Goal: Task Accomplishment & Management: Use online tool/utility

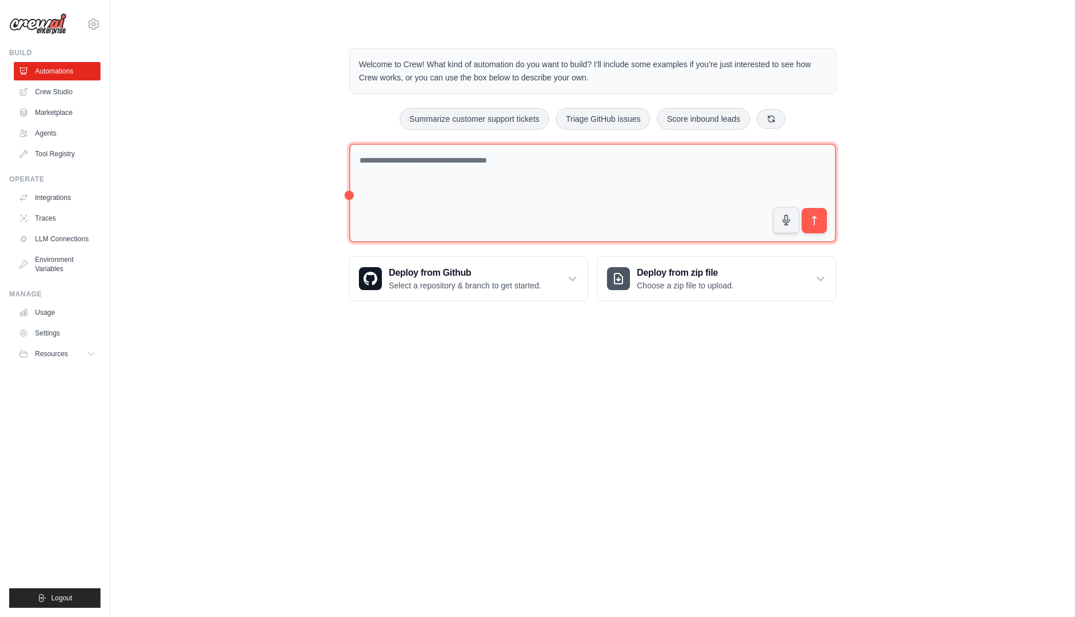
click at [470, 175] on textarea at bounding box center [592, 193] width 487 height 99
paste textarea "**********"
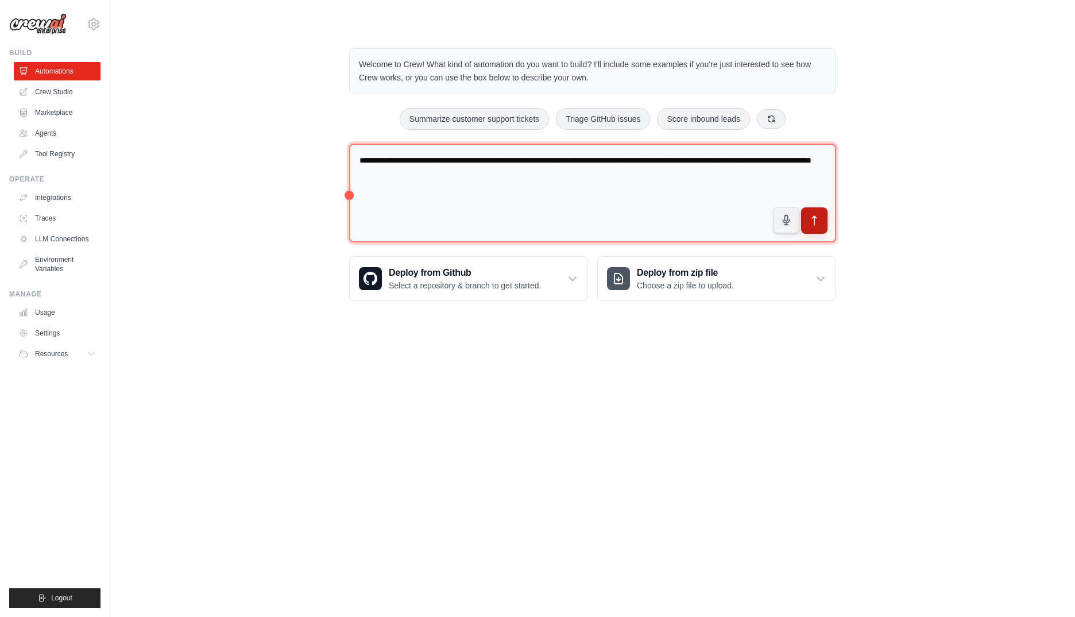
type textarea "**********"
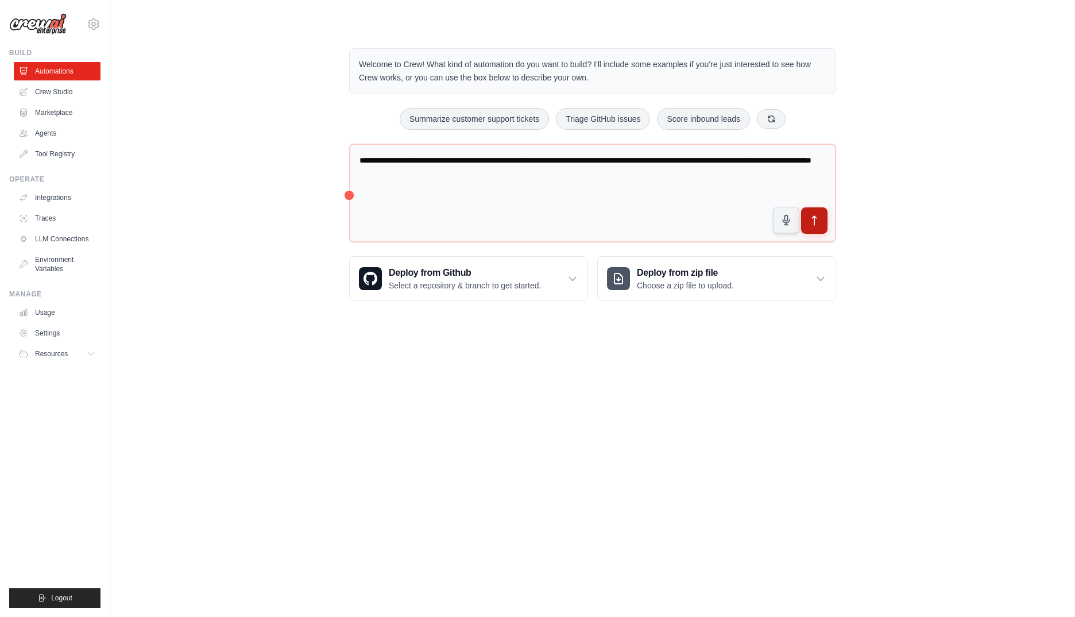
click at [817, 225] on icon "submit" at bounding box center [814, 221] width 12 height 12
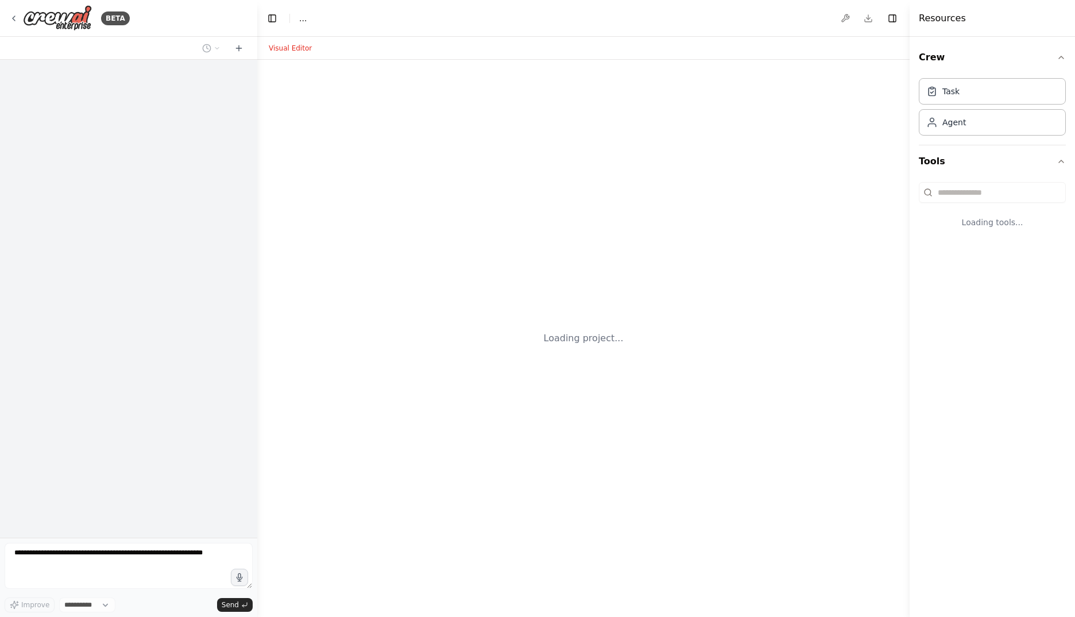
select select "****"
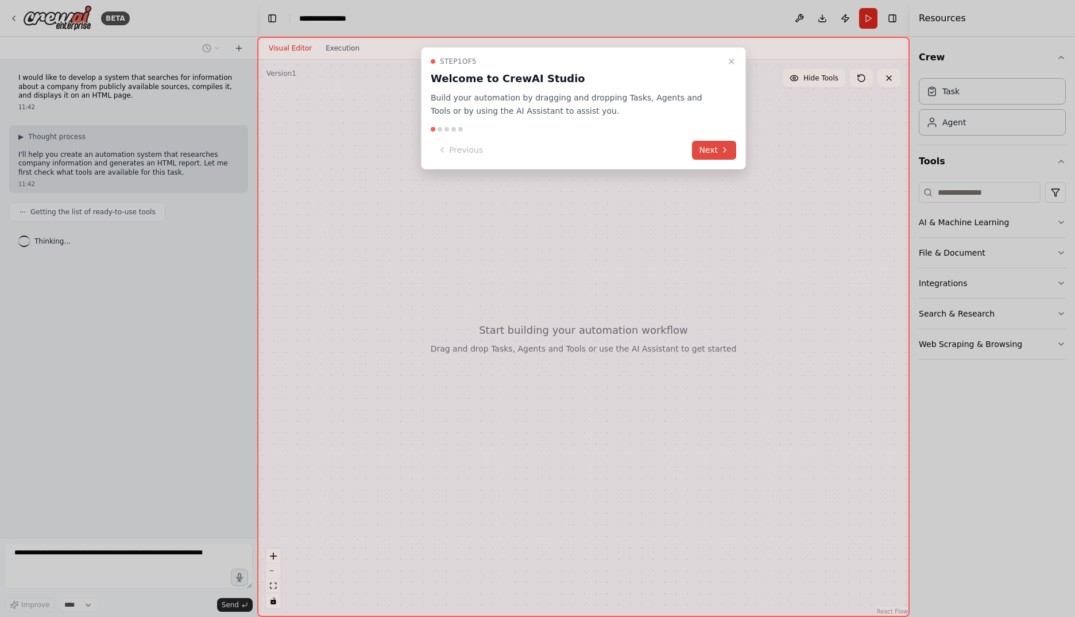
click at [721, 150] on icon at bounding box center [724, 149] width 9 height 9
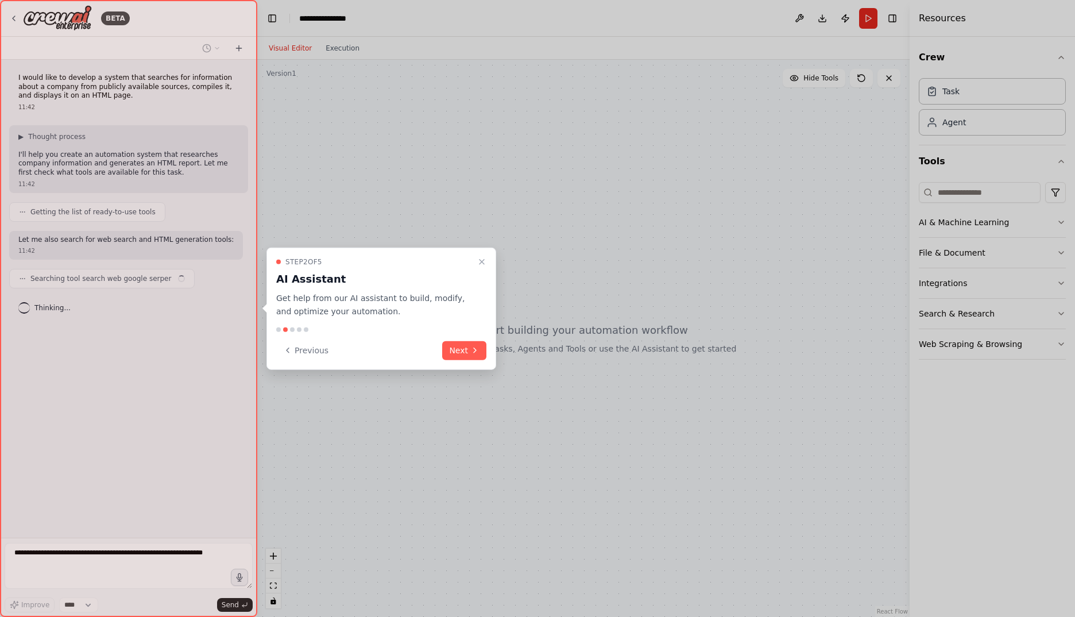
click at [470, 353] on icon at bounding box center [474, 350] width 9 height 9
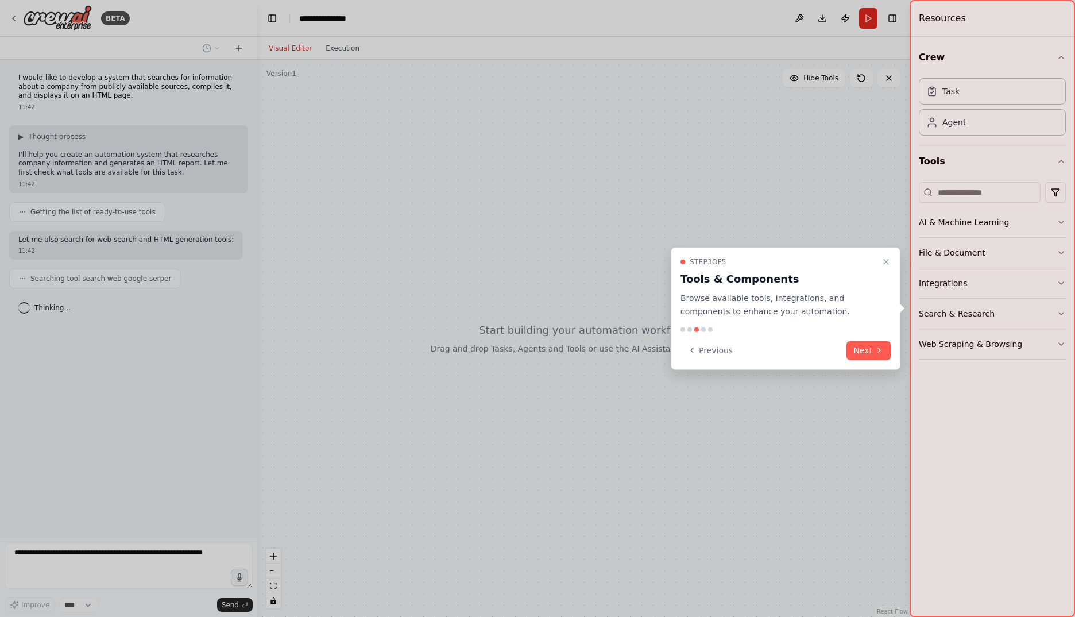
click at [870, 353] on button "Next" at bounding box center [868, 350] width 44 height 19
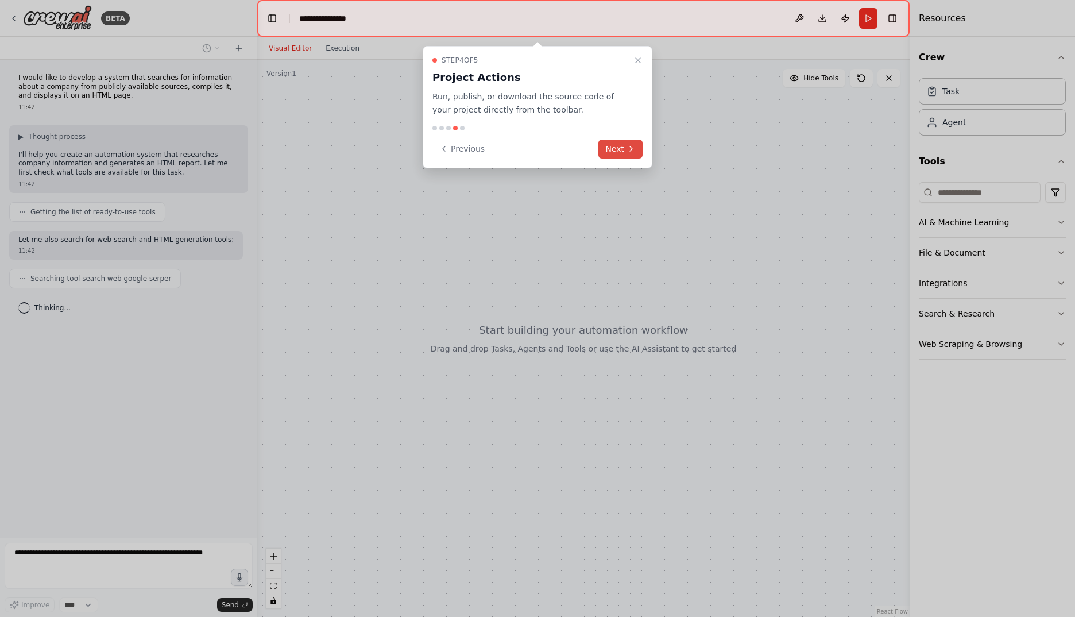
click at [617, 141] on button "Next" at bounding box center [620, 149] width 44 height 19
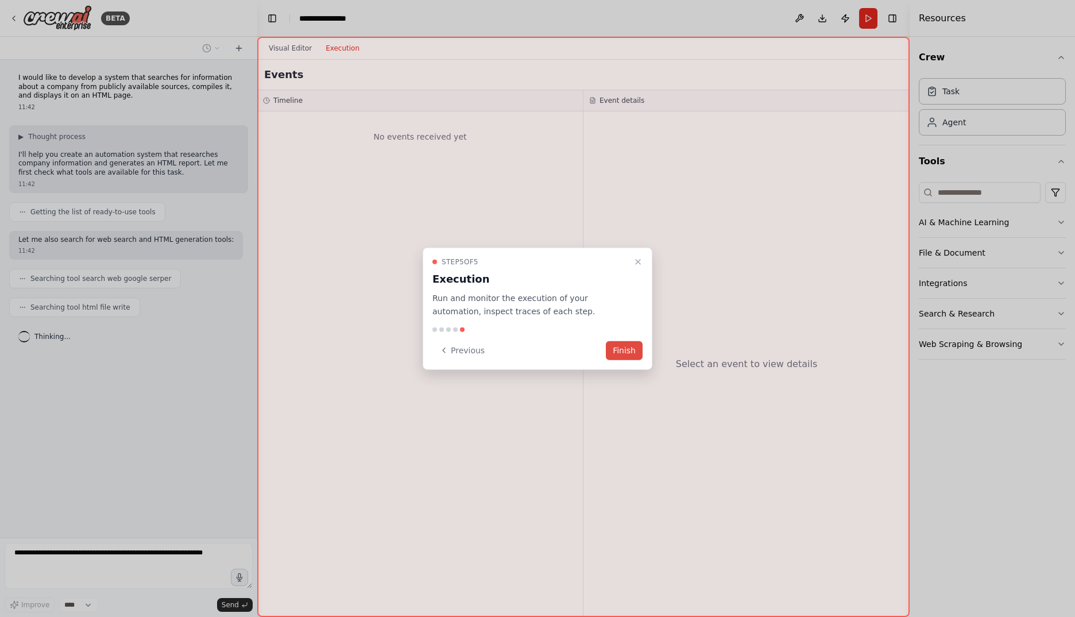
click at [624, 348] on button "Finish" at bounding box center [624, 350] width 37 height 19
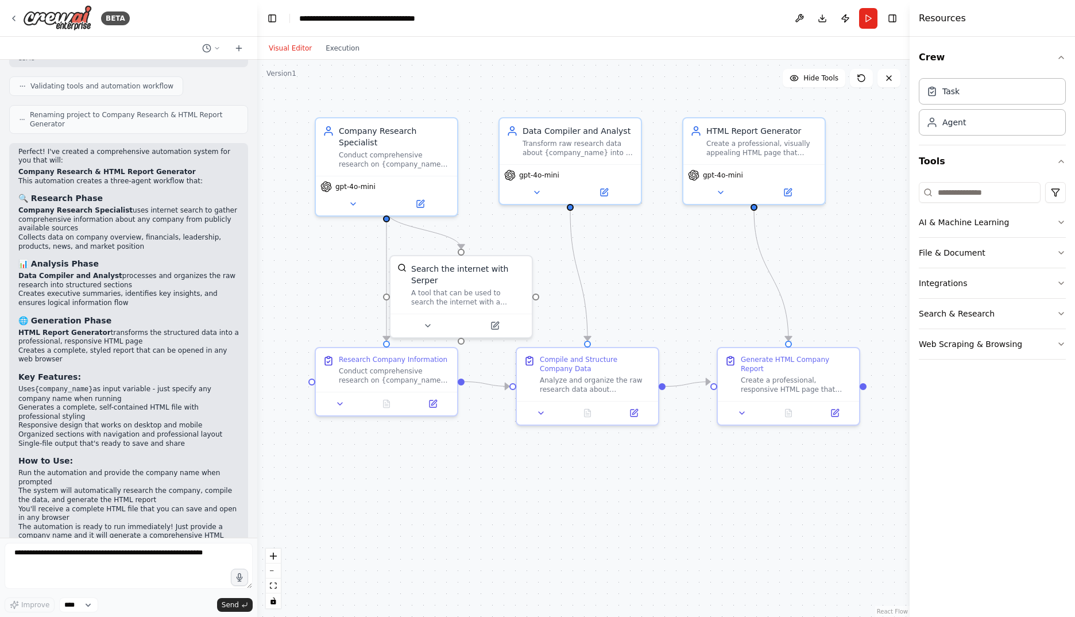
scroll to position [849, 0]
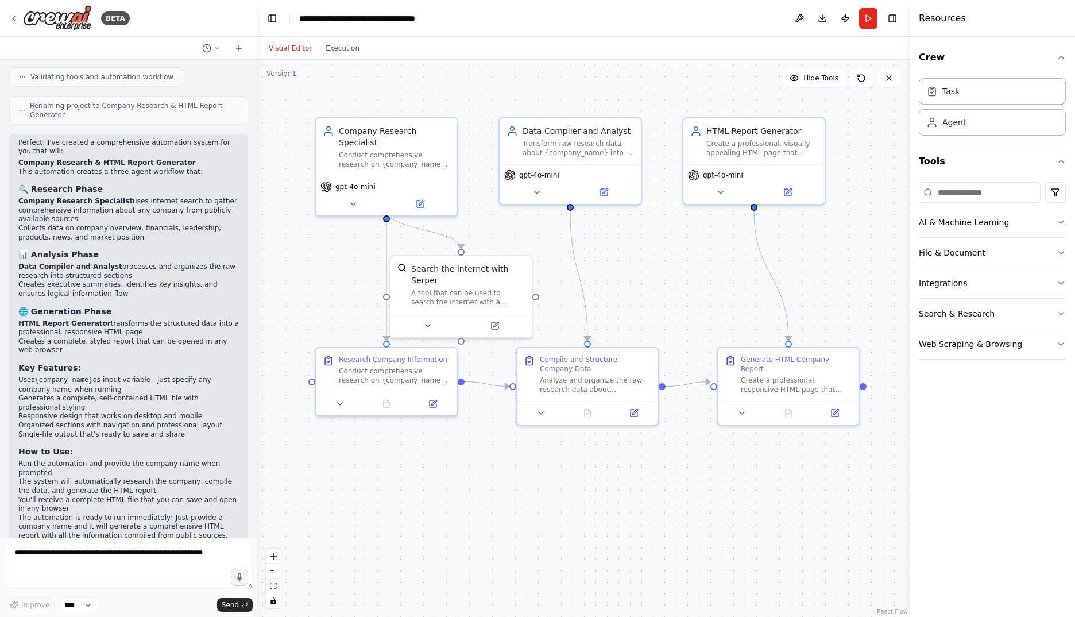
drag, startPoint x: 337, startPoint y: 48, endPoint x: 334, endPoint y: 60, distance: 12.4
click at [337, 48] on button "Execution" at bounding box center [343, 48] width 48 height 14
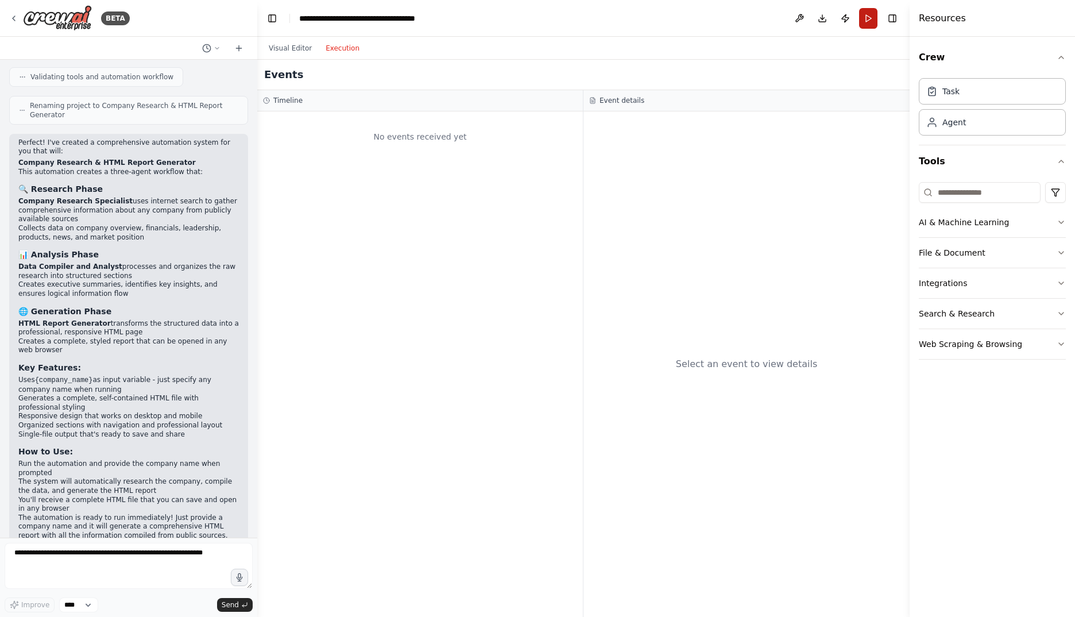
click at [864, 17] on button "Run" at bounding box center [868, 18] width 18 height 21
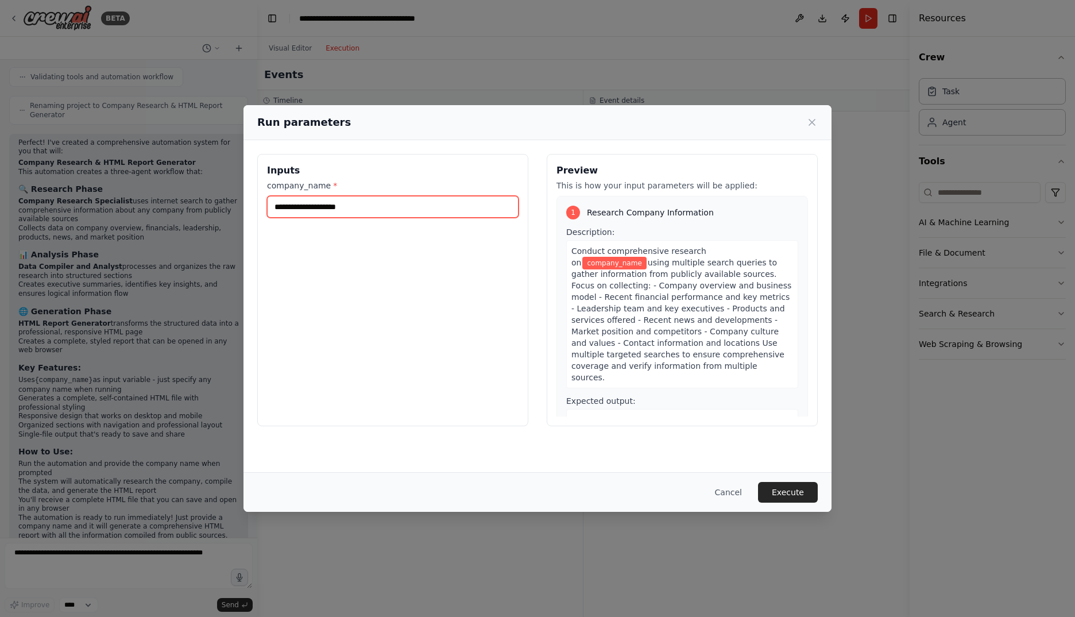
click at [370, 207] on input "company_name *" at bounding box center [393, 207] width 252 height 22
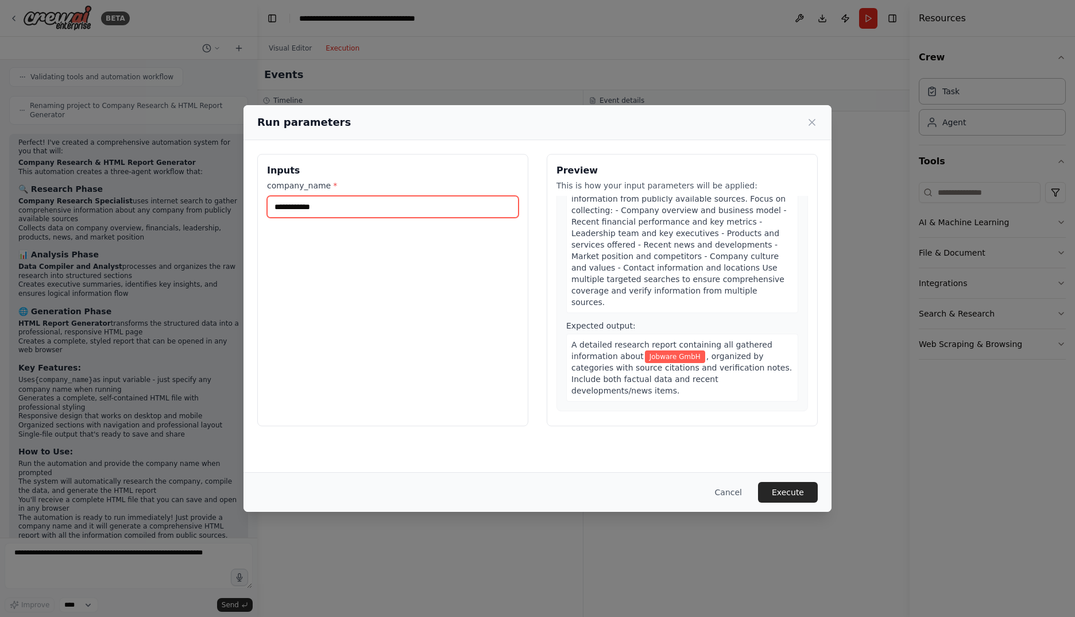
scroll to position [96, 0]
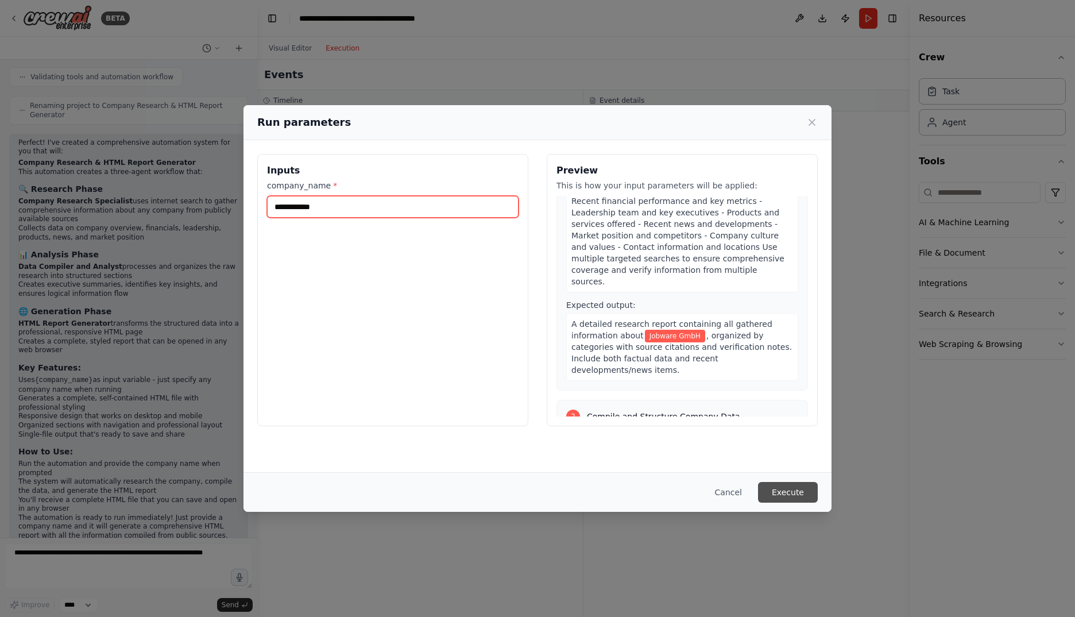
type input "**********"
click at [792, 490] on button "Execute" at bounding box center [788, 492] width 60 height 21
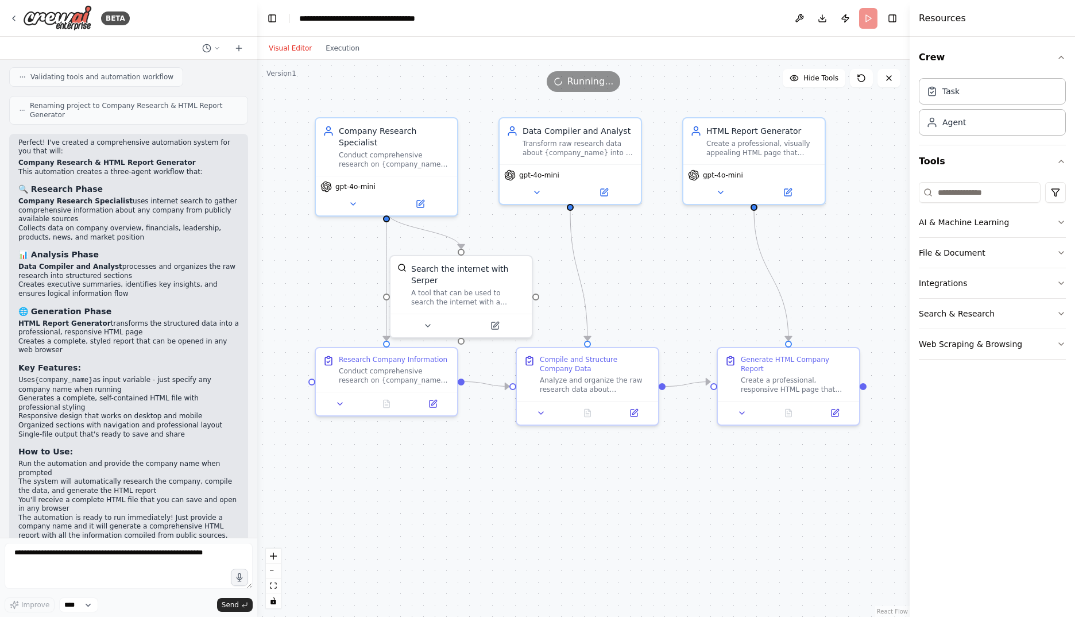
click at [295, 49] on button "Visual Editor" at bounding box center [290, 48] width 57 height 14
click at [332, 44] on button "Execution" at bounding box center [343, 48] width 48 height 14
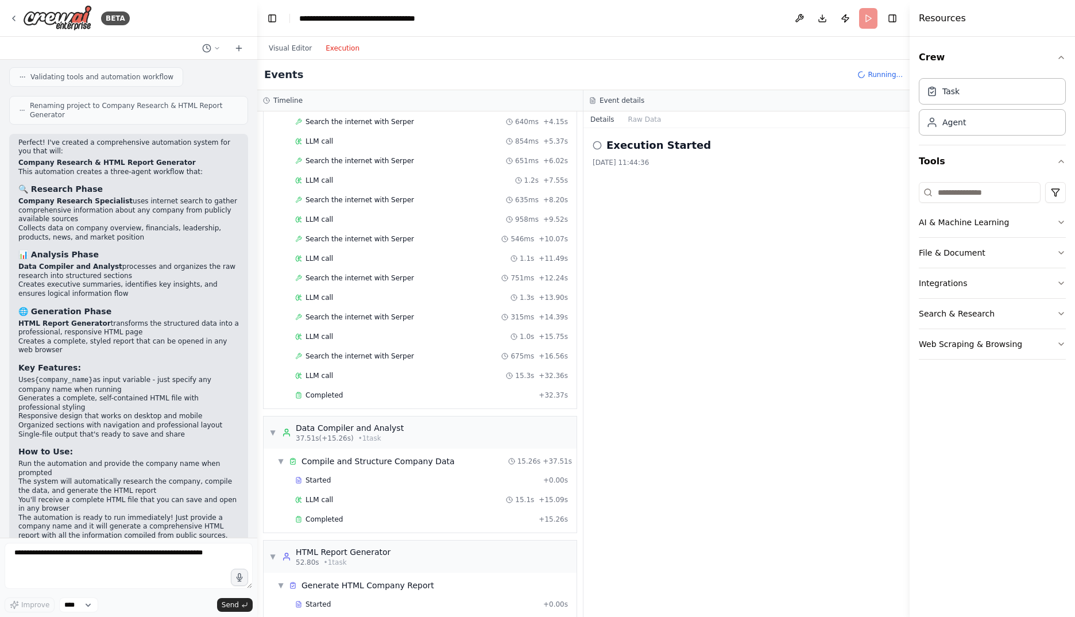
scroll to position [202, 0]
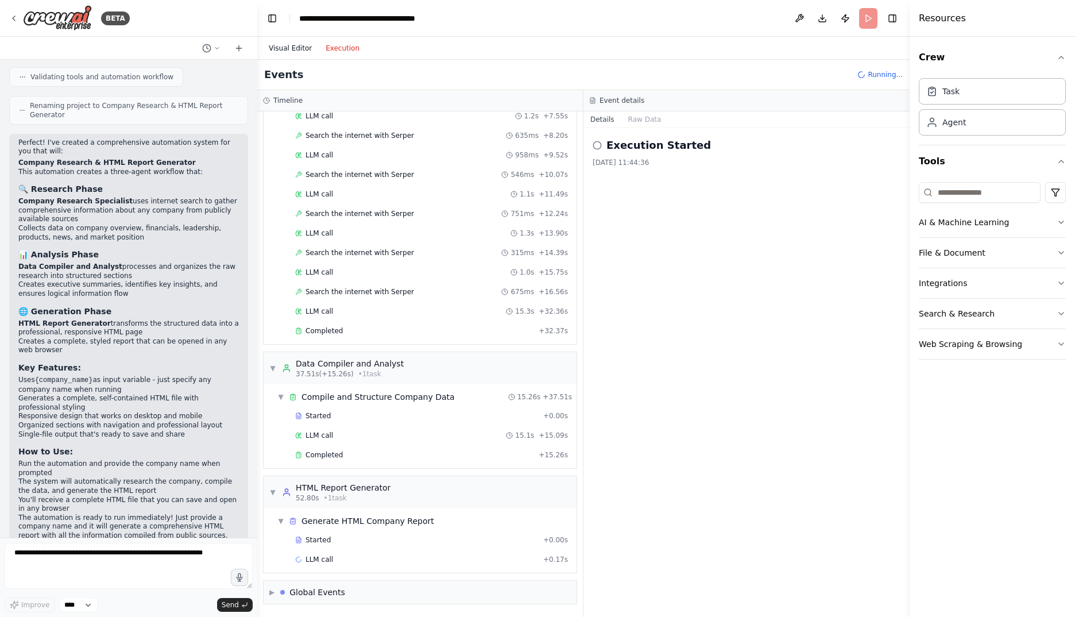
click at [278, 51] on button "Visual Editor" at bounding box center [290, 48] width 57 height 14
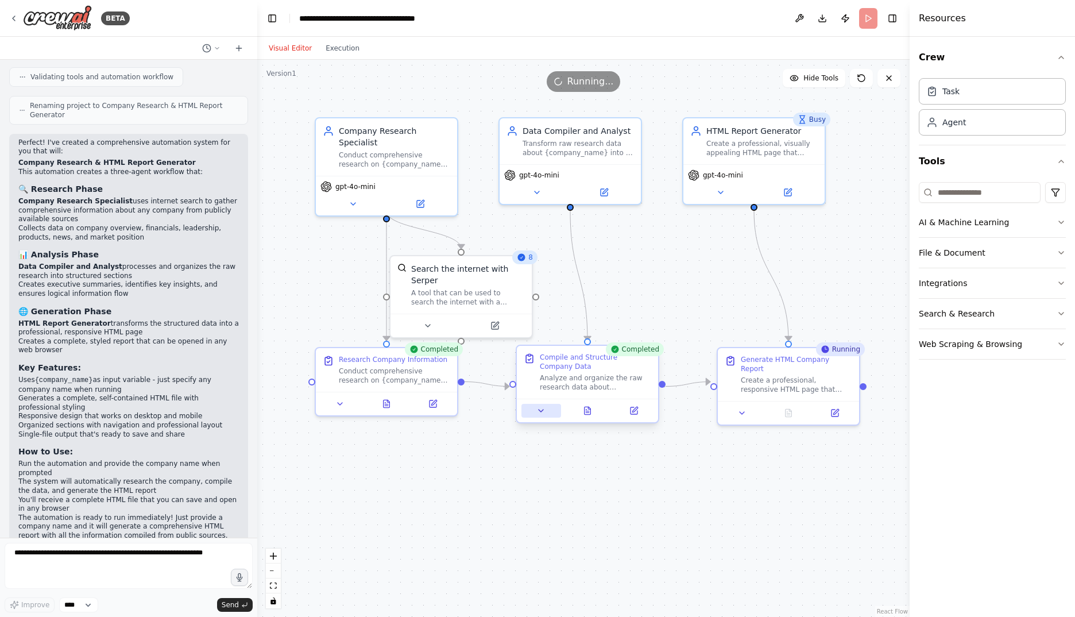
click at [540, 410] on icon at bounding box center [541, 410] width 5 height 2
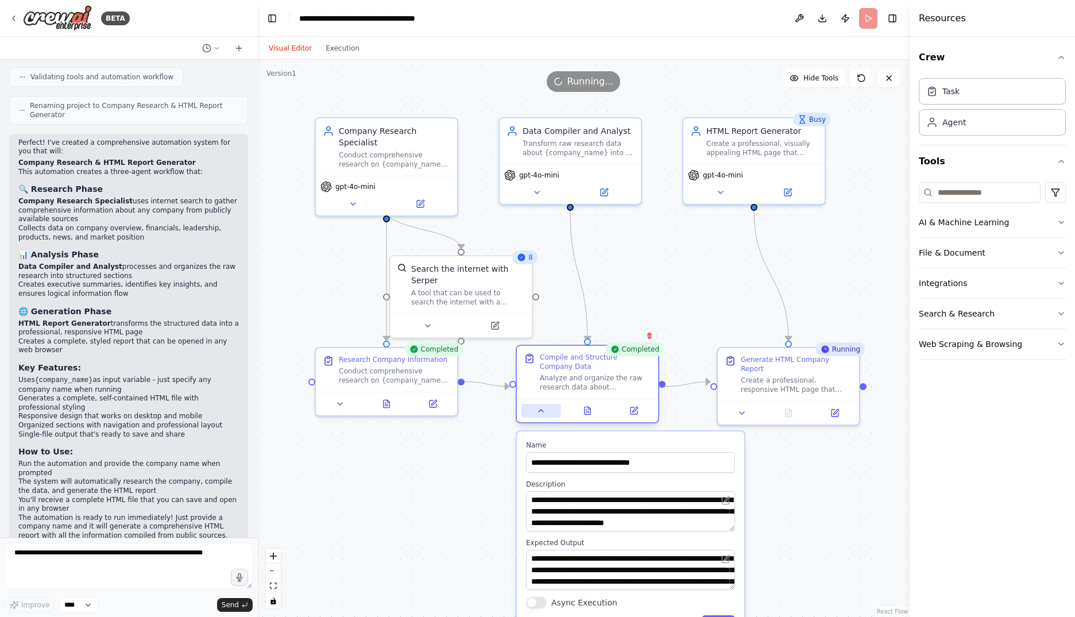
click at [540, 411] on icon at bounding box center [541, 410] width 5 height 2
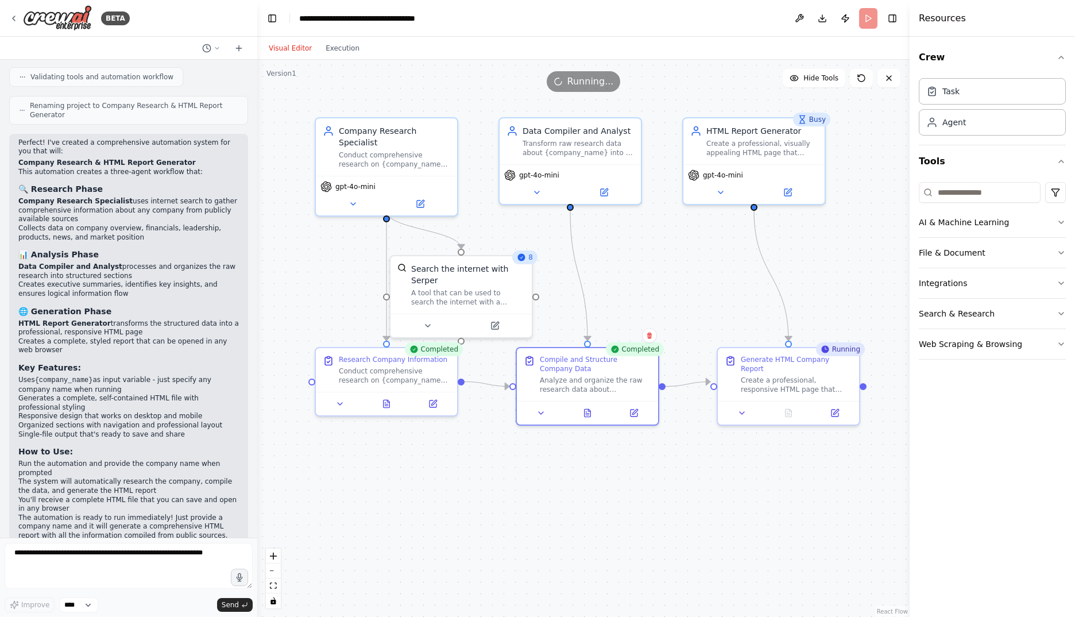
click at [342, 55] on div "Visual Editor Execution" at bounding box center [314, 48] width 105 height 23
click at [335, 45] on button "Execution" at bounding box center [343, 48] width 48 height 14
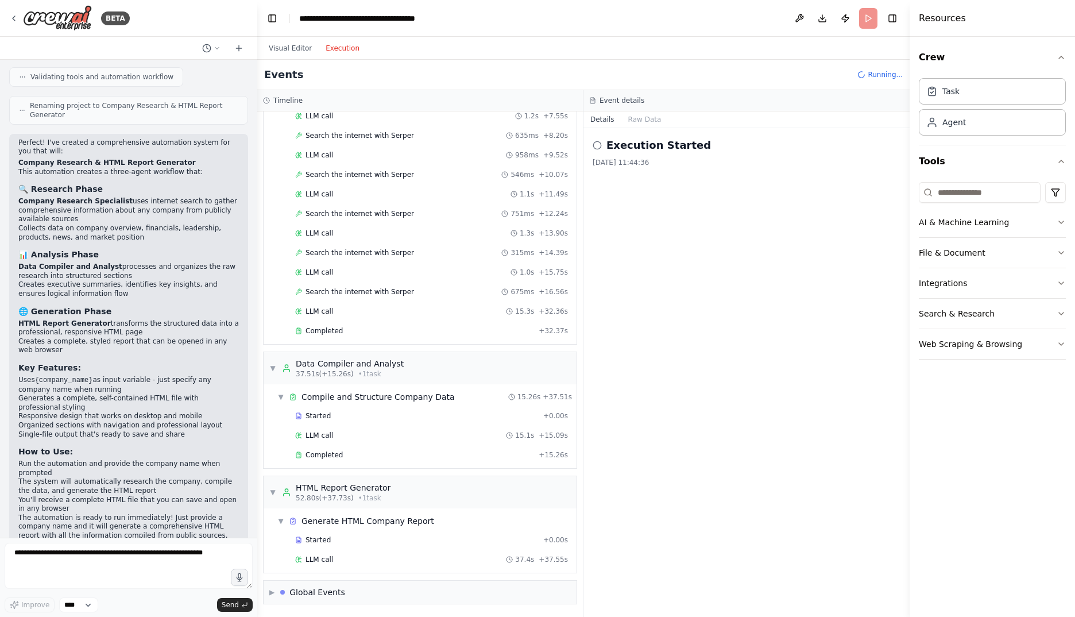
scroll to position [222, 0]
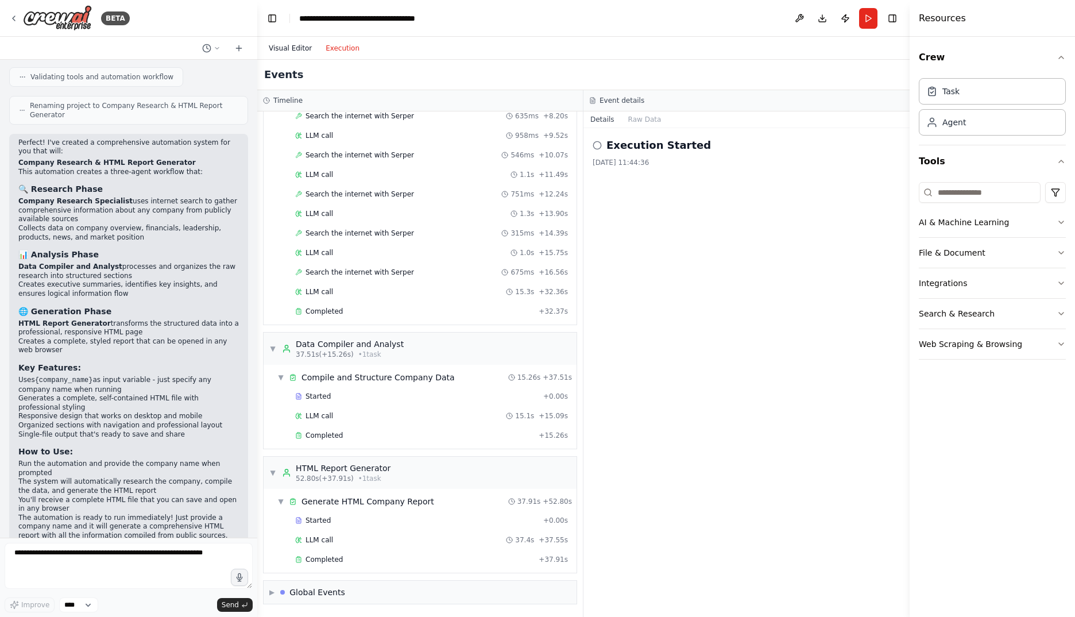
click at [293, 49] on button "Visual Editor" at bounding box center [290, 48] width 57 height 14
click at [332, 45] on button "Execution" at bounding box center [343, 48] width 48 height 14
click at [646, 122] on button "Raw Data" at bounding box center [644, 119] width 47 height 16
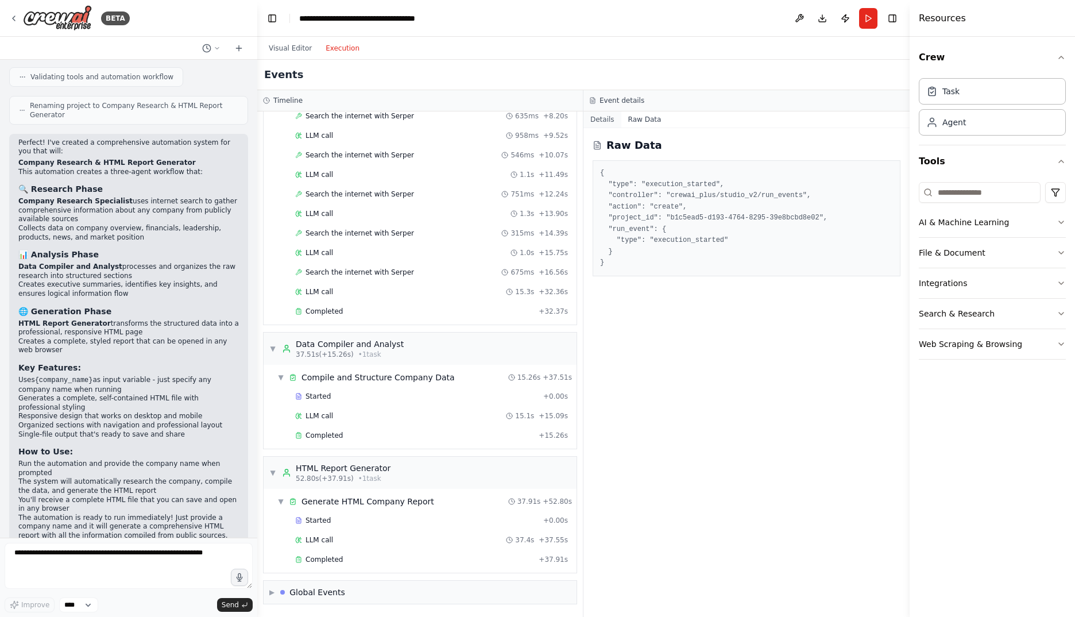
click at [608, 122] on button "Details" at bounding box center [602, 119] width 38 height 16
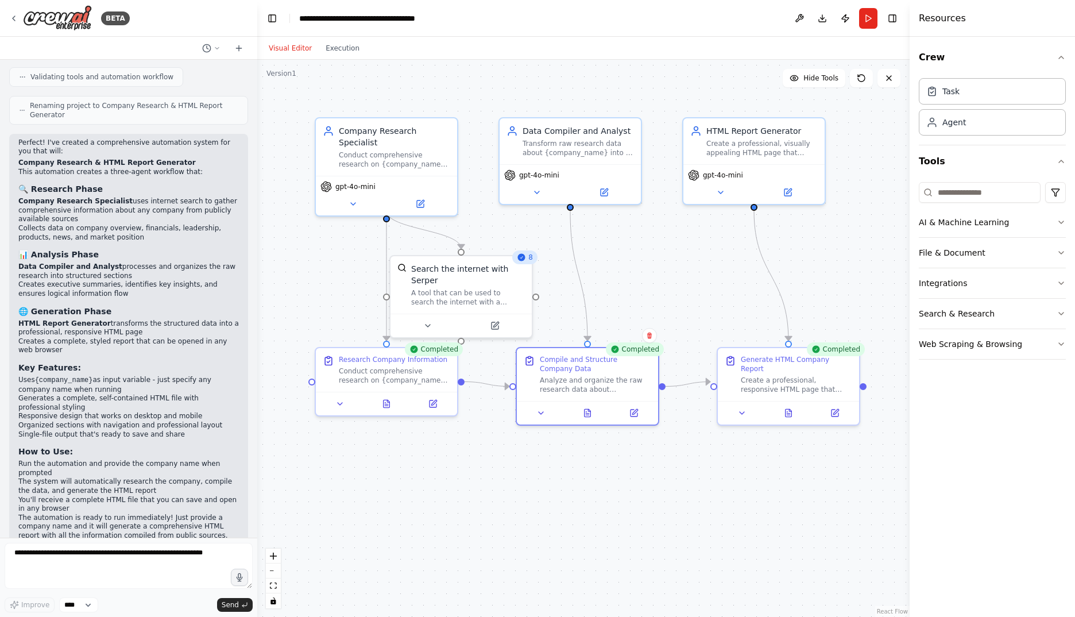
click at [284, 42] on button "Visual Editor" at bounding box center [290, 48] width 57 height 14
click at [723, 194] on icon at bounding box center [720, 189] width 9 height 9
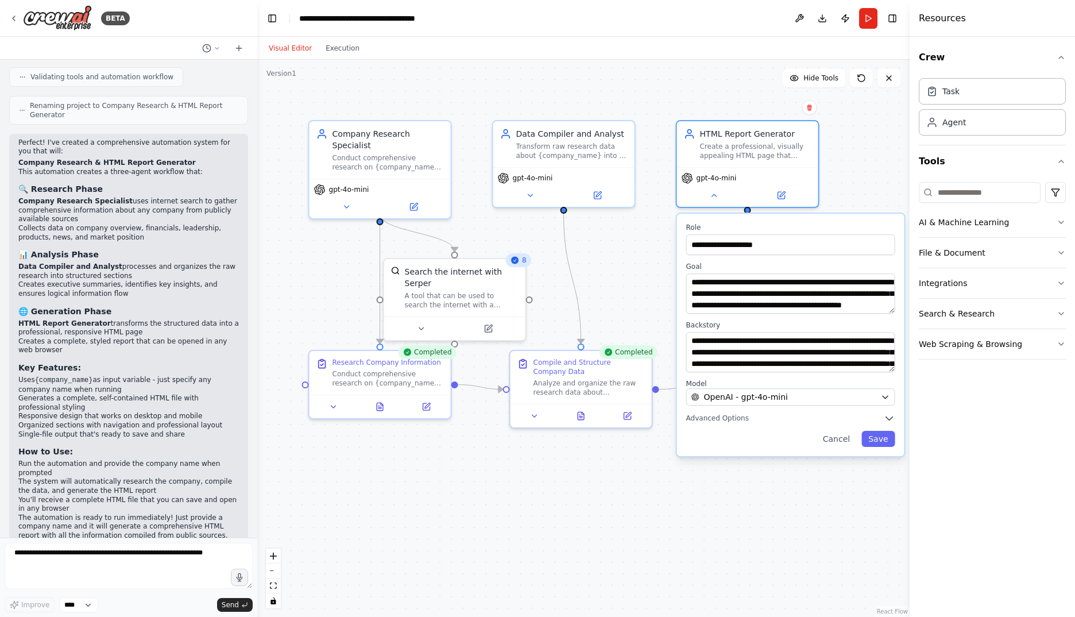
click at [865, 176] on div ".deletable-edge-delete-btn { width: 20px; height: 20px; border: 0px solid #ffff…" at bounding box center [583, 338] width 652 height 557
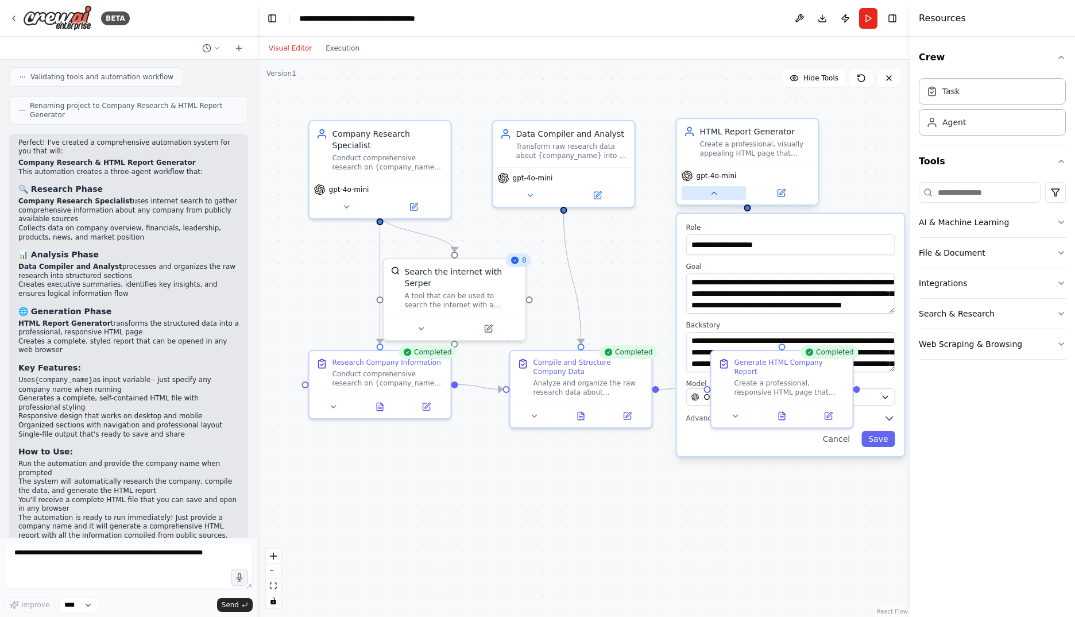
click at [715, 194] on icon at bounding box center [713, 193] width 5 height 2
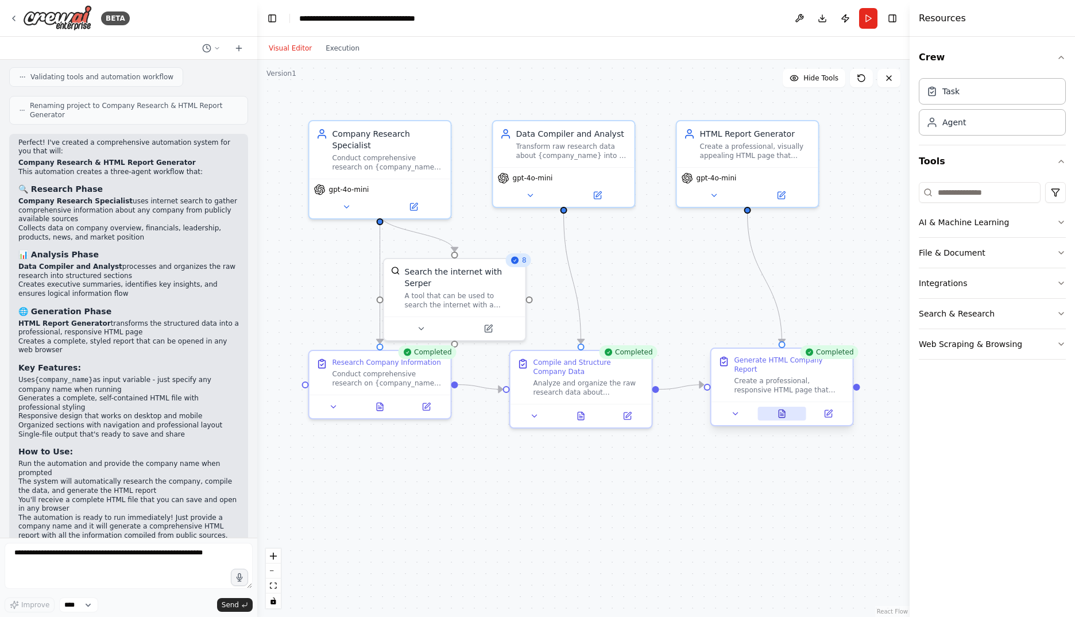
click at [780, 415] on icon at bounding box center [781, 415] width 3 height 0
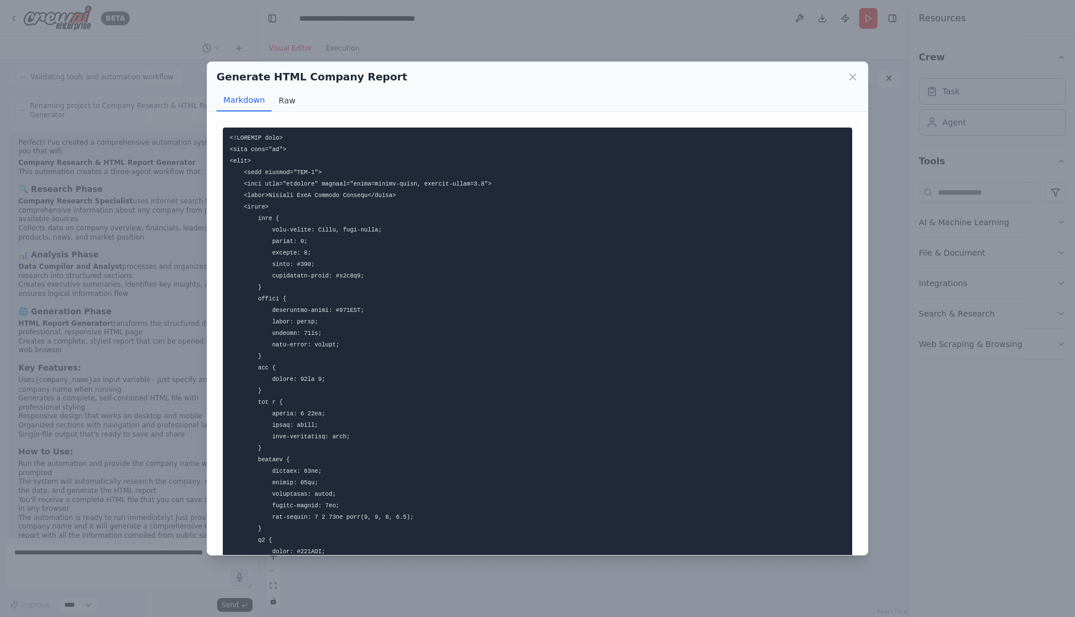
click at [290, 99] on button "Raw" at bounding box center [287, 101] width 30 height 22
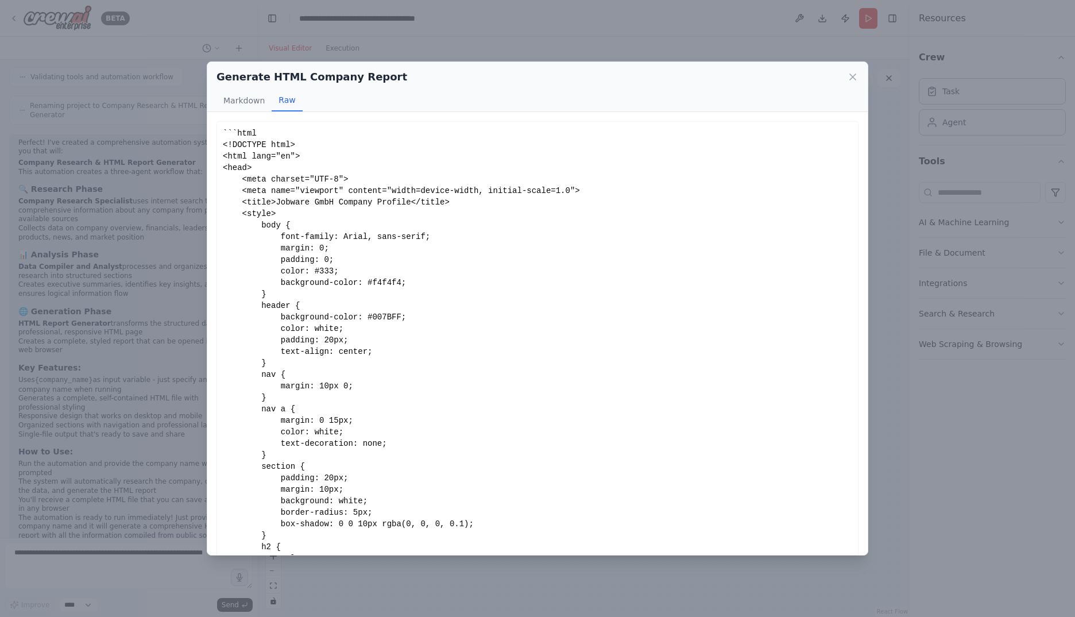
drag, startPoint x: 240, startPoint y: 103, endPoint x: 276, endPoint y: 136, distance: 48.7
click at [240, 102] on button "Markdown" at bounding box center [243, 101] width 55 height 22
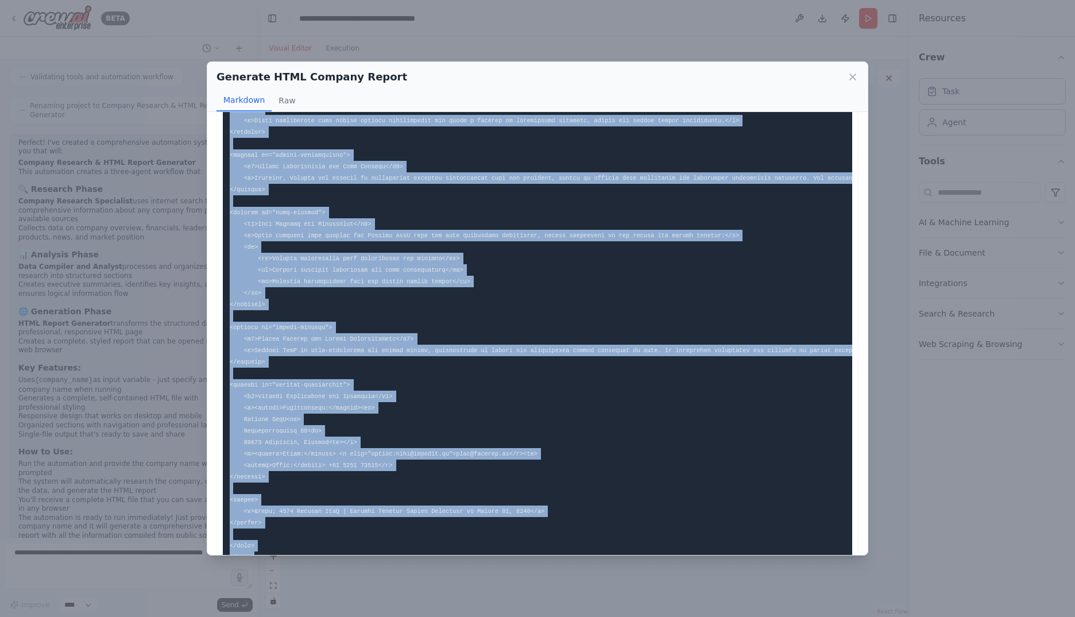
scroll to position [1710, 0]
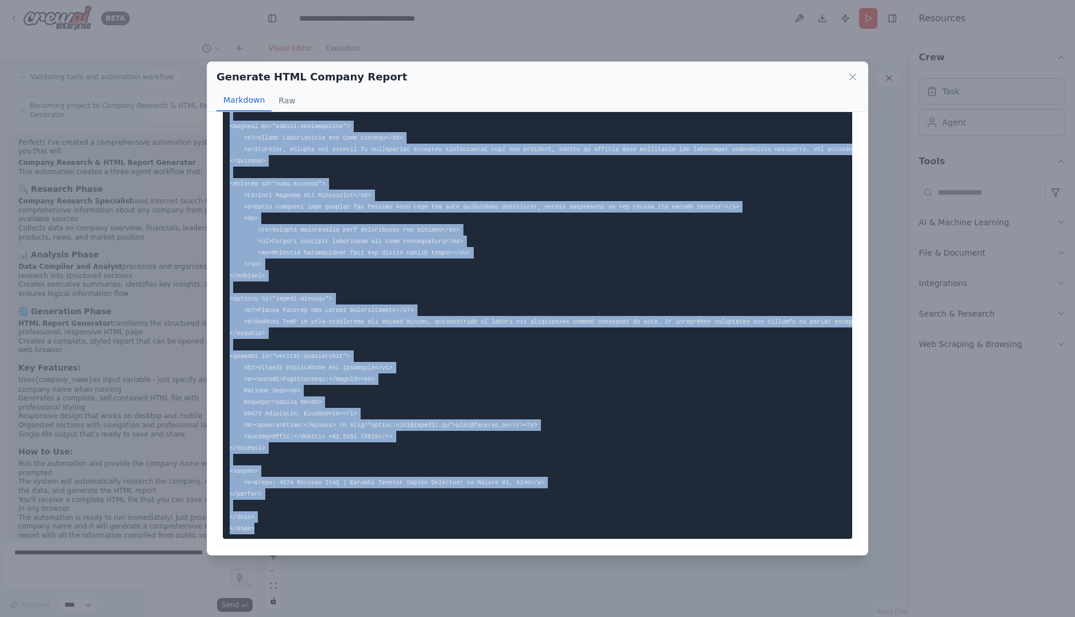
drag, startPoint x: 229, startPoint y: 136, endPoint x: 431, endPoint y: 519, distance: 432.8
copy code "<!DOCTYPE html> <html lang="en"> <head> <meta charset="UTF-8"> <meta name="view…"
click at [850, 74] on icon at bounding box center [853, 77] width 6 height 6
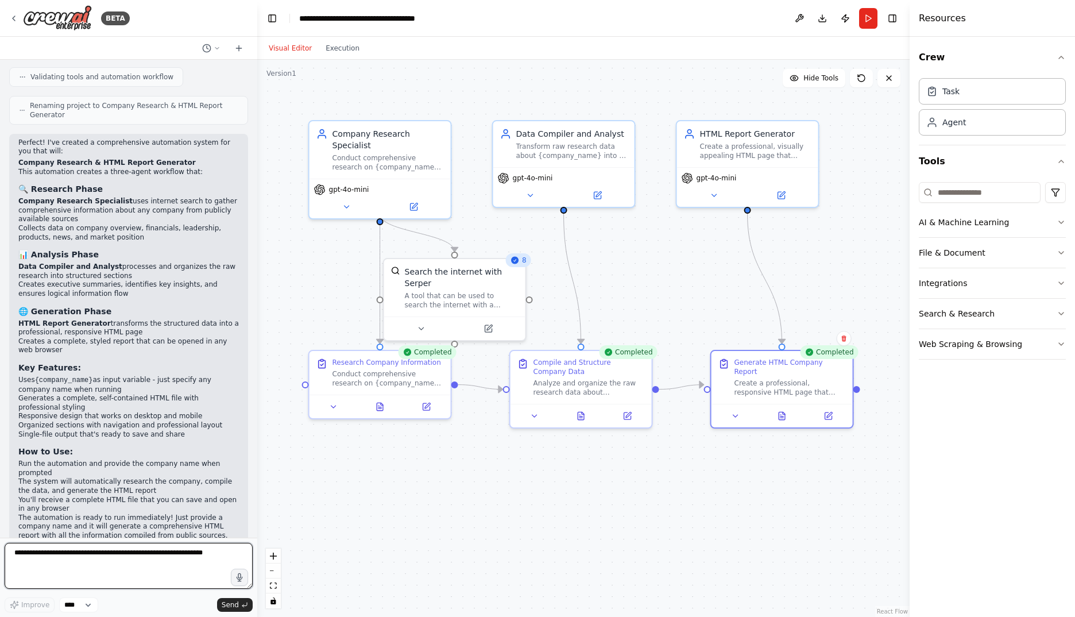
click at [132, 555] on textarea at bounding box center [129, 566] width 248 height 46
paste textarea "**********"
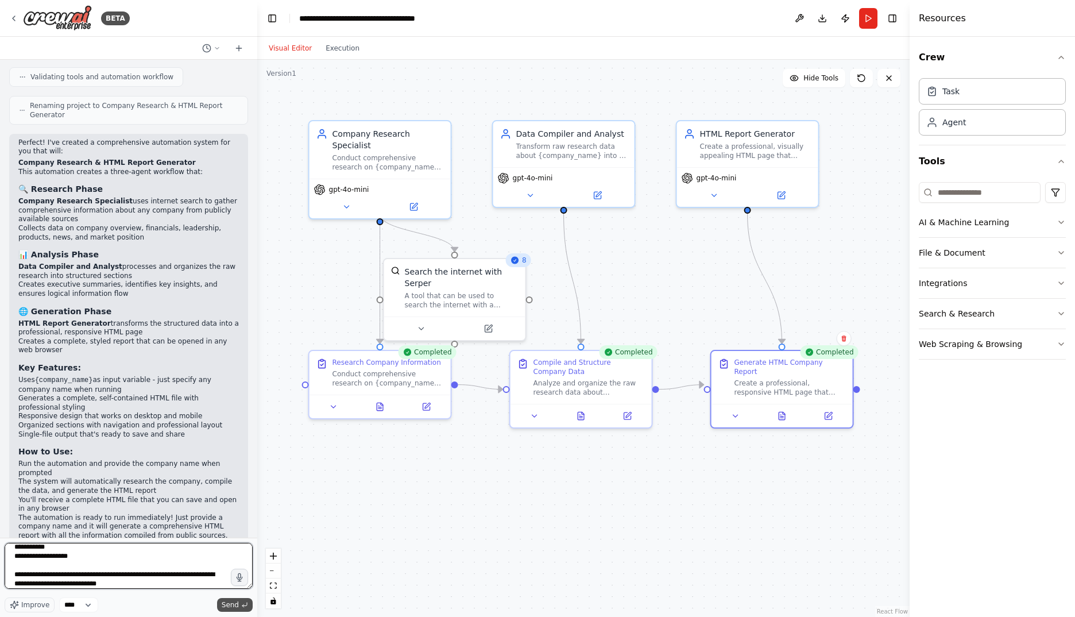
type textarea "**********"
click at [234, 601] on span "Send" at bounding box center [230, 604] width 17 height 9
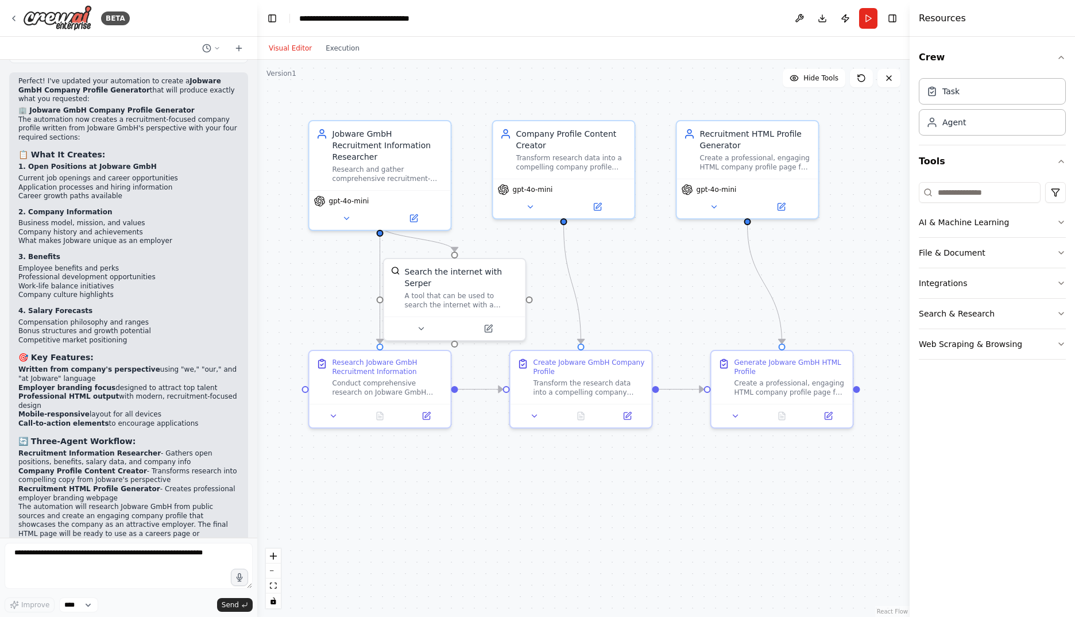
scroll to position [1986, 0]
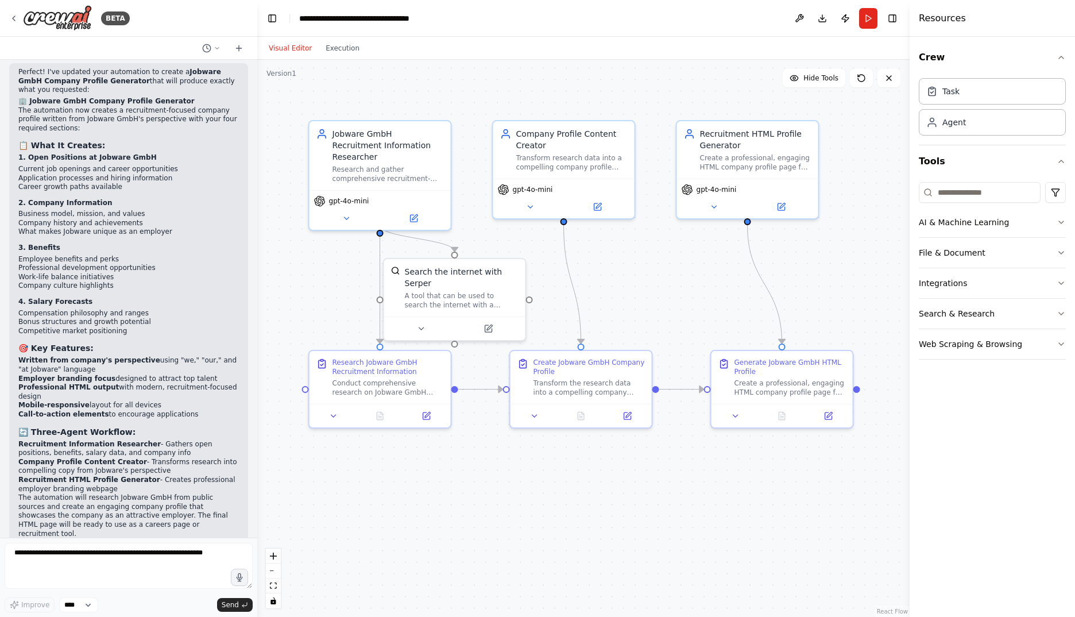
click at [864, 19] on button "Run" at bounding box center [868, 18] width 18 height 21
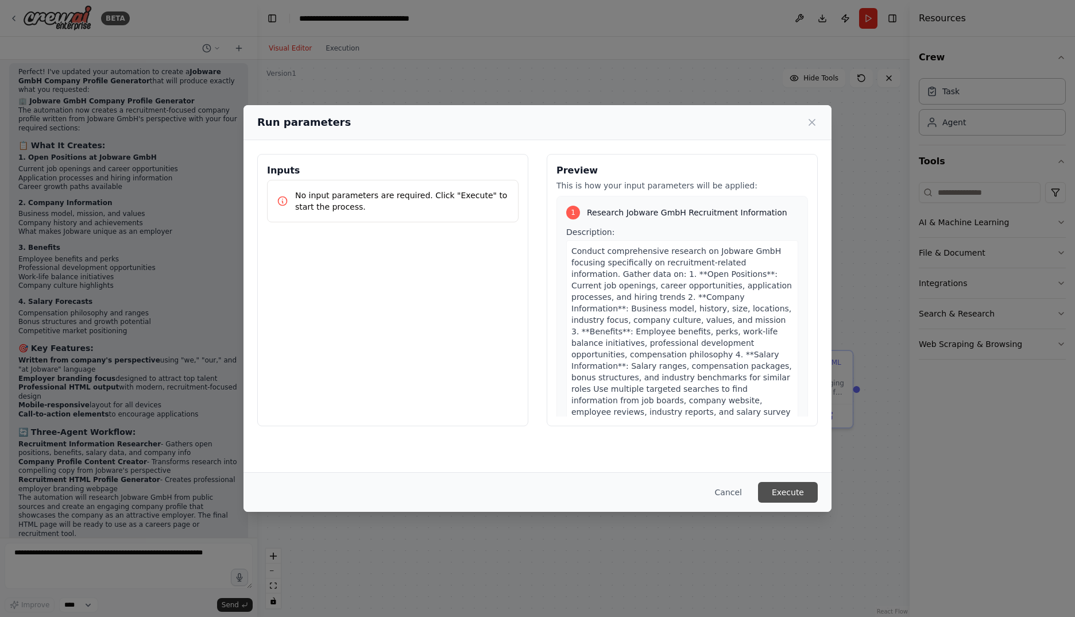
click at [786, 489] on button "Execute" at bounding box center [788, 492] width 60 height 21
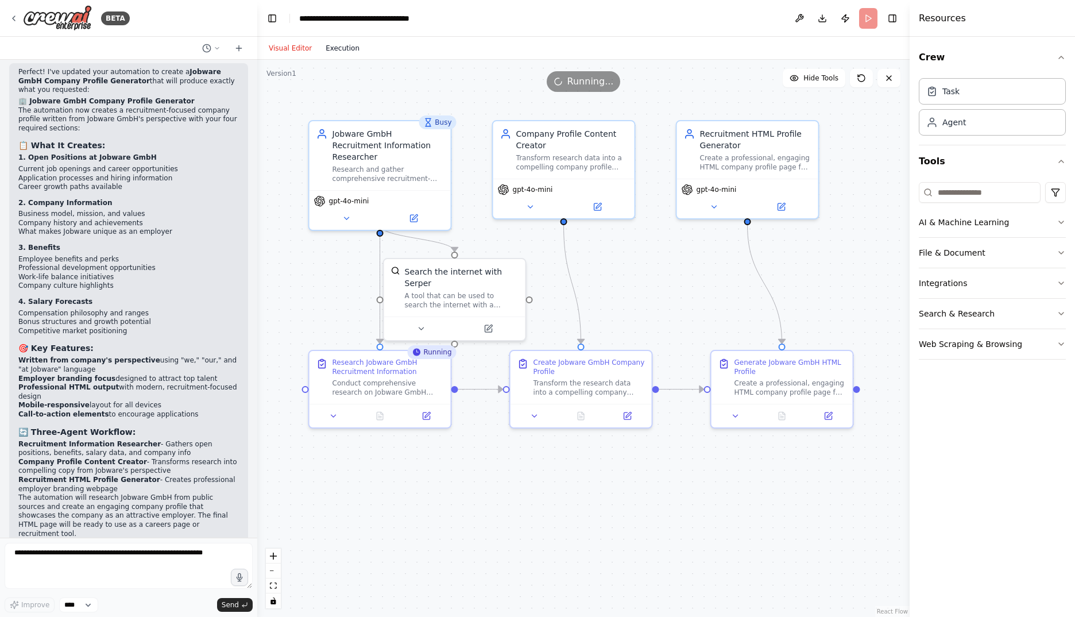
click at [349, 51] on button "Execution" at bounding box center [343, 48] width 48 height 14
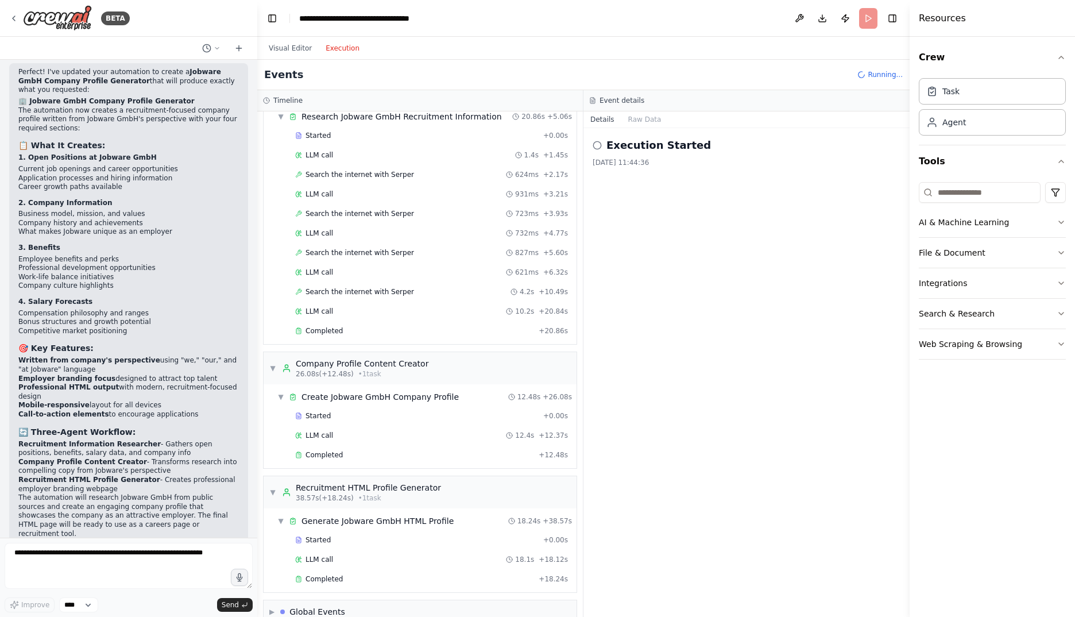
scroll to position [65, 0]
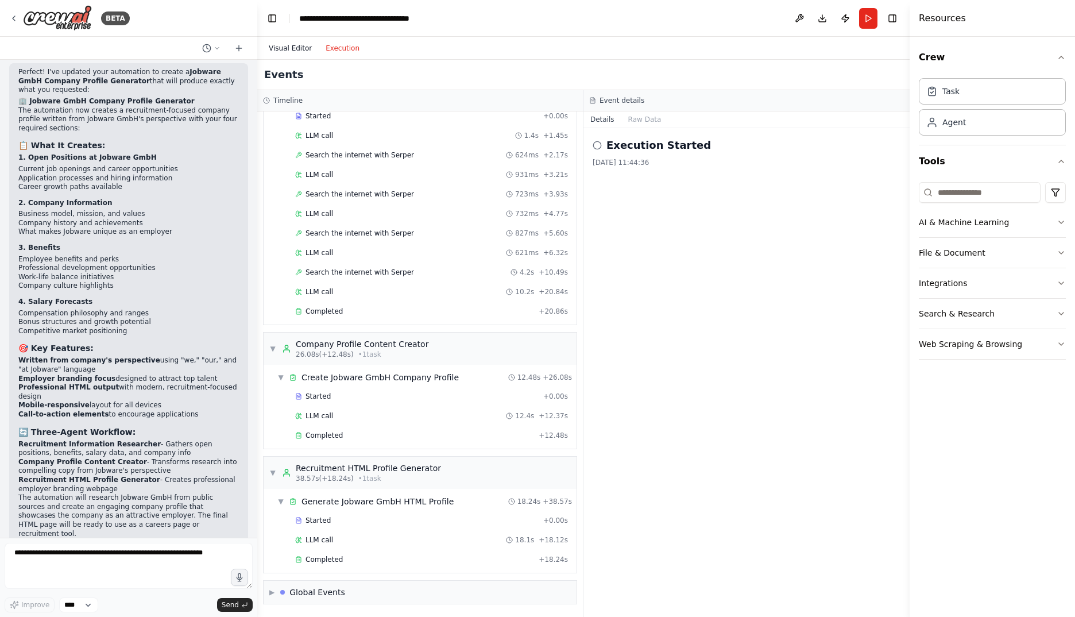
click at [297, 52] on button "Visual Editor" at bounding box center [290, 48] width 57 height 14
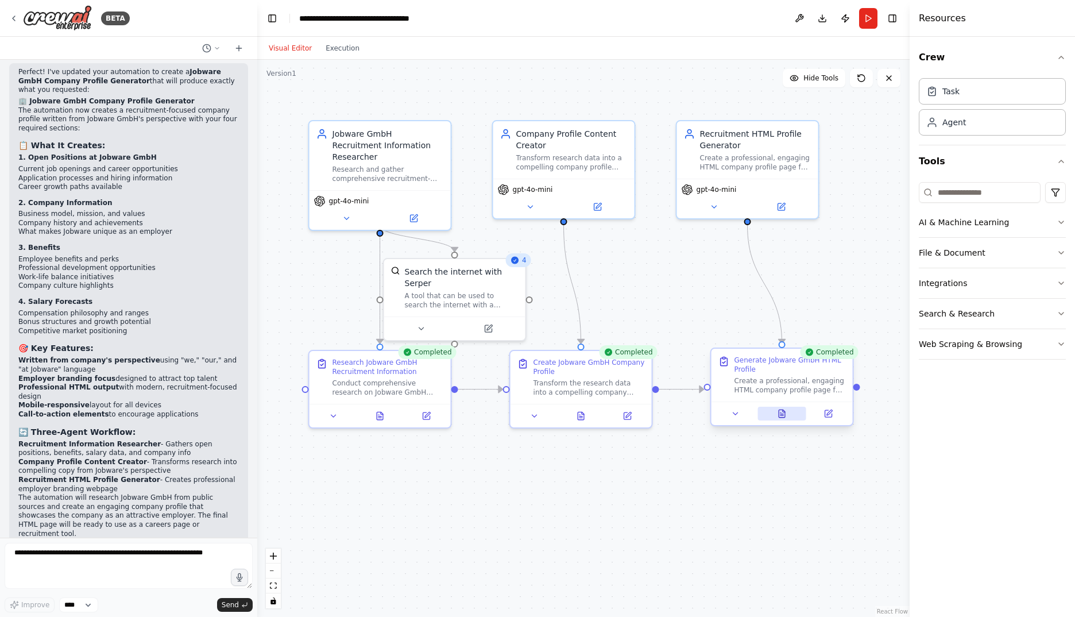
click at [783, 414] on icon at bounding box center [781, 414] width 3 height 0
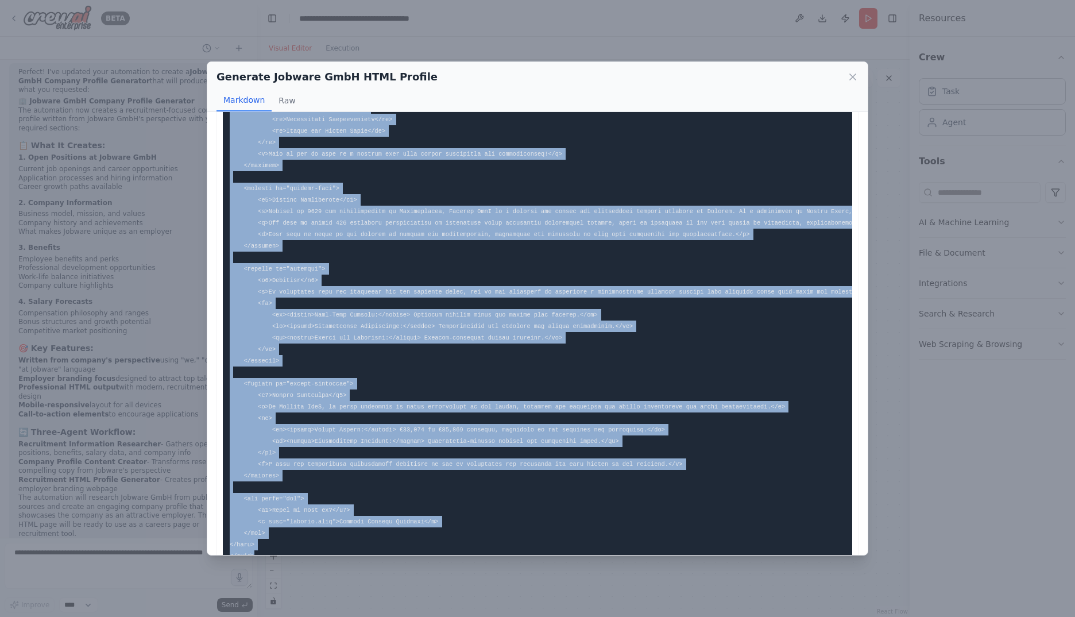
scroll to position [1132, 0]
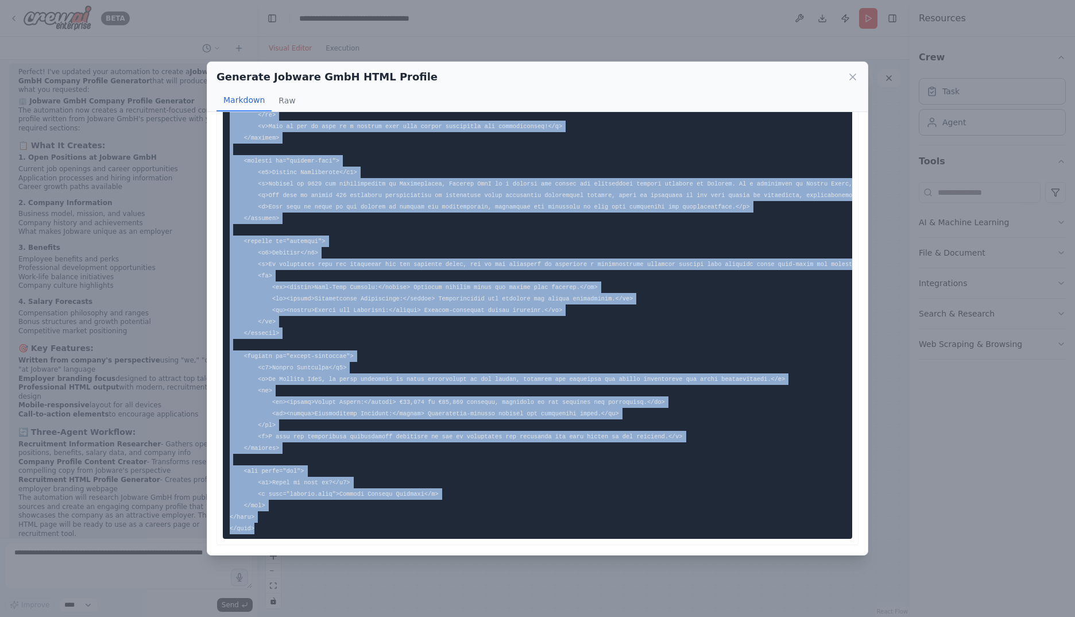
drag, startPoint x: 230, startPoint y: 140, endPoint x: 355, endPoint y: 519, distance: 399.8
copy code "<!DOCTYPE html> <html lang="en"> <head> <meta charset="UTF-8"> <meta name="view…"
click at [855, 75] on icon at bounding box center [853, 77] width 6 height 6
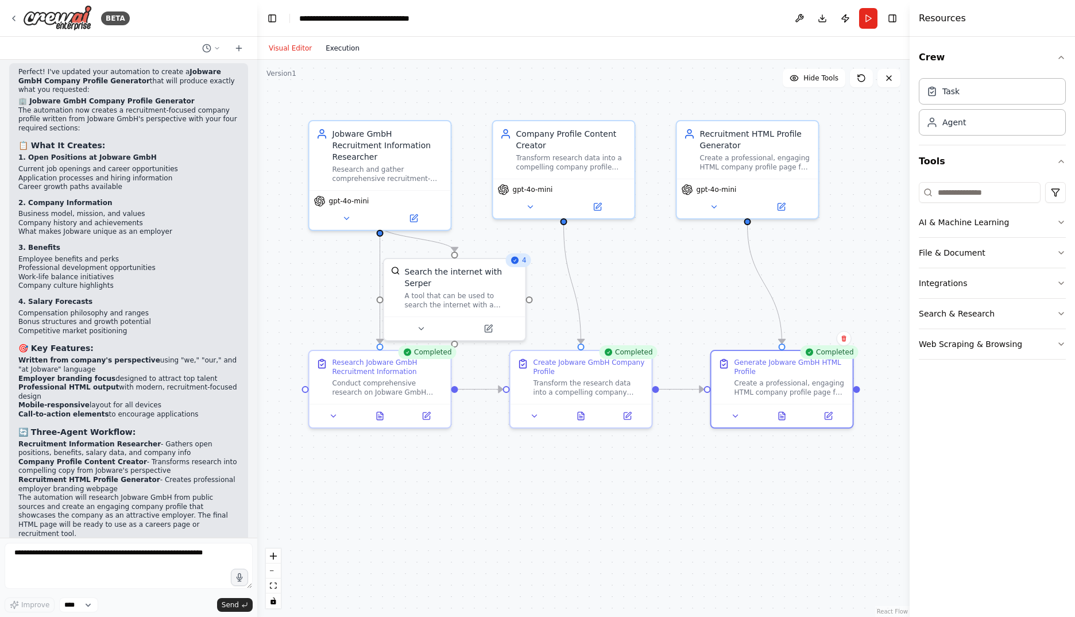
click at [335, 48] on button "Execution" at bounding box center [343, 48] width 48 height 14
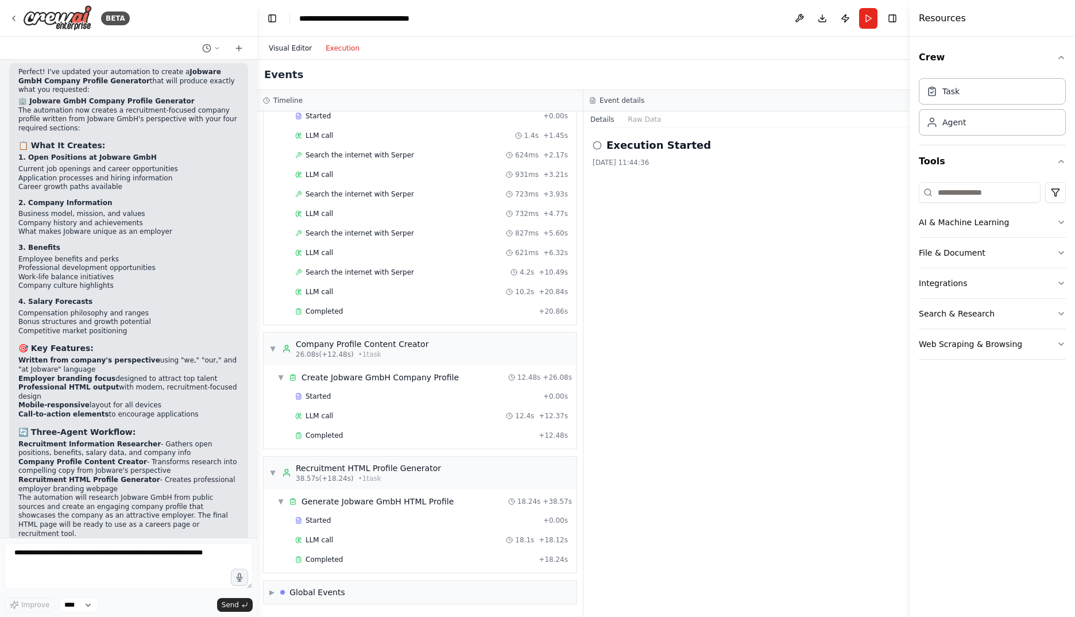
click at [296, 48] on button "Visual Editor" at bounding box center [290, 48] width 57 height 14
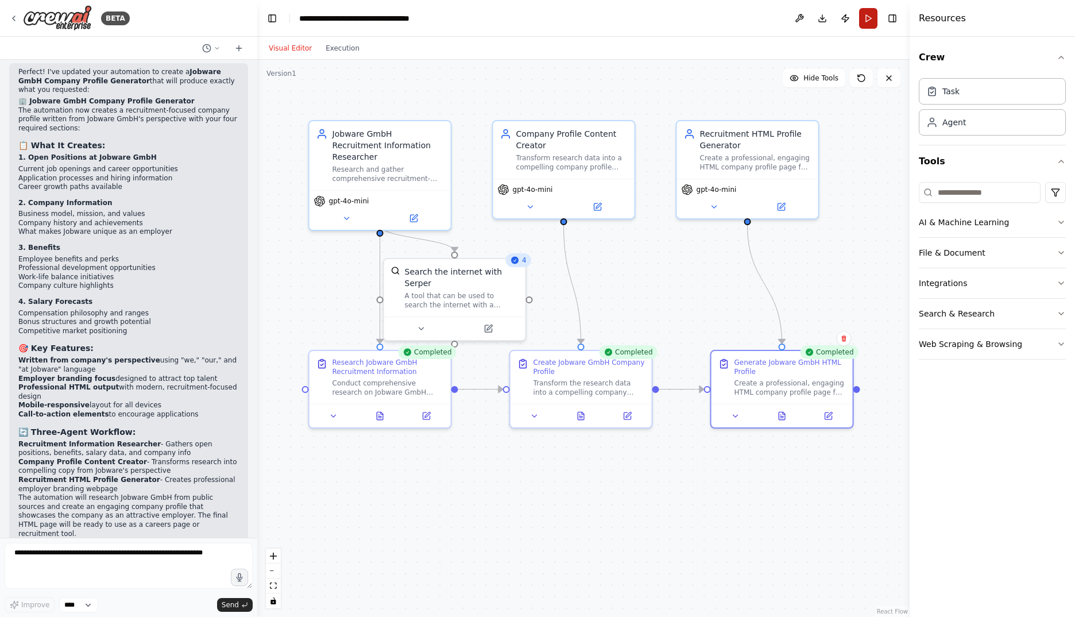
click at [869, 17] on button "Run" at bounding box center [868, 18] width 18 height 21
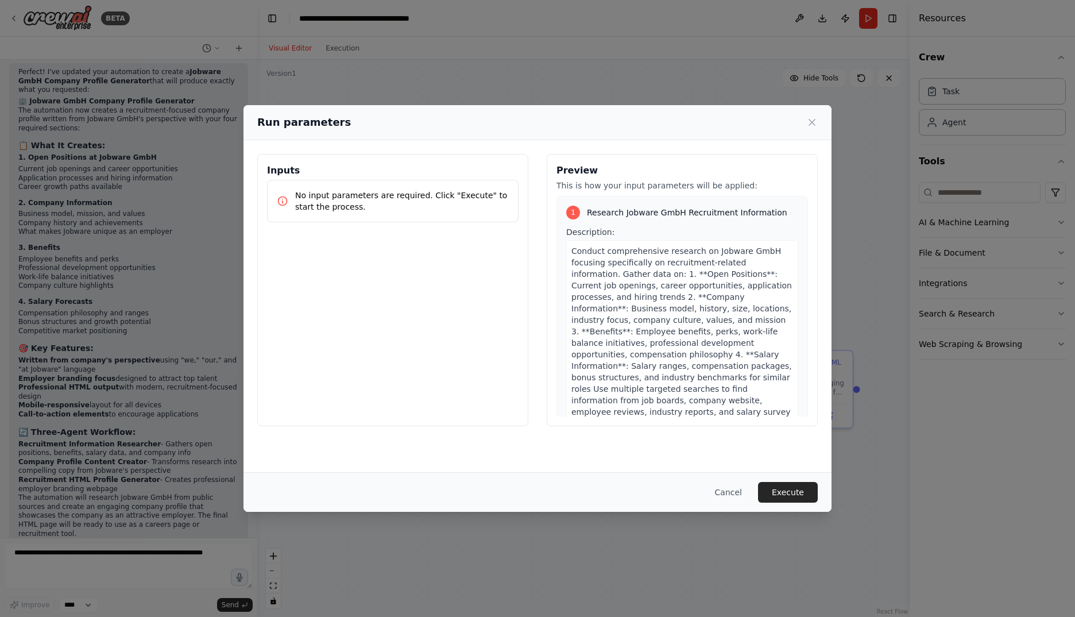
click at [738, 491] on button "Cancel" at bounding box center [728, 492] width 45 height 21
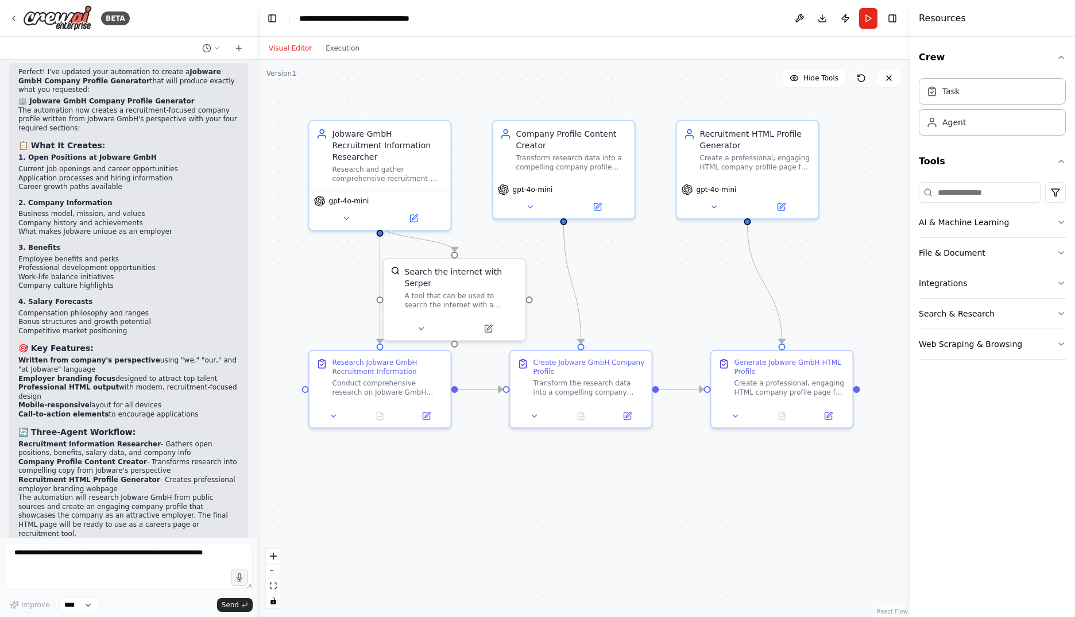
click at [864, 82] on icon at bounding box center [861, 77] width 9 height 9
click at [858, 73] on button at bounding box center [861, 78] width 23 height 18
click at [892, 79] on icon at bounding box center [888, 77] width 9 height 9
click at [344, 211] on icon at bounding box center [346, 215] width 9 height 9
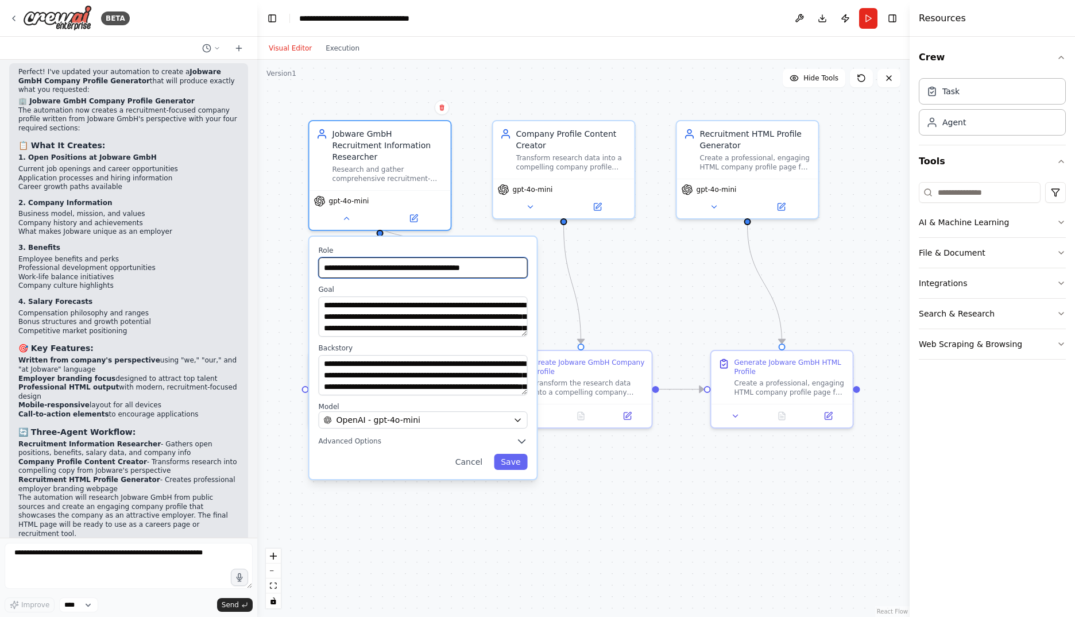
drag, startPoint x: 378, startPoint y: 256, endPoint x: 303, endPoint y: 259, distance: 75.3
click at [303, 259] on div ".deletable-edge-delete-btn { width: 20px; height: 20px; border: 0px solid #ffff…" at bounding box center [583, 338] width 652 height 557
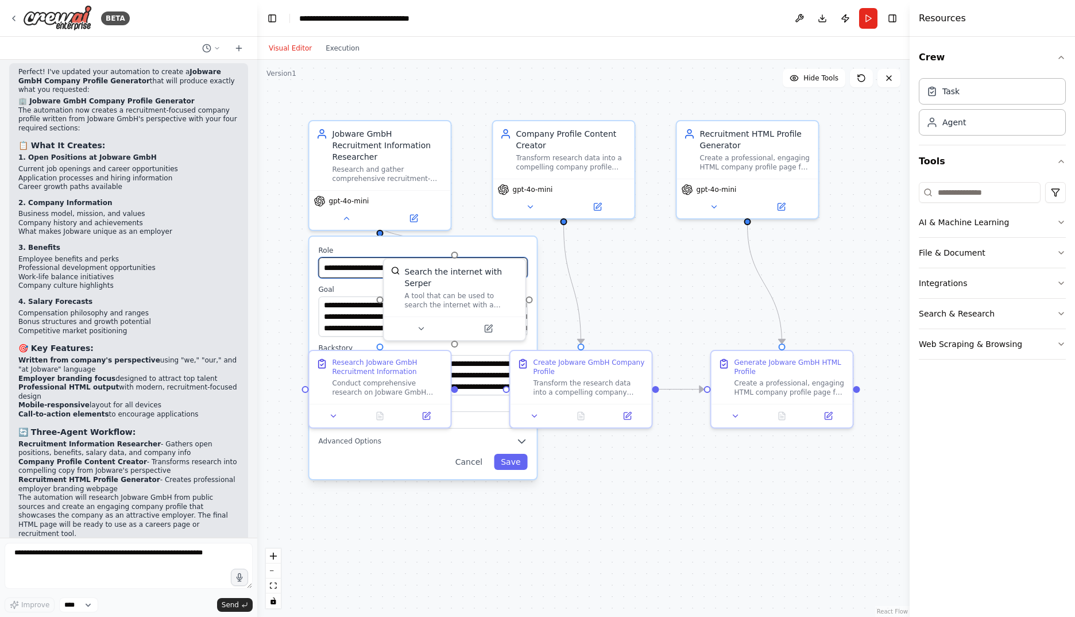
type input "**********"
click at [354, 285] on label "Goal" at bounding box center [423, 289] width 209 height 9
click at [359, 316] on textarea "**********" at bounding box center [423, 316] width 209 height 40
click at [505, 454] on button "Save" at bounding box center [510, 462] width 33 height 16
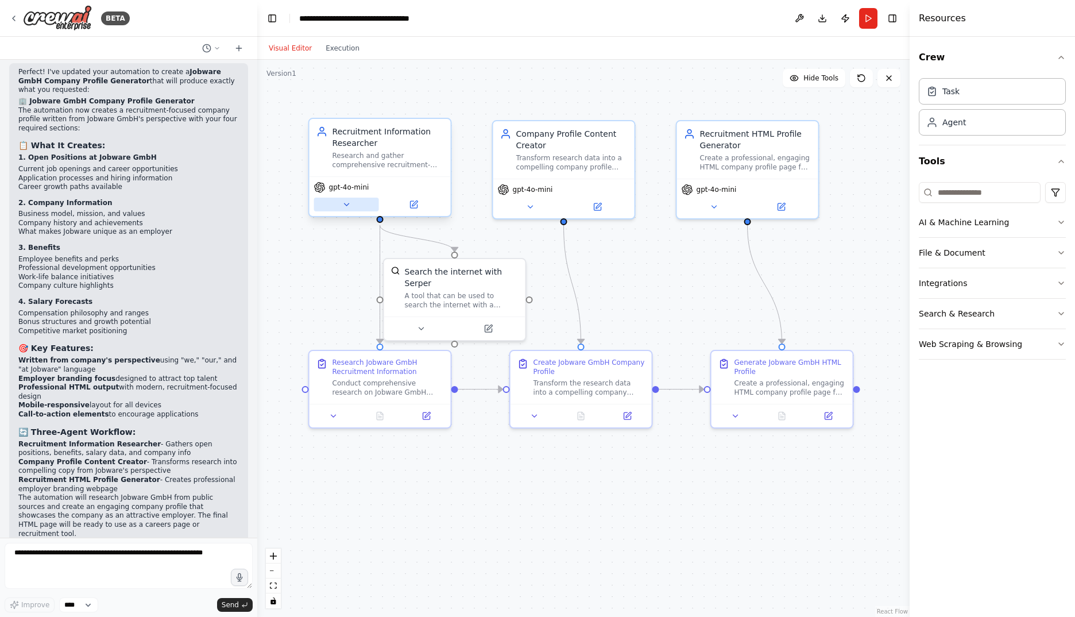
click at [351, 209] on icon at bounding box center [346, 204] width 9 height 9
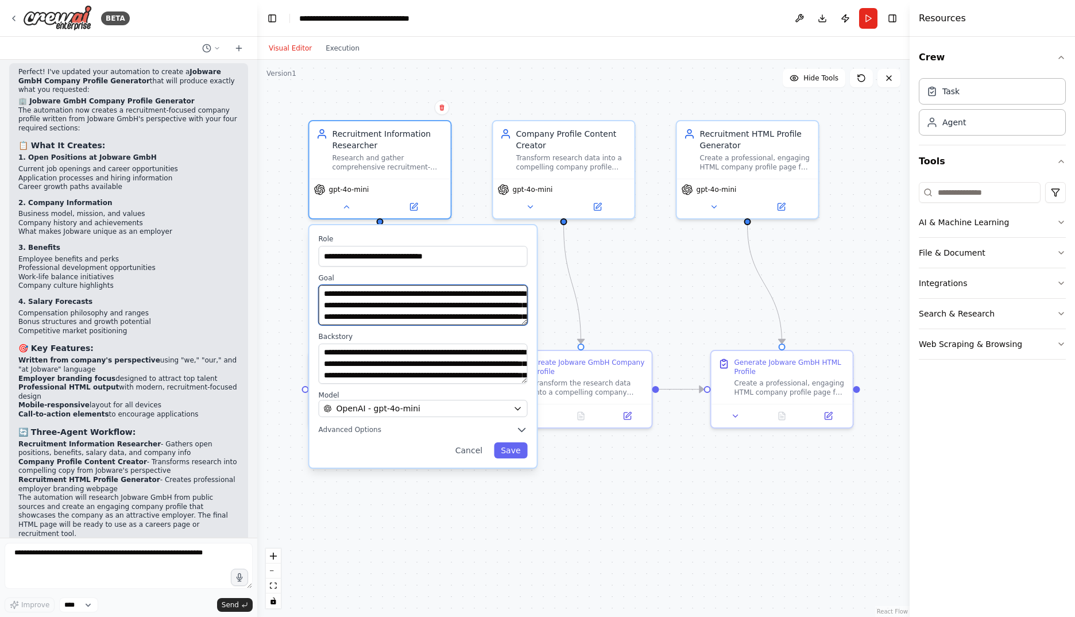
click at [471, 304] on textarea "**********" at bounding box center [423, 305] width 209 height 40
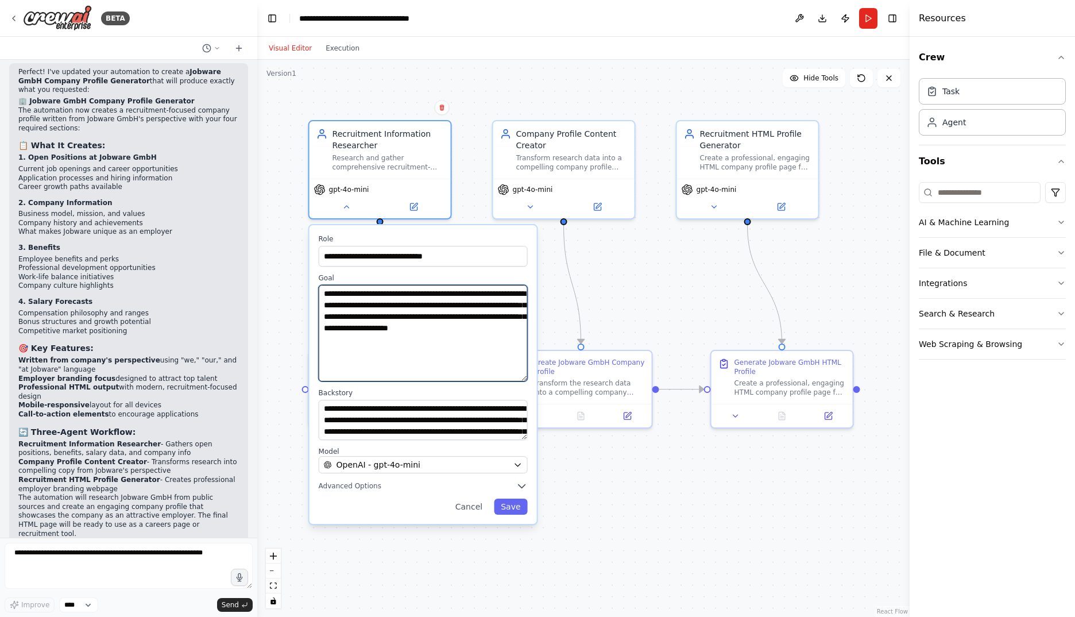
drag, startPoint x: 525, startPoint y: 320, endPoint x: 531, endPoint y: 376, distance: 56.6
click at [531, 376] on div "**********" at bounding box center [422, 374] width 227 height 299
type textarea "**********"
click at [514, 502] on button "Save" at bounding box center [510, 506] width 33 height 16
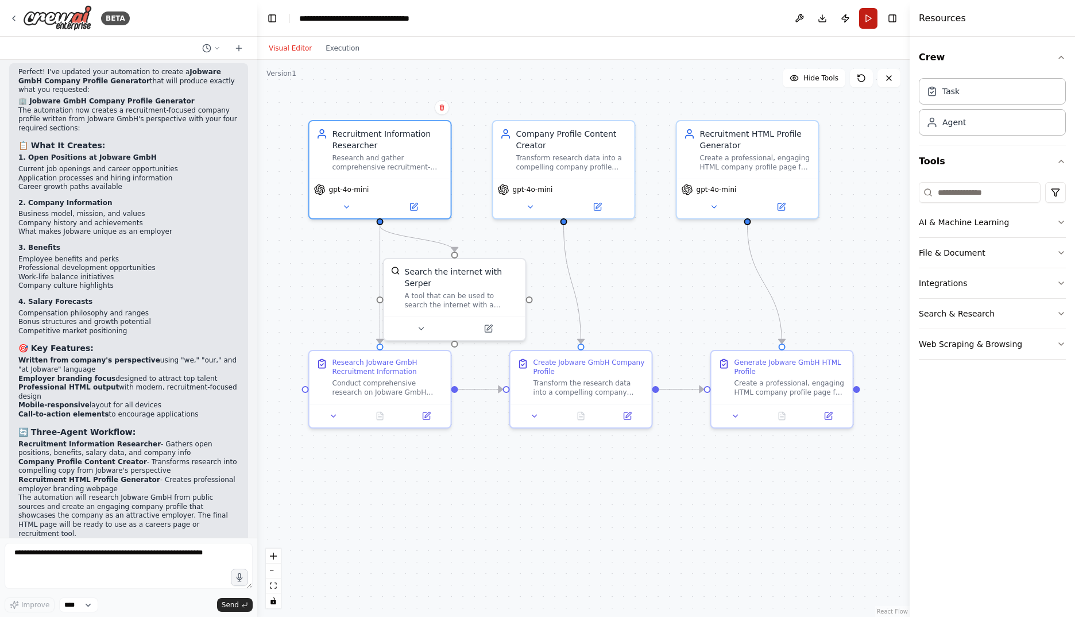
click at [862, 17] on button "Run" at bounding box center [868, 18] width 18 height 21
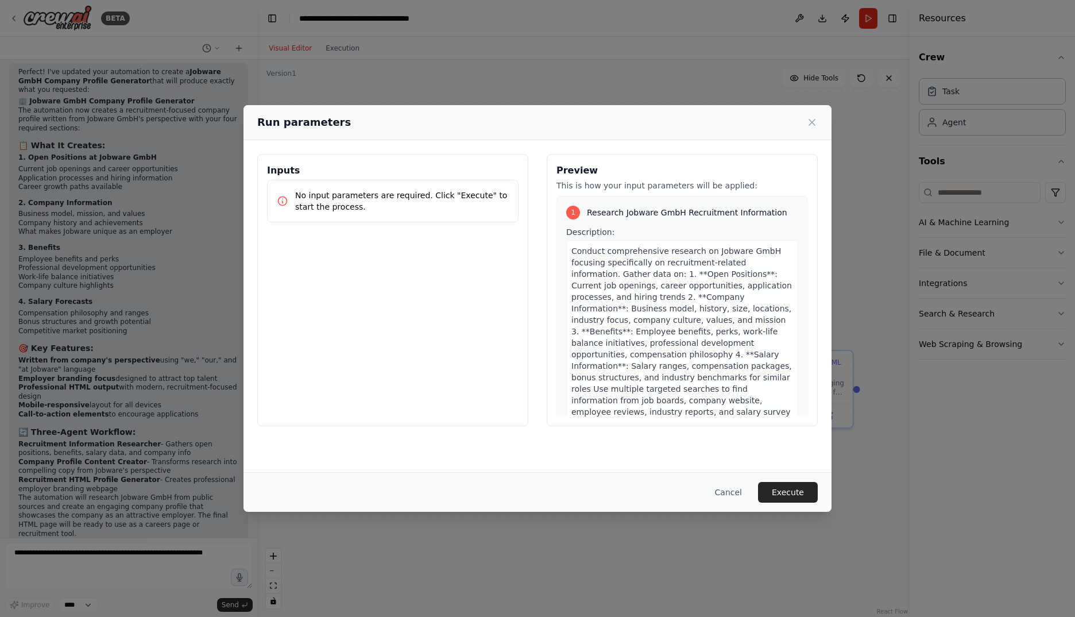
click at [734, 487] on button "Cancel" at bounding box center [728, 492] width 45 height 21
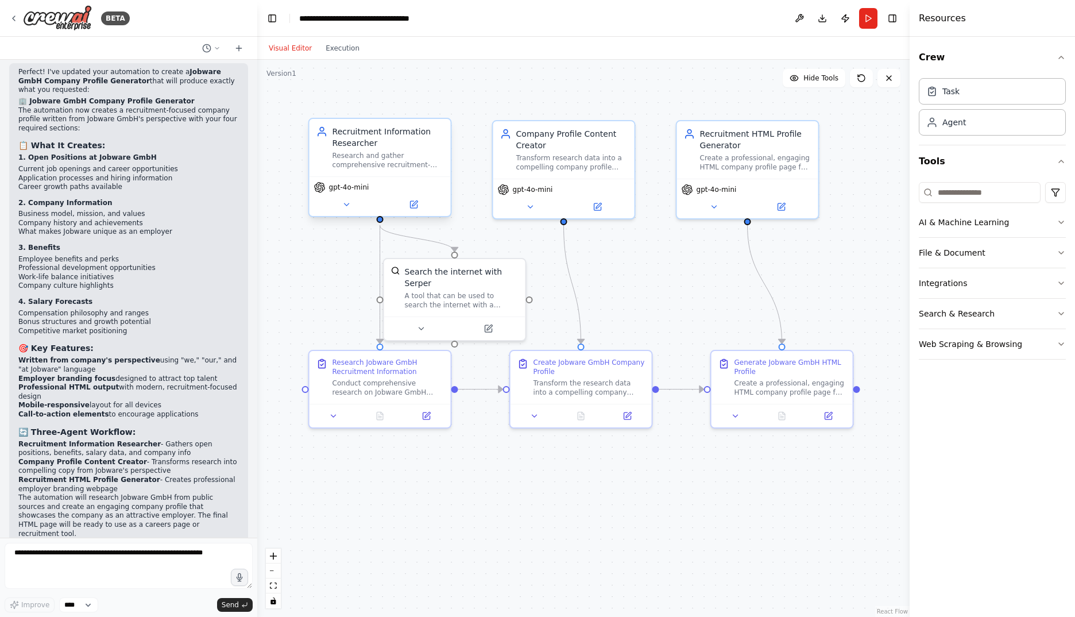
click at [354, 187] on span "gpt-4o-mini" at bounding box center [349, 187] width 40 height 9
click at [351, 204] on button at bounding box center [346, 205] width 65 height 14
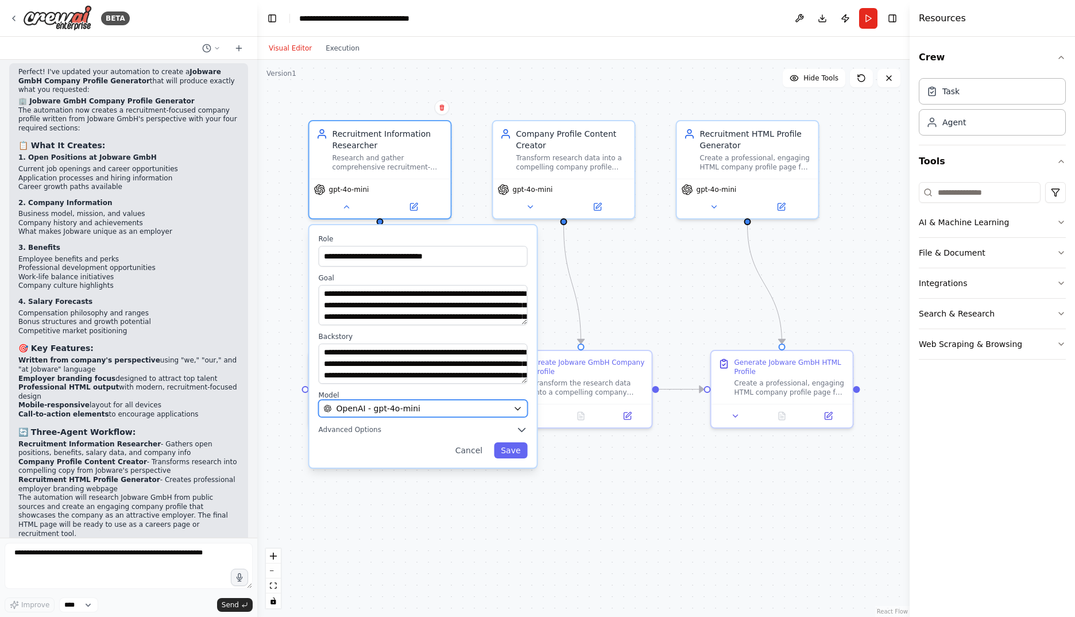
click at [449, 412] on div "OpenAI - gpt-4o-mini" at bounding box center [416, 408] width 185 height 11
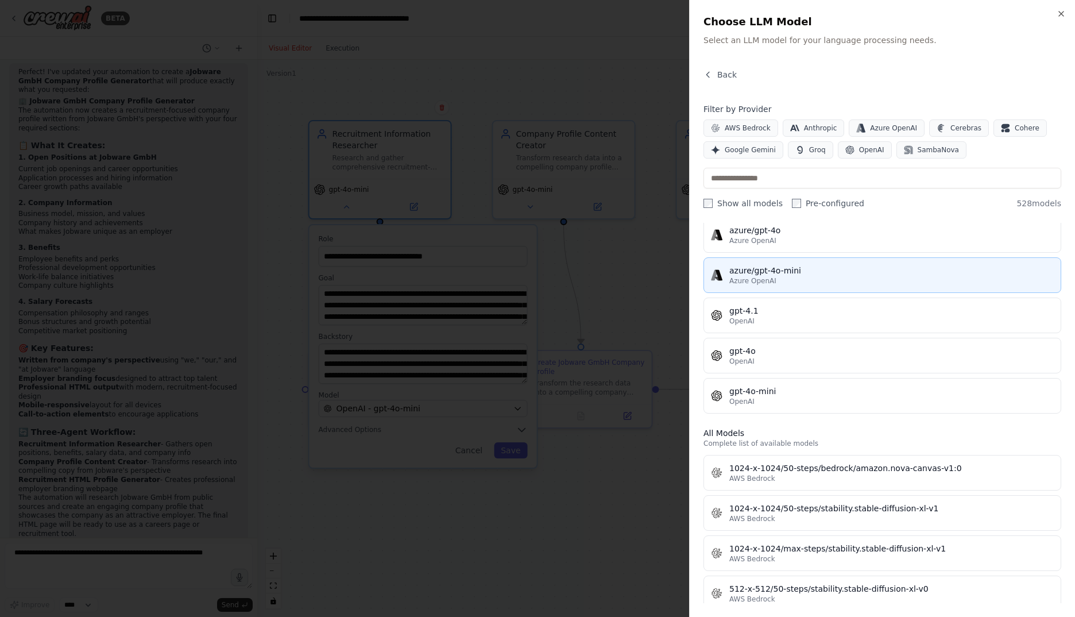
scroll to position [0, 0]
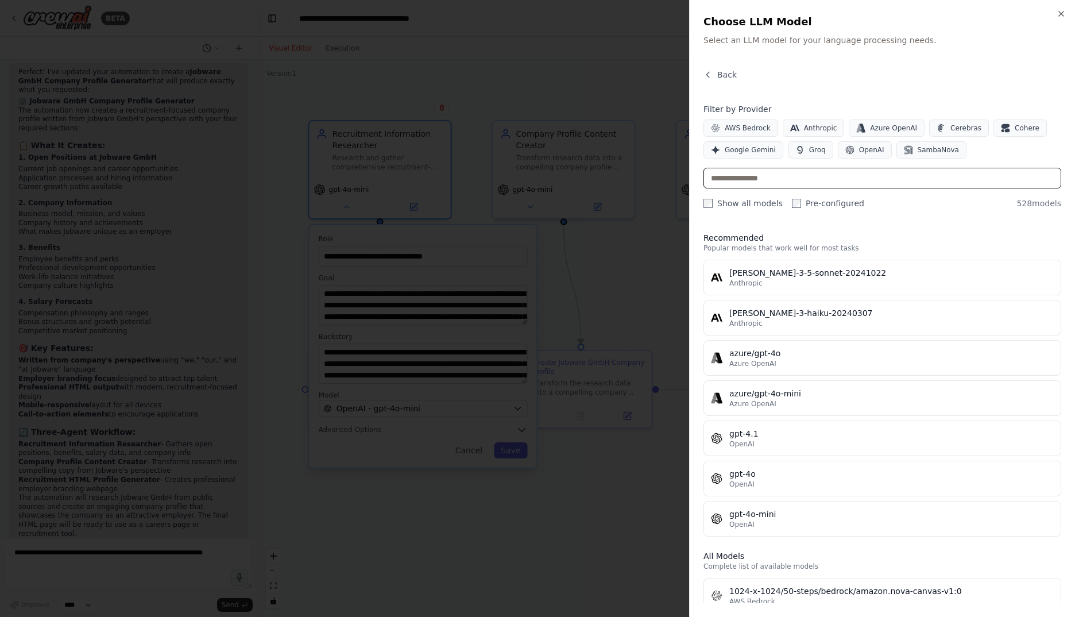
click at [870, 183] on input "text" at bounding box center [882, 178] width 358 height 21
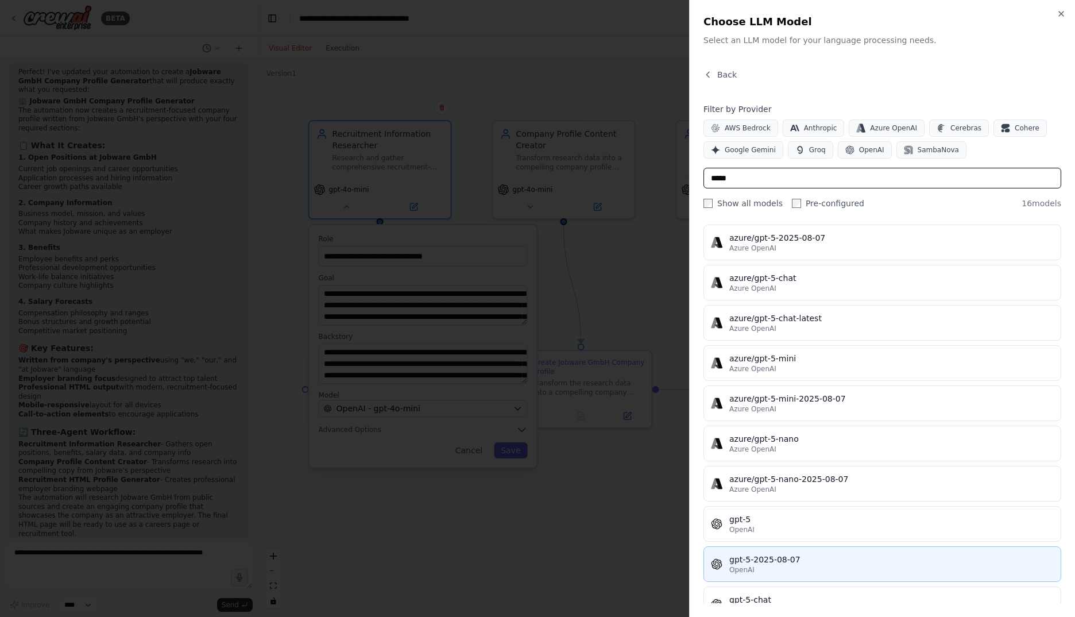
scroll to position [96, 0]
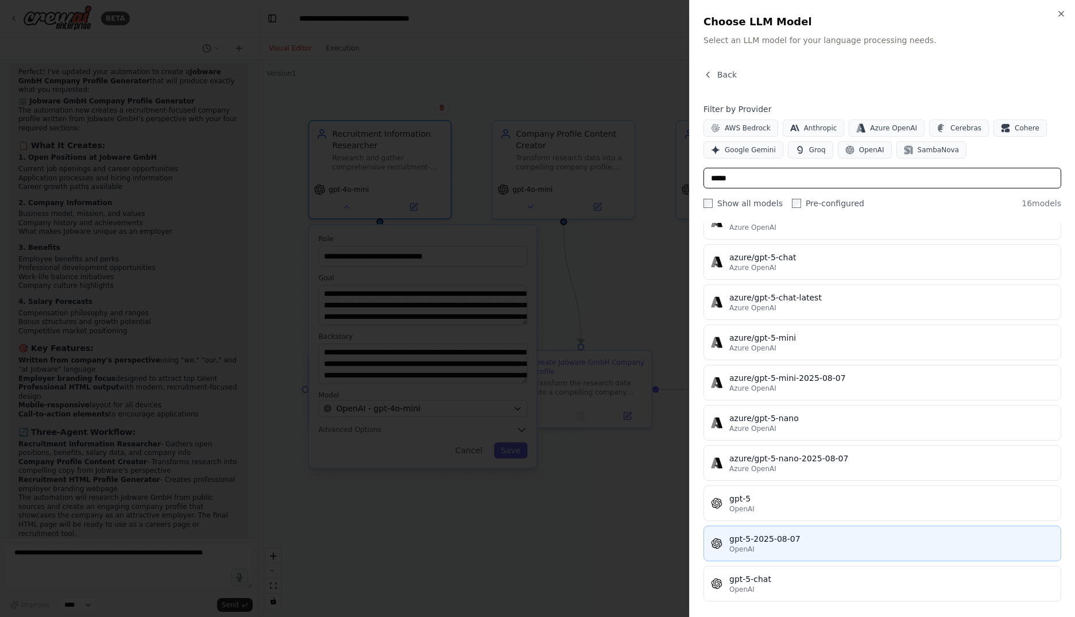
type input "*****"
click at [837, 537] on div "gpt-5-2025-08-07" at bounding box center [891, 538] width 324 height 11
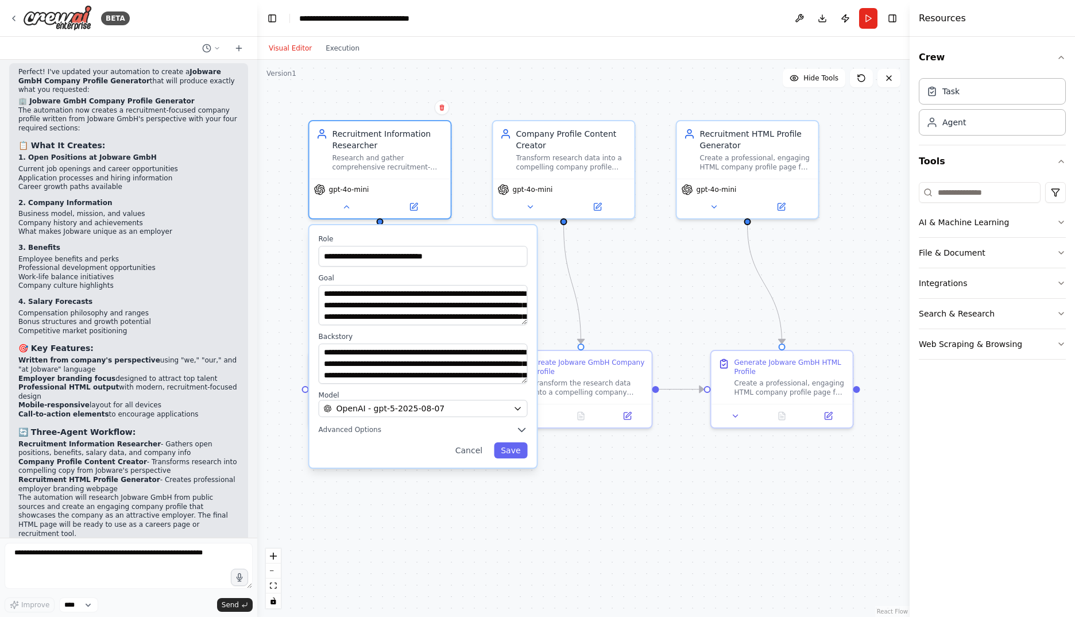
click at [519, 458] on button "Save" at bounding box center [510, 450] width 33 height 16
click at [512, 448] on button "Save" at bounding box center [510, 450] width 33 height 16
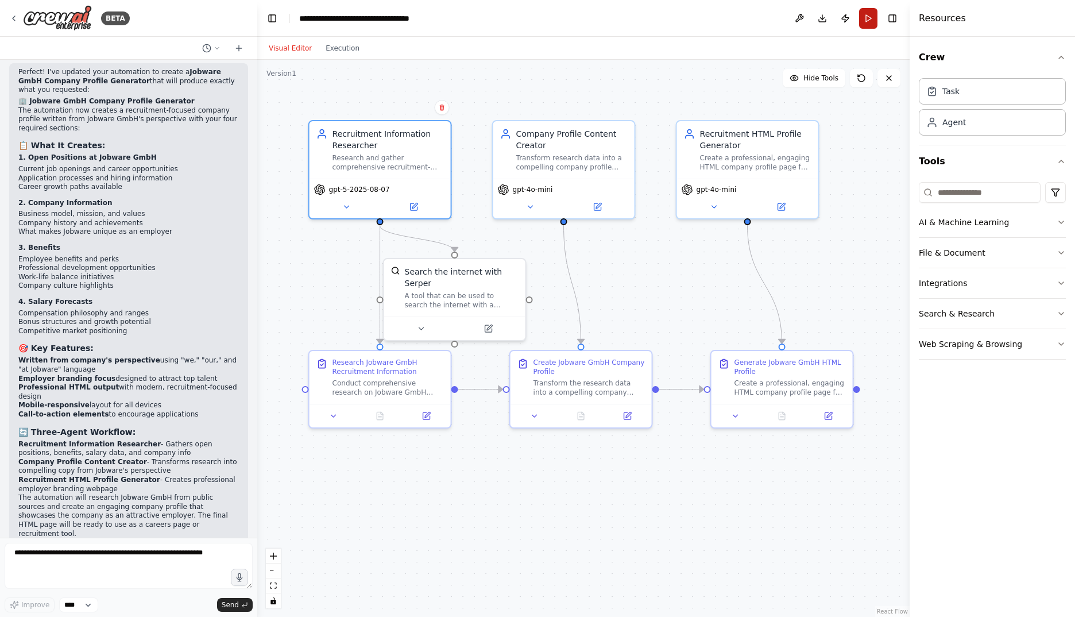
click at [868, 14] on button "Run" at bounding box center [868, 18] width 18 height 21
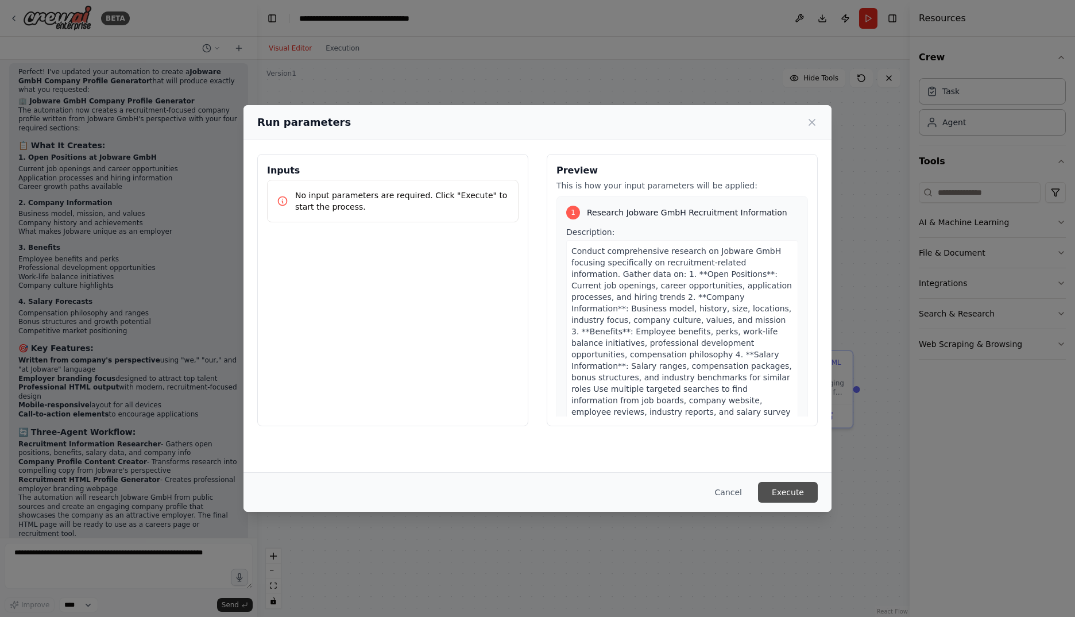
click at [787, 487] on button "Execute" at bounding box center [788, 492] width 60 height 21
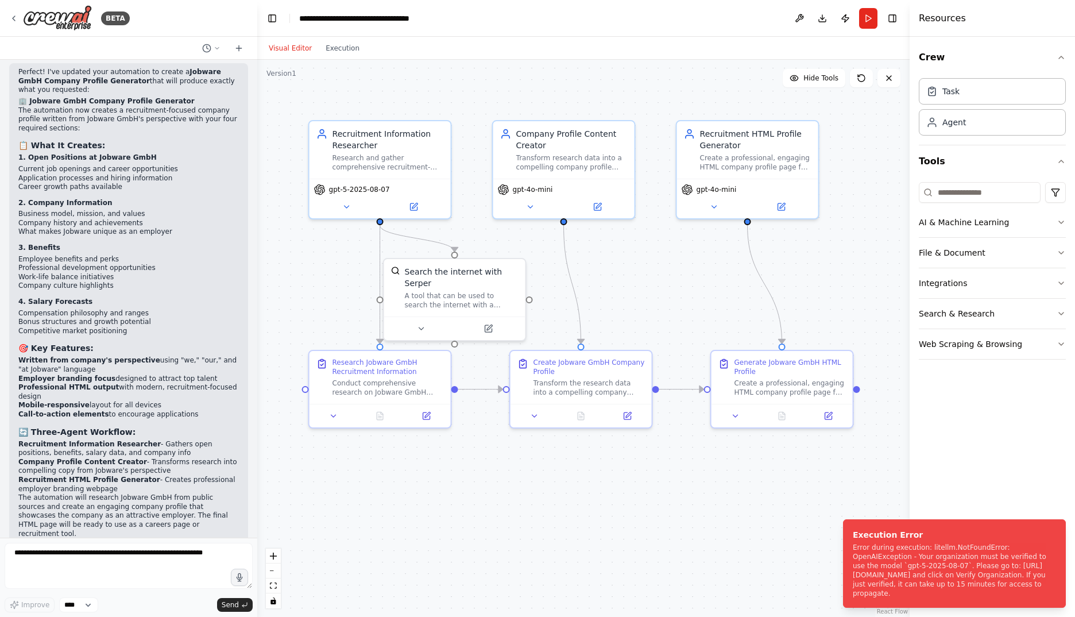
click at [192, 543] on form "Improve **** Send" at bounding box center [128, 576] width 257 height 79
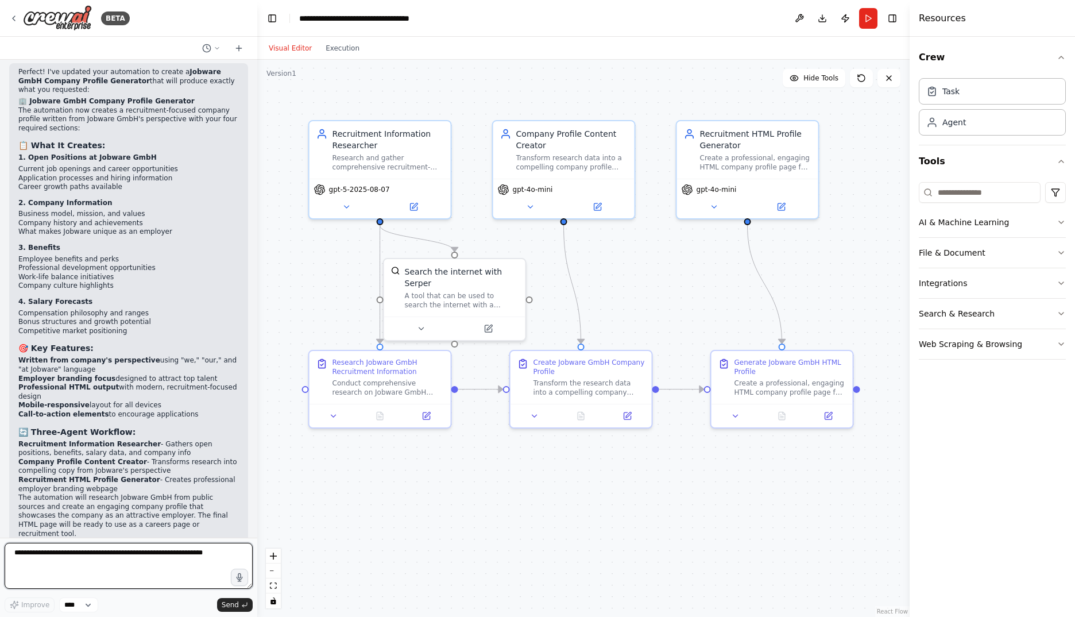
click at [190, 557] on textarea at bounding box center [129, 566] width 248 height 46
type textarea "*"
click at [92, 564] on textarea at bounding box center [129, 566] width 248 height 46
paste textarea "**********"
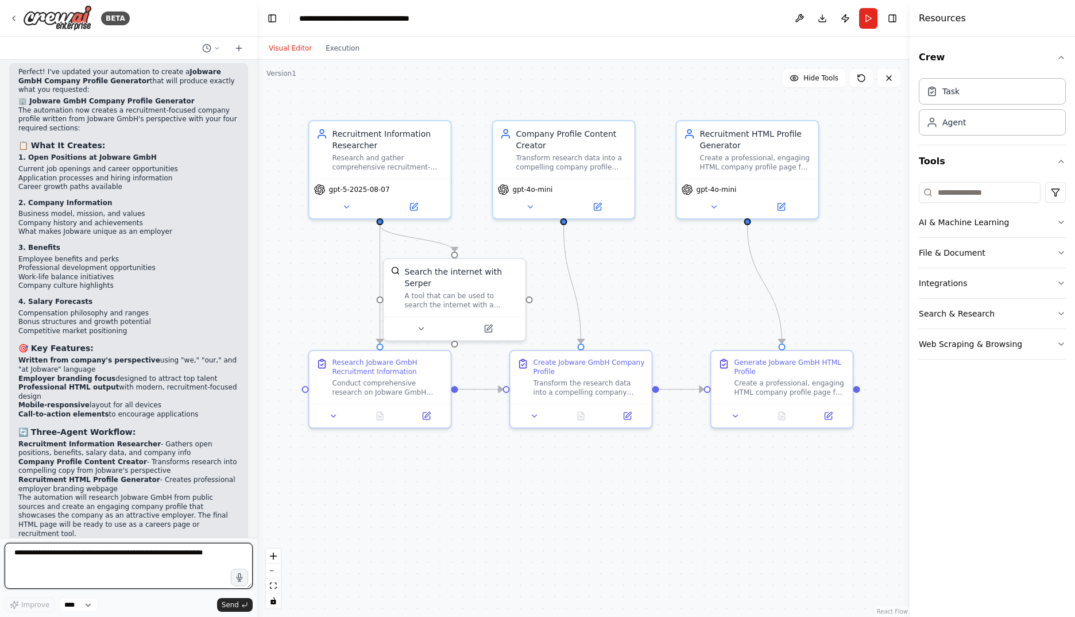
type textarea "**********"
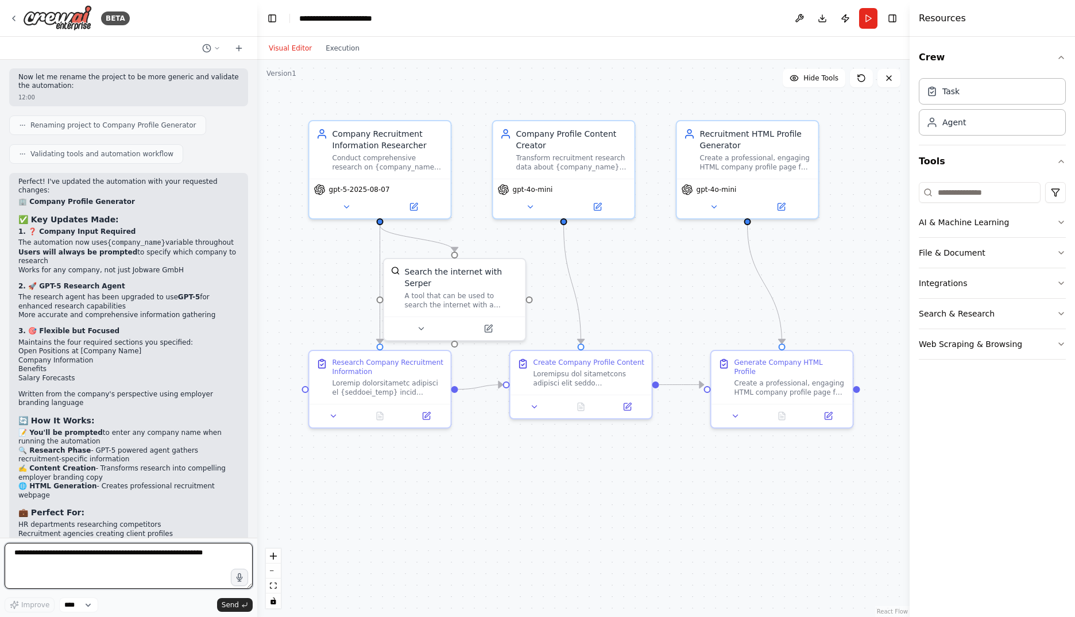
scroll to position [2908, 0]
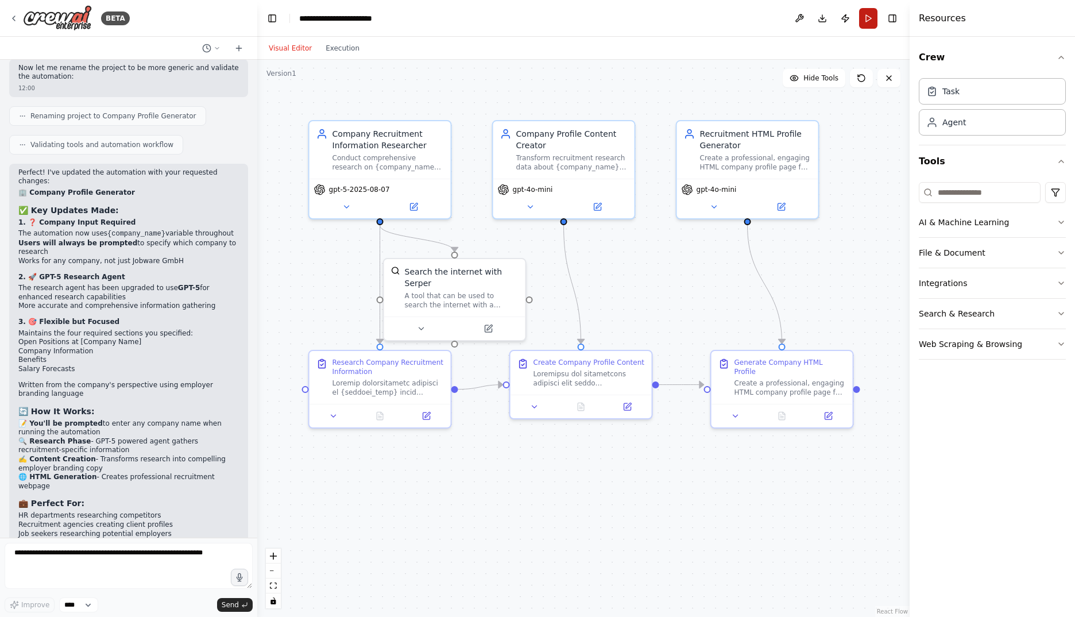
click at [866, 16] on button "Run" at bounding box center [868, 18] width 18 height 21
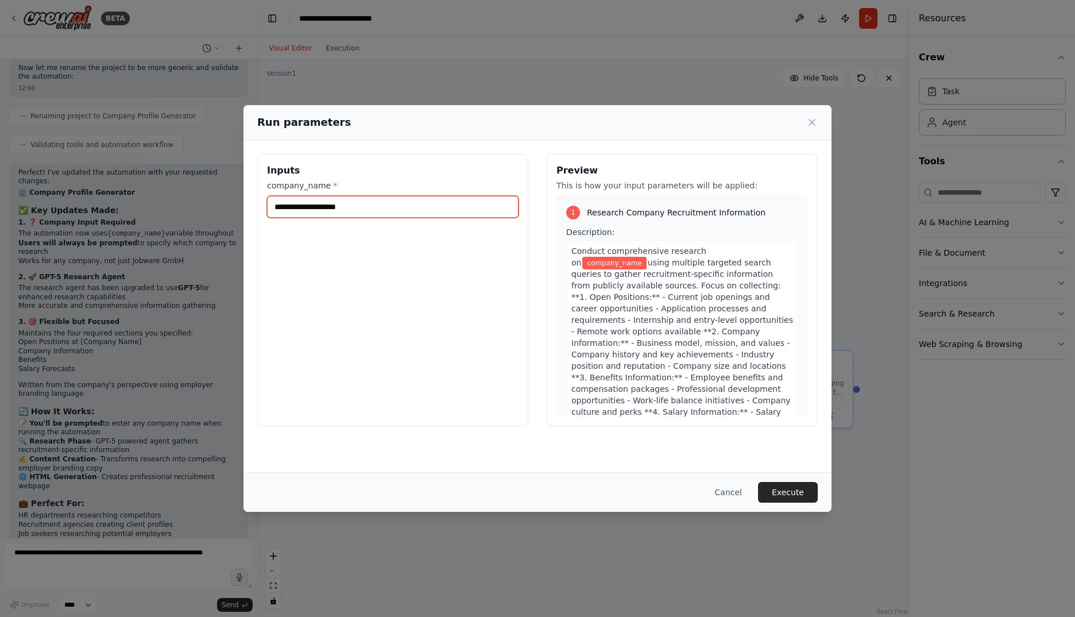
click at [408, 203] on input "company_name *" at bounding box center [393, 207] width 252 height 22
type input "*"
type input "**********"
click at [804, 488] on button "Execute" at bounding box center [788, 492] width 60 height 21
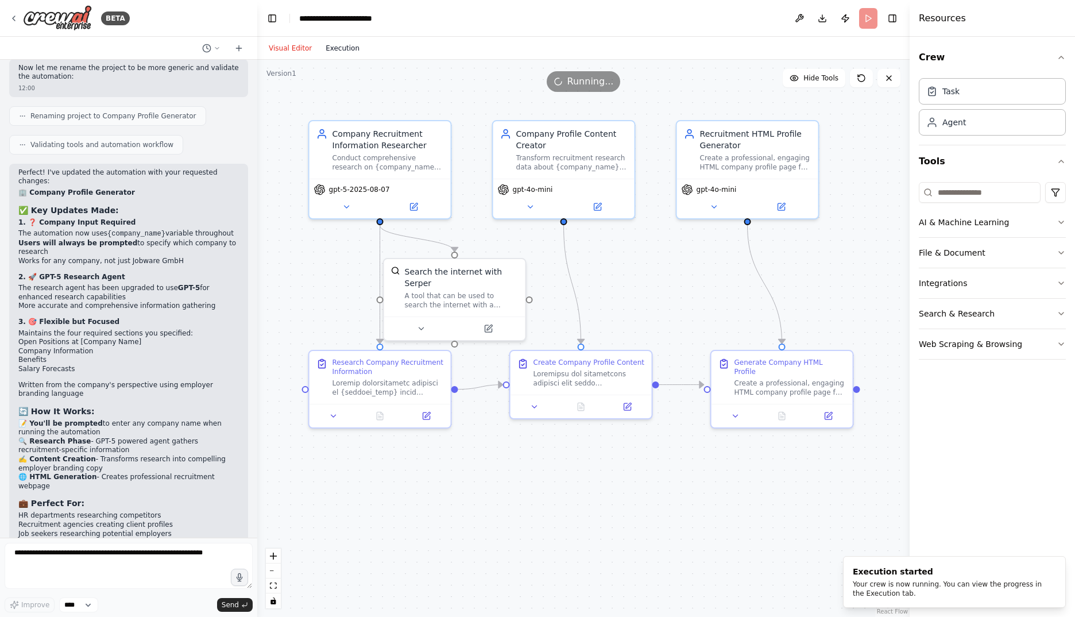
click at [327, 45] on button "Execution" at bounding box center [343, 48] width 48 height 14
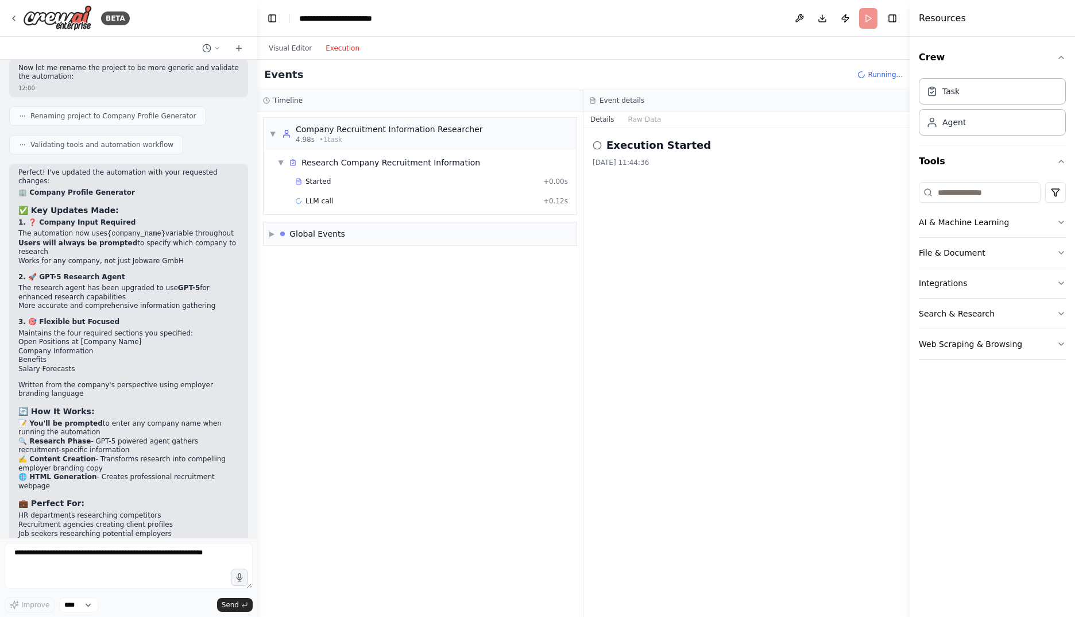
scroll to position [0, 0]
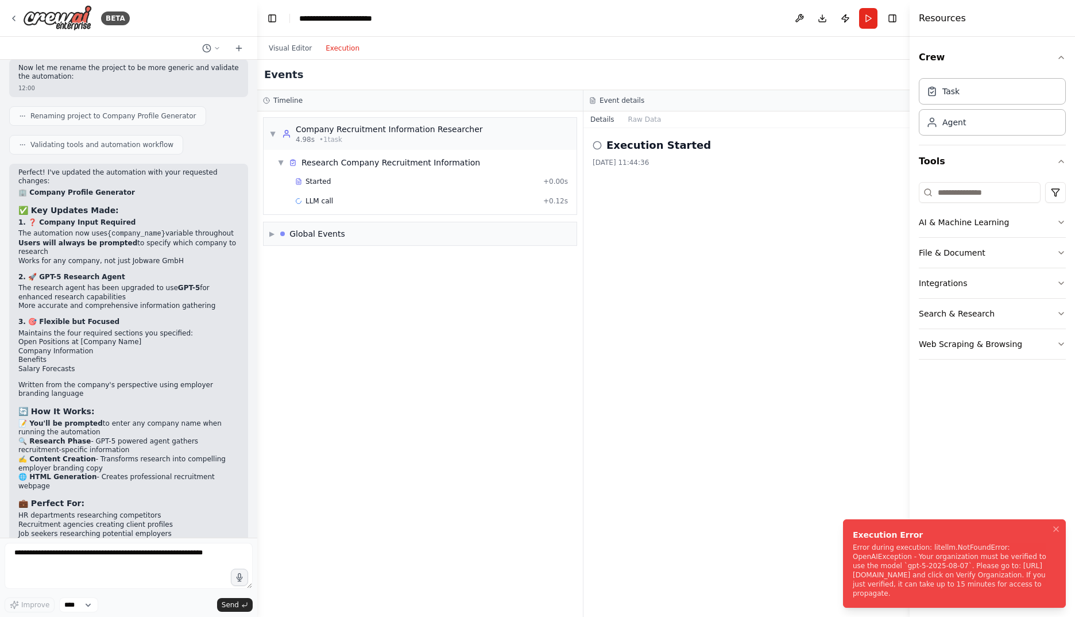
drag, startPoint x: 852, startPoint y: 532, endPoint x: 788, endPoint y: 574, distance: 76.5
click at [853, 540] on div "Execution Error" at bounding box center [952, 534] width 199 height 11
click at [288, 49] on button "Visual Editor" at bounding box center [290, 48] width 57 height 14
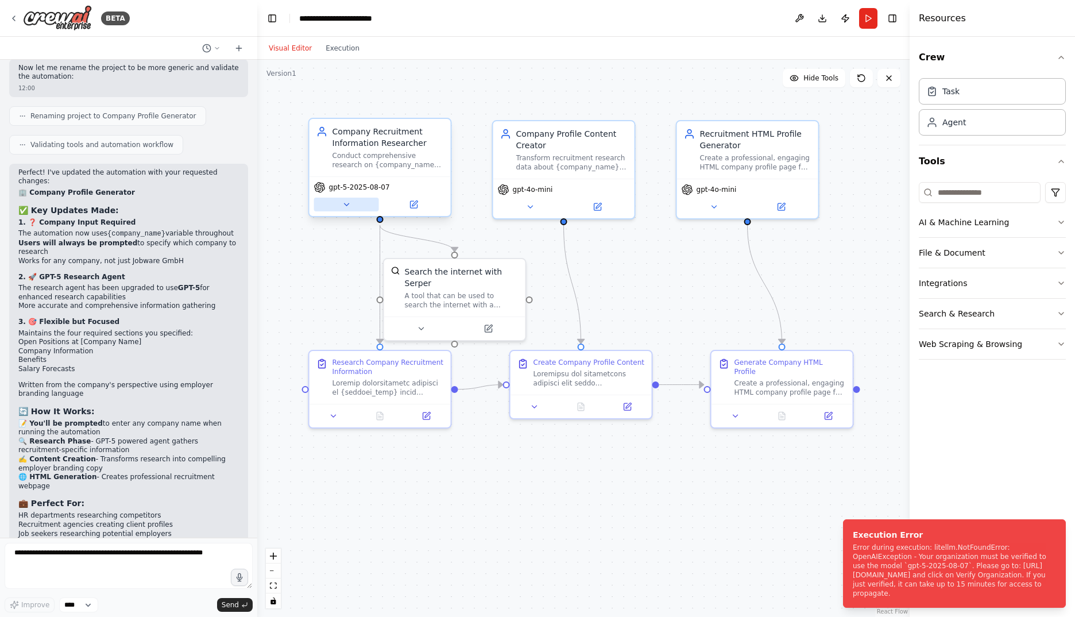
click at [352, 208] on button at bounding box center [346, 205] width 65 height 14
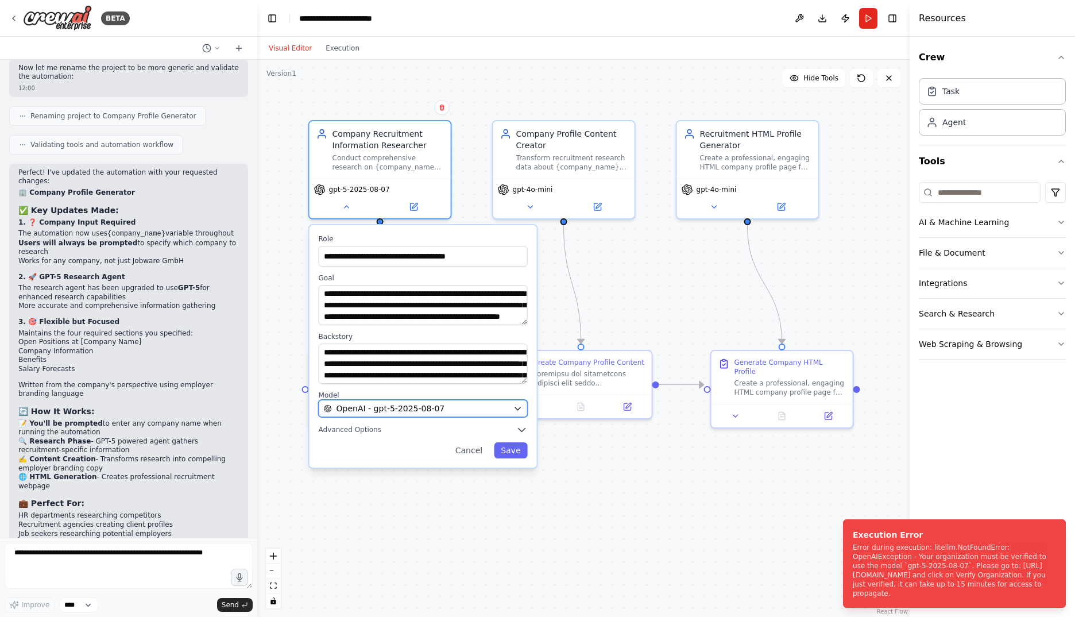
click at [470, 407] on div "OpenAI - gpt-5-2025-08-07" at bounding box center [416, 408] width 185 height 11
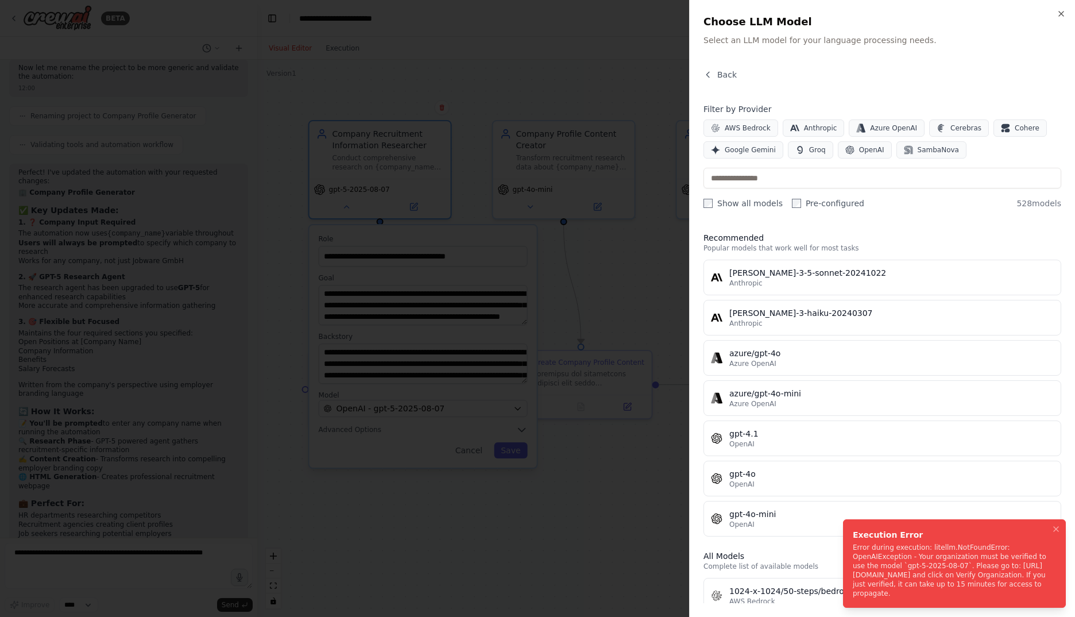
click at [1011, 535] on div "Execution Error" at bounding box center [952, 534] width 199 height 11
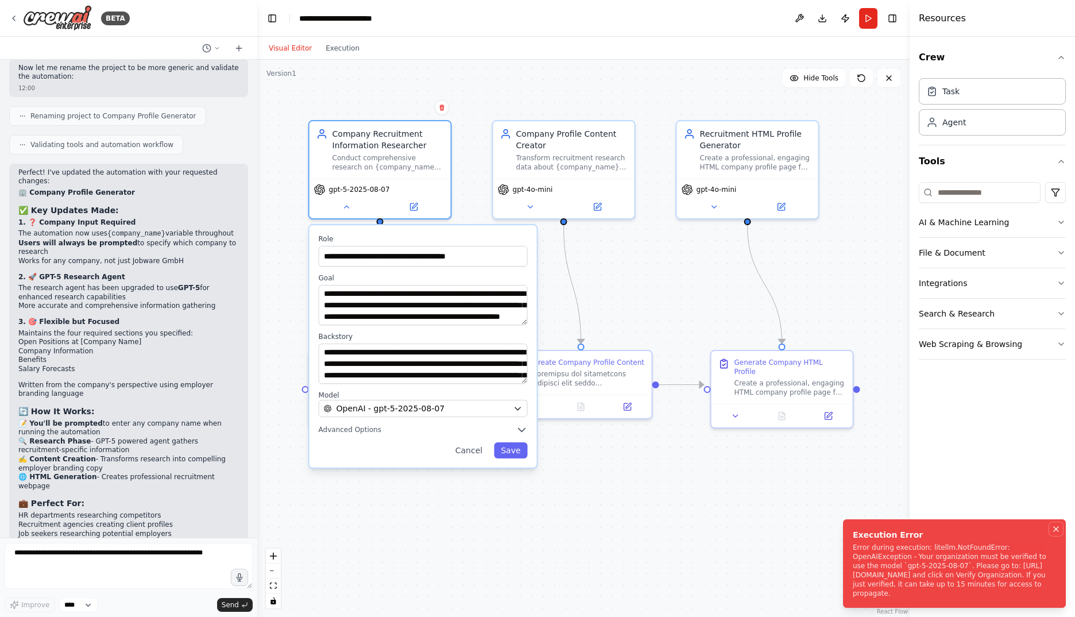
click at [1057, 529] on icon "Notifications (F8)" at bounding box center [1056, 529] width 5 height 5
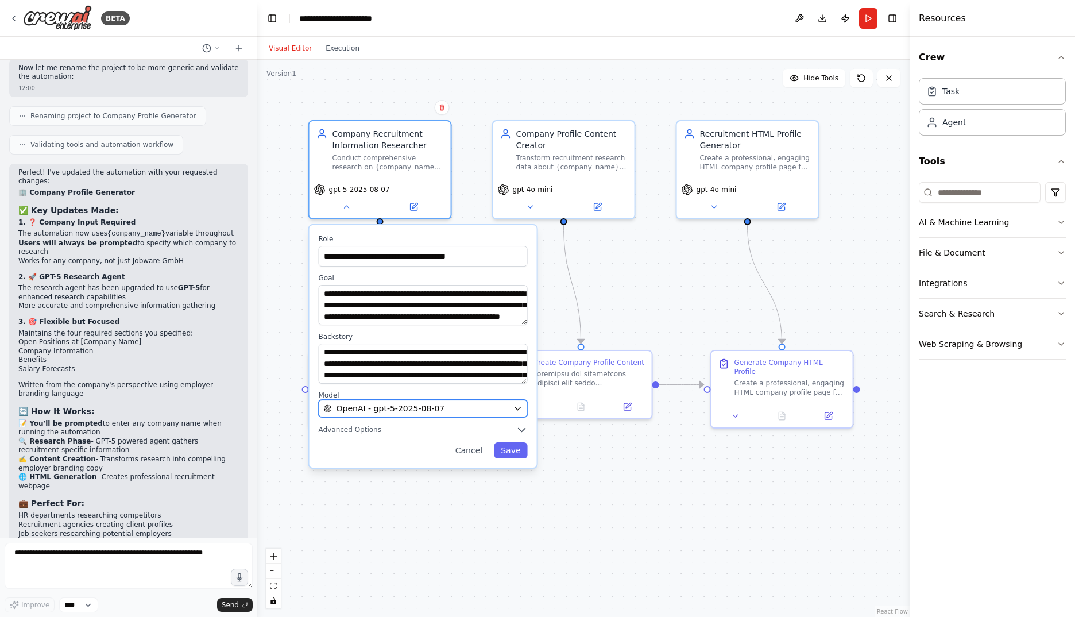
click at [512, 411] on button "OpenAI - gpt-5-2025-08-07" at bounding box center [423, 408] width 209 height 17
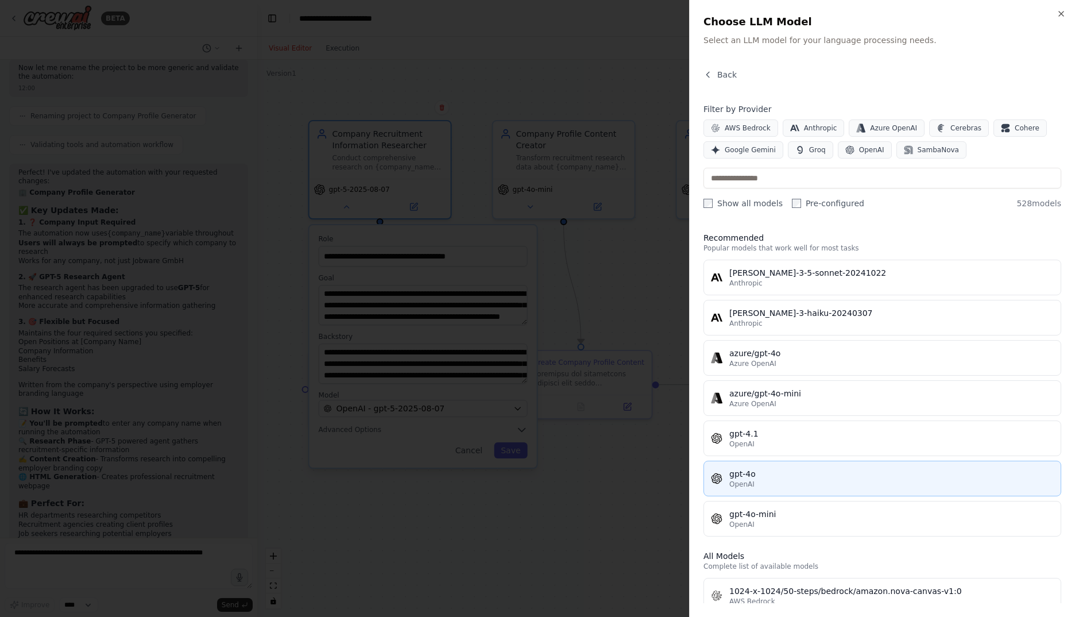
click at [882, 472] on div "gpt-4o" at bounding box center [891, 473] width 324 height 11
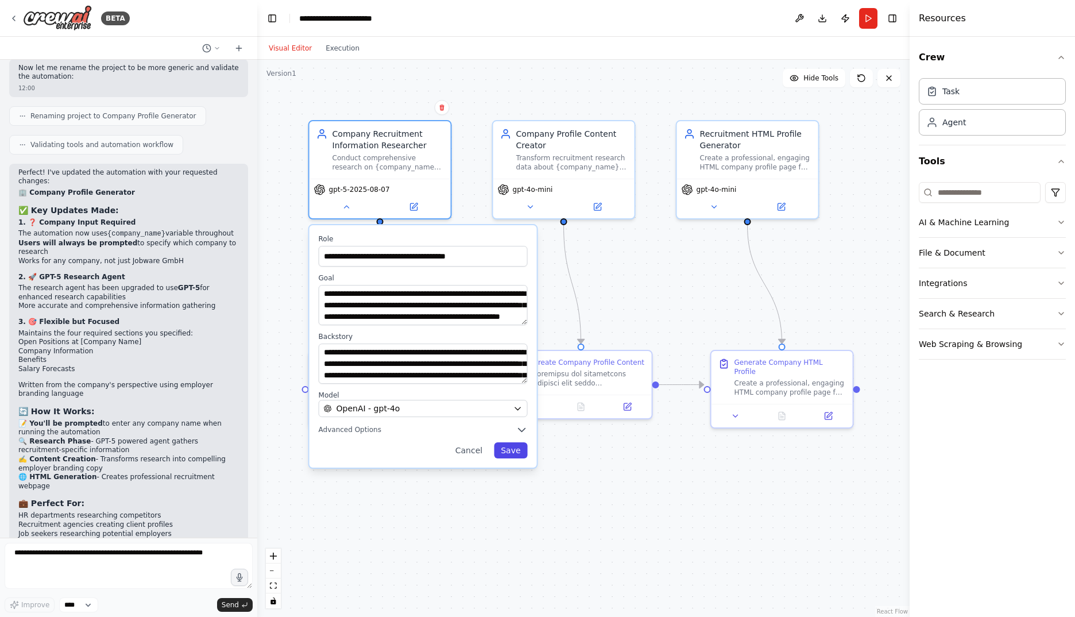
click at [515, 446] on button "Save" at bounding box center [510, 450] width 33 height 16
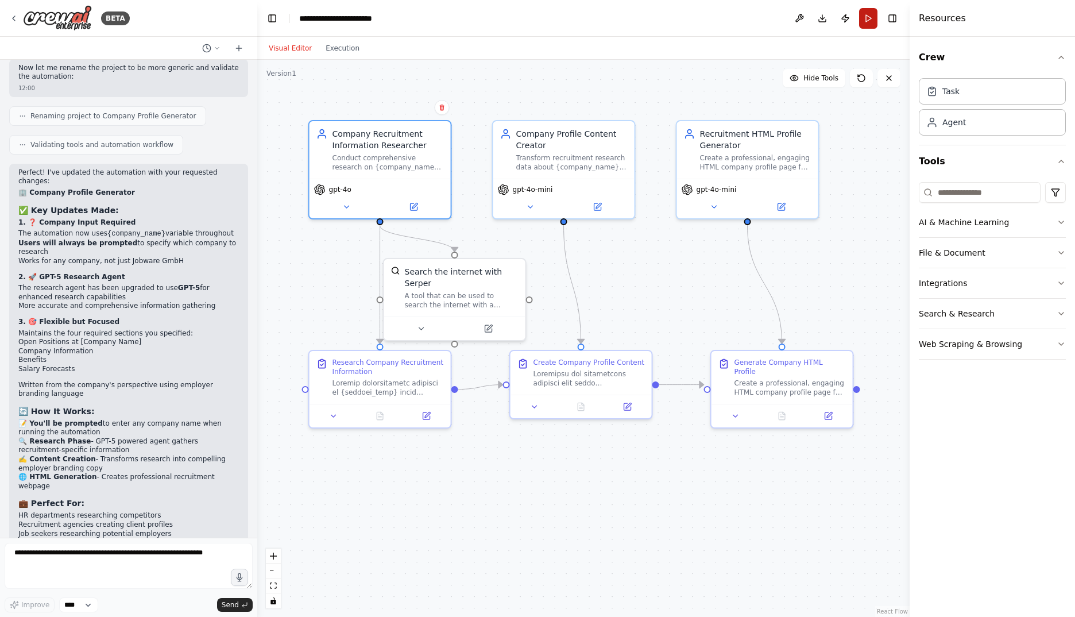
click at [867, 17] on button "Run" at bounding box center [868, 18] width 18 height 21
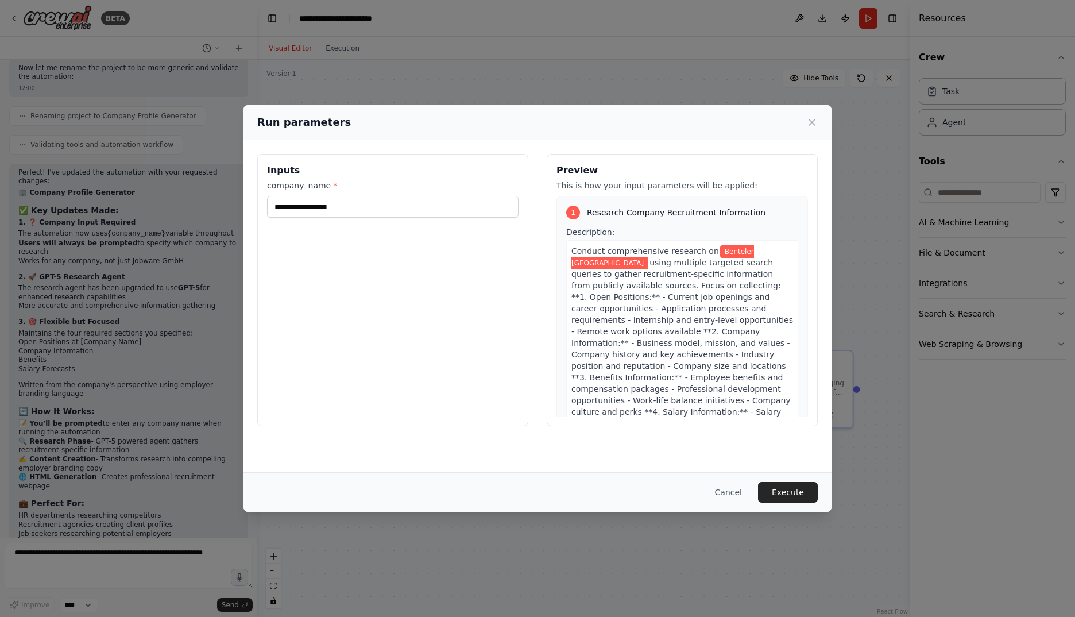
drag, startPoint x: 808, startPoint y: 492, endPoint x: 797, endPoint y: 499, distance: 13.4
click at [808, 493] on button "Execute" at bounding box center [788, 492] width 60 height 21
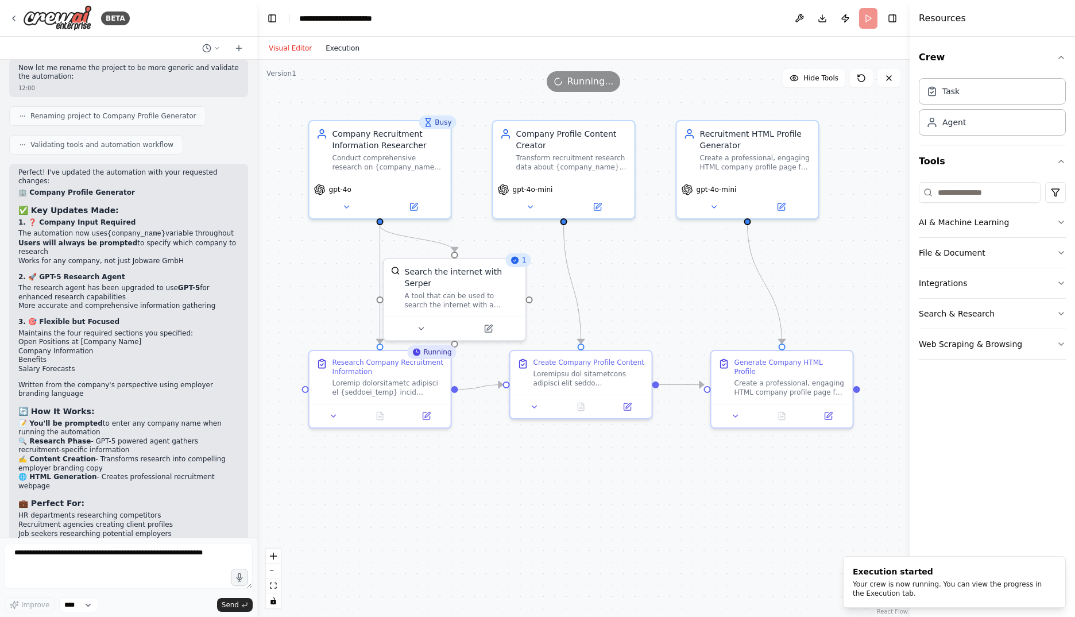
click at [345, 53] on button "Execution" at bounding box center [343, 48] width 48 height 14
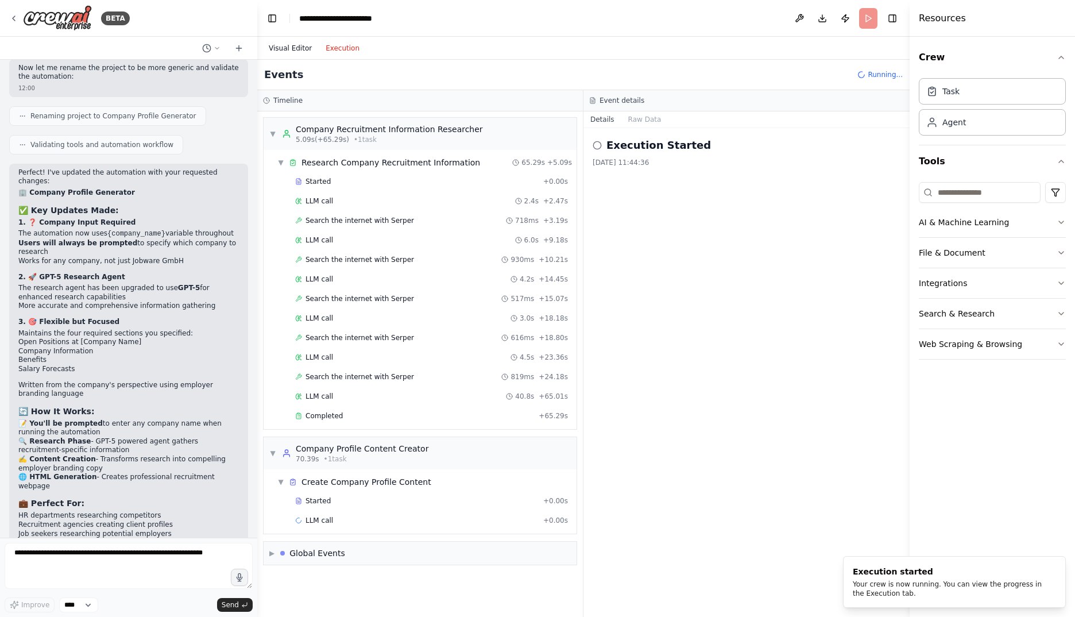
click at [297, 53] on button "Visual Editor" at bounding box center [290, 48] width 57 height 14
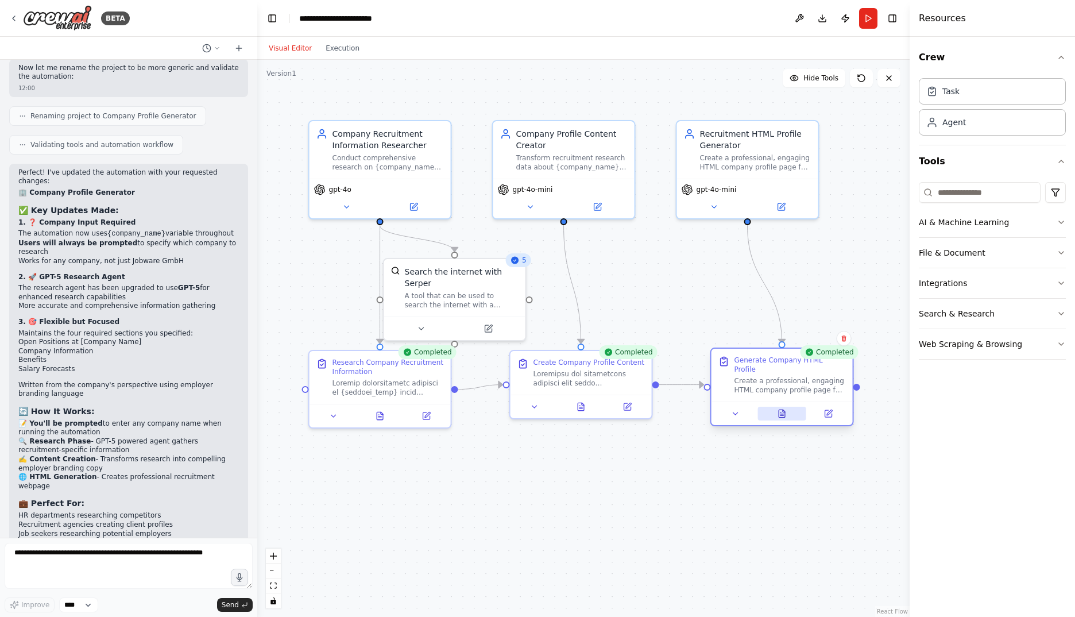
click at [785, 409] on icon at bounding box center [782, 412] width 6 height 7
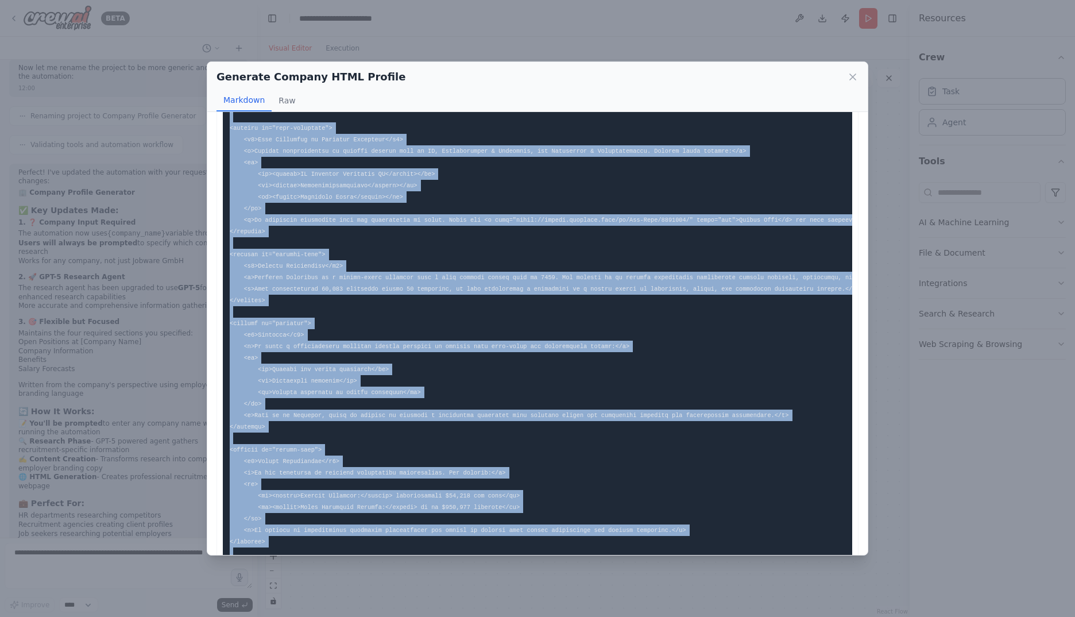
scroll to position [1051, 0]
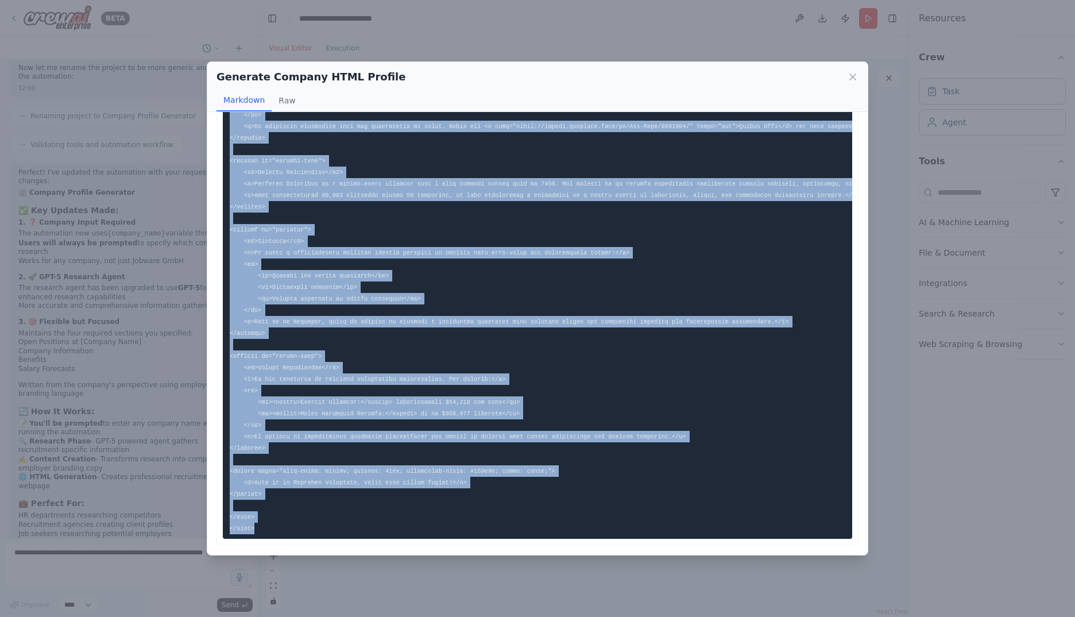
drag, startPoint x: 230, startPoint y: 138, endPoint x: 328, endPoint y: 514, distance: 388.2
copy code "<!DOCTYPE html> <html lang="en"> <head> <meta charset="UTF-8"> <meta name="view…"
click at [852, 74] on icon at bounding box center [852, 76] width 11 height 11
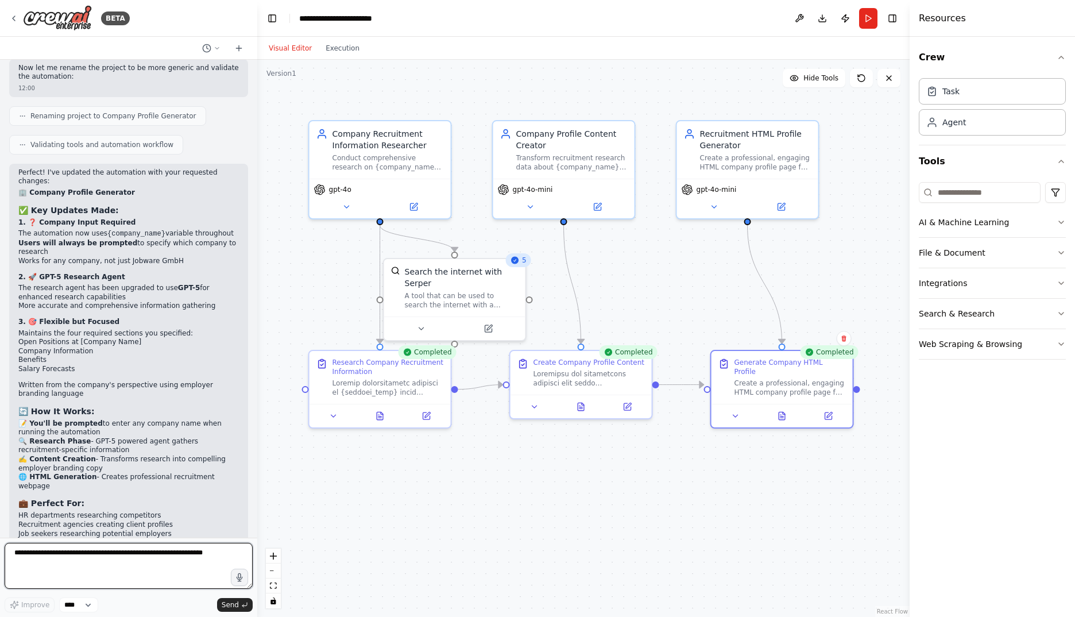
click at [136, 555] on textarea at bounding box center [129, 566] width 248 height 46
paste textarea "**********"
type textarea "**********"
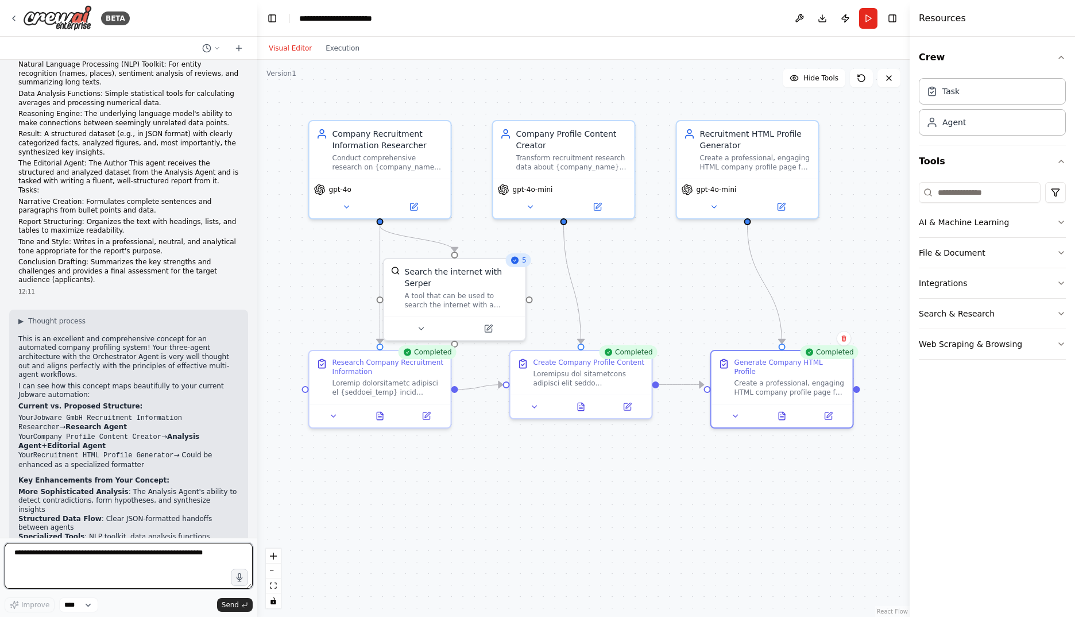
scroll to position [4048, 0]
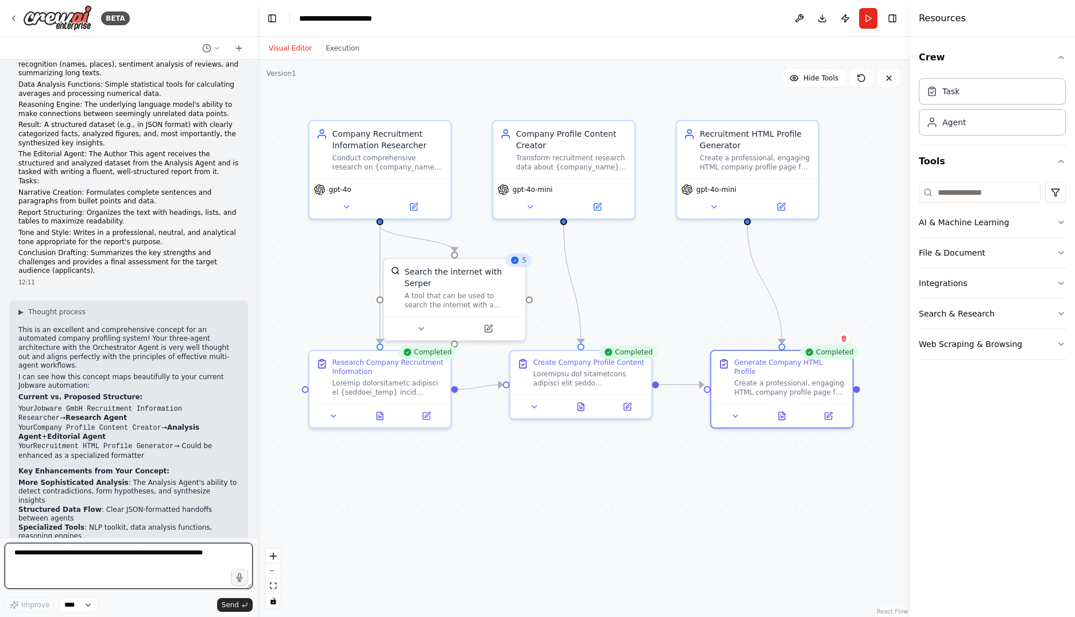
click at [110, 552] on textarea at bounding box center [129, 566] width 248 height 46
type textarea "**********"
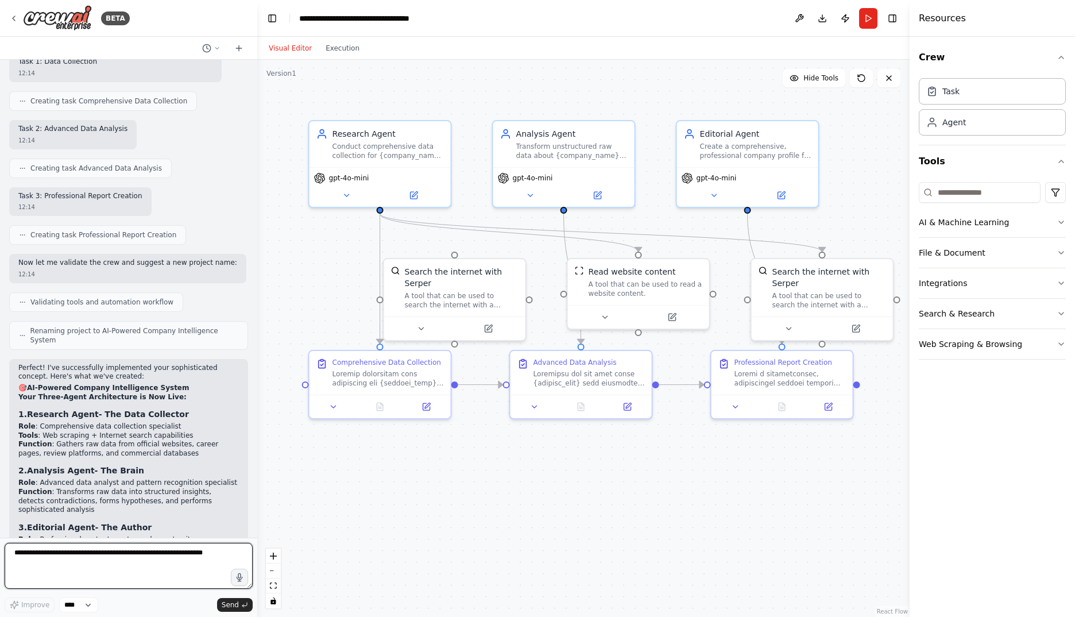
scroll to position [5454, 0]
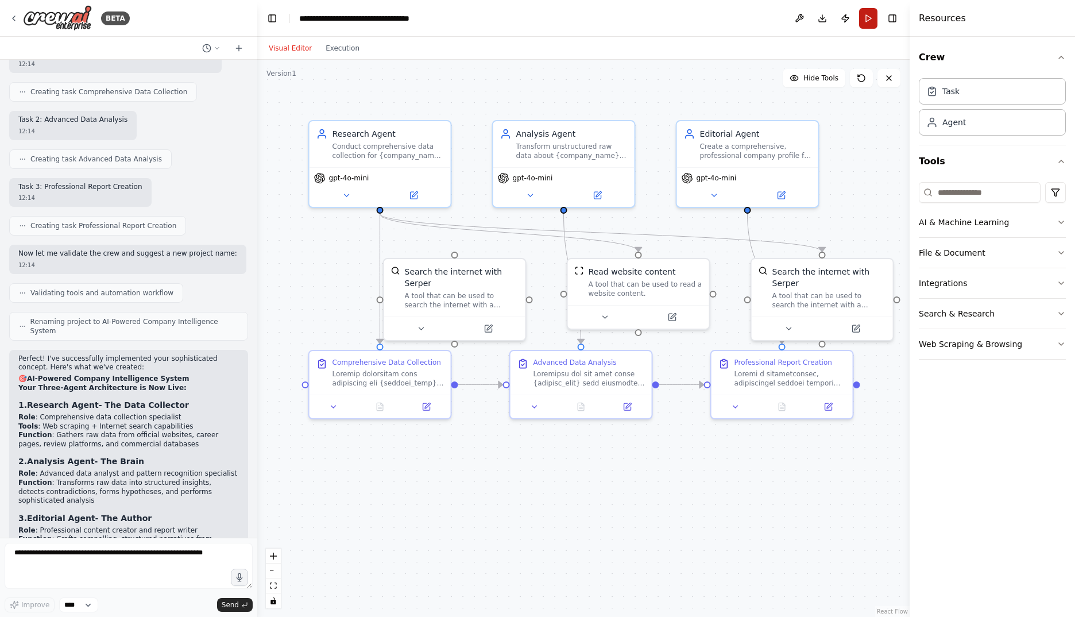
click at [870, 21] on button "Run" at bounding box center [868, 18] width 18 height 21
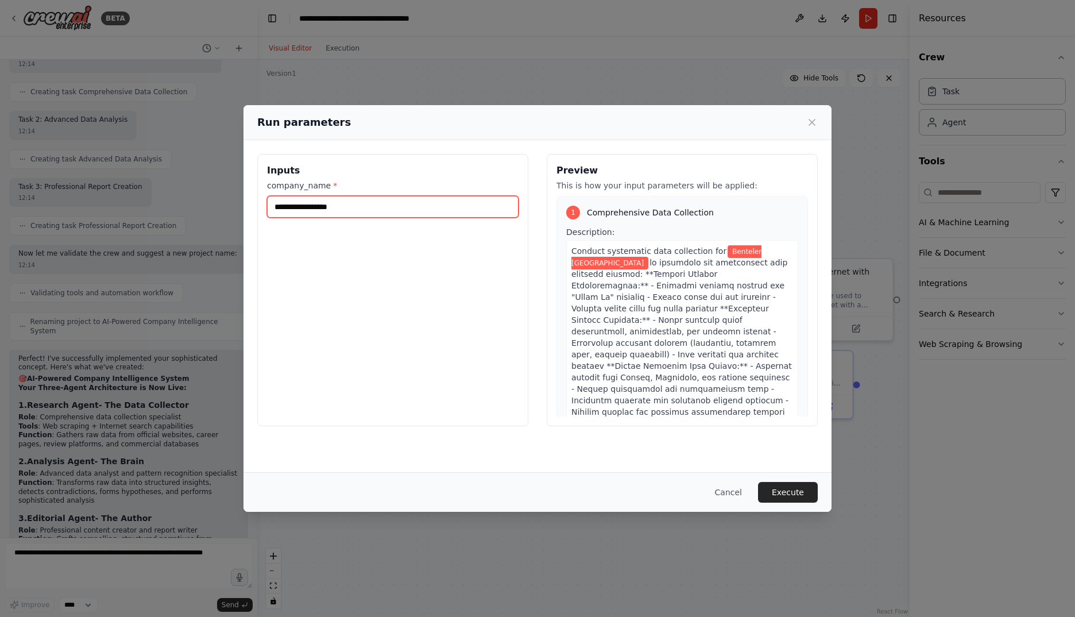
click at [406, 210] on input "**********" at bounding box center [393, 207] width 252 height 22
type input "**********"
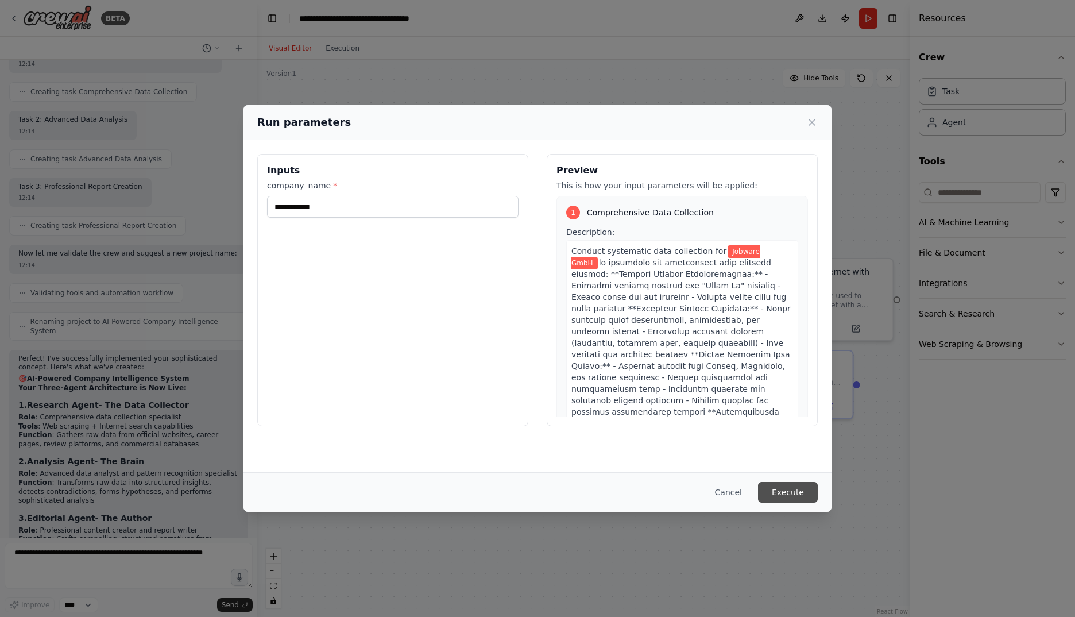
click at [792, 489] on button "Execute" at bounding box center [788, 492] width 60 height 21
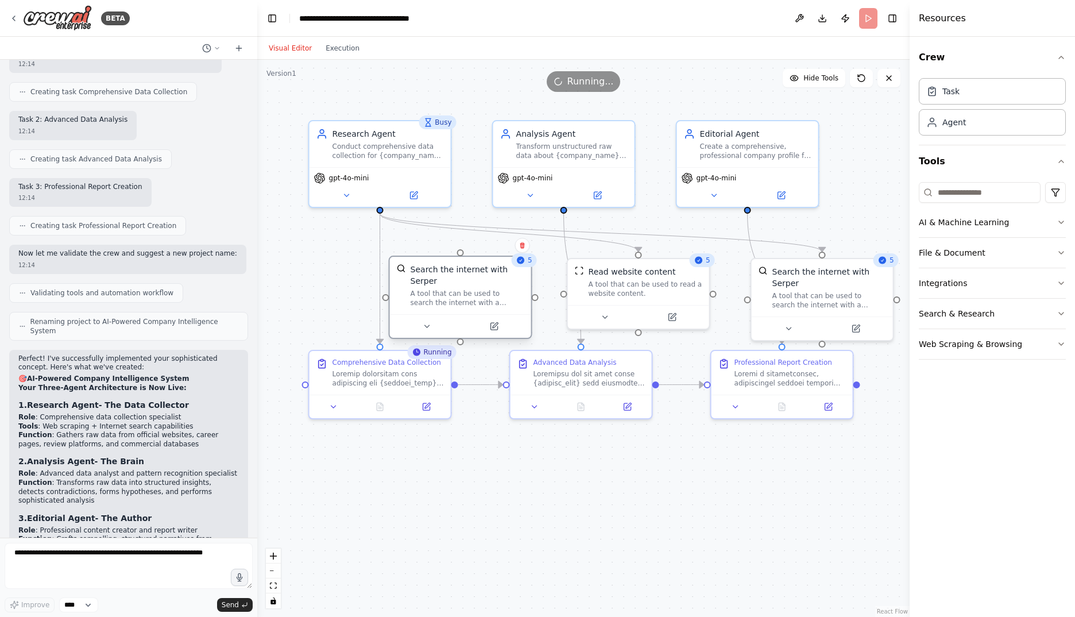
drag, startPoint x: 430, startPoint y: 282, endPoint x: 435, endPoint y: 287, distance: 7.3
click at [435, 289] on div "A tool that can be used to search the internet with a search_query. Supports di…" at bounding box center [468, 298] width 114 height 18
click at [517, 505] on div ".deletable-edge-delete-btn { width: 20px; height: 20px; border: 0px solid #ffff…" at bounding box center [583, 338] width 652 height 557
click at [466, 289] on div "A tool that can be used to search the internet with a search_query. Supports di…" at bounding box center [468, 298] width 114 height 18
click at [550, 475] on div ".deletable-edge-delete-btn { width: 20px; height: 20px; border: 0px solid #ffff…" at bounding box center [583, 338] width 652 height 557
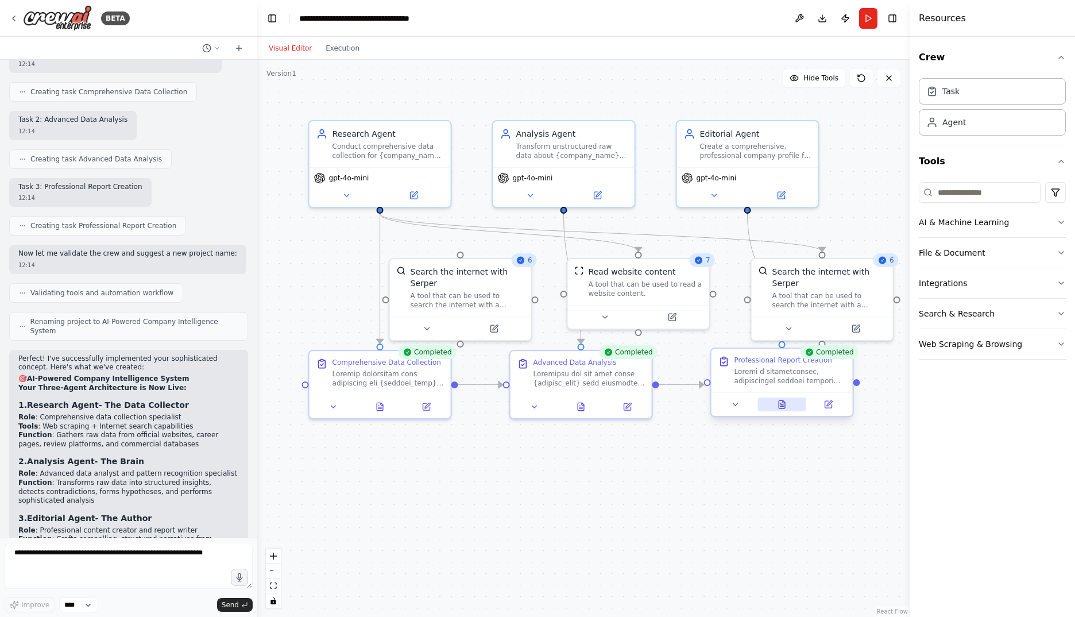
click at [783, 402] on icon at bounding box center [784, 401] width 2 height 2
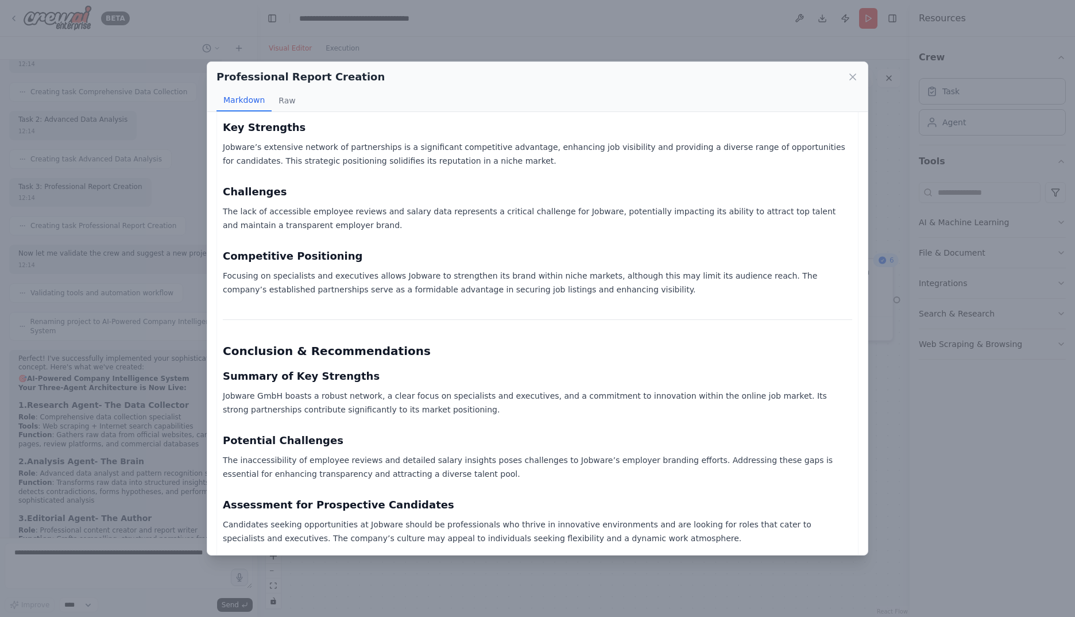
scroll to position [1340, 0]
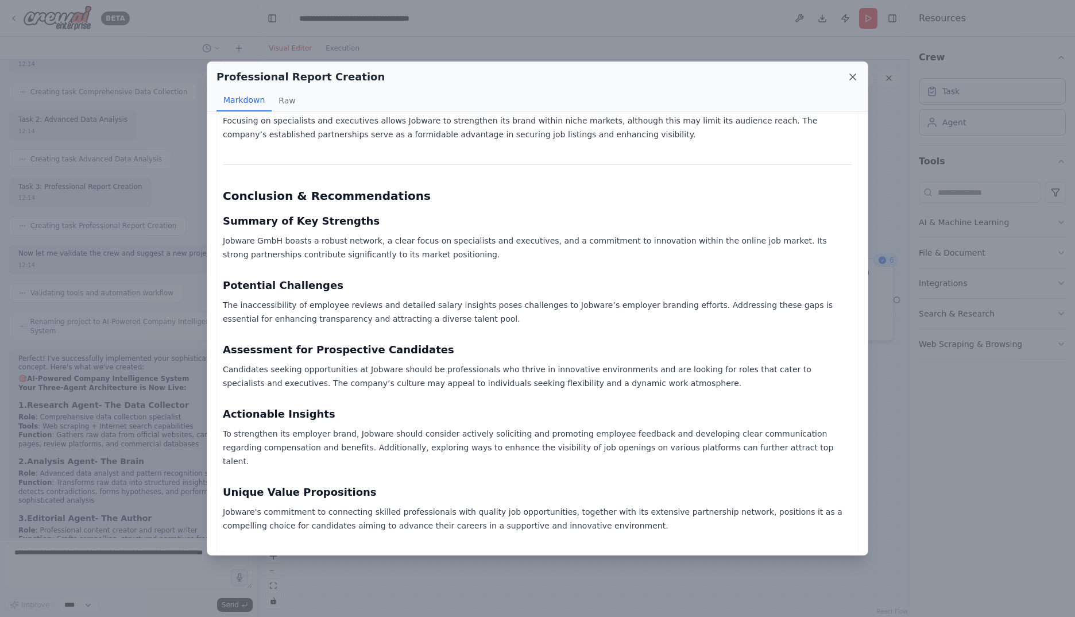
click at [849, 76] on icon at bounding box center [852, 76] width 11 height 11
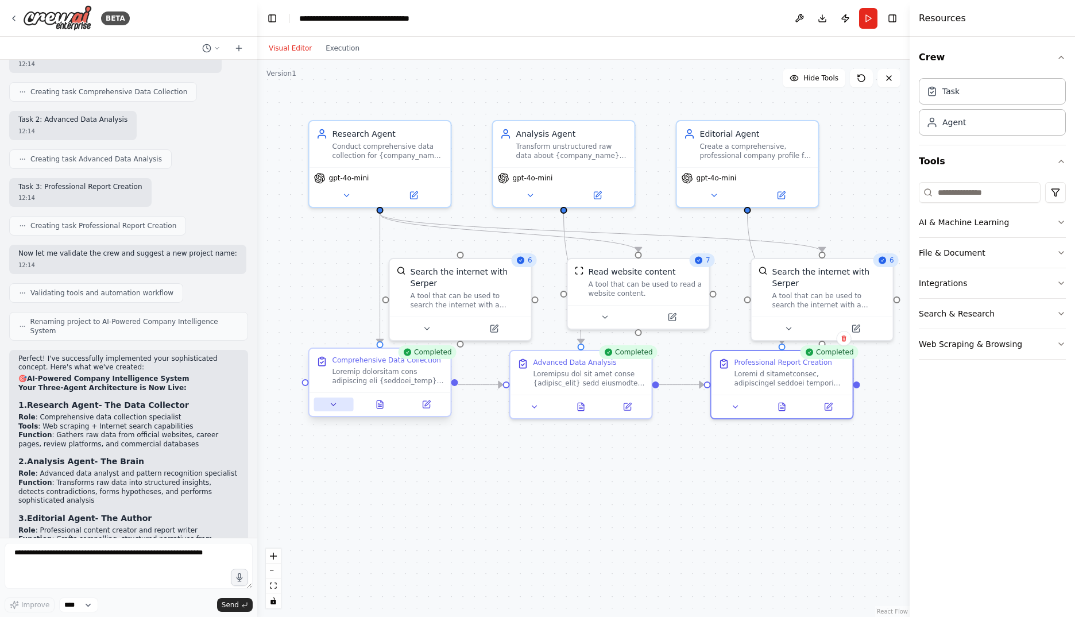
click at [337, 404] on icon at bounding box center [333, 404] width 9 height 9
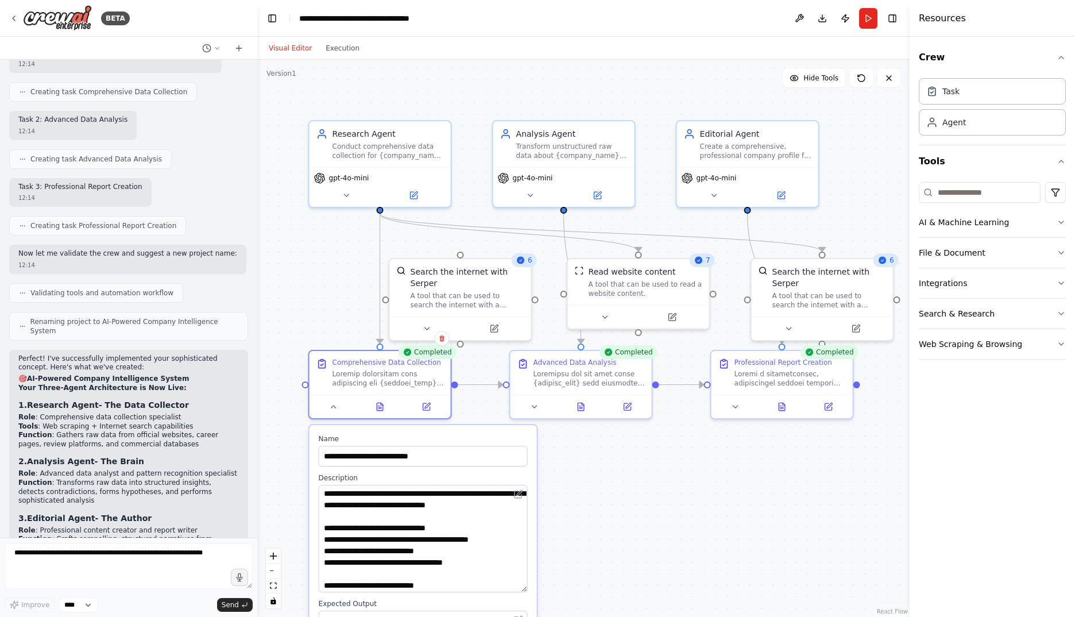
drag, startPoint x: 526, startPoint y: 521, endPoint x: 527, endPoint y: 588, distance: 67.2
click at [527, 588] on textarea at bounding box center [423, 538] width 209 height 107
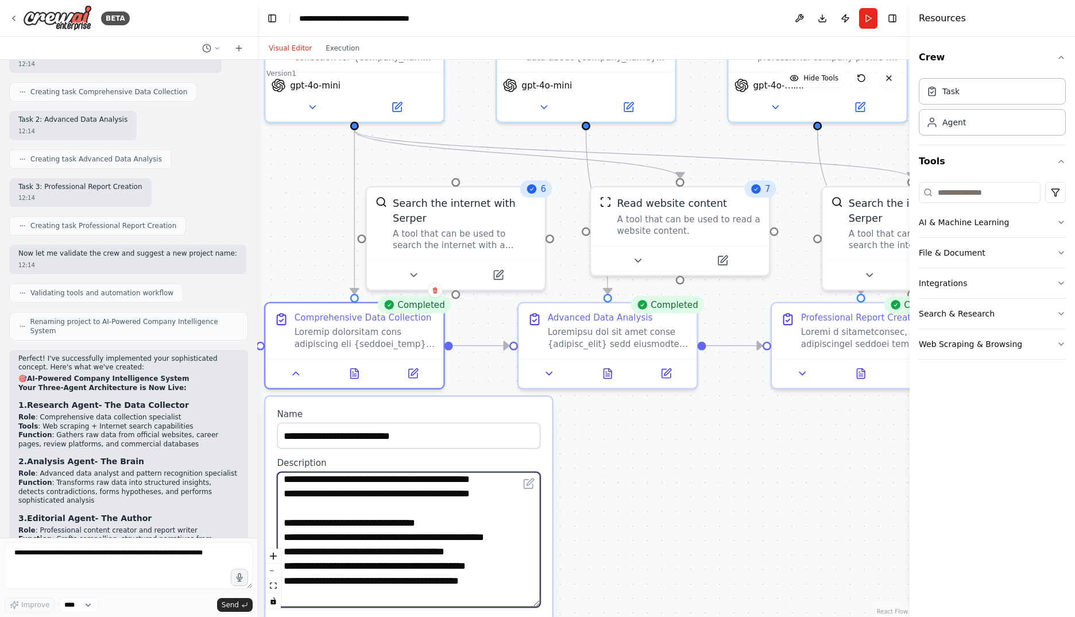
scroll to position [277, 0]
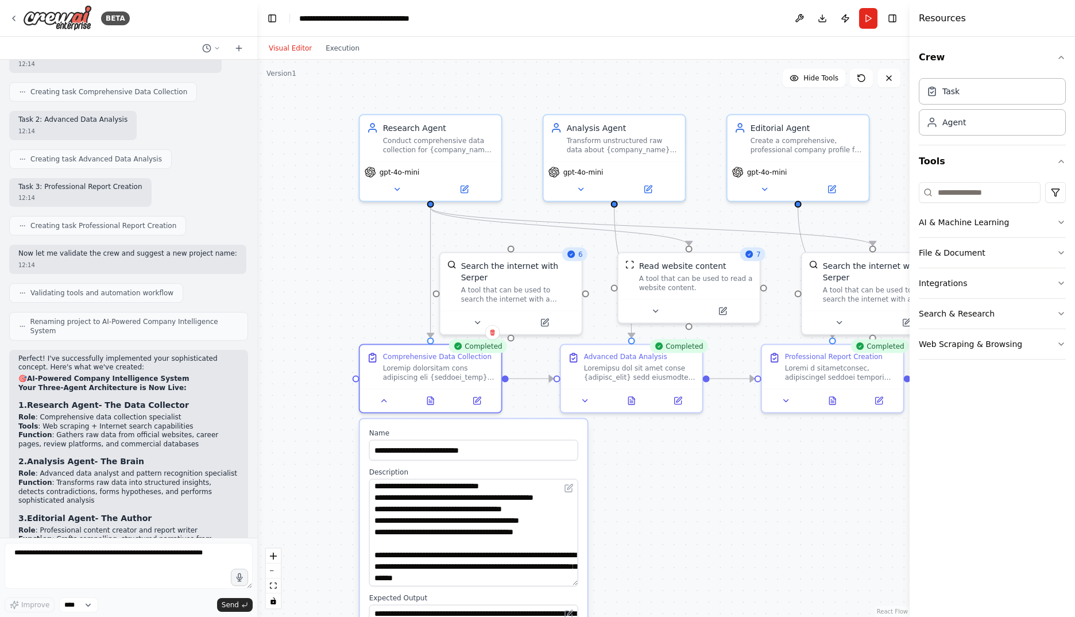
click at [723, 505] on div ".deletable-edge-delete-btn { width: 20px; height: 20px; border: 0px solid #ffff…" at bounding box center [583, 338] width 652 height 557
click at [387, 401] on icon at bounding box center [384, 398] width 9 height 9
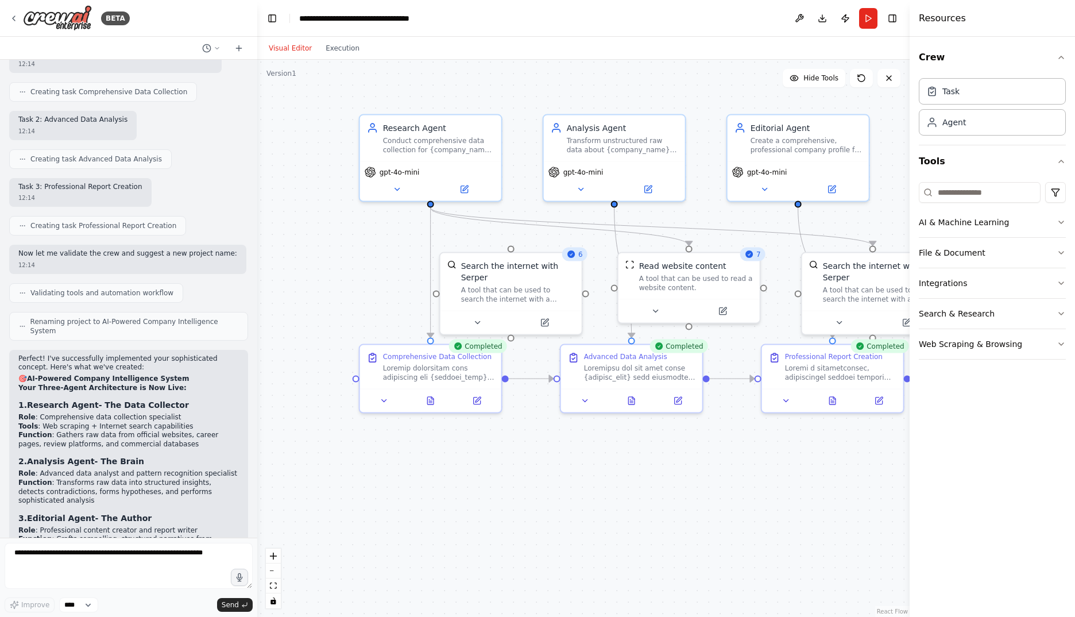
click at [861, 442] on div ".deletable-edge-delete-btn { width: 20px; height: 20px; border: 0px solid #ffff…" at bounding box center [583, 338] width 652 height 557
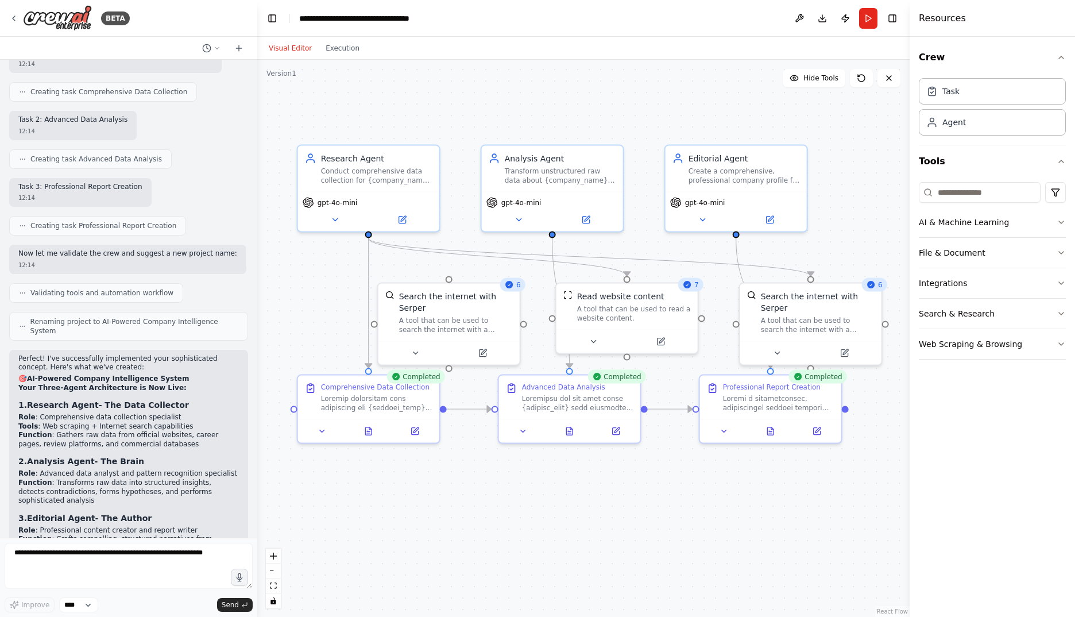
drag, startPoint x: 823, startPoint y: 459, endPoint x: 762, endPoint y: 490, distance: 68.6
click at [762, 490] on div ".deletable-edge-delete-btn { width: 20px; height: 20px; border: 0px solid #ffff…" at bounding box center [583, 338] width 652 height 557
click at [368, 432] on icon at bounding box center [368, 428] width 6 height 7
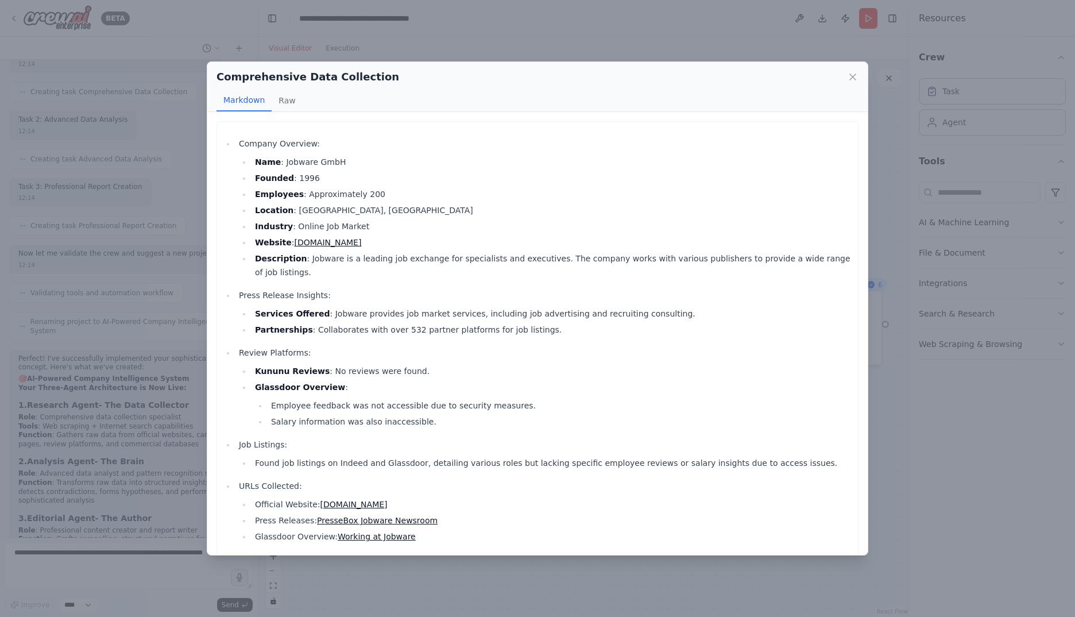
scroll to position [13, 0]
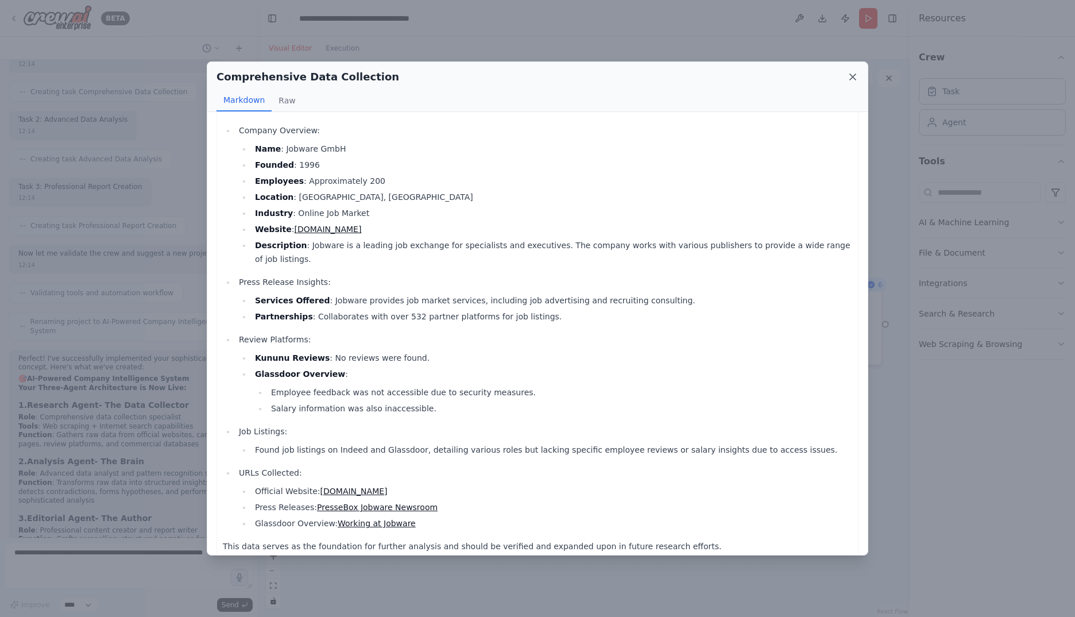
click at [858, 79] on icon at bounding box center [852, 76] width 11 height 11
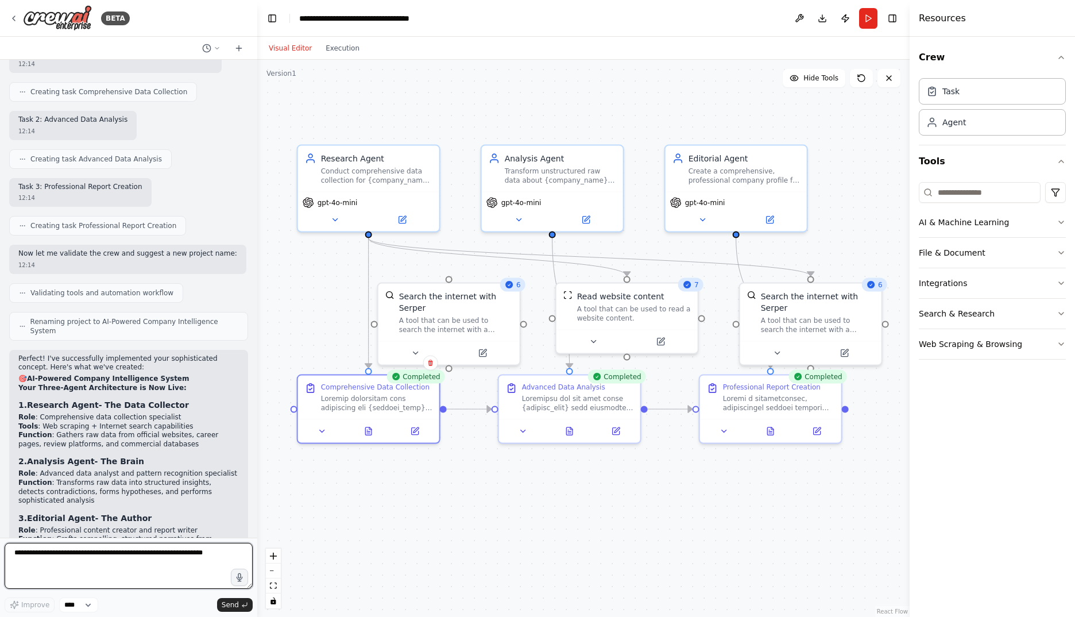
click at [162, 555] on textarea at bounding box center [129, 566] width 248 height 46
paste textarea "**********"
type textarea "**********"
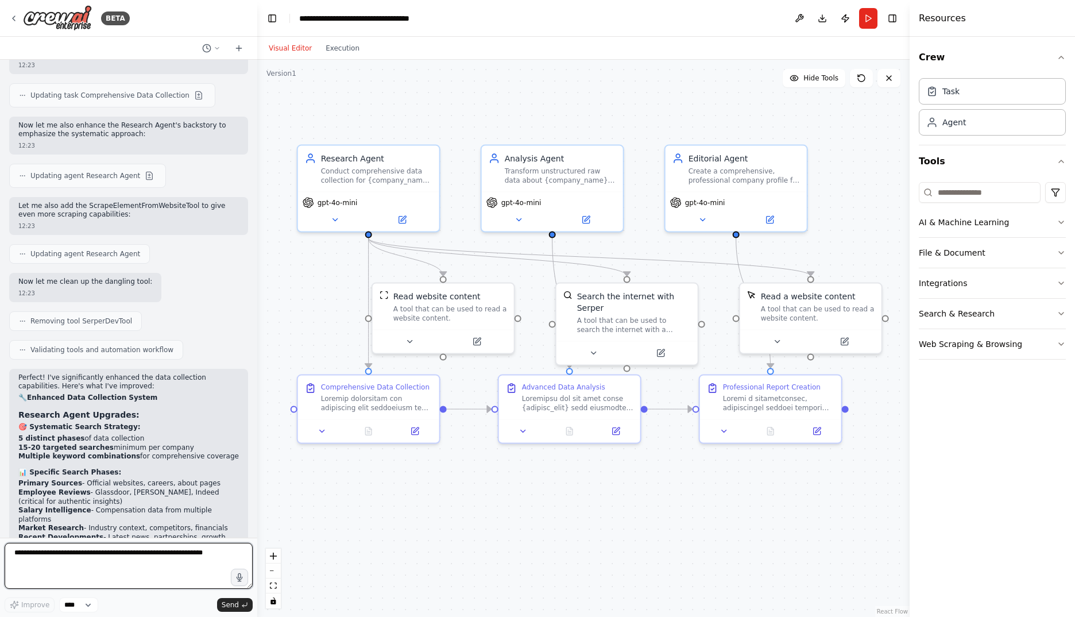
scroll to position [6460, 0]
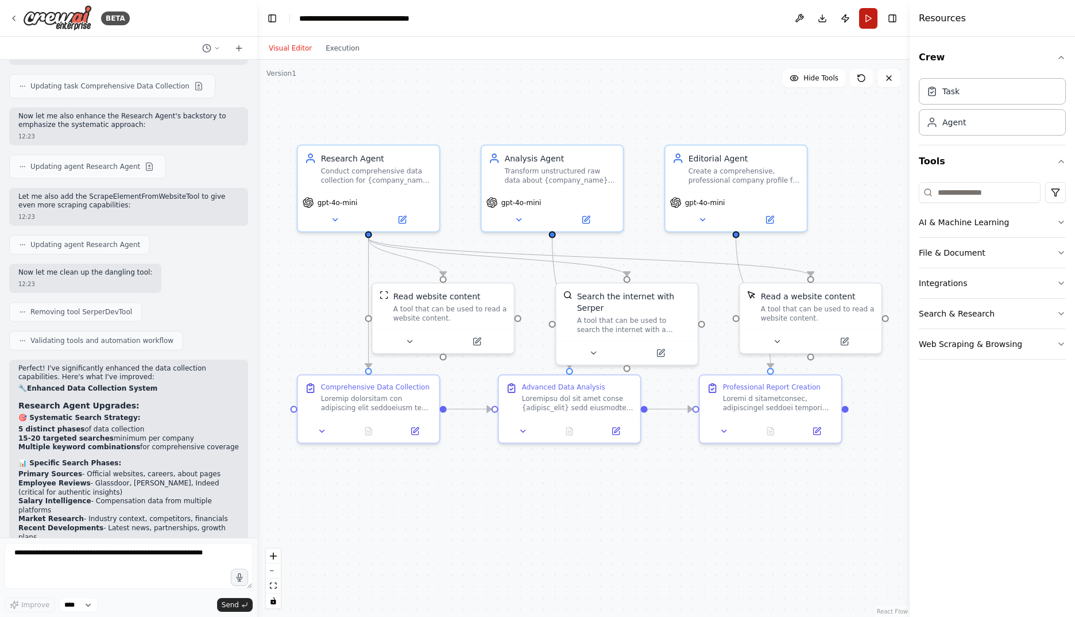
click at [867, 18] on button "Run" at bounding box center [868, 18] width 18 height 21
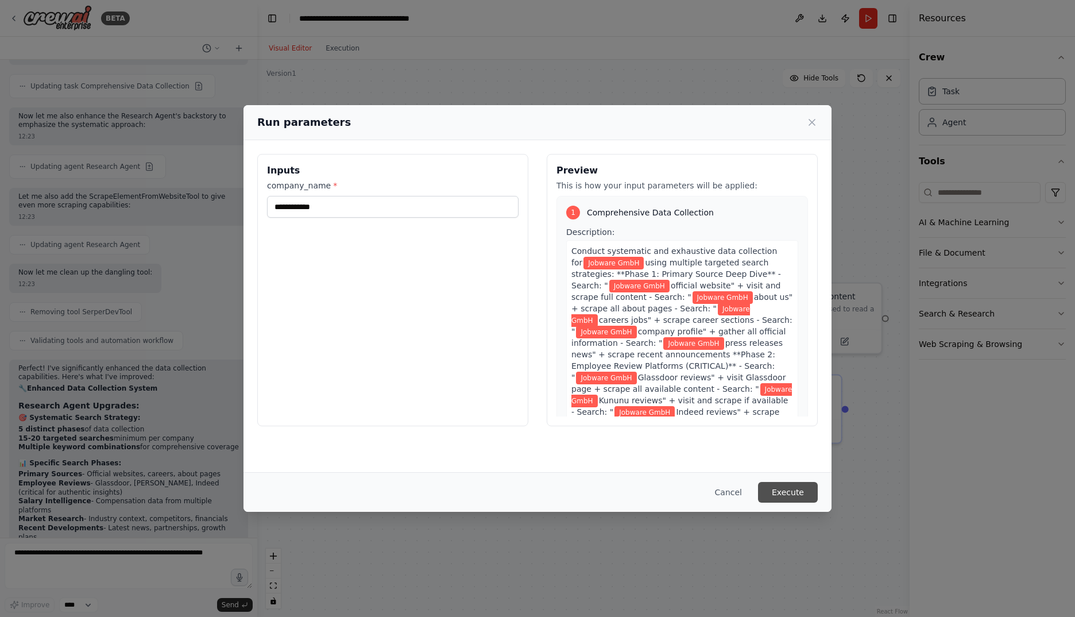
click at [789, 487] on button "Execute" at bounding box center [788, 492] width 60 height 21
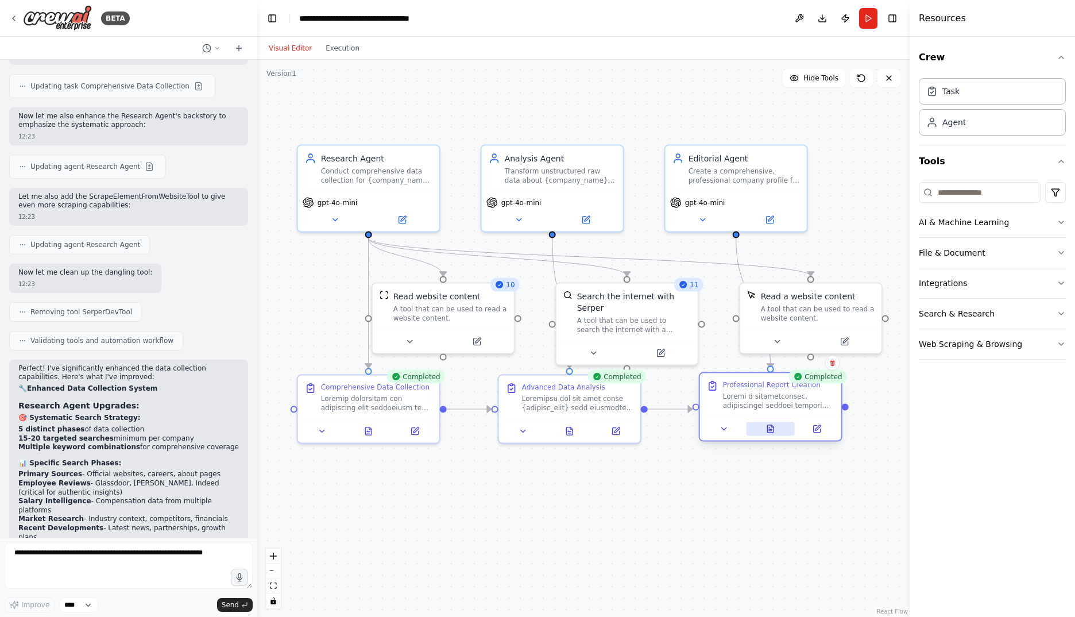
click at [771, 433] on icon at bounding box center [770, 428] width 9 height 9
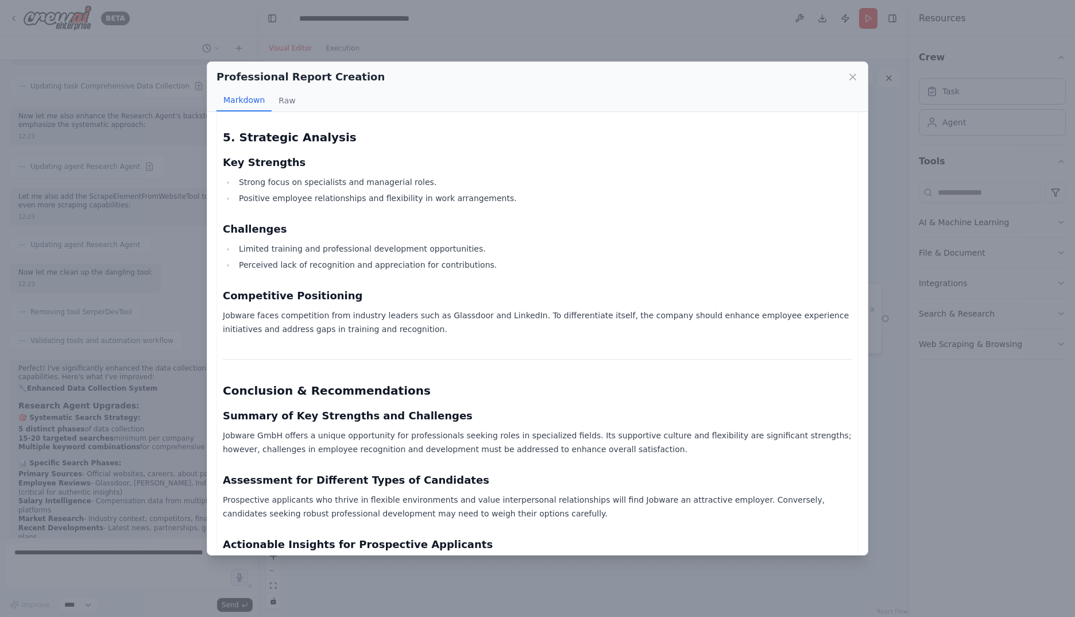
scroll to position [1340, 0]
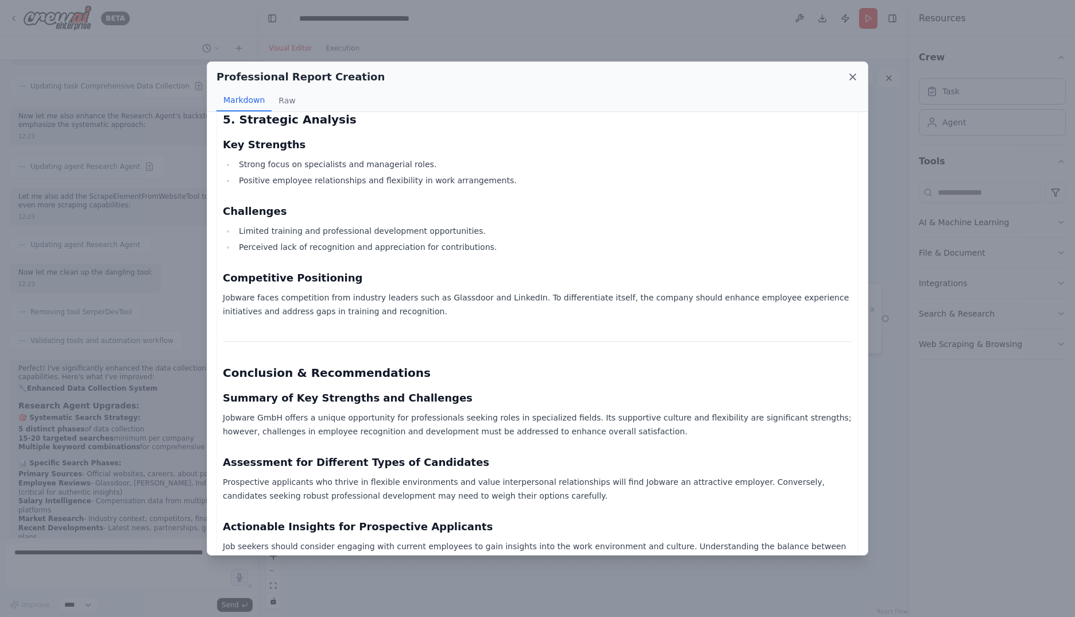
click at [850, 73] on icon at bounding box center [852, 76] width 11 height 11
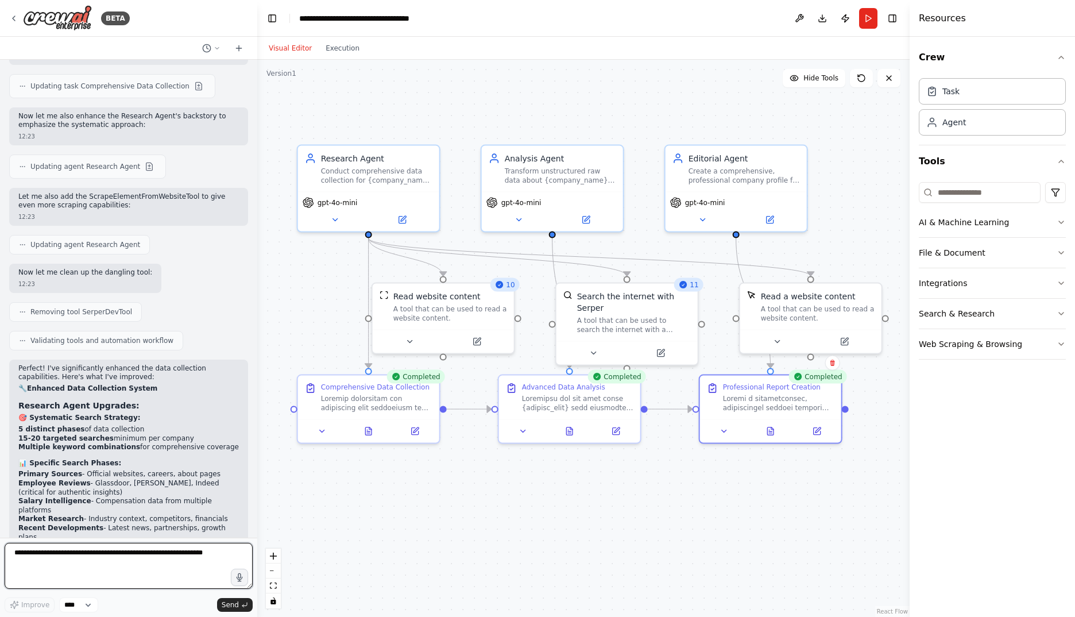
click at [145, 558] on textarea at bounding box center [129, 566] width 248 height 46
paste textarea "**********"
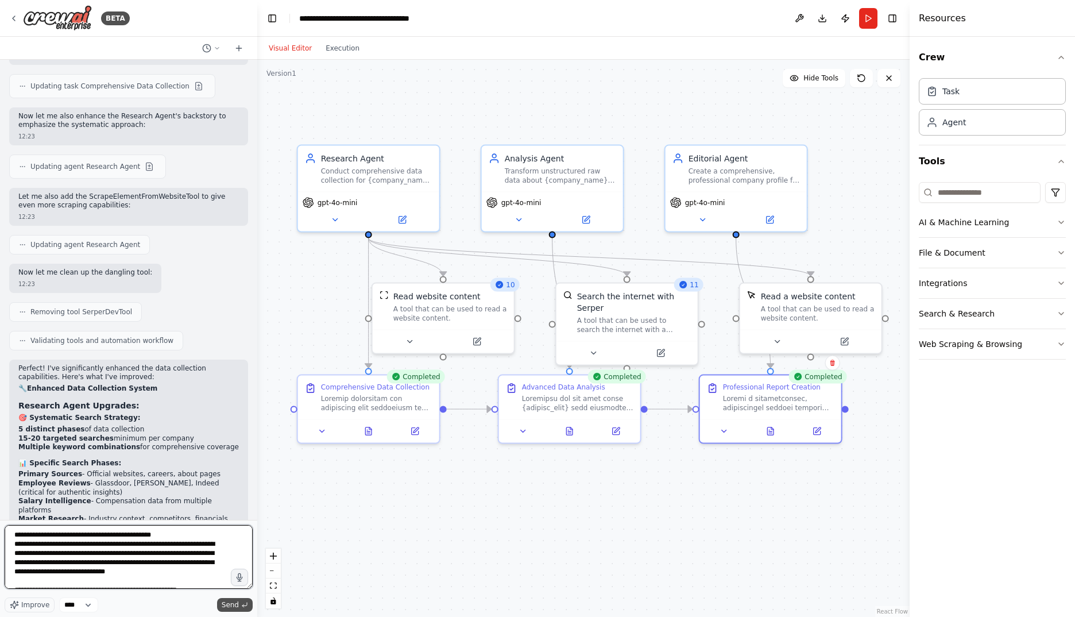
drag, startPoint x: 250, startPoint y: 587, endPoint x: 239, endPoint y: 605, distance: 20.6
click at [239, 605] on div "Improve **** Send" at bounding box center [129, 568] width 248 height 87
drag, startPoint x: 140, startPoint y: 562, endPoint x: 0, endPoint y: 548, distance: 140.8
click at [0, 548] on div "BETA I would like to develop a system that searches for information about a com…" at bounding box center [128, 308] width 257 height 617
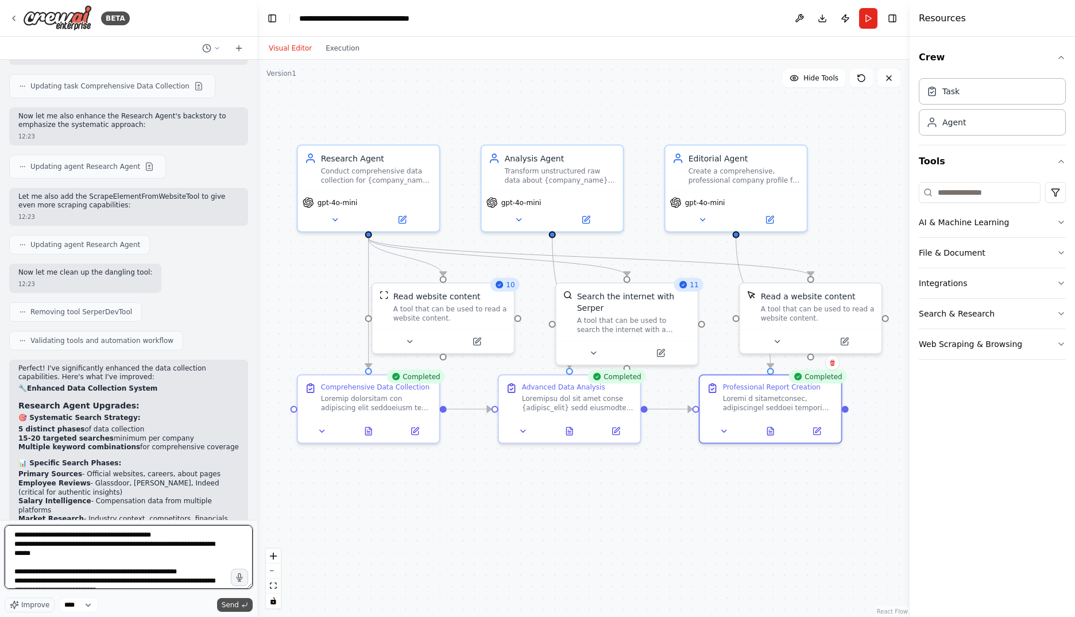
type textarea "**********"
click at [234, 602] on span "Send" at bounding box center [230, 604] width 17 height 9
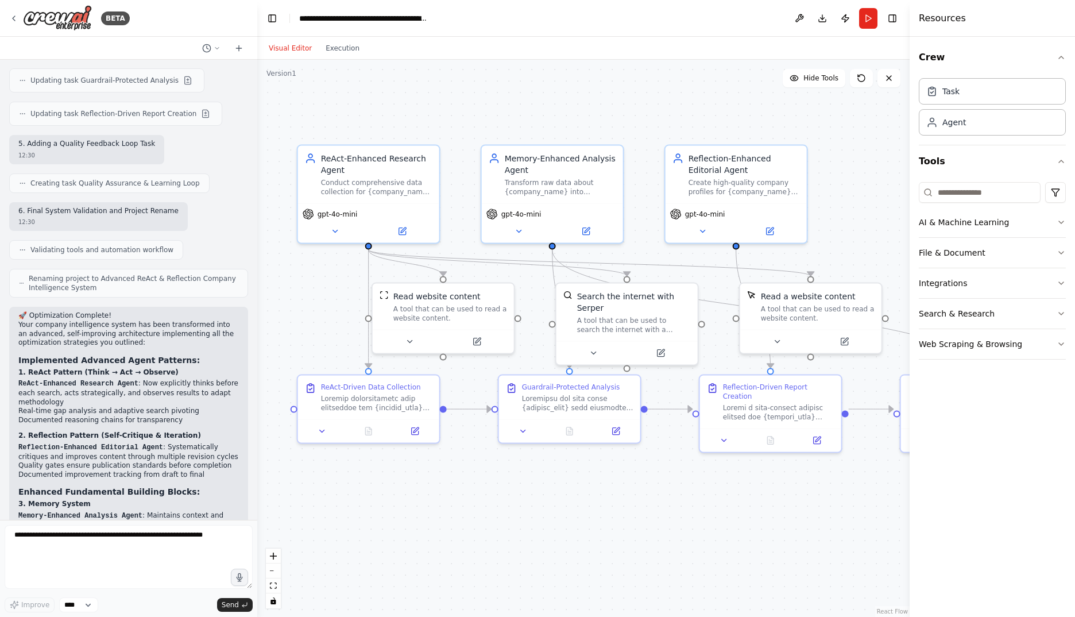
scroll to position [8382, 0]
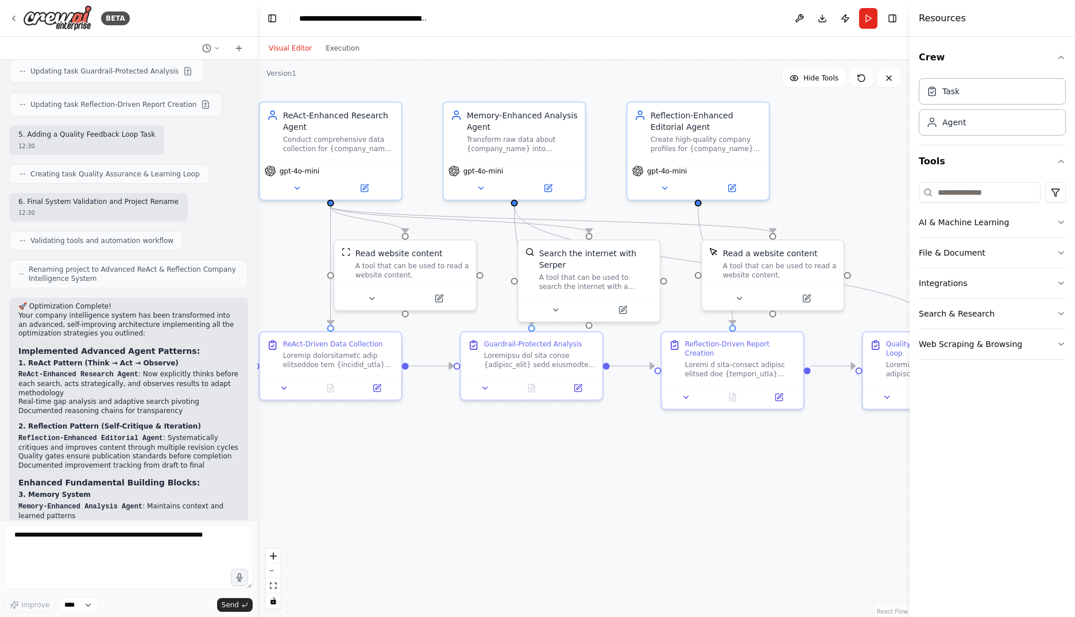
drag, startPoint x: 558, startPoint y: 528, endPoint x: 520, endPoint y: 485, distance: 57.4
click at [520, 485] on div ".deletable-edge-delete-btn { width: 20px; height: 20px; border: 0px solid #ffff…" at bounding box center [583, 338] width 652 height 557
click at [864, 20] on button "Run" at bounding box center [868, 18] width 18 height 21
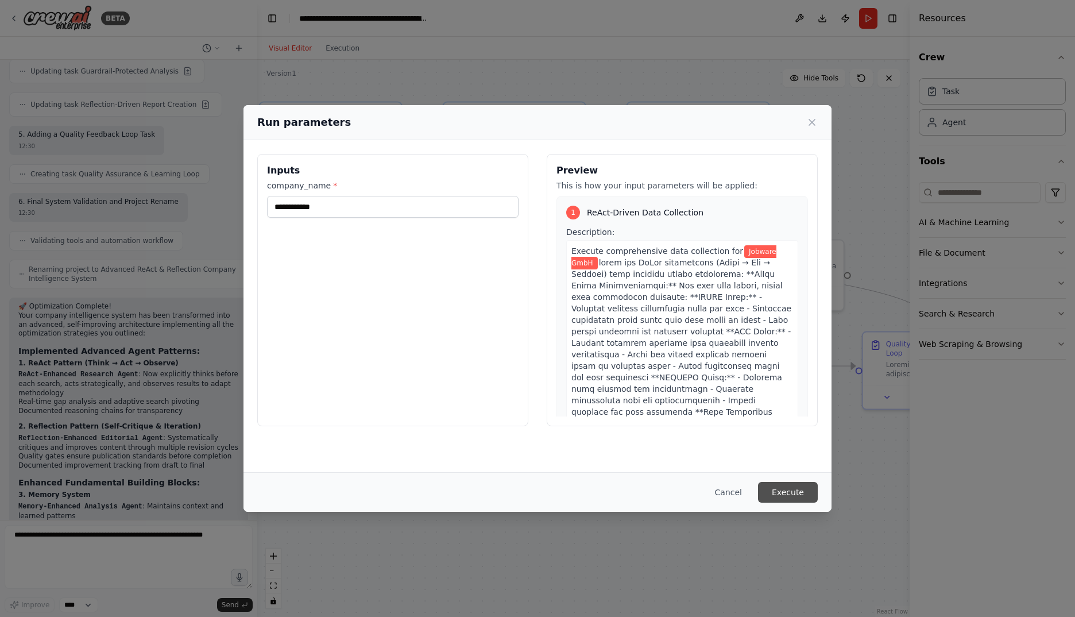
click at [793, 485] on button "Execute" at bounding box center [788, 492] width 60 height 21
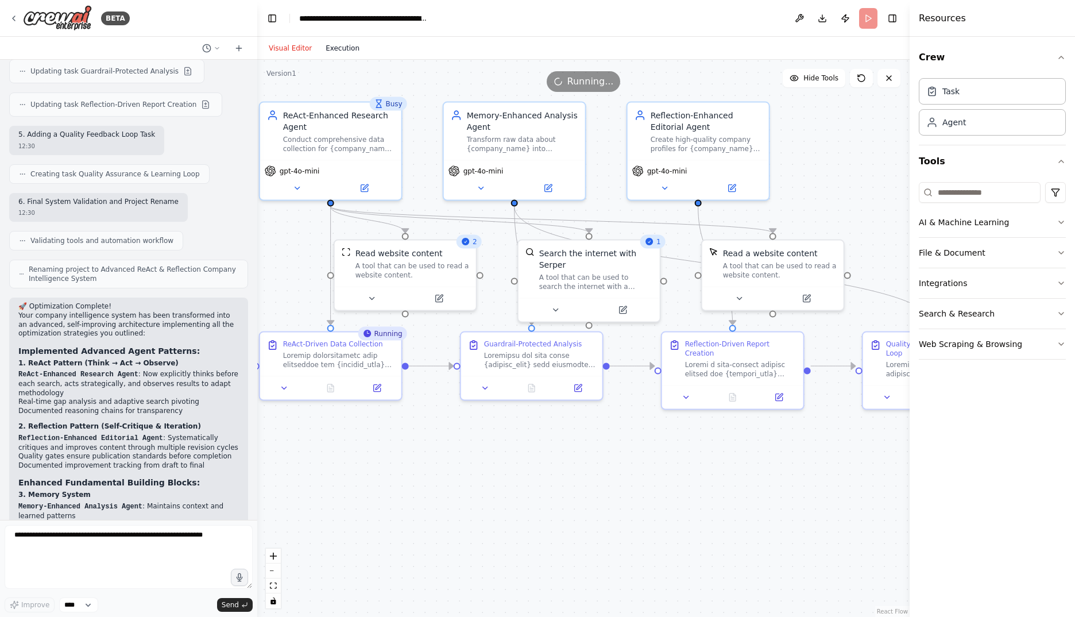
click at [337, 48] on button "Execution" at bounding box center [343, 48] width 48 height 14
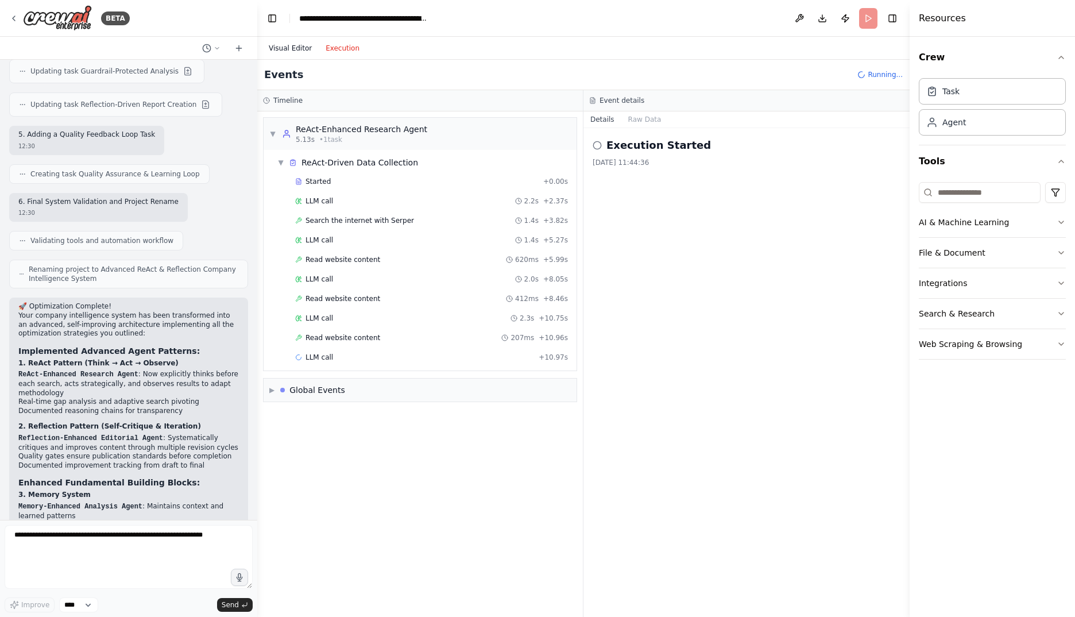
click at [280, 51] on button "Visual Editor" at bounding box center [290, 48] width 57 height 14
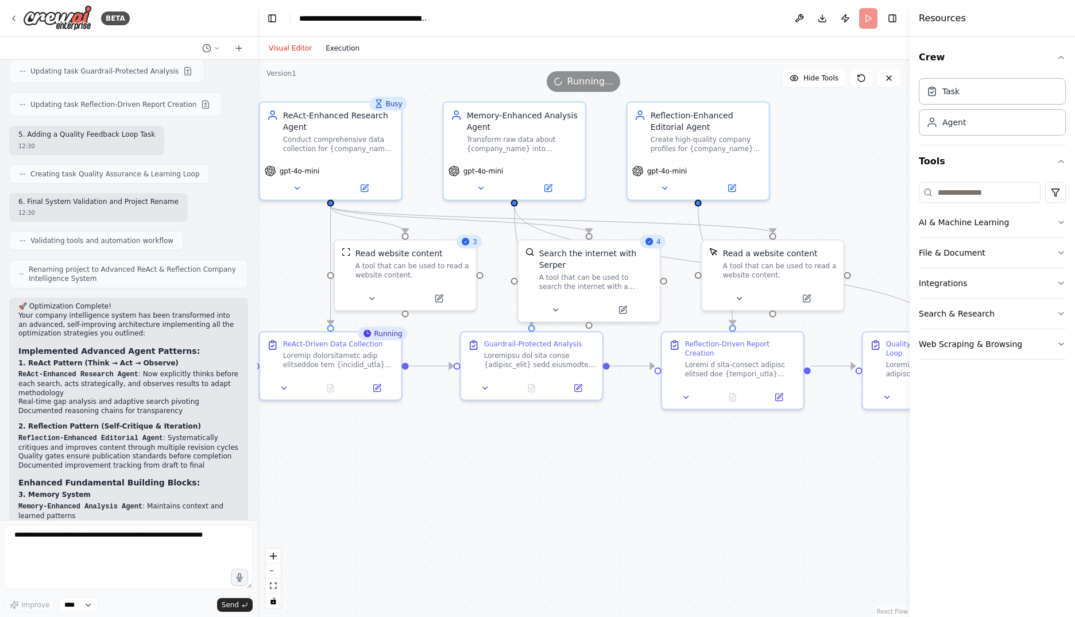
click at [349, 52] on button "Execution" at bounding box center [343, 48] width 48 height 14
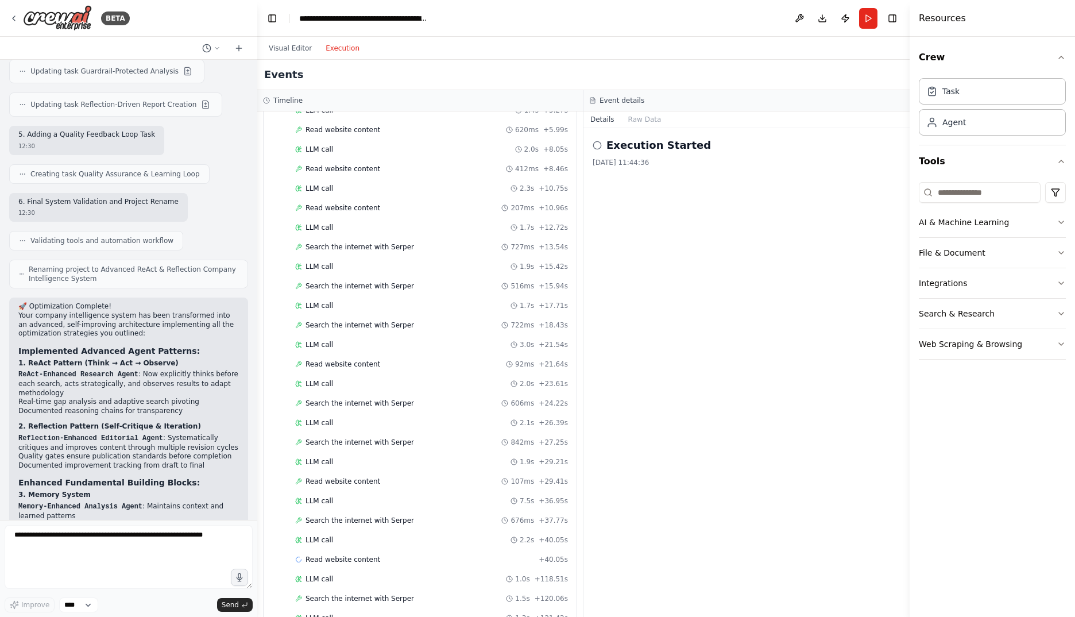
scroll to position [1121, 0]
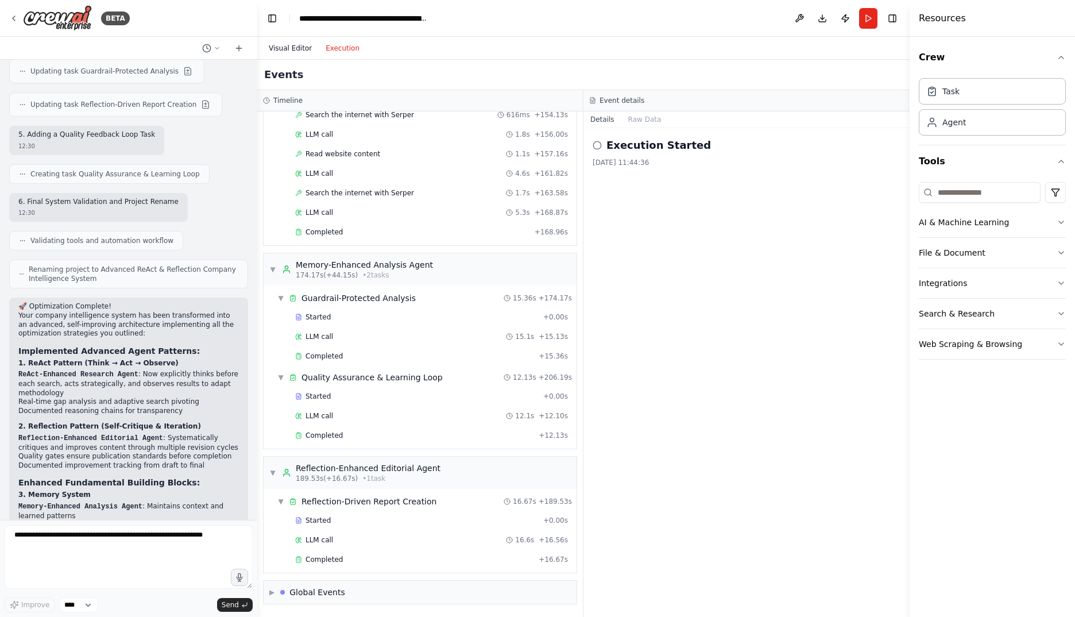
click at [291, 55] on button "Visual Editor" at bounding box center [290, 48] width 57 height 14
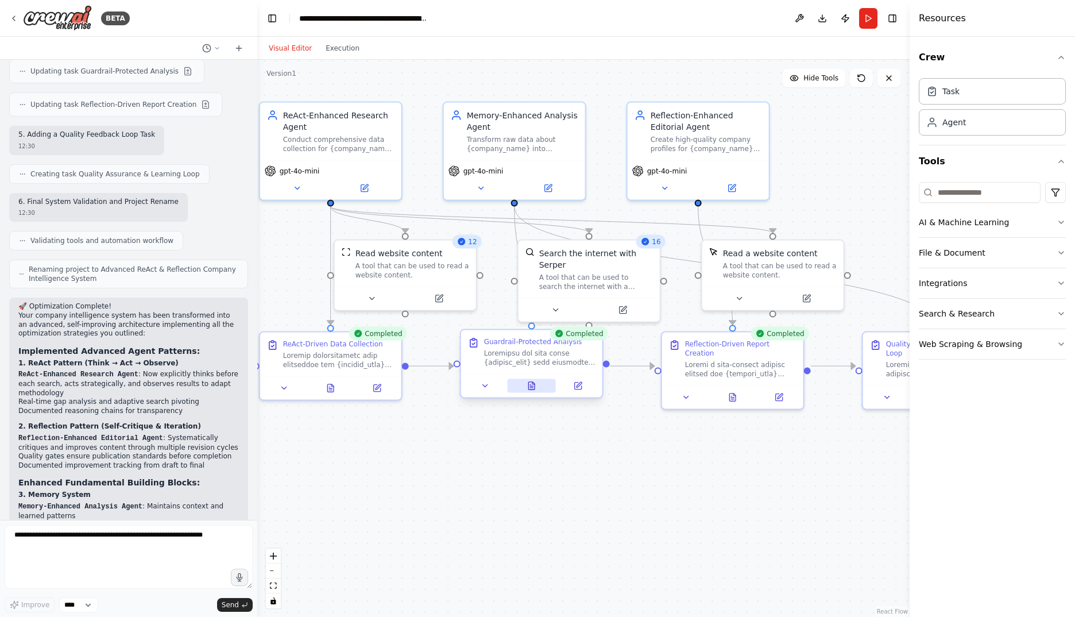
click at [528, 390] on icon at bounding box center [531, 385] width 9 height 9
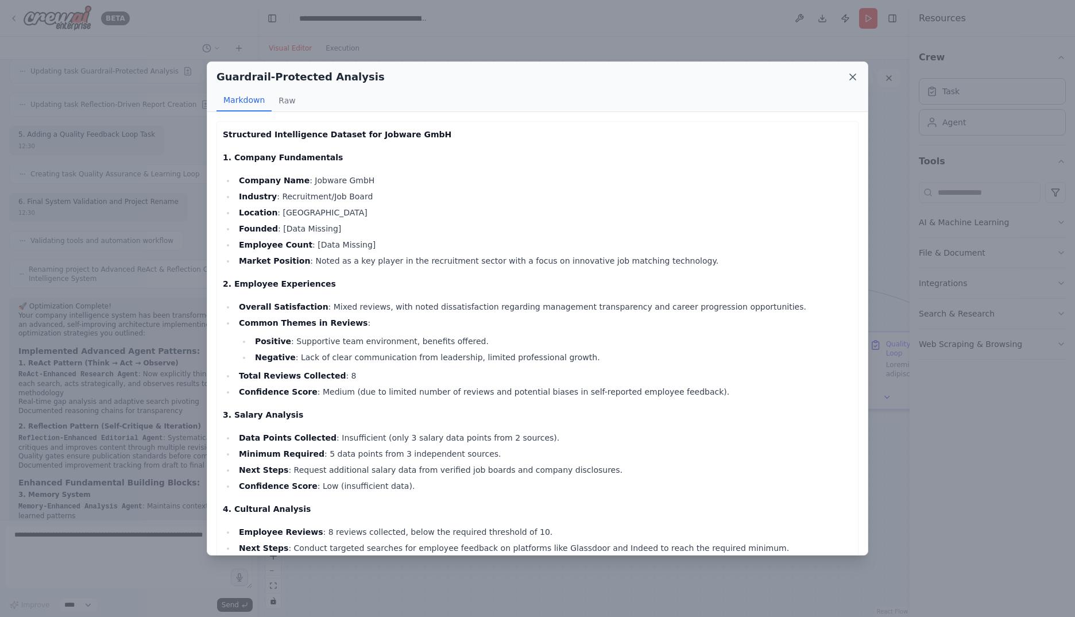
click at [853, 79] on icon at bounding box center [852, 76] width 11 height 11
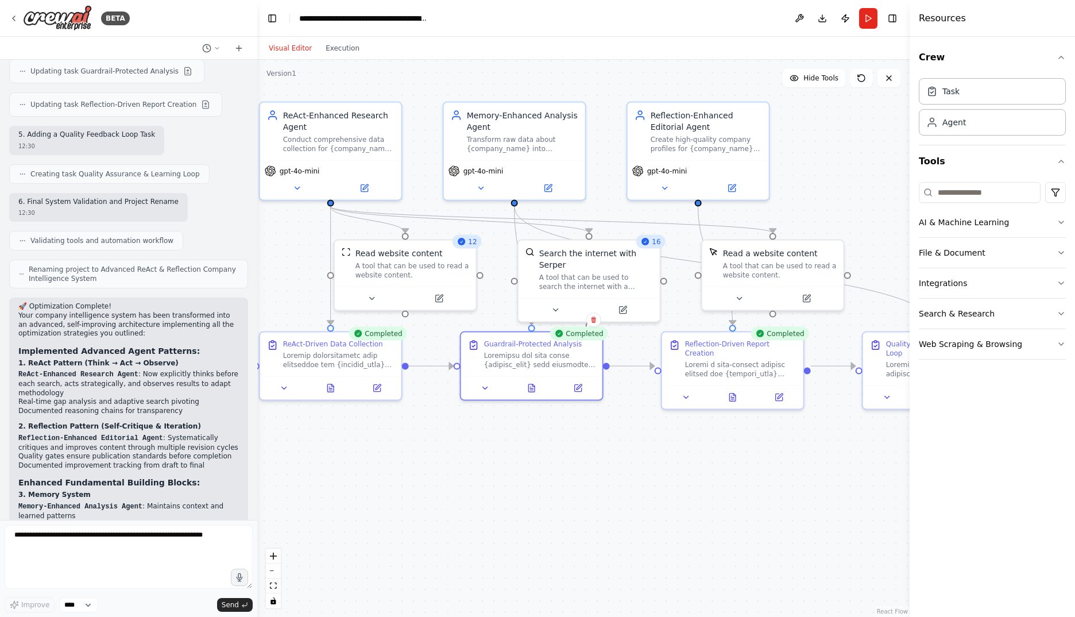
click at [676, 469] on div ".deletable-edge-delete-btn { width: 20px; height: 20px; border: 0px solid #ffff…" at bounding box center [583, 338] width 652 height 557
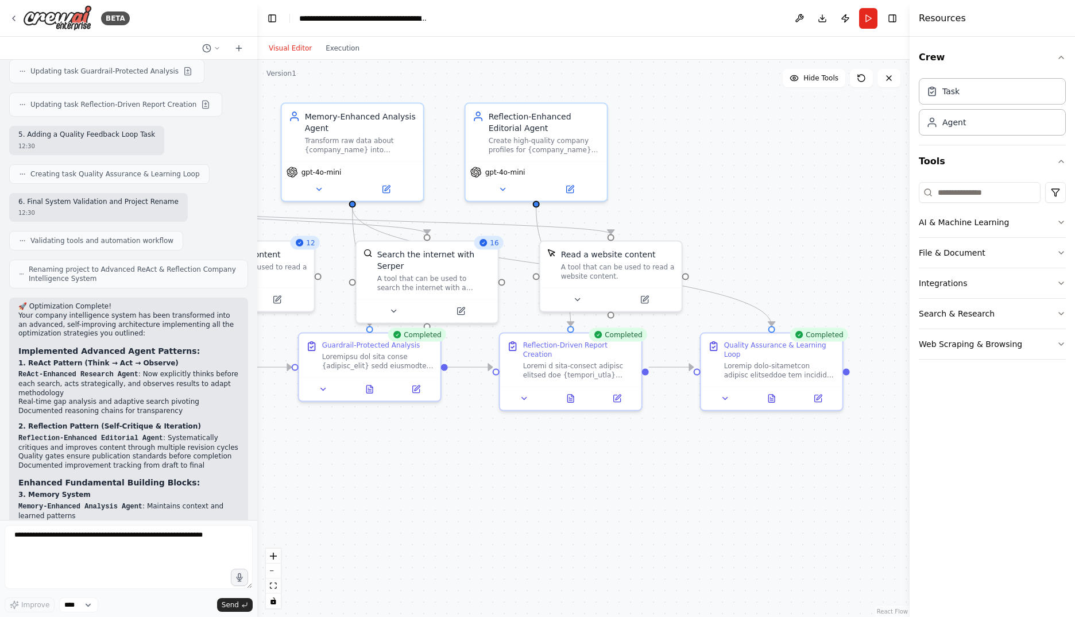
drag, startPoint x: 732, startPoint y: 518, endPoint x: 570, endPoint y: 519, distance: 161.9
click at [570, 519] on div ".deletable-edge-delete-btn { width: 20px; height: 20px; border: 0px solid #ffff…" at bounding box center [583, 338] width 652 height 557
click at [769, 392] on icon at bounding box center [771, 395] width 6 height 7
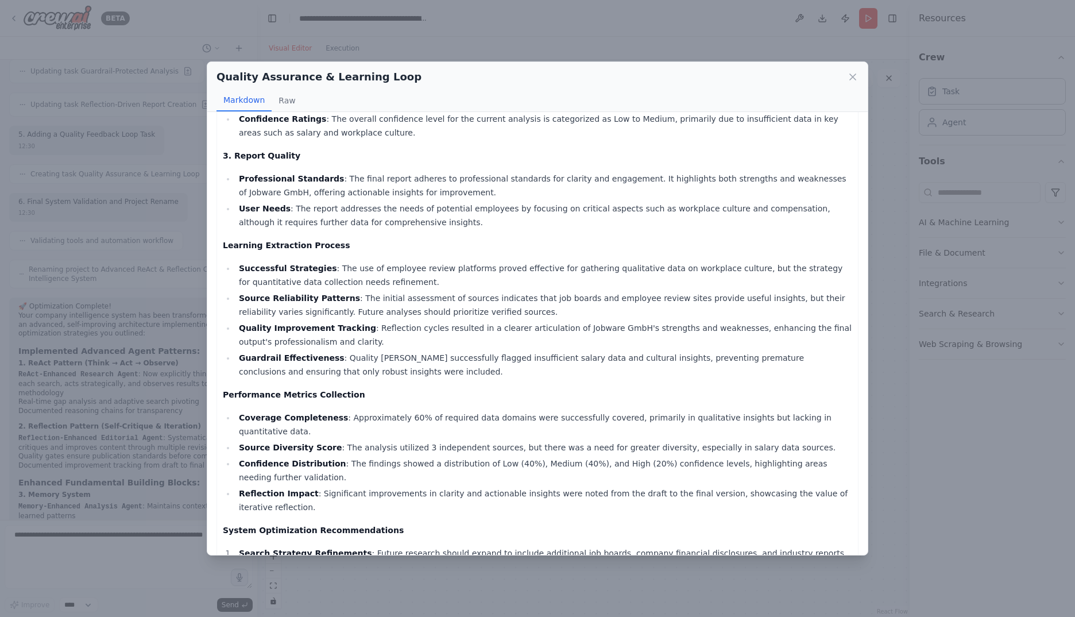
scroll to position [197, 0]
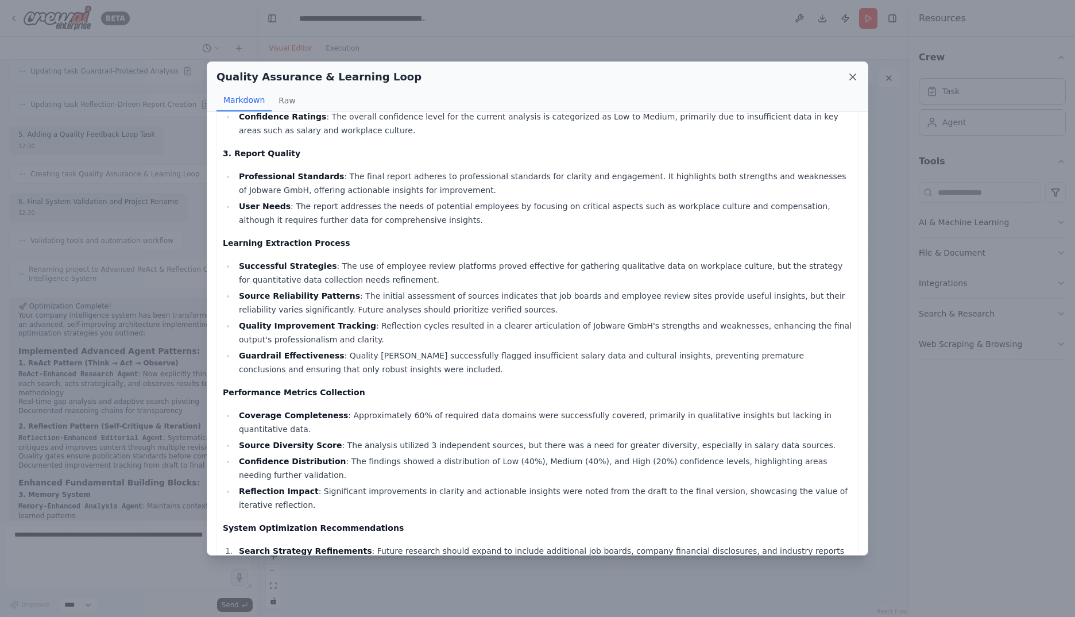
click at [855, 75] on icon at bounding box center [853, 77] width 6 height 6
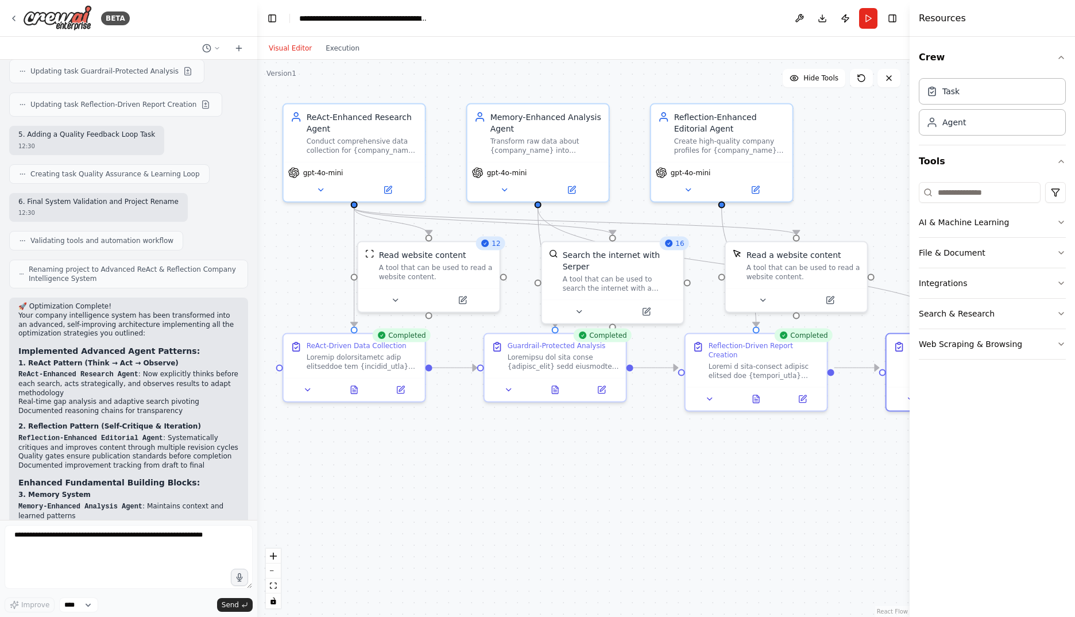
drag, startPoint x: 474, startPoint y: 458, endPoint x: 659, endPoint y: 458, distance: 185.5
click at [659, 458] on div ".deletable-edge-delete-btn { width: 20px; height: 20px; border: 0px solid #ffff…" at bounding box center [583, 338] width 652 height 557
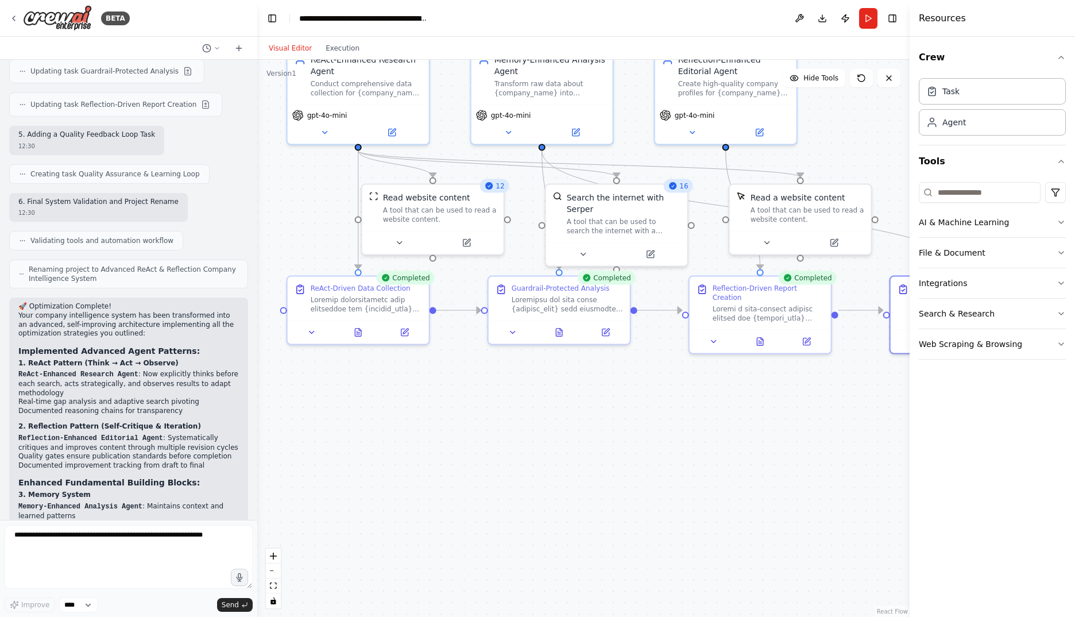
drag, startPoint x: 711, startPoint y: 552, endPoint x: 717, endPoint y: 494, distance: 57.7
click at [717, 494] on div ".deletable-edge-delete-btn { width: 20px; height: 20px; border: 0px solid #ffff…" at bounding box center [583, 338] width 652 height 557
click at [763, 335] on icon at bounding box center [760, 338] width 6 height 7
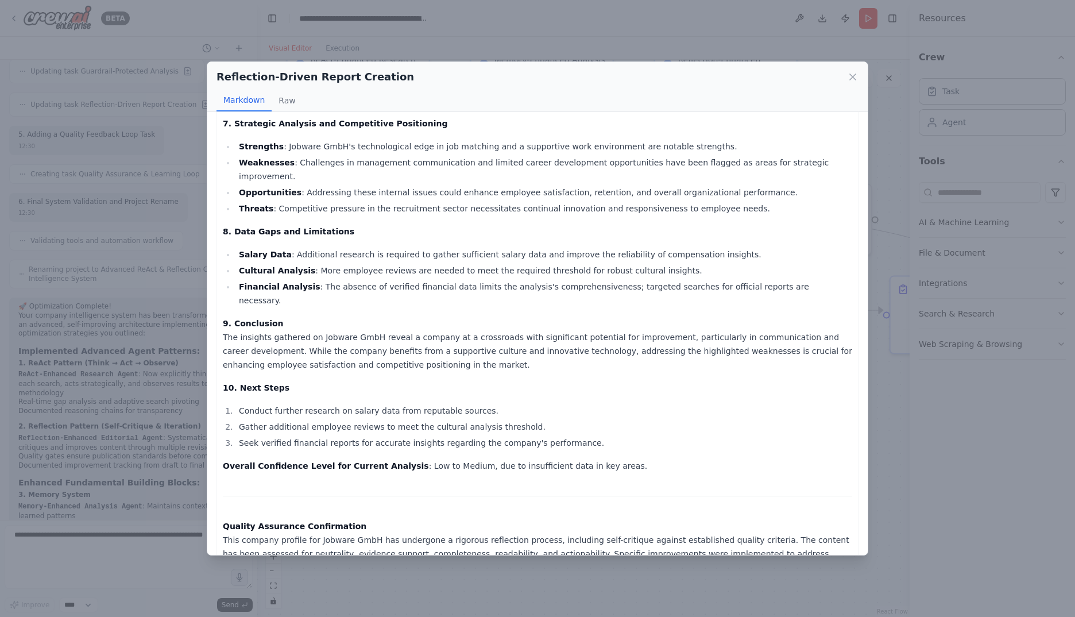
scroll to position [574, 0]
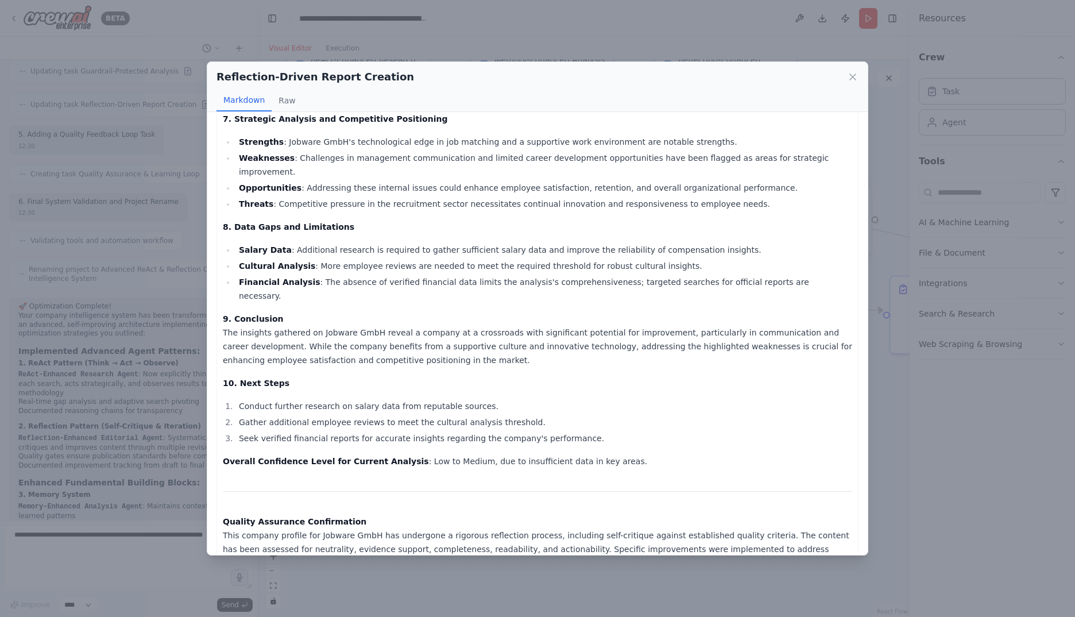
click at [861, 75] on div "Reflection-Driven Report Creation Markdown Raw" at bounding box center [537, 87] width 660 height 50
click at [848, 76] on icon at bounding box center [852, 76] width 11 height 11
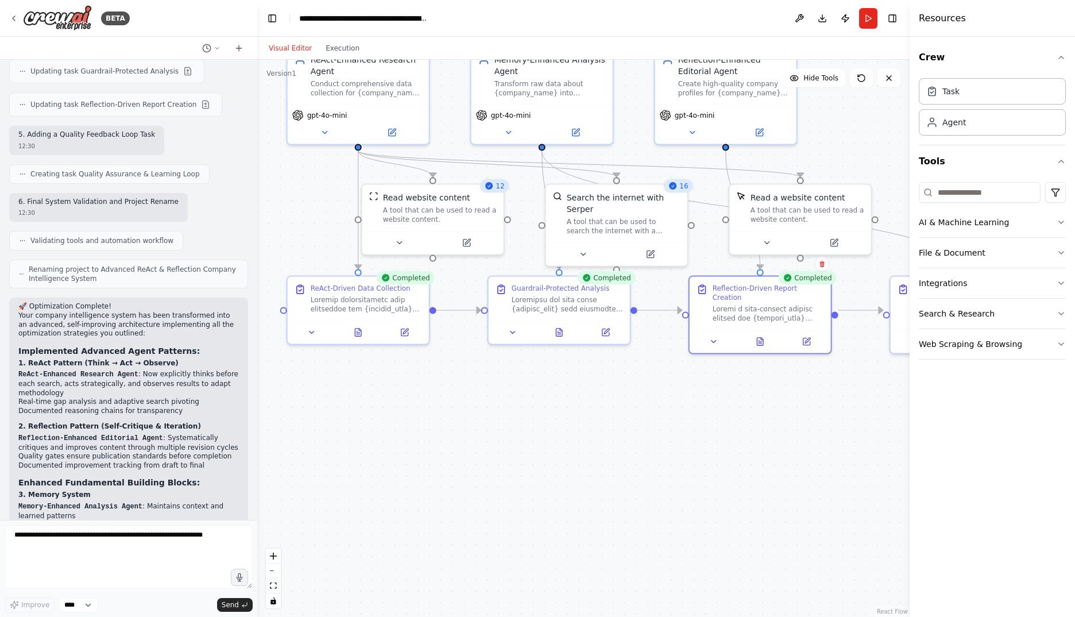
click at [562, 412] on div ".deletable-edge-delete-btn { width: 20px; height: 20px; border: 0px solid #ffff…" at bounding box center [583, 338] width 652 height 557
click at [142, 537] on textarea at bounding box center [129, 557] width 248 height 64
type textarea "**********"
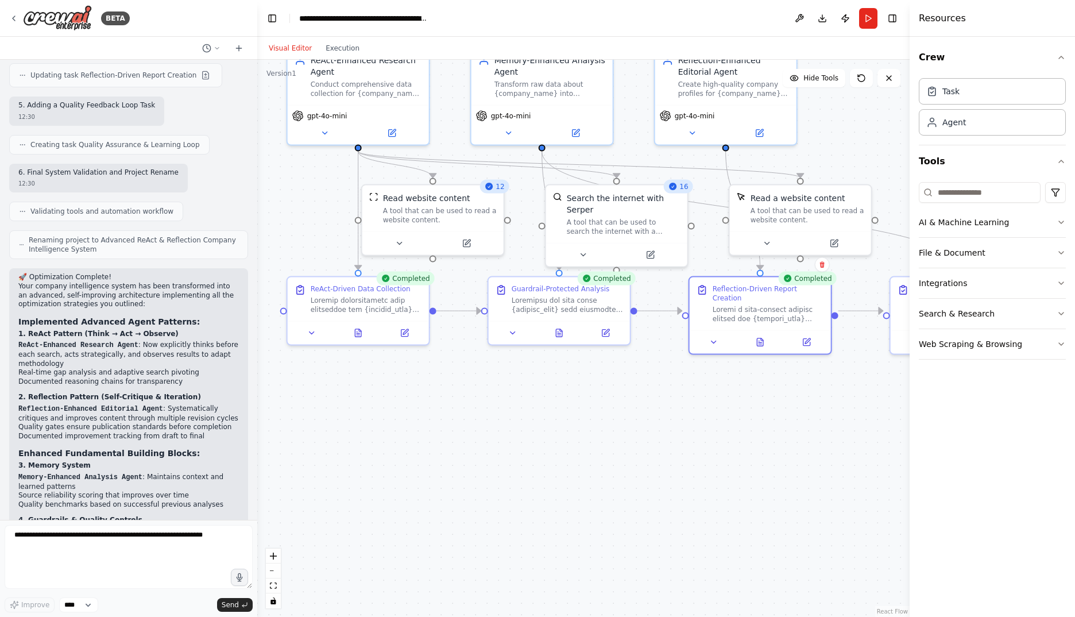
scroll to position [8449, 0]
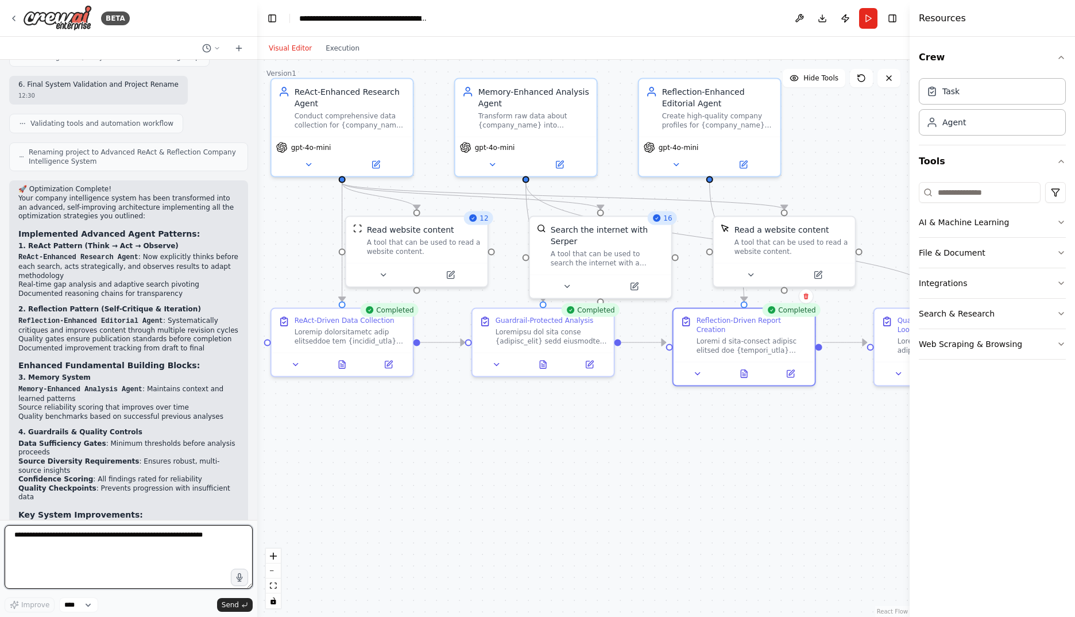
drag, startPoint x: 660, startPoint y: 492, endPoint x: 660, endPoint y: 519, distance: 27.0
click at [660, 519] on div ".deletable-edge-delete-btn { width: 20px; height: 20px; border: 0px solid #ffff…" at bounding box center [583, 338] width 652 height 557
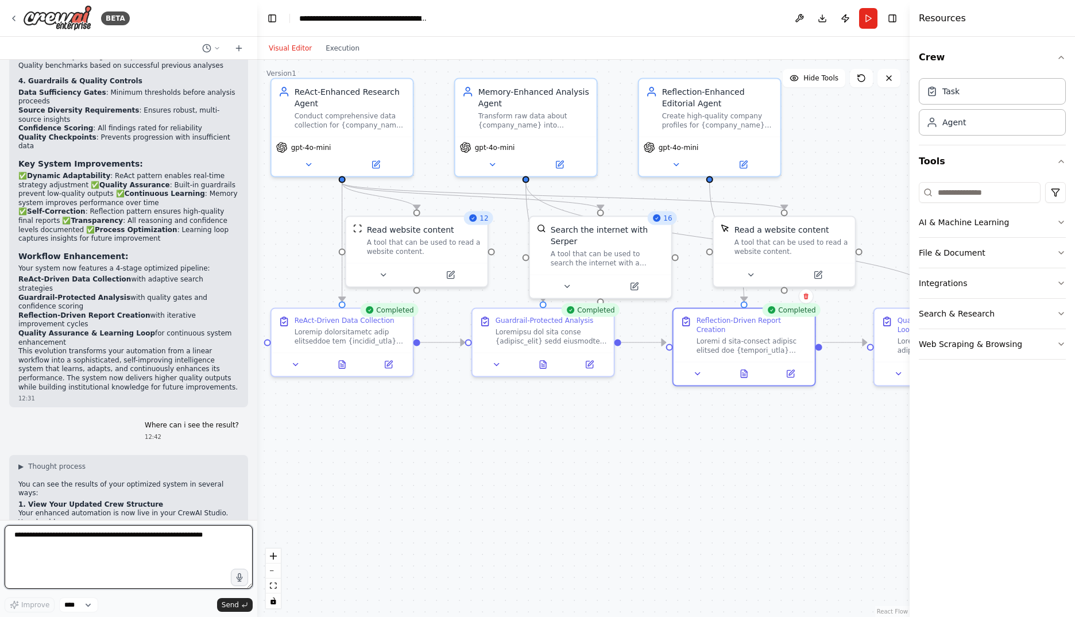
scroll to position [8859, 0]
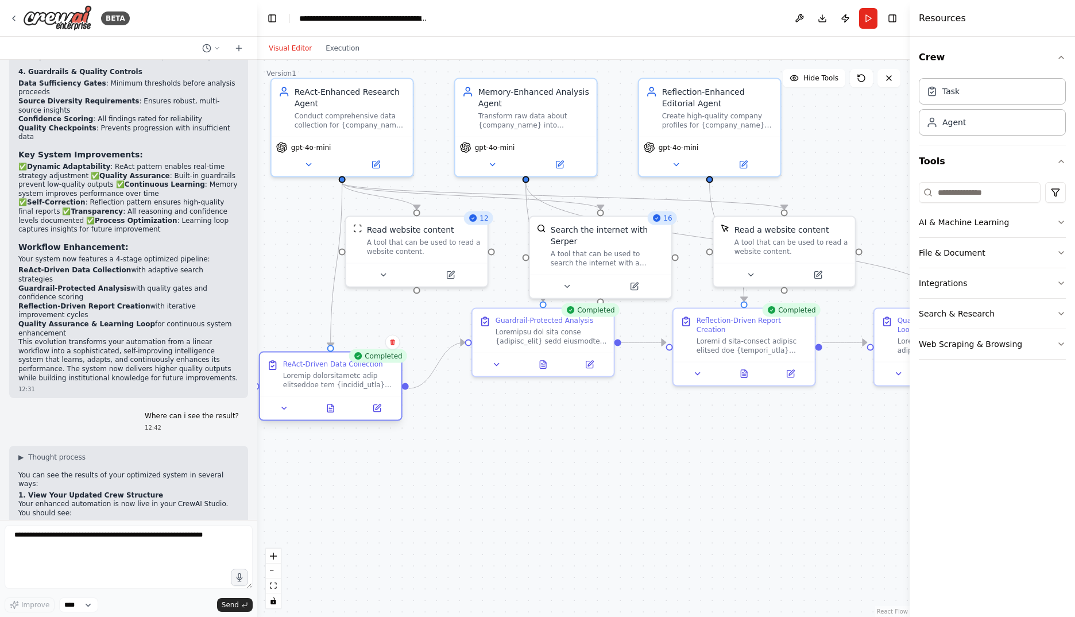
drag, startPoint x: 352, startPoint y: 332, endPoint x: 345, endPoint y: 384, distance: 51.6
click at [345, 384] on div at bounding box center [338, 380] width 111 height 18
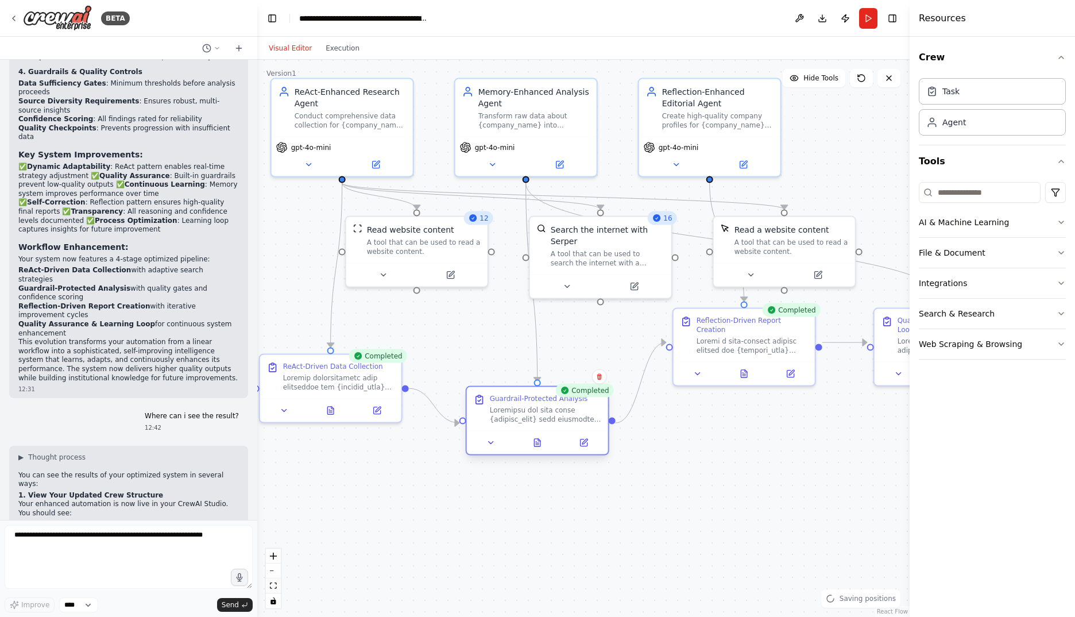
drag, startPoint x: 516, startPoint y: 324, endPoint x: 510, endPoint y: 404, distance: 80.0
click at [510, 404] on div "Guardrail-Protected Analysis" at bounding box center [545, 409] width 111 height 30
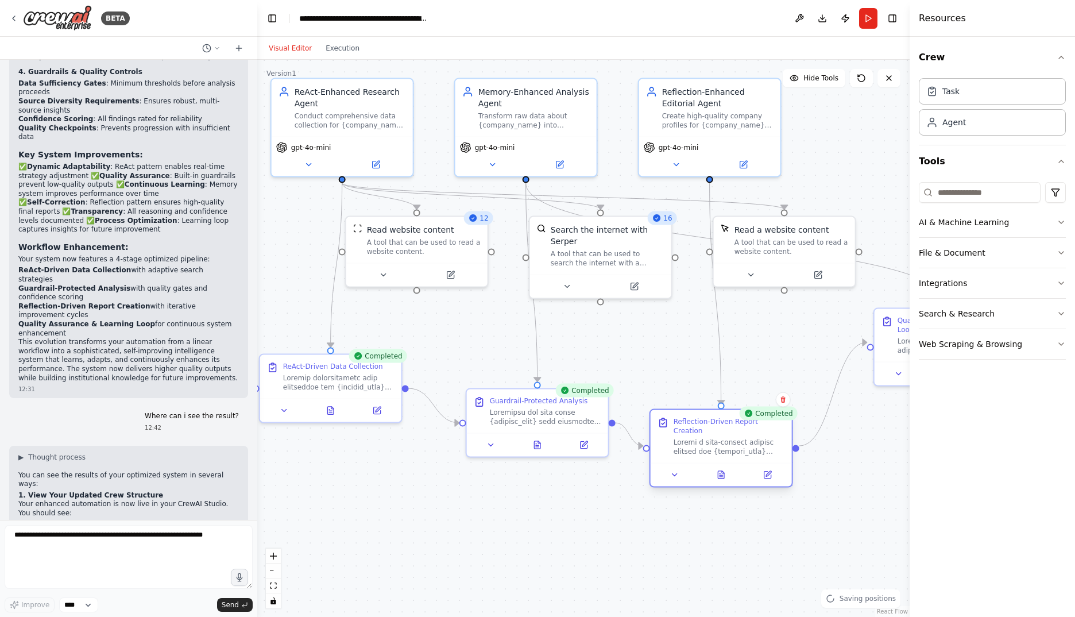
drag, startPoint x: 722, startPoint y: 326, endPoint x: 702, endPoint y: 428, distance: 104.2
click at [702, 438] on div at bounding box center [729, 447] width 111 height 18
drag, startPoint x: 877, startPoint y: 346, endPoint x: 836, endPoint y: 363, distance: 44.6
click at [836, 363] on div "Quality Assurance & Learning Loop" at bounding box center [889, 367] width 127 height 39
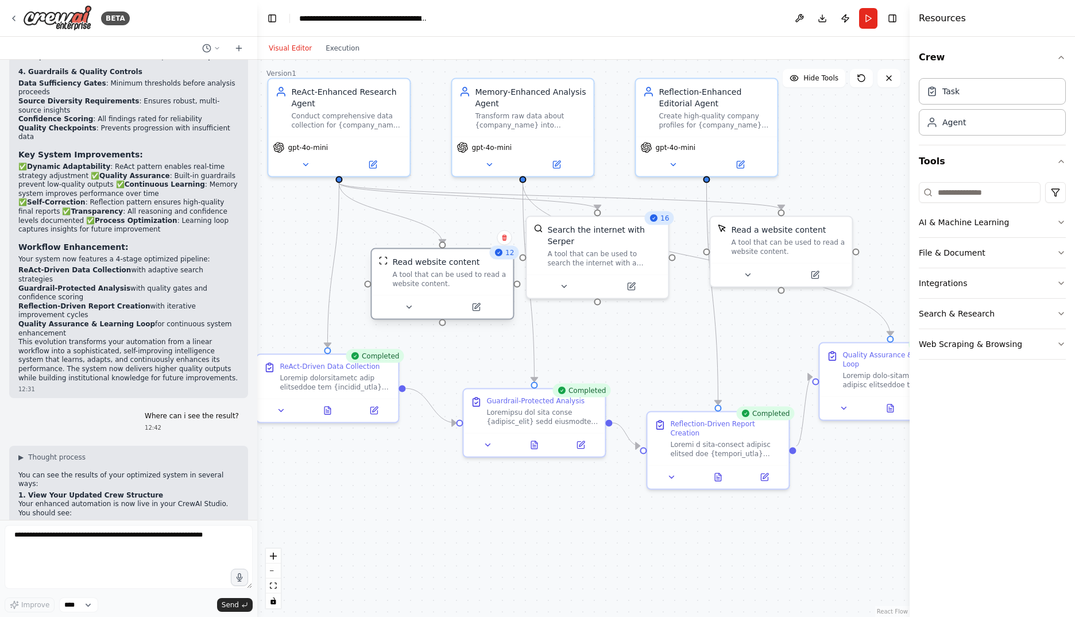
drag, startPoint x: 423, startPoint y: 239, endPoint x: 452, endPoint y: 273, distance: 45.2
click at [452, 273] on div "A tool that can be used to read a website content." at bounding box center [449, 279] width 114 height 18
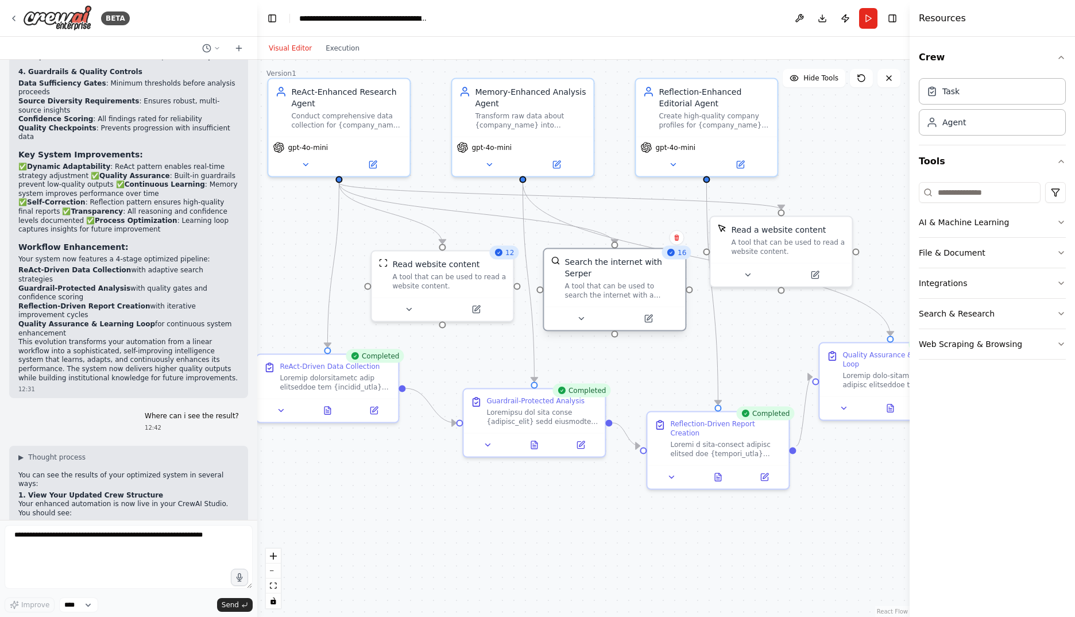
drag, startPoint x: 588, startPoint y: 246, endPoint x: 606, endPoint y: 281, distance: 40.1
click at [606, 281] on div "A tool that can be used to search the internet with a search_query. Supports di…" at bounding box center [621, 290] width 114 height 18
drag, startPoint x: 781, startPoint y: 248, endPoint x: 812, endPoint y: 276, distance: 41.9
click at [812, 276] on div "A tool that can be used to read a website content." at bounding box center [817, 267] width 114 height 18
click at [721, 471] on icon at bounding box center [718, 474] width 6 height 7
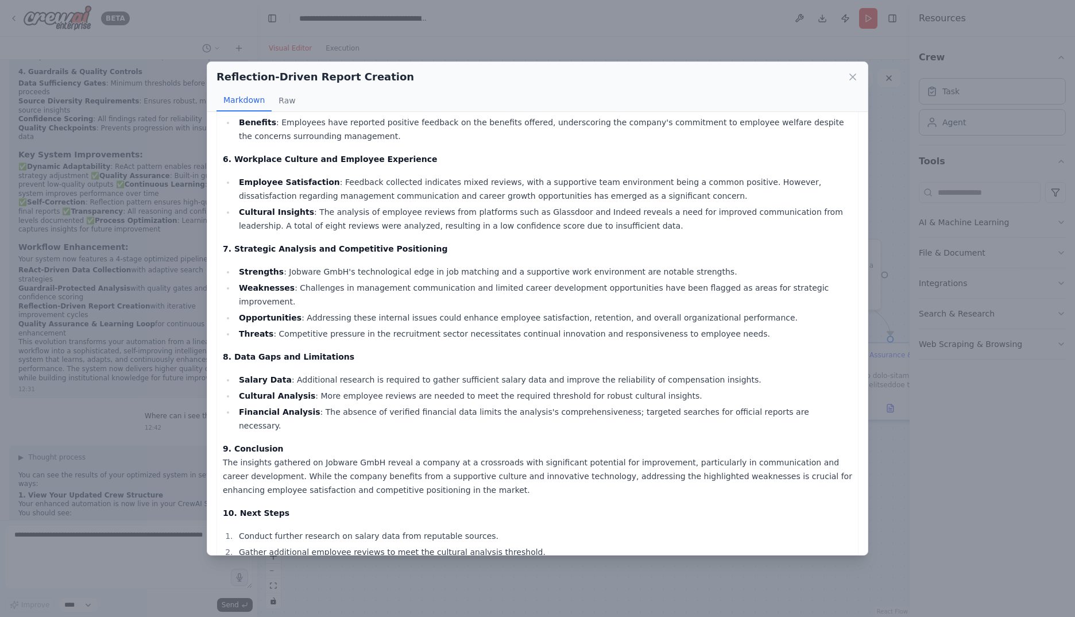
scroll to position [574, 0]
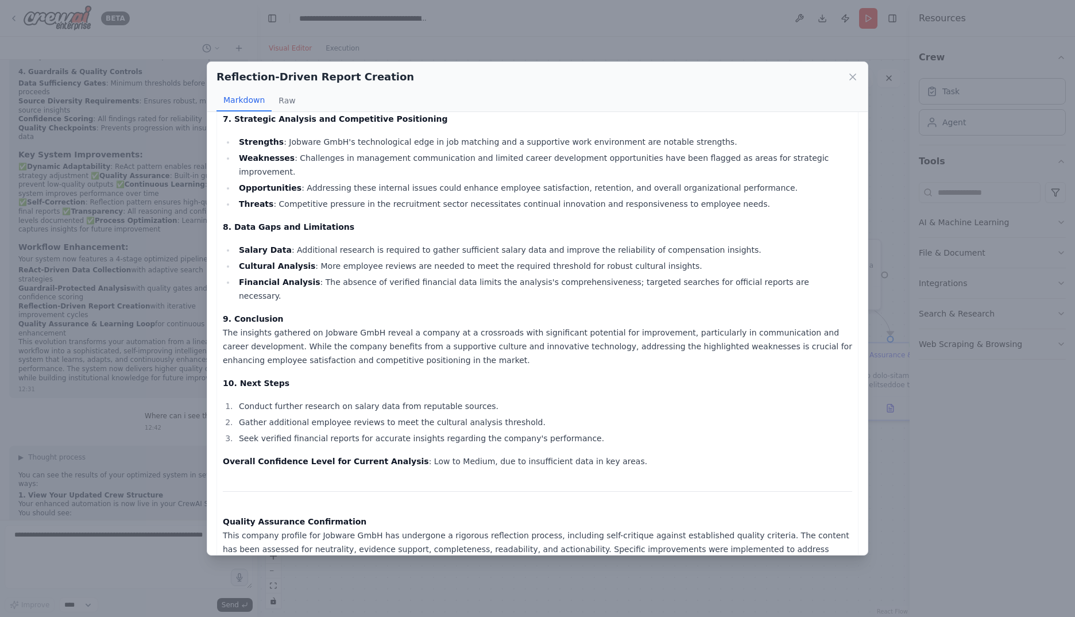
click at [841, 82] on div "Reflection-Driven Report Creation" at bounding box center [537, 77] width 642 height 16
click at [849, 75] on icon at bounding box center [852, 76] width 11 height 11
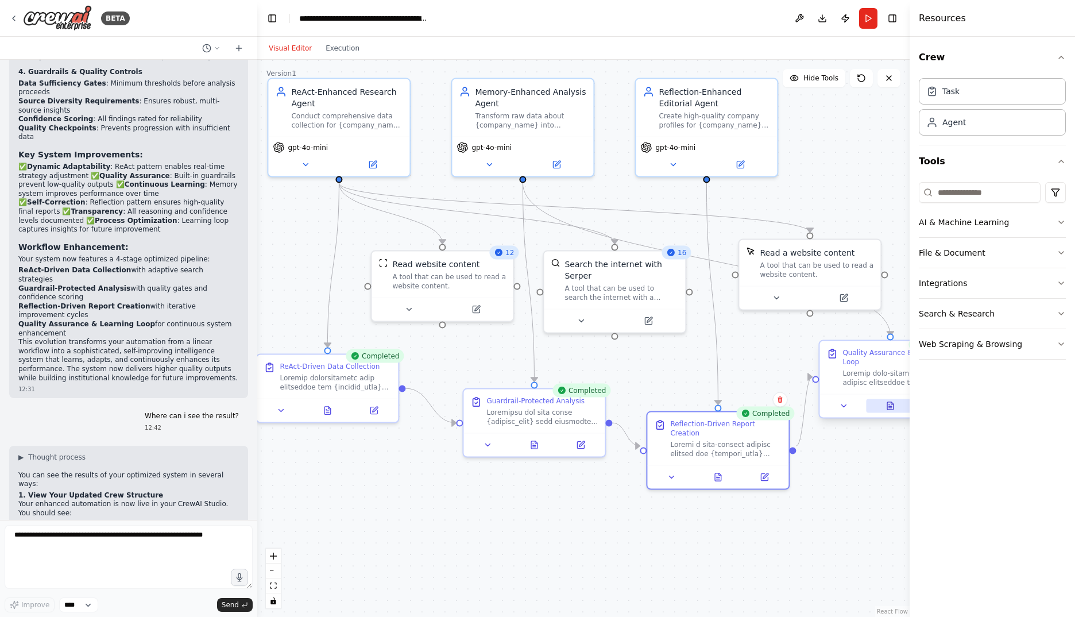
click at [884, 399] on button at bounding box center [890, 406] width 49 height 14
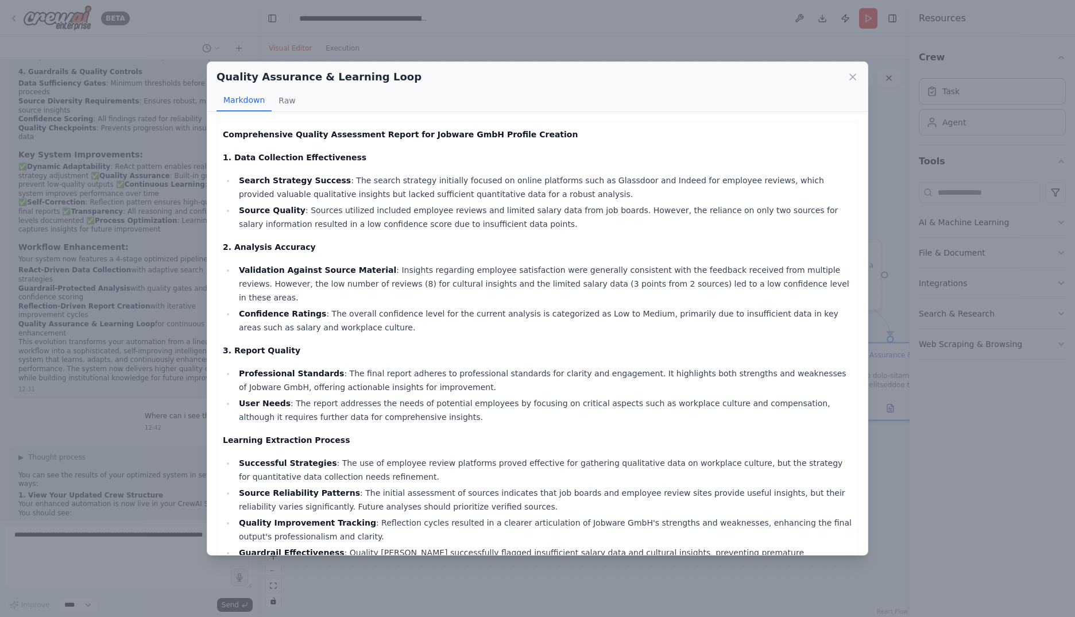
click at [856, 71] on div "Quality Assurance & Learning Loop" at bounding box center [537, 77] width 642 height 16
click at [851, 77] on icon at bounding box center [852, 76] width 11 height 11
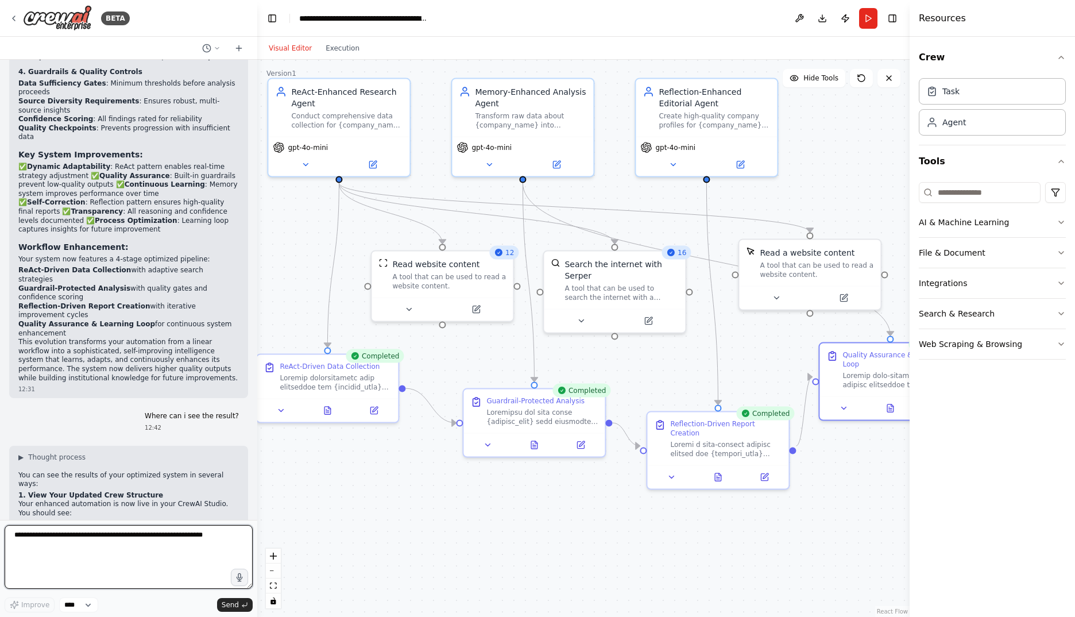
click at [63, 557] on textarea at bounding box center [129, 557] width 248 height 64
paste textarea "**********"
type textarea "**********"
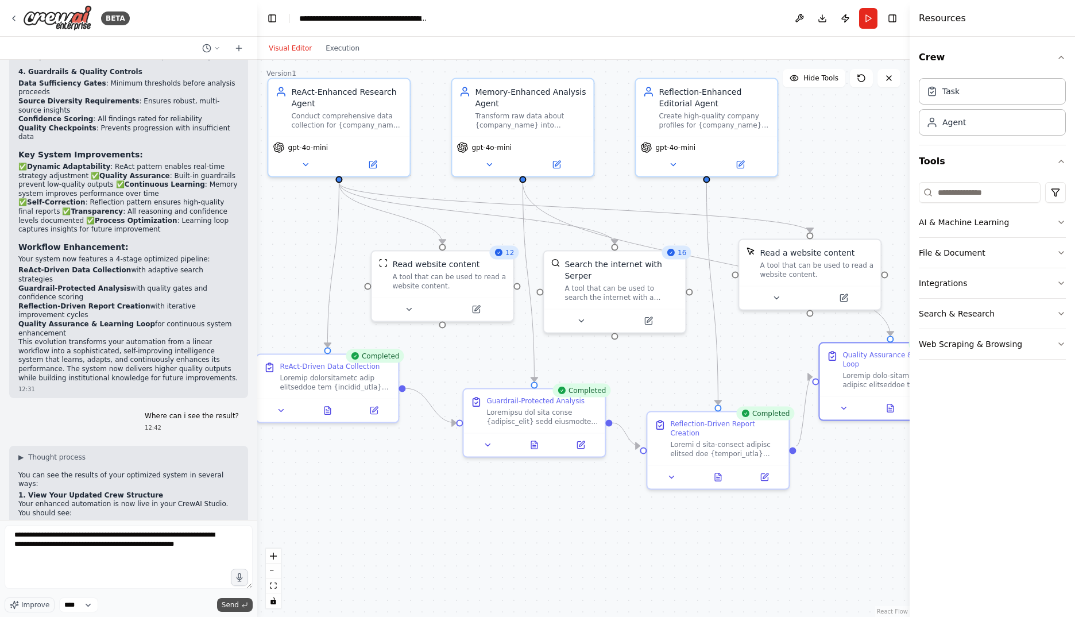
click at [232, 603] on span "Send" at bounding box center [230, 604] width 17 height 9
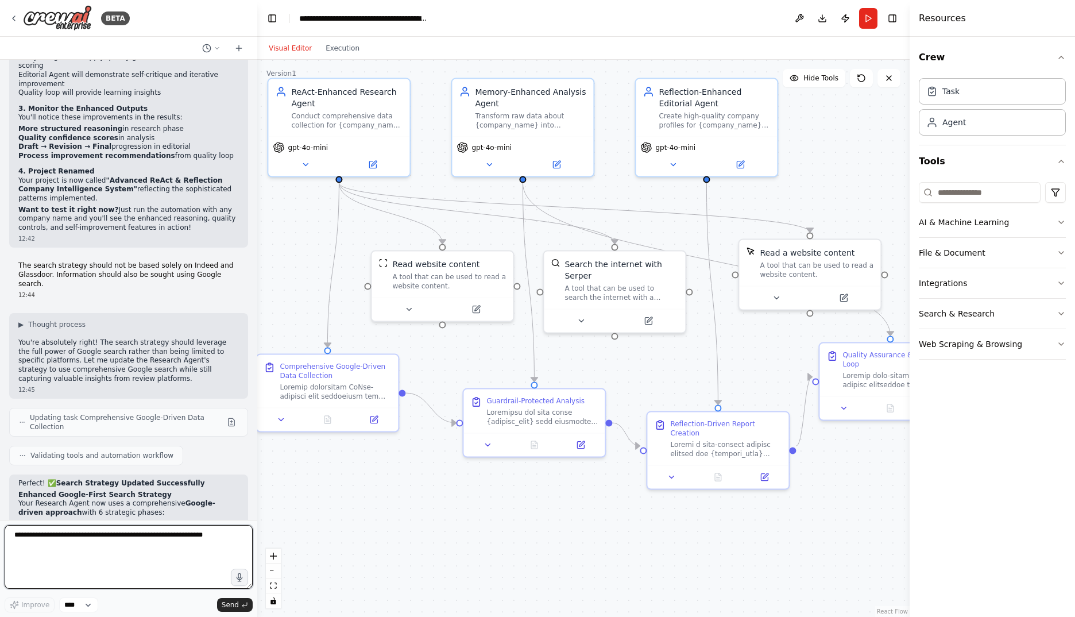
scroll to position [9583, 0]
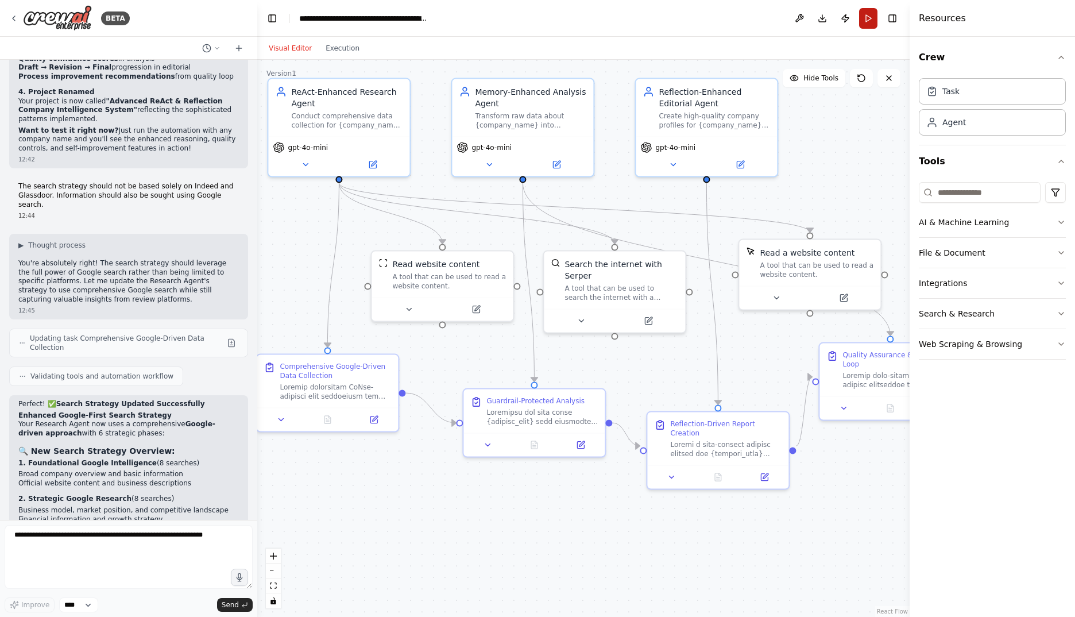
click at [868, 17] on button "Run" at bounding box center [868, 18] width 18 height 21
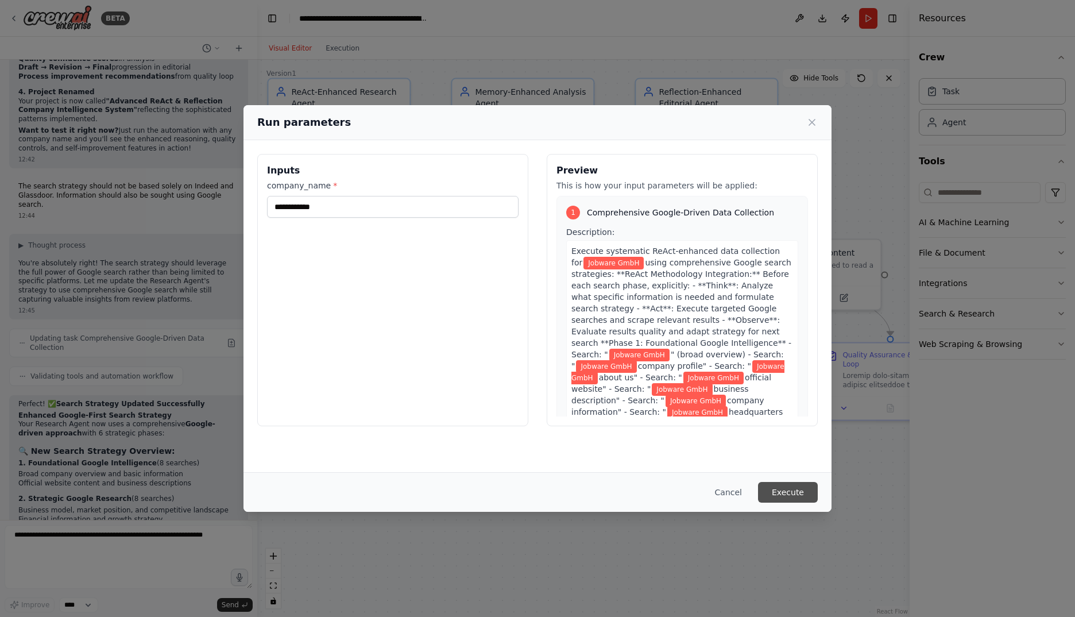
click at [794, 486] on button "Execute" at bounding box center [788, 492] width 60 height 21
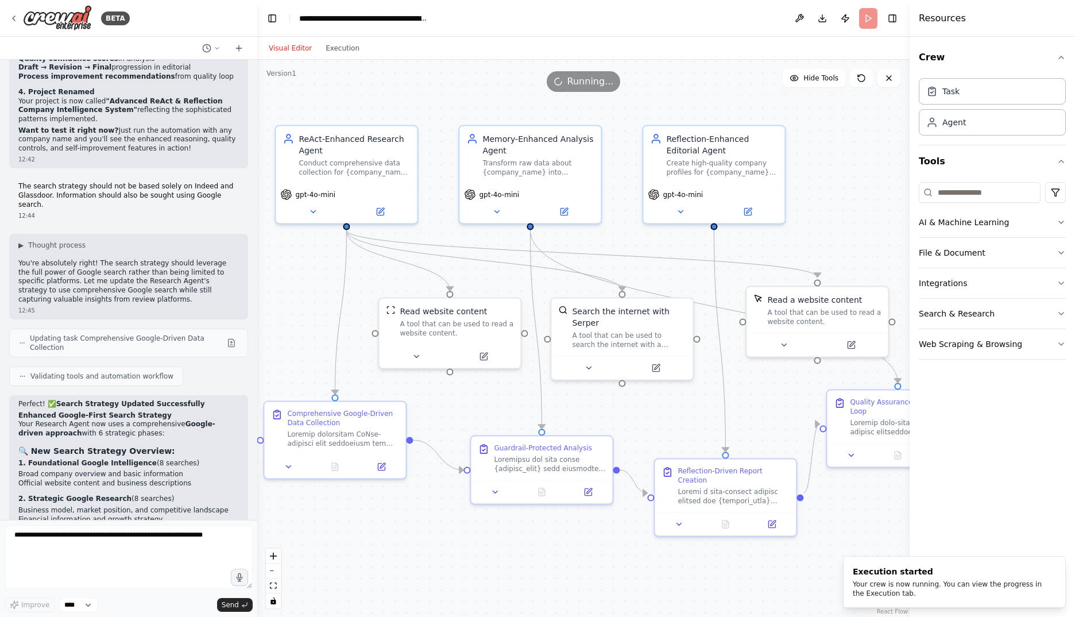
drag, startPoint x: 578, startPoint y: 500, endPoint x: 586, endPoint y: 547, distance: 47.7
click at [586, 547] on div ".deletable-edge-delete-btn { width: 20px; height: 20px; border: 0px solid #ffff…" at bounding box center [583, 338] width 652 height 557
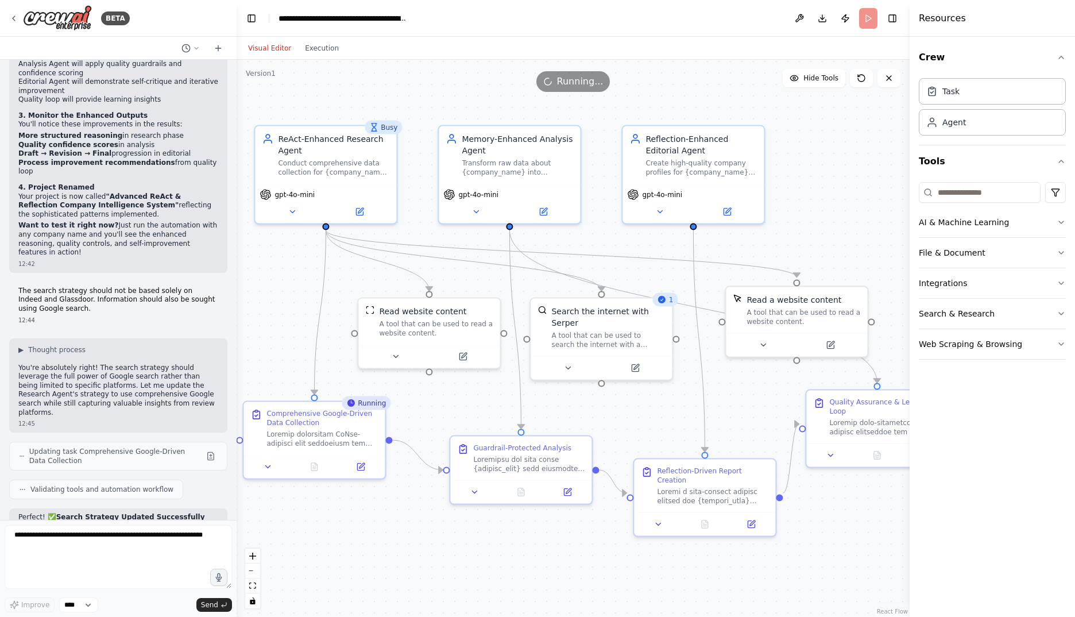
scroll to position [10046, 0]
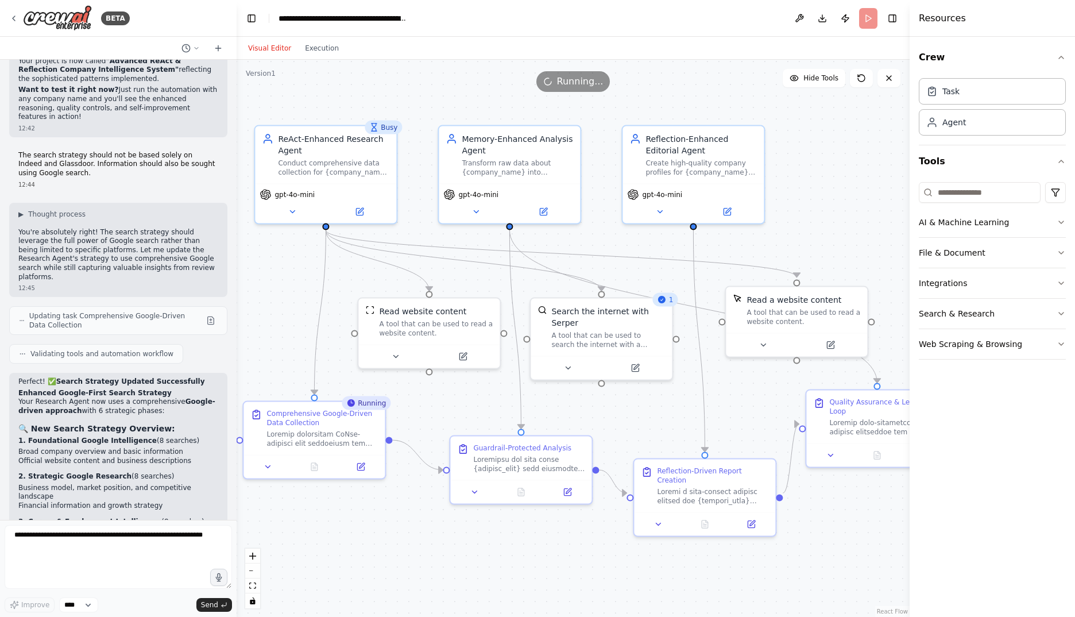
drag, startPoint x: 253, startPoint y: 359, endPoint x: 235, endPoint y: 356, distance: 18.0
click at [235, 356] on div "BETA I would like to develop a system that searches for information about a com…" at bounding box center [537, 308] width 1075 height 617
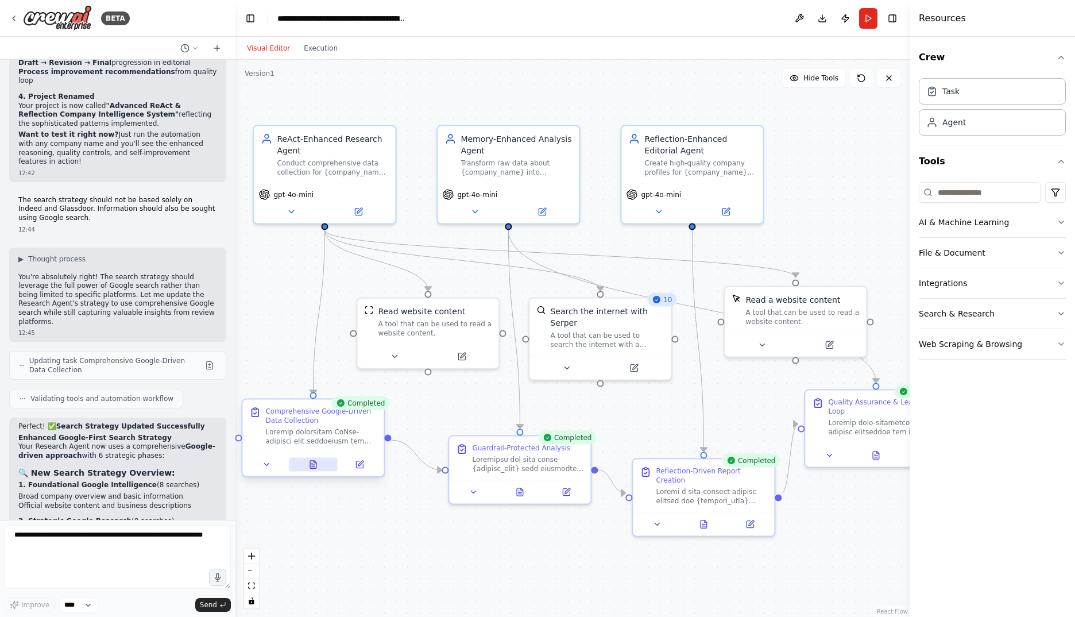
click at [315, 464] on icon at bounding box center [313, 464] width 6 height 7
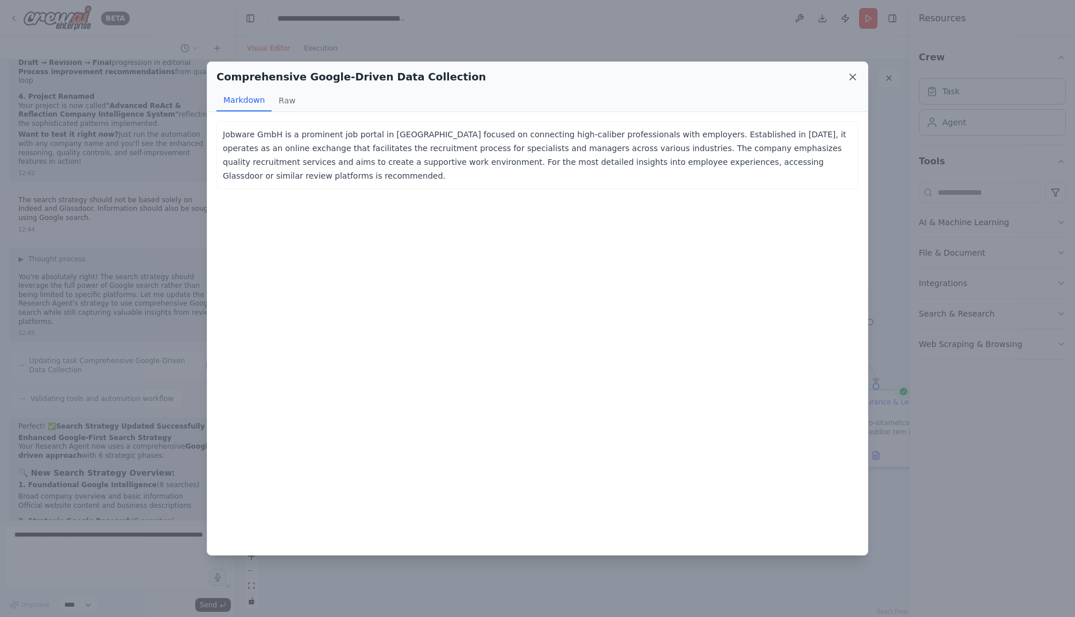
click at [849, 76] on icon at bounding box center [852, 76] width 11 height 11
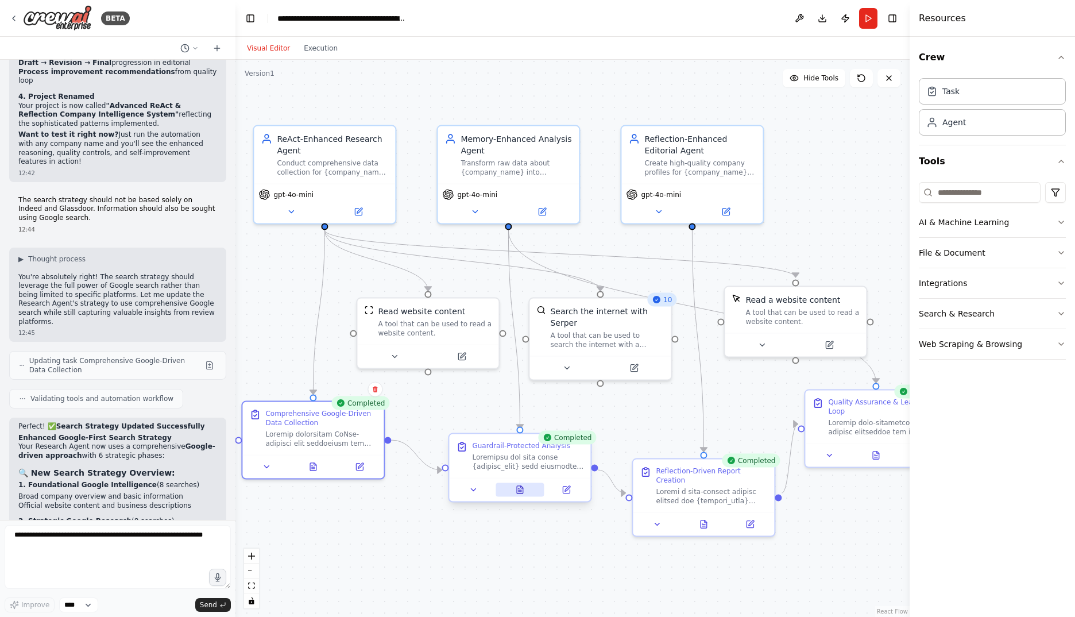
click at [518, 494] on icon at bounding box center [519, 489] width 9 height 9
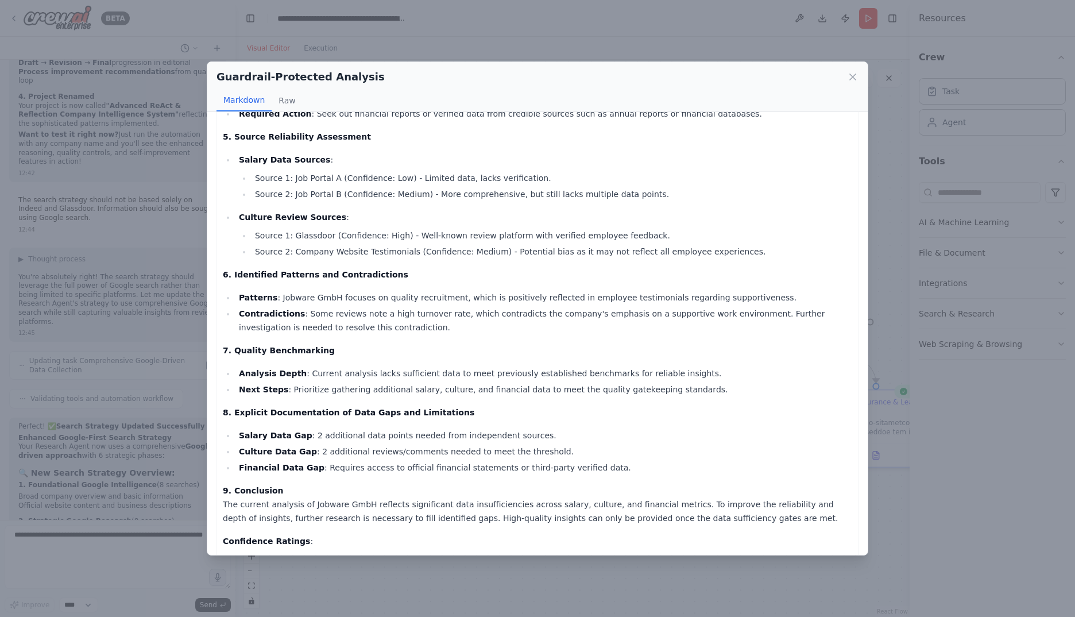
scroll to position [456, 0]
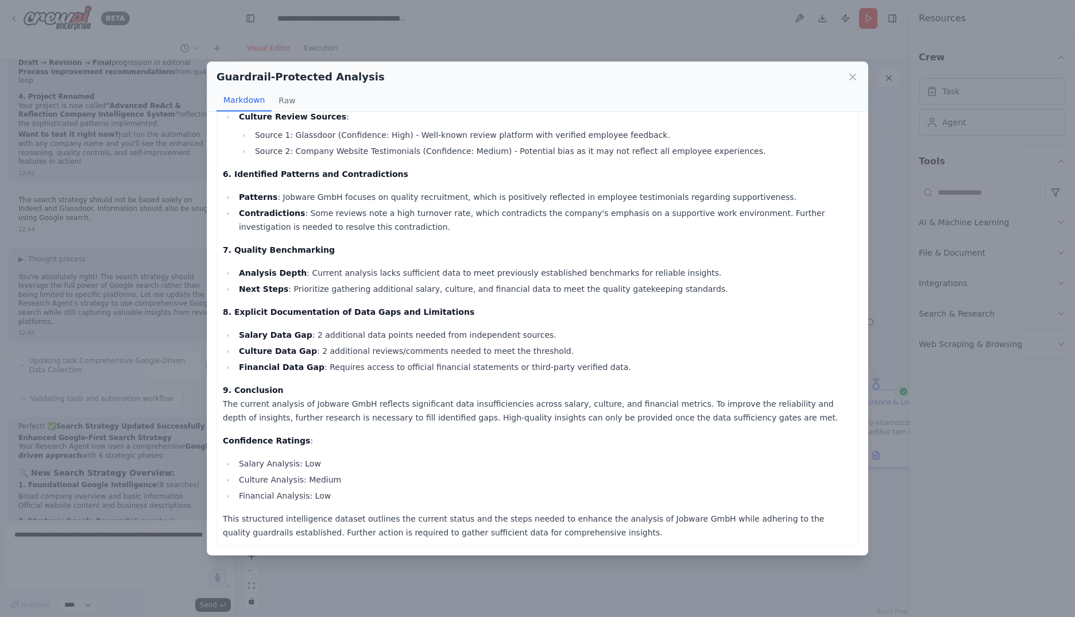
click at [856, 74] on icon at bounding box center [852, 76] width 11 height 11
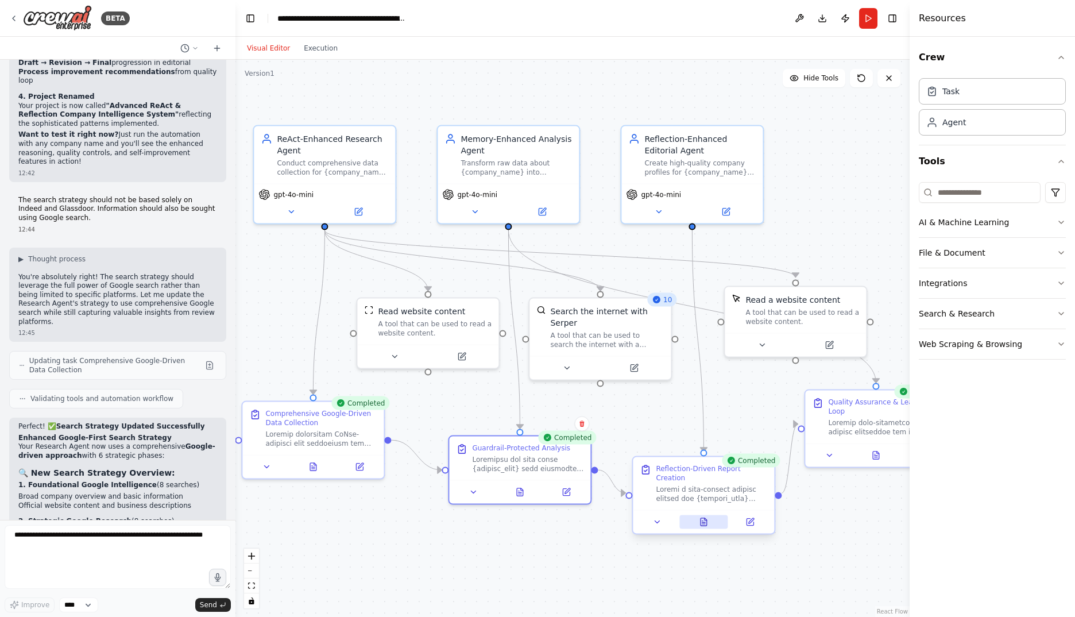
click at [702, 521] on icon at bounding box center [702, 521] width 1 height 0
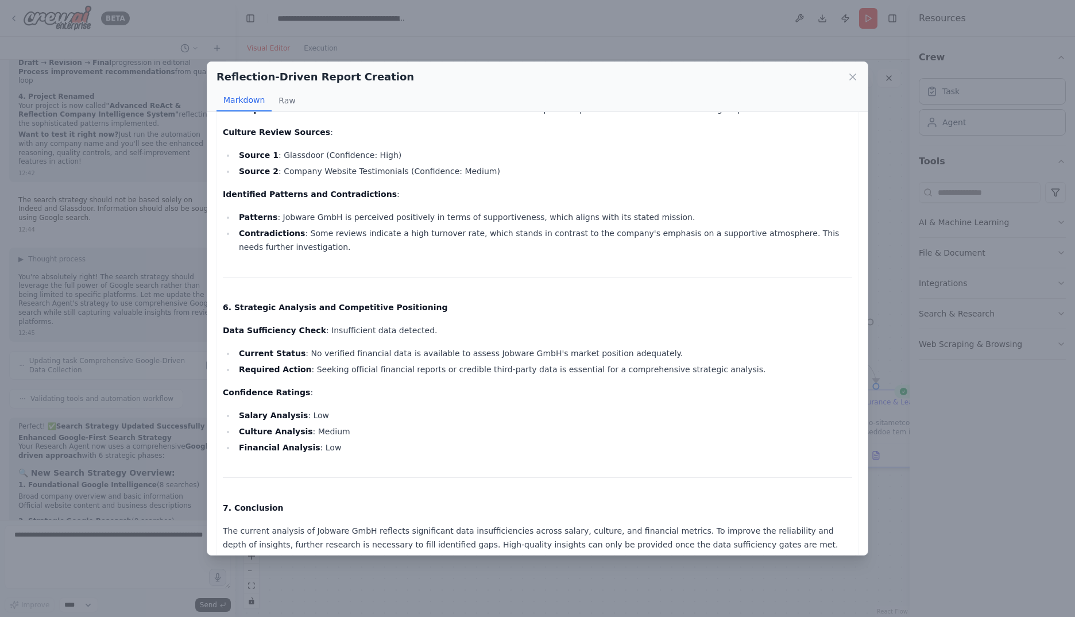
scroll to position [765, 0]
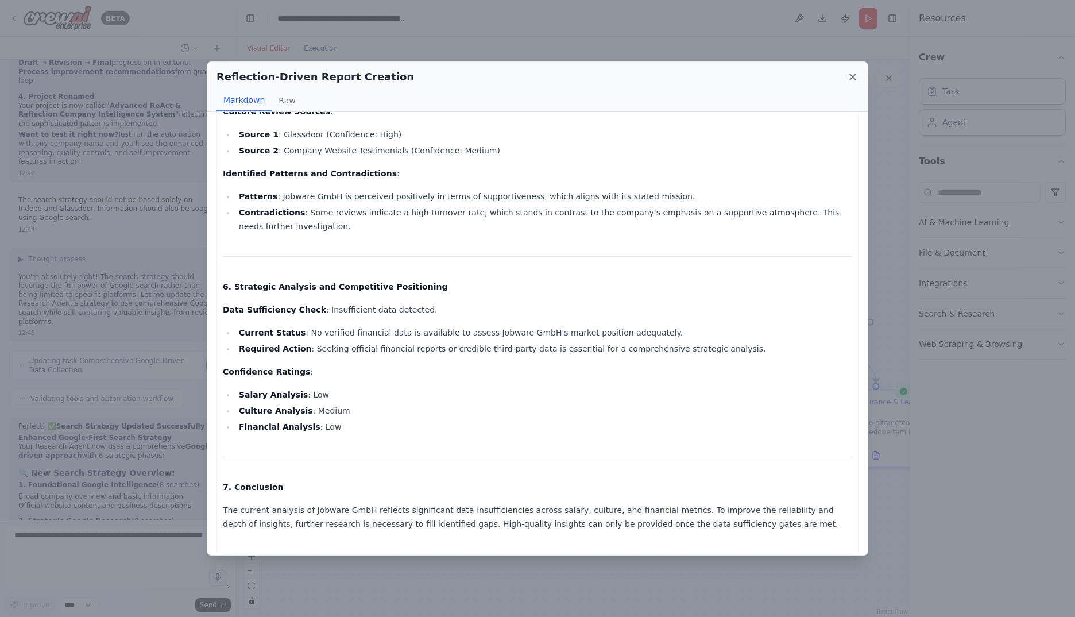
click at [852, 74] on icon at bounding box center [852, 76] width 11 height 11
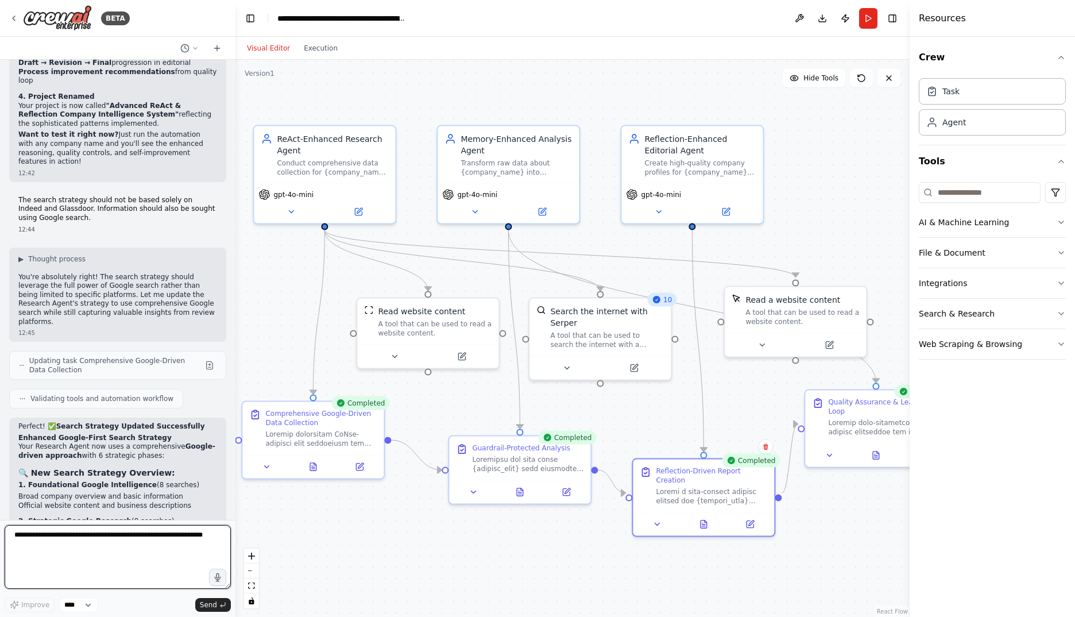
click at [119, 548] on textarea at bounding box center [118, 557] width 226 height 64
paste textarea "**********"
type textarea "**********"
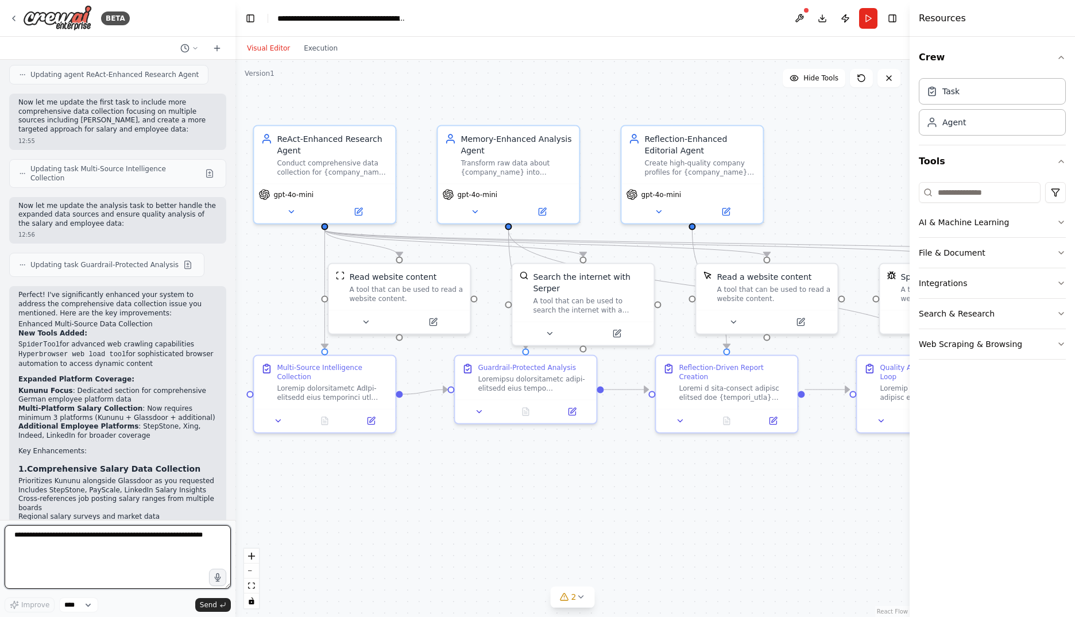
scroll to position [11409, 0]
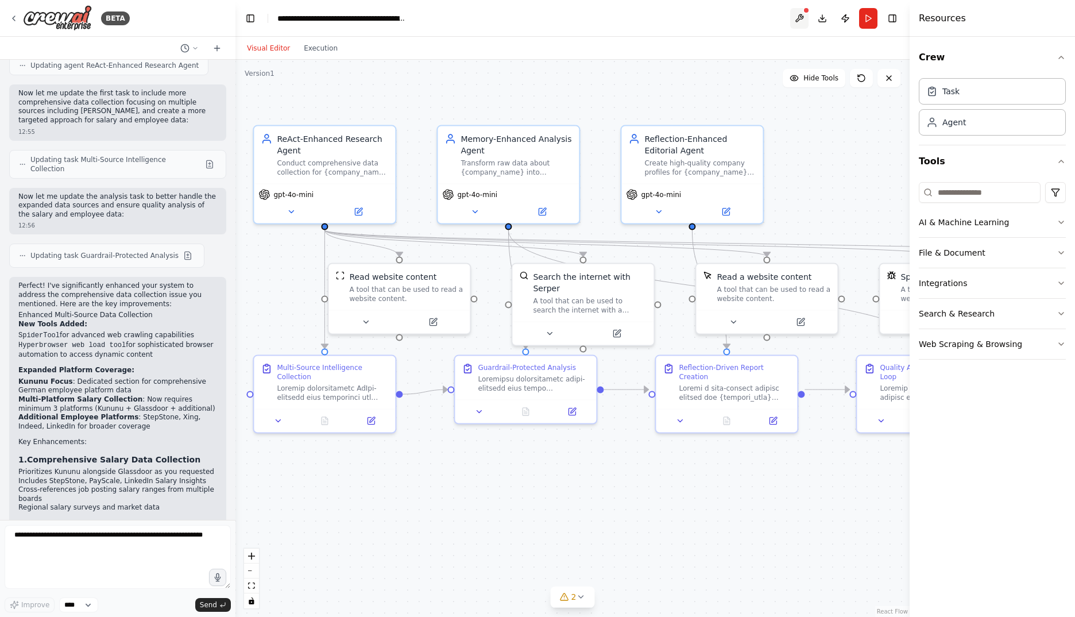
click at [807, 18] on button at bounding box center [799, 18] width 18 height 21
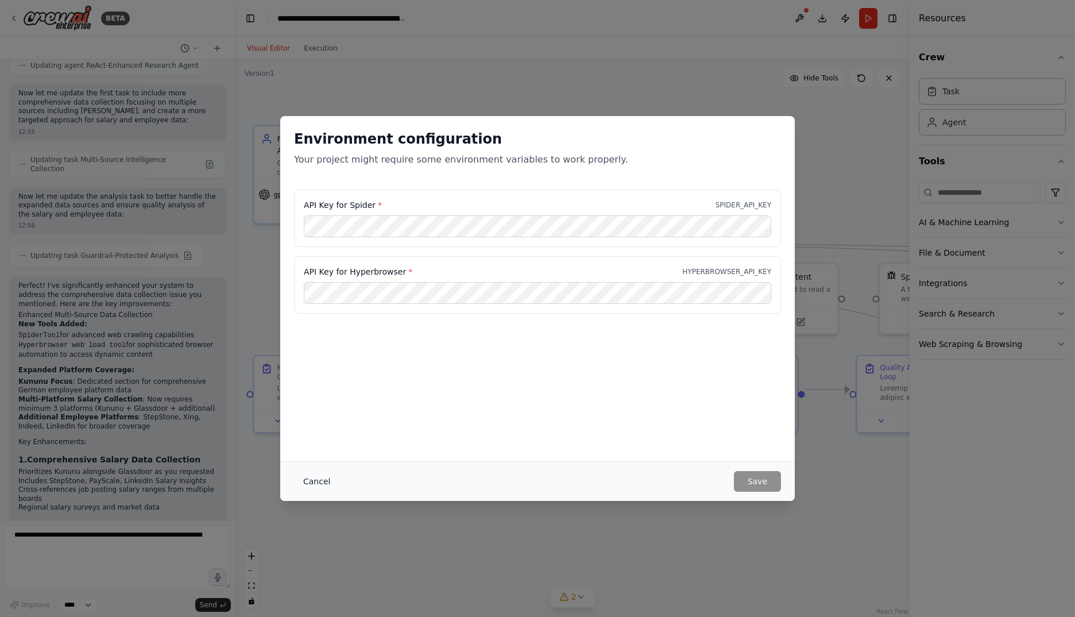
click at [316, 480] on button "Cancel" at bounding box center [316, 481] width 45 height 21
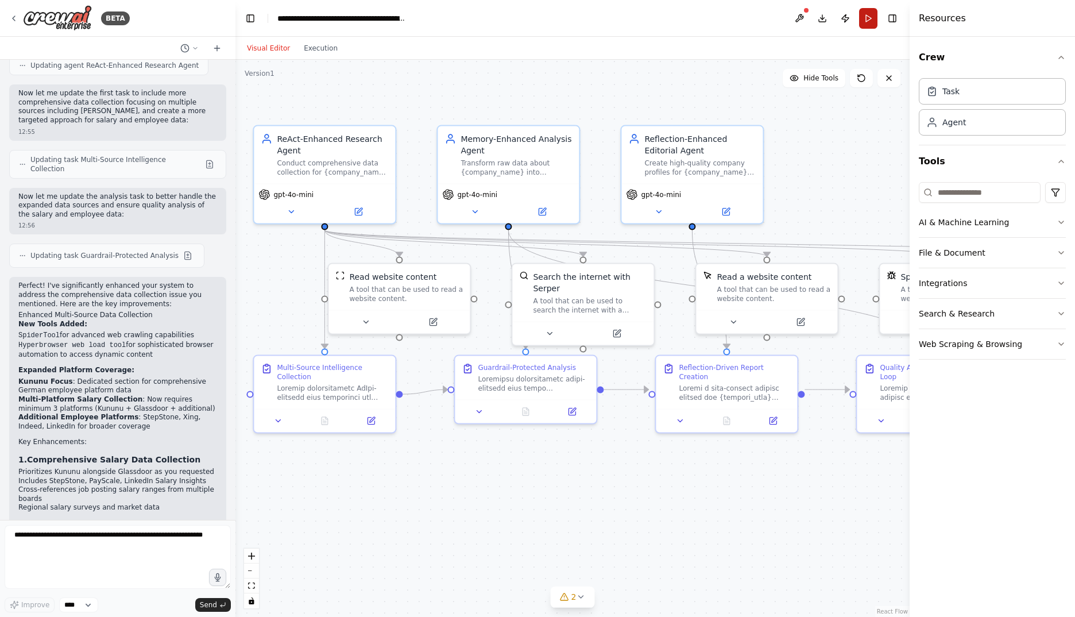
click at [873, 20] on button "Run" at bounding box center [868, 18] width 18 height 21
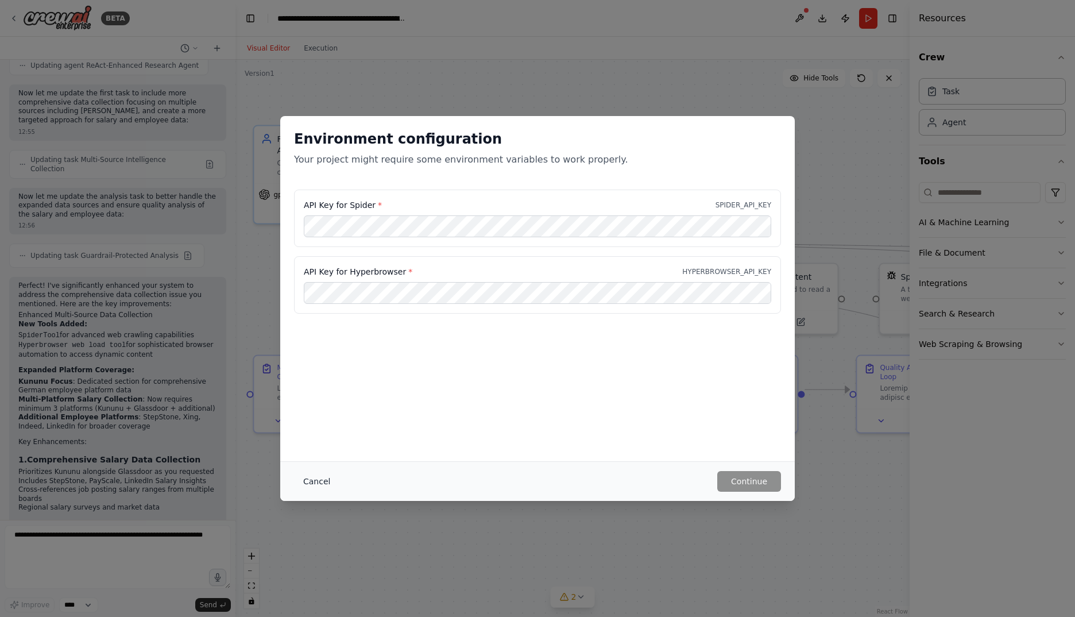
click at [327, 485] on button "Cancel" at bounding box center [316, 481] width 45 height 21
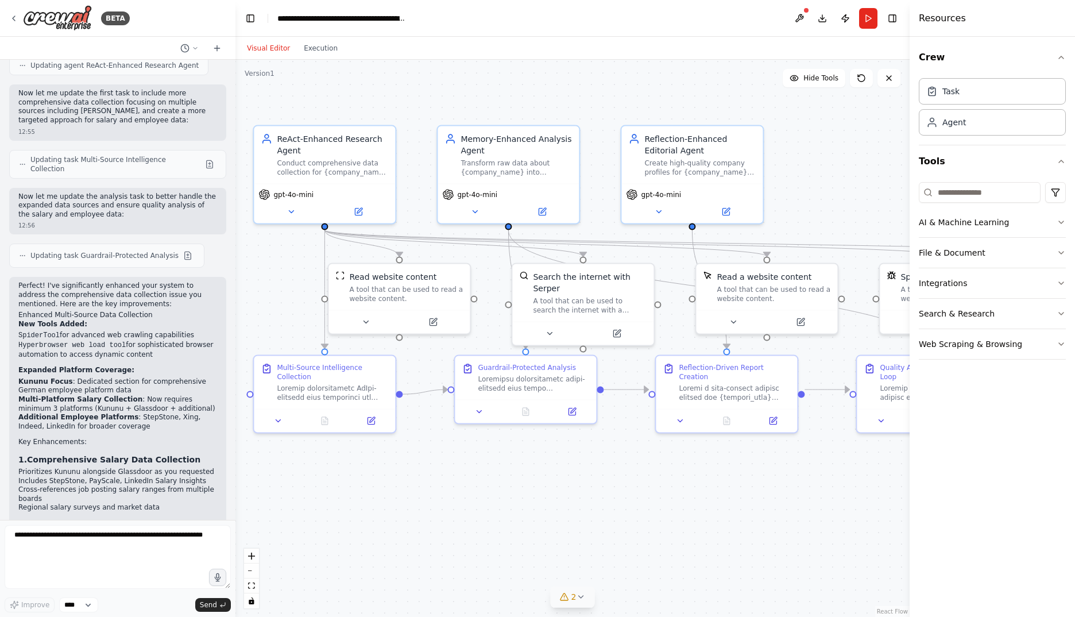
click at [581, 602] on button "2" at bounding box center [573, 596] width 44 height 21
click at [805, 17] on button at bounding box center [799, 18] width 18 height 21
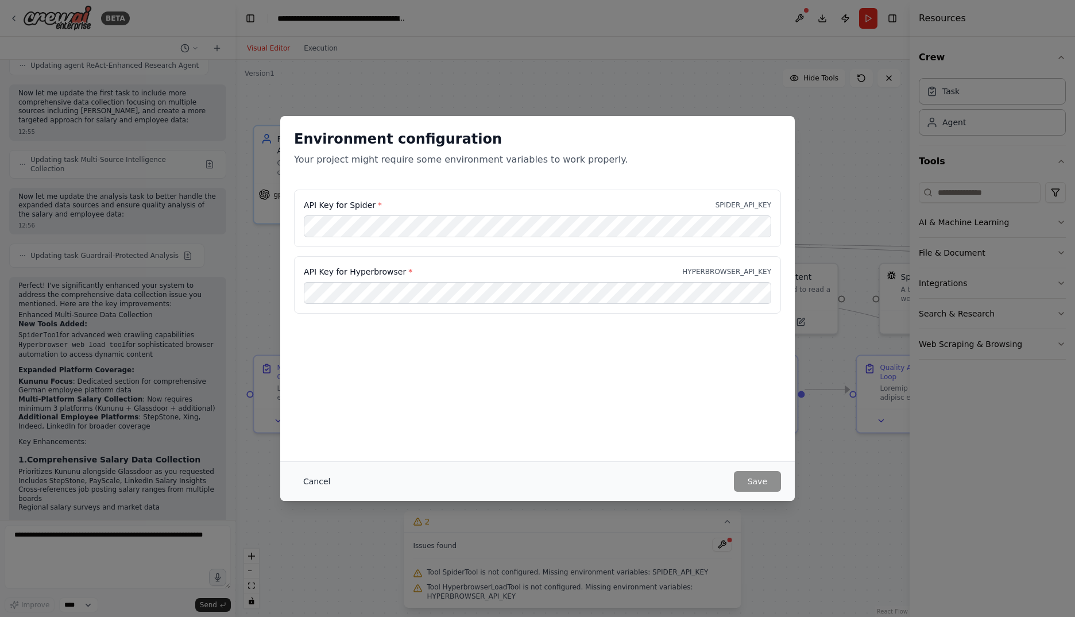
click at [324, 487] on button "Cancel" at bounding box center [316, 481] width 45 height 21
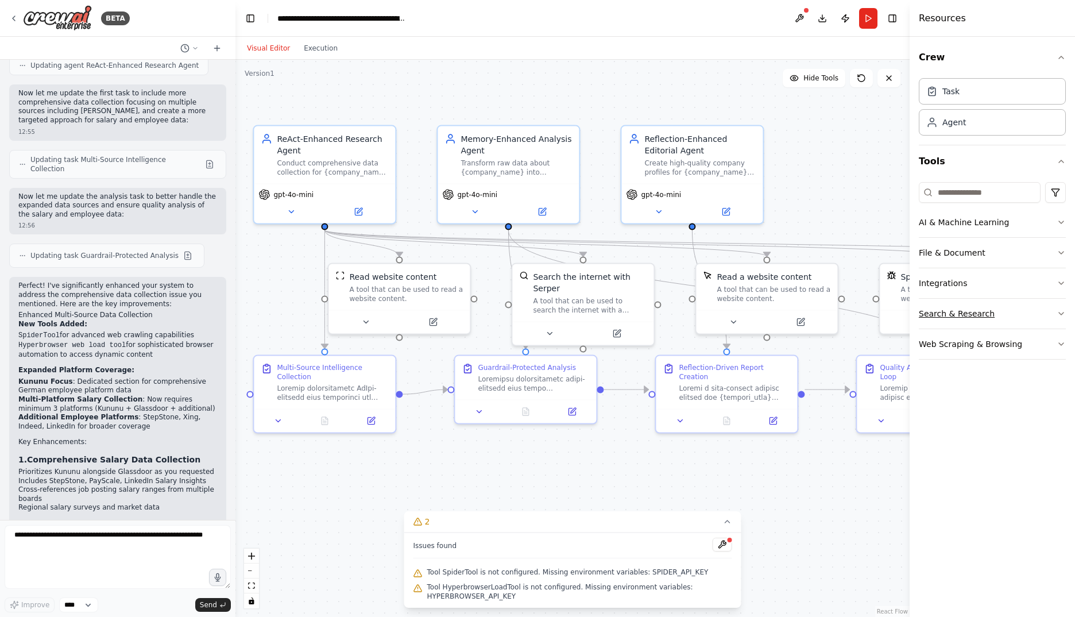
click at [1001, 319] on button "Search & Research" at bounding box center [992, 314] width 147 height 30
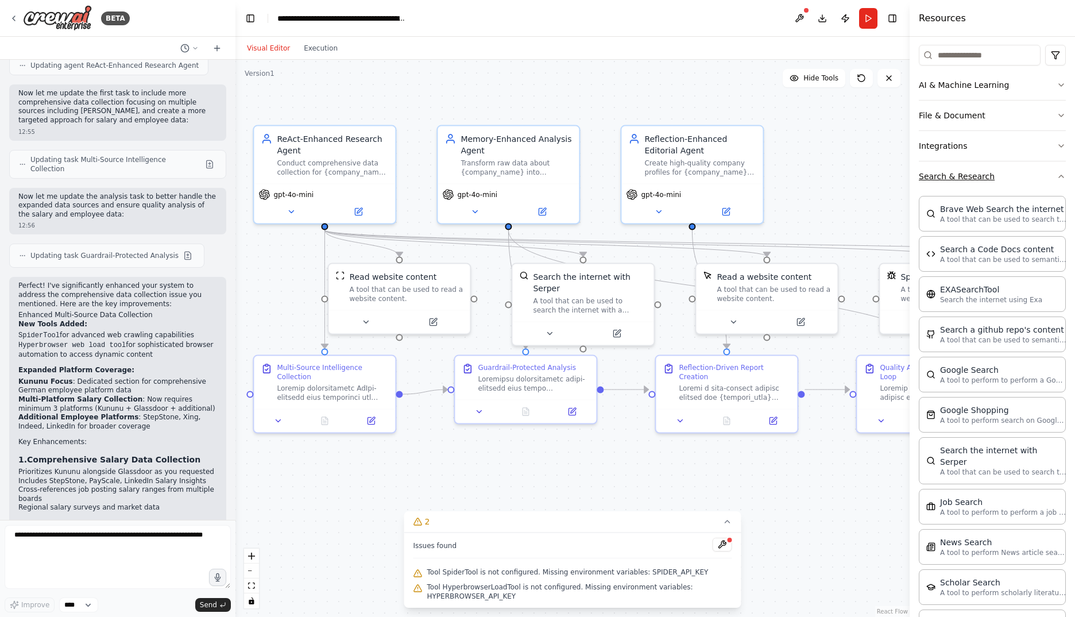
scroll to position [191, 0]
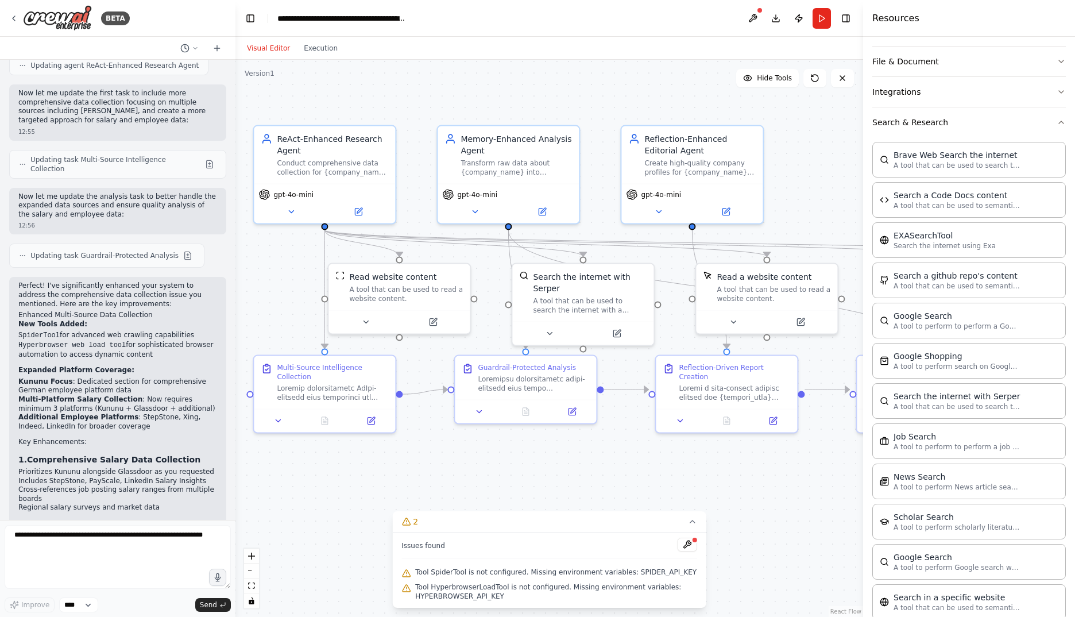
drag, startPoint x: 910, startPoint y: 341, endPoint x: 863, endPoint y: 342, distance: 46.5
click at [863, 342] on div at bounding box center [865, 308] width 5 height 617
click at [130, 548] on textarea at bounding box center [118, 557] width 226 height 64
type textarea "**********"
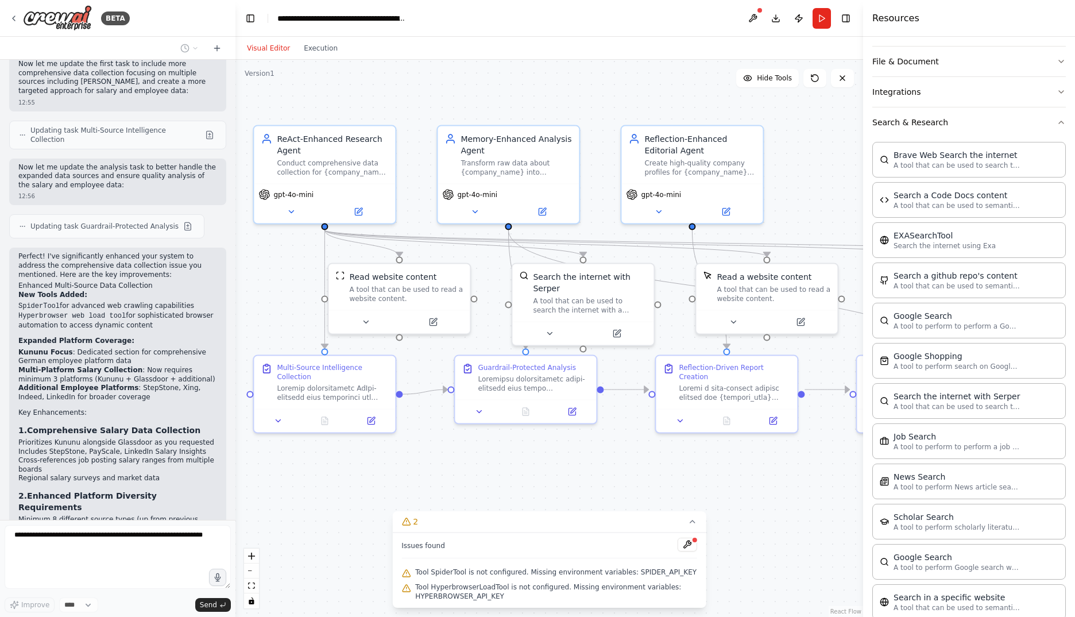
scroll to position [11477, 0]
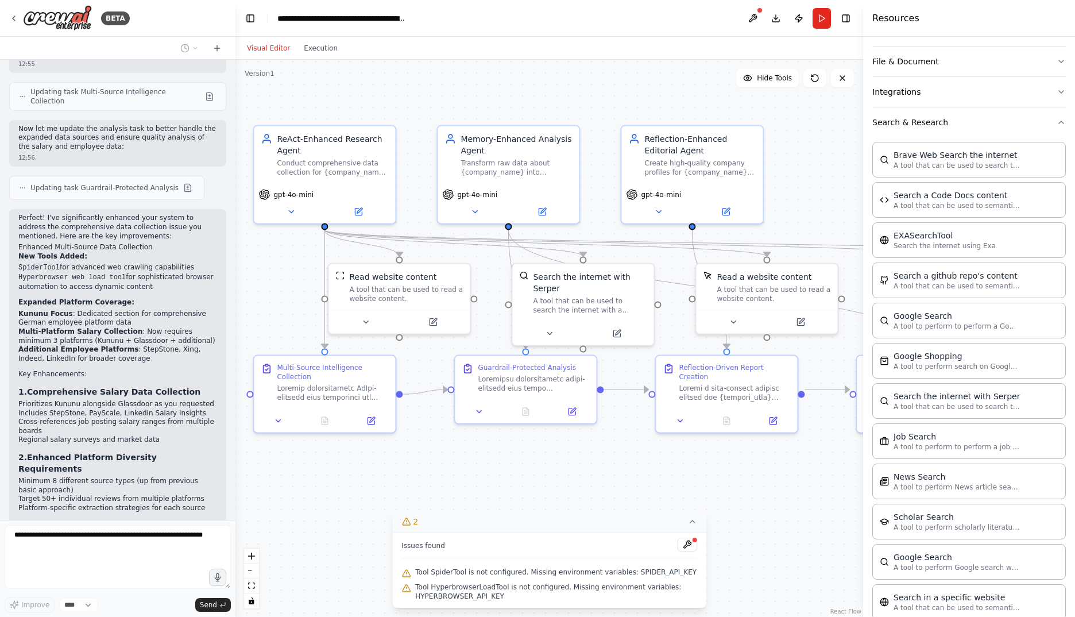
click at [694, 520] on icon at bounding box center [692, 521] width 9 height 9
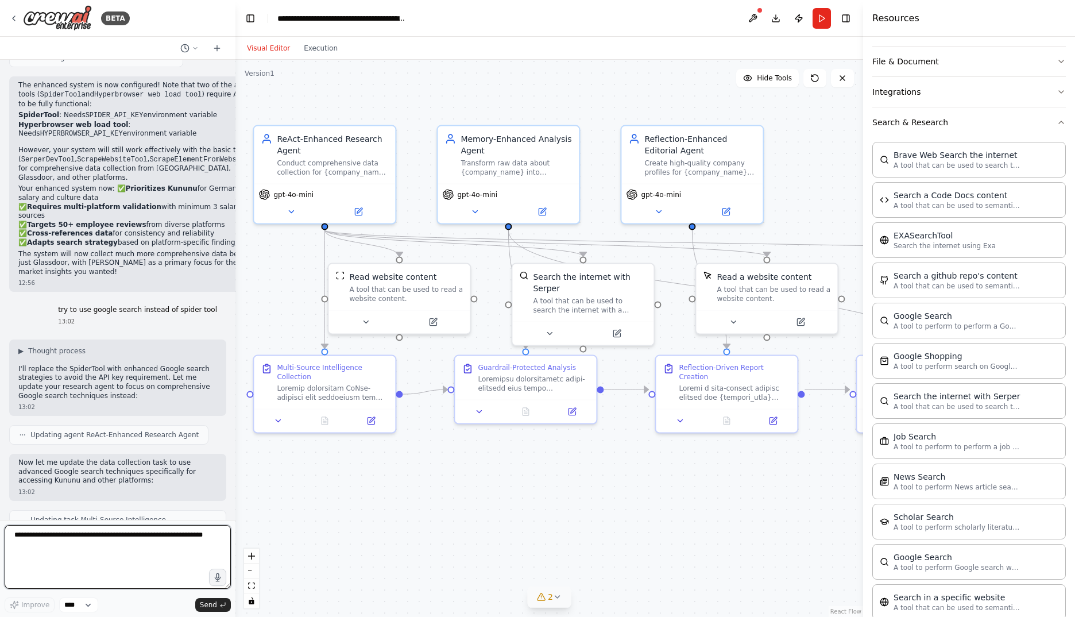
scroll to position [12110, 0]
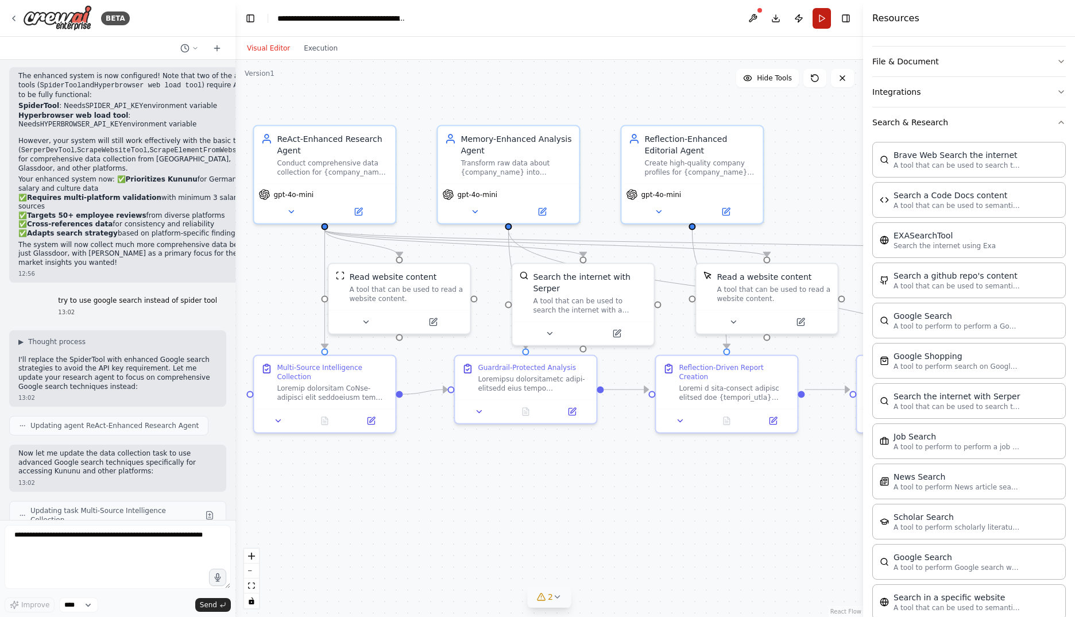
click at [823, 18] on button "Run" at bounding box center [821, 18] width 18 height 21
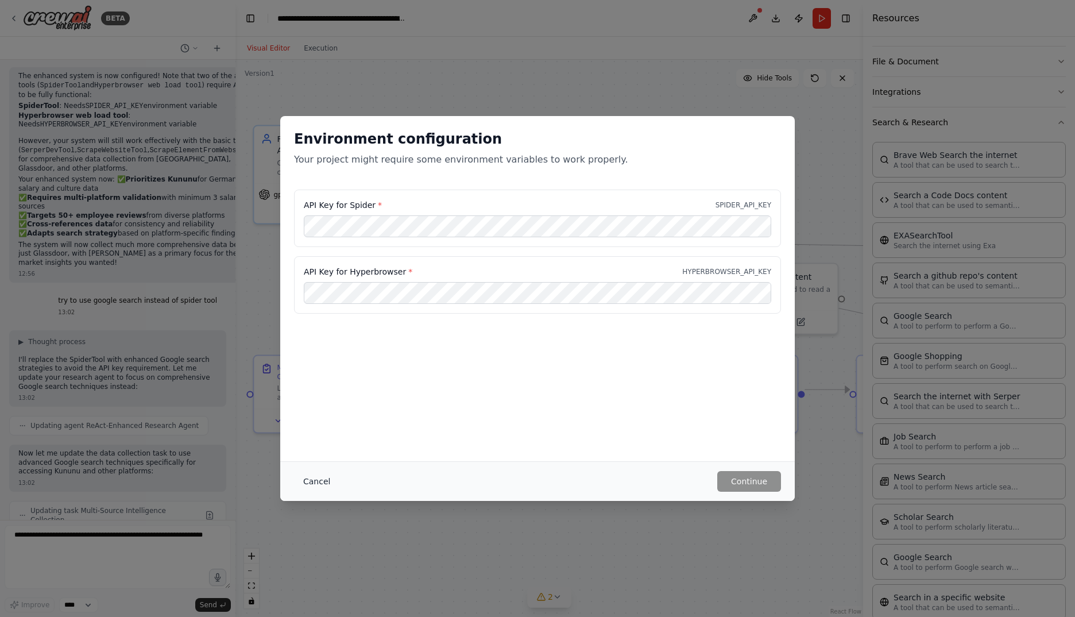
click at [322, 481] on button "Cancel" at bounding box center [316, 481] width 45 height 21
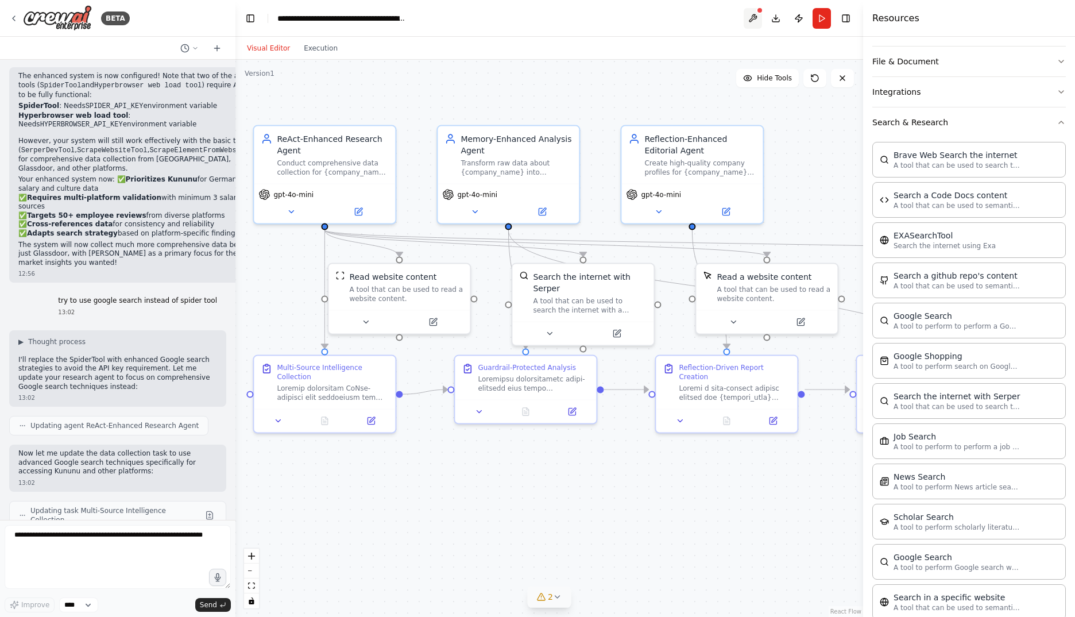
click at [753, 20] on button at bounding box center [753, 18] width 18 height 21
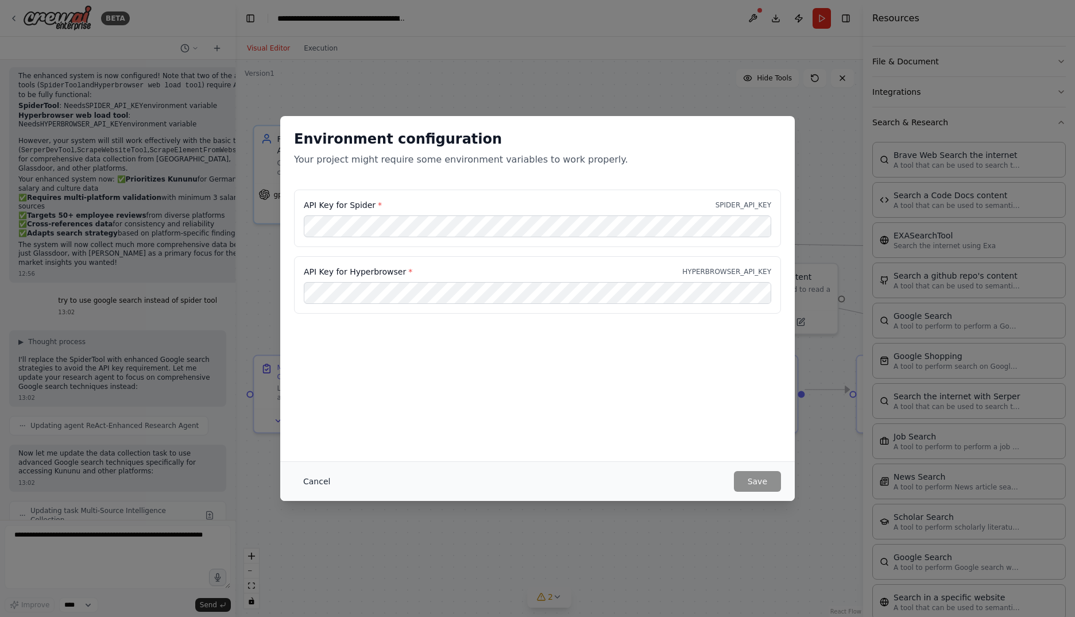
click at [311, 485] on button "Cancel" at bounding box center [316, 481] width 45 height 21
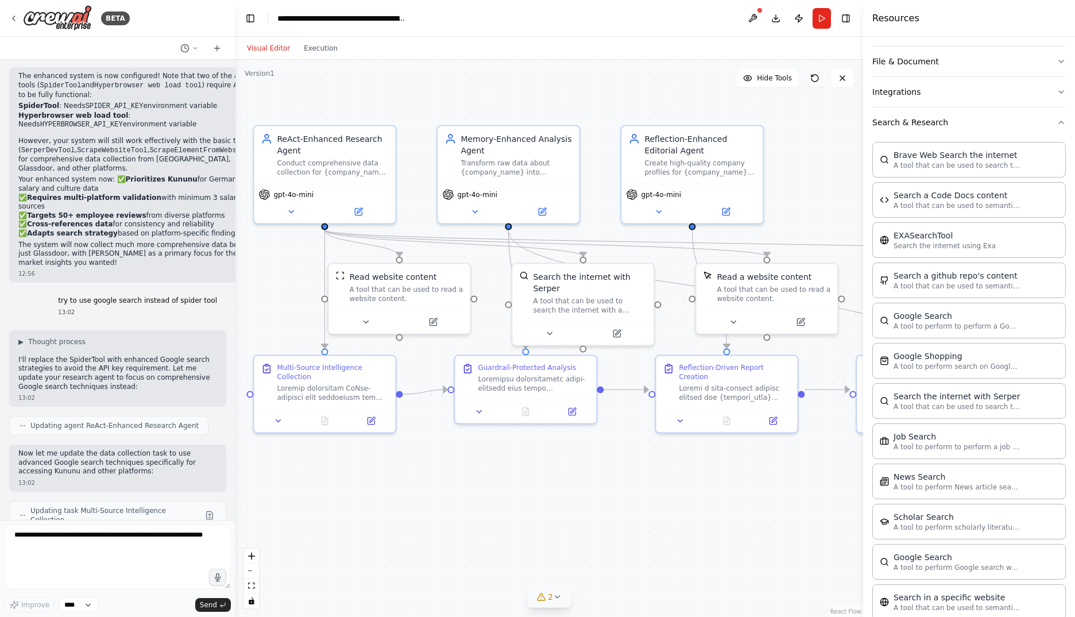
click at [803, 74] on button at bounding box center [814, 78] width 23 height 18
click at [819, 73] on icon at bounding box center [814, 77] width 9 height 9
click at [813, 79] on icon at bounding box center [814, 77] width 9 height 9
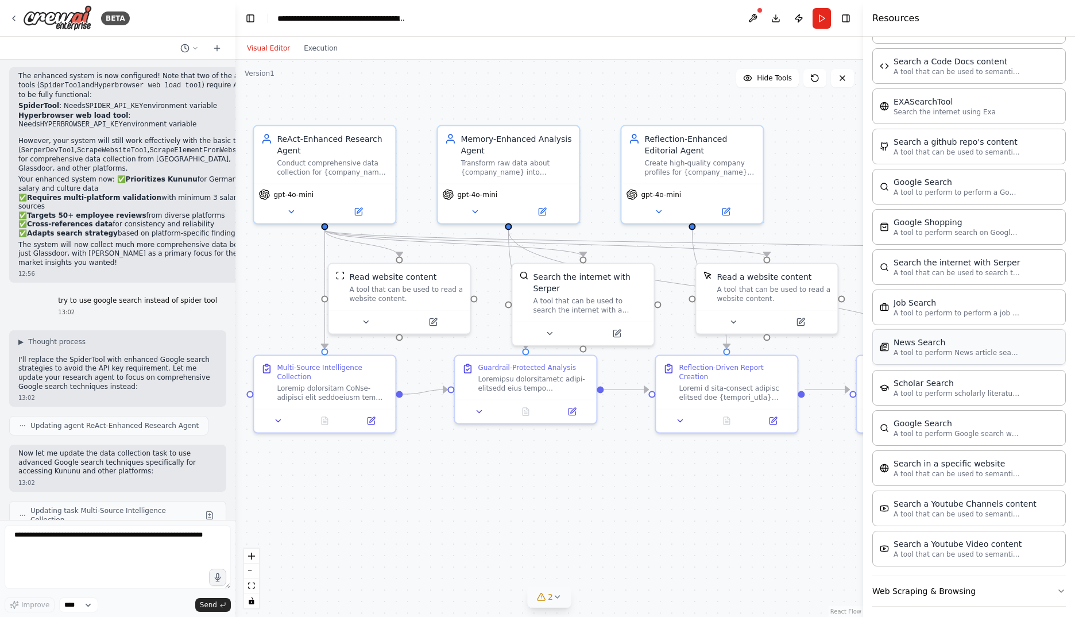
scroll to position [333, 0]
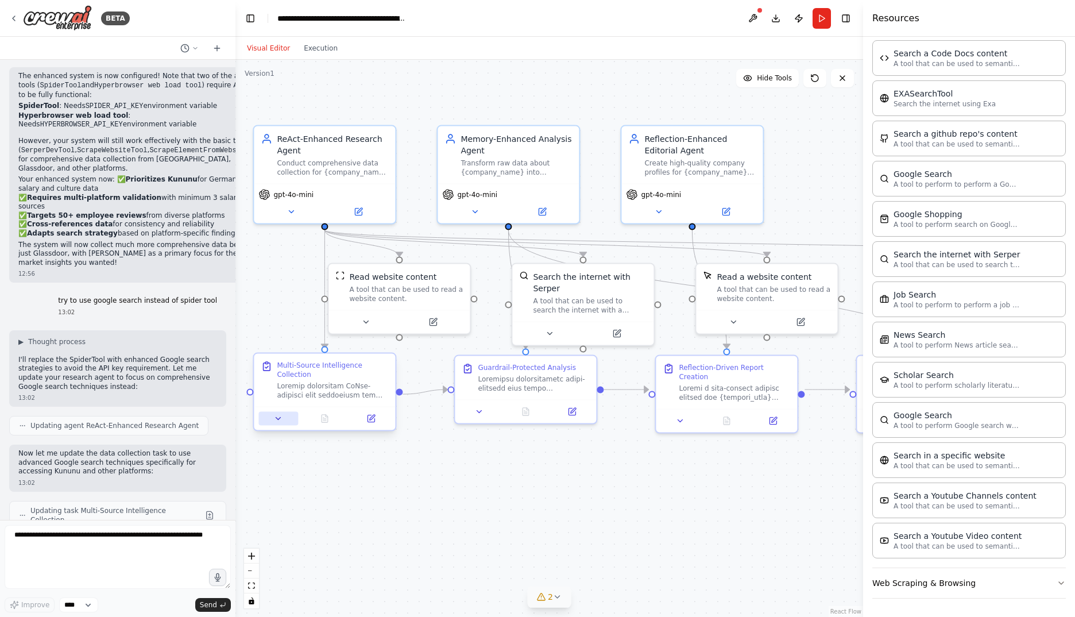
click at [272, 419] on button at bounding box center [278, 419] width 40 height 14
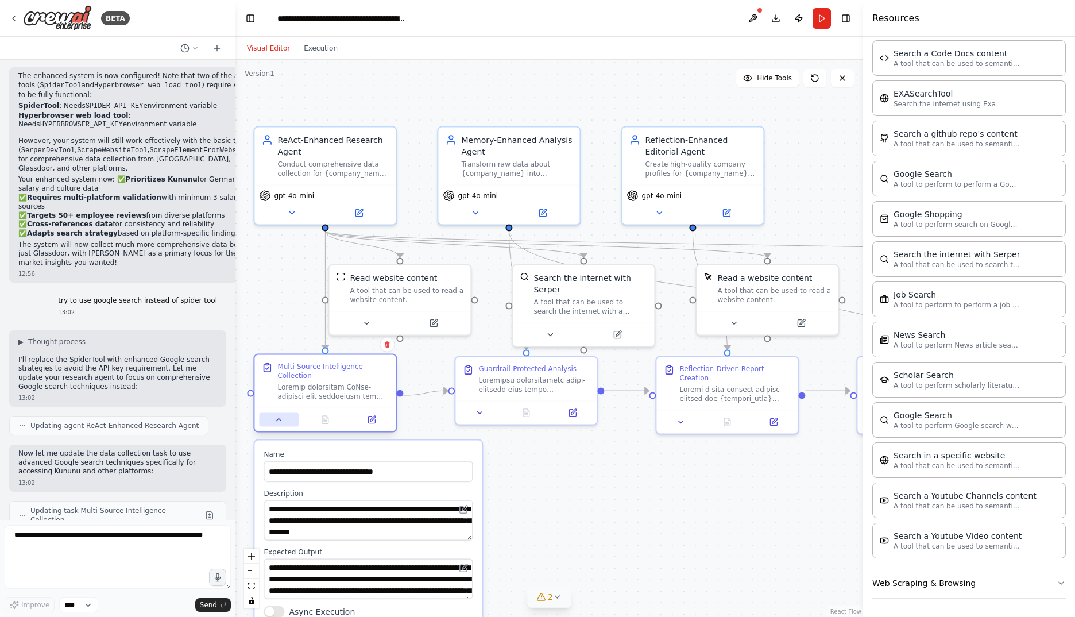
click at [283, 419] on icon at bounding box center [278, 419] width 9 height 9
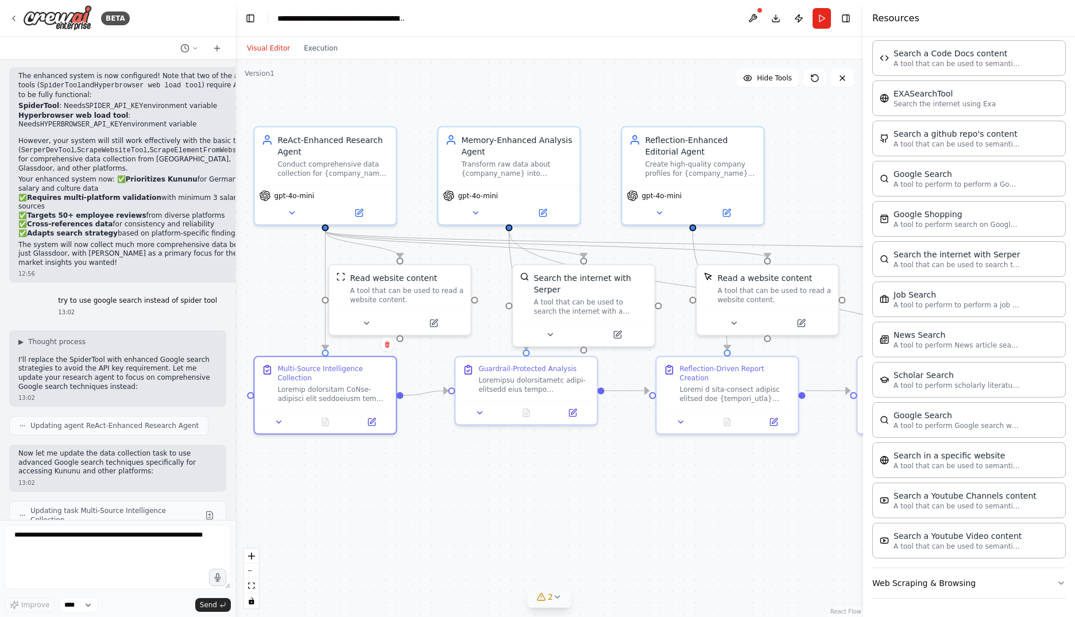
click at [554, 598] on icon at bounding box center [557, 596] width 9 height 9
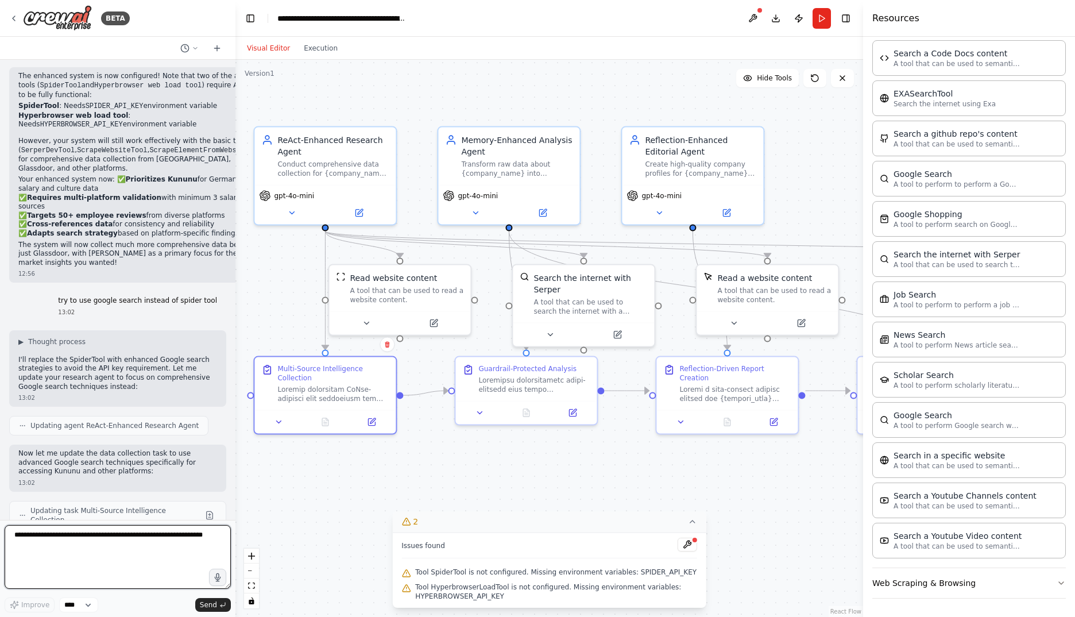
click at [121, 545] on textarea at bounding box center [118, 557] width 226 height 64
type textarea "**********"
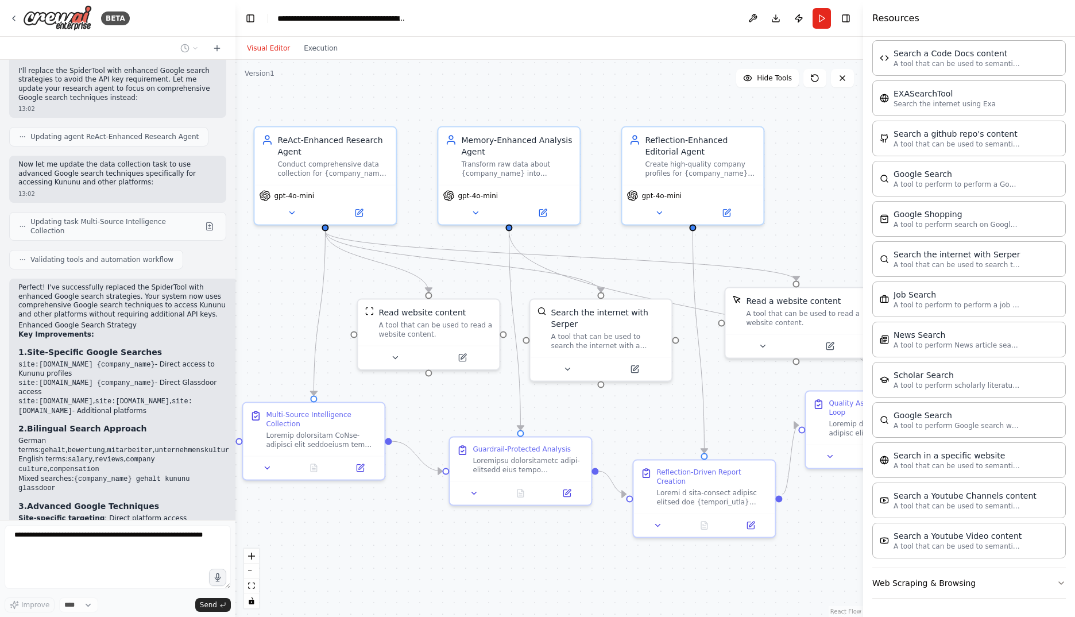
scroll to position [12427, 0]
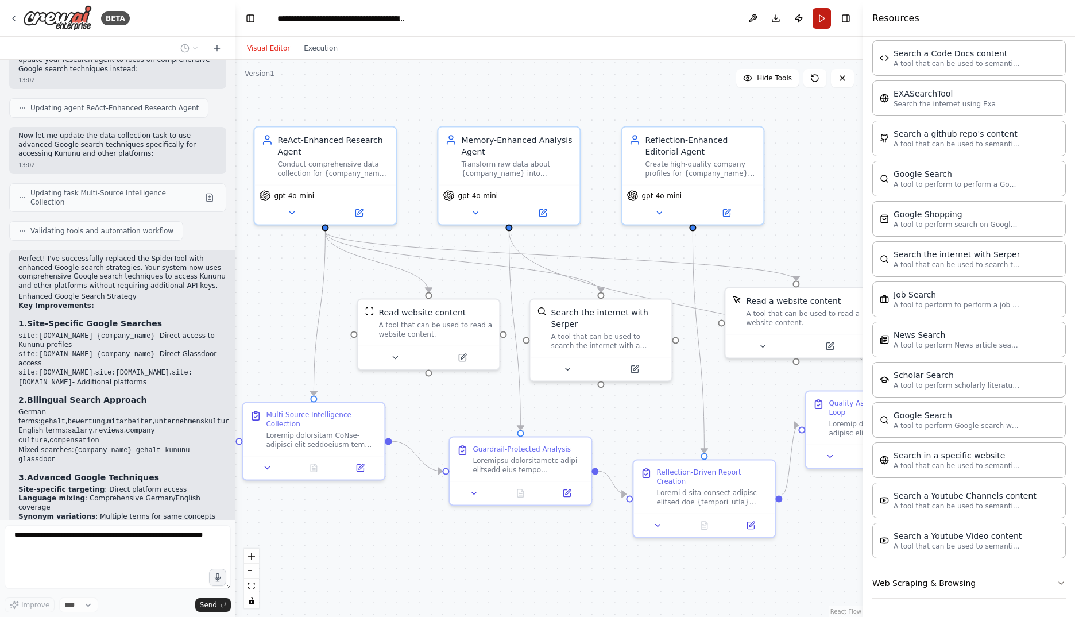
click at [819, 18] on button "Run" at bounding box center [821, 18] width 18 height 21
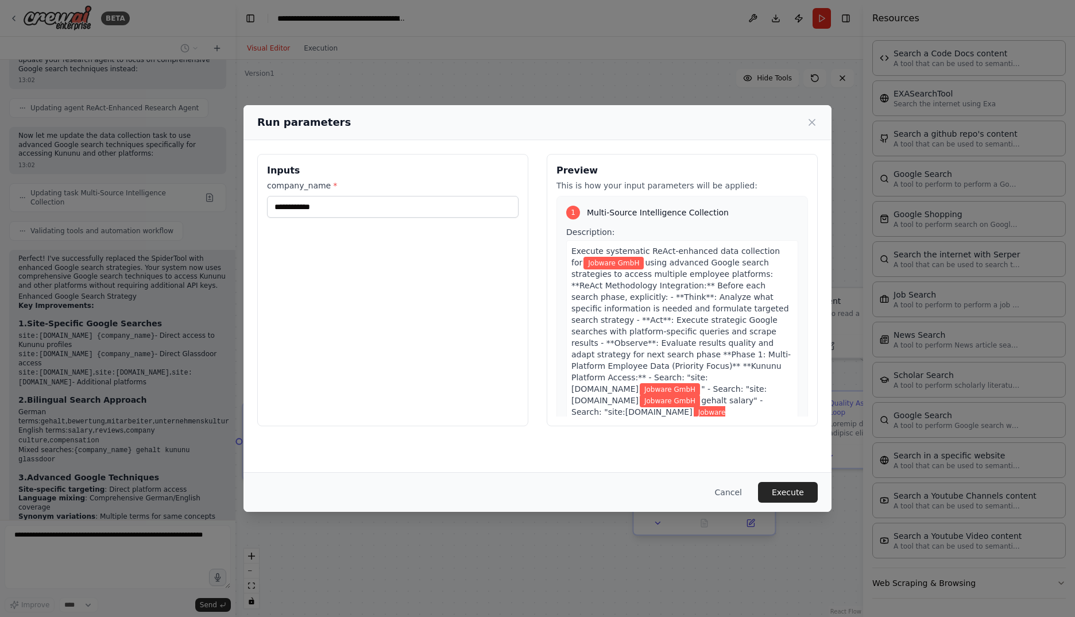
click at [740, 490] on button "Cancel" at bounding box center [728, 492] width 45 height 21
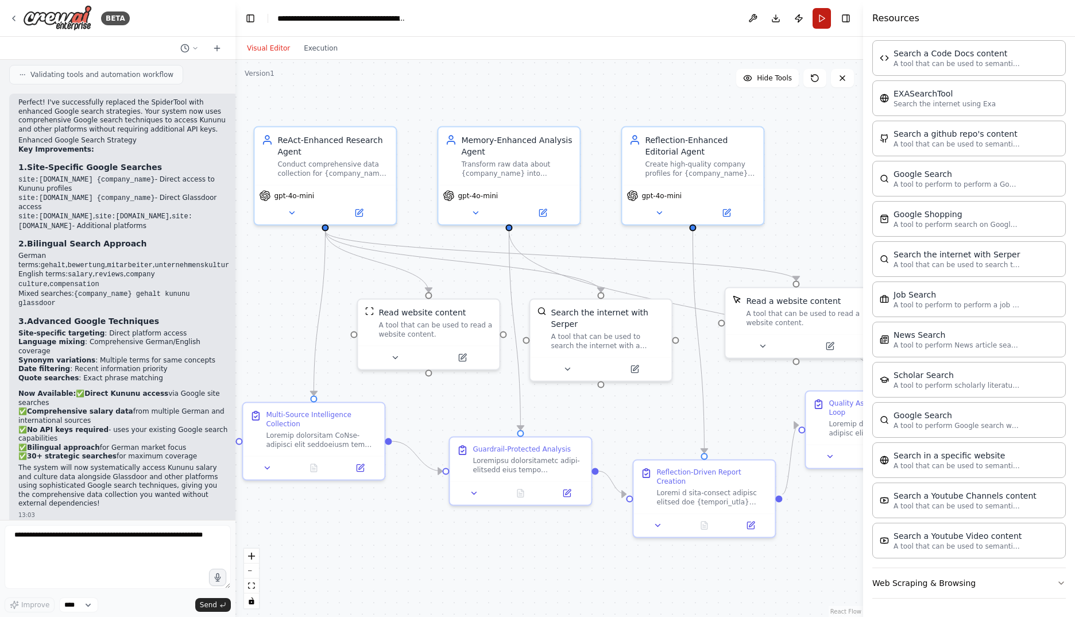
click at [821, 12] on button "Run" at bounding box center [821, 18] width 18 height 21
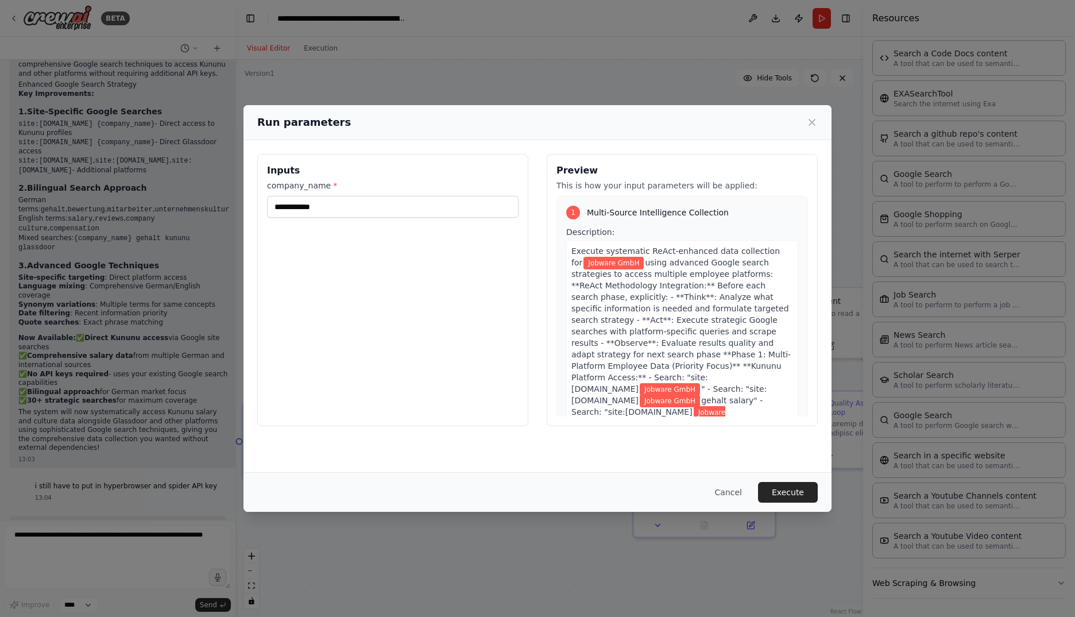
scroll to position [12649, 0]
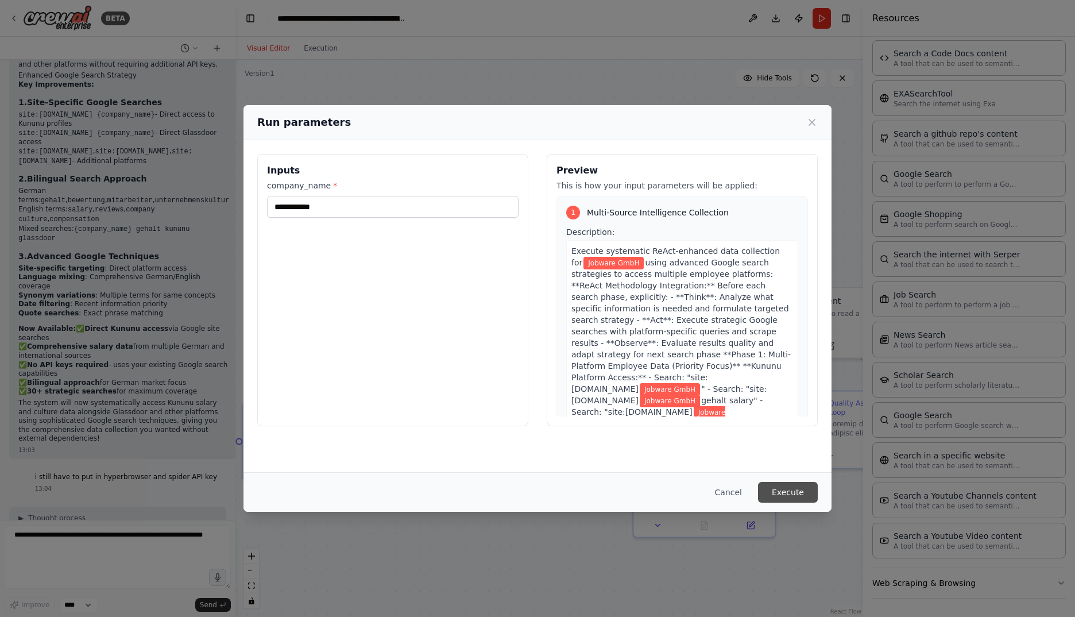
click at [796, 495] on button "Execute" at bounding box center [788, 492] width 60 height 21
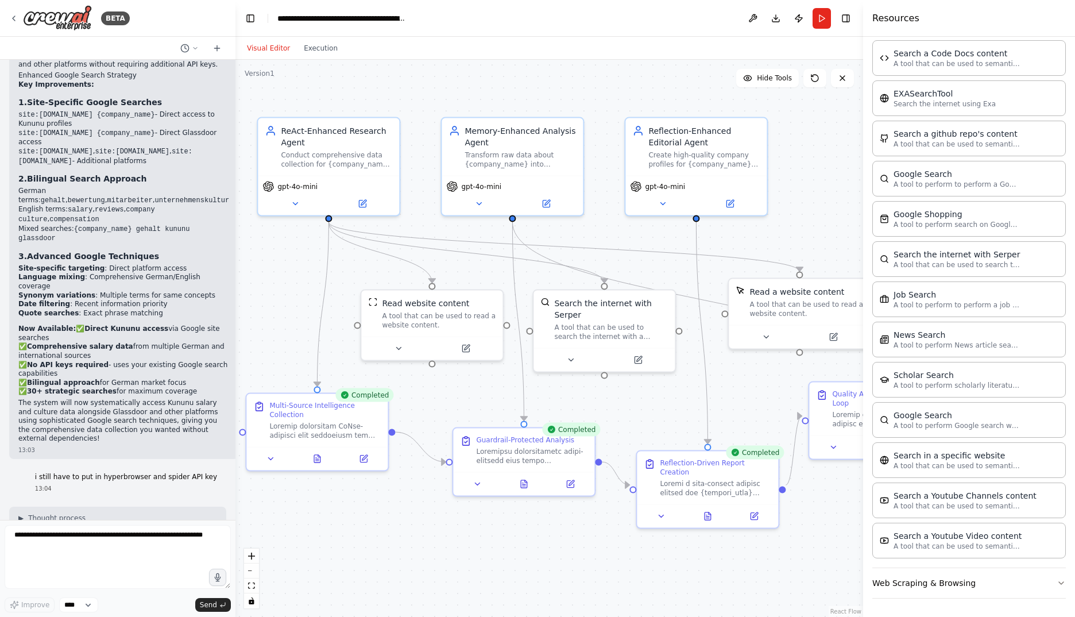
drag, startPoint x: 602, startPoint y: 559, endPoint x: 605, endPoint y: 550, distance: 9.8
click at [605, 550] on div ".deletable-edge-delete-btn { width: 20px; height: 20px; border: 0px solid #ffff…" at bounding box center [549, 338] width 628 height 557
click at [709, 511] on button at bounding box center [707, 514] width 49 height 14
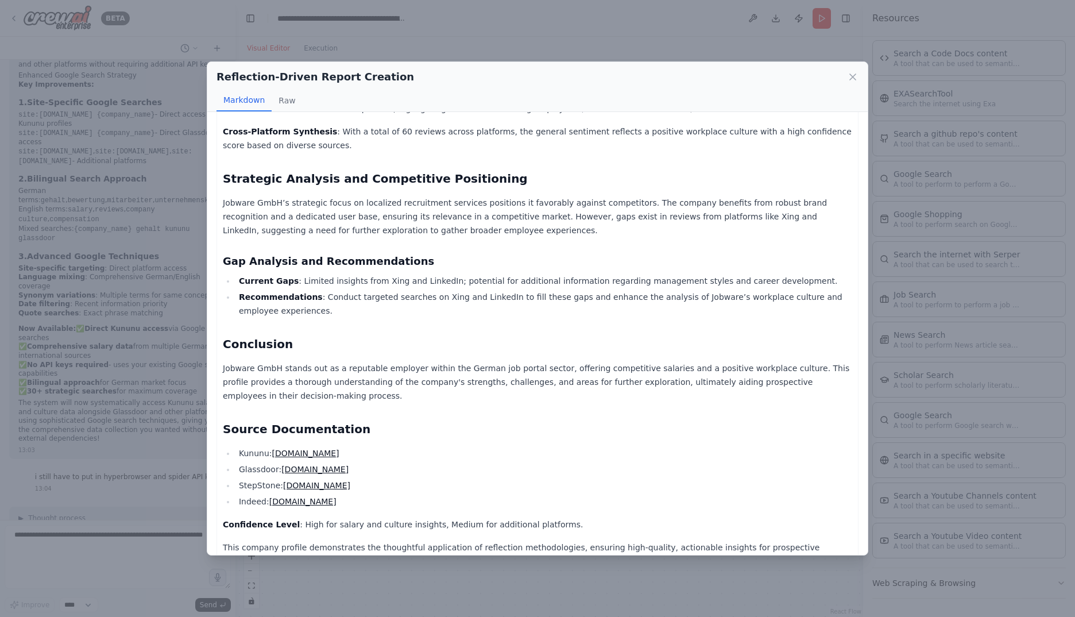
scroll to position [617, 0]
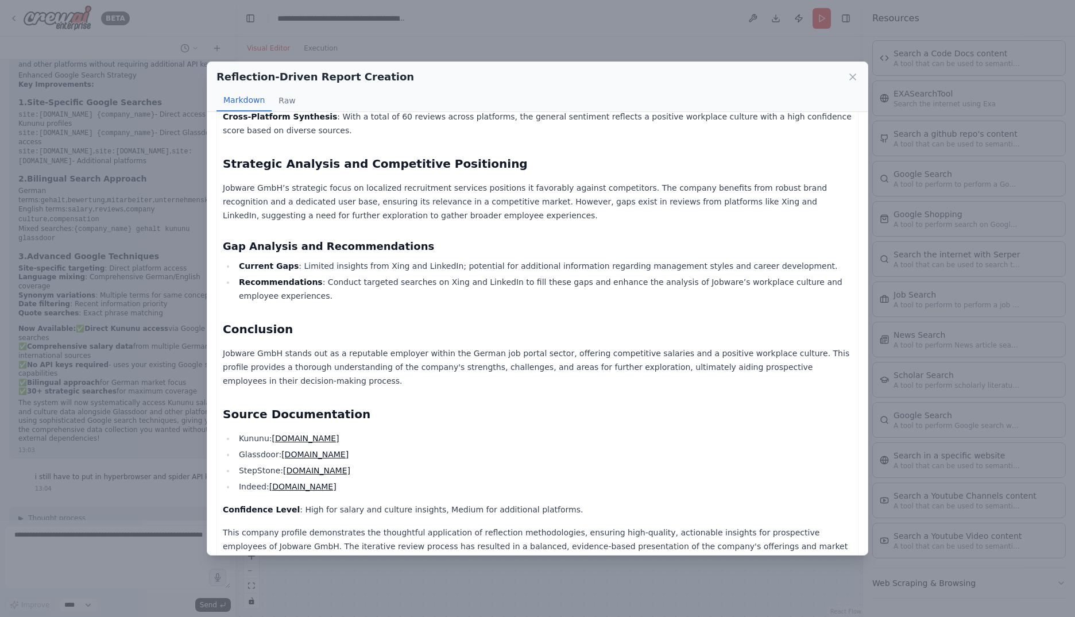
click at [848, 73] on icon at bounding box center [852, 76] width 11 height 11
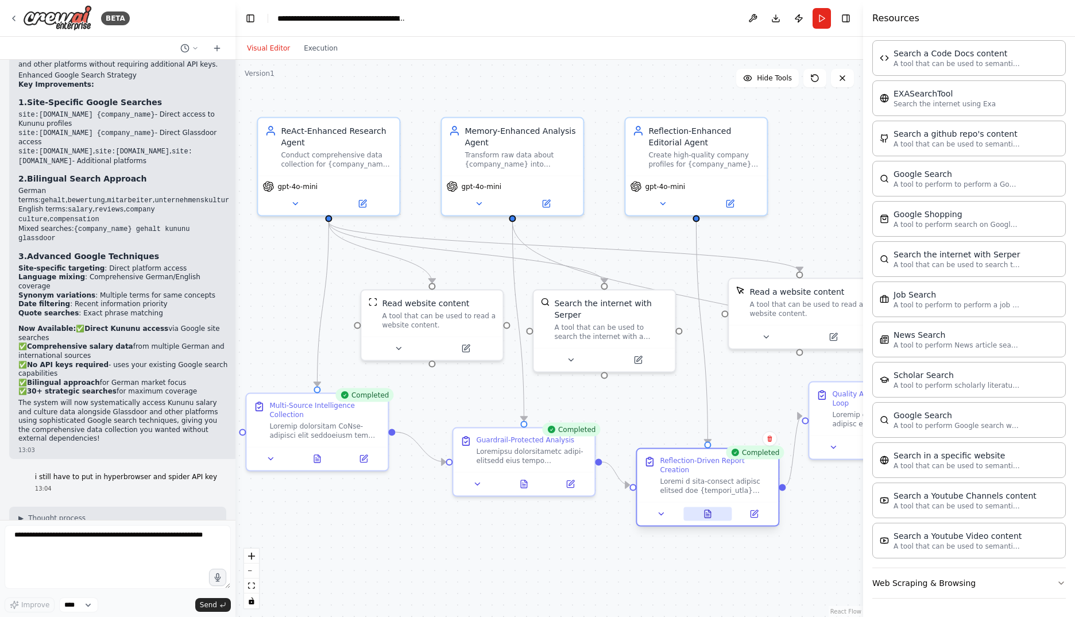
click at [709, 516] on icon at bounding box center [707, 516] width 3 height 0
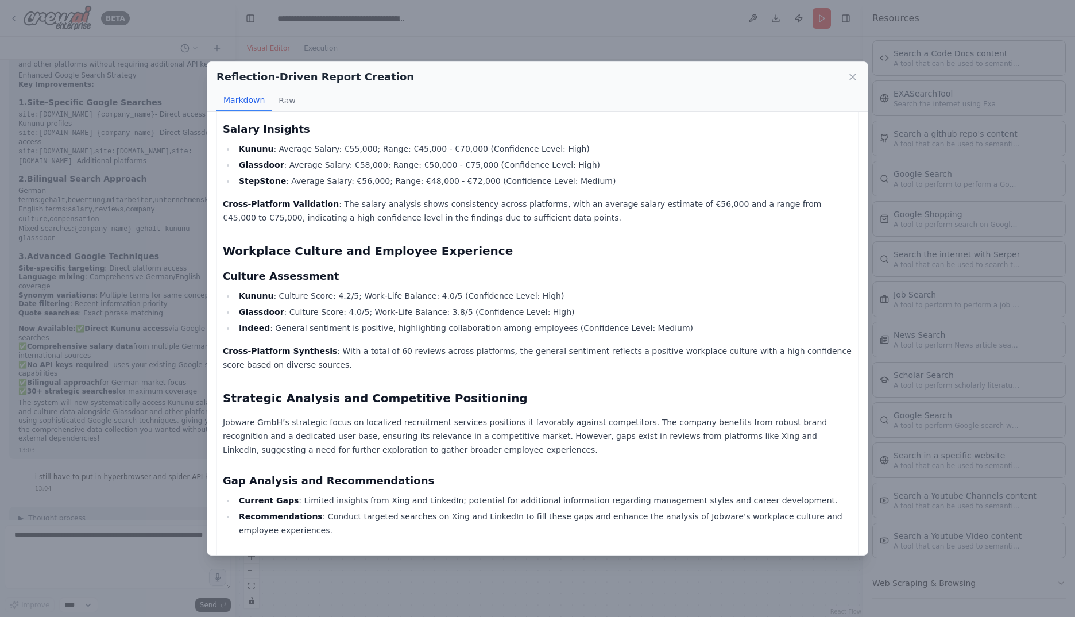
scroll to position [574, 0]
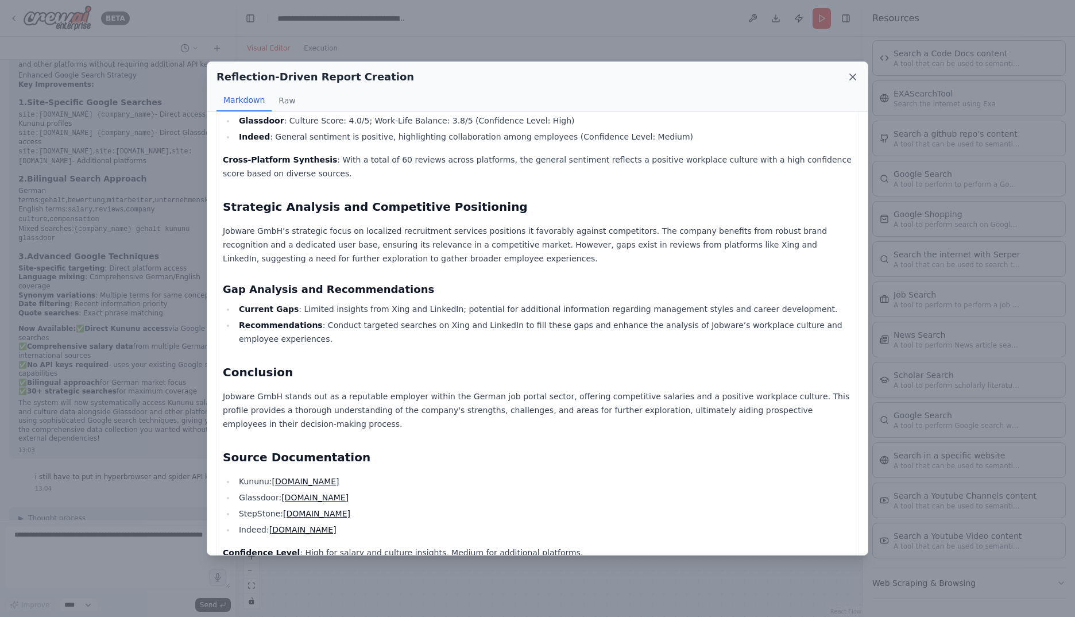
click at [853, 73] on icon at bounding box center [852, 76] width 11 height 11
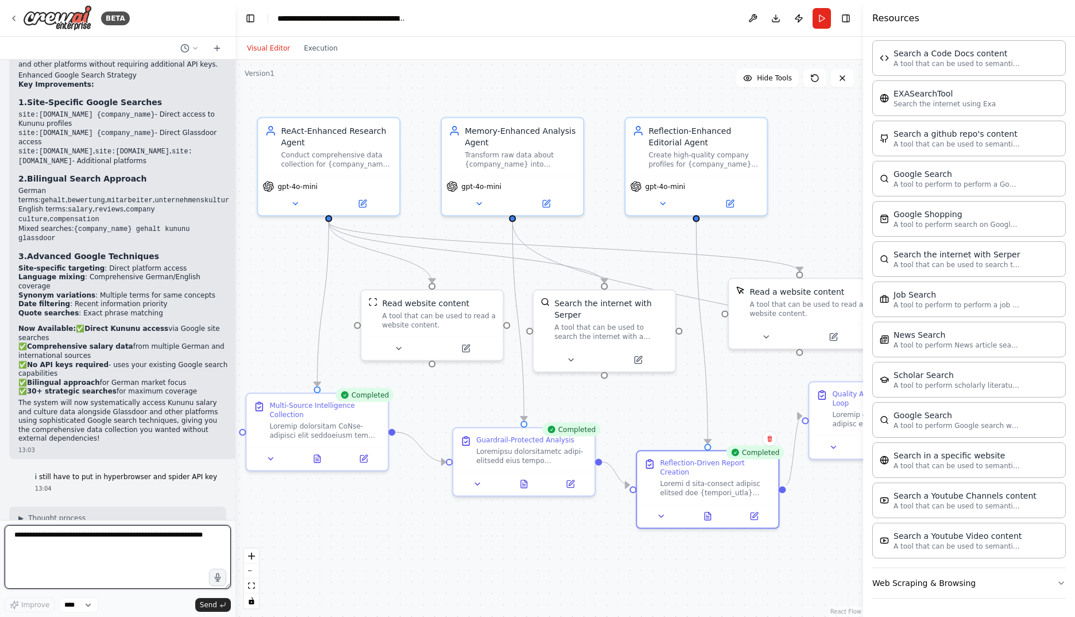
click at [131, 535] on textarea at bounding box center [118, 557] width 226 height 64
paste textarea "**********"
type textarea "**********"
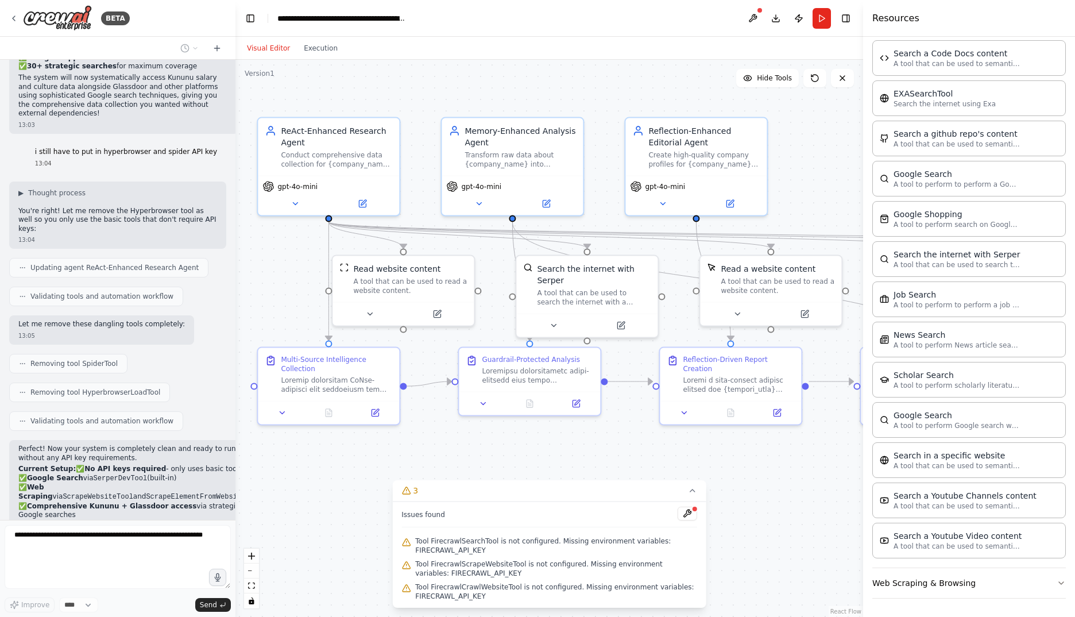
scroll to position [12983, 0]
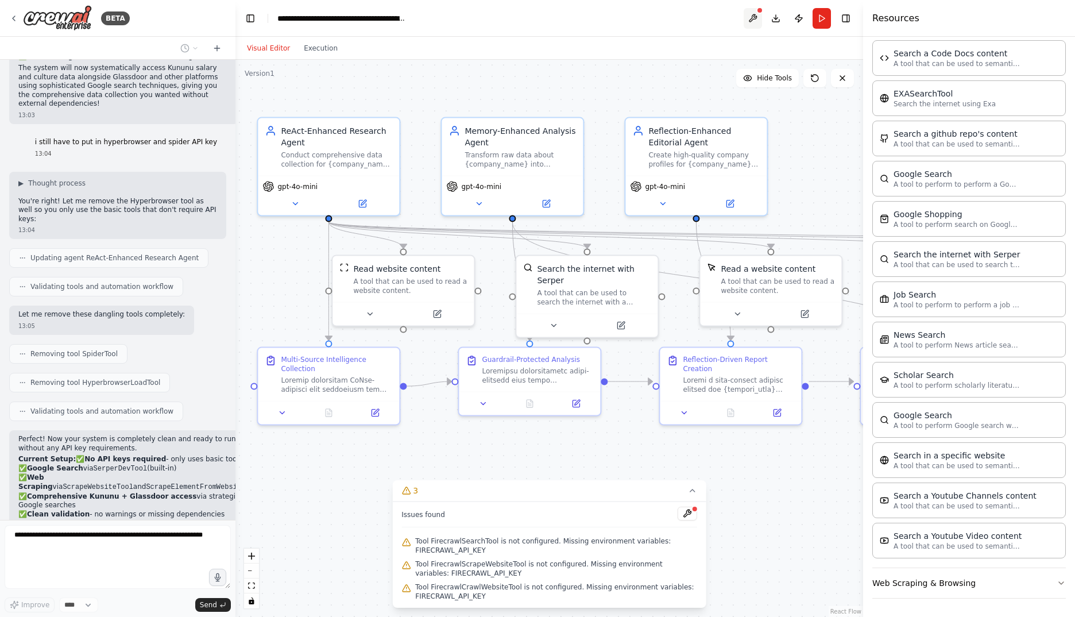
click at [753, 18] on button at bounding box center [753, 18] width 18 height 21
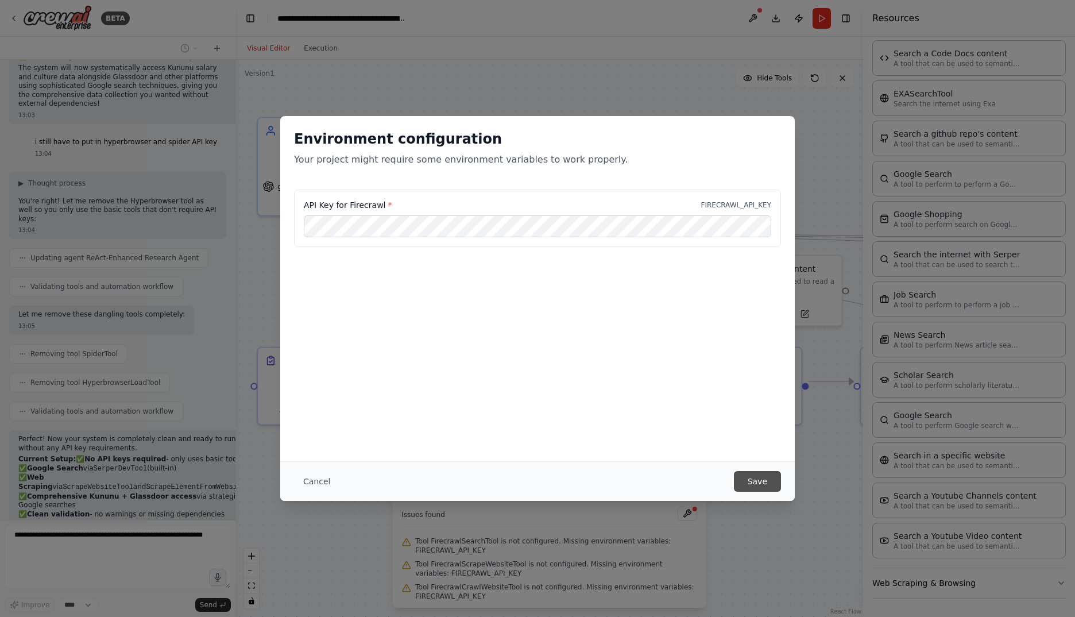
click at [764, 483] on button "Save" at bounding box center [757, 481] width 47 height 21
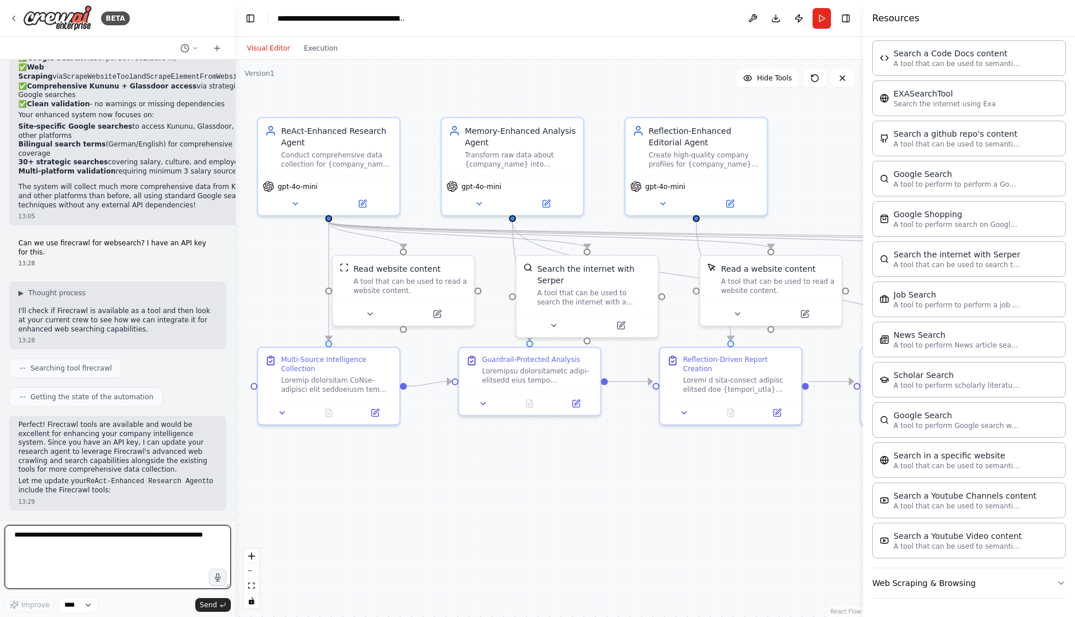
scroll to position [13260, 0]
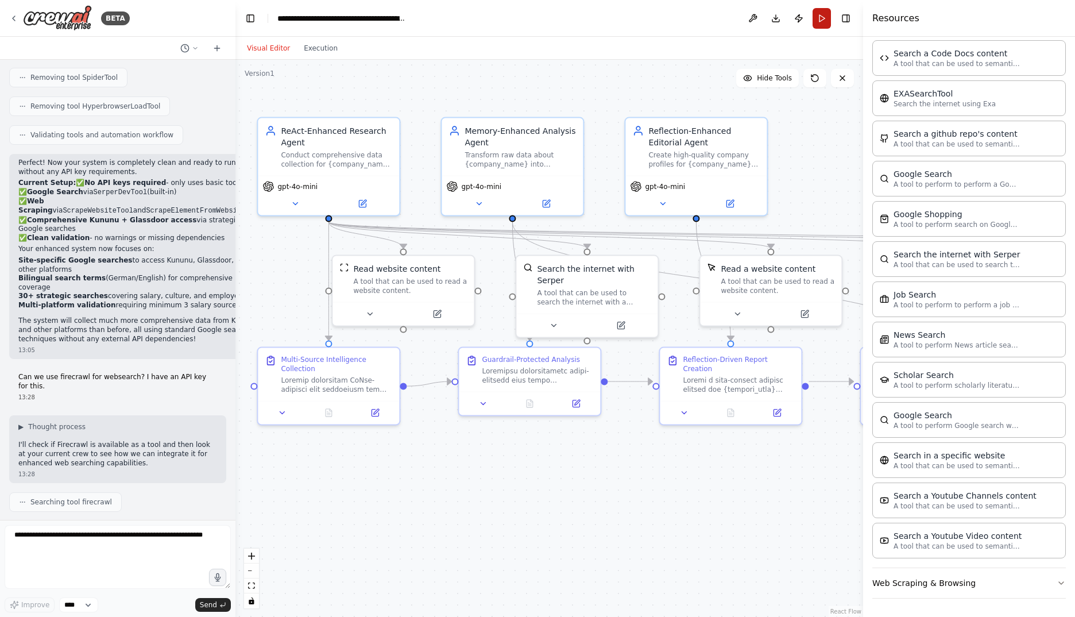
click at [821, 18] on button "Run" at bounding box center [821, 18] width 18 height 21
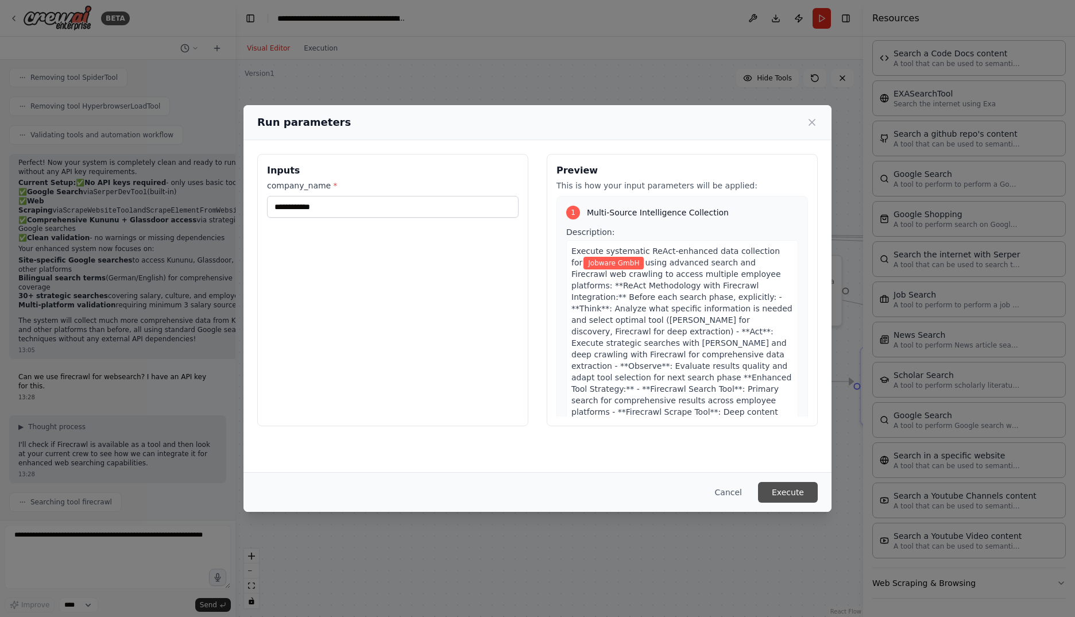
click at [787, 487] on button "Execute" at bounding box center [788, 492] width 60 height 21
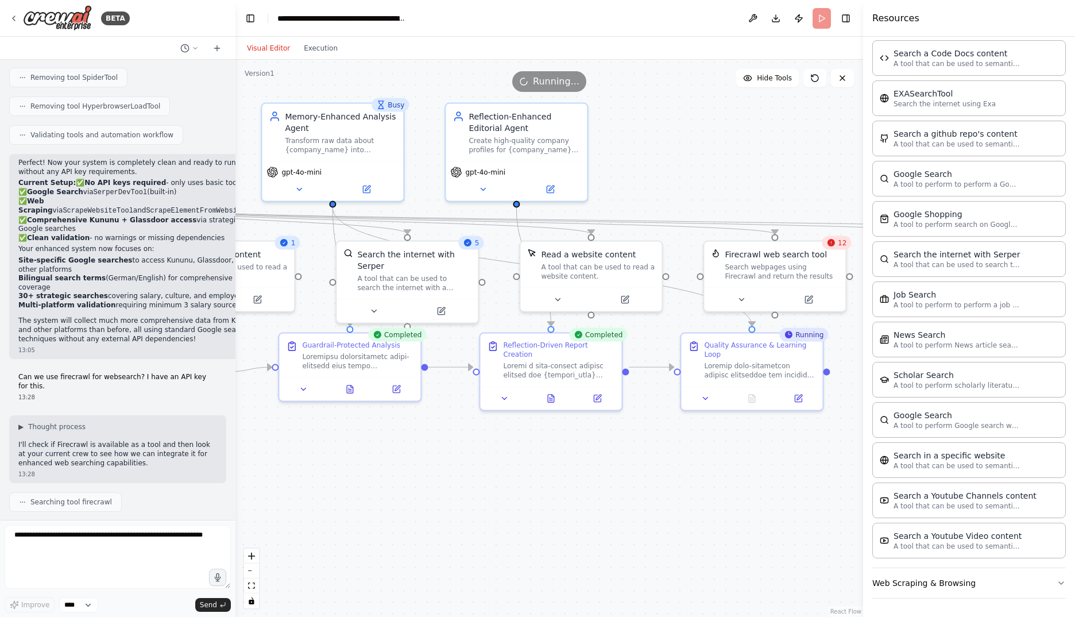
drag, startPoint x: 605, startPoint y: 498, endPoint x: 427, endPoint y: 483, distance: 178.6
click at [427, 483] on div ".deletable-edge-delete-btn { width: 20px; height: 20px; border: 0px solid #ffff…" at bounding box center [549, 338] width 628 height 557
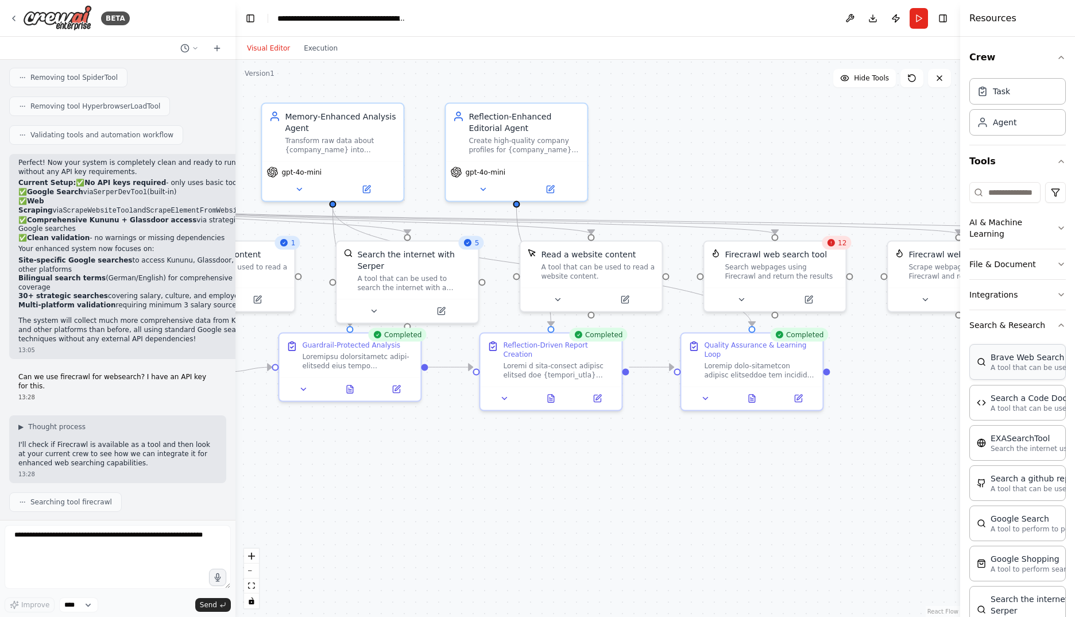
drag, startPoint x: 866, startPoint y: 378, endPoint x: 996, endPoint y: 378, distance: 130.3
click at [996, 378] on div "Resources Crew Task Agent Tools AI & Machine Learning File & Document Integrati…" at bounding box center [1017, 308] width 115 height 617
click at [942, 18] on button "Toggle Right Sidebar" at bounding box center [943, 18] width 16 height 16
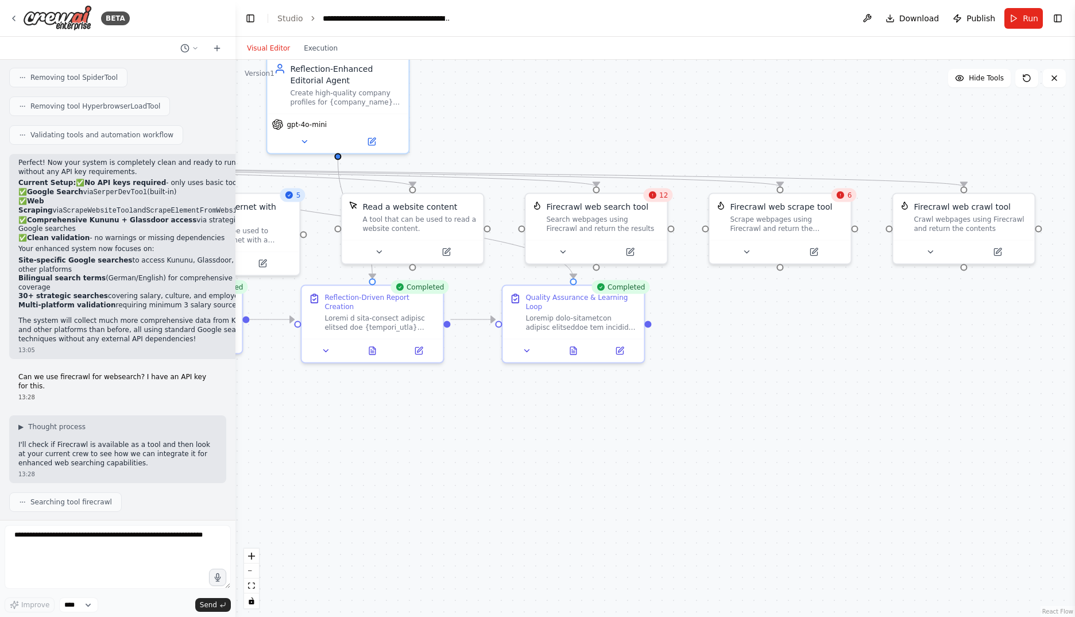
drag, startPoint x: 388, startPoint y: 501, endPoint x: 210, endPoint y: 453, distance: 184.8
click at [210, 453] on div "BETA I would like to develop a system that searches for information about a com…" at bounding box center [537, 308] width 1075 height 617
click at [307, 49] on button "Execution" at bounding box center [321, 48] width 48 height 14
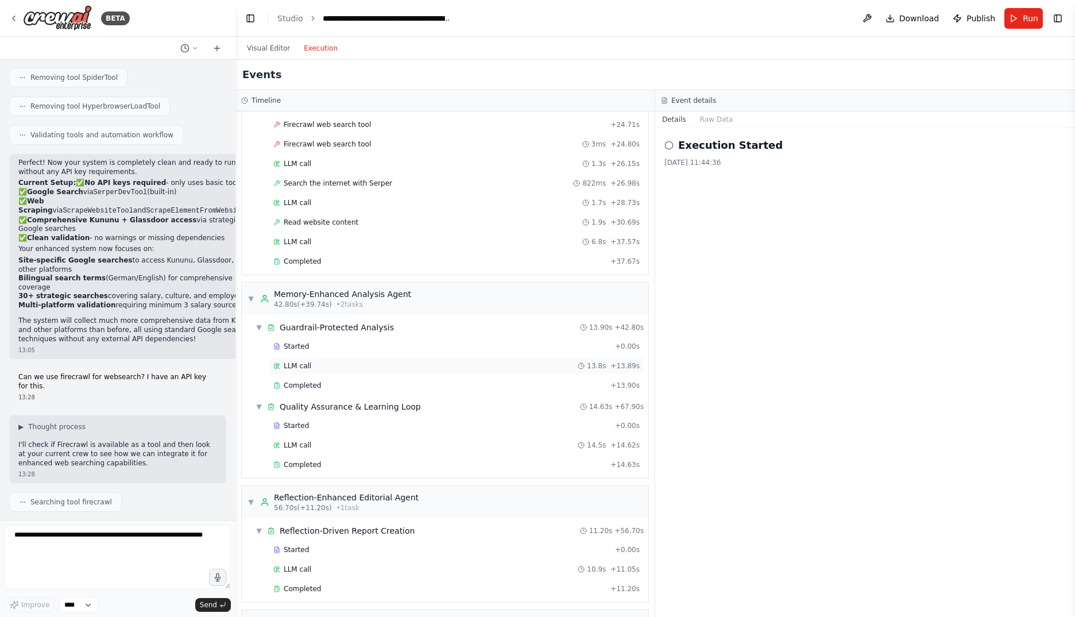
scroll to position [691, 0]
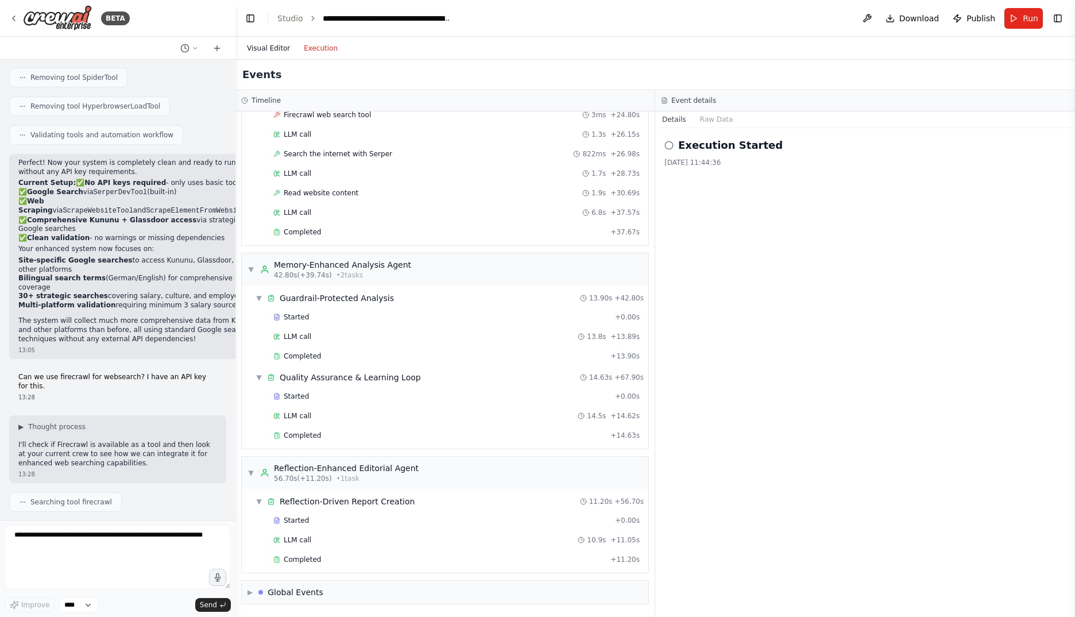
click at [257, 42] on button "Visual Editor" at bounding box center [268, 48] width 57 height 14
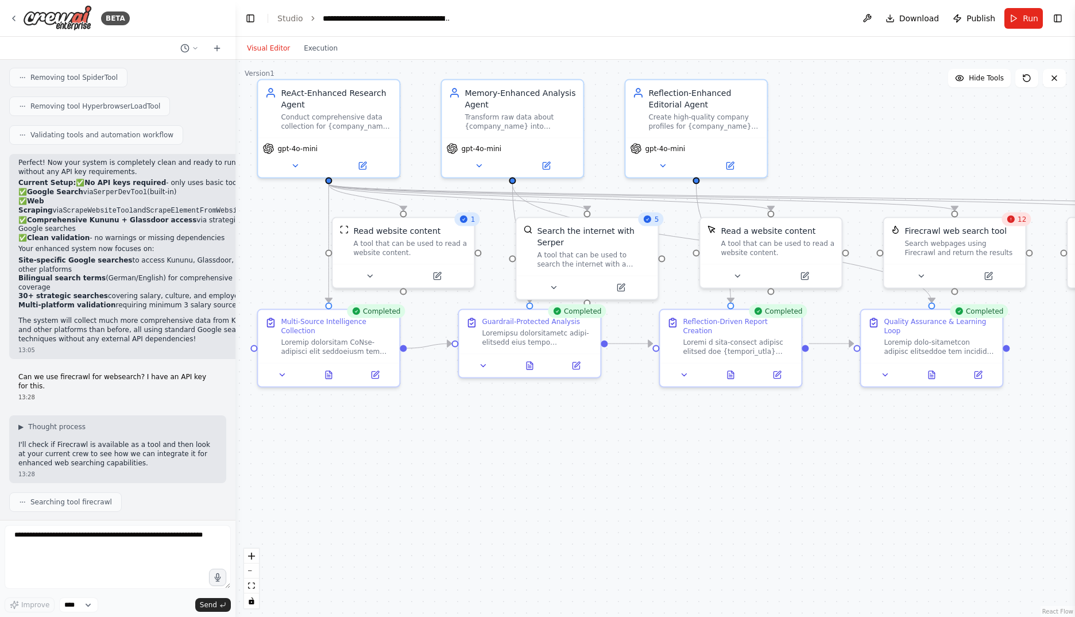
drag, startPoint x: 464, startPoint y: 470, endPoint x: 819, endPoint y: 493, distance: 356.2
click at [819, 493] on div ".deletable-edge-delete-btn { width: 20px; height: 20px; border: 0px solid #ffff…" at bounding box center [654, 338] width 839 height 557
click at [326, 372] on icon at bounding box center [329, 372] width 6 height 7
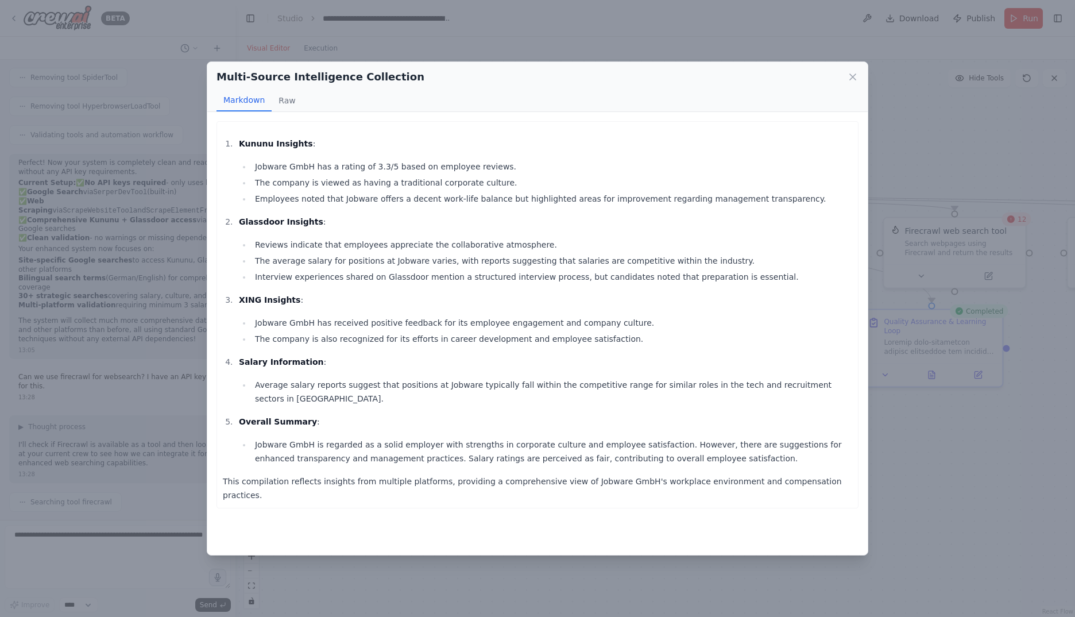
click at [908, 415] on div "Multi-Source Intelligence Collection Markdown Raw Kununu Insights : Jobware Gmb…" at bounding box center [537, 308] width 1075 height 617
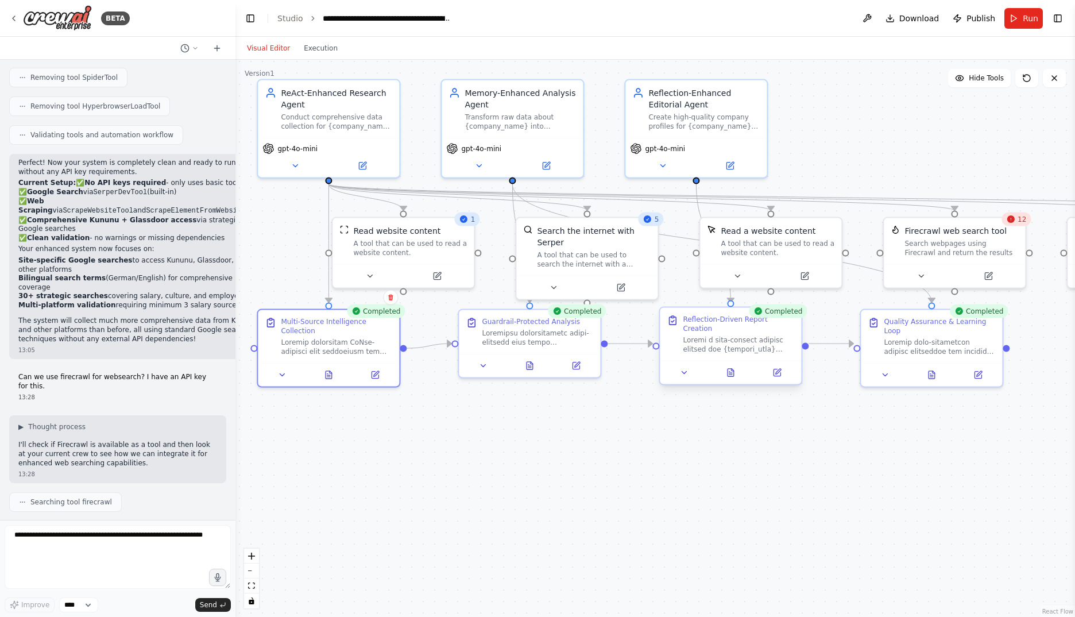
click at [729, 371] on div at bounding box center [730, 373] width 141 height 24
click at [731, 369] on icon at bounding box center [731, 372] width 6 height 7
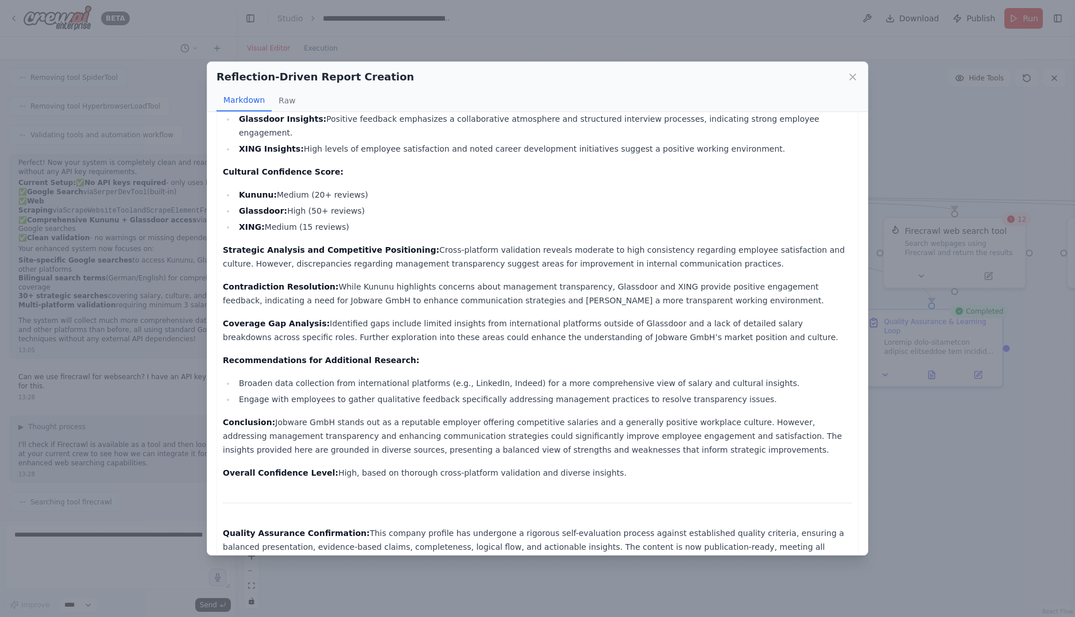
scroll to position [487, 0]
click at [854, 76] on icon at bounding box center [853, 77] width 6 height 6
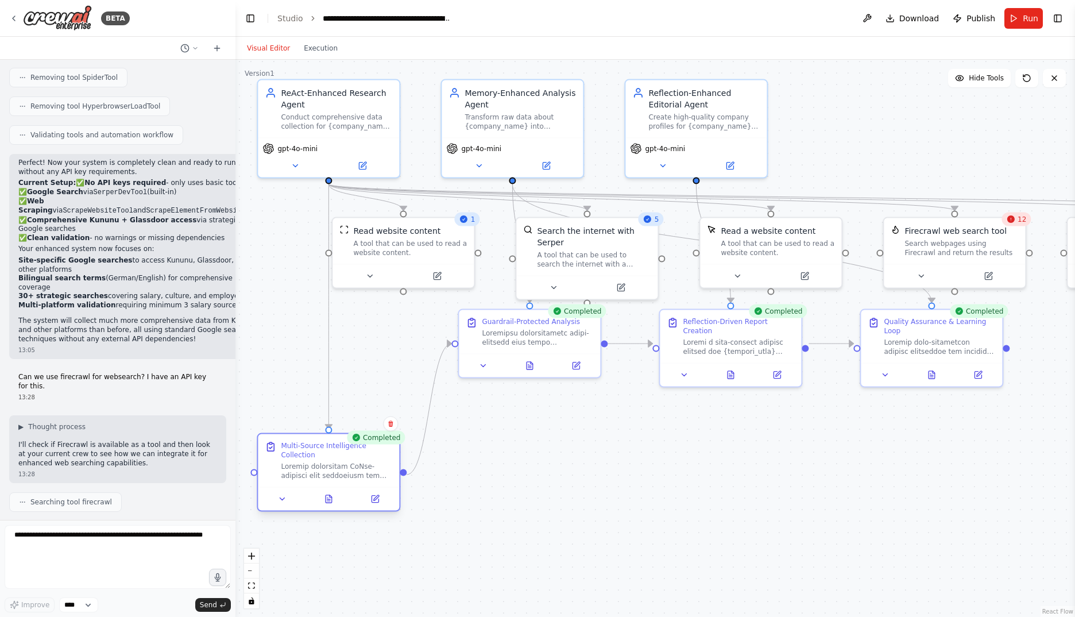
drag, startPoint x: 329, startPoint y: 336, endPoint x: 330, endPoint y: 465, distance: 128.0
click at [330, 465] on div at bounding box center [336, 471] width 111 height 18
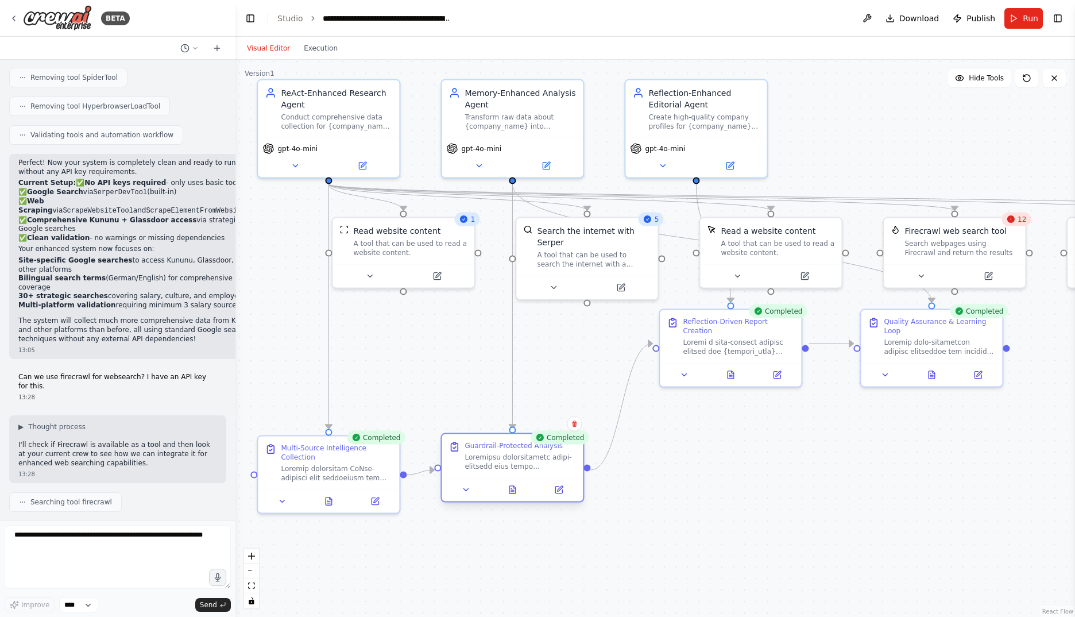
drag, startPoint x: 518, startPoint y: 327, endPoint x: 497, endPoint y: 460, distance: 134.9
click at [497, 460] on div at bounding box center [520, 461] width 111 height 18
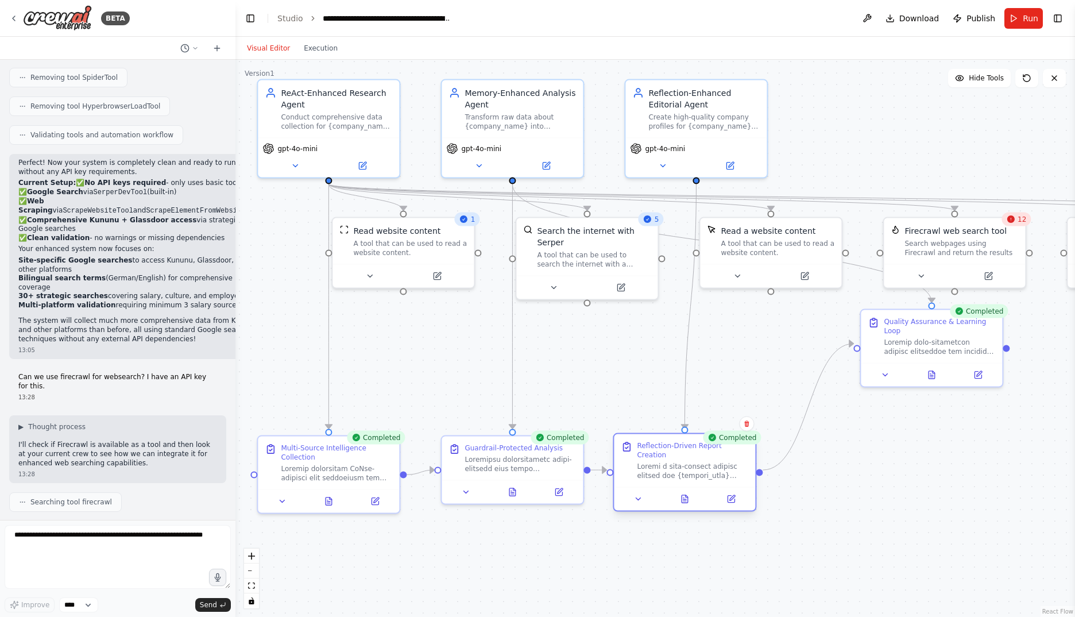
drag, startPoint x: 718, startPoint y: 330, endPoint x: 673, endPoint y: 462, distance: 139.6
click at [673, 462] on div at bounding box center [692, 471] width 111 height 18
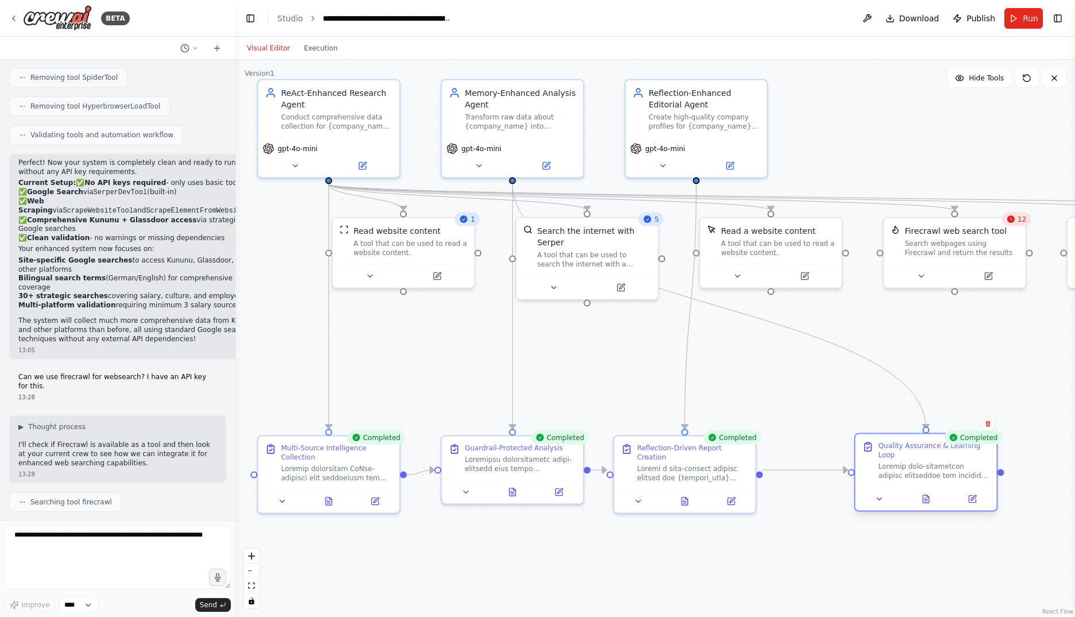
drag, startPoint x: 918, startPoint y: 322, endPoint x: 907, endPoint y: 451, distance: 130.2
click at [907, 451] on div "Quality Assurance & Learning Loop" at bounding box center [933, 460] width 111 height 39
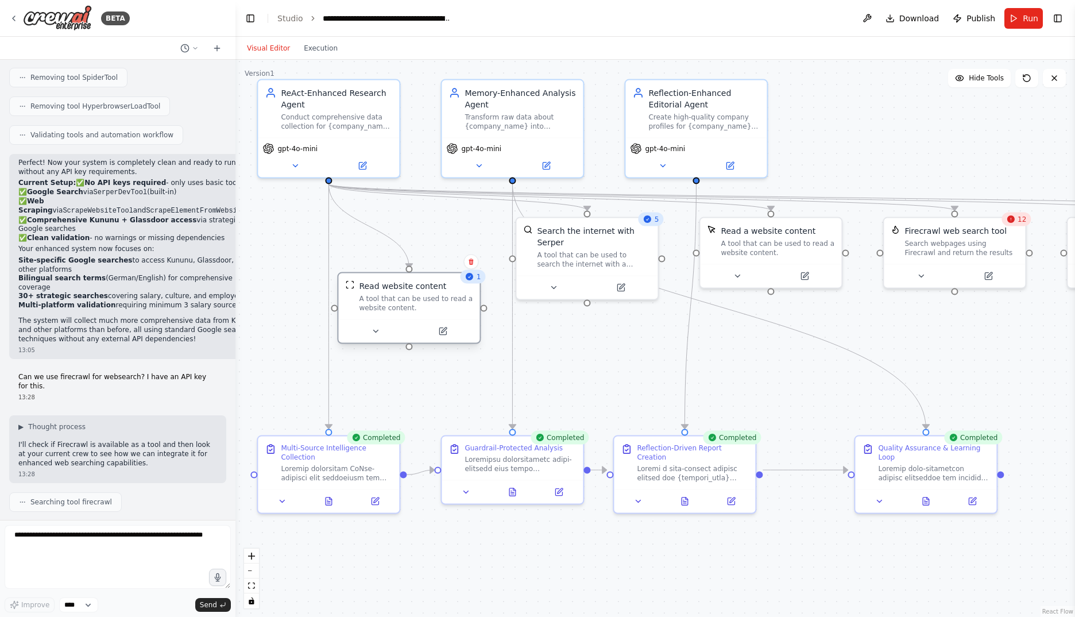
drag, startPoint x: 409, startPoint y: 230, endPoint x: 409, endPoint y: 289, distance: 59.7
click at [409, 289] on div "Read website content" at bounding box center [402, 285] width 87 height 11
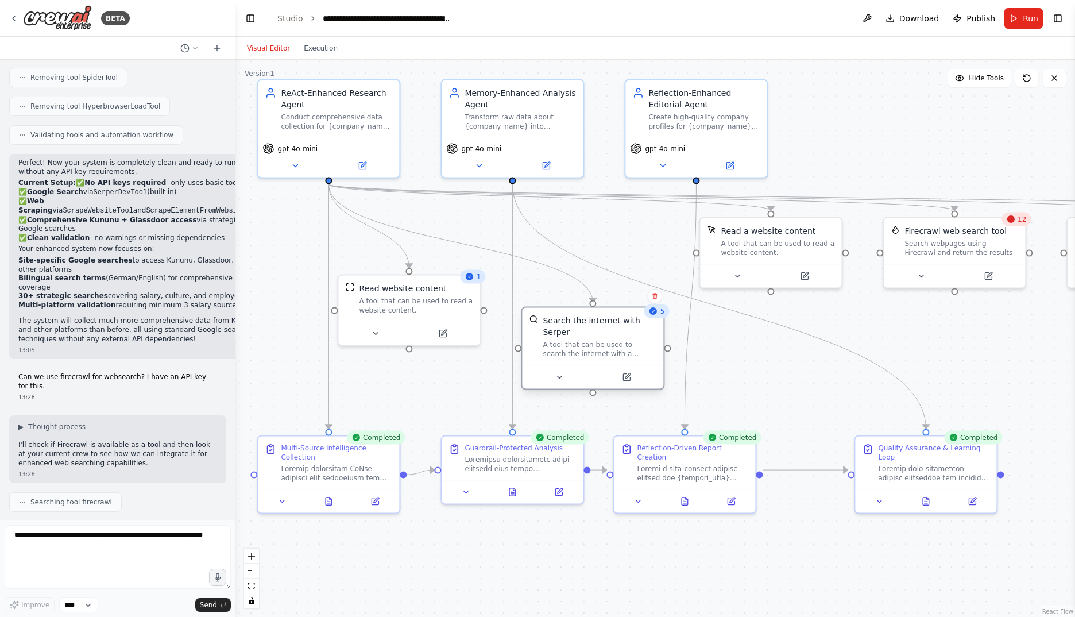
drag, startPoint x: 564, startPoint y: 228, endPoint x: 576, endPoint y: 324, distance: 97.1
click at [576, 324] on div "Search the internet with Serper" at bounding box center [600, 326] width 114 height 23
drag, startPoint x: 916, startPoint y: 453, endPoint x: 959, endPoint y: 452, distance: 43.1
click at [959, 462] on div at bounding box center [967, 471] width 111 height 18
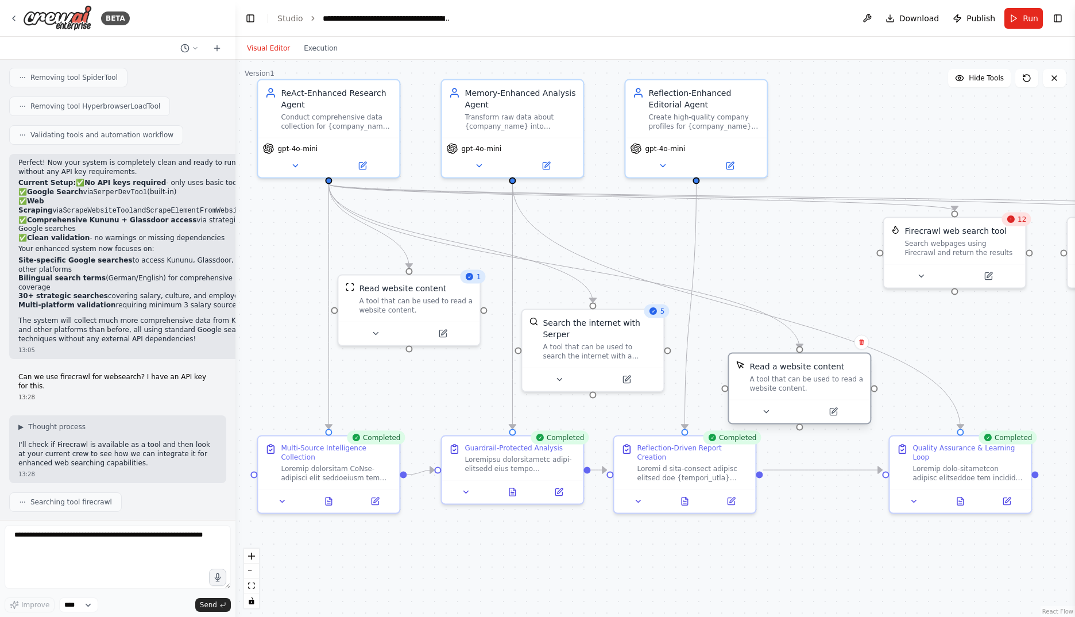
drag, startPoint x: 772, startPoint y: 238, endPoint x: 804, endPoint y: 377, distance: 142.2
click at [804, 377] on div "A tool that can be used to read a website content." at bounding box center [806, 383] width 114 height 18
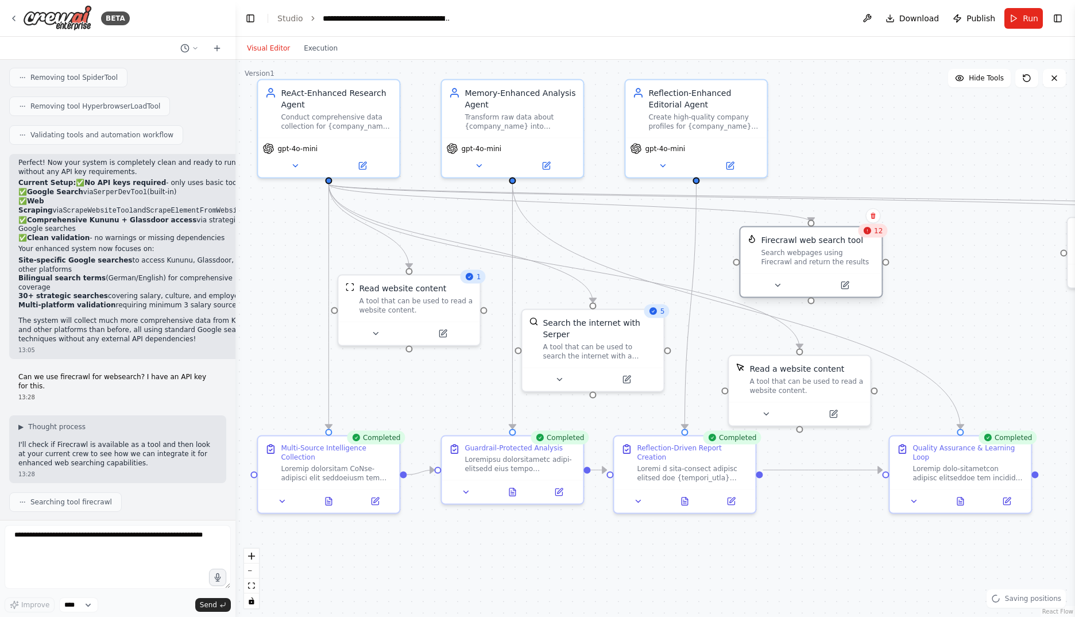
drag, startPoint x: 943, startPoint y: 251, endPoint x: 798, endPoint y: 260, distance: 145.5
click at [798, 260] on div "Search webpages using Firecrawl and return the results" at bounding box center [818, 257] width 114 height 18
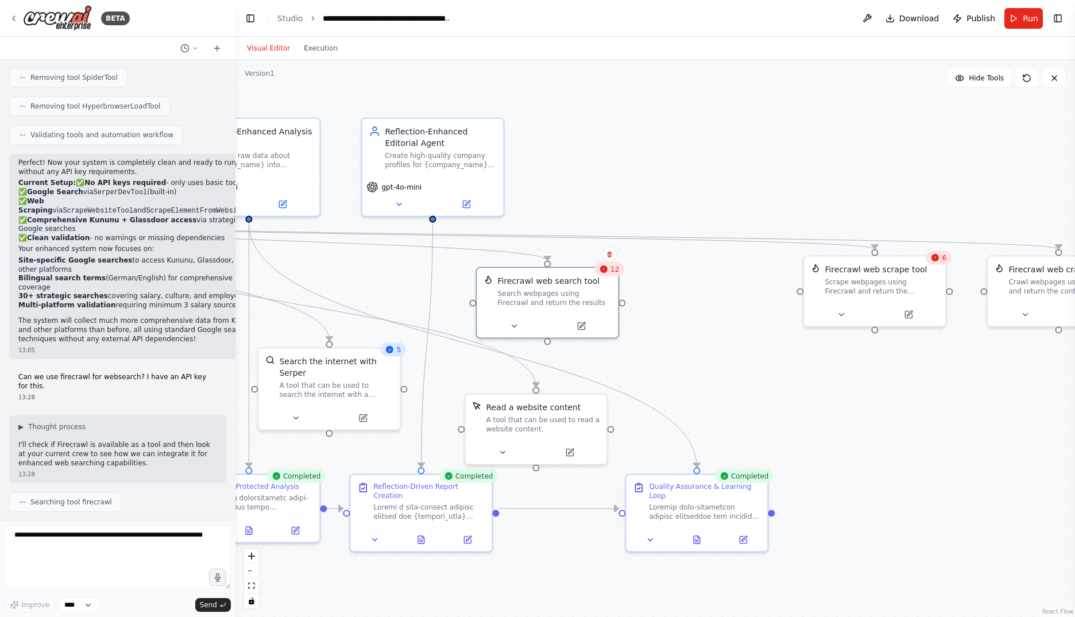
drag, startPoint x: 970, startPoint y: 316, endPoint x: 707, endPoint y: 354, distance: 266.4
click at [707, 354] on div ".deletable-edge-delete-btn { width: 20px; height: 20px; border: 0px solid #ffff…" at bounding box center [654, 338] width 839 height 557
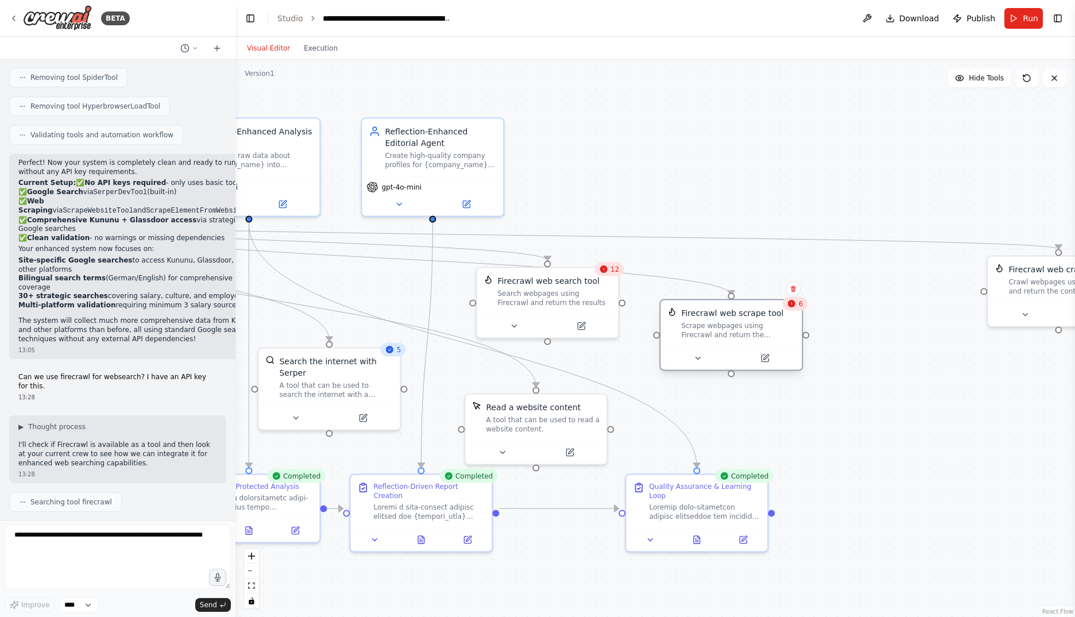
drag, startPoint x: 873, startPoint y: 283, endPoint x: 742, endPoint y: 331, distance: 139.9
click at [742, 331] on div "Scrape webpages using Firecrawl and return the contents" at bounding box center [738, 330] width 114 height 18
drag, startPoint x: 1047, startPoint y: 293, endPoint x: 881, endPoint y: 281, distance: 167.0
click at [881, 281] on div "Firecrawl web crawl tool Crawl webpages using Firecrawl and return the contents" at bounding box center [891, 266] width 141 height 46
click at [248, 14] on button "Toggle Left Sidebar" at bounding box center [250, 18] width 16 height 16
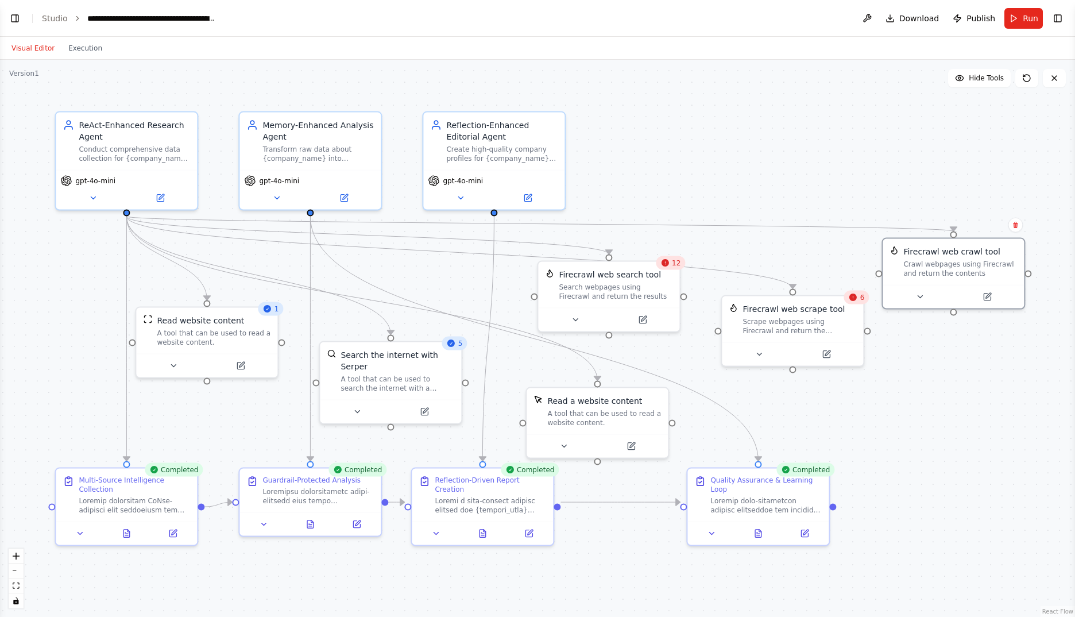
drag, startPoint x: 707, startPoint y: 423, endPoint x: 1004, endPoint y: 416, distance: 296.9
click at [1004, 416] on div ".deletable-edge-delete-btn { width: 20px; height: 20px; border: 0px solid #ffff…" at bounding box center [537, 338] width 1075 height 557
click at [949, 417] on div ".deletable-edge-delete-btn { width: 20px; height: 20px; border: 0px solid #ffff…" at bounding box center [537, 338] width 1075 height 557
click at [11, 18] on button "Toggle Left Sidebar" at bounding box center [15, 18] width 16 height 16
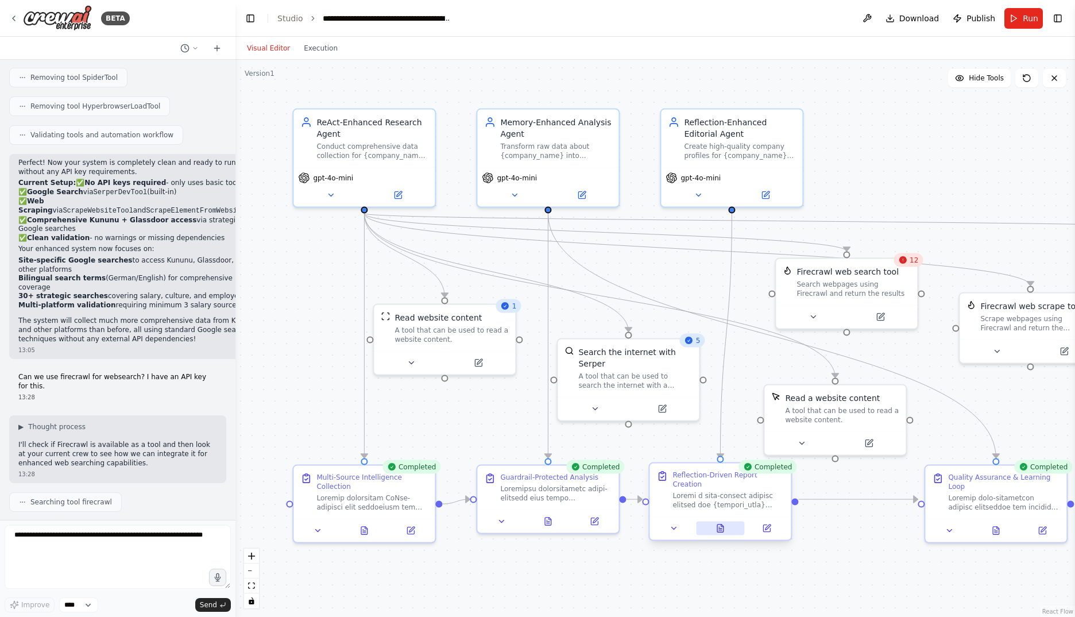
click at [717, 524] on icon at bounding box center [719, 528] width 9 height 9
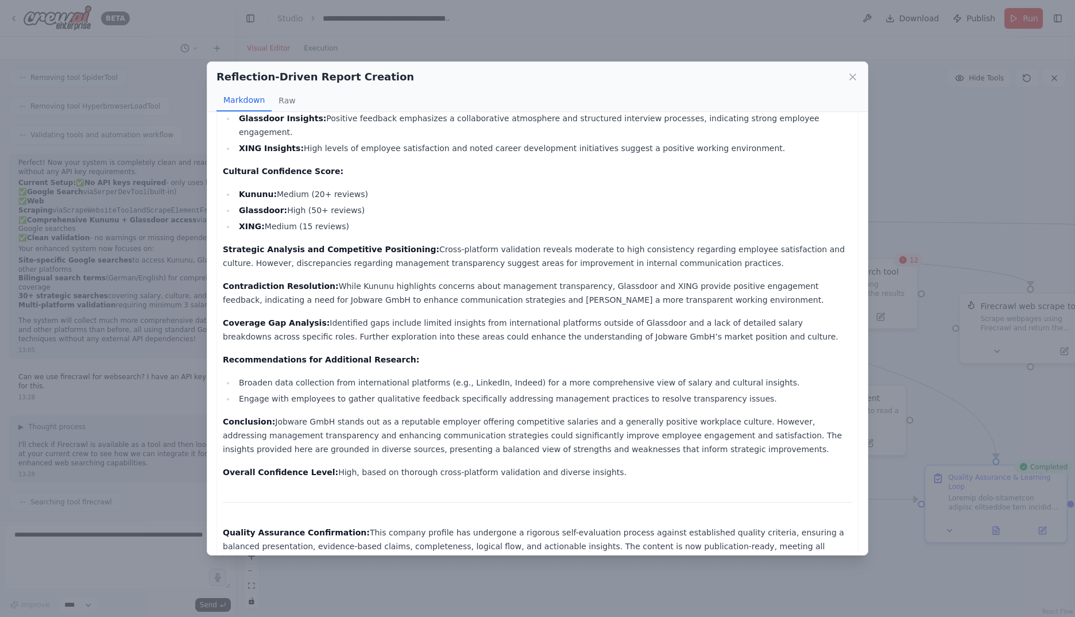
click at [860, 75] on div "Reflection-Driven Report Creation Markdown Raw" at bounding box center [537, 87] width 660 height 50
click at [856, 77] on icon at bounding box center [852, 76] width 11 height 11
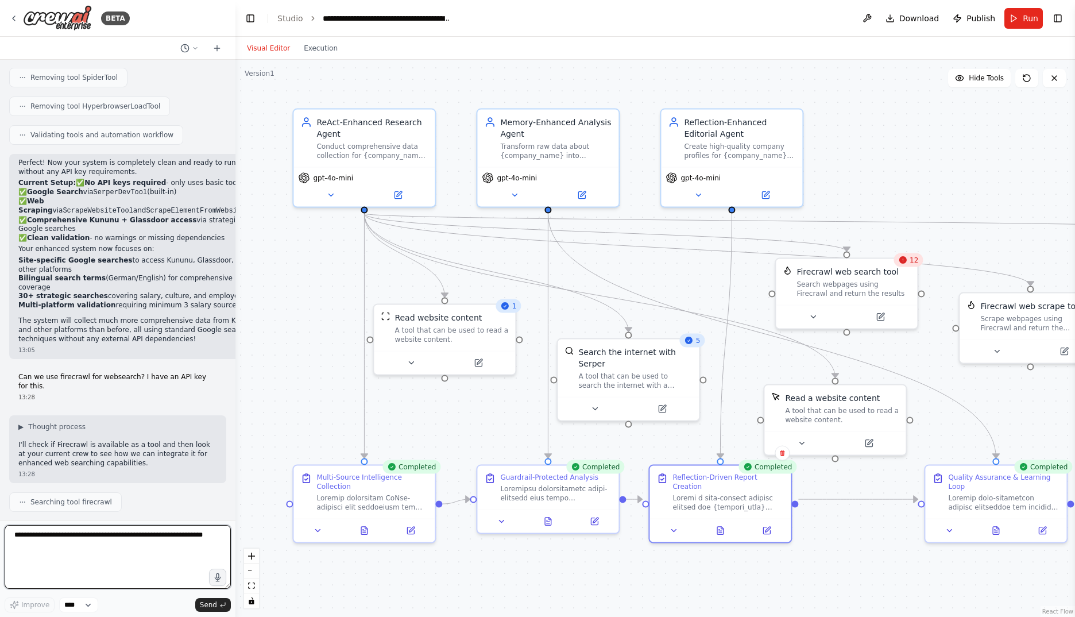
click at [121, 550] on textarea at bounding box center [118, 557] width 226 height 64
paste textarea "**********"
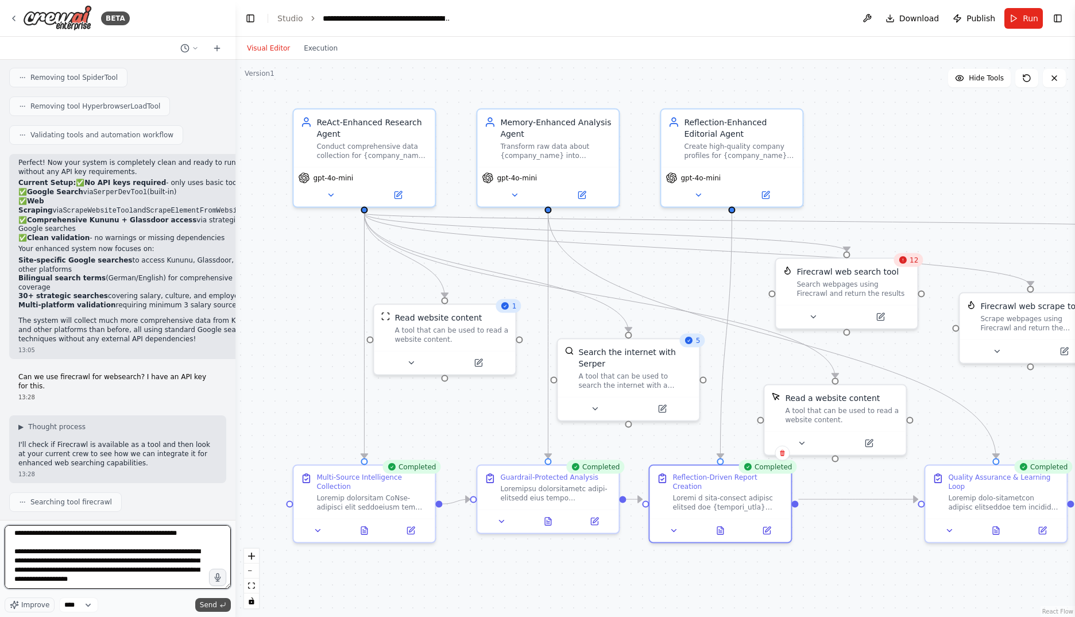
type textarea "**********"
click at [203, 602] on span "Send" at bounding box center [208, 604] width 17 height 9
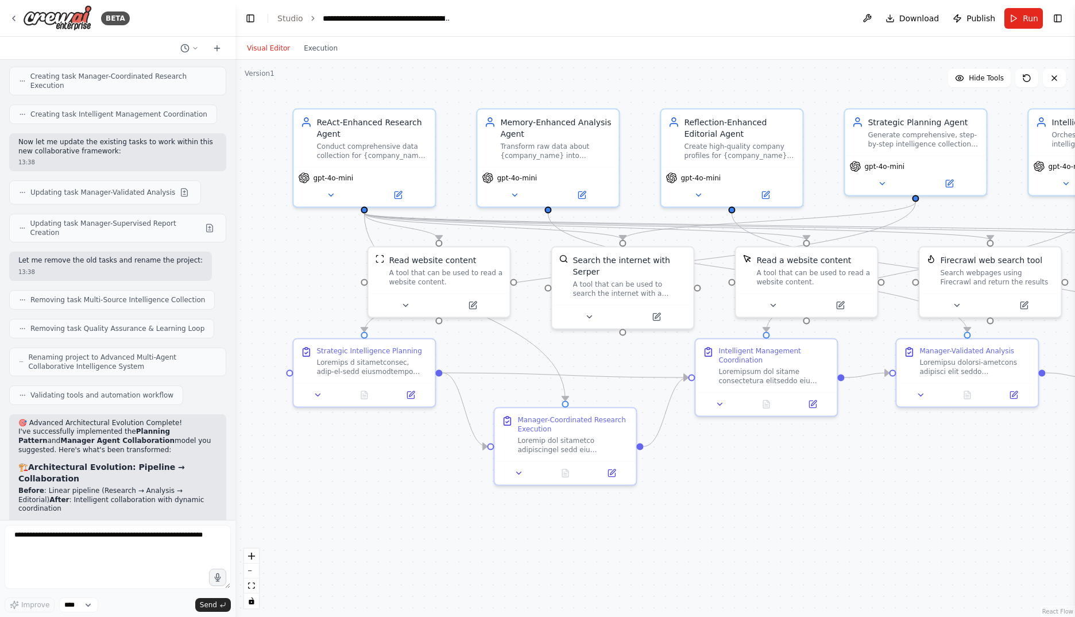
scroll to position [15301, 0]
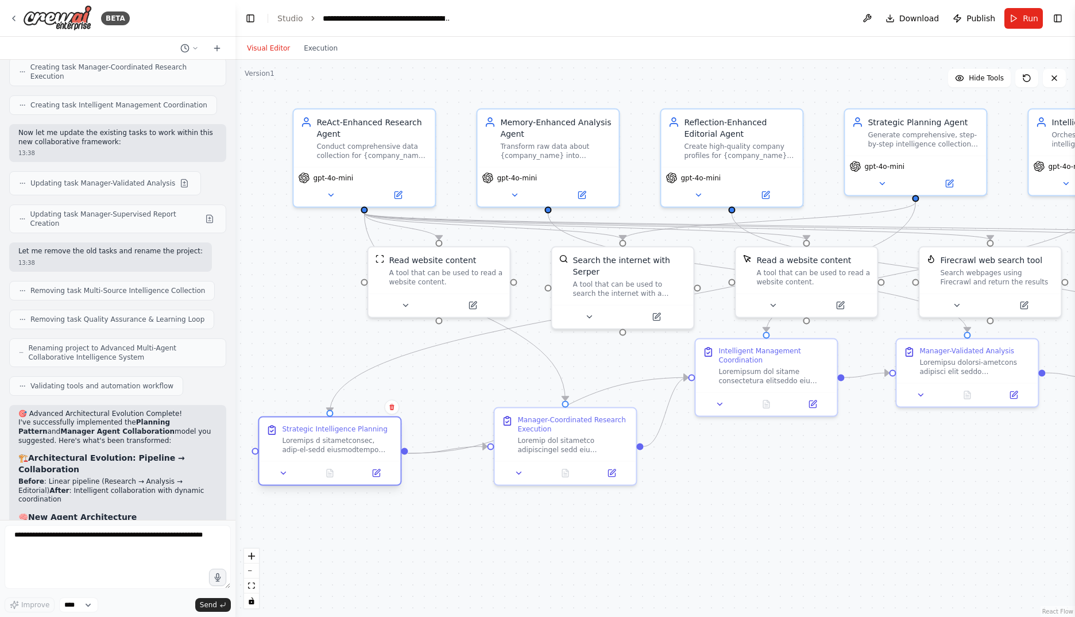
drag, startPoint x: 364, startPoint y: 354, endPoint x: 326, endPoint y: 439, distance: 93.3
click at [326, 439] on div "Strategic Intelligence Planning" at bounding box center [337, 439] width 111 height 30
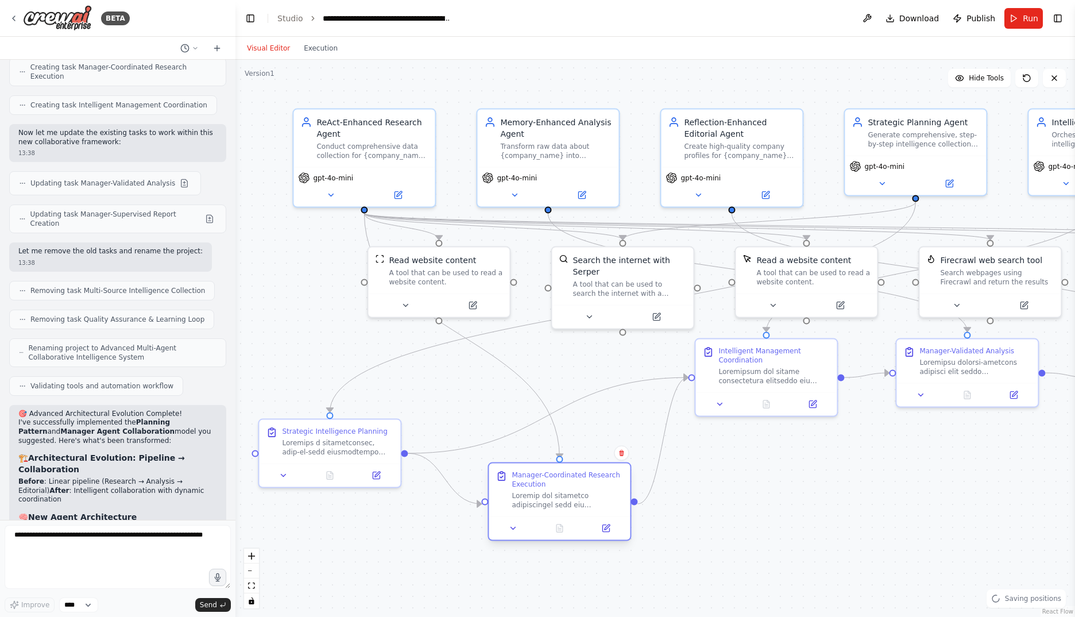
drag, startPoint x: 556, startPoint y: 428, endPoint x: 550, endPoint y: 486, distance: 58.3
click at [550, 486] on div "Manager-Coordinated Research Execution" at bounding box center [567, 479] width 111 height 18
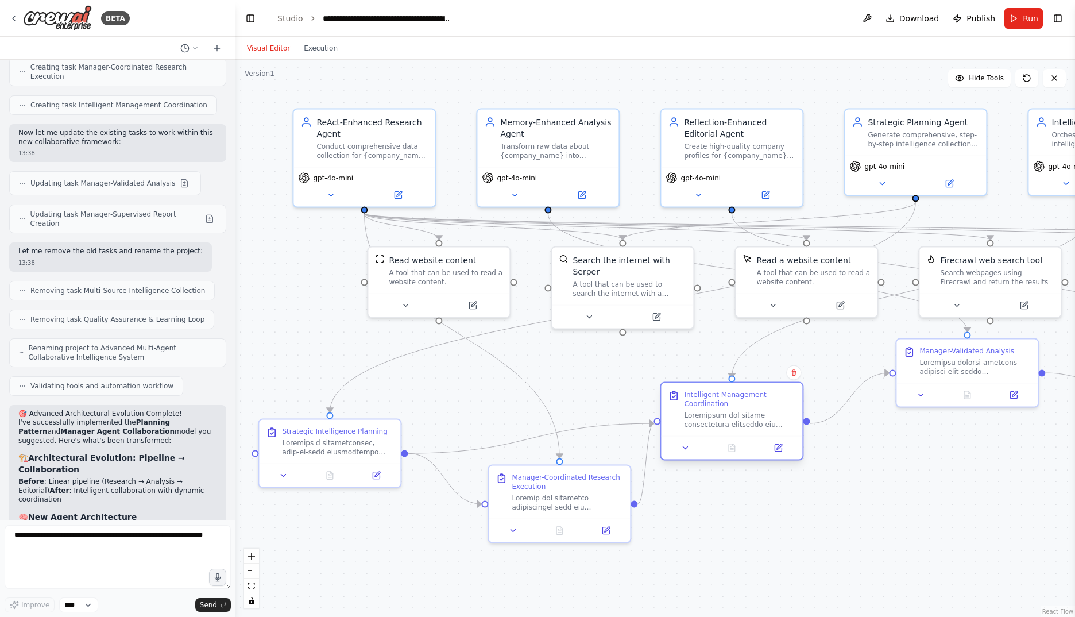
drag, startPoint x: 750, startPoint y: 363, endPoint x: 717, endPoint y: 408, distance: 55.7
click at [717, 408] on div "Intelligent Management Coordination" at bounding box center [739, 409] width 111 height 39
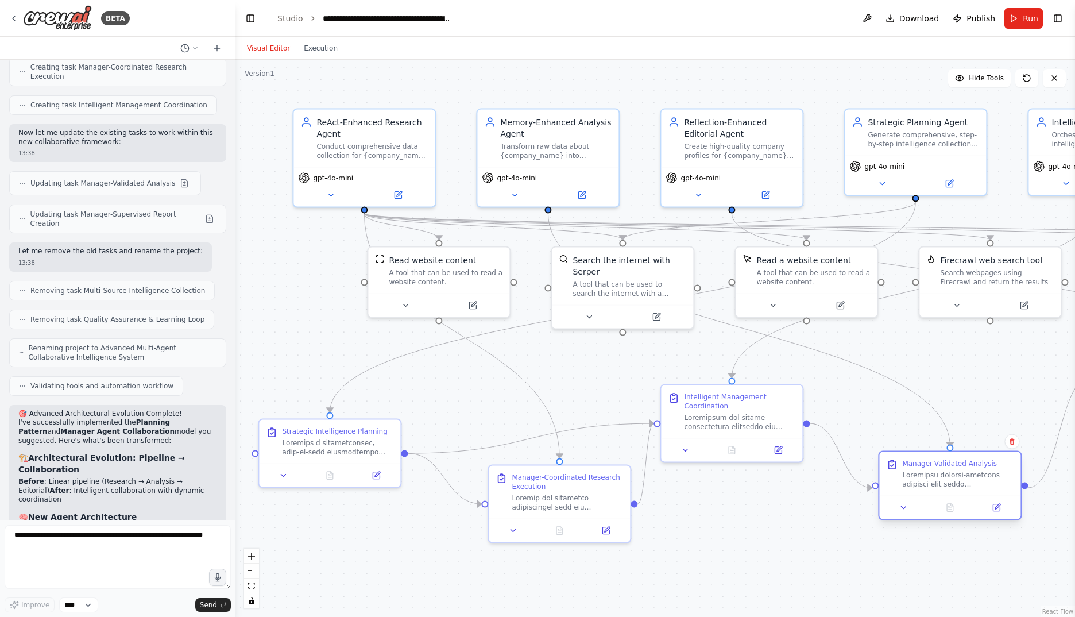
drag, startPoint x: 923, startPoint y: 357, endPoint x: 904, endPoint y: 471, distance: 115.3
click at [904, 471] on div at bounding box center [957, 479] width 111 height 18
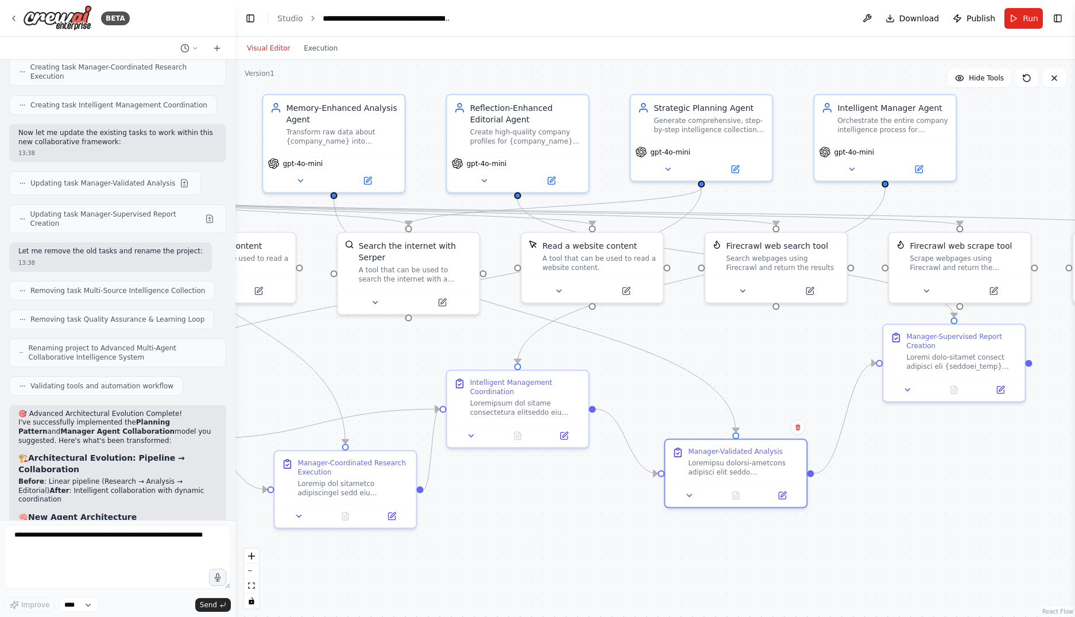
drag, startPoint x: 756, startPoint y: 512, endPoint x: 551, endPoint y: 497, distance: 205.0
click at [551, 497] on div ".deletable-edge-delete-btn { width: 20px; height: 20px; border: 0px solid #ffff…" at bounding box center [654, 338] width 839 height 557
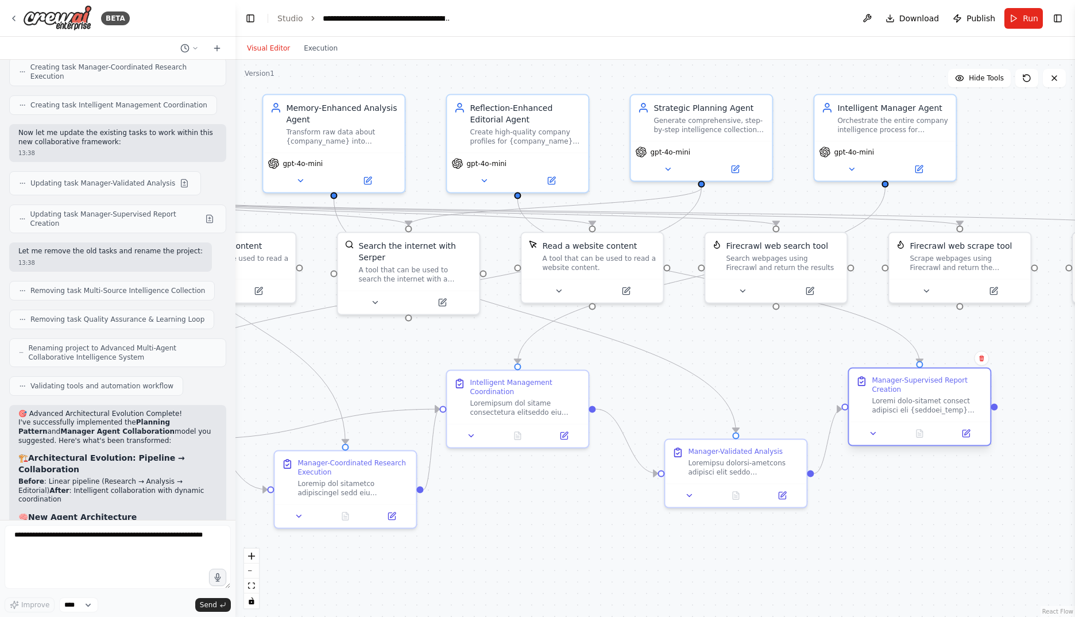
drag, startPoint x: 943, startPoint y: 349, endPoint x: 912, endPoint y: 385, distance: 48.5
click at [912, 385] on div "Manager-Supervised Report Creation" at bounding box center [927, 385] width 111 height 18
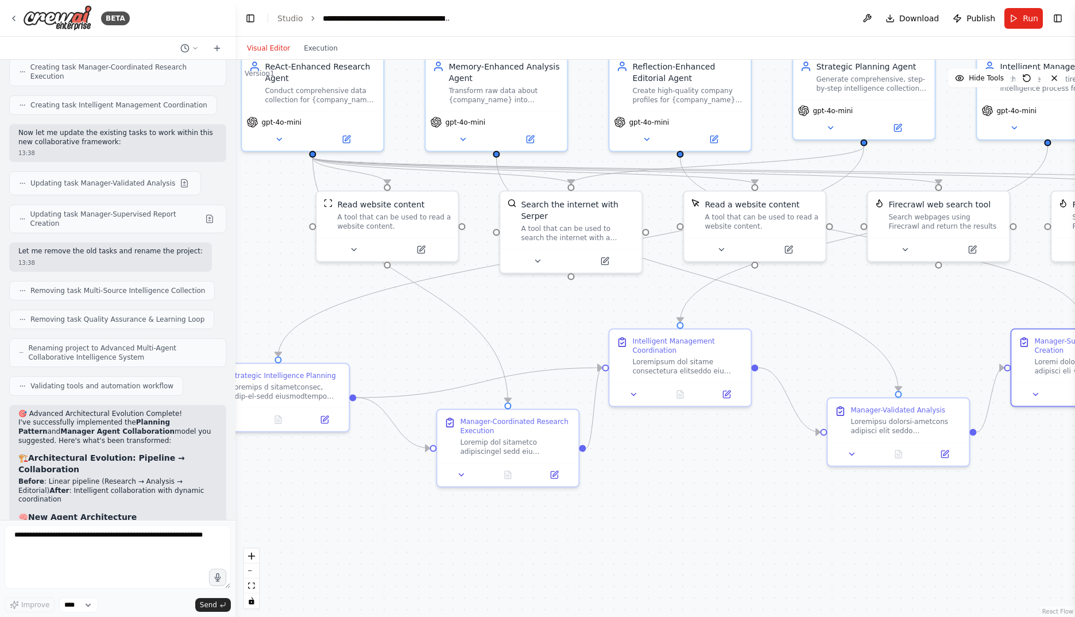
drag, startPoint x: 516, startPoint y: 533, endPoint x: 678, endPoint y: 492, distance: 167.7
click at [678, 492] on div ".deletable-edge-delete-btn { width: 20px; height: 20px; border: 0px solid #ffff…" at bounding box center [654, 338] width 839 height 557
drag, startPoint x: 269, startPoint y: 382, endPoint x: 338, endPoint y: 347, distance: 77.6
click at [338, 347] on div at bounding box center [354, 355] width 111 height 18
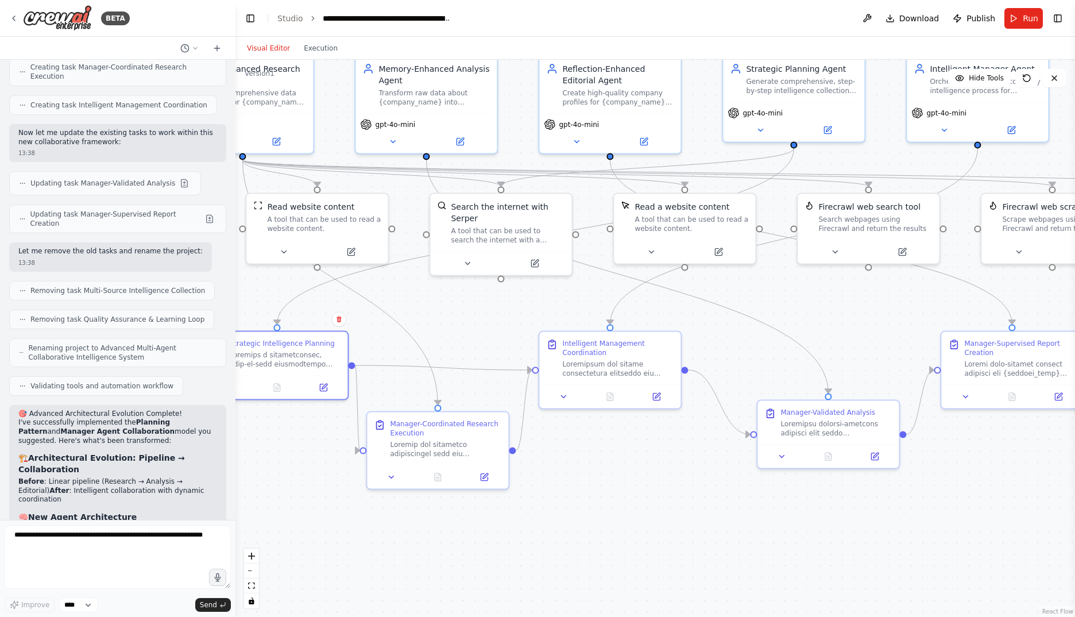
drag, startPoint x: 720, startPoint y: 492, endPoint x: 651, endPoint y: 494, distance: 68.9
click at [651, 494] on div ".deletable-edge-delete-btn { width: 20px; height: 20px; border: 0px solid #ffff…" at bounding box center [654, 338] width 839 height 557
click at [1026, 11] on button "Run" at bounding box center [1023, 18] width 38 height 21
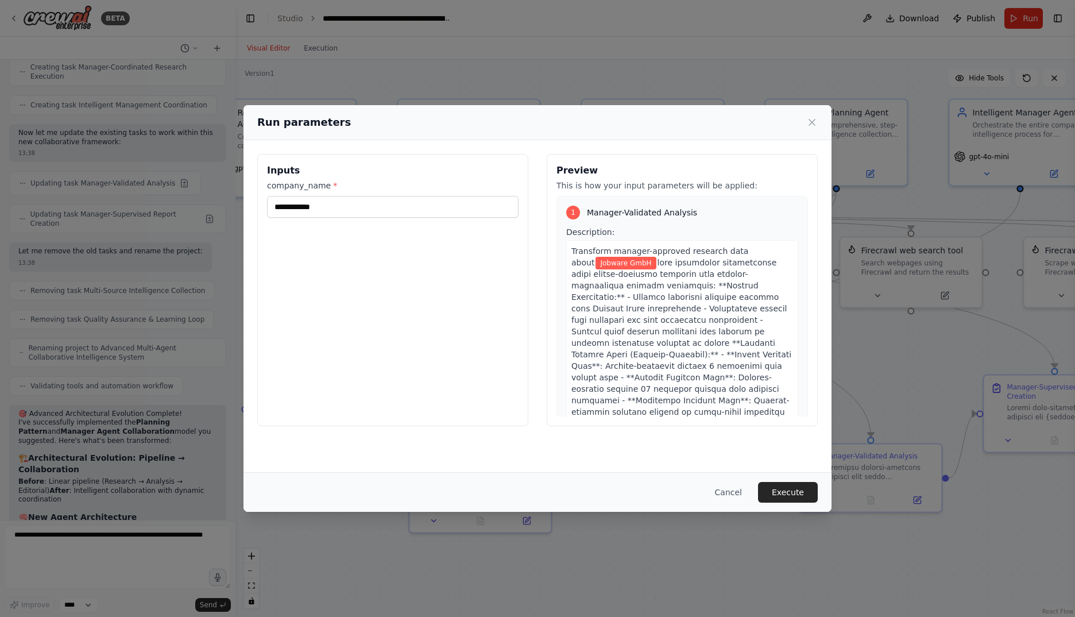
drag, startPoint x: 577, startPoint y: 466, endPoint x: 618, endPoint y: 509, distance: 60.1
click at [618, 509] on body "BETA I would like to develop a system that searches for information about a com…" at bounding box center [537, 308] width 1075 height 617
click at [788, 488] on button "Execute" at bounding box center [788, 492] width 60 height 21
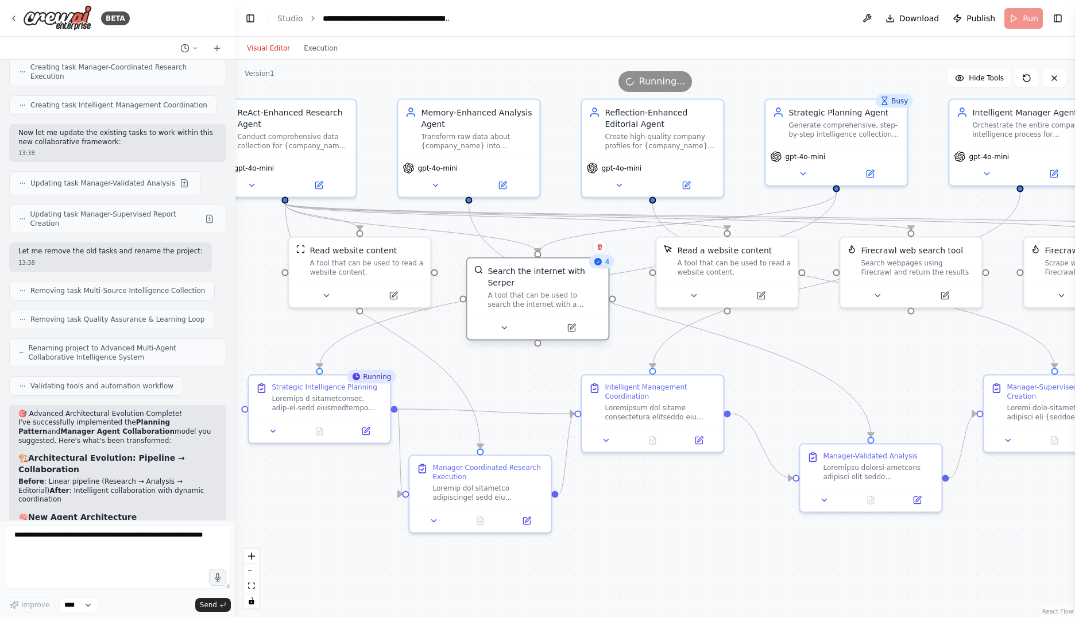
drag, startPoint x: 551, startPoint y: 271, endPoint x: 540, endPoint y: 296, distance: 26.8
click at [540, 296] on div "A tool that can be used to search the internet with a search_query. Supports di…" at bounding box center [544, 300] width 114 height 18
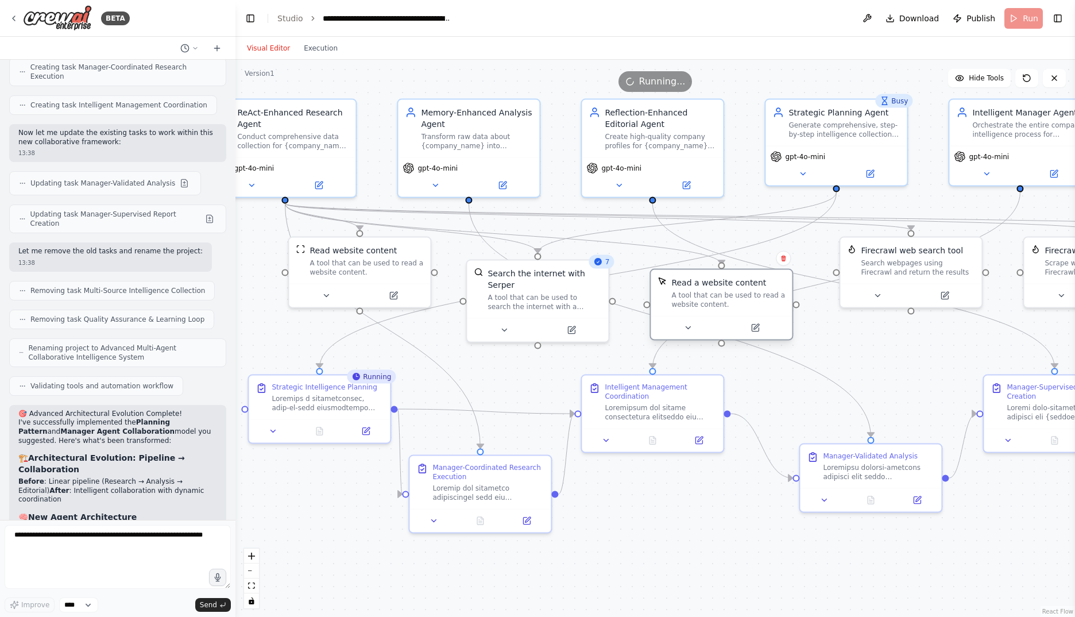
drag, startPoint x: 730, startPoint y: 273, endPoint x: 728, endPoint y: 302, distance: 29.4
click at [728, 302] on div "A tool that can be used to read a website content." at bounding box center [728, 300] width 114 height 18
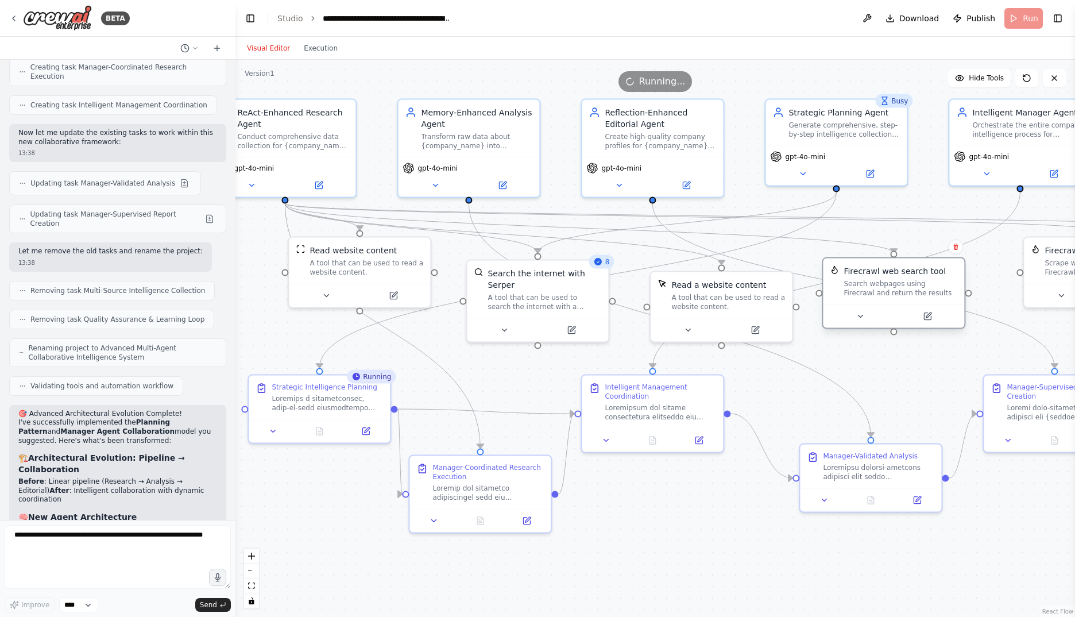
drag, startPoint x: 911, startPoint y: 275, endPoint x: 892, endPoint y: 299, distance: 30.2
click at [892, 299] on div "Firecrawl web search tool Search webpages using Firecrawl and return the results" at bounding box center [893, 281] width 141 height 46
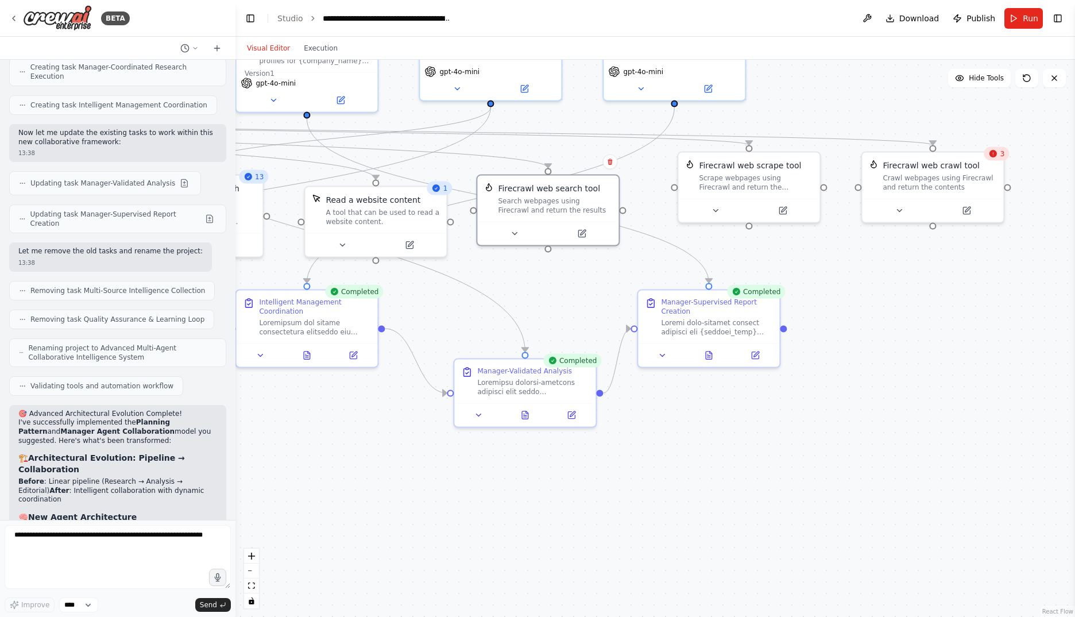
drag, startPoint x: 753, startPoint y: 513, endPoint x: 431, endPoint y: 430, distance: 332.2
click at [431, 430] on div ".deletable-edge-delete-btn { width: 20px; height: 20px; border: 0px solid #ffff…" at bounding box center [654, 338] width 839 height 557
click at [714, 354] on button at bounding box center [708, 353] width 49 height 14
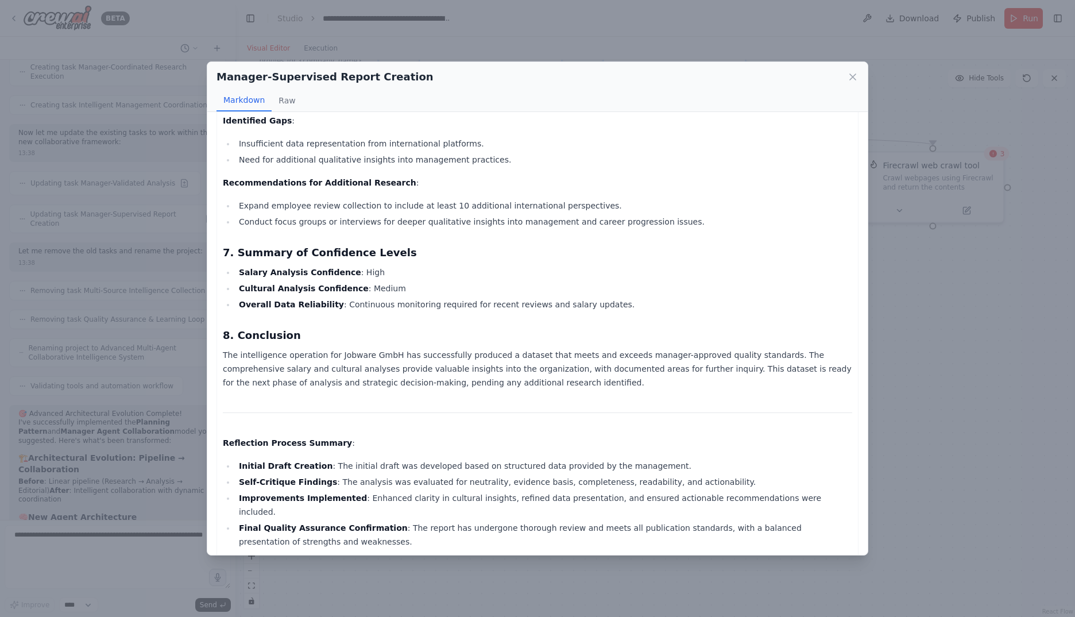
scroll to position [839, 0]
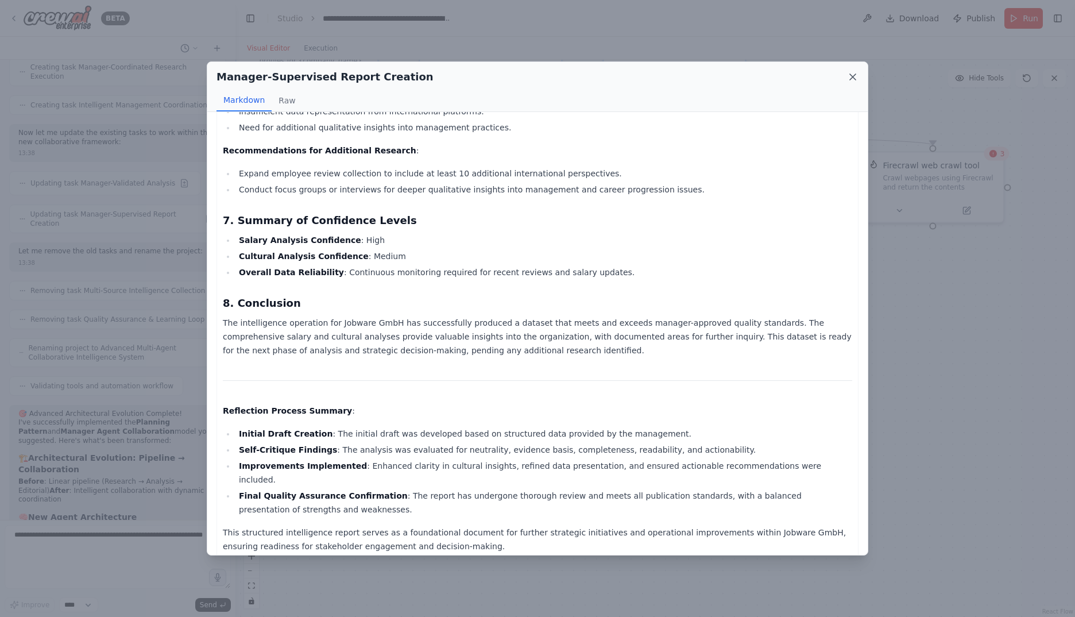
click at [857, 76] on icon at bounding box center [852, 76] width 11 height 11
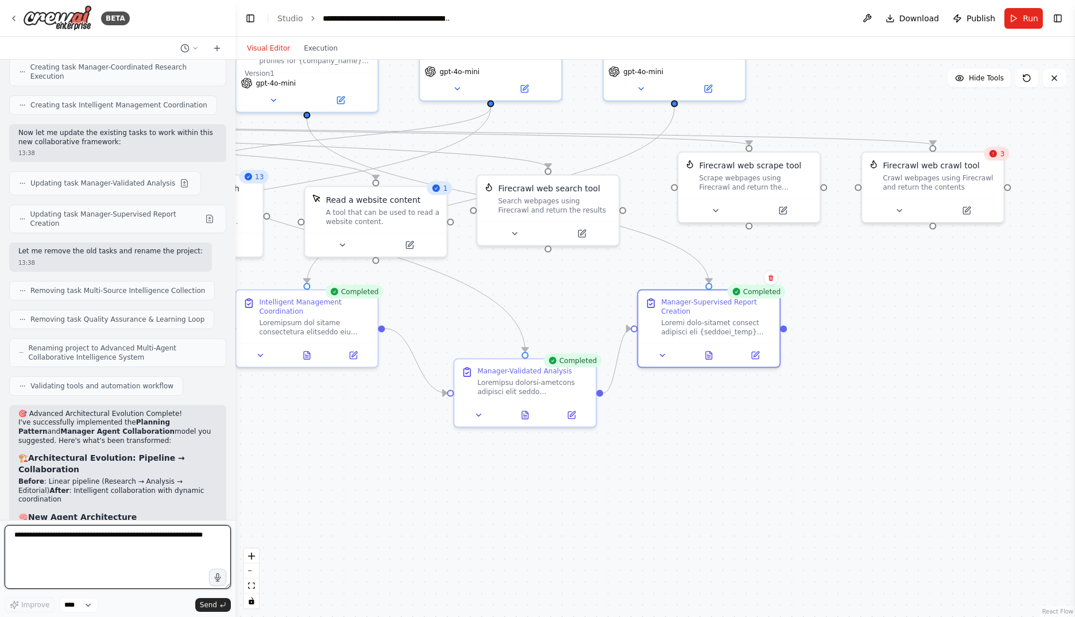
click at [127, 540] on textarea at bounding box center [118, 557] width 226 height 64
paste textarea "**********"
type textarea "**********"
click at [126, 564] on textarea "**********" at bounding box center [118, 557] width 226 height 64
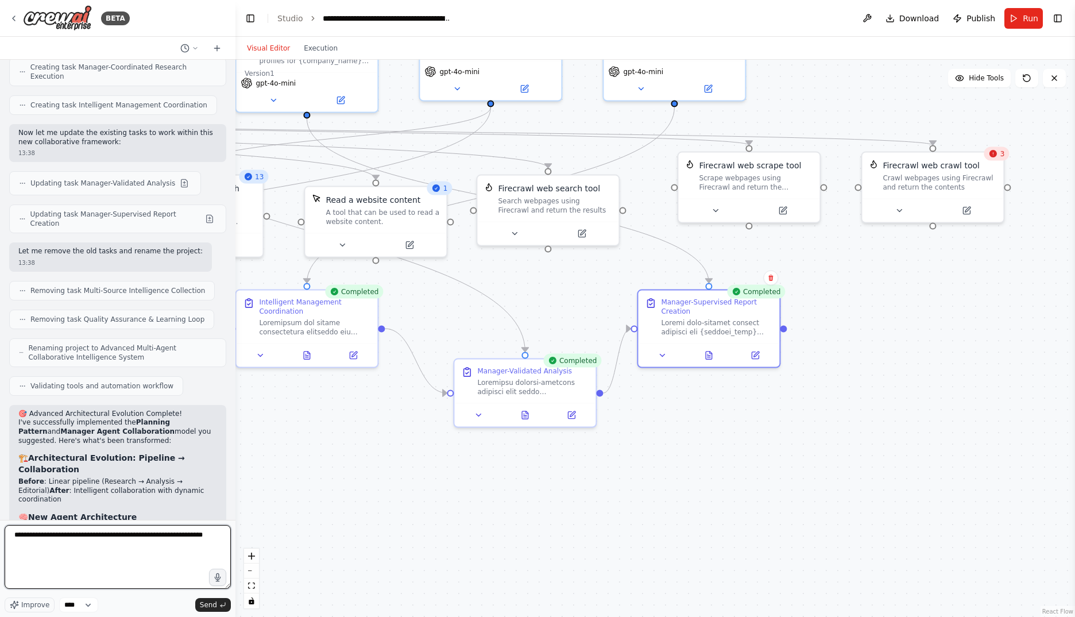
paste textarea "**********"
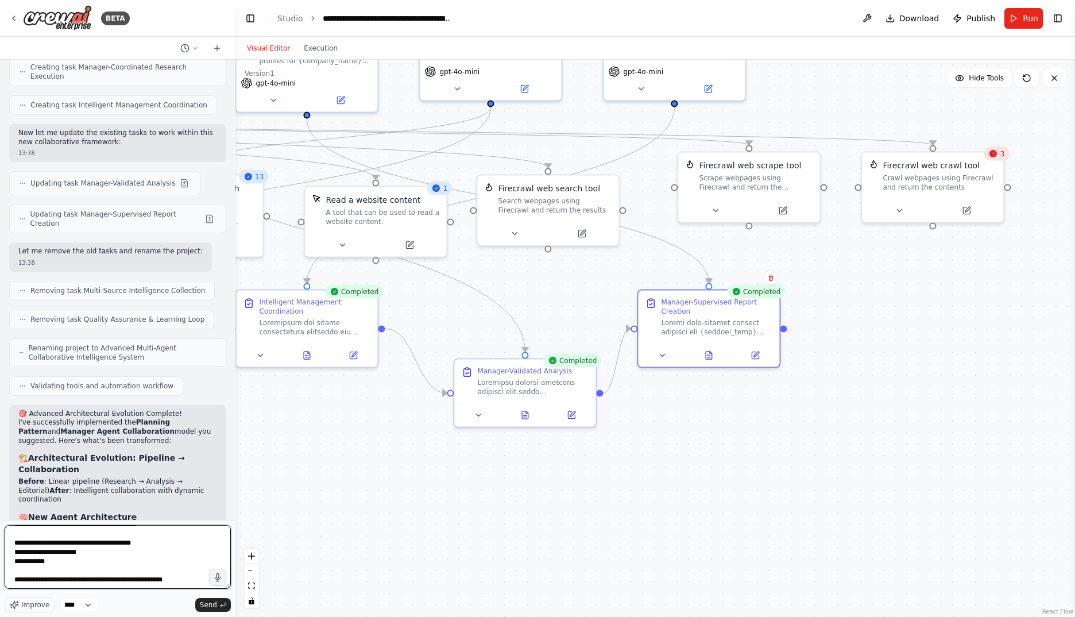
scroll to position [11, 0]
type textarea "**********"
click at [212, 604] on span "Send" at bounding box center [208, 604] width 17 height 9
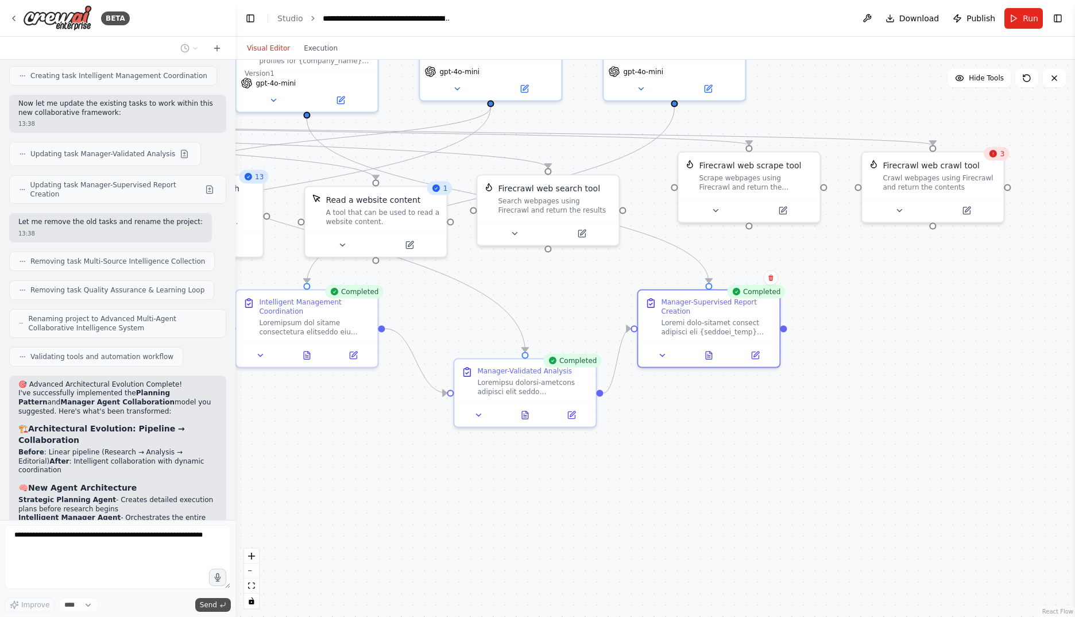
scroll to position [15414, 0]
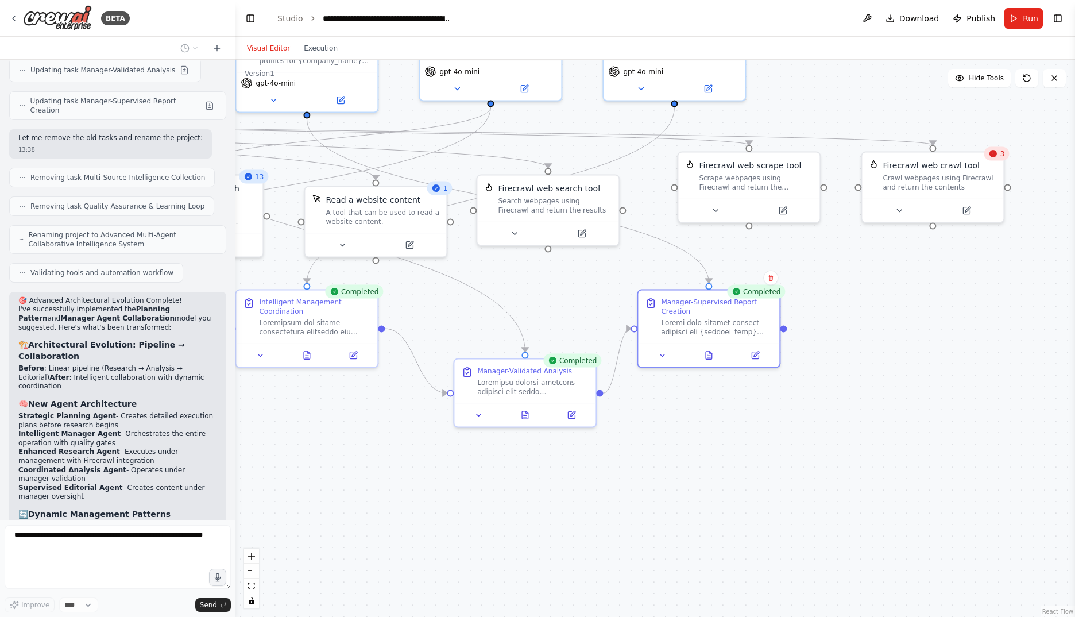
click at [997, 160] on div "3" at bounding box center [996, 154] width 25 height 14
click at [1003, 155] on span "3" at bounding box center [1002, 153] width 5 height 9
click at [942, 180] on div "Crawl webpages using Firecrawl and return the contents" at bounding box center [940, 180] width 114 height 18
click at [897, 213] on button at bounding box center [898, 209] width 65 height 14
click at [906, 456] on div ".deletable-edge-delete-btn { width: 20px; height: 20px; border: 0px solid #ffff…" at bounding box center [654, 338] width 839 height 557
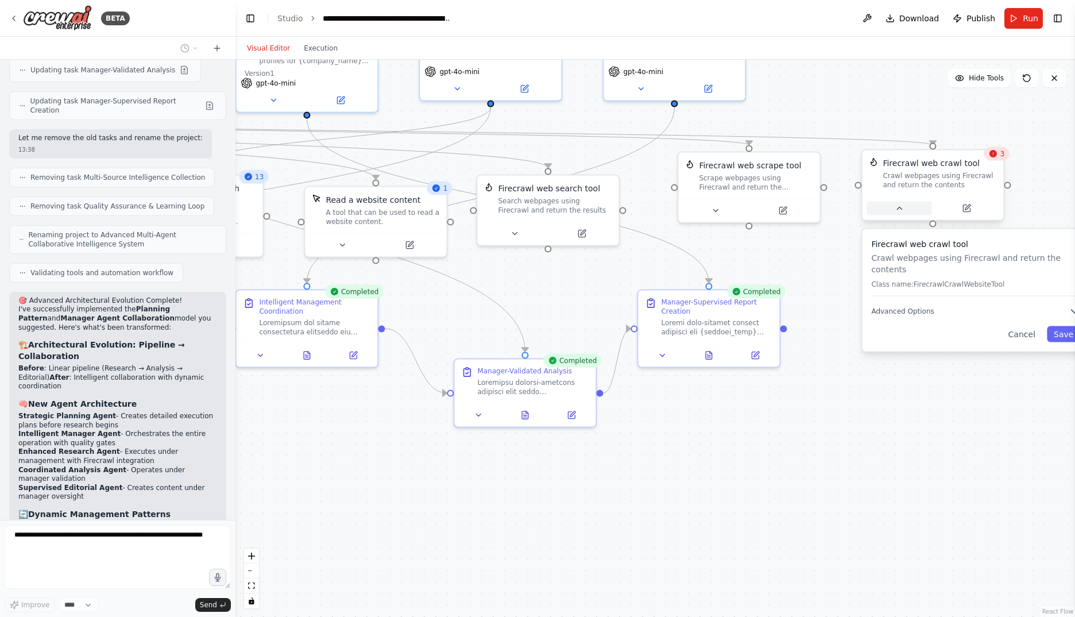
click at [904, 215] on div at bounding box center [932, 208] width 141 height 24
click at [902, 207] on icon at bounding box center [899, 208] width 9 height 9
click at [872, 410] on div ".deletable-edge-delete-btn { width: 20px; height: 20px; border: 0px solid #ffff…" at bounding box center [654, 338] width 839 height 557
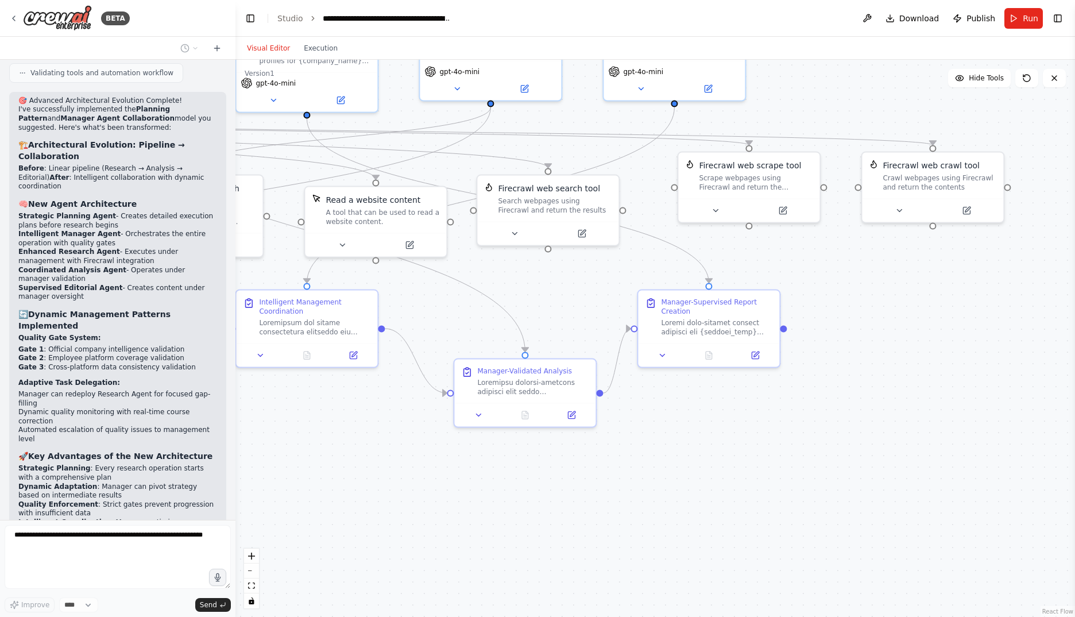
scroll to position [15622, 0]
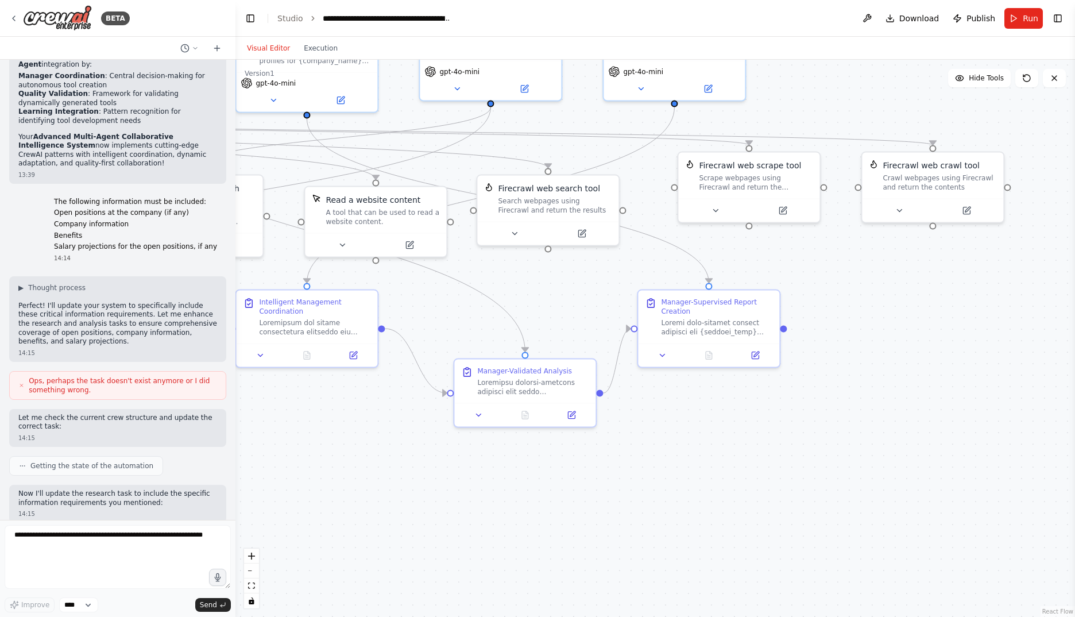
click at [319, 519] on div ".deletable-edge-delete-btn { width: 20px; height: 20px; border: 0px solid #ffff…" at bounding box center [654, 338] width 839 height 557
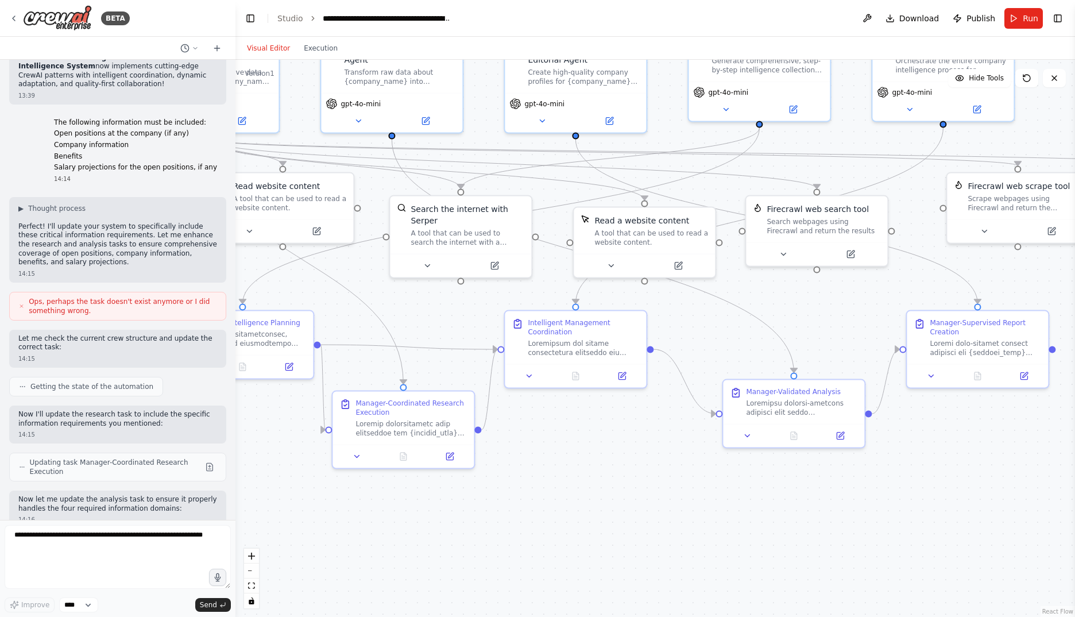
drag, startPoint x: 366, startPoint y: 517, endPoint x: 588, endPoint y: 537, distance: 223.1
click at [588, 537] on div ".deletable-edge-delete-btn { width: 20px; height: 20px; border: 0px solid #ffff…" at bounding box center [654, 338] width 839 height 557
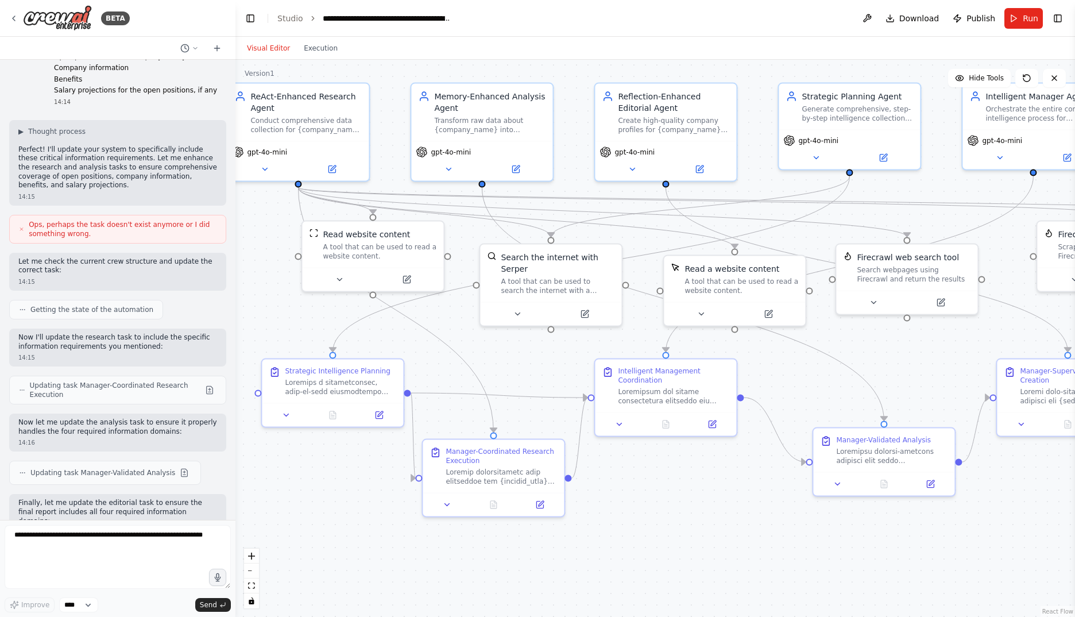
drag, startPoint x: 544, startPoint y: 463, endPoint x: 640, endPoint y: 508, distance: 106.1
click at [636, 512] on div ".deletable-edge-delete-btn { width: 20px; height: 20px; border: 0px solid #ffff…" at bounding box center [654, 338] width 839 height 557
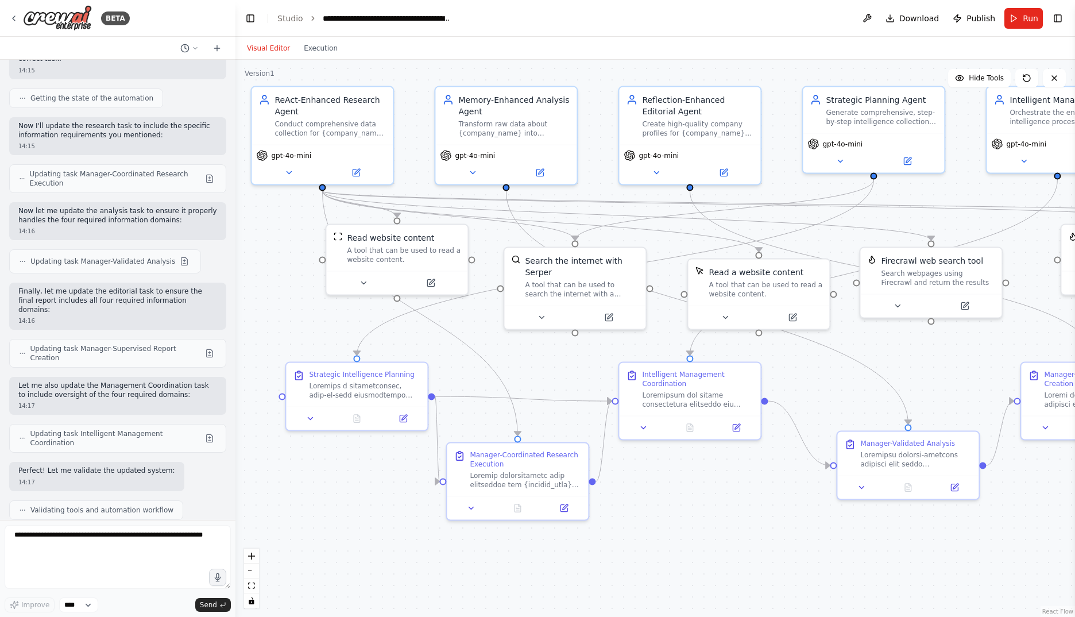
drag, startPoint x: 634, startPoint y: 520, endPoint x: 656, endPoint y: 523, distance: 22.6
click at [656, 523] on div ".deletable-edge-delete-btn { width: 20px; height: 20px; border: 0px solid #ffff…" at bounding box center [654, 338] width 839 height 557
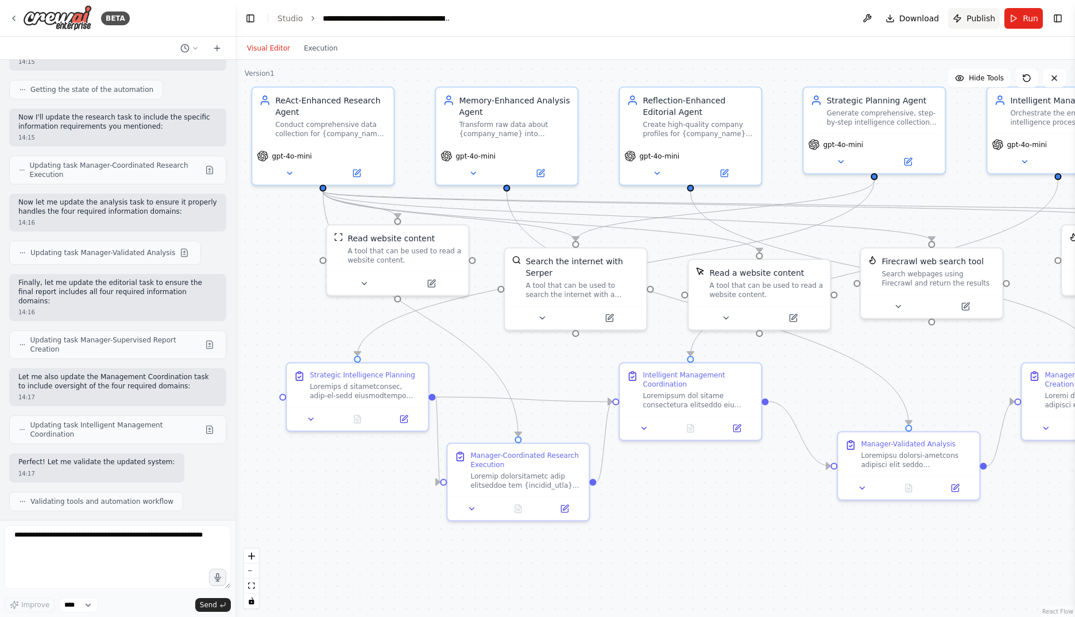
drag, startPoint x: 1015, startPoint y: 14, endPoint x: 994, endPoint y: 18, distance: 21.2
click at [1015, 14] on button "Run" at bounding box center [1023, 18] width 38 height 21
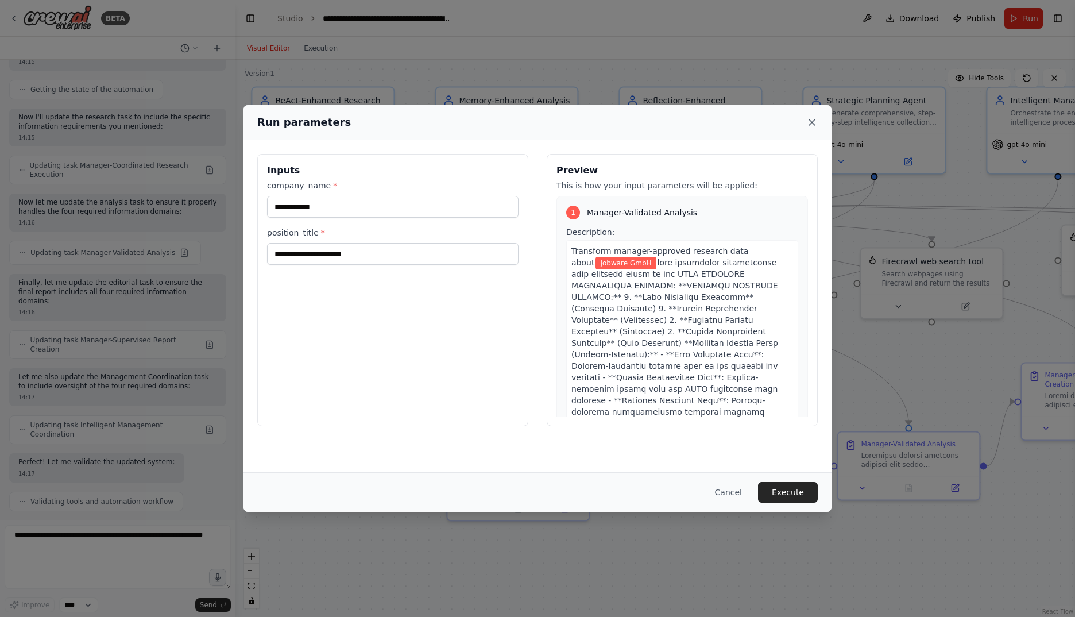
click at [810, 119] on icon at bounding box center [811, 122] width 11 height 11
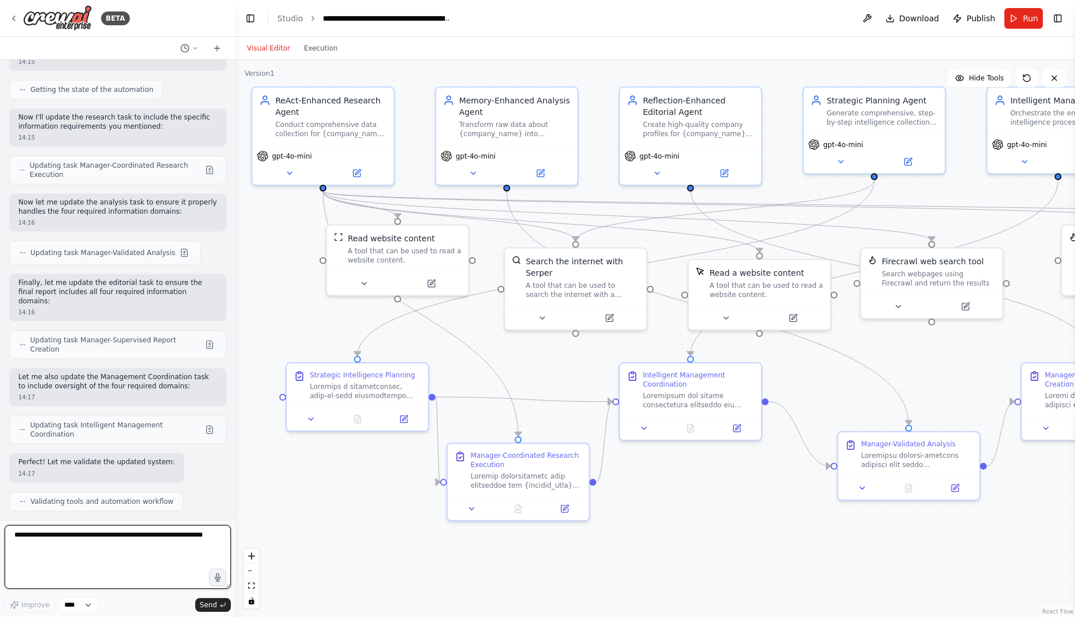
click at [114, 552] on textarea at bounding box center [118, 557] width 226 height 64
type textarea "*"
click at [1015, 22] on button "Run" at bounding box center [1023, 18] width 38 height 21
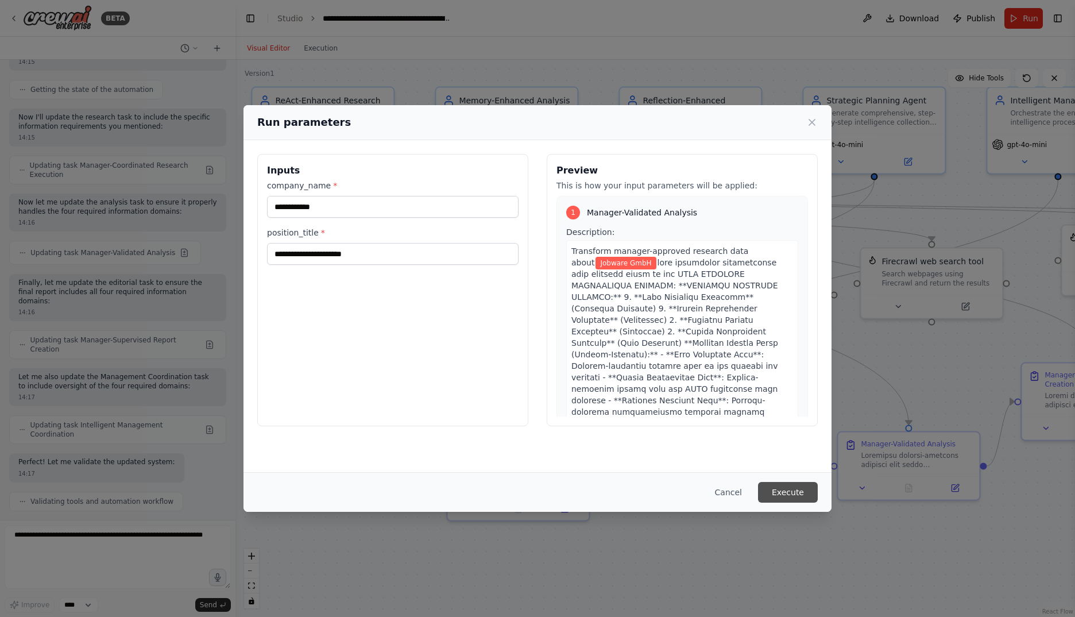
click at [798, 502] on button "Execute" at bounding box center [788, 492] width 60 height 21
click at [811, 125] on icon at bounding box center [811, 122] width 11 height 11
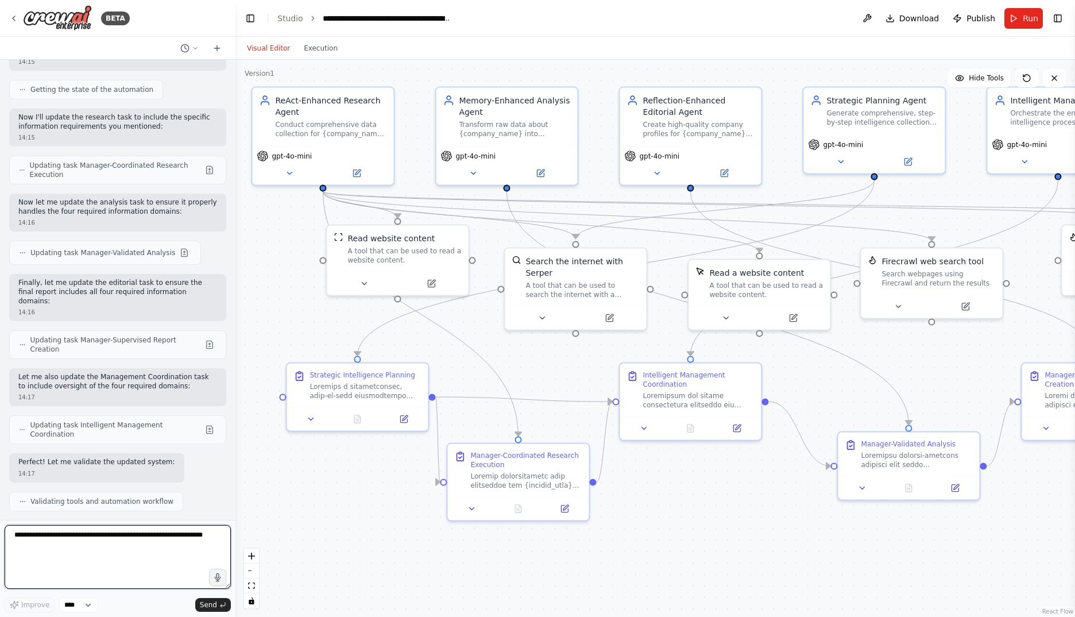
click at [108, 543] on textarea at bounding box center [118, 557] width 226 height 64
paste textarea "**********"
type textarea "**********"
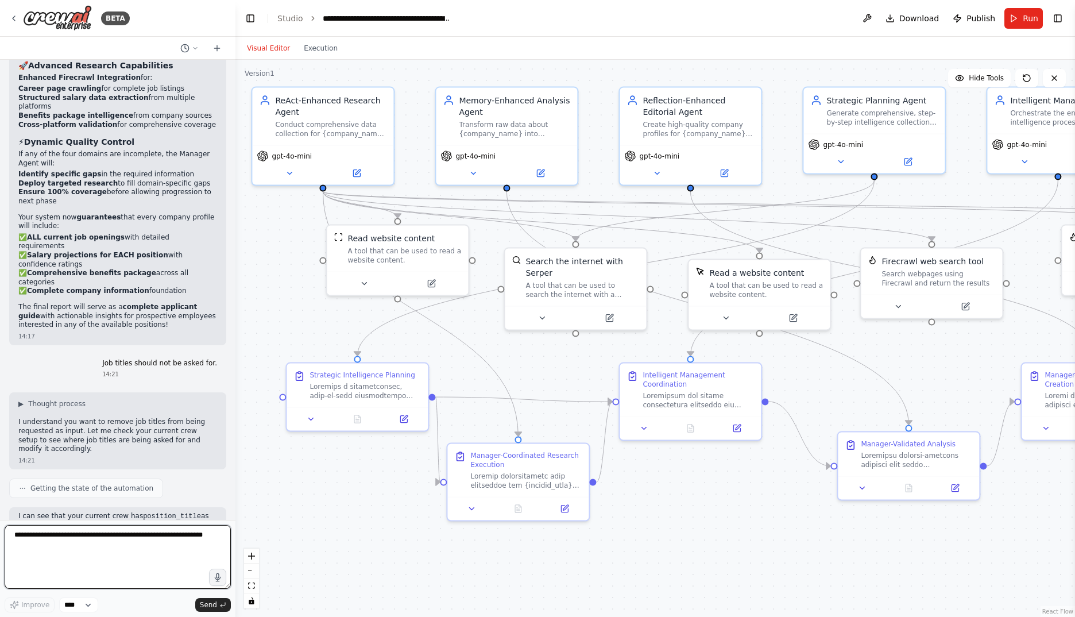
scroll to position [17458, 0]
click at [1010, 20] on button "Run" at bounding box center [1023, 18] width 38 height 21
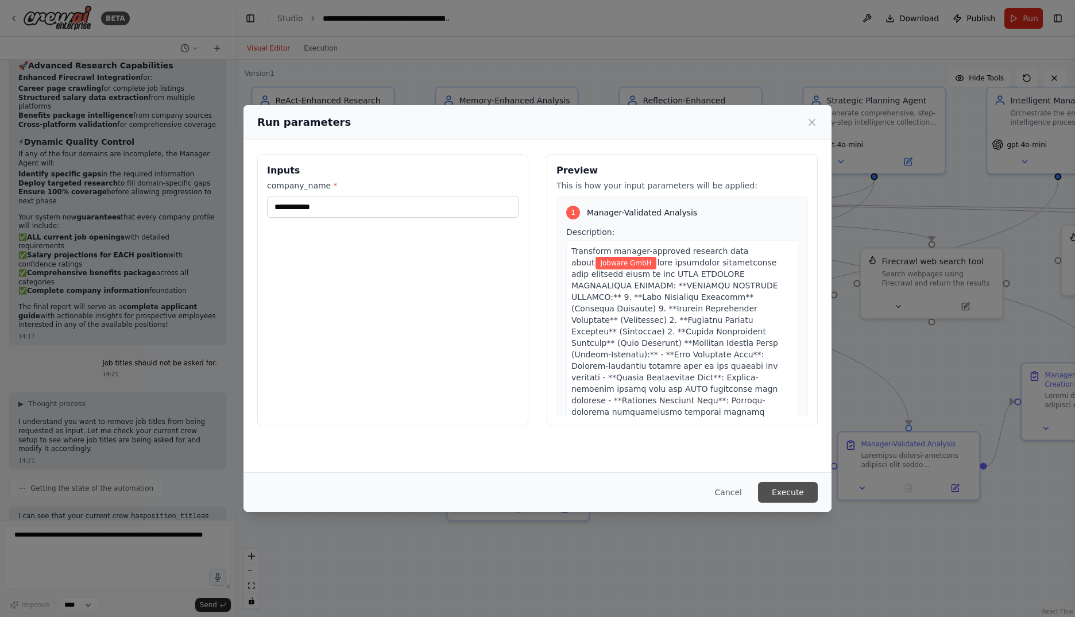
click at [794, 485] on button "Execute" at bounding box center [788, 492] width 60 height 21
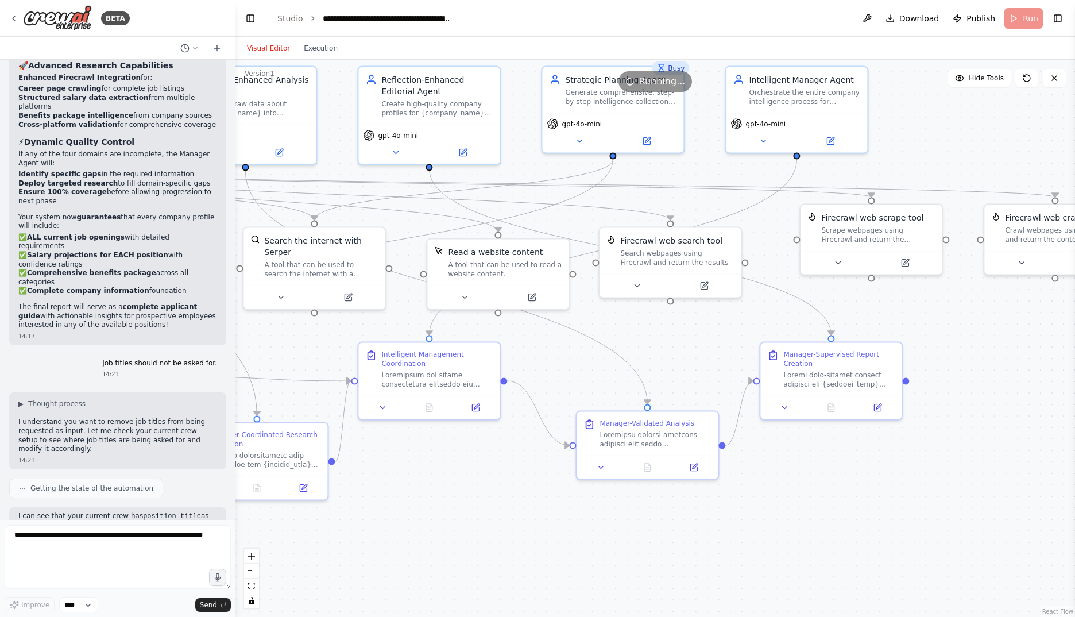
drag, startPoint x: 760, startPoint y: 517, endPoint x: 489, endPoint y: 497, distance: 271.2
click at [489, 497] on div ".deletable-edge-delete-btn { width: 20px; height: 20px; border: 0px solid #ffff…" at bounding box center [654, 338] width 839 height 557
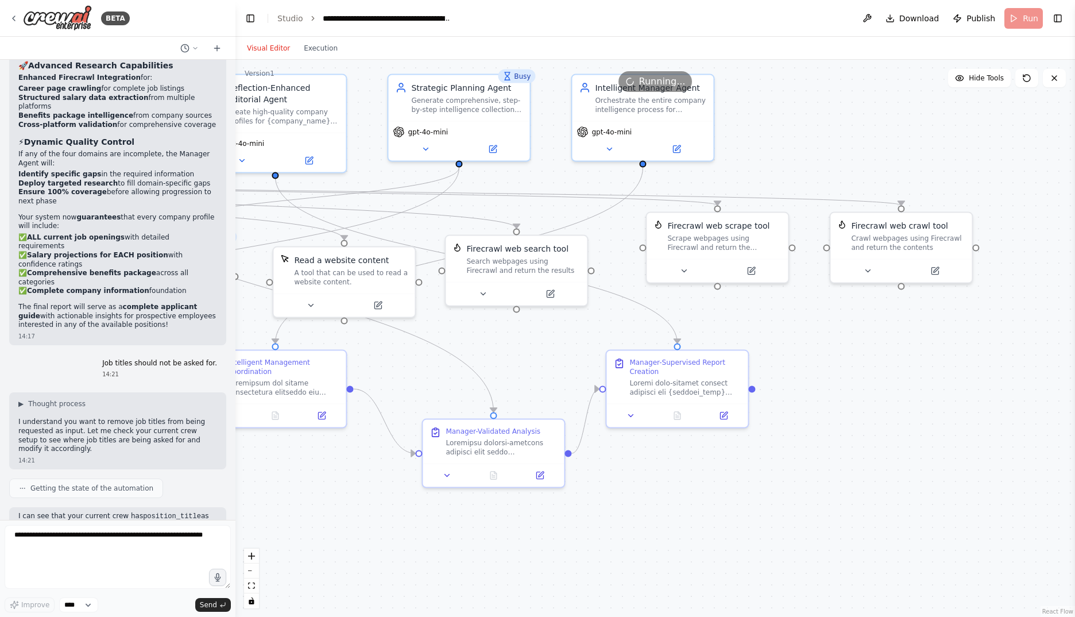
drag, startPoint x: 738, startPoint y: 516, endPoint x: 783, endPoint y: 516, distance: 44.2
click at [783, 516] on div ".deletable-edge-delete-btn { width: 20px; height: 20px; border: 0px solid #ffff…" at bounding box center [654, 338] width 839 height 557
click at [686, 269] on icon at bounding box center [684, 268] width 9 height 9
click at [858, 366] on icon "button" at bounding box center [859, 371] width 11 height 11
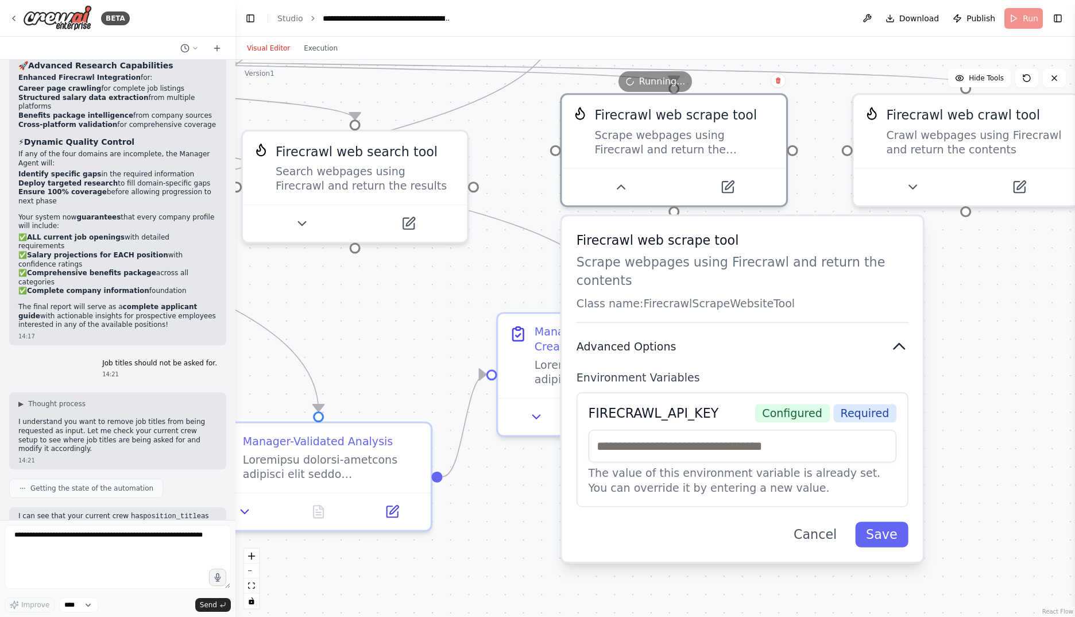
click at [897, 338] on icon "button" at bounding box center [899, 347] width 18 height 18
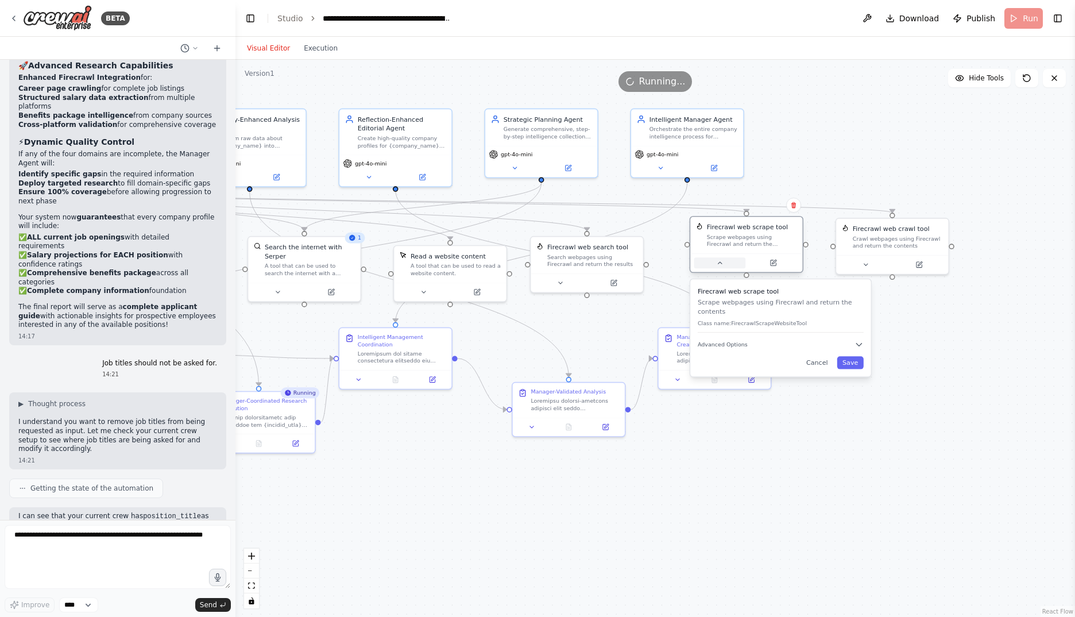
click at [720, 262] on icon at bounding box center [719, 263] width 3 height 2
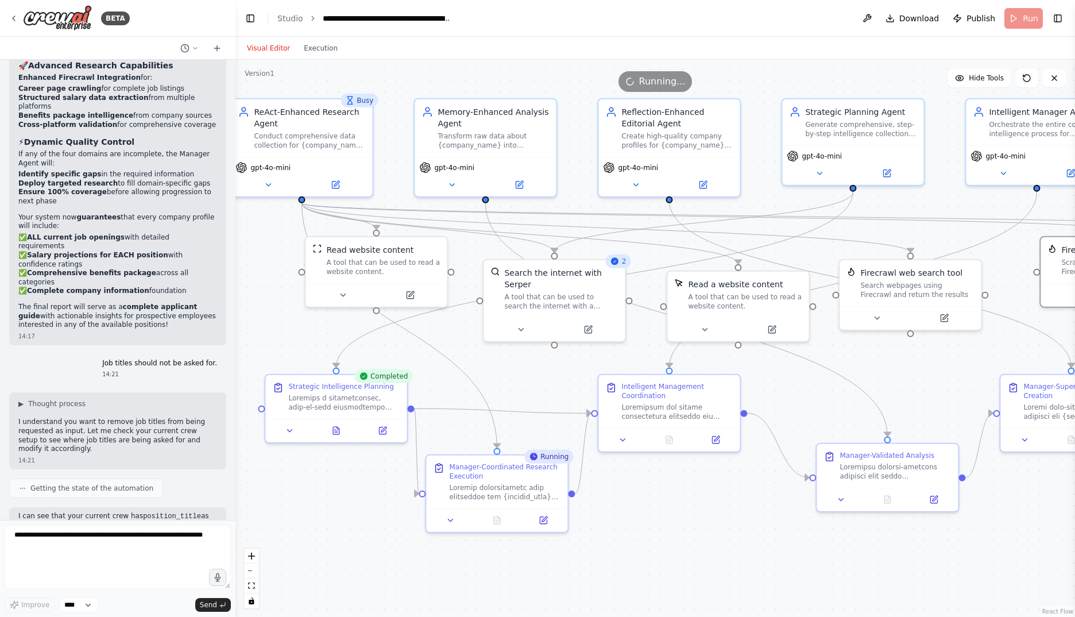
drag, startPoint x: 598, startPoint y: 337, endPoint x: 958, endPoint y: 386, distance: 363.4
click at [958, 386] on div ".deletable-edge-delete-btn { width: 20px; height: 20px; border: 0px solid #ffff…" at bounding box center [654, 338] width 839 height 557
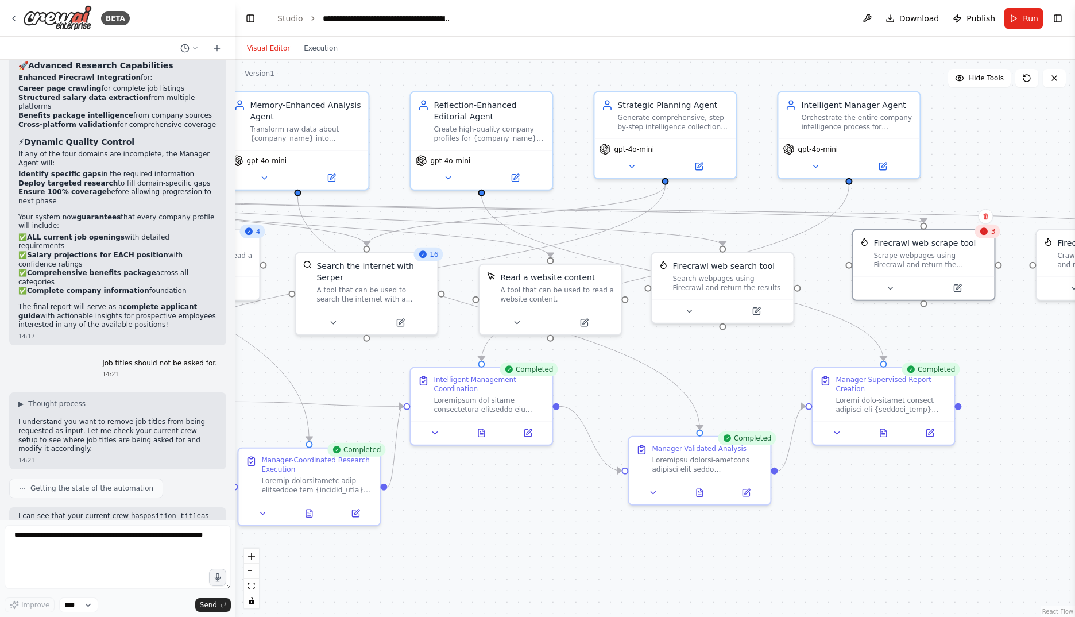
drag, startPoint x: 762, startPoint y: 526, endPoint x: 574, endPoint y: 519, distance: 188.5
click at [574, 519] on div ".deletable-edge-delete-btn { width: 20px; height: 20px; border: 0px solid #ffff…" at bounding box center [654, 338] width 839 height 557
click at [886, 431] on icon at bounding box center [883, 430] width 6 height 7
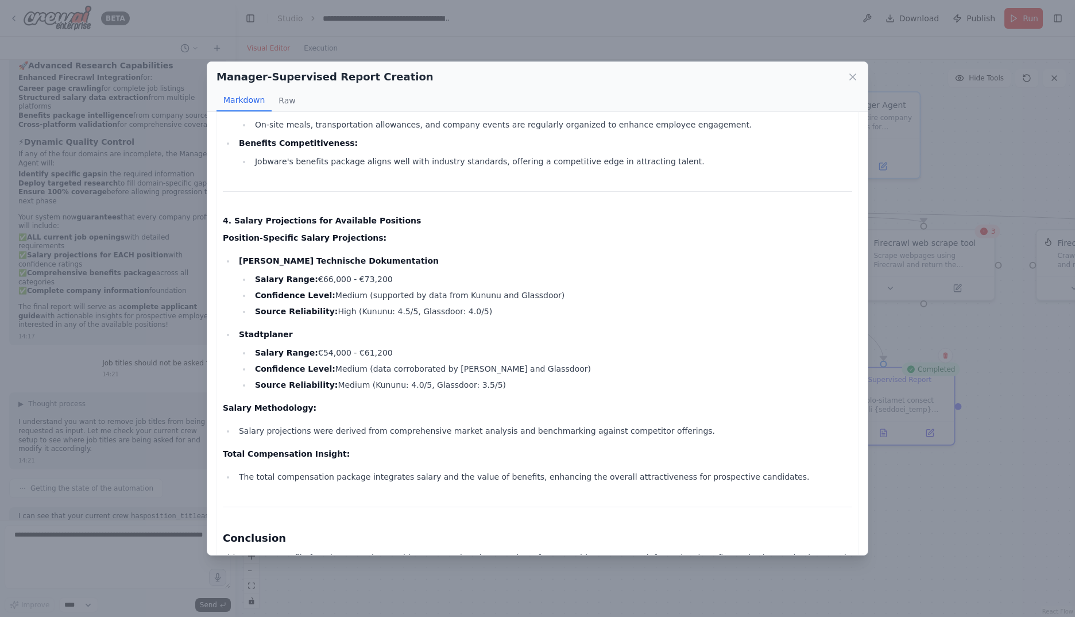
scroll to position [1374, 0]
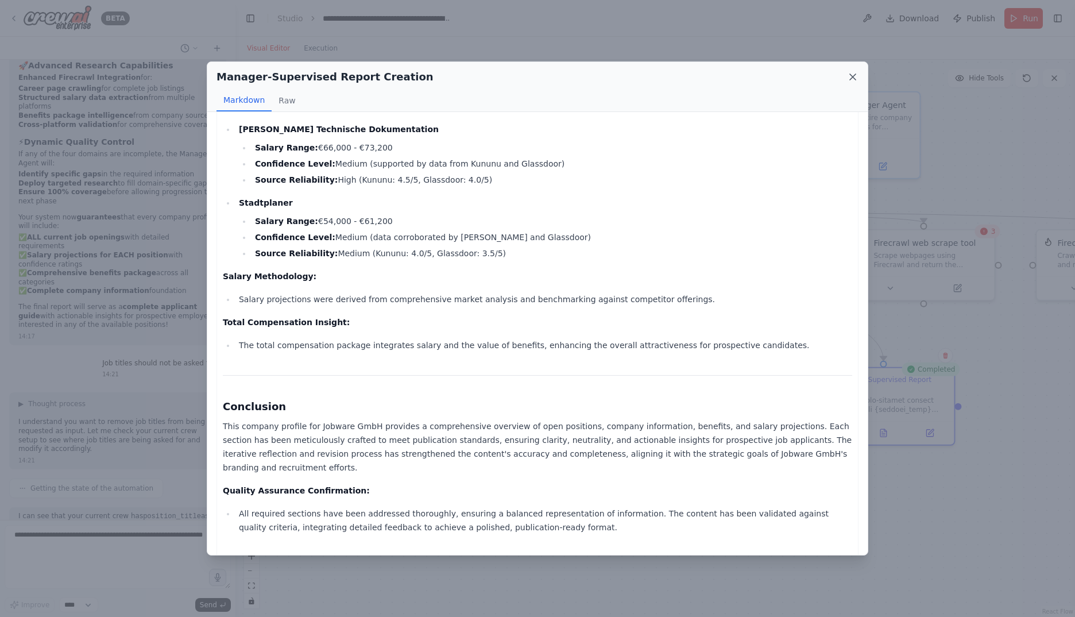
click at [849, 73] on icon at bounding box center [852, 76] width 11 height 11
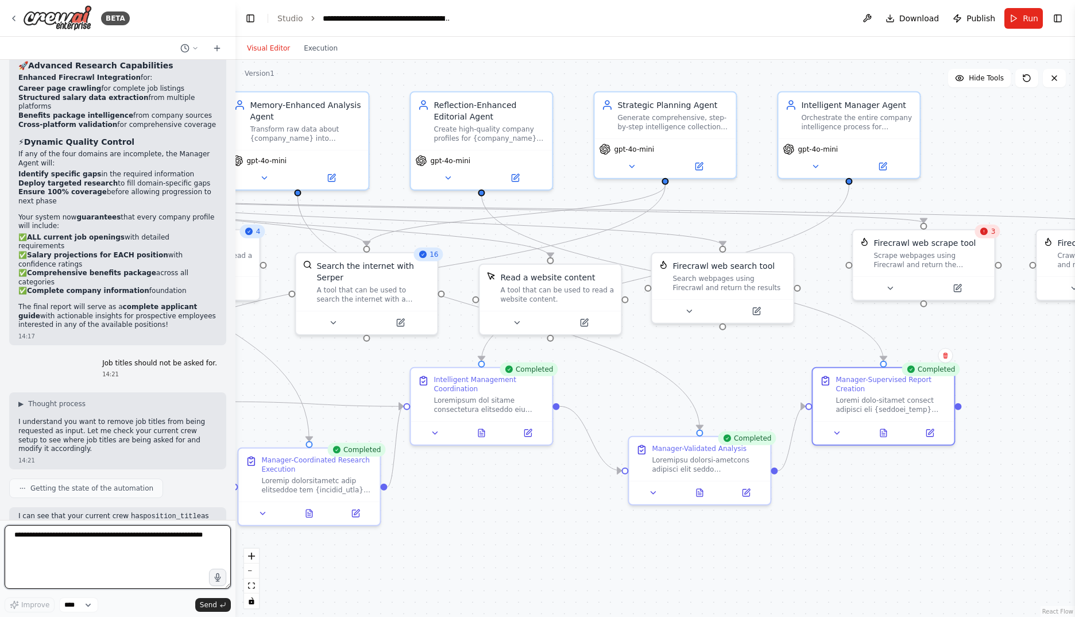
click at [96, 552] on textarea at bounding box center [118, 557] width 226 height 64
click at [97, 542] on textarea at bounding box center [118, 557] width 226 height 64
click at [93, 603] on select "****" at bounding box center [78, 604] width 39 height 15
click at [252, 16] on button "Toggle Left Sidebar" at bounding box center [250, 18] width 16 height 16
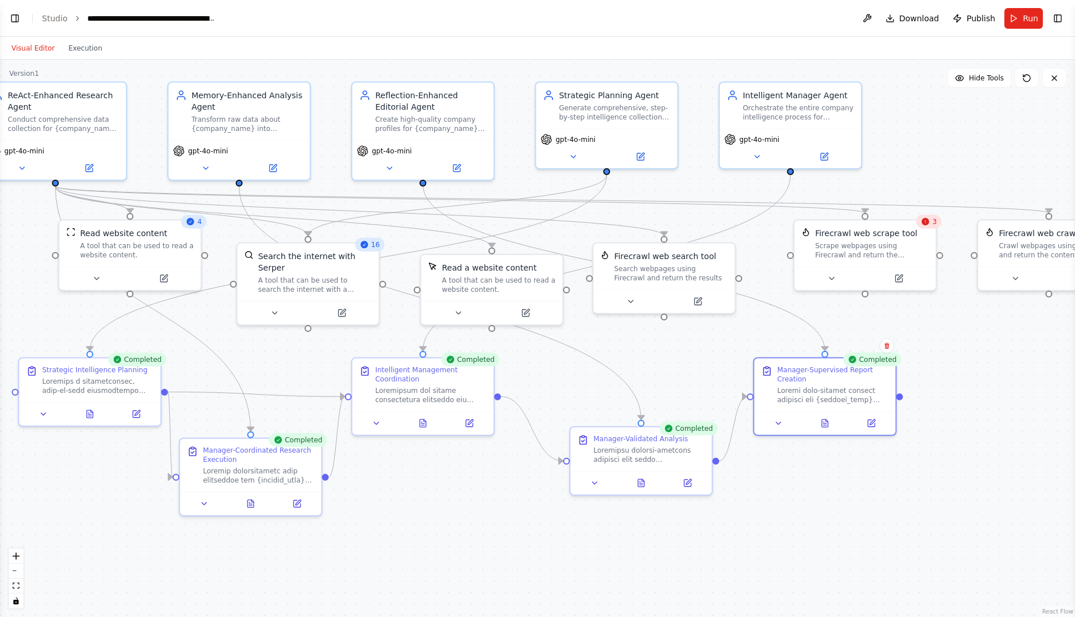
drag, startPoint x: 726, startPoint y: 485, endPoint x: 868, endPoint y: 473, distance: 142.3
click at [868, 473] on div ".deletable-edge-delete-btn { width: 20px; height: 20px; border: 0px solid #ffff…" at bounding box center [537, 338] width 1075 height 557
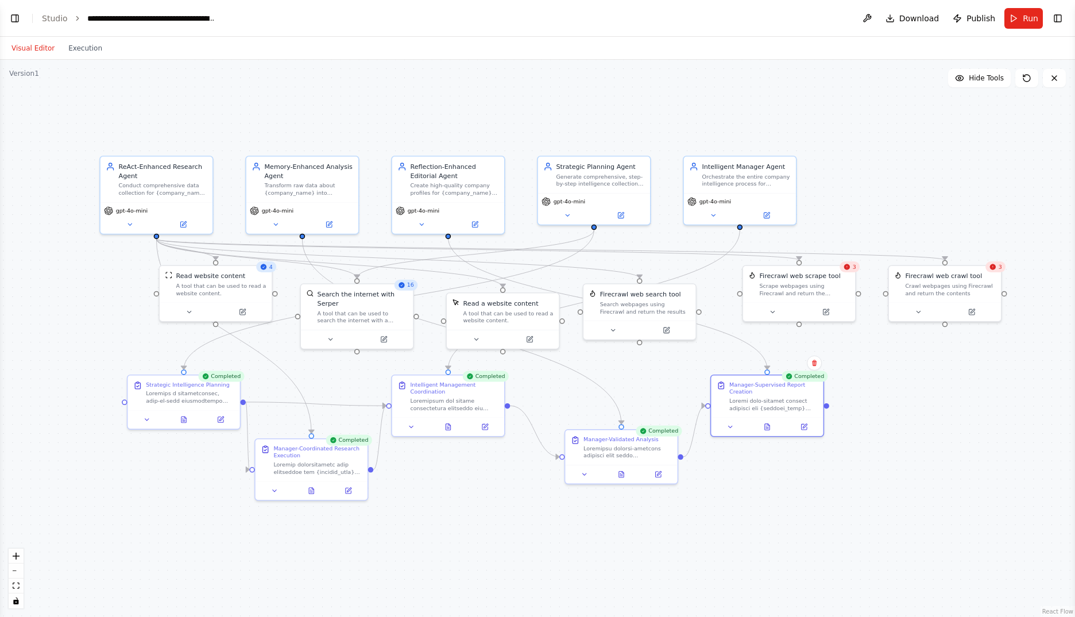
drag, startPoint x: 855, startPoint y: 496, endPoint x: 793, endPoint y: 490, distance: 62.3
click at [793, 490] on div ".deletable-edge-delete-btn { width: 20px; height: 20px; border: 0px solid #ffff…" at bounding box center [537, 338] width 1075 height 557
click at [20, 558] on button "zoom in" at bounding box center [16, 555] width 15 height 15
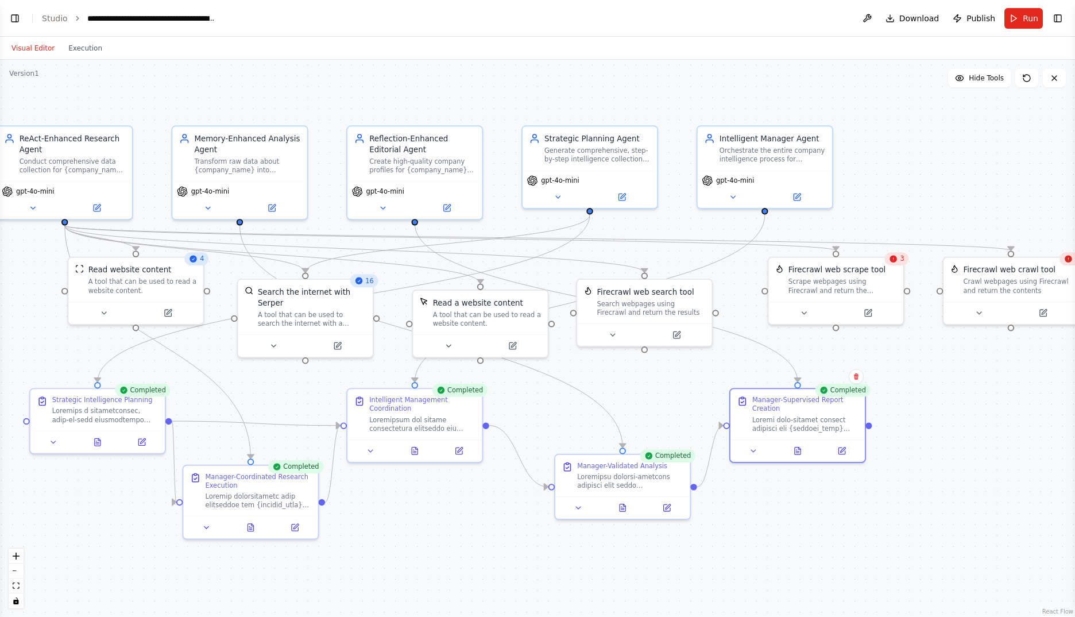
drag, startPoint x: 483, startPoint y: 547, endPoint x: 468, endPoint y: 553, distance: 16.7
click at [468, 553] on div ".deletable-edge-delete-btn { width: 20px; height: 20px; border: 0px solid #ffff…" at bounding box center [537, 338] width 1075 height 557
click at [13, 16] on button "Toggle Left Sidebar" at bounding box center [15, 18] width 16 height 16
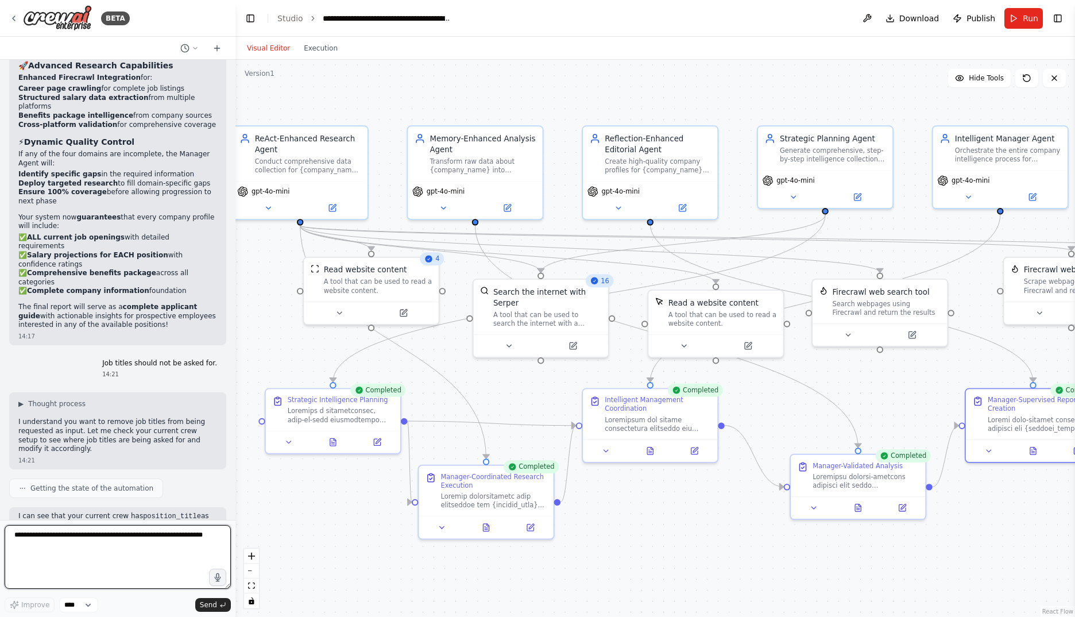
click at [67, 553] on textarea at bounding box center [118, 557] width 226 height 64
paste textarea "**********"
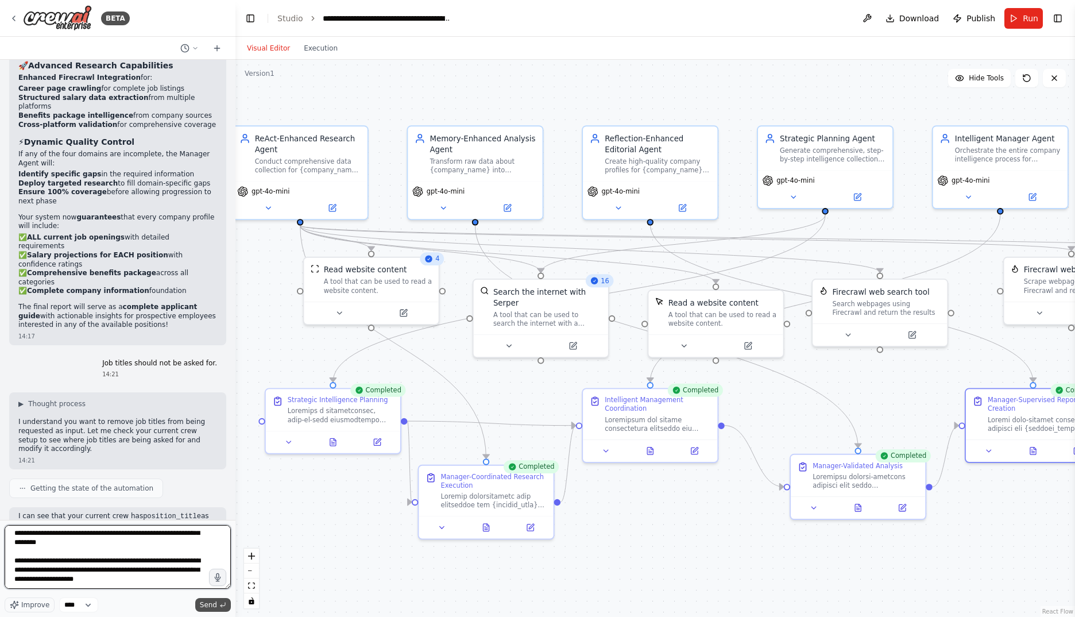
type textarea "**********"
click at [215, 606] on span "Send" at bounding box center [208, 604] width 17 height 9
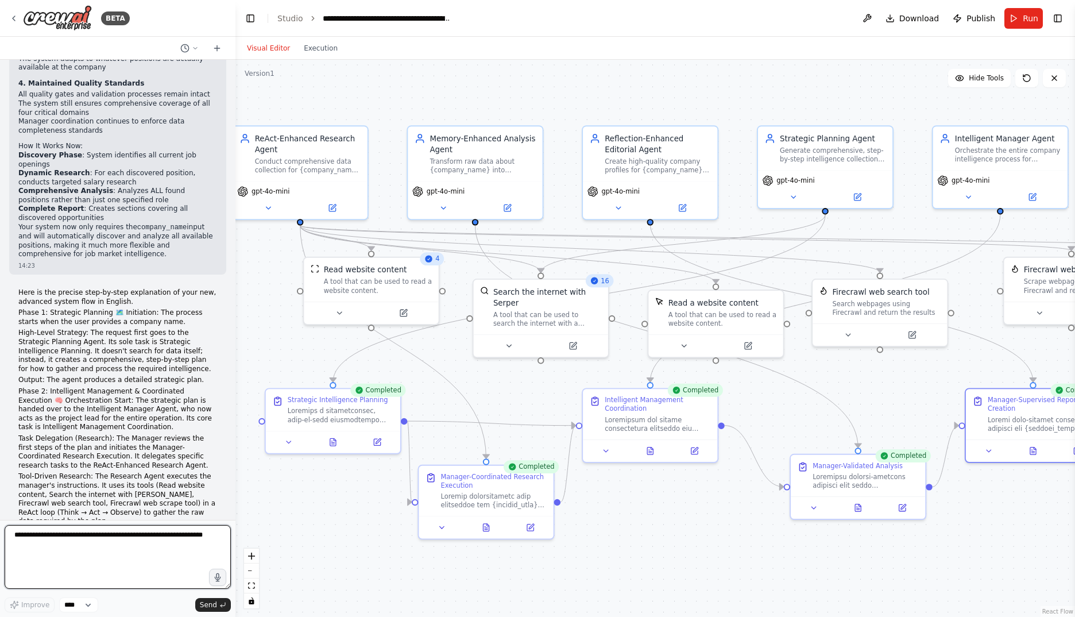
scroll to position [18427, 0]
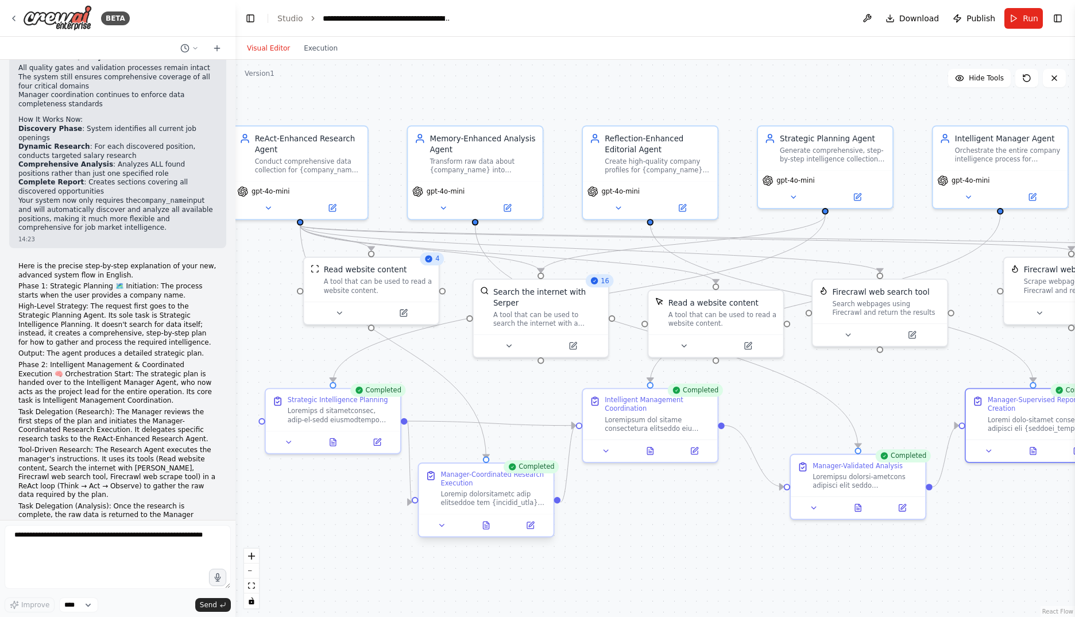
click at [491, 533] on div at bounding box center [486, 525] width 134 height 22
click at [482, 523] on icon at bounding box center [486, 525] width 9 height 9
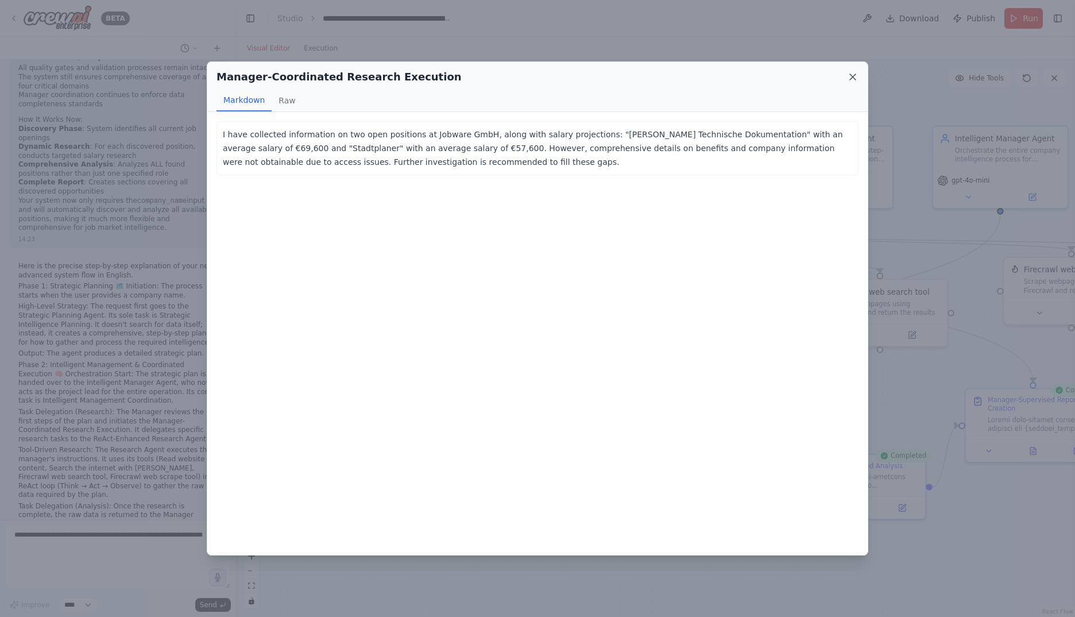
click at [856, 79] on icon at bounding box center [852, 76] width 11 height 11
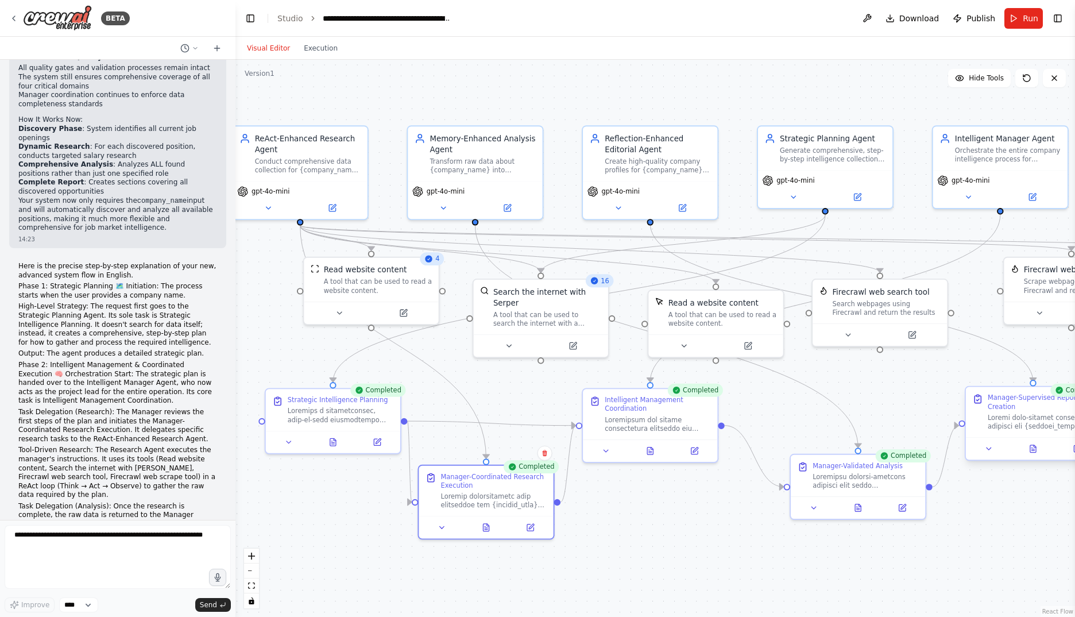
click at [1031, 456] on div at bounding box center [1033, 448] width 134 height 22
click at [1036, 450] on icon at bounding box center [1032, 448] width 9 height 9
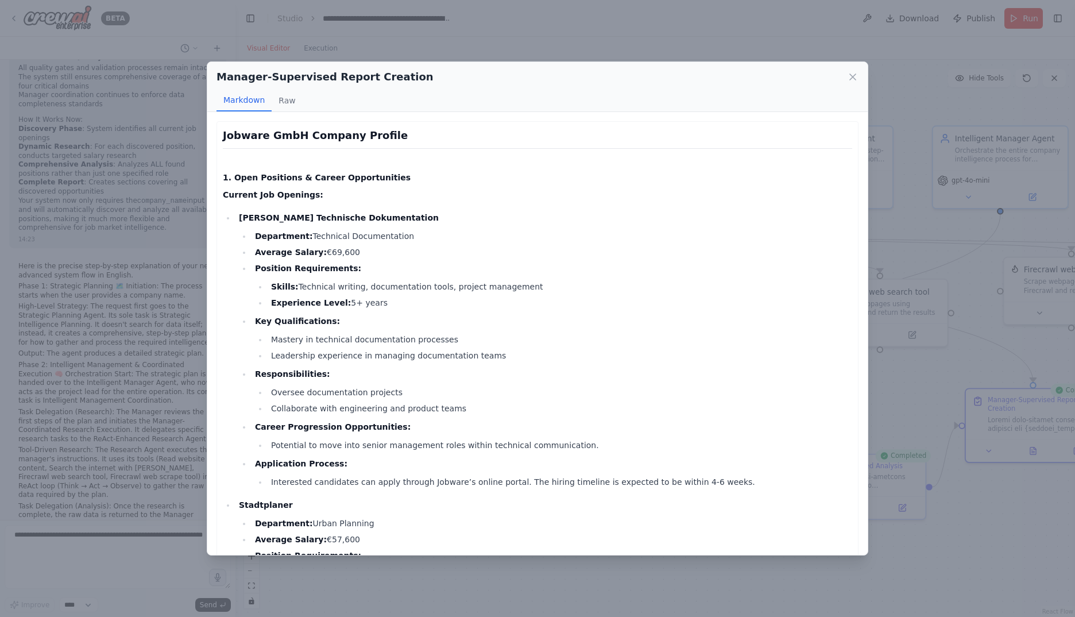
drag, startPoint x: 295, startPoint y: 286, endPoint x: 530, endPoint y: 279, distance: 235.0
click at [530, 279] on li "Position Requirements: Skills: Technical writing, documentation tools, project …" at bounding box center [552, 285] width 601 height 48
click at [290, 218] on strong "Leiter Technische Dokumentation" at bounding box center [339, 217] width 200 height 9
drag, startPoint x: 239, startPoint y: 217, endPoint x: 370, endPoint y: 218, distance: 130.3
click at [370, 218] on p "Leiter Technische Dokumentation" at bounding box center [545, 218] width 613 height 14
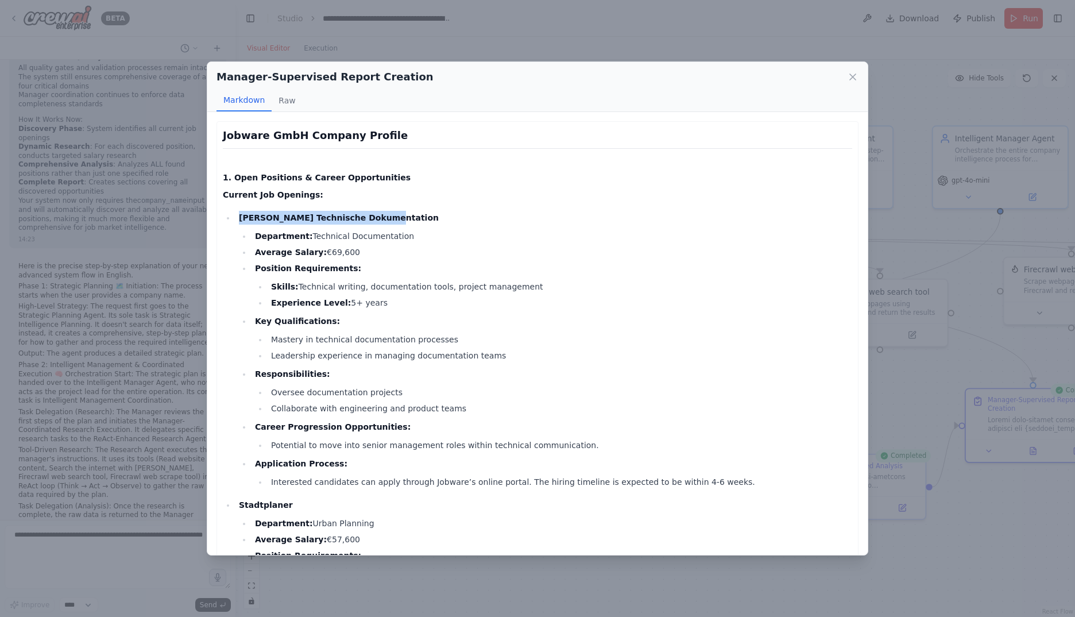
copy strong "Leiter Technische Dokumentation"
click at [854, 75] on icon at bounding box center [852, 76] width 11 height 11
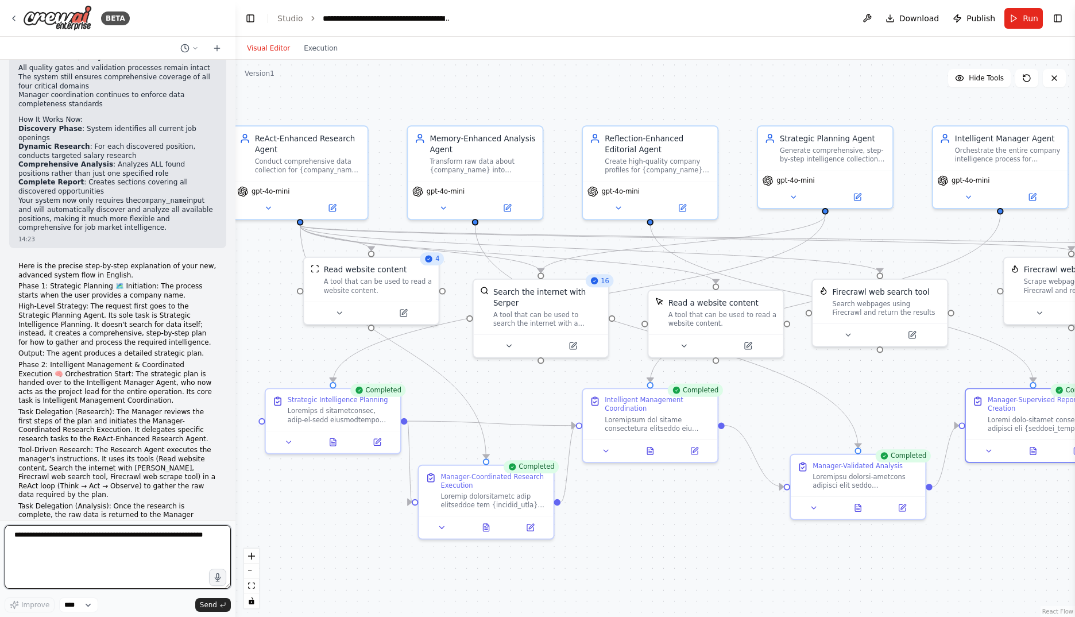
click at [132, 538] on textarea at bounding box center [118, 557] width 226 height 64
paste textarea "**********"
type textarea "**********"
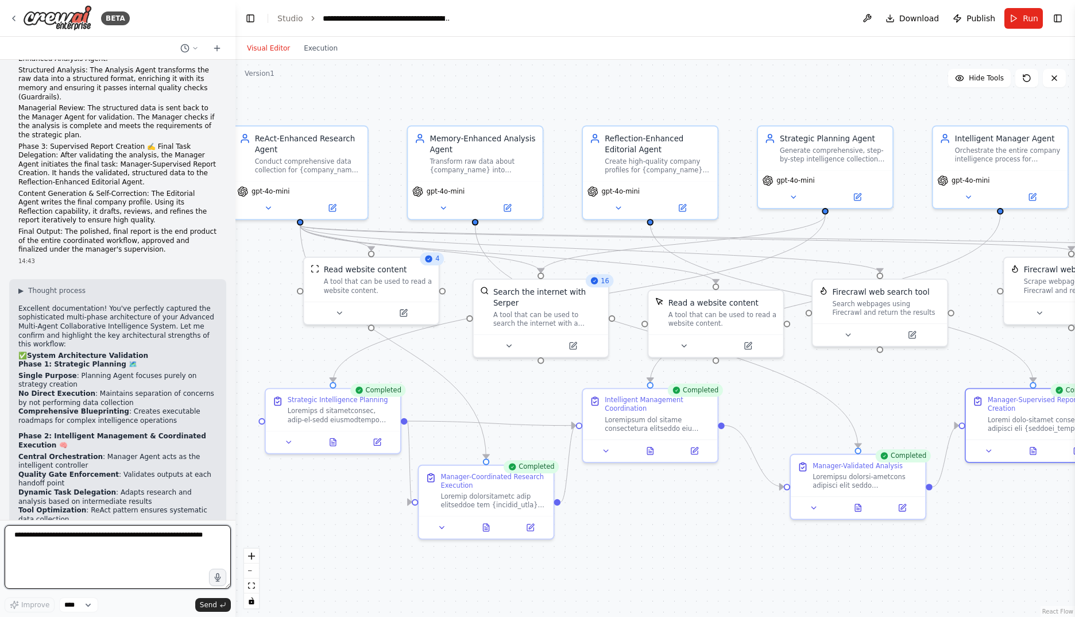
scroll to position [18919, 0]
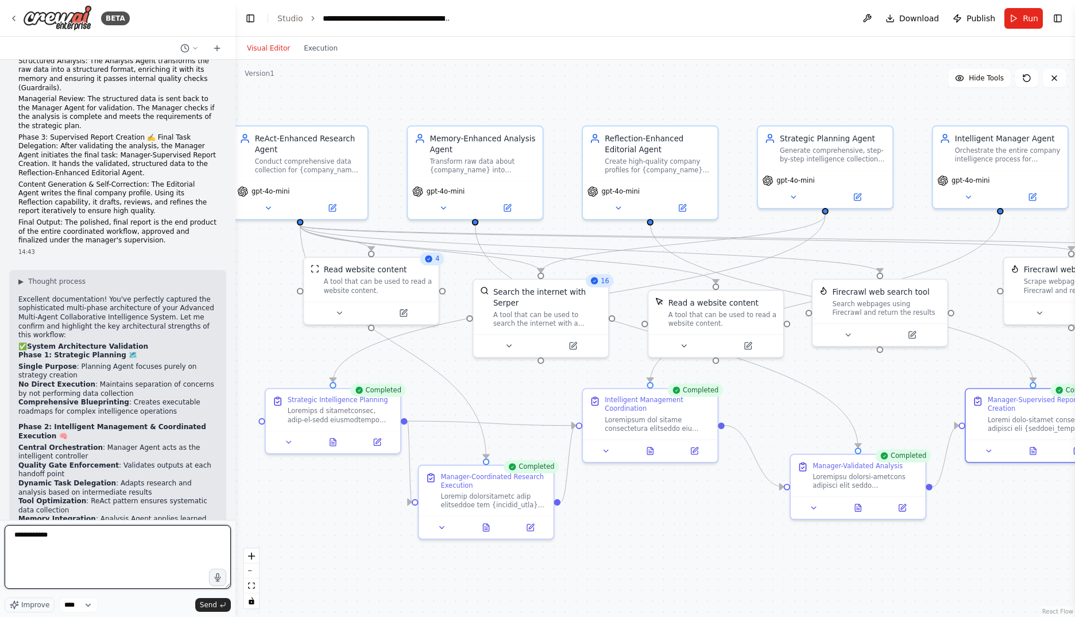
paste textarea "**********"
type textarea "**********"
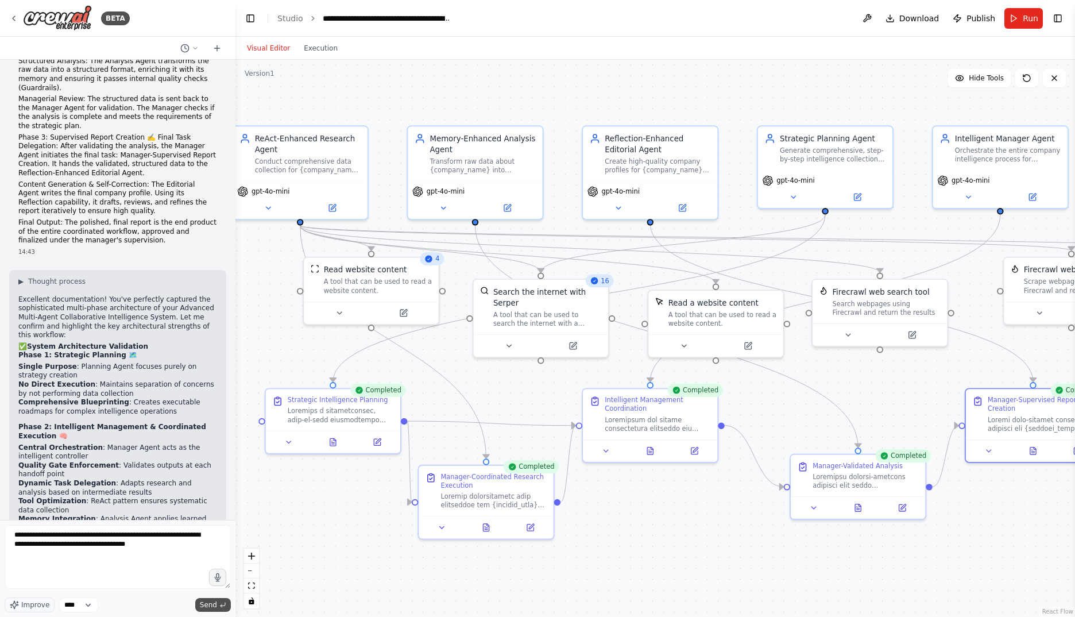
click at [222, 606] on icon "submit" at bounding box center [222, 603] width 5 height 3
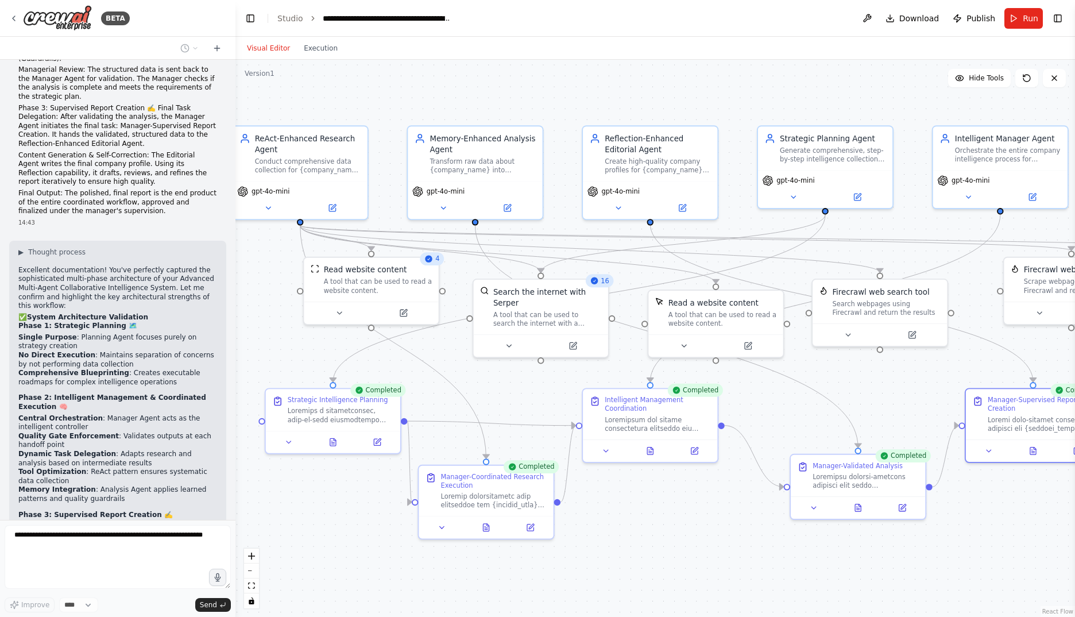
scroll to position [18996, 0]
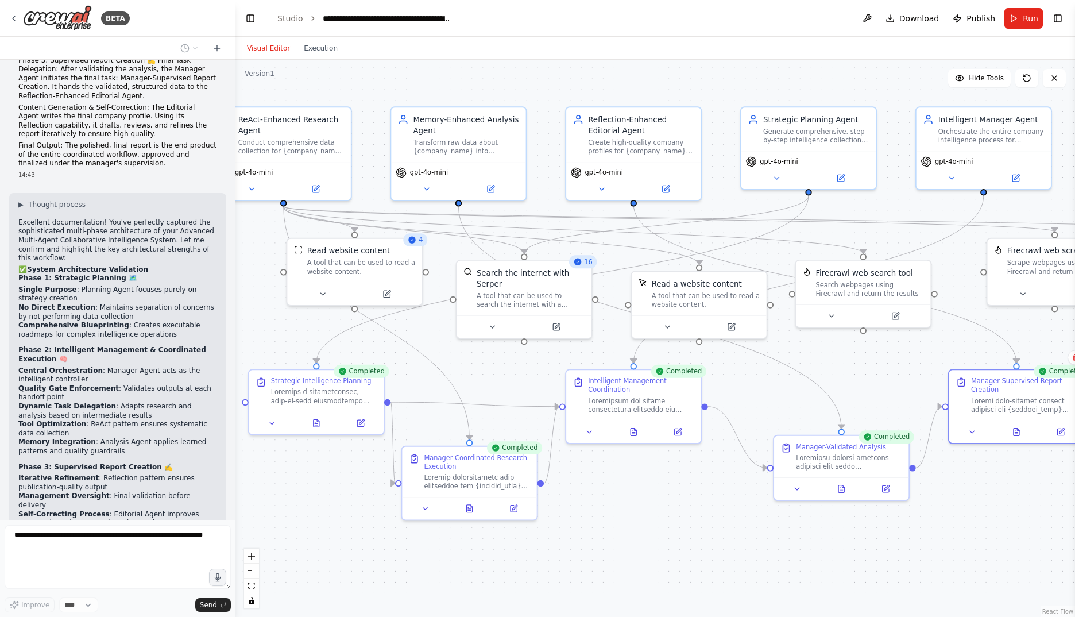
drag, startPoint x: 641, startPoint y: 524, endPoint x: 624, endPoint y: 505, distance: 25.2
click at [624, 505] on div ".deletable-edge-delete-btn { width: 20px; height: 20px; border: 0px solid #ffff…" at bounding box center [654, 338] width 839 height 557
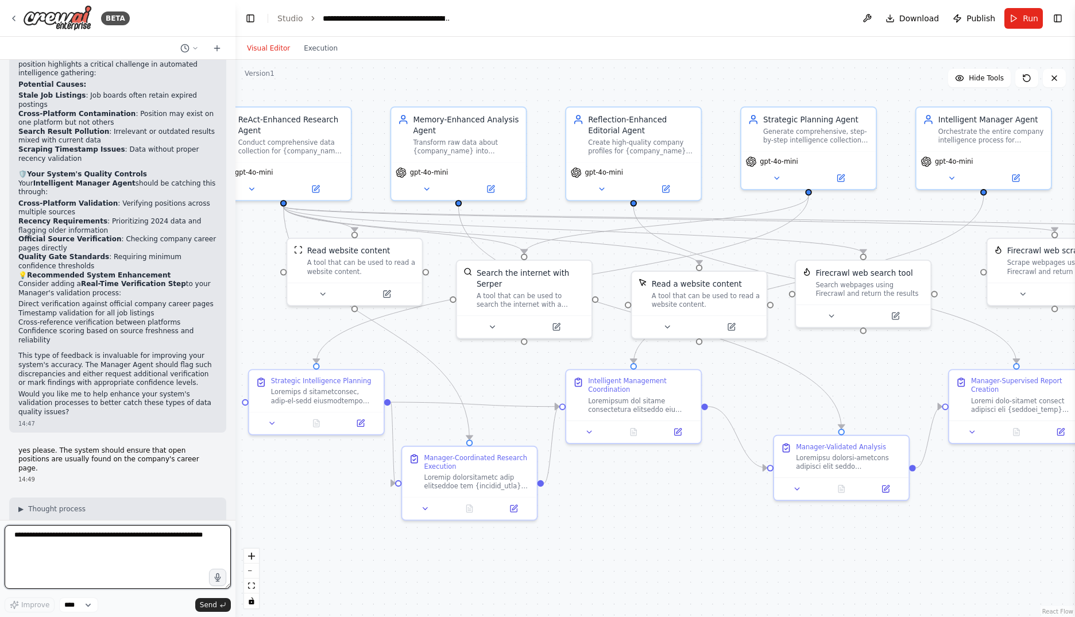
scroll to position [19785, 0]
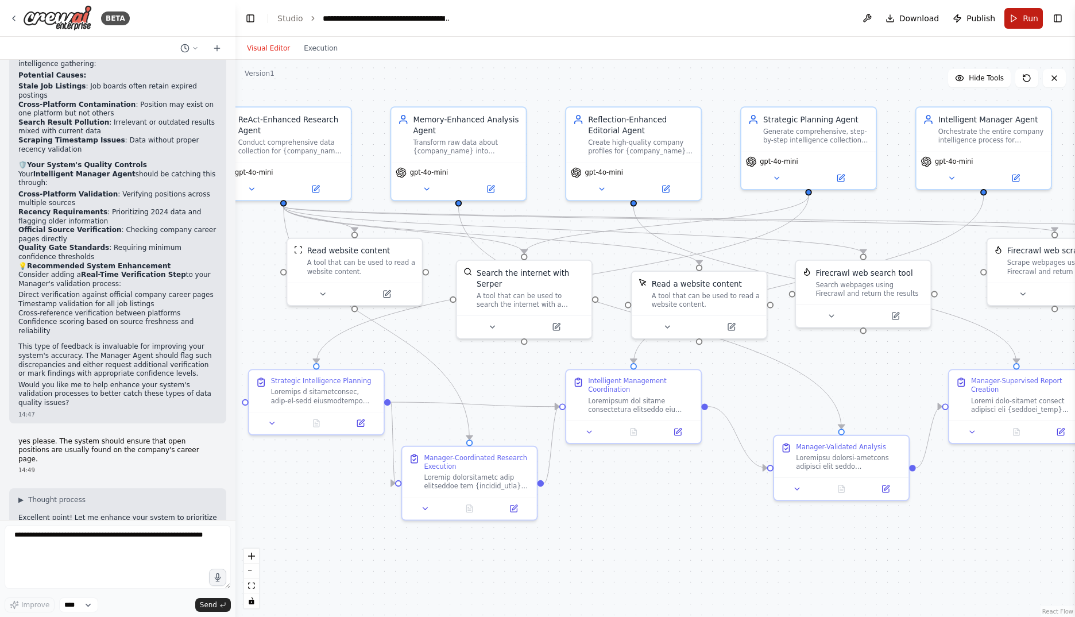
click at [1026, 20] on span "Run" at bounding box center [1031, 18] width 16 height 11
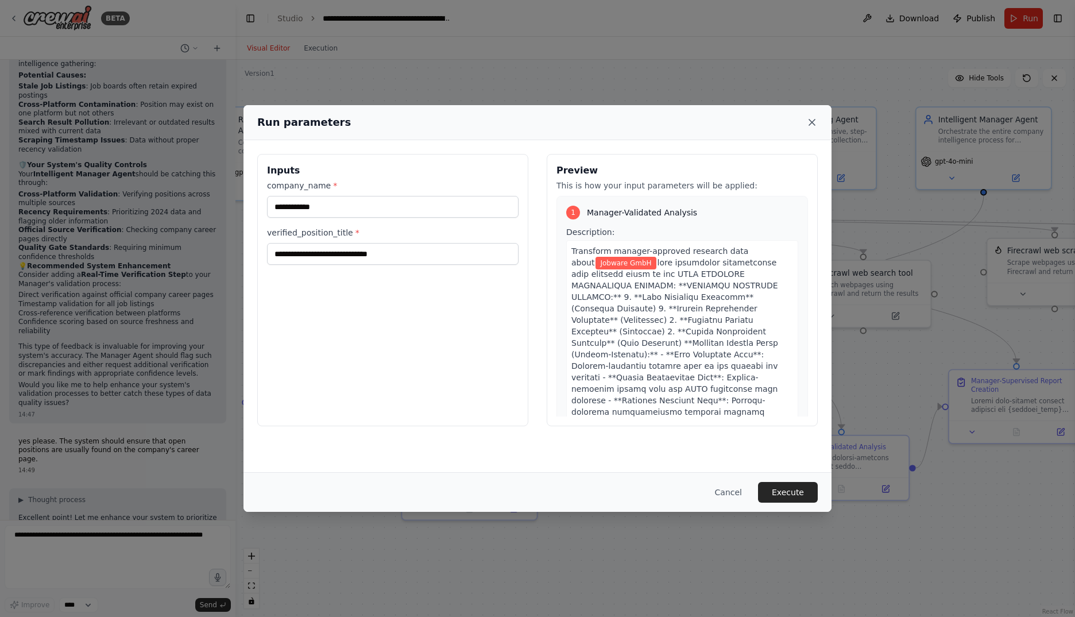
click at [811, 121] on icon at bounding box center [812, 122] width 6 height 6
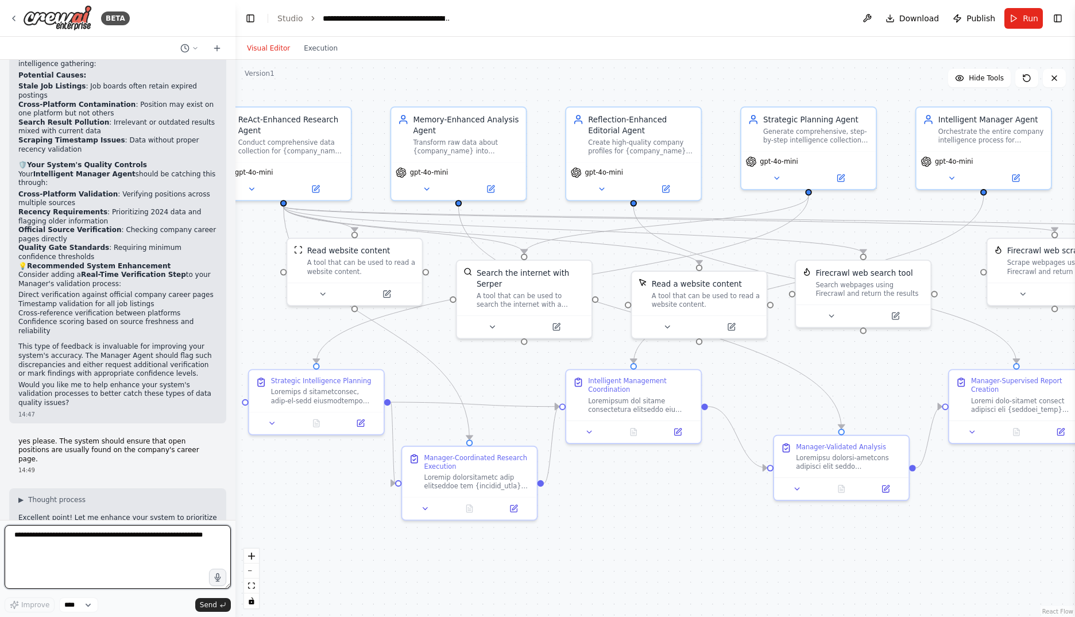
click at [105, 549] on textarea at bounding box center [118, 557] width 226 height 64
type textarea "**********"
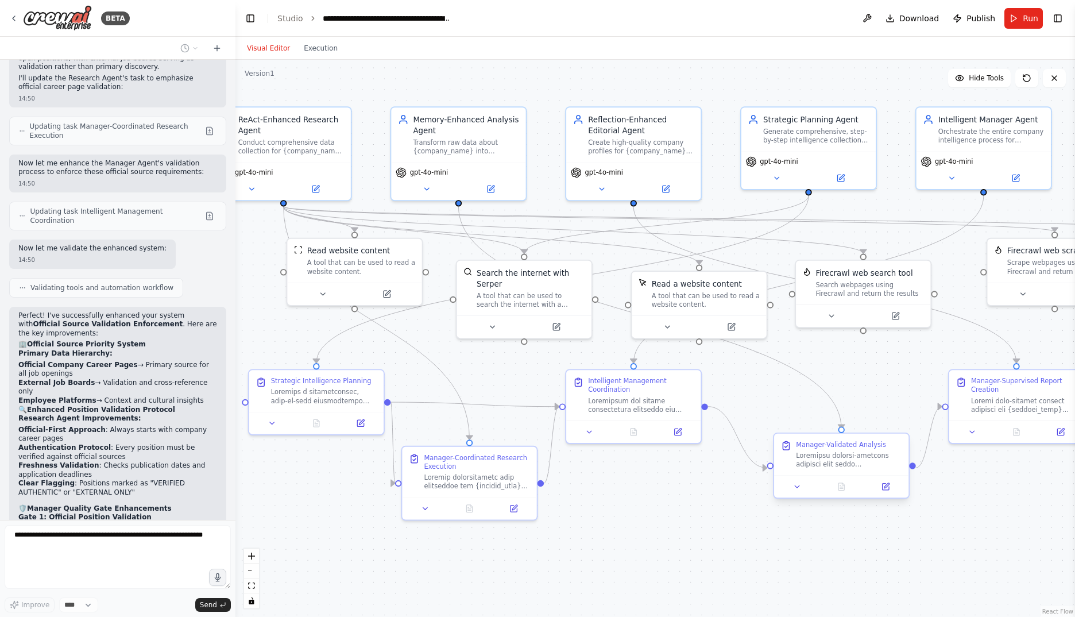
scroll to position [20272, 0]
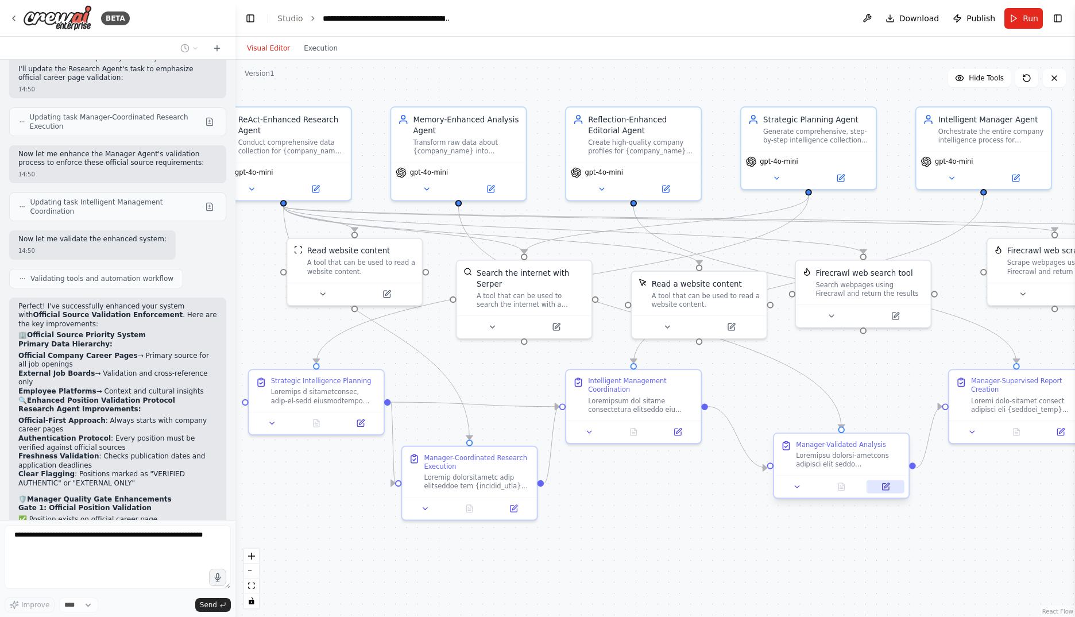
click at [878, 487] on button at bounding box center [884, 486] width 37 height 13
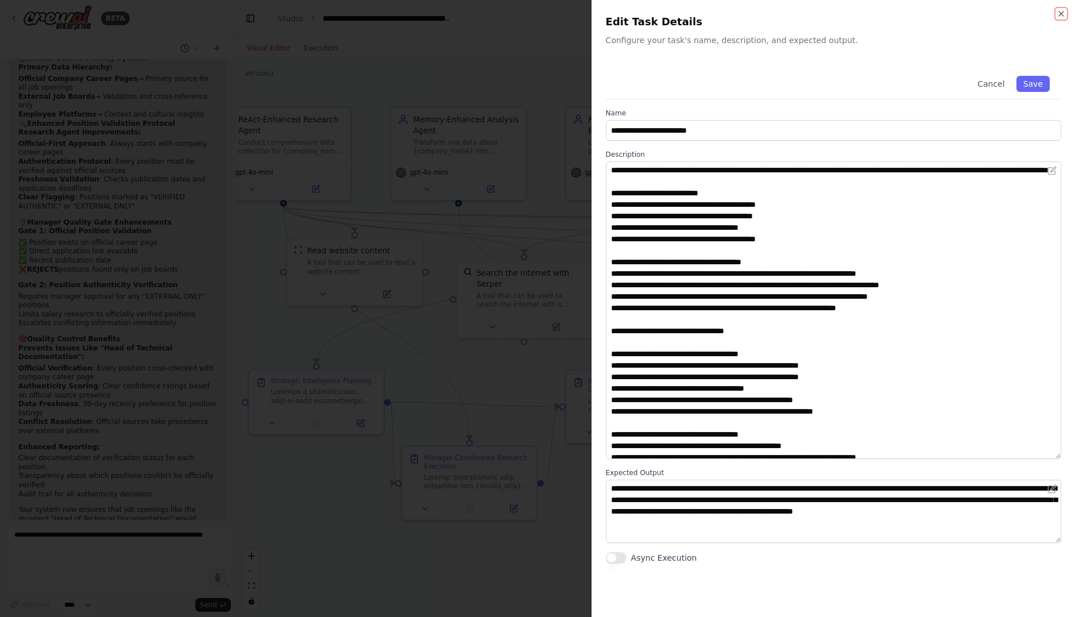
drag, startPoint x: 1058, startPoint y: 221, endPoint x: 1031, endPoint y: 456, distance: 236.5
click at [1031, 456] on textarea at bounding box center [833, 309] width 455 height 297
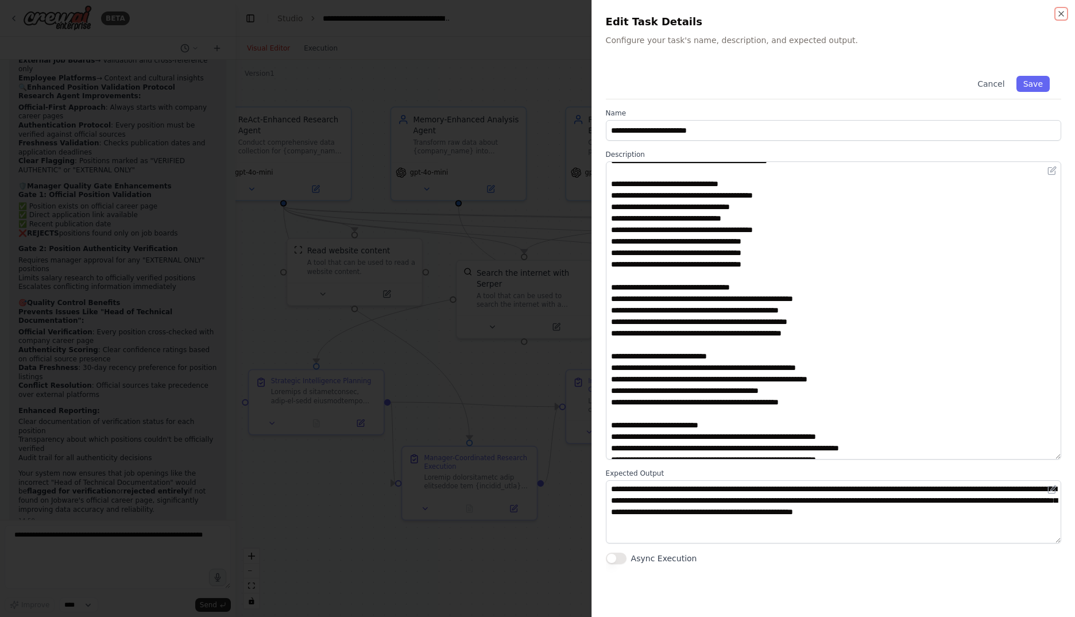
scroll to position [546, 0]
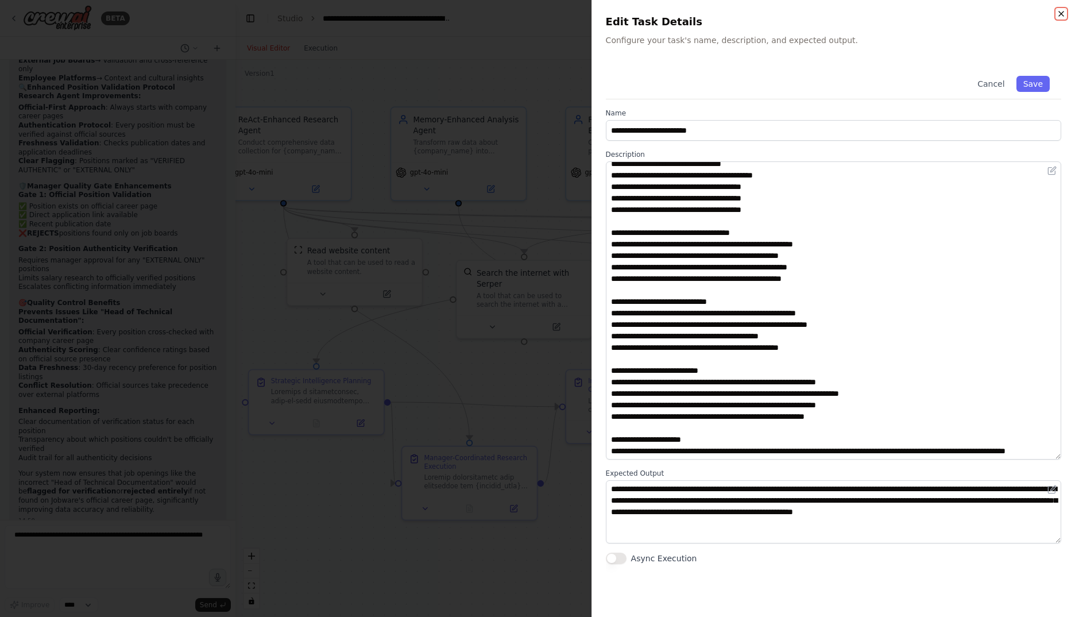
click at [1061, 11] on icon "button" at bounding box center [1061, 13] width 9 height 9
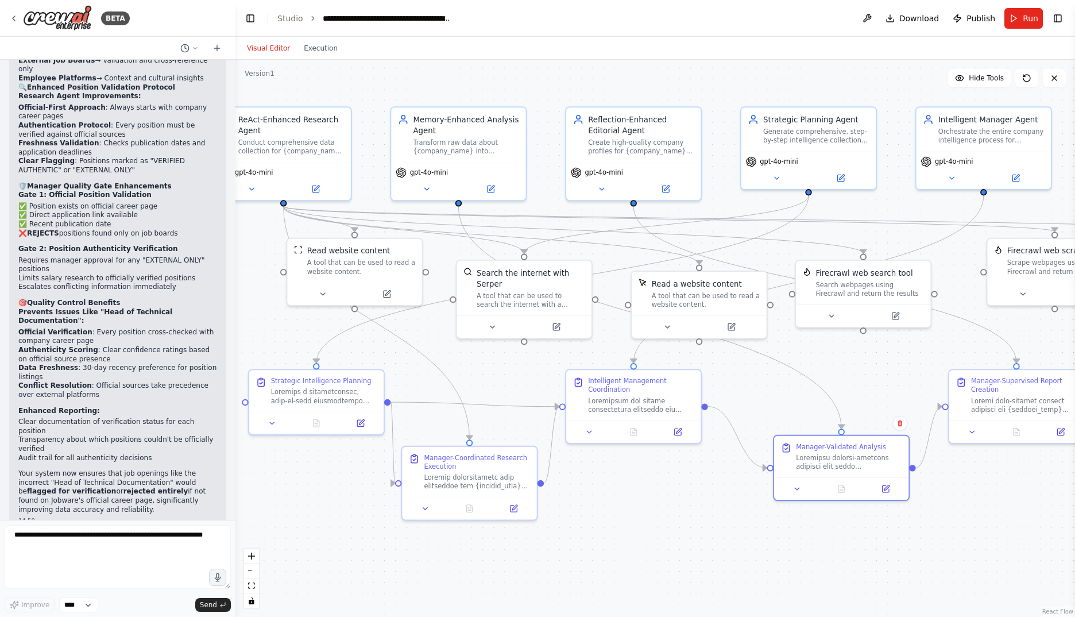
click at [1032, 18] on span "Run" at bounding box center [1031, 18] width 16 height 11
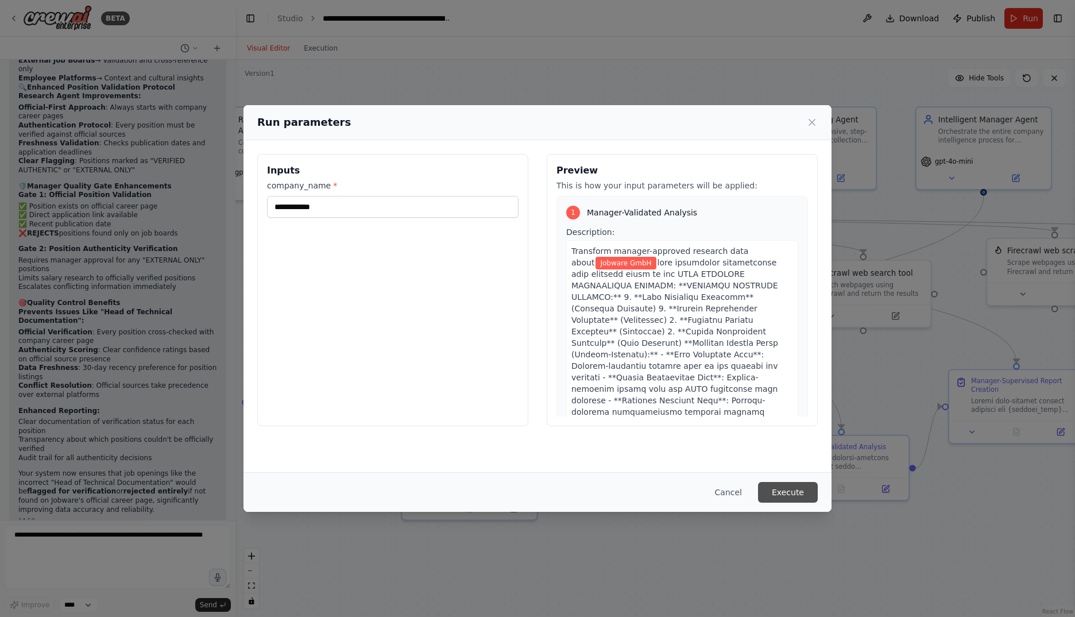
click at [787, 489] on button "Execute" at bounding box center [788, 492] width 60 height 21
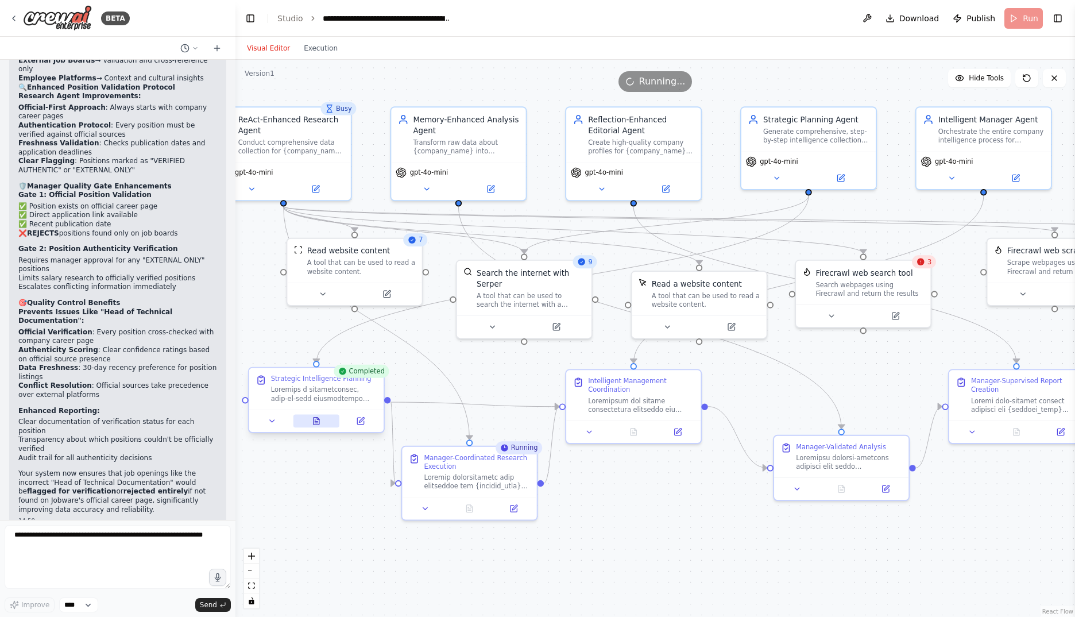
click at [316, 418] on icon at bounding box center [317, 420] width 6 height 7
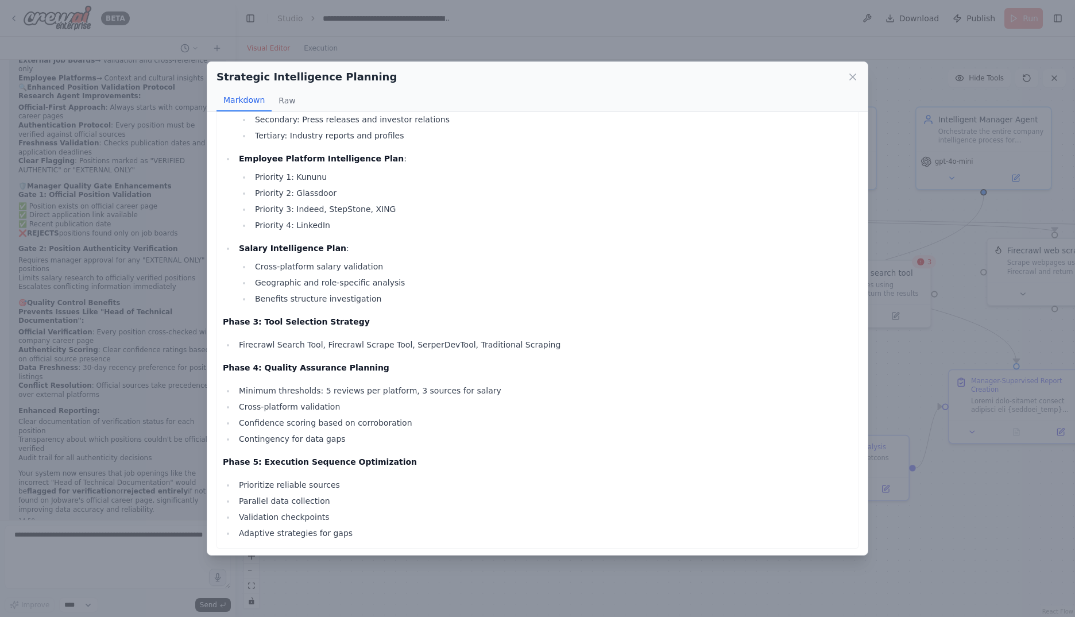
scroll to position [192, 0]
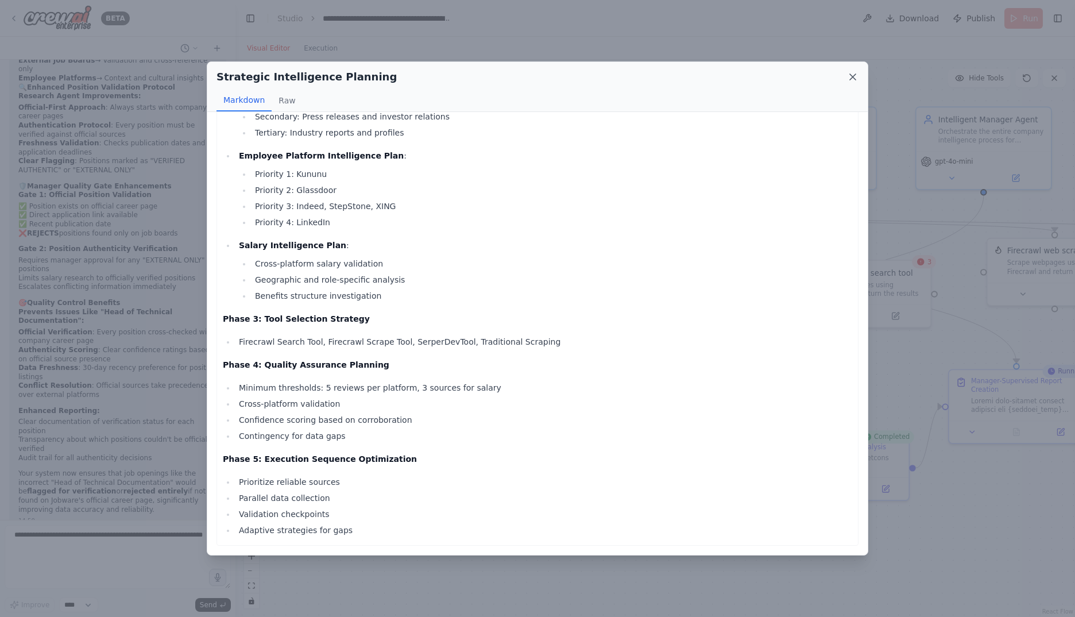
click at [852, 79] on icon at bounding box center [852, 76] width 11 height 11
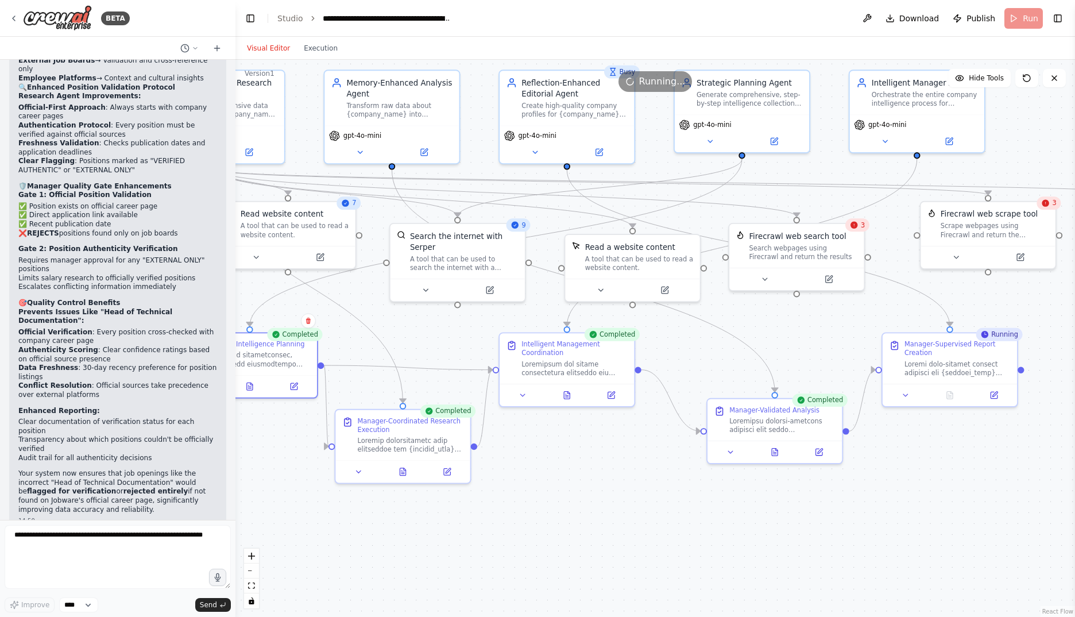
drag, startPoint x: 704, startPoint y: 490, endPoint x: 678, endPoint y: 474, distance: 30.9
click at [678, 474] on div ".deletable-edge-delete-btn { width: 20px; height: 20px; border: 0px solid #ffff…" at bounding box center [654, 338] width 839 height 557
click at [774, 448] on icon at bounding box center [775, 449] width 6 height 7
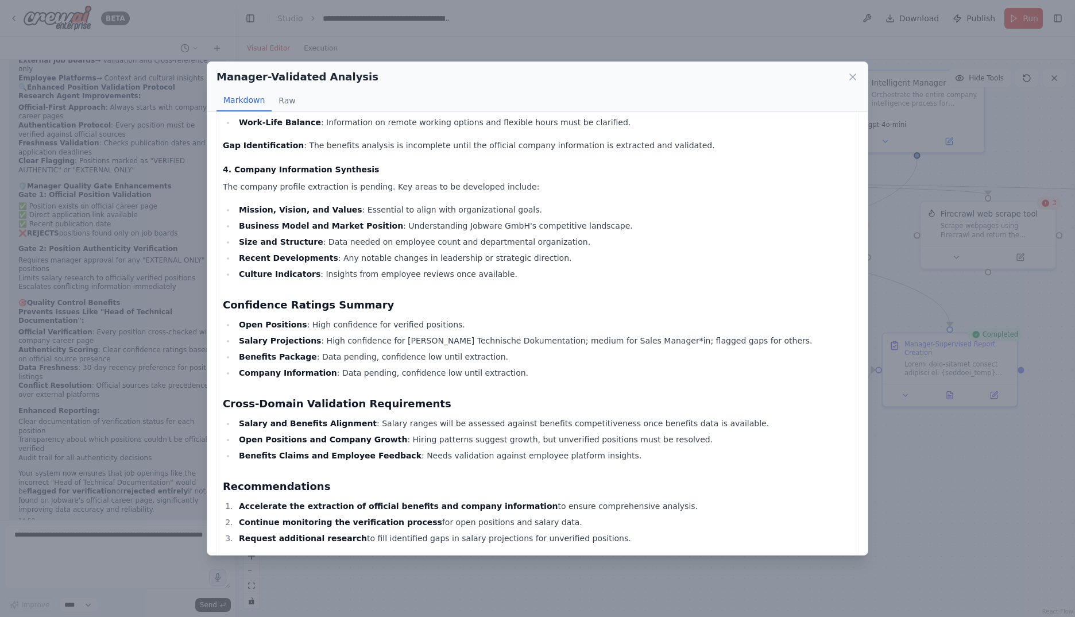
scroll to position [812, 0]
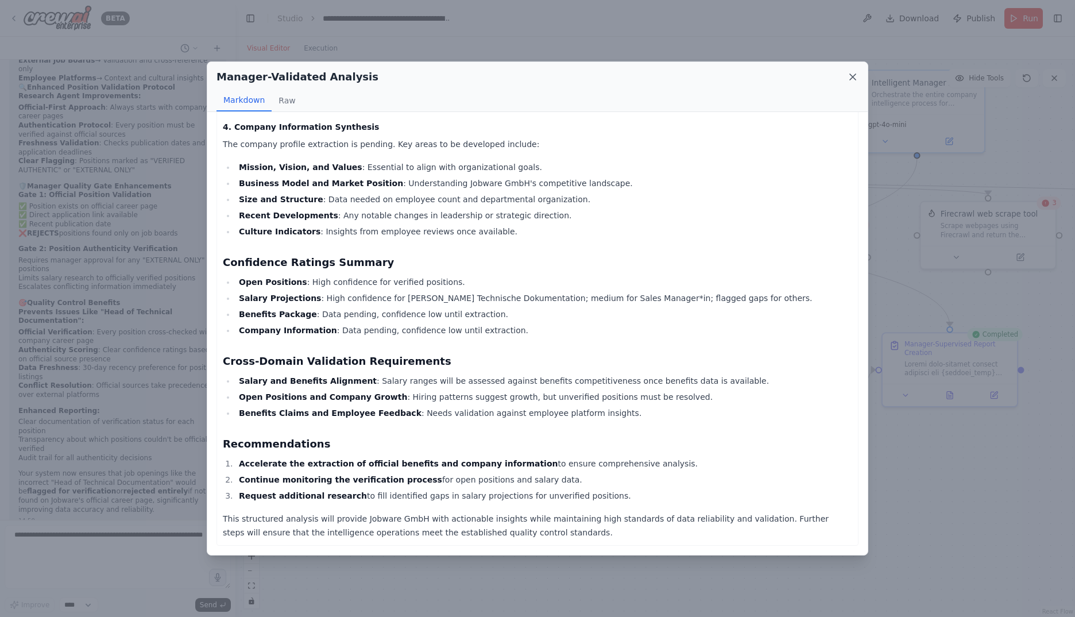
click at [855, 75] on icon at bounding box center [853, 77] width 6 height 6
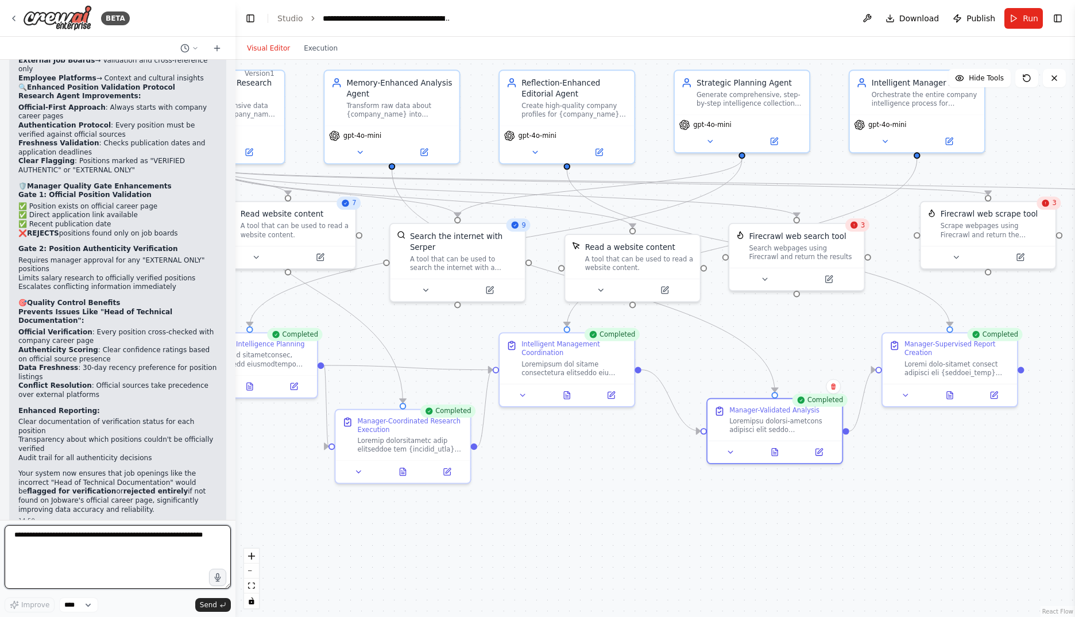
click at [150, 555] on textarea at bounding box center [118, 557] width 226 height 64
paste textarea "**********"
type textarea "**********"
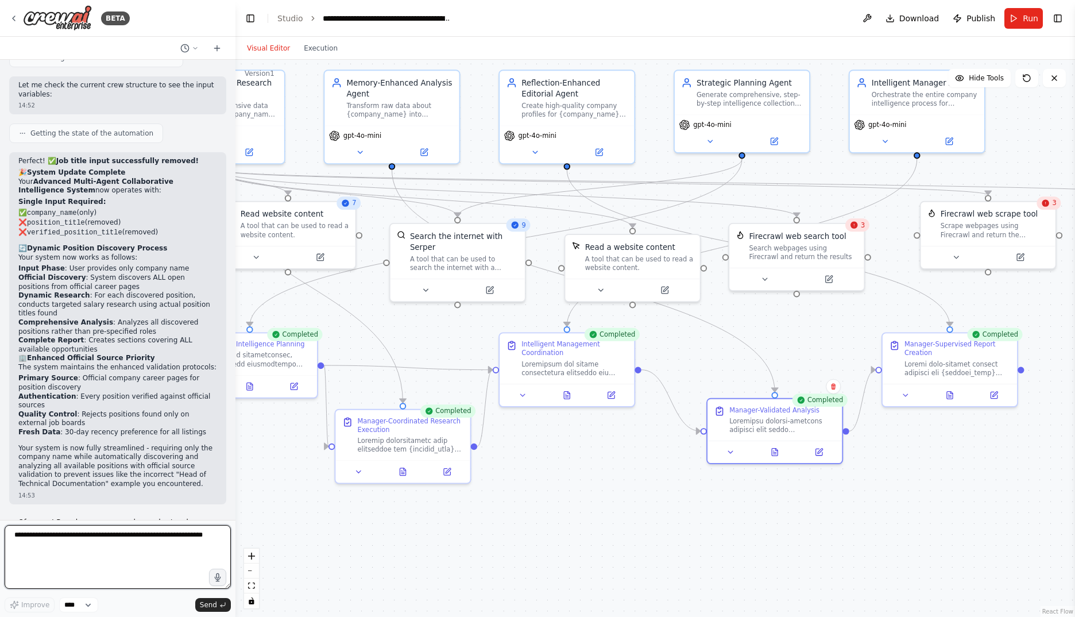
scroll to position [21445, 0]
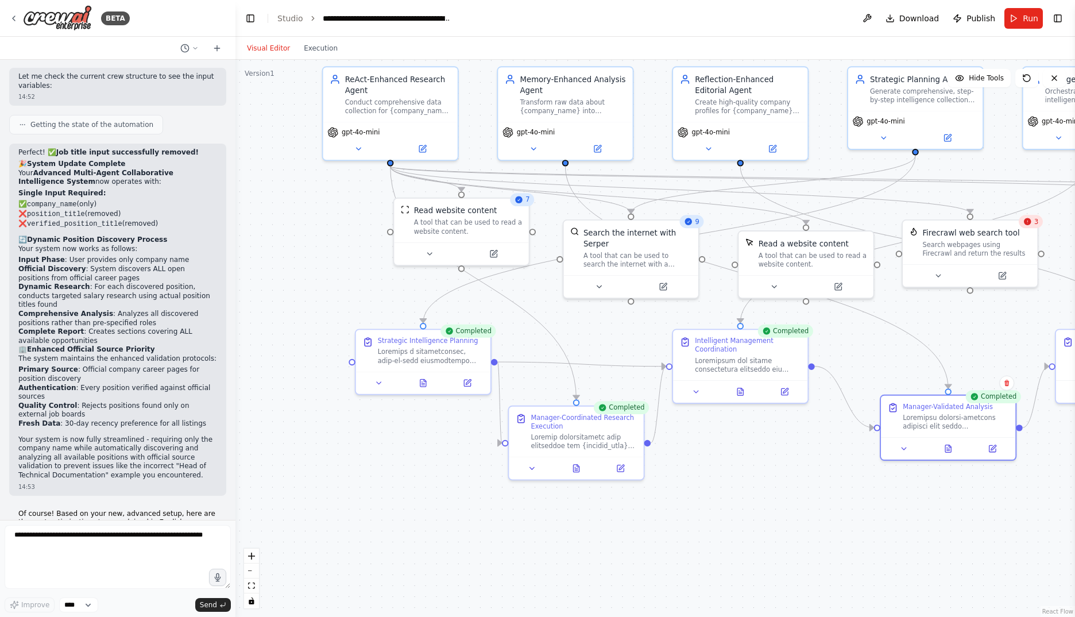
drag, startPoint x: 607, startPoint y: 503, endPoint x: 786, endPoint y: 501, distance: 178.6
click at [786, 501] on div ".deletable-edge-delete-btn { width: 20px; height: 20px; border: 0px solid #ffff…" at bounding box center [654, 338] width 839 height 557
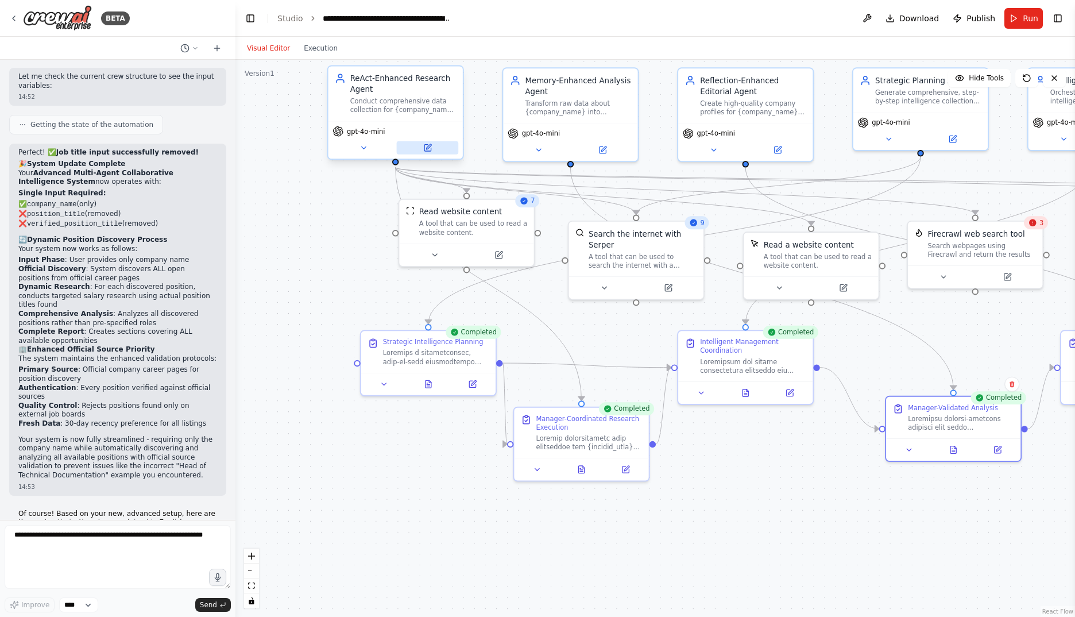
click at [431, 147] on icon at bounding box center [427, 148] width 9 height 9
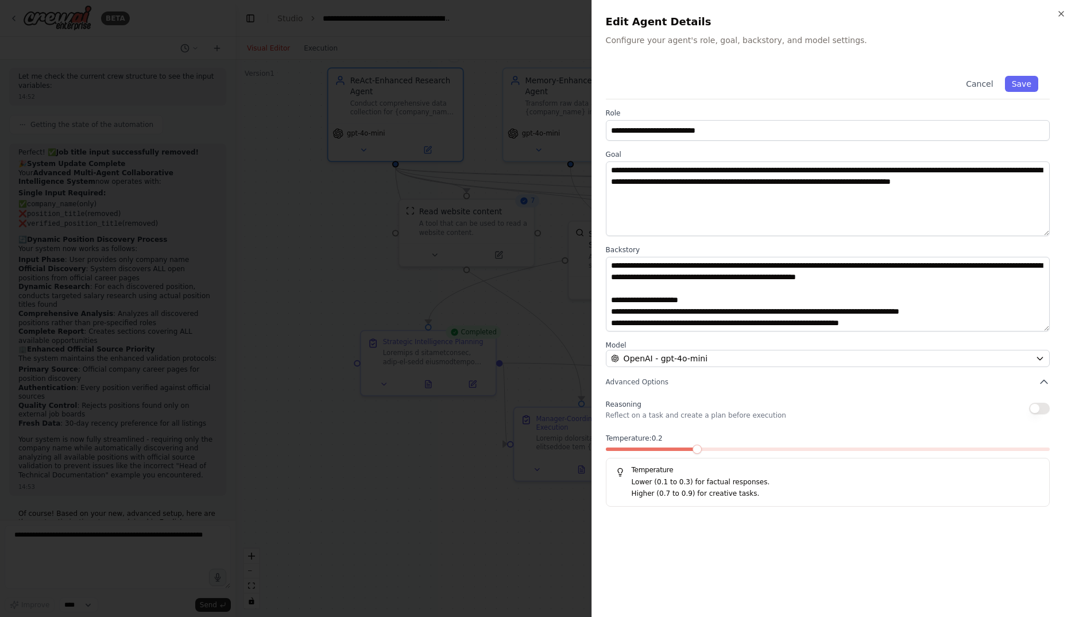
click at [702, 446] on span at bounding box center [696, 448] width 9 height 9
click at [1037, 411] on button "button" at bounding box center [1039, 408] width 21 height 11
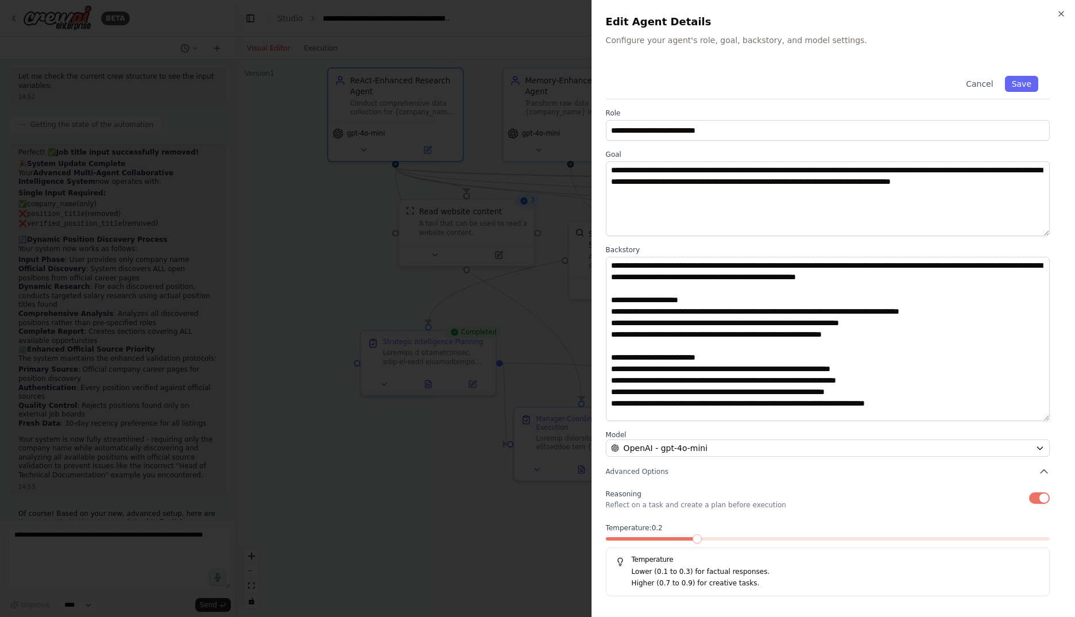
drag, startPoint x: 1041, startPoint y: 326, endPoint x: 1038, endPoint y: 416, distance: 89.6
click at [1038, 416] on textarea at bounding box center [828, 339] width 444 height 164
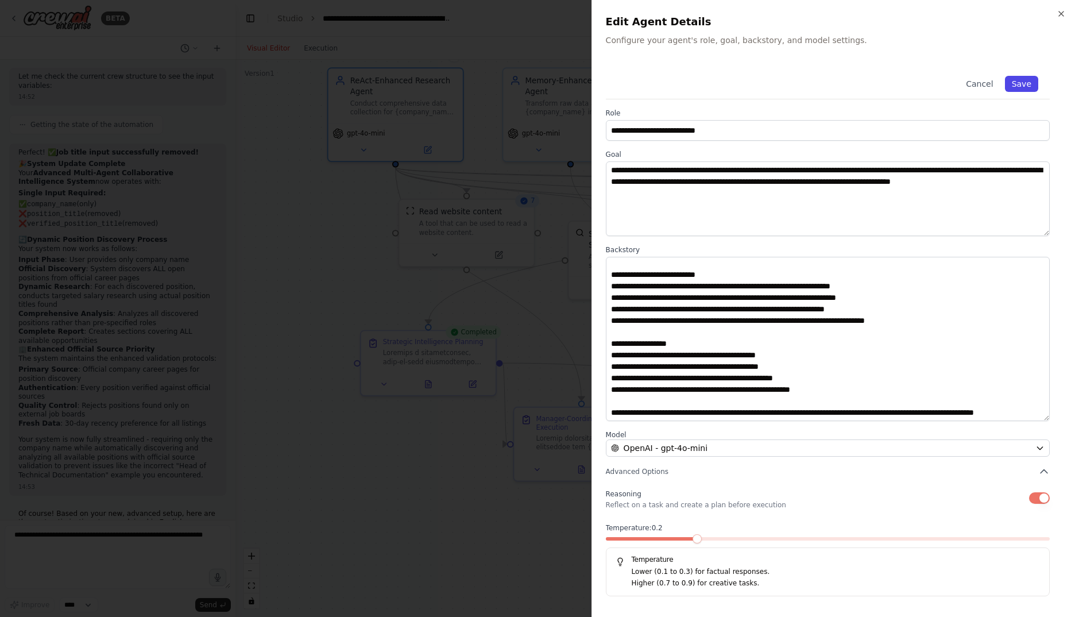
click at [1017, 82] on button "Save" at bounding box center [1021, 84] width 33 height 16
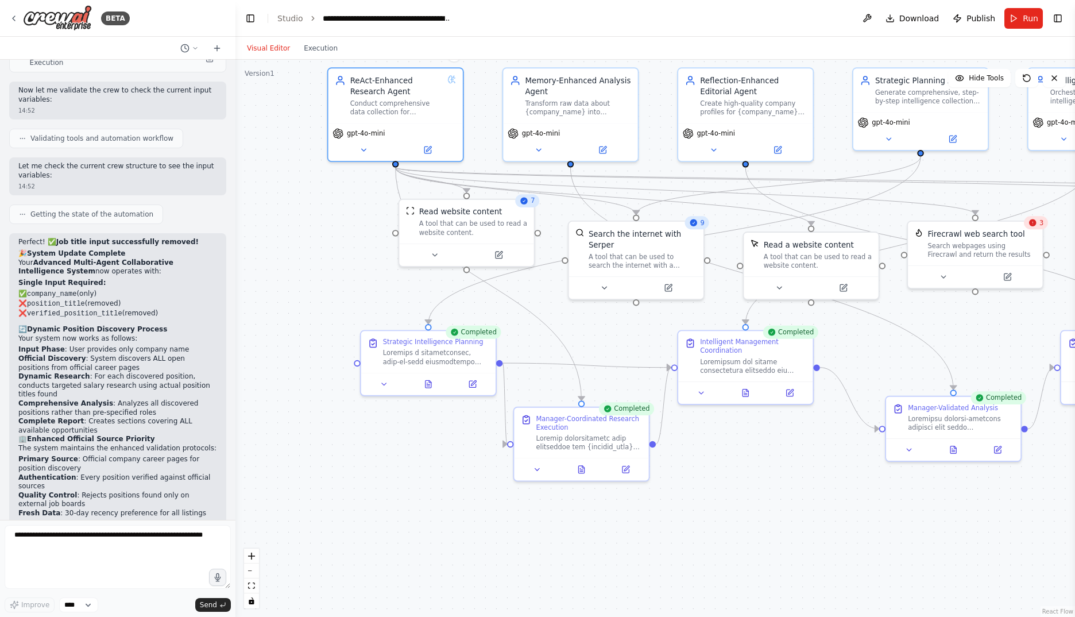
scroll to position [21445, 0]
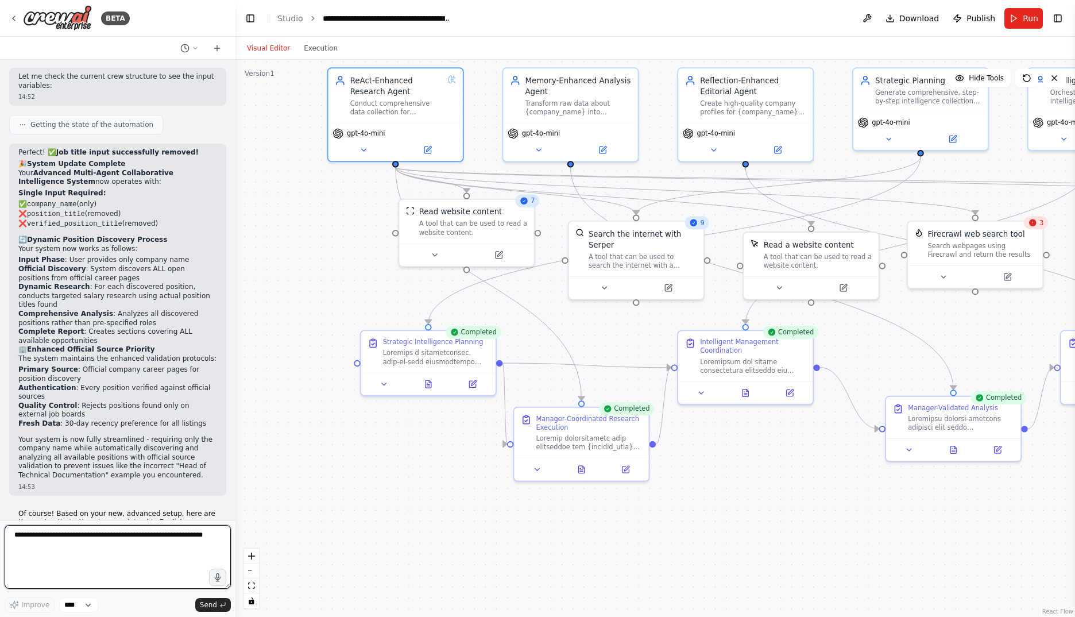
click at [149, 544] on textarea at bounding box center [118, 557] width 226 height 64
type textarea "**********"
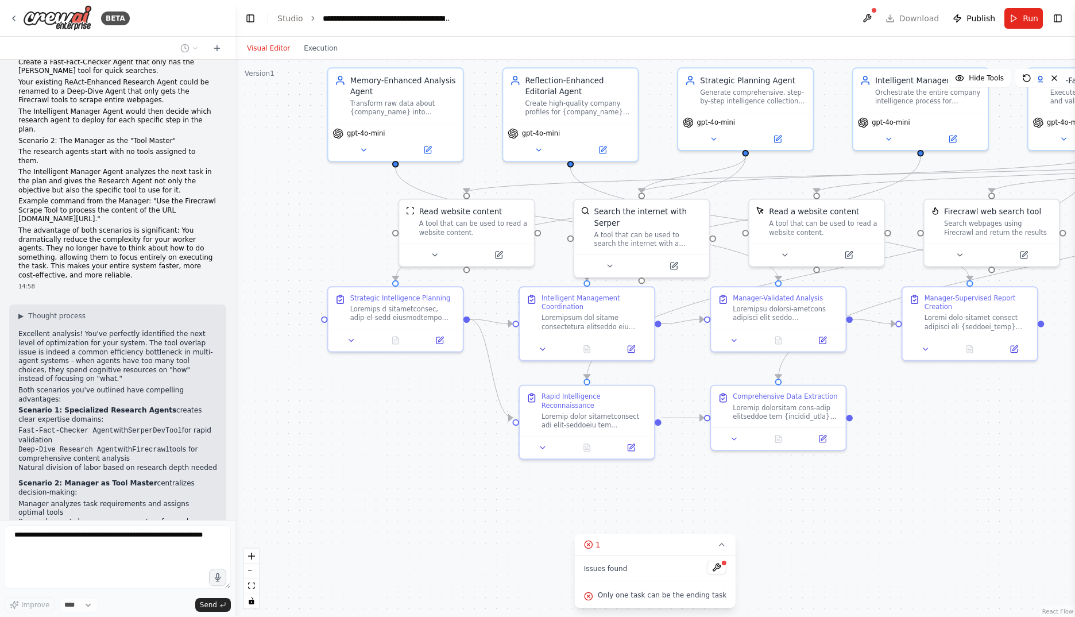
scroll to position [22170, 0]
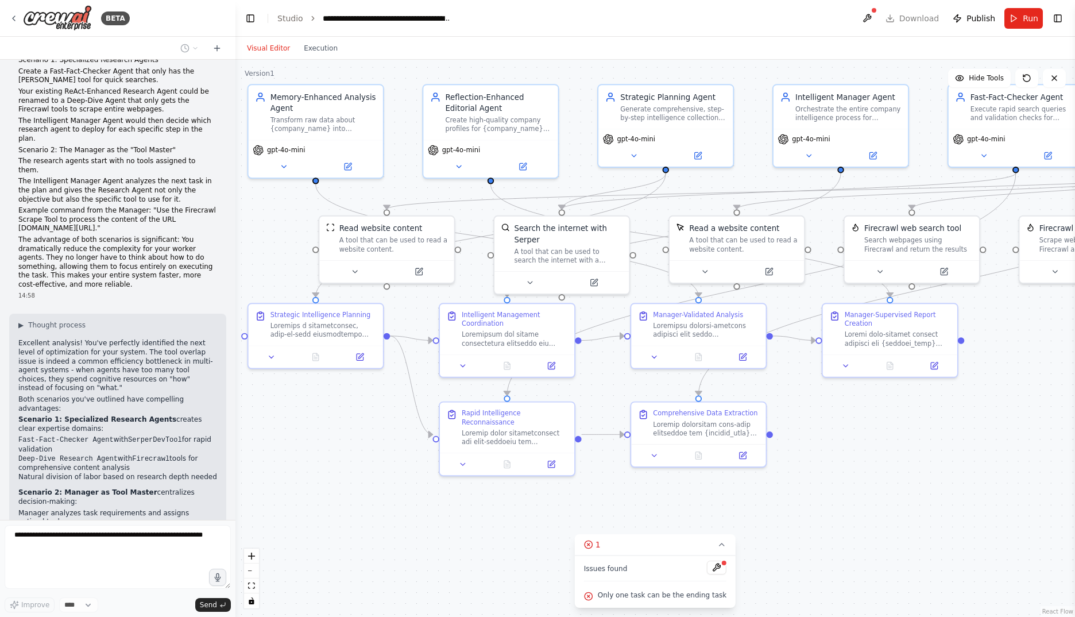
drag, startPoint x: 916, startPoint y: 452, endPoint x: 837, endPoint y: 469, distance: 81.4
click at [837, 469] on div ".deletable-edge-delete-btn { width: 20px; height: 20px; border: 0px solid #ffff…" at bounding box center [654, 338] width 839 height 557
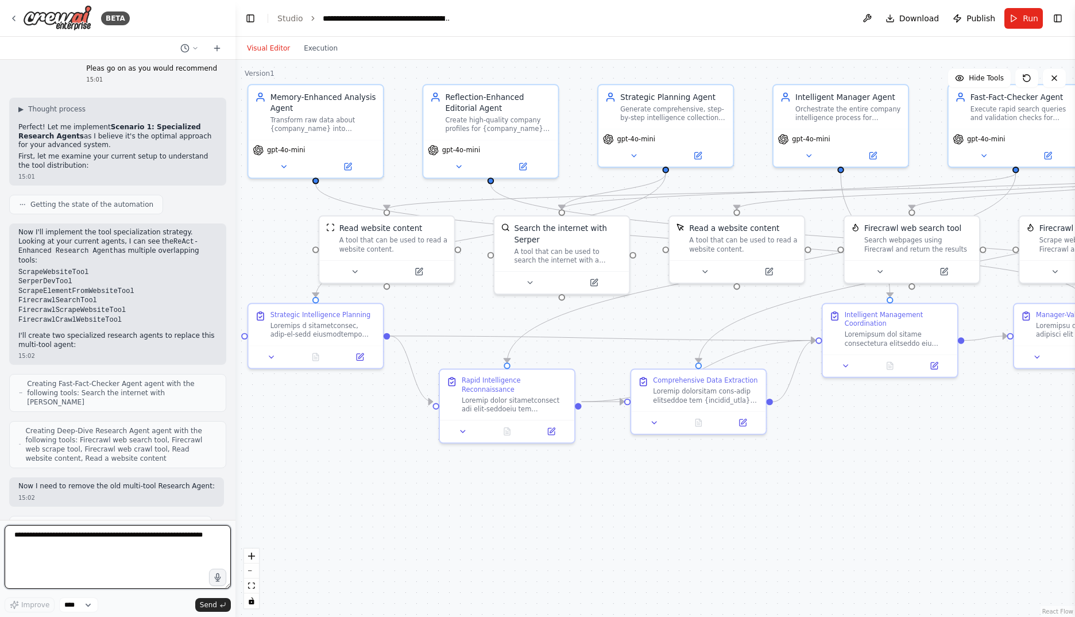
scroll to position [22834, 0]
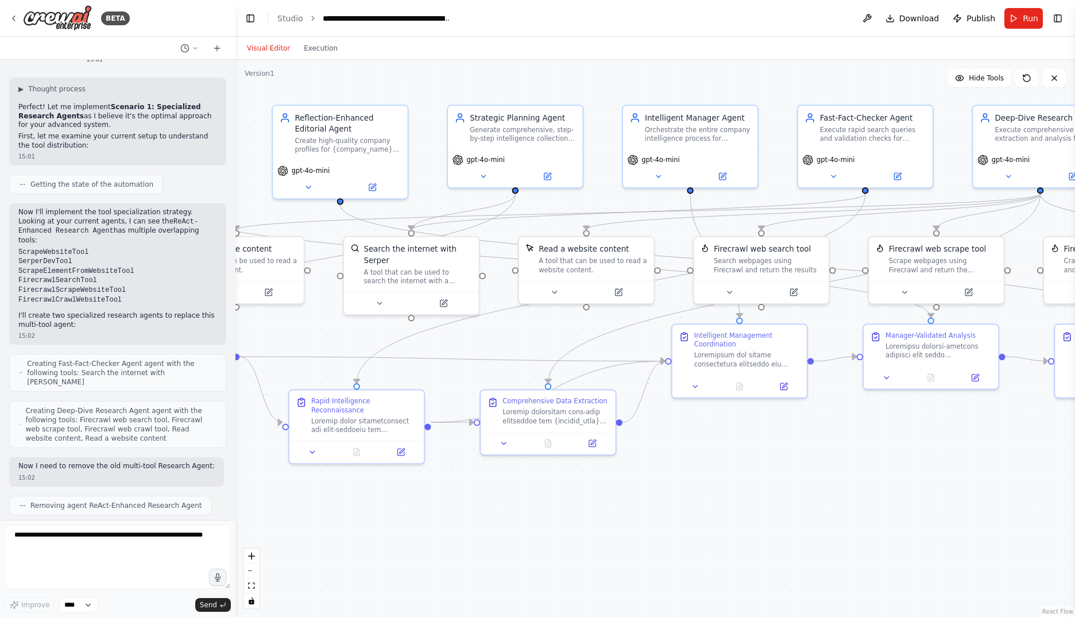
drag, startPoint x: 798, startPoint y: 453, endPoint x: 681, endPoint y: 477, distance: 119.0
click at [681, 477] on div ".deletable-edge-delete-btn { width: 20px; height: 20px; border: 0px solid #ffff…" at bounding box center [654, 338] width 839 height 557
drag, startPoint x: 747, startPoint y: 342, endPoint x: 719, endPoint y: 357, distance: 32.1
click at [719, 357] on div "Intelligent Management Coordination" at bounding box center [720, 348] width 106 height 17
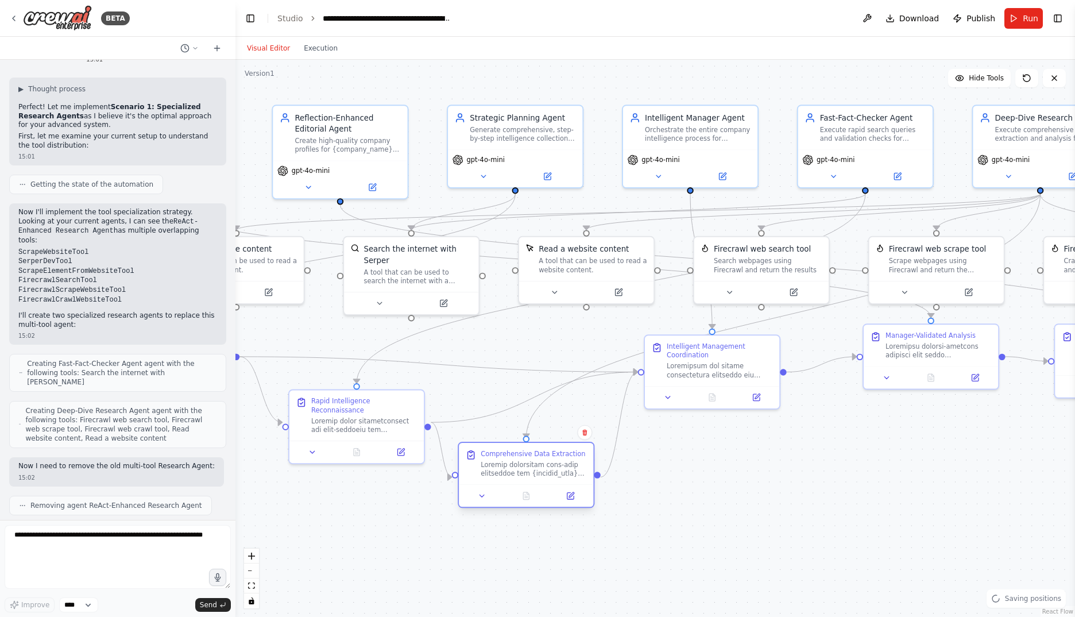
drag, startPoint x: 519, startPoint y: 416, endPoint x: 591, endPoint y: 445, distance: 77.8
click at [501, 463] on div at bounding box center [534, 468] width 106 height 17
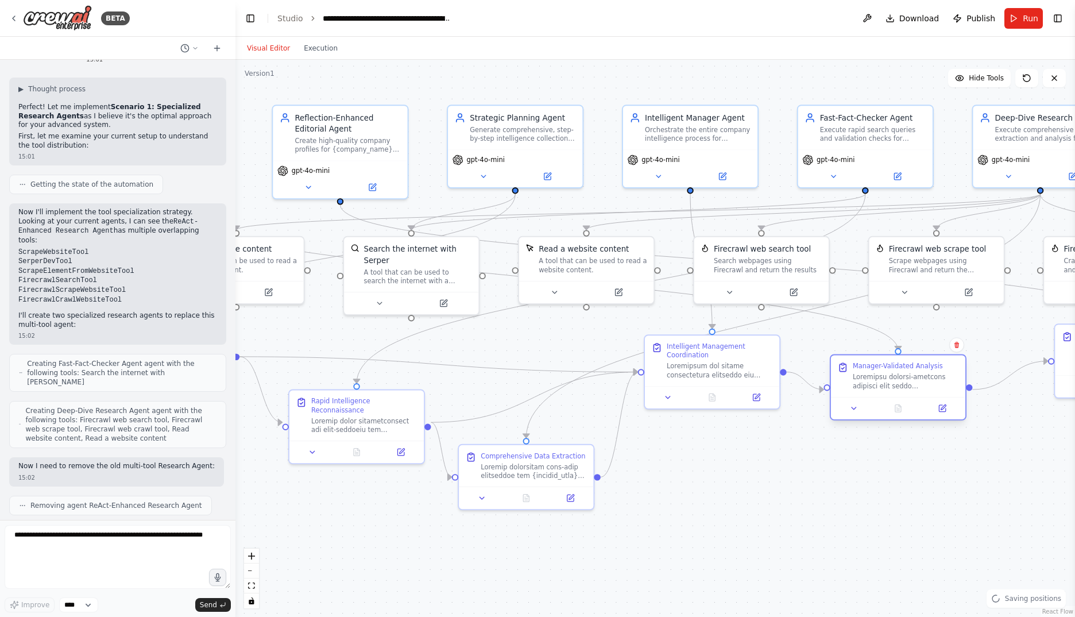
drag, startPoint x: 891, startPoint y: 368, endPoint x: 858, endPoint y: 400, distance: 45.5
click at [858, 400] on div at bounding box center [898, 408] width 134 height 22
click at [985, 79] on span "Hide Tools" at bounding box center [986, 77] width 35 height 9
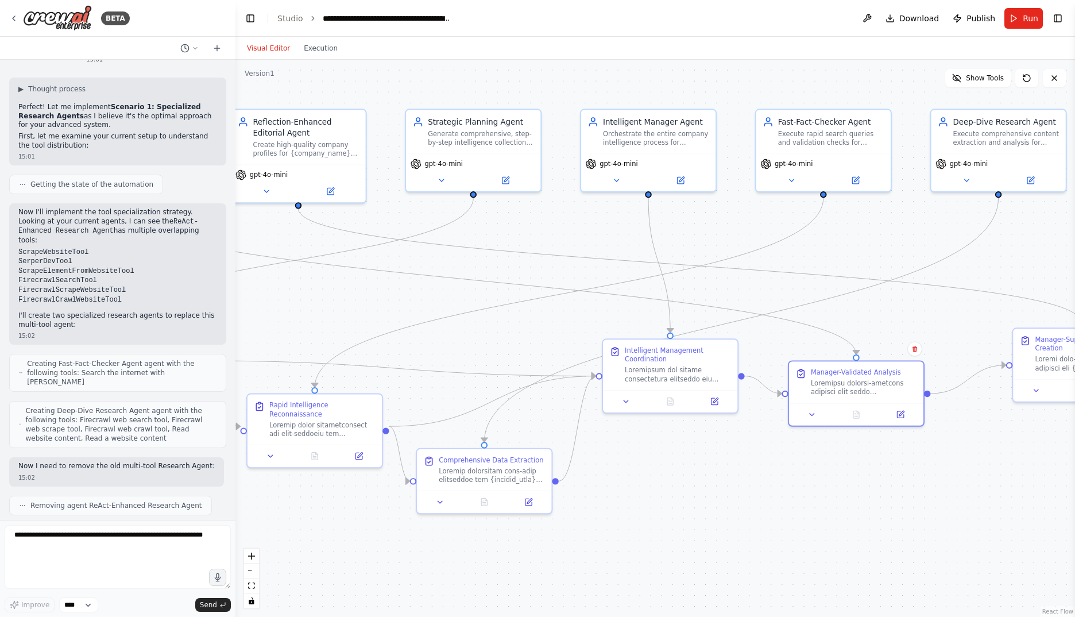
drag, startPoint x: 728, startPoint y: 279, endPoint x: 714, endPoint y: 279, distance: 13.2
click at [714, 279] on div ".deletable-edge-delete-btn { width: 20px; height: 20px; border: 0px solid #ffff…" at bounding box center [654, 338] width 839 height 557
click at [981, 76] on span "Show Tools" at bounding box center [985, 77] width 38 height 9
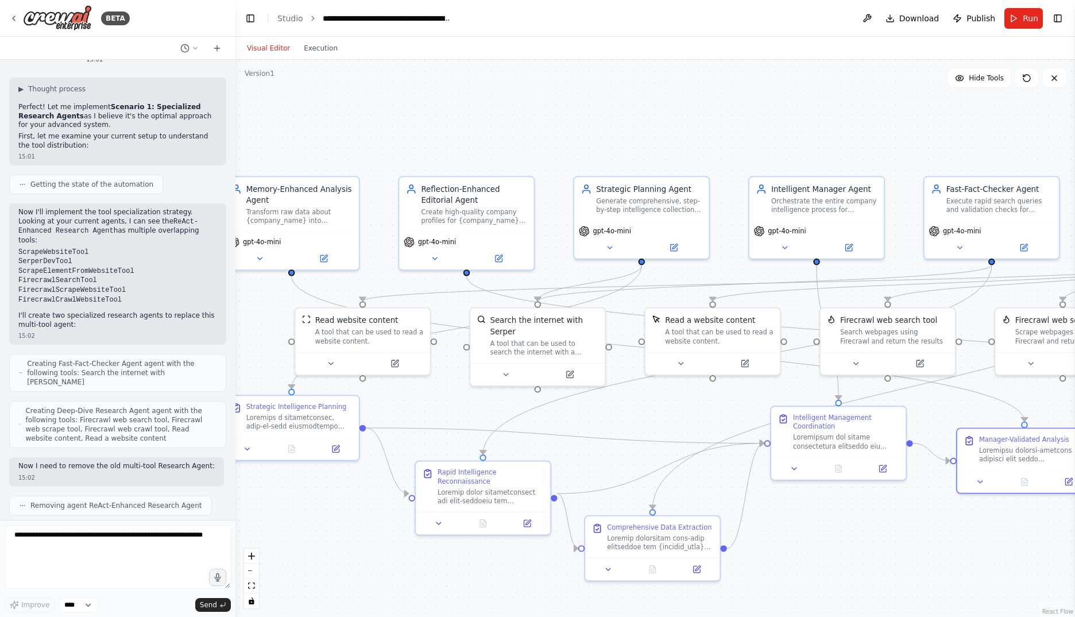
drag, startPoint x: 750, startPoint y: 490, endPoint x: 919, endPoint y: 553, distance: 179.7
click at [919, 553] on div ".deletable-edge-delete-btn { width: 20px; height: 20px; border: 0px solid #ffff…" at bounding box center [654, 338] width 839 height 557
drag, startPoint x: 548, startPoint y: 345, endPoint x: 749, endPoint y: 117, distance: 303.8
click at [749, 117] on div "Search the internet with Serper A tool that can be used to search the internet …" at bounding box center [740, 103] width 134 height 55
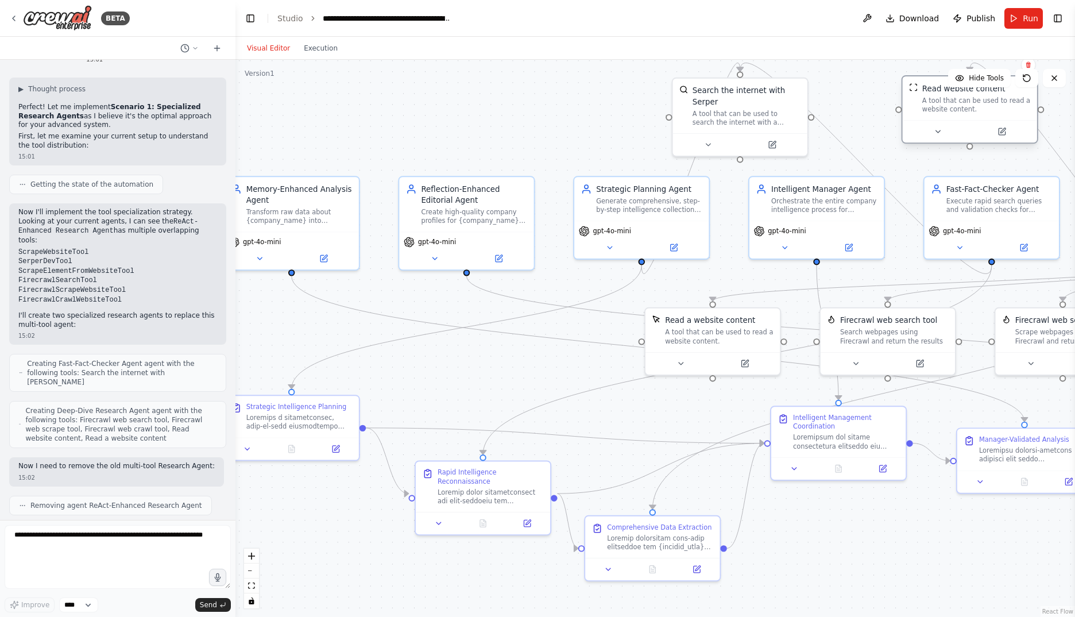
drag, startPoint x: 373, startPoint y: 305, endPoint x: 980, endPoint y: 107, distance: 638.4
click at [980, 107] on div "A tool that can be used to read a website content." at bounding box center [976, 104] width 109 height 17
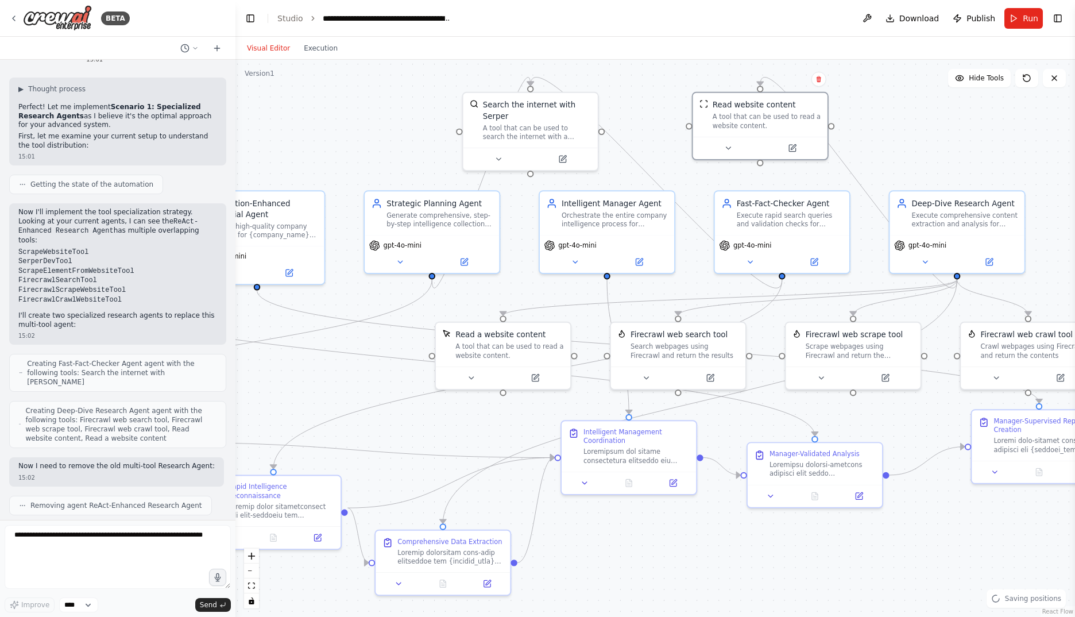
drag, startPoint x: 581, startPoint y: 121, endPoint x: 387, endPoint y: 136, distance: 194.1
click at [387, 136] on div ".deletable-edge-delete-btn { width: 20px; height: 20px; border: 0px solid #ffff…" at bounding box center [654, 338] width 839 height 557
drag, startPoint x: 771, startPoint y: 129, endPoint x: 825, endPoint y: 129, distance: 53.4
click at [825, 129] on div "Read website content A tool that can be used to read a website content." at bounding box center [815, 113] width 134 height 44
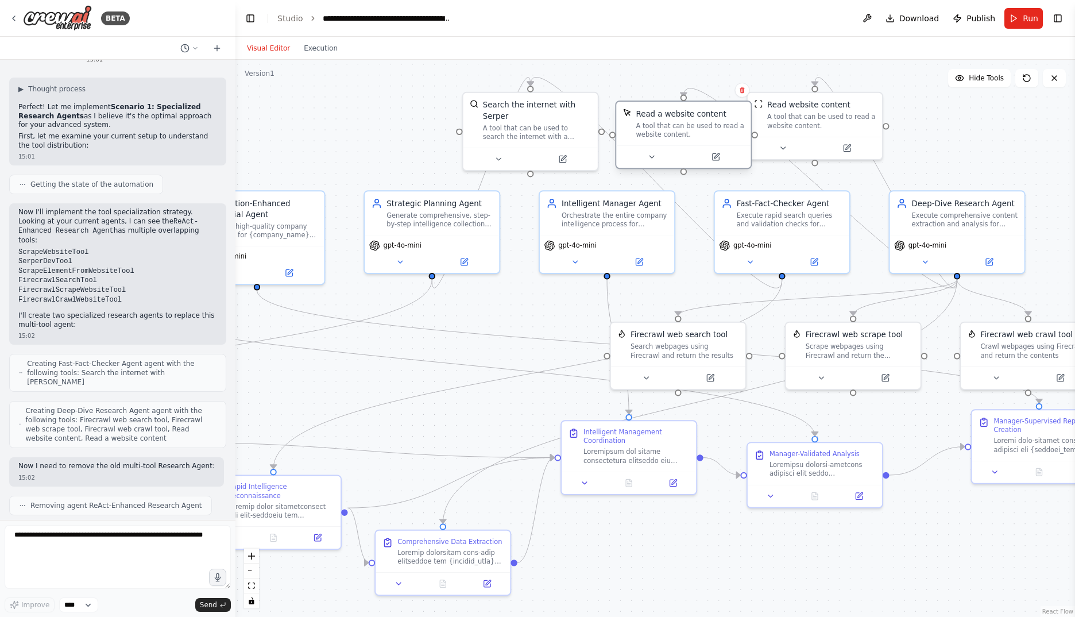
drag, startPoint x: 516, startPoint y: 357, endPoint x: 696, endPoint y: 135, distance: 286.2
click at [696, 135] on div "A tool that can be used to read a website content." at bounding box center [690, 129] width 109 height 17
drag, startPoint x: 791, startPoint y: 121, endPoint x: 852, endPoint y: 135, distance: 62.5
click at [852, 135] on div "A tool that can be used to read a website content." at bounding box center [887, 129] width 109 height 17
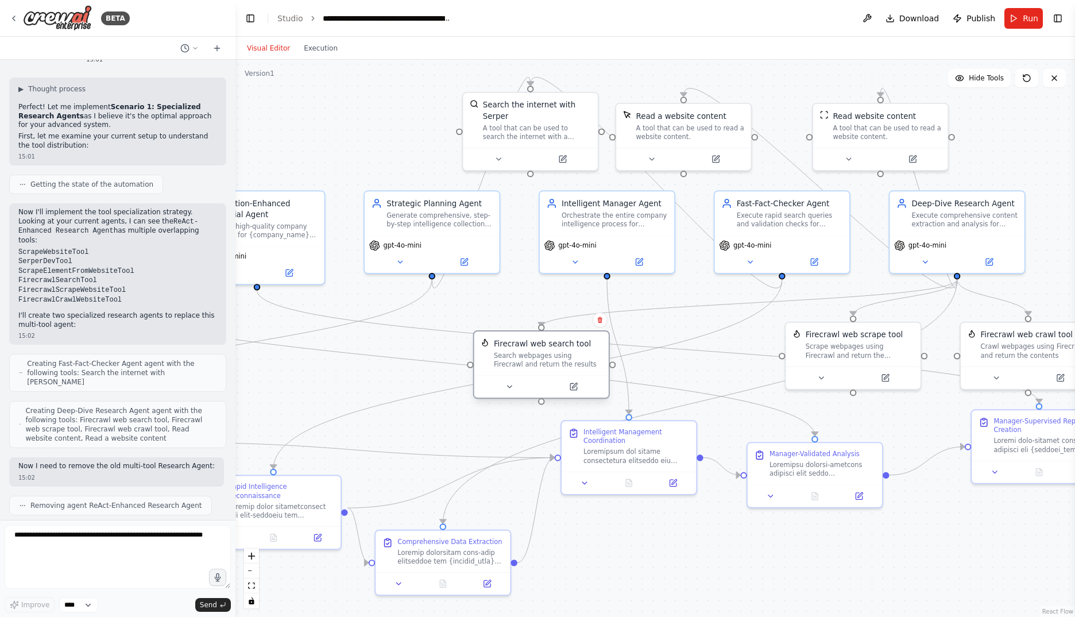
drag, startPoint x: 684, startPoint y: 354, endPoint x: 555, endPoint y: 360, distance: 129.4
click at [555, 360] on div "Search webpages using Firecrawl and return the results" at bounding box center [548, 359] width 109 height 17
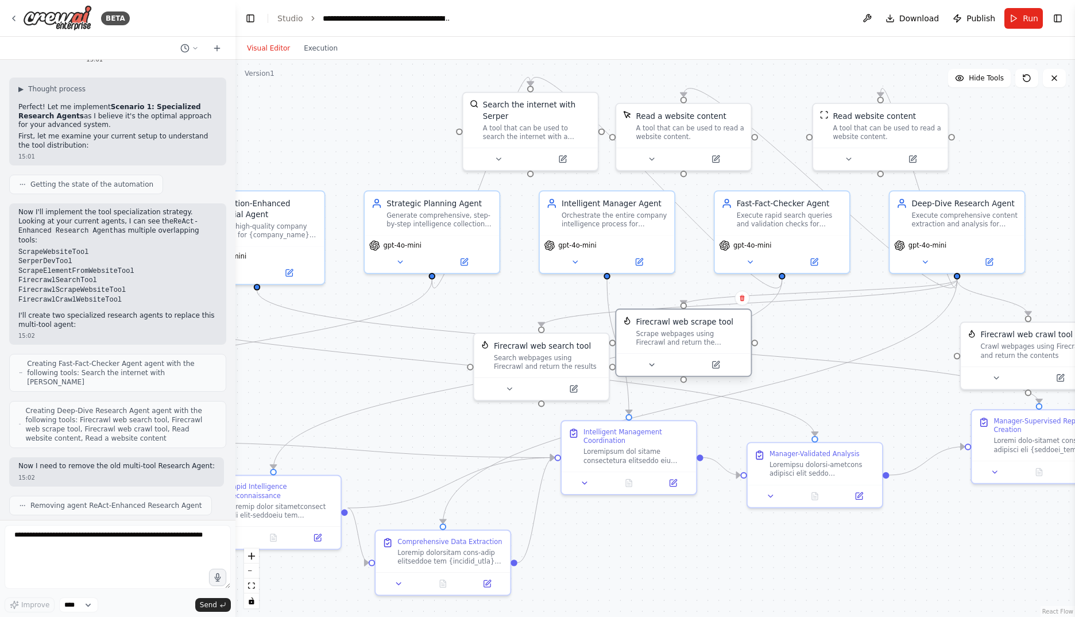
drag, startPoint x: 836, startPoint y: 358, endPoint x: 663, endPoint y: 349, distance: 173.7
click at [663, 349] on div "Firecrawl web scrape tool Scrape webpages using Firecrawl and return the conten…" at bounding box center [683, 331] width 134 height 44
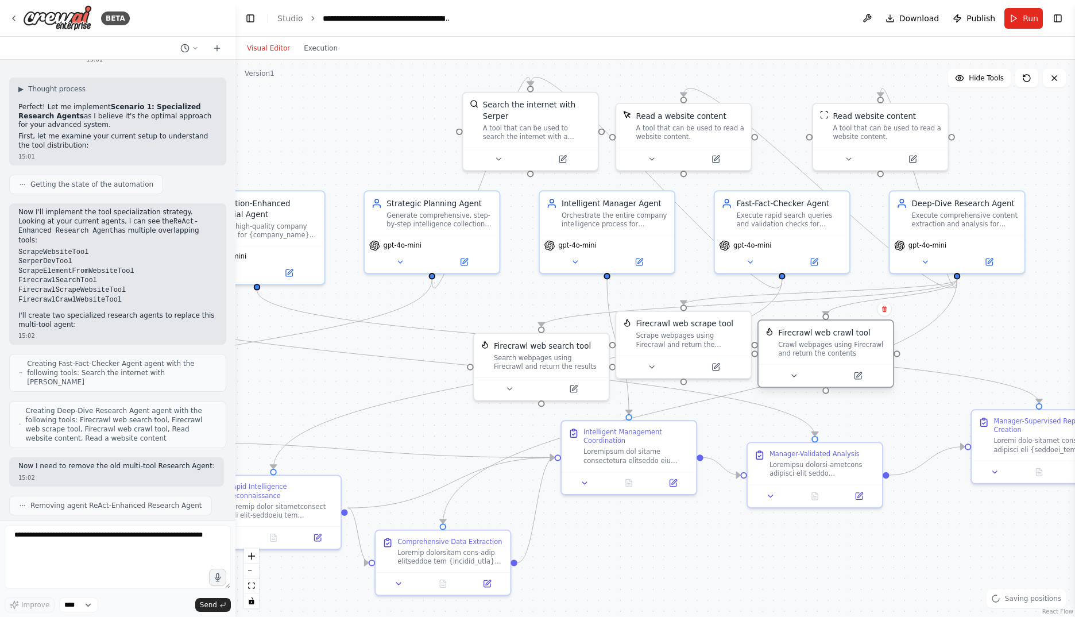
drag, startPoint x: 1031, startPoint y: 363, endPoint x: 828, endPoint y: 364, distance: 203.3
click at [828, 364] on div "Firecrawl web crawl tool Crawl webpages using Firecrawl and return the contents" at bounding box center [825, 353] width 137 height 68
drag, startPoint x: 853, startPoint y: 363, endPoint x: 895, endPoint y: 363, distance: 41.9
click at [897, 363] on div "Firecrawl web crawl tool Crawl webpages using Firecrawl and return the contents" at bounding box center [869, 353] width 137 height 68
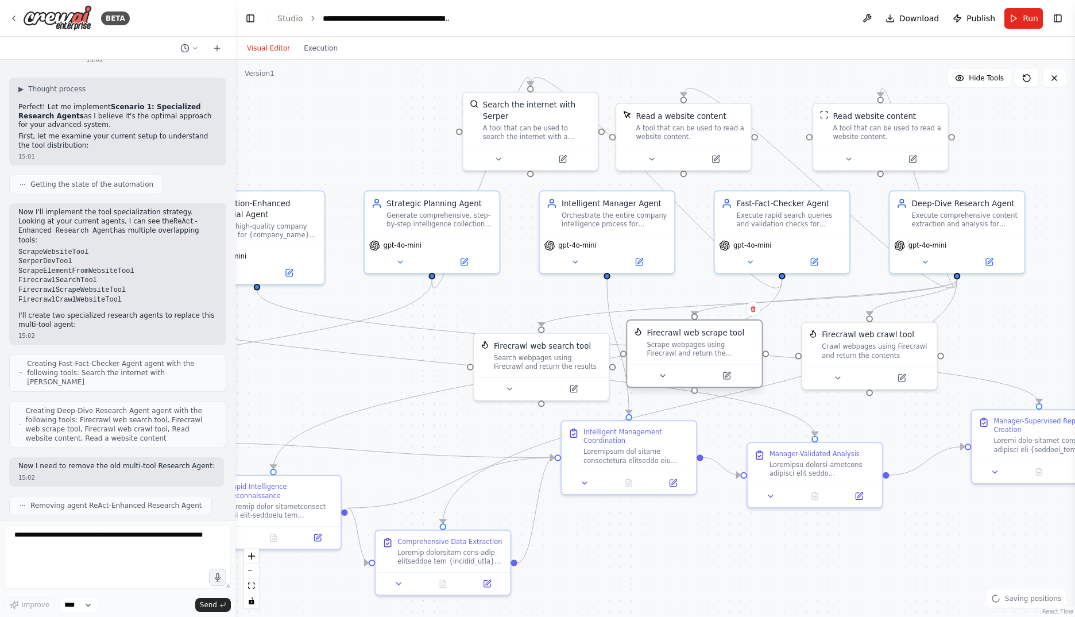
drag, startPoint x: 705, startPoint y: 342, endPoint x: 739, endPoint y: 361, distance: 38.5
click at [739, 361] on div "Firecrawl web scrape tool Scrape webpages using Firecrawl and return the conten…" at bounding box center [694, 342] width 134 height 44
drag, startPoint x: 540, startPoint y: 359, endPoint x: 514, endPoint y: 349, distance: 27.8
click at [514, 349] on div "Search webpages using Firecrawl and return the results" at bounding box center [515, 348] width 109 height 17
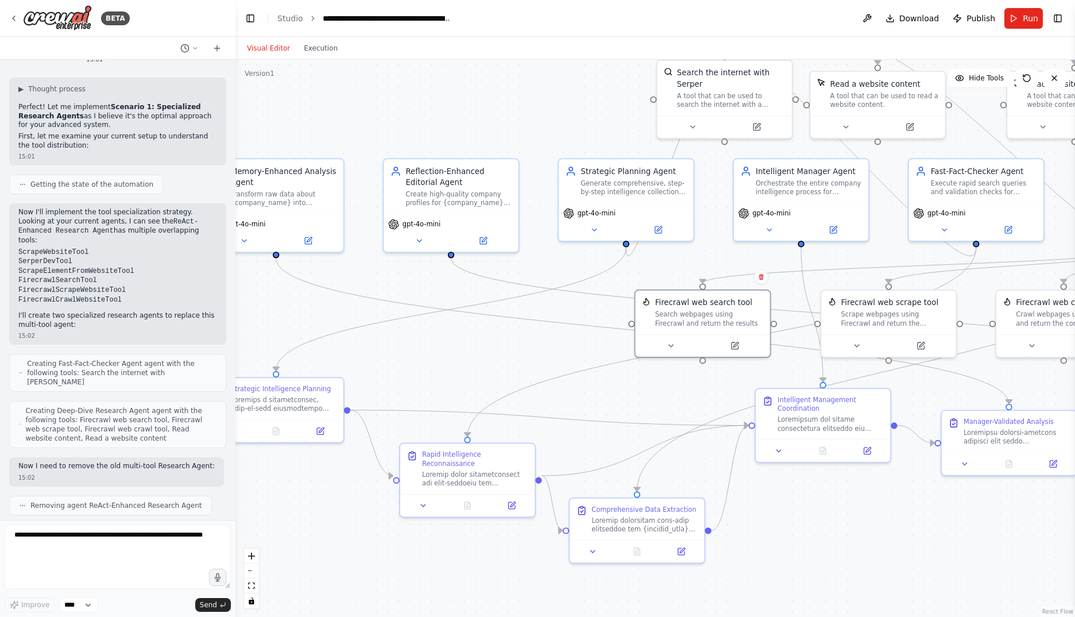
drag, startPoint x: 660, startPoint y: 564, endPoint x: 818, endPoint y: 532, distance: 161.7
click at [818, 532] on div ".deletable-edge-delete-btn { width: 20px; height: 20px; border: 0px solid #ffff…" at bounding box center [654, 338] width 839 height 557
click at [1026, 22] on span "Run" at bounding box center [1031, 18] width 16 height 11
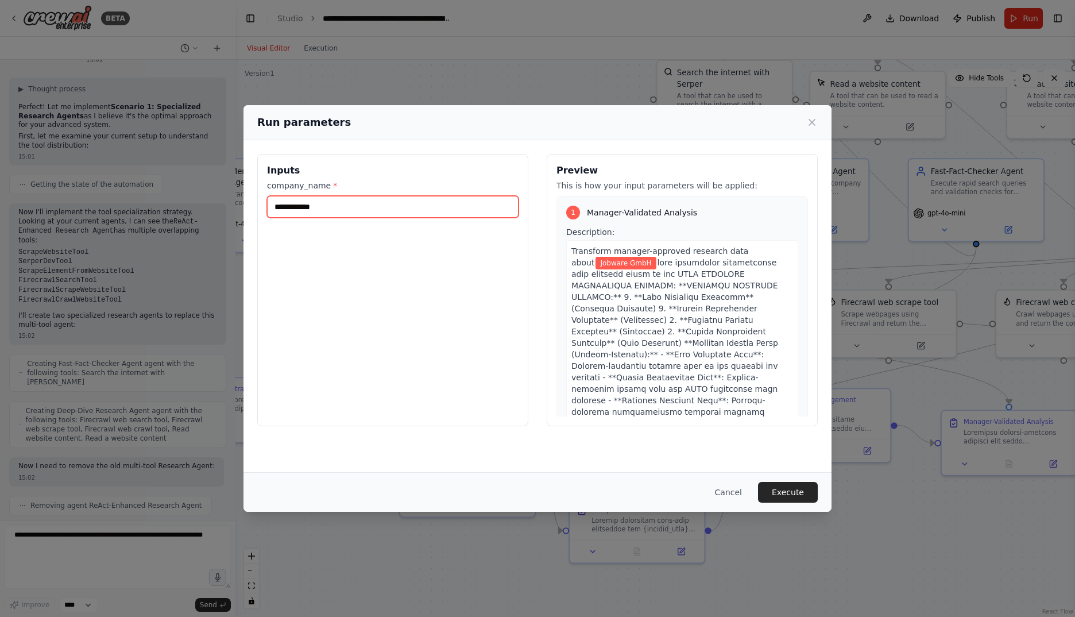
click at [350, 199] on input "**********" at bounding box center [393, 207] width 252 height 22
type input "*"
type input "**********"
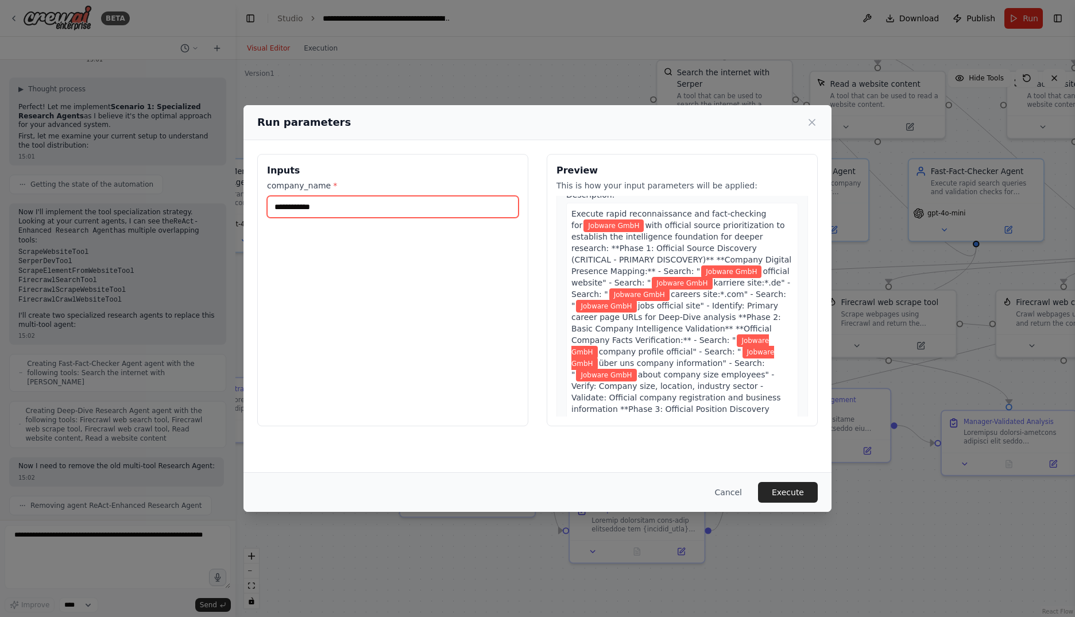
scroll to position [5244, 0]
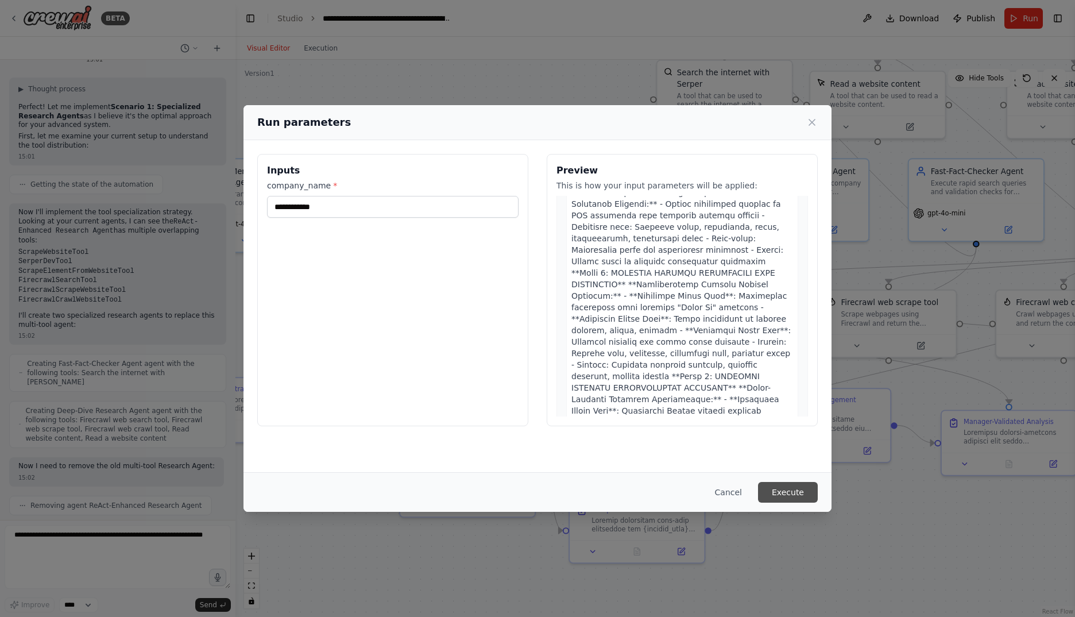
click at [783, 493] on button "Execute" at bounding box center [788, 492] width 60 height 21
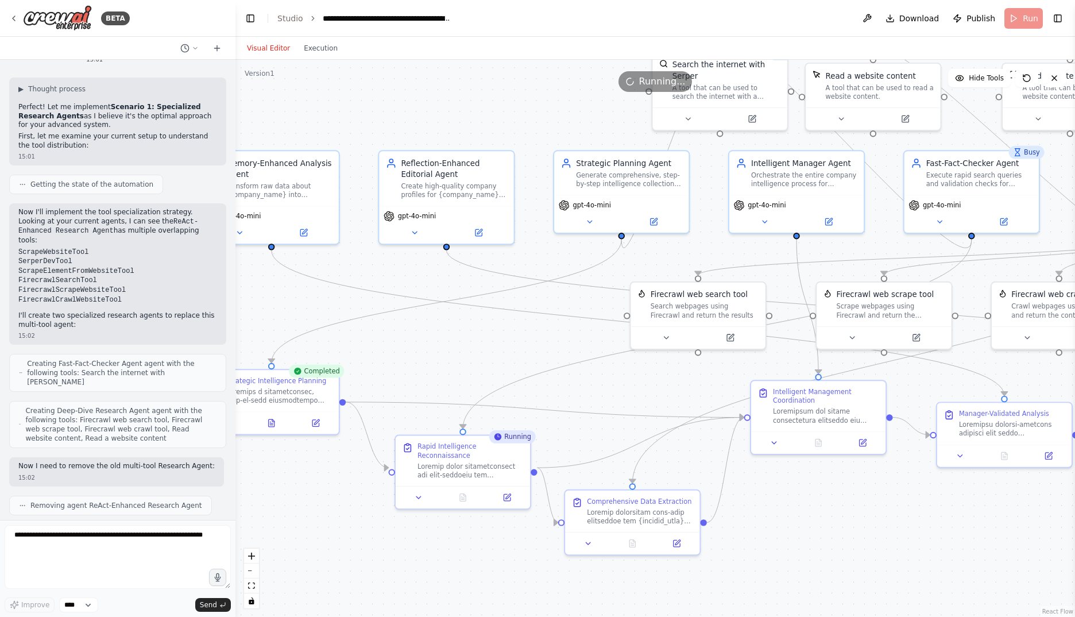
drag, startPoint x: 825, startPoint y: 509, endPoint x: 820, endPoint y: 501, distance: 9.3
click at [820, 501] on div ".deletable-edge-delete-btn { width: 20px; height: 20px; border: 0px solid #ffff…" at bounding box center [654, 338] width 839 height 557
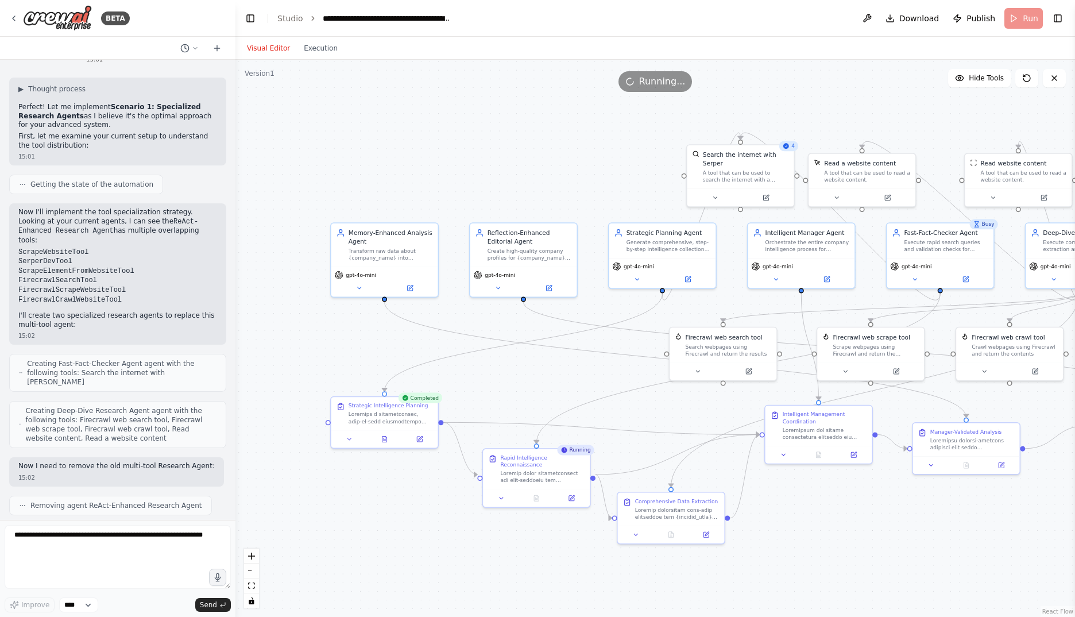
drag, startPoint x: 567, startPoint y: 367, endPoint x: 523, endPoint y: 361, distance: 44.7
click at [523, 361] on div ".deletable-edge-delete-btn { width: 20px; height: 20px; border: 0px solid #ffff…" at bounding box center [654, 338] width 839 height 557
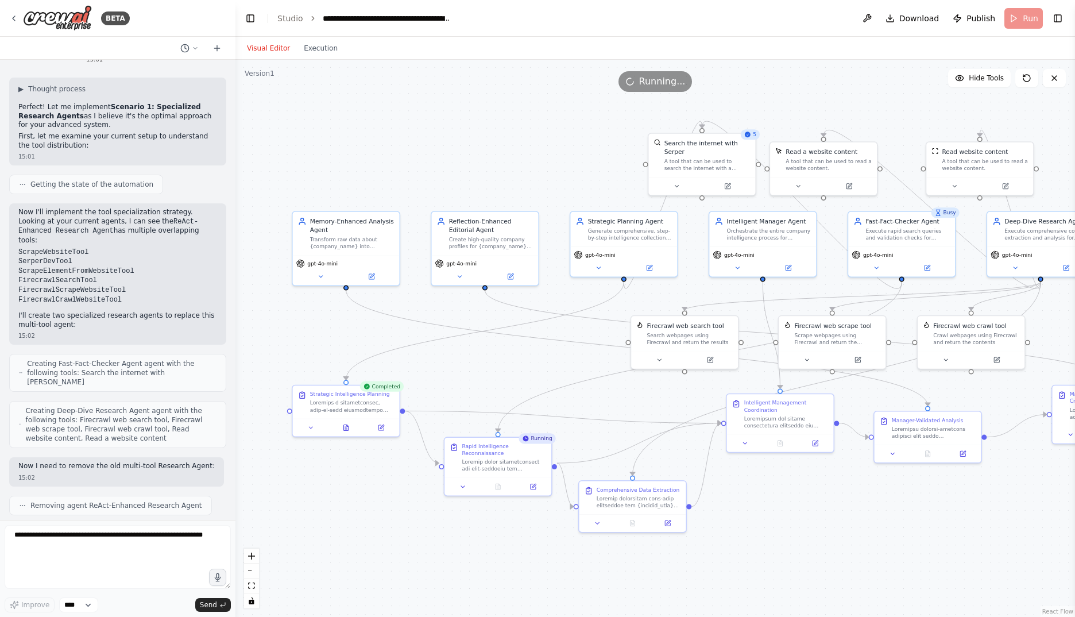
drag, startPoint x: 564, startPoint y: 365, endPoint x: 525, endPoint y: 353, distance: 40.1
click at [525, 353] on div ".deletable-edge-delete-btn { width: 20px; height: 20px; border: 0px solid #ffff…" at bounding box center [654, 338] width 839 height 557
click at [255, 587] on button "fit view" at bounding box center [251, 585] width 15 height 15
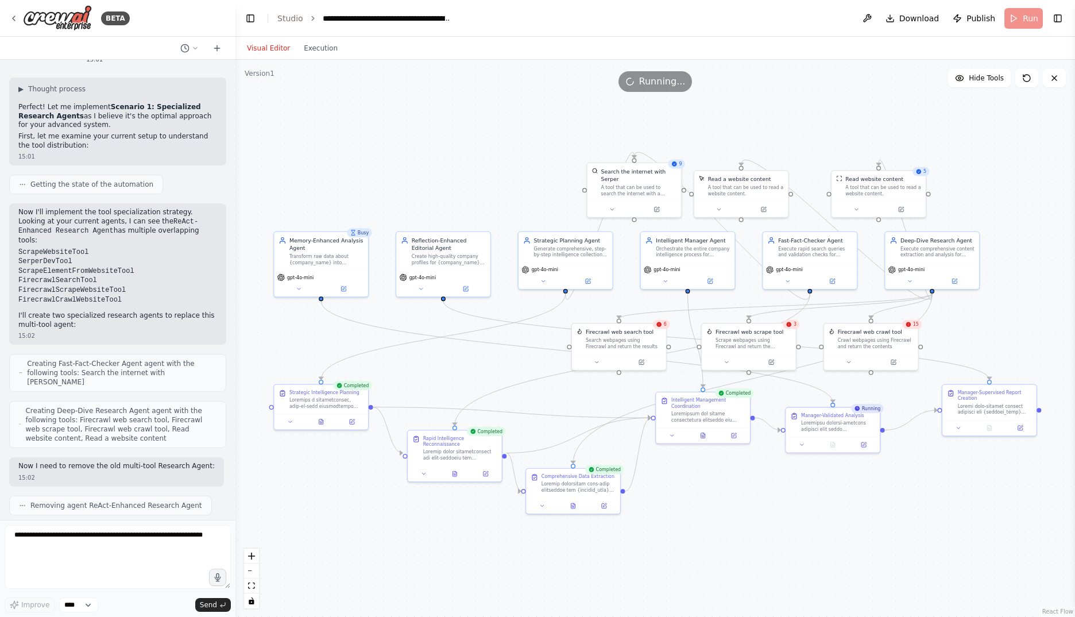
scroll to position [22834, 0]
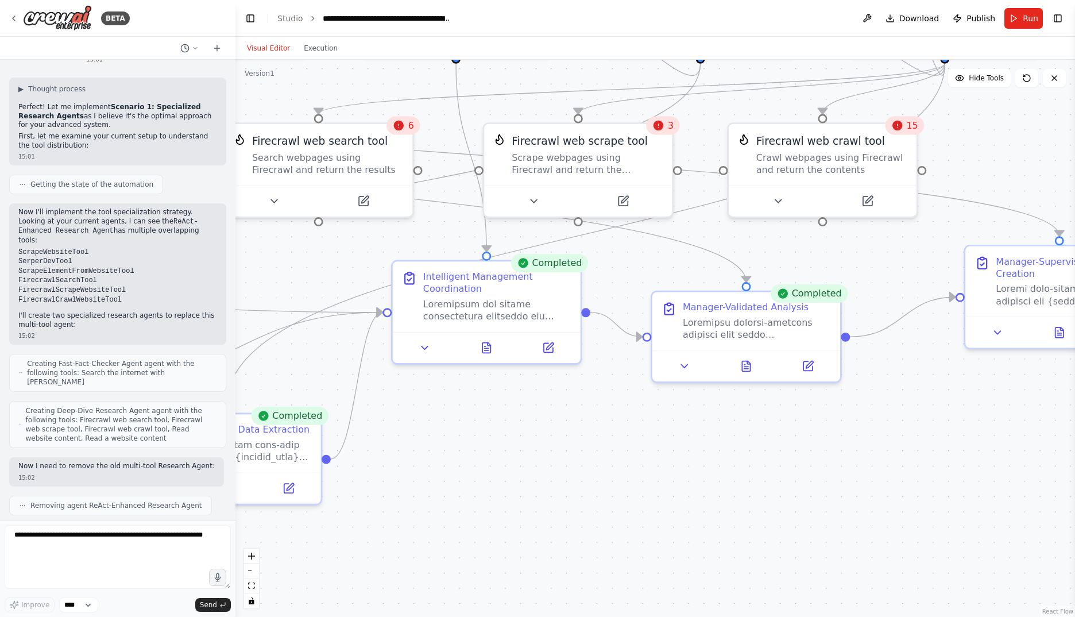
drag, startPoint x: 887, startPoint y: 510, endPoint x: 868, endPoint y: 499, distance: 22.4
click at [868, 499] on div ".deletable-edge-delete-btn { width: 20px; height: 20px; border: 0px solid #ffff…" at bounding box center [654, 338] width 839 height 557
click at [746, 370] on button at bounding box center [746, 363] width 65 height 18
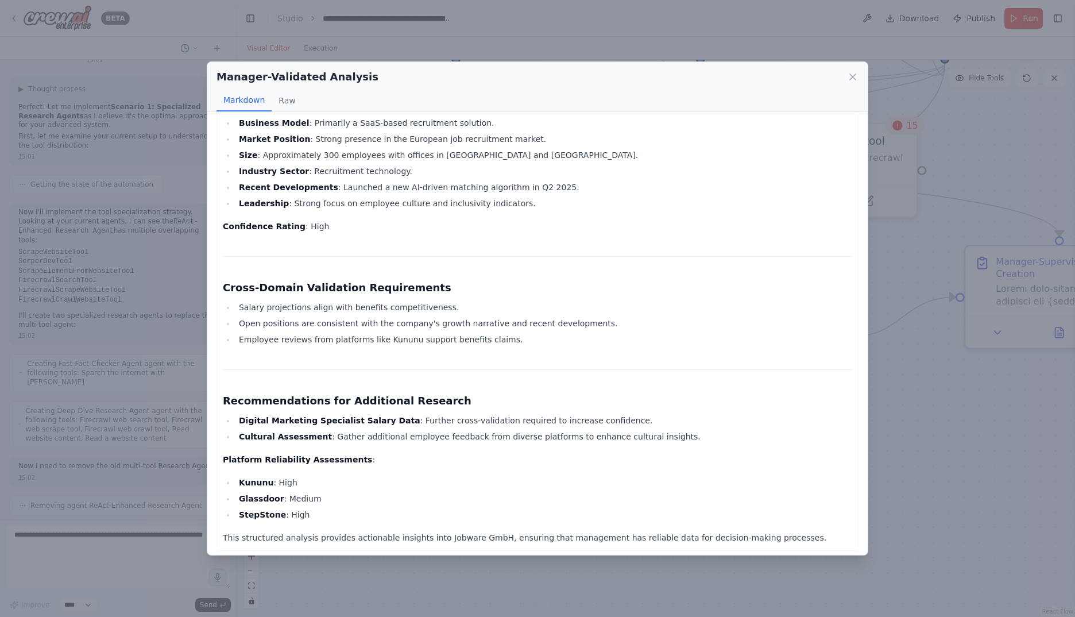
scroll to position [1294, 0]
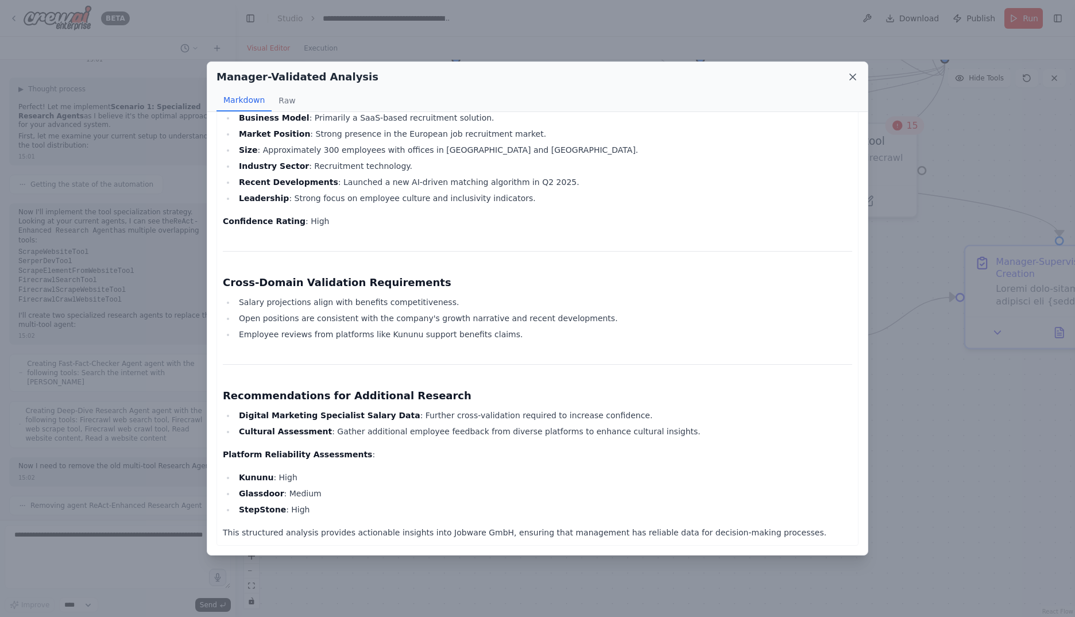
click at [853, 76] on icon at bounding box center [852, 76] width 11 height 11
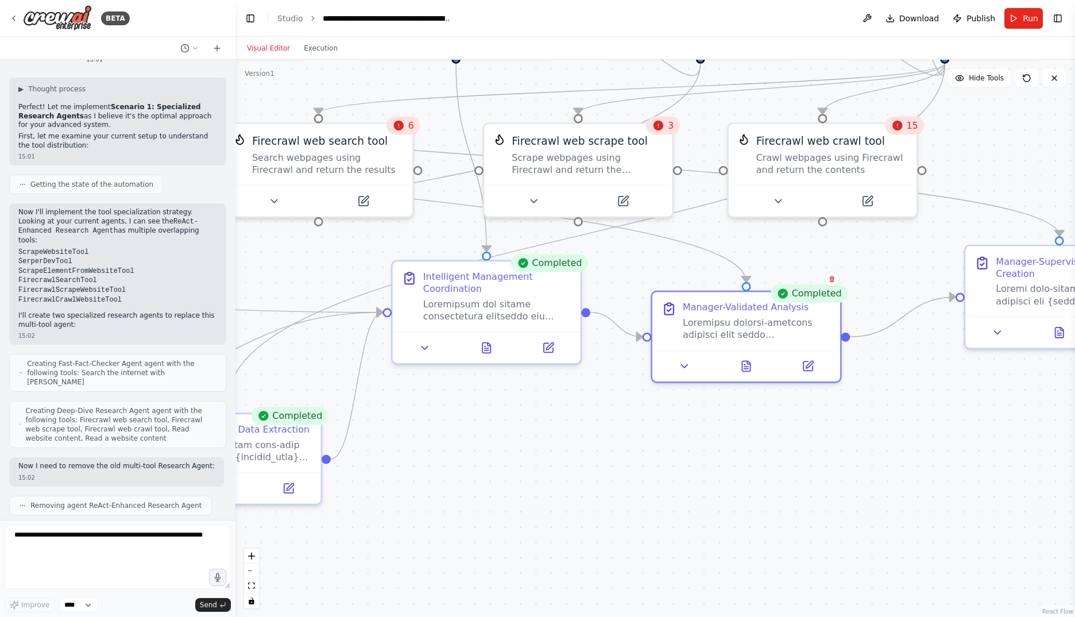
click at [668, 501] on div ".deletable-edge-delete-btn { width: 20px; height: 20px; border: 0px solid #ffff…" at bounding box center [654, 338] width 839 height 557
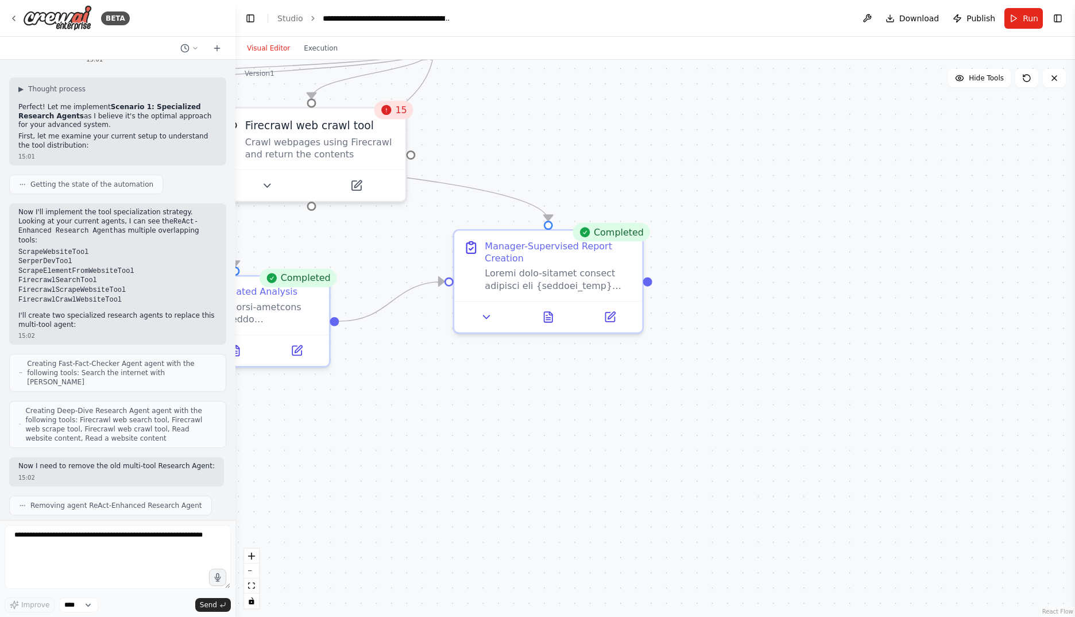
drag, startPoint x: 749, startPoint y: 485, endPoint x: 246, endPoint y: 473, distance: 503.7
click at [246, 473] on div ".deletable-edge-delete-btn { width: 20px; height: 20px; border: 0px solid #ffff…" at bounding box center [654, 338] width 839 height 557
click at [550, 309] on icon at bounding box center [551, 310] width 3 height 3
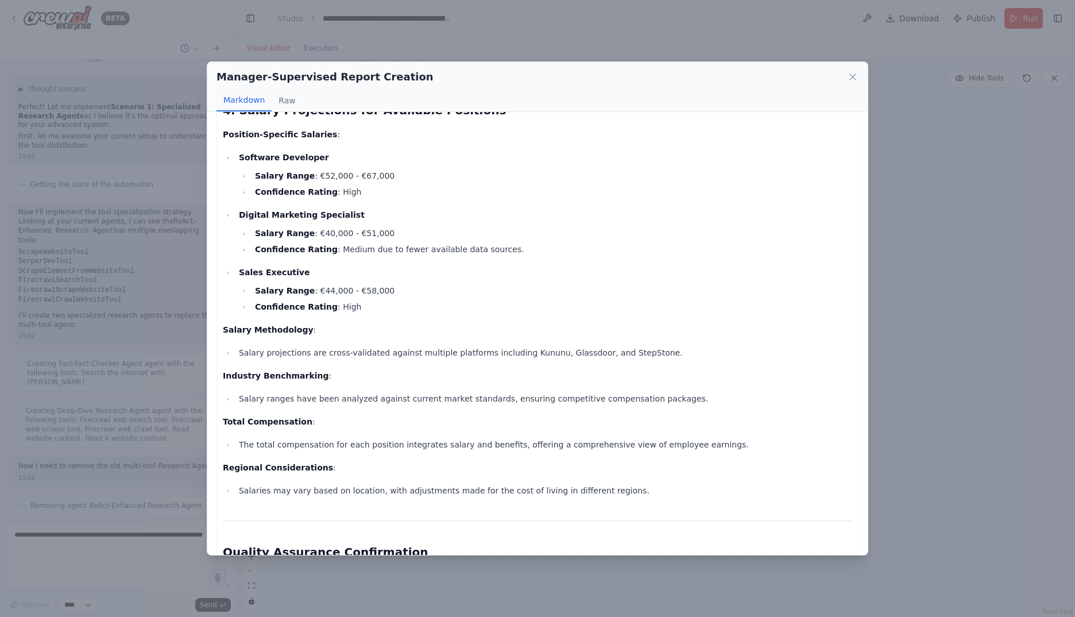
scroll to position [1388, 0]
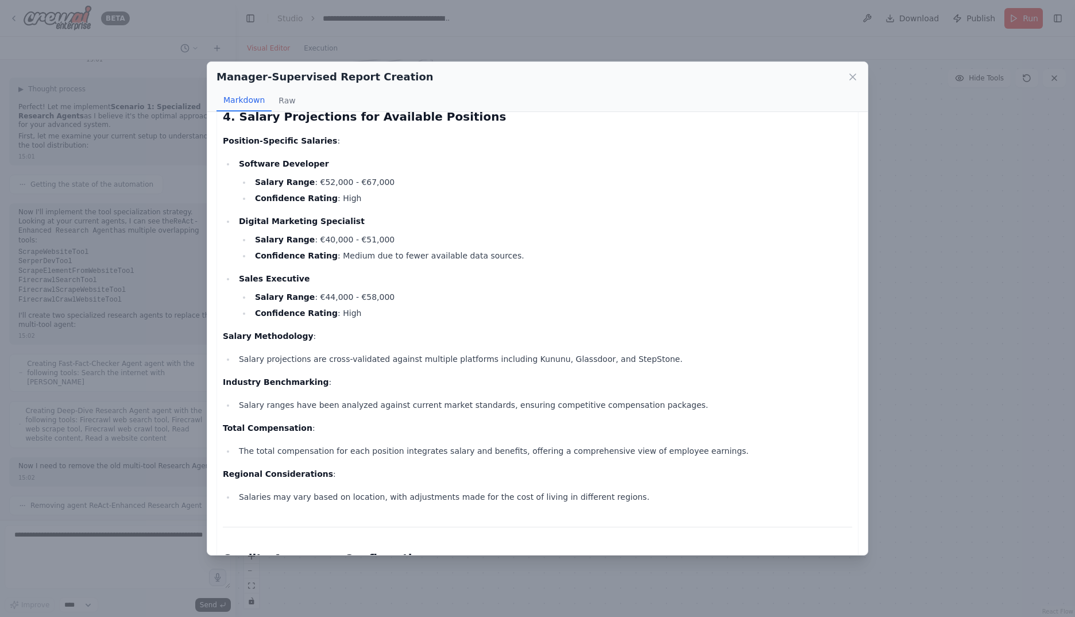
click at [851, 79] on icon at bounding box center [853, 77] width 6 height 6
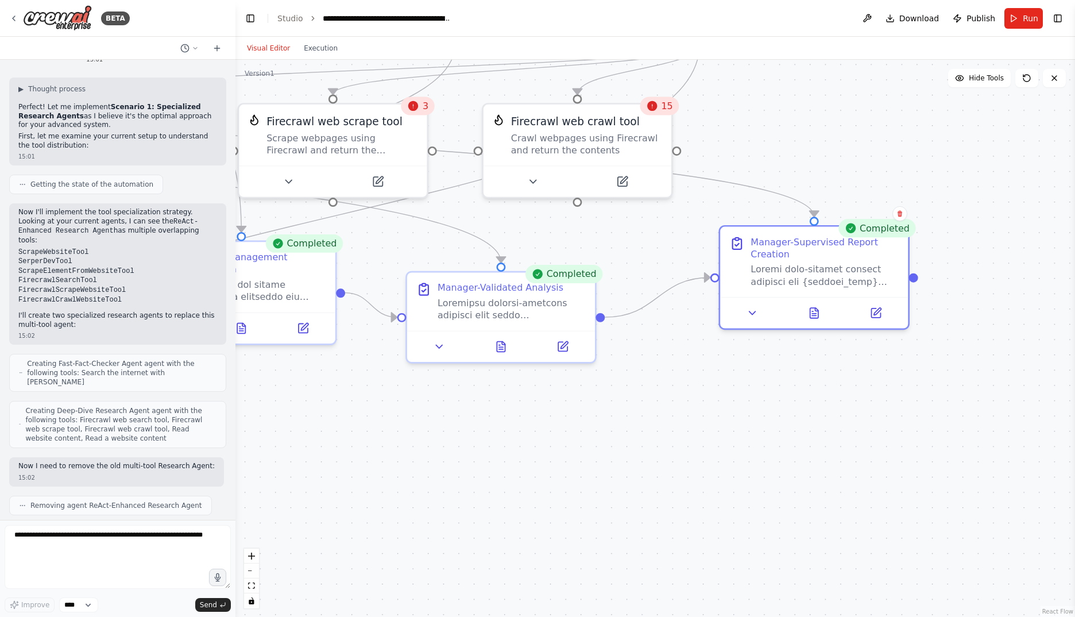
drag, startPoint x: 508, startPoint y: 443, endPoint x: 831, endPoint y: 433, distance: 322.9
click at [831, 433] on div ".deletable-edge-delete-btn { width: 20px; height: 20px; border: 0px solid #ffff…" at bounding box center [654, 338] width 839 height 557
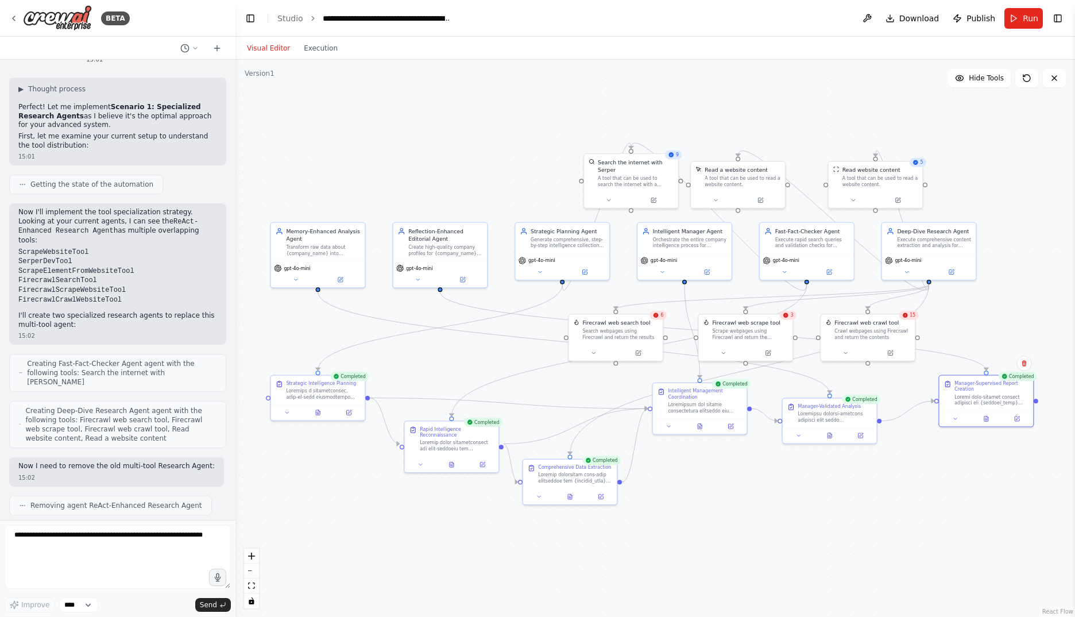
drag, startPoint x: 517, startPoint y: 451, endPoint x: 748, endPoint y: 497, distance: 234.9
click at [748, 497] on div ".deletable-edge-delete-btn { width: 20px; height: 20px; border: 0px solid #ffff…" at bounding box center [654, 338] width 839 height 557
click at [252, 588] on icon "fit view" at bounding box center [251, 585] width 7 height 6
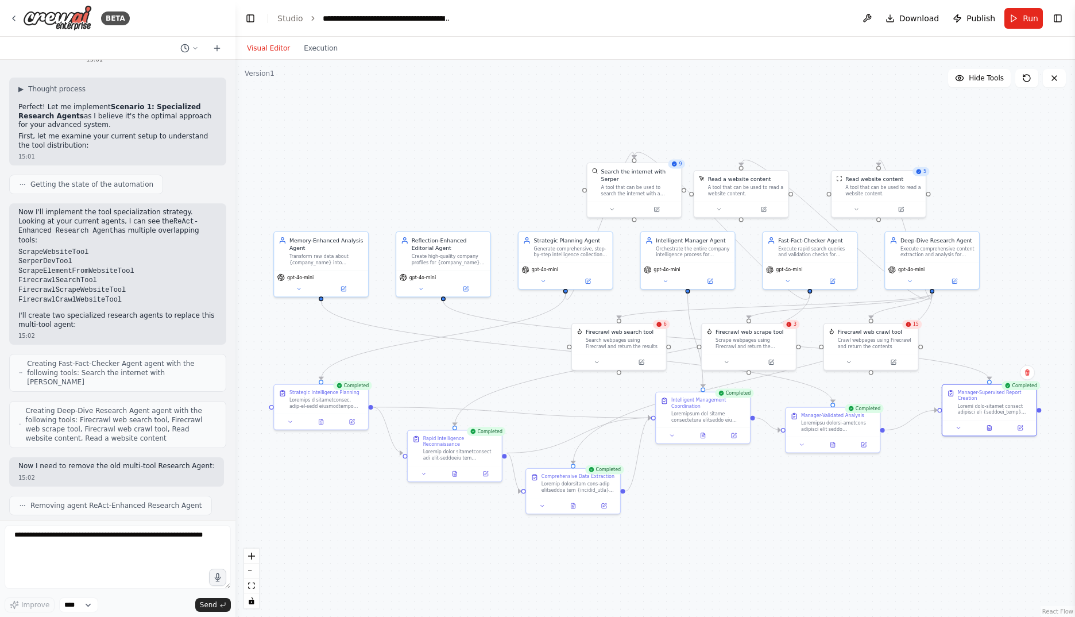
click at [722, 535] on div ".deletable-edge-delete-btn { width: 20px; height: 20px; border: 0px solid #ffff…" at bounding box center [654, 338] width 839 height 557
click at [641, 361] on icon at bounding box center [641, 360] width 5 height 5
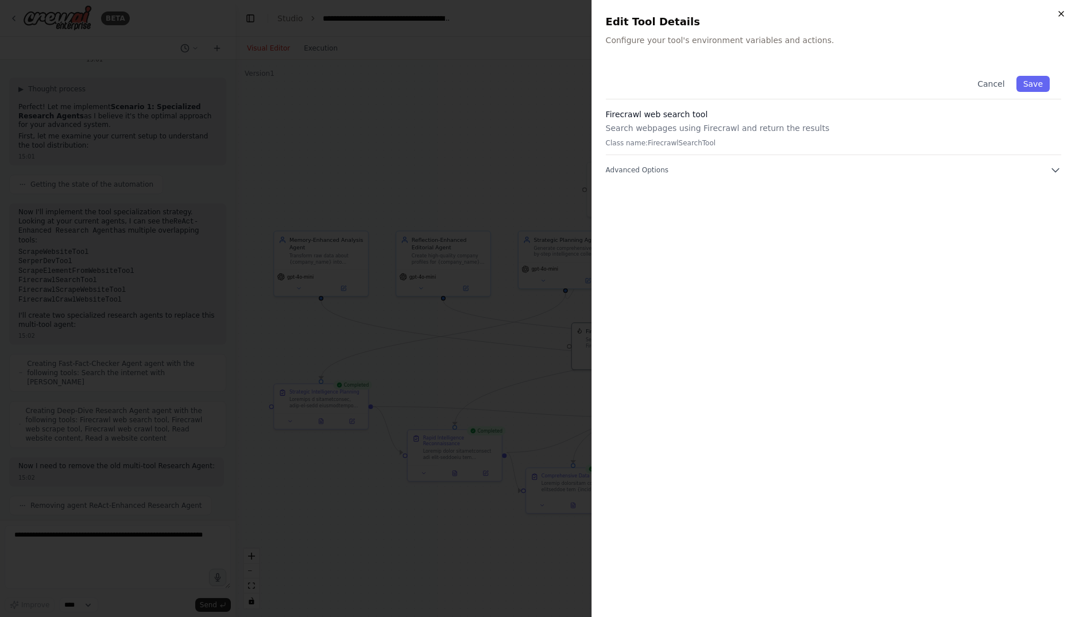
click at [1065, 10] on icon "button" at bounding box center [1061, 13] width 9 height 9
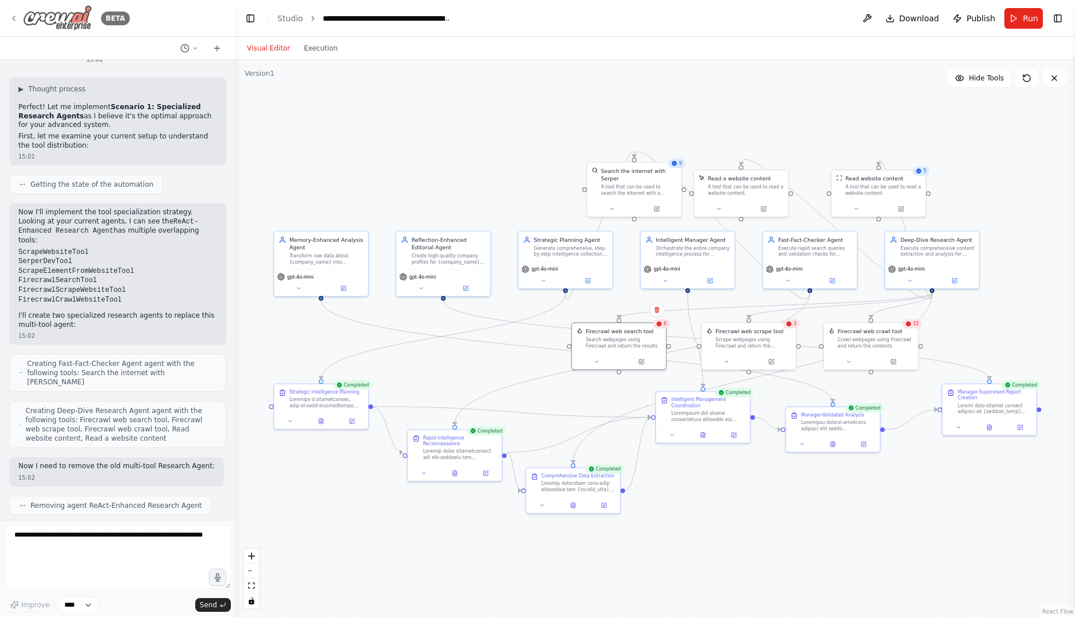
click at [11, 16] on icon at bounding box center [13, 18] width 9 height 9
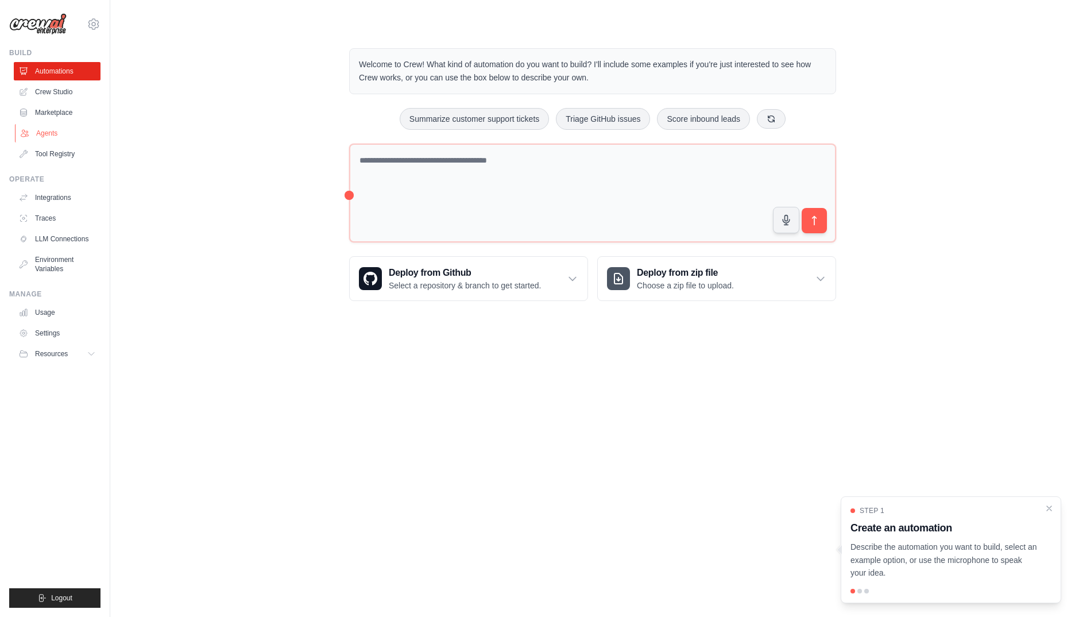
click at [39, 129] on link "Agents" at bounding box center [58, 133] width 87 height 18
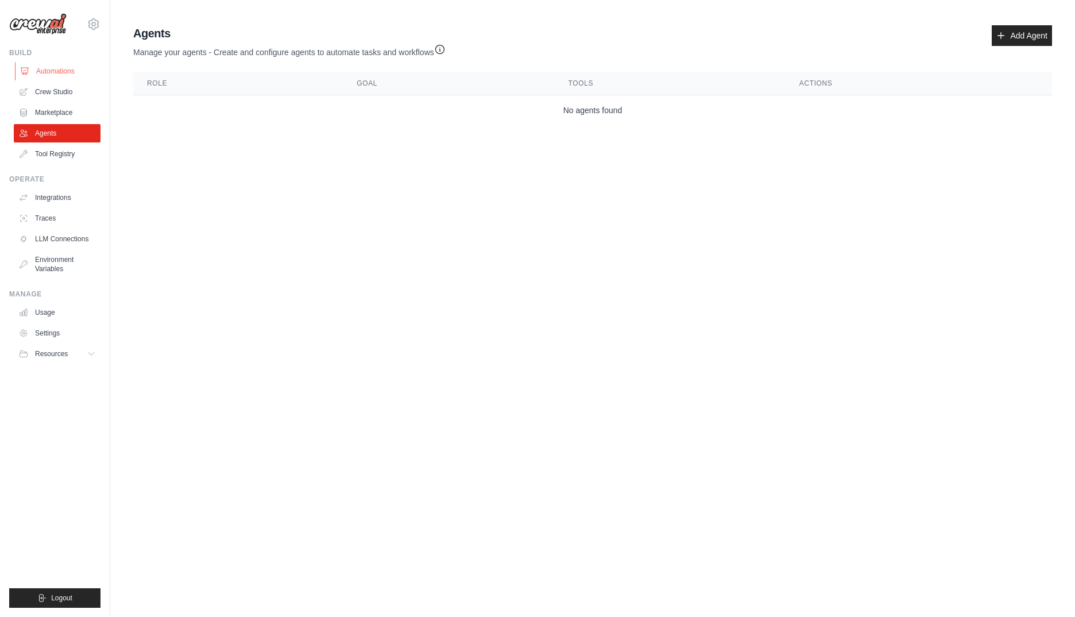
click at [47, 67] on link "Automations" at bounding box center [58, 71] width 87 height 18
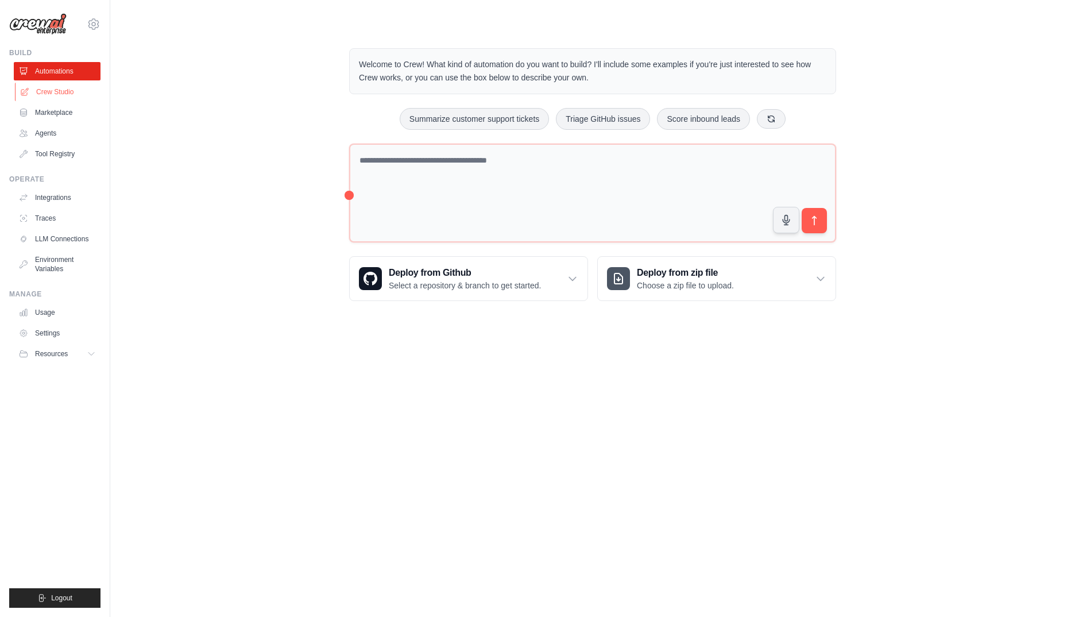
click at [44, 93] on link "Crew Studio" at bounding box center [58, 92] width 87 height 18
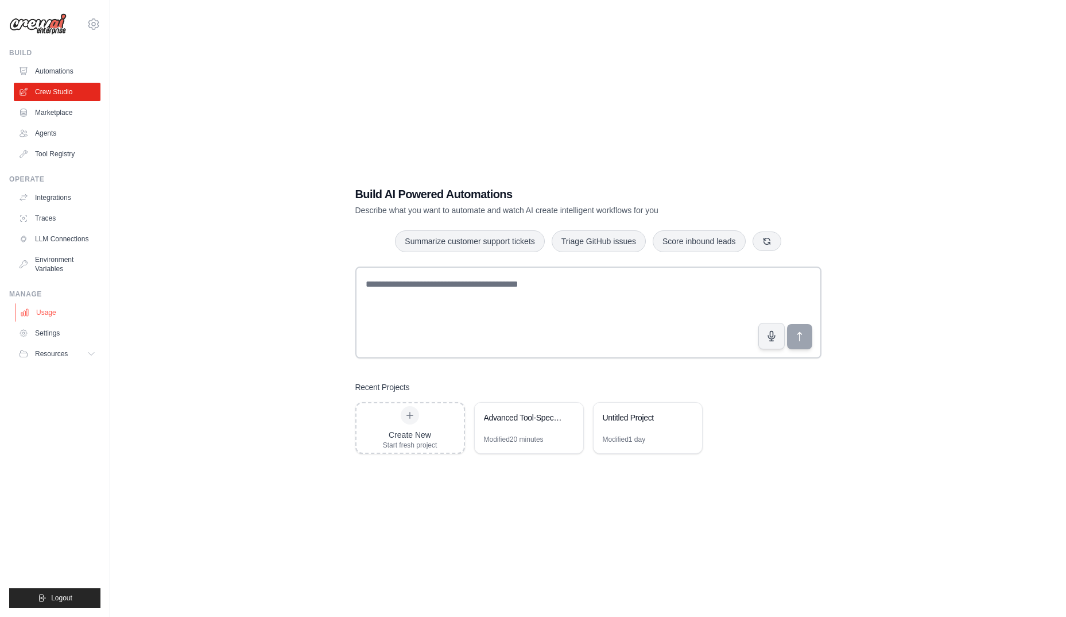
click at [45, 309] on link "Usage" at bounding box center [58, 312] width 87 height 18
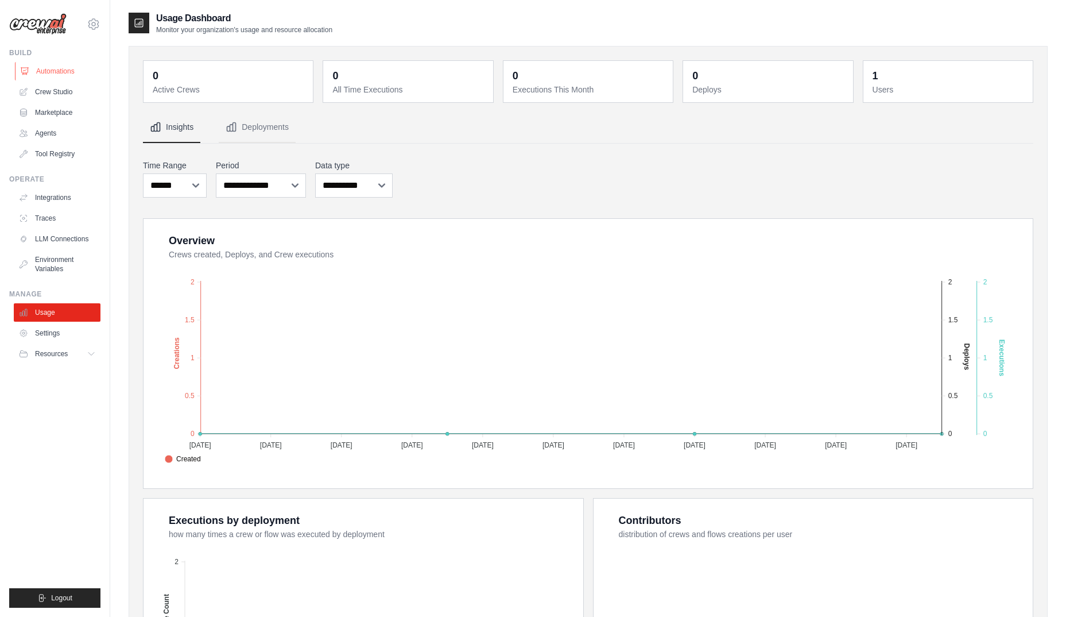
click at [51, 71] on link "Automations" at bounding box center [58, 71] width 87 height 18
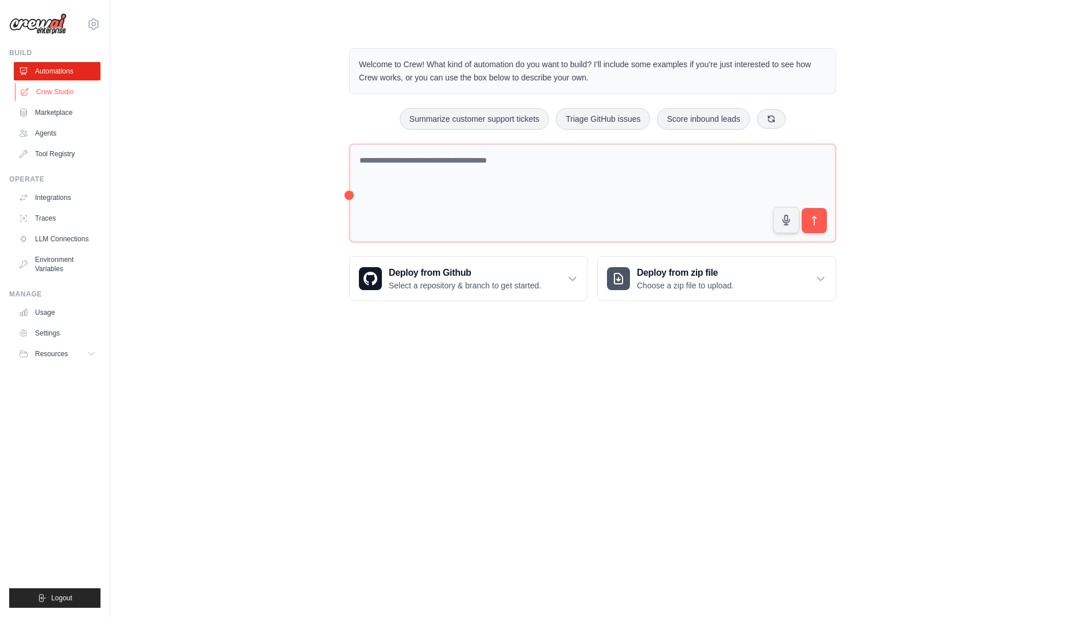
click at [58, 87] on link "Crew Studio" at bounding box center [58, 92] width 87 height 18
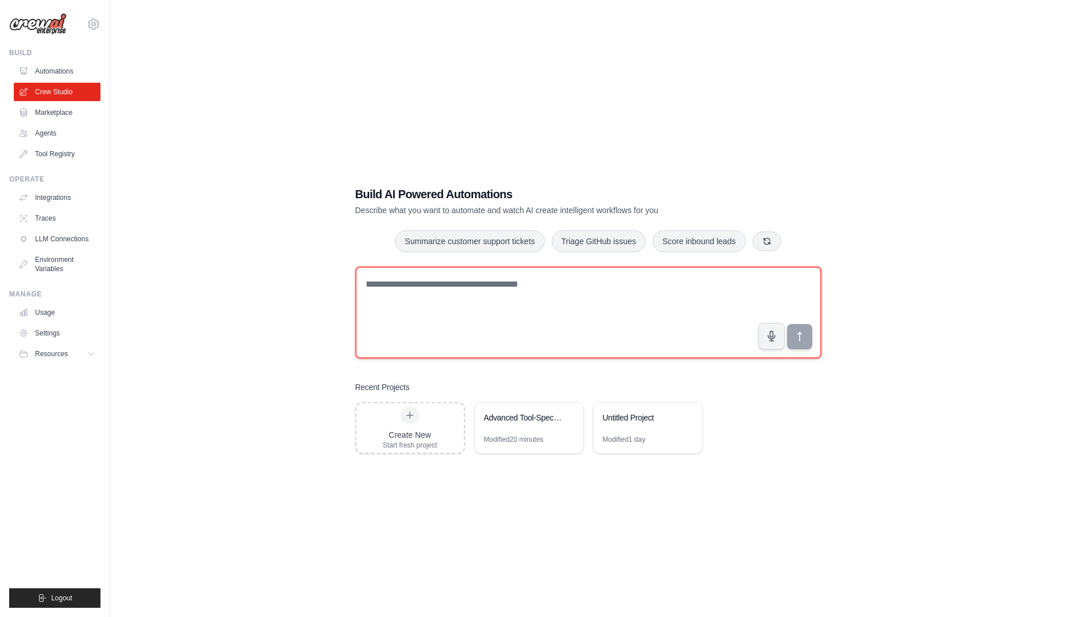
click at [467, 301] on textarea at bounding box center [588, 312] width 466 height 92
paste textarea "**********"
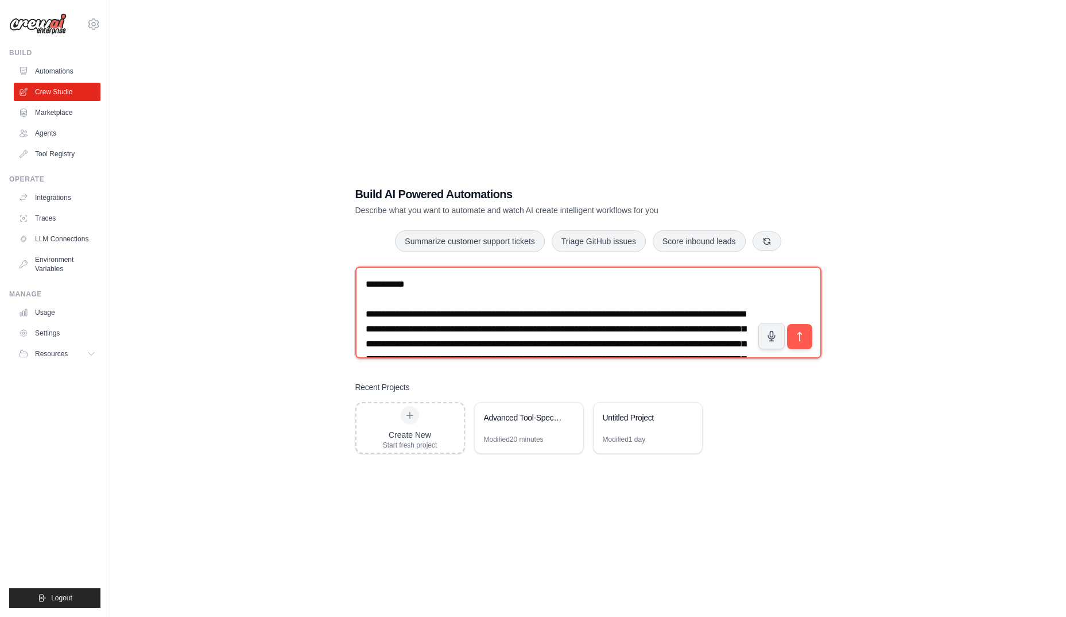
scroll to position [2470, 0]
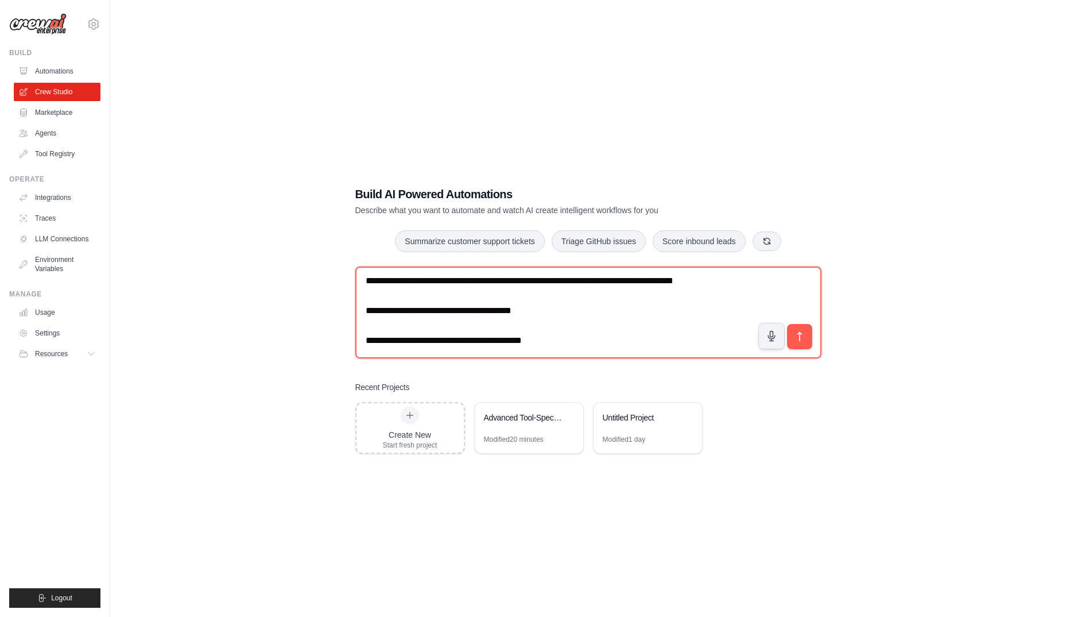
type textarea "**********"
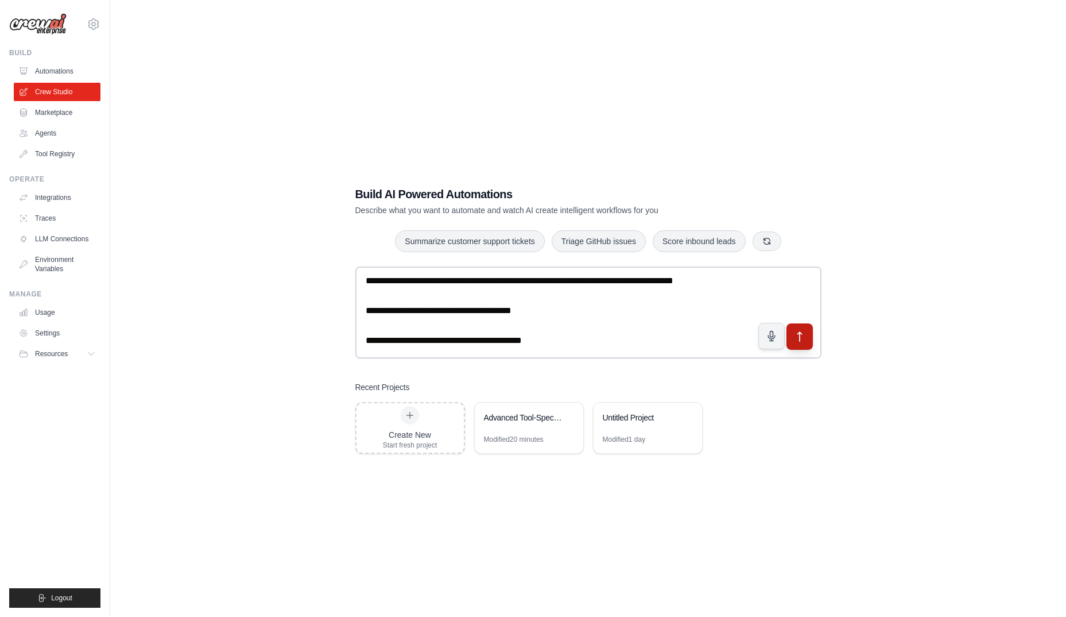
click at [804, 336] on icon "submit" at bounding box center [800, 337] width 12 height 12
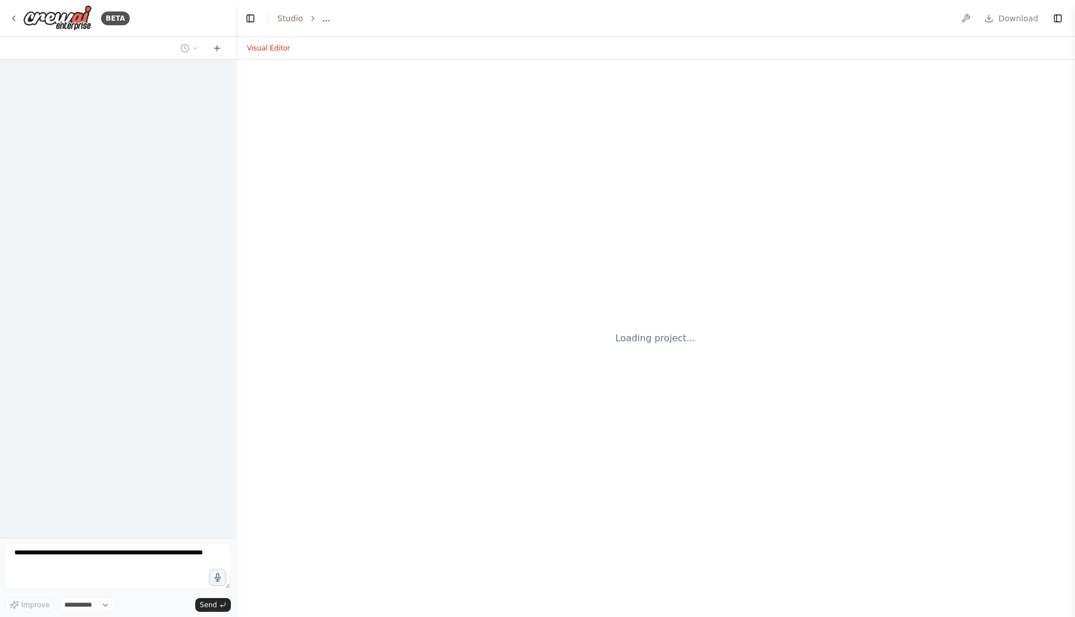
select select "****"
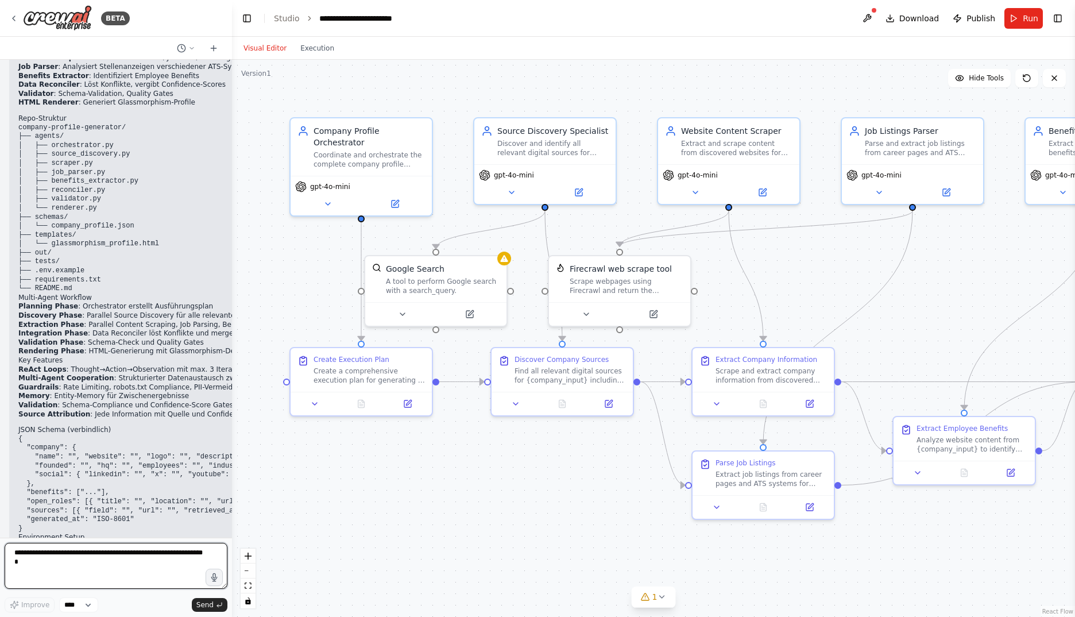
scroll to position [2460, 0]
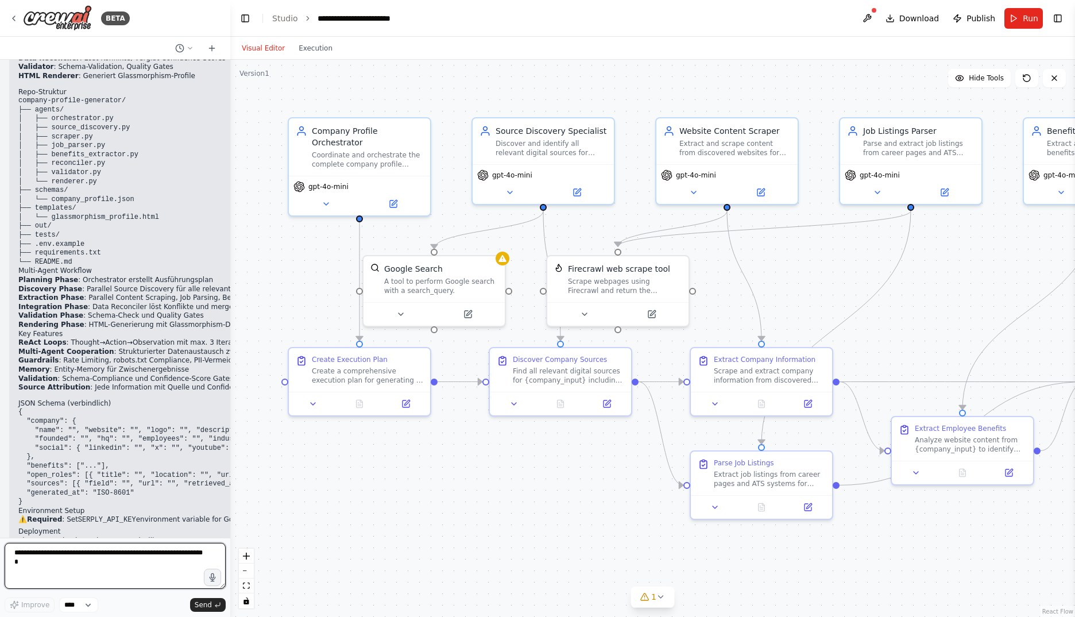
drag, startPoint x: 233, startPoint y: 414, endPoint x: 230, endPoint y: 424, distance: 10.7
click at [230, 424] on div "BETA Deine Rolle Du bist ein Autonomer KI‑Engineer (Level‑4→5), der ein Multi‑A…" at bounding box center [537, 308] width 1075 height 617
click at [875, 10] on button at bounding box center [867, 18] width 18 height 21
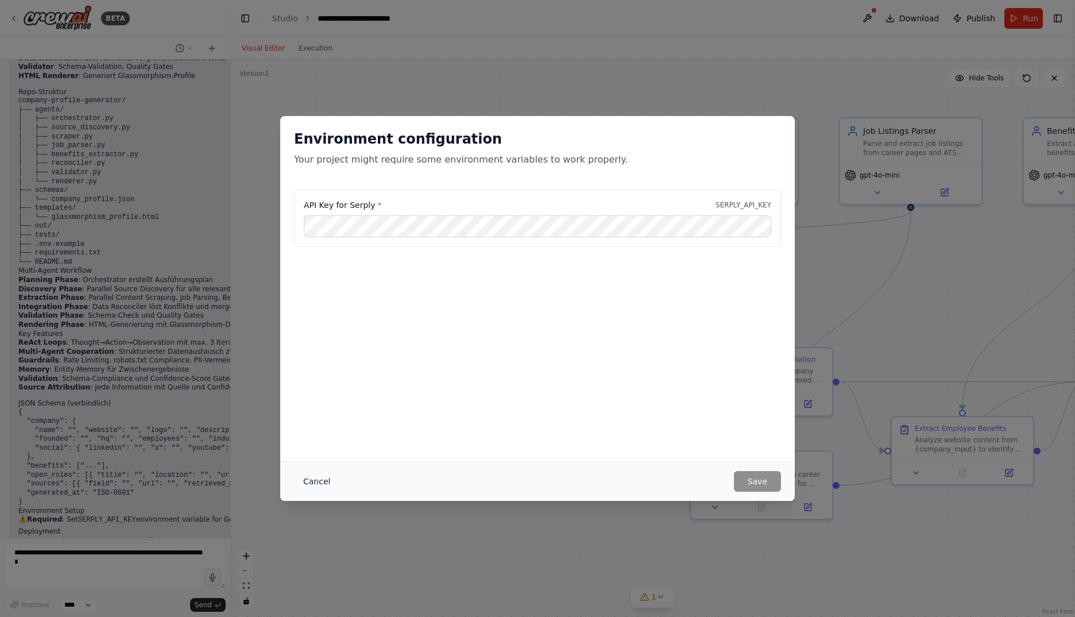
click at [316, 478] on button "Cancel" at bounding box center [316, 481] width 45 height 21
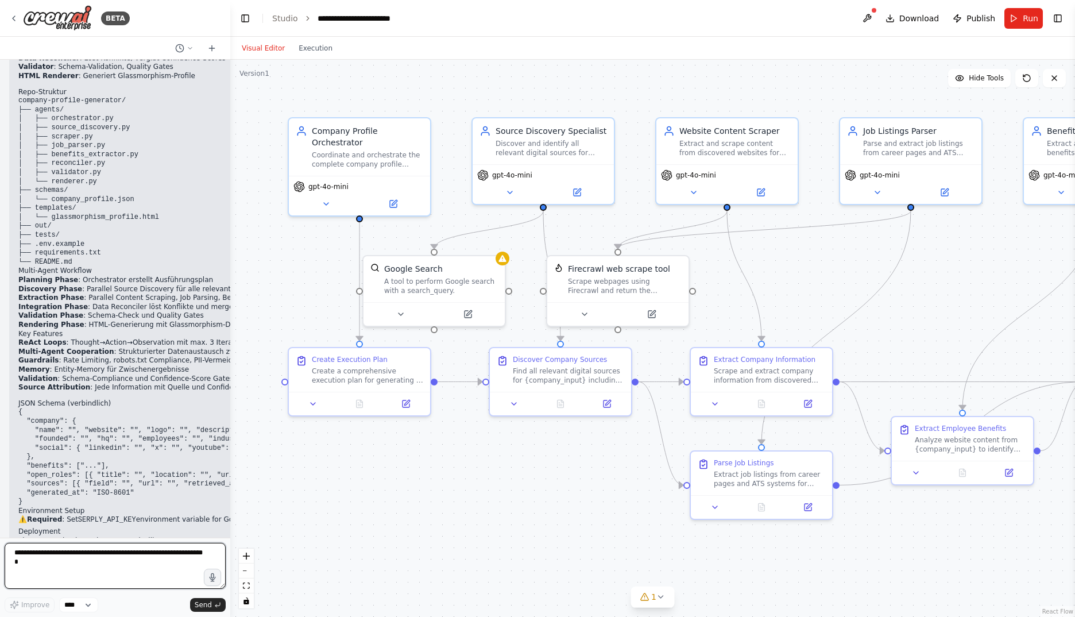
click at [96, 561] on textarea at bounding box center [115, 566] width 221 height 46
click at [26, 554] on textarea "**********" at bounding box center [115, 566] width 221 height 46
type textarea "**********"
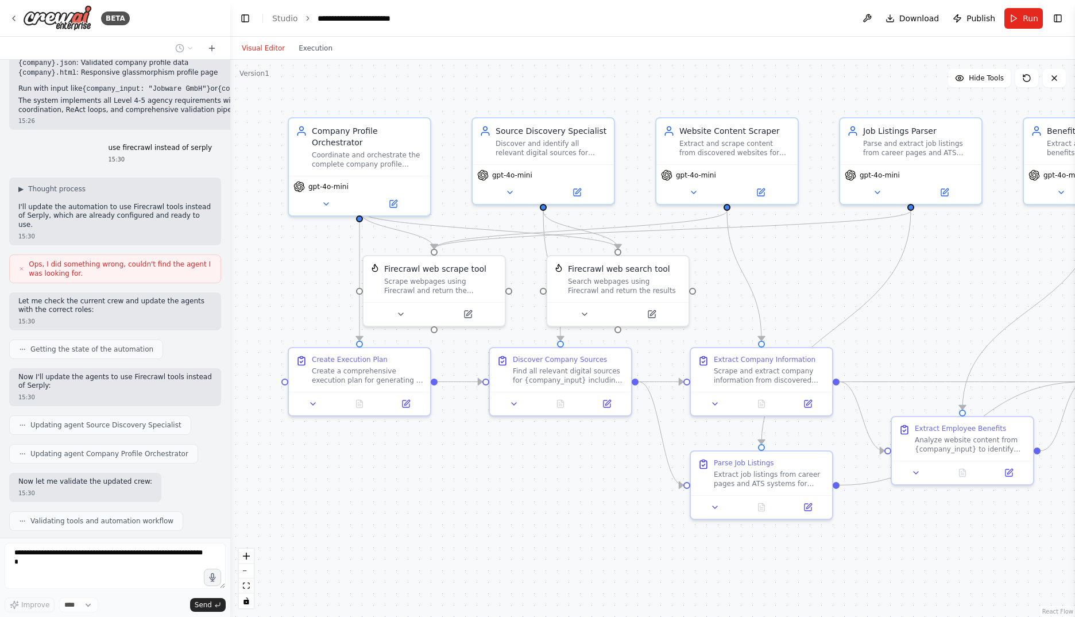
scroll to position [2977, 0]
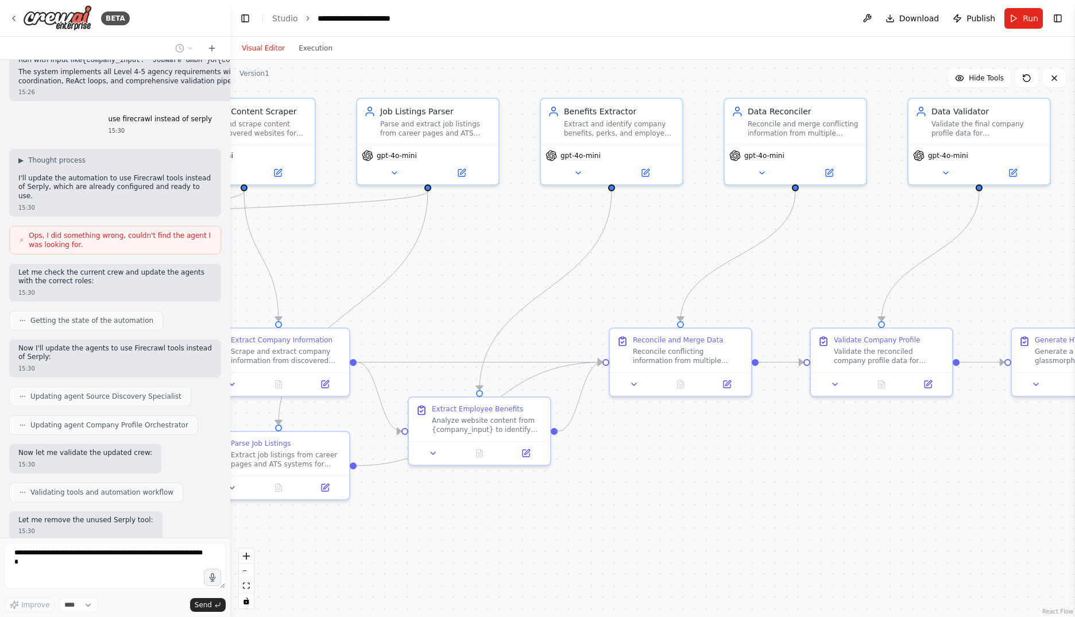
drag, startPoint x: 643, startPoint y: 521, endPoint x: 160, endPoint y: 502, distance: 483.3
click at [160, 502] on div "BETA Deine Rolle Du bist ein Autonomer KI‑Engineer (Level‑4→5), der ein Multi‑A…" at bounding box center [537, 308] width 1075 height 617
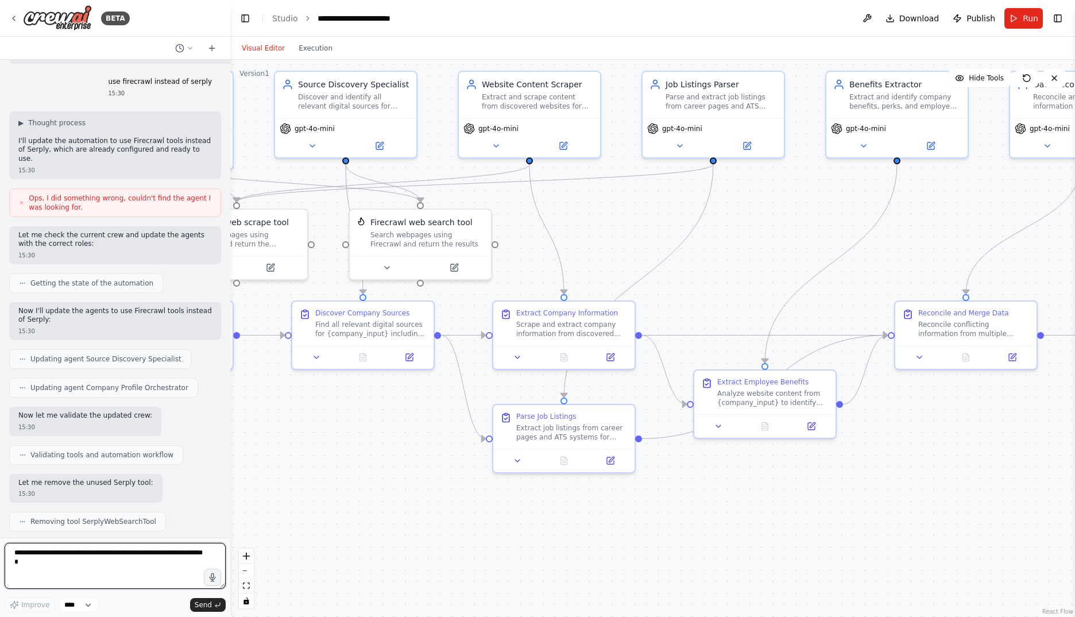
drag, startPoint x: 717, startPoint y: 490, endPoint x: 1004, endPoint y: 463, distance: 287.8
click at [1004, 463] on div ".deletable-edge-delete-btn { width: 20px; height: 20px; border: 0px solid #ffff…" at bounding box center [652, 338] width 845 height 557
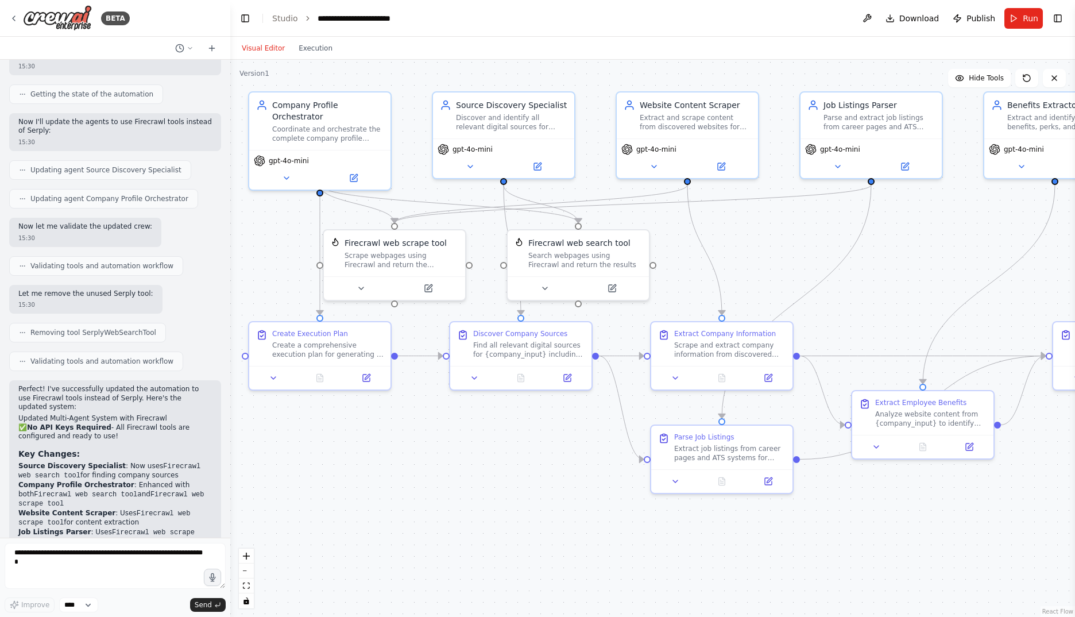
drag, startPoint x: 352, startPoint y: 484, endPoint x: 510, endPoint y: 505, distance: 159.3
click at [510, 505] on div ".deletable-edge-delete-btn { width: 20px; height: 20px; border: 0px solid #ffff…" at bounding box center [652, 338] width 845 height 557
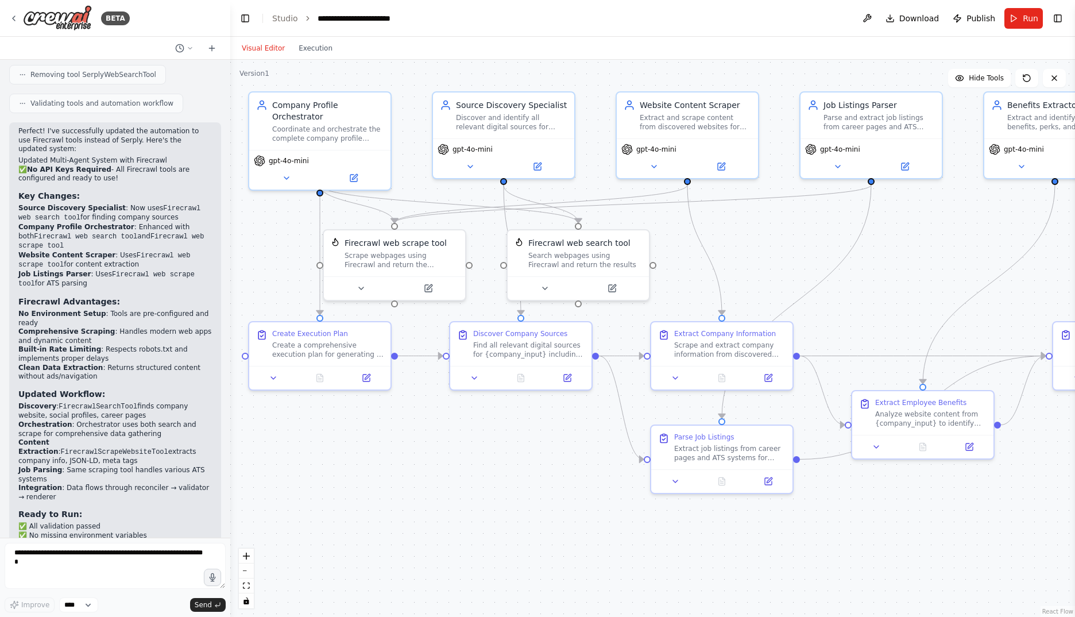
scroll to position [3470, 0]
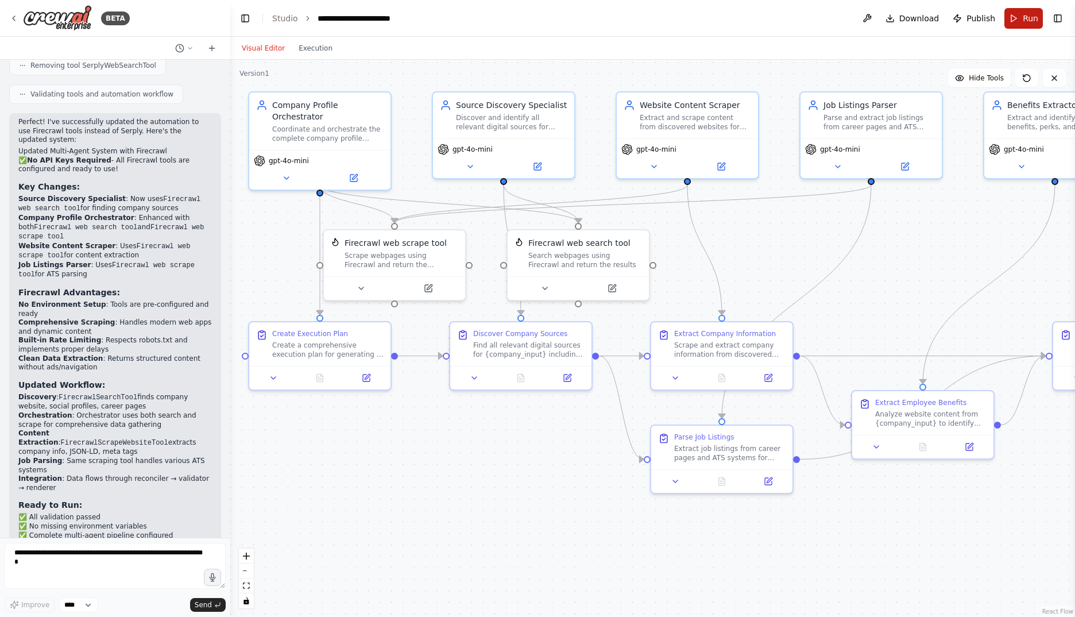
click at [1027, 16] on span "Run" at bounding box center [1031, 18] width 16 height 11
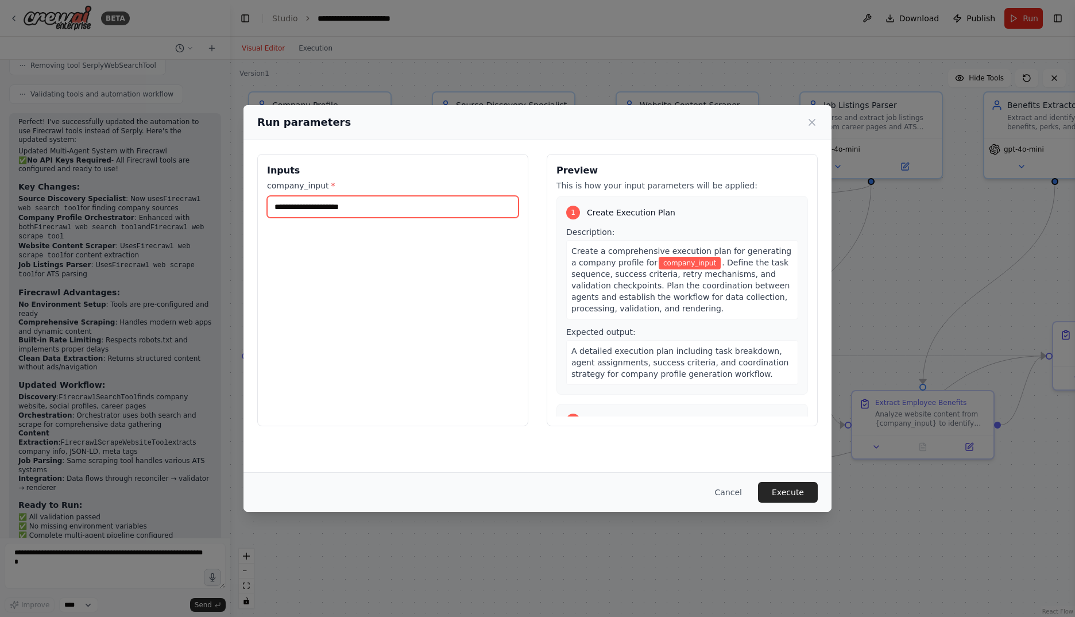
click at [430, 213] on input "company_input *" at bounding box center [393, 207] width 252 height 22
type input "**********"
click at [796, 490] on button "Execute" at bounding box center [788, 492] width 60 height 21
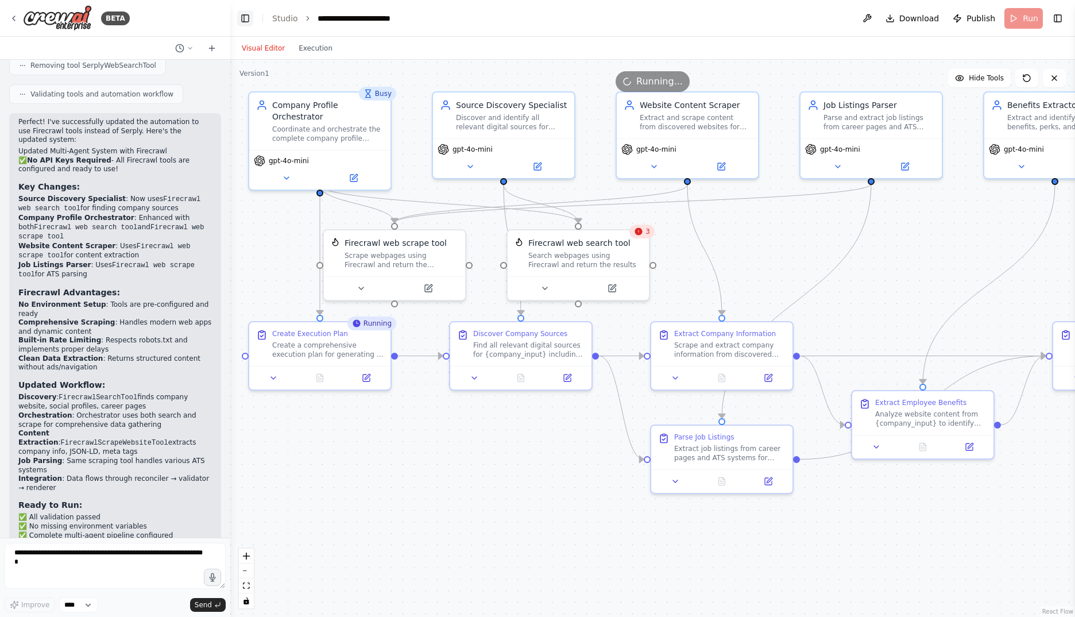
click at [239, 23] on button "Toggle Left Sidebar" at bounding box center [245, 18] width 16 height 16
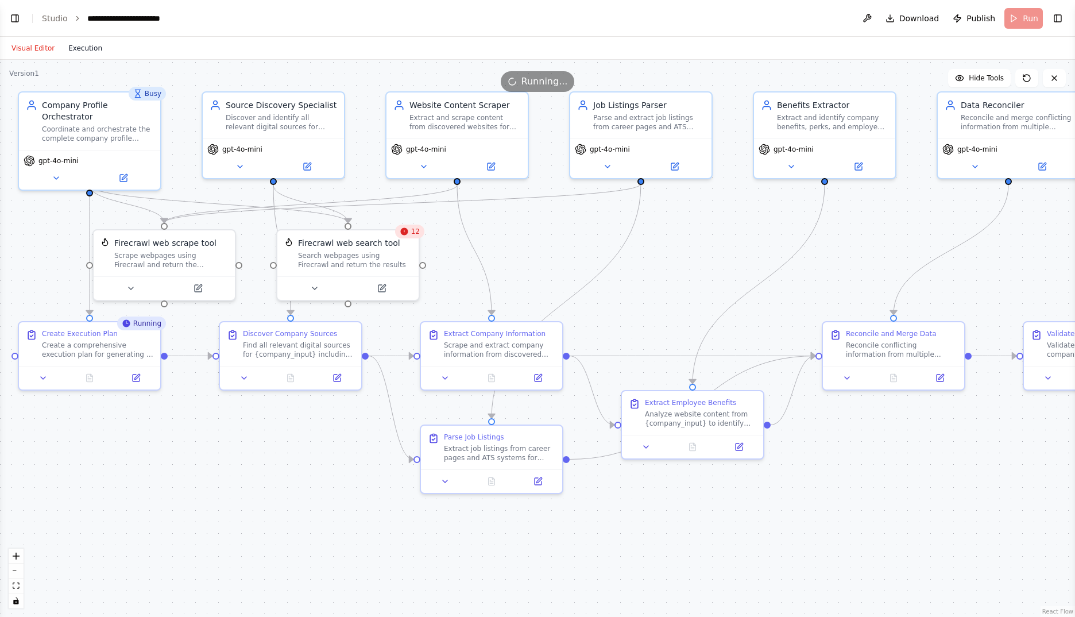
click at [79, 49] on button "Execution" at bounding box center [85, 48] width 48 height 14
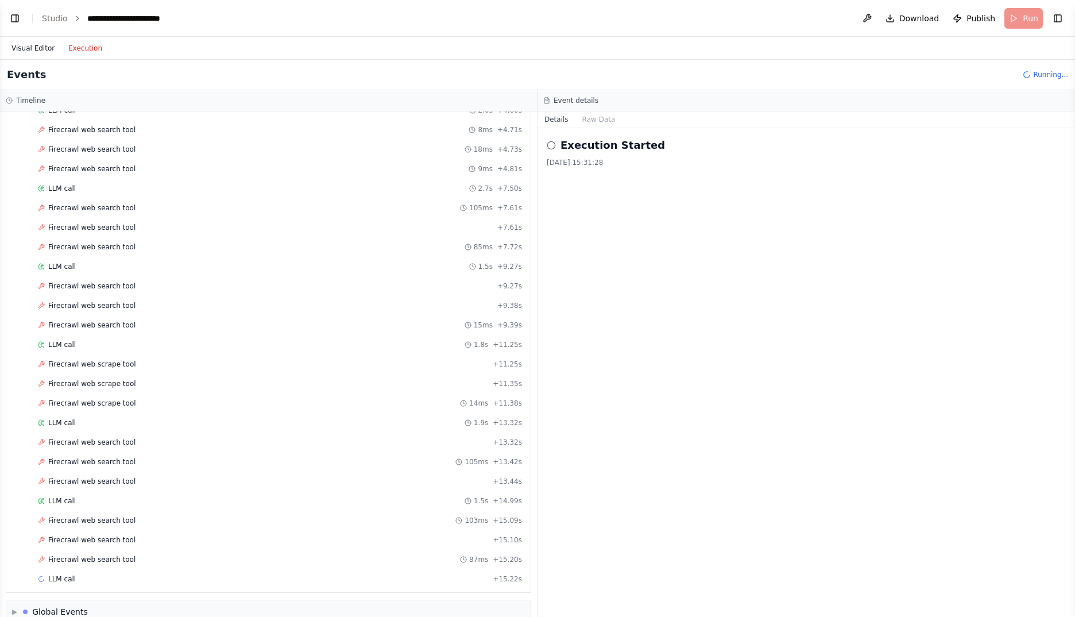
scroll to position [188, 0]
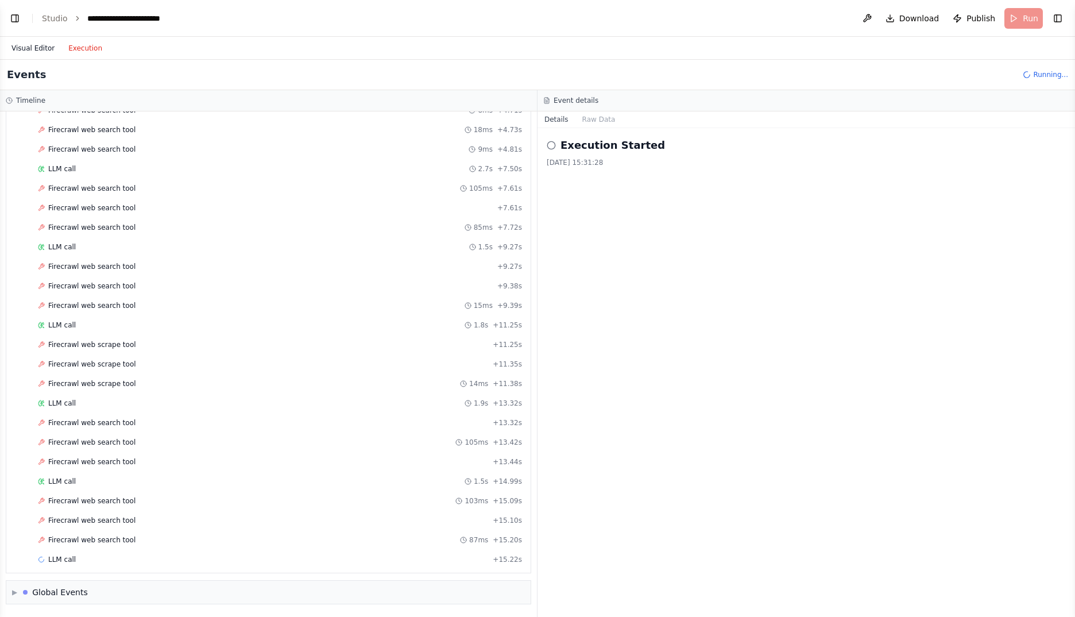
click at [41, 51] on button "Visual Editor" at bounding box center [33, 48] width 57 height 14
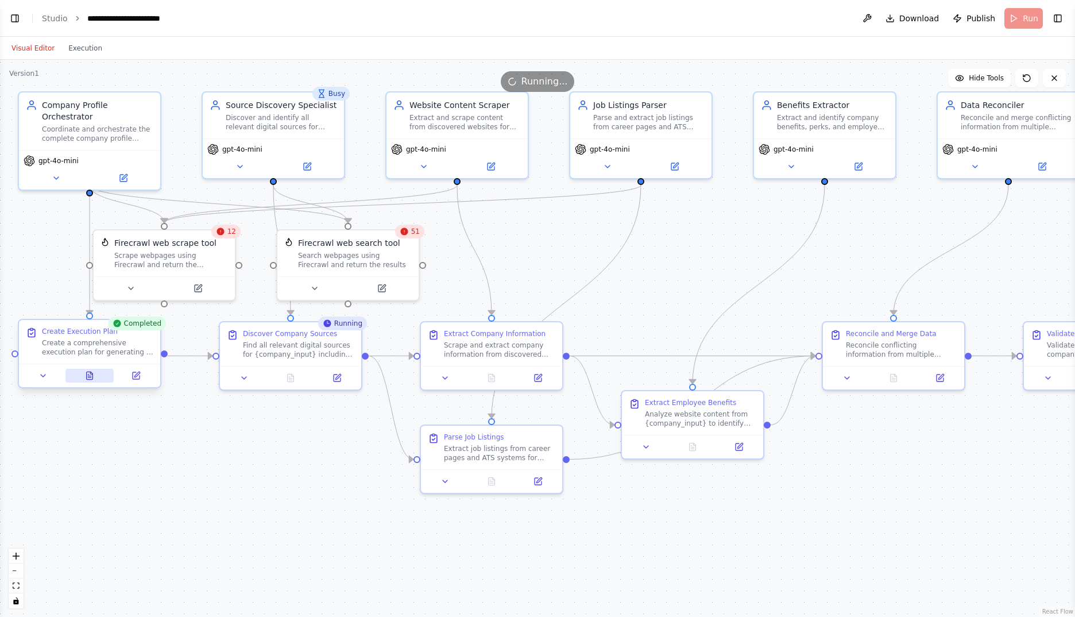
click at [92, 373] on icon at bounding box center [91, 373] width 2 height 2
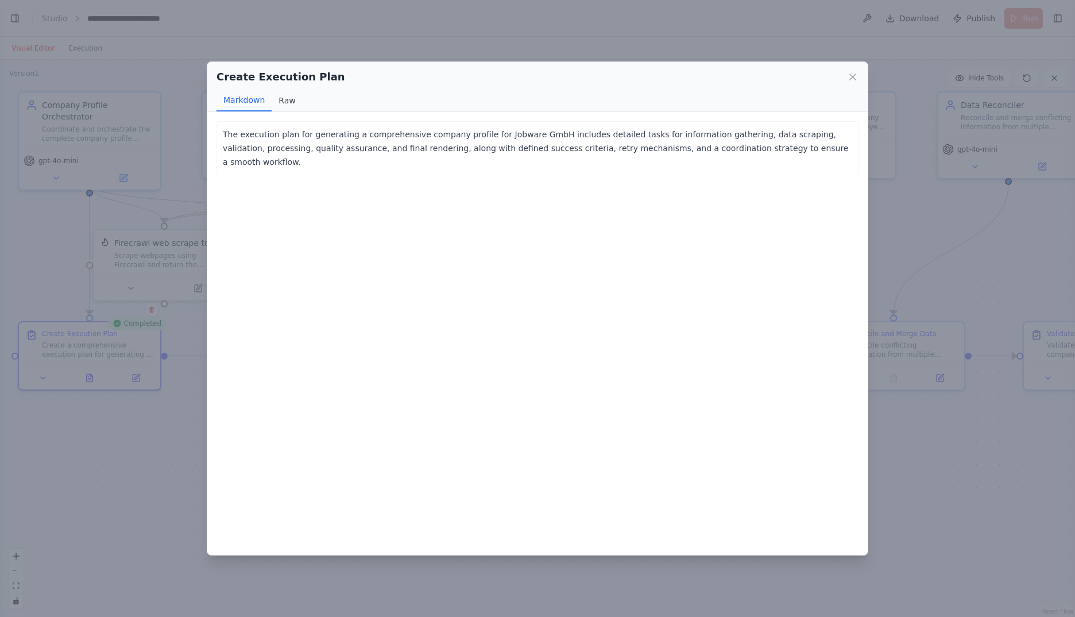
click at [280, 103] on button "Raw" at bounding box center [287, 101] width 30 height 22
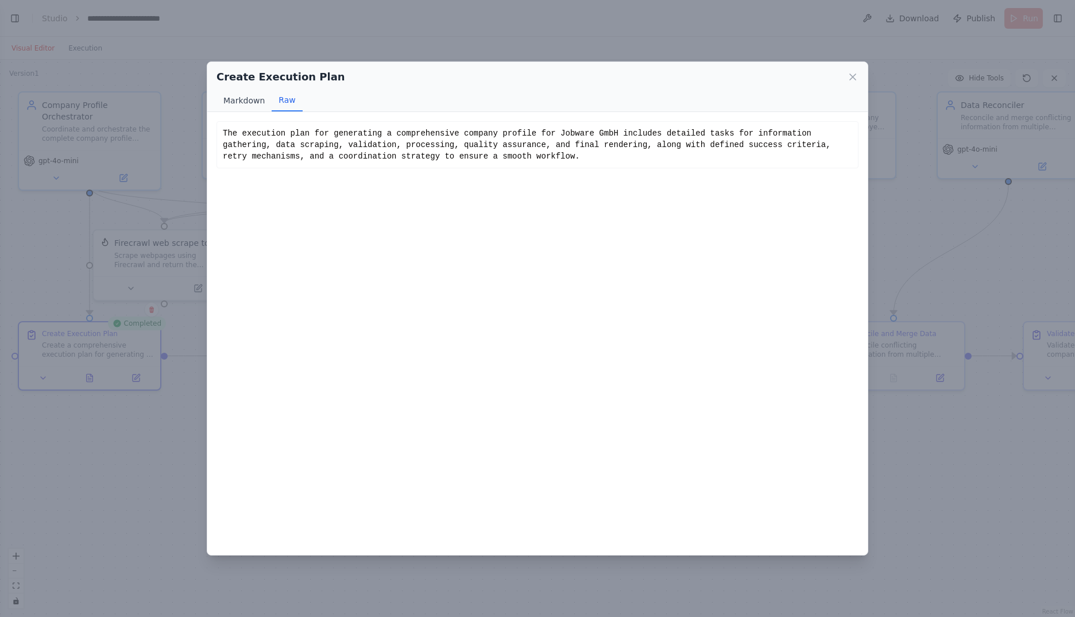
click at [243, 100] on button "Markdown" at bounding box center [243, 101] width 55 height 22
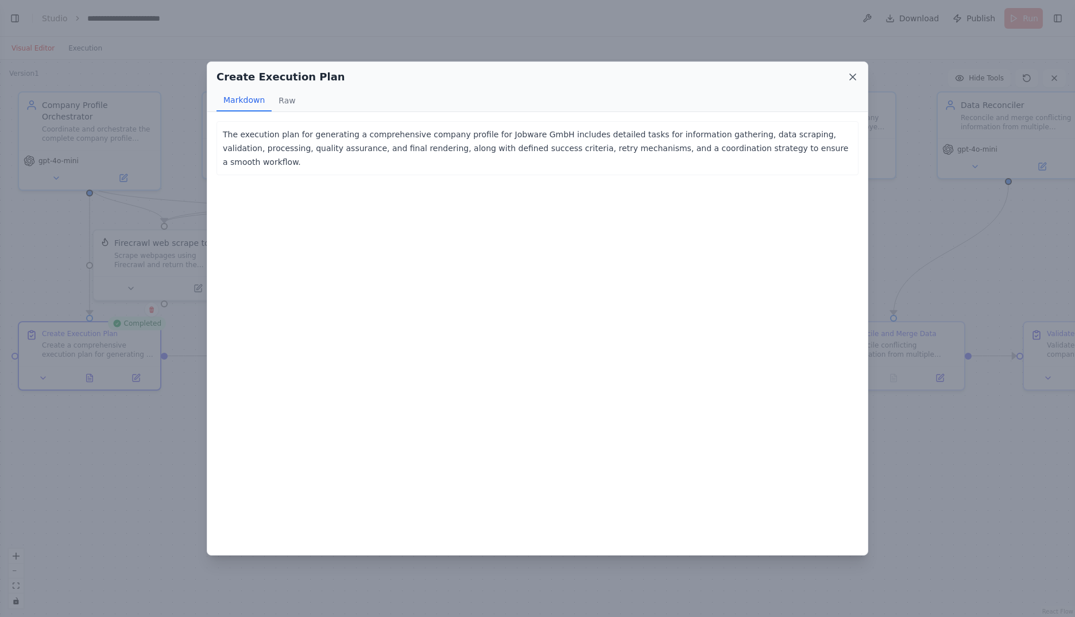
click at [857, 78] on icon at bounding box center [852, 76] width 11 height 11
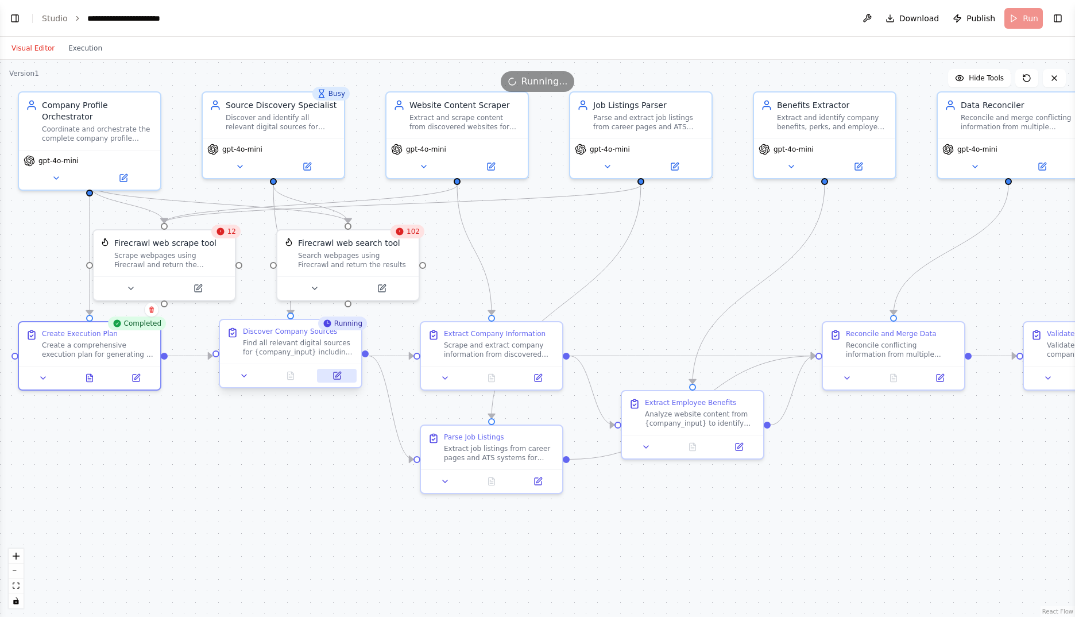
click at [339, 377] on icon at bounding box center [337, 375] width 7 height 7
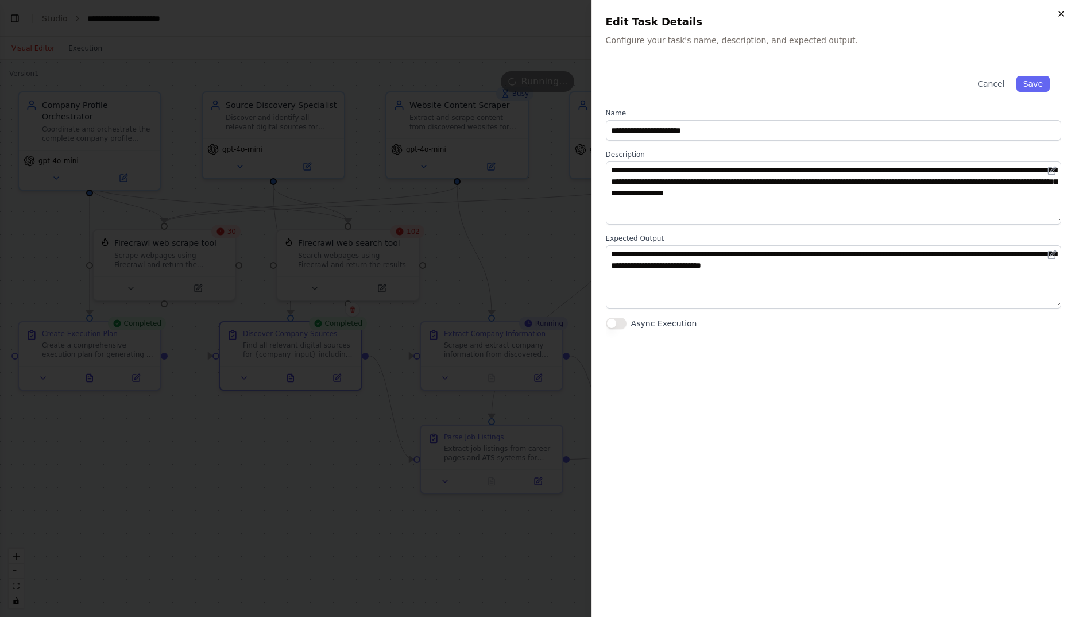
click at [1059, 10] on icon "button" at bounding box center [1061, 13] width 9 height 9
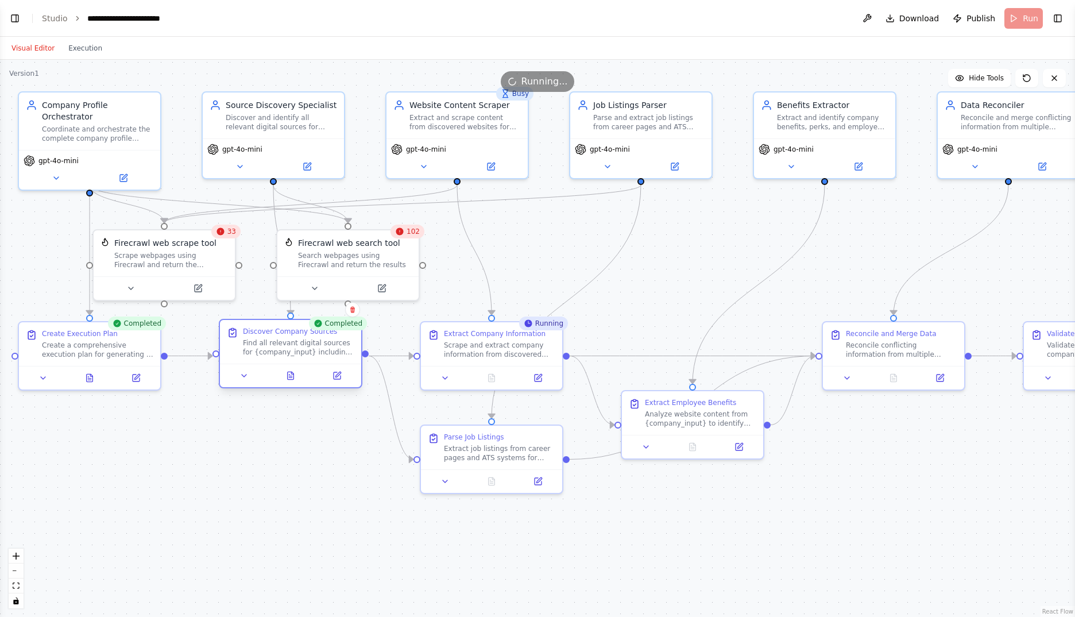
click at [284, 382] on div at bounding box center [290, 375] width 141 height 24
click at [291, 378] on icon at bounding box center [291, 375] width 6 height 7
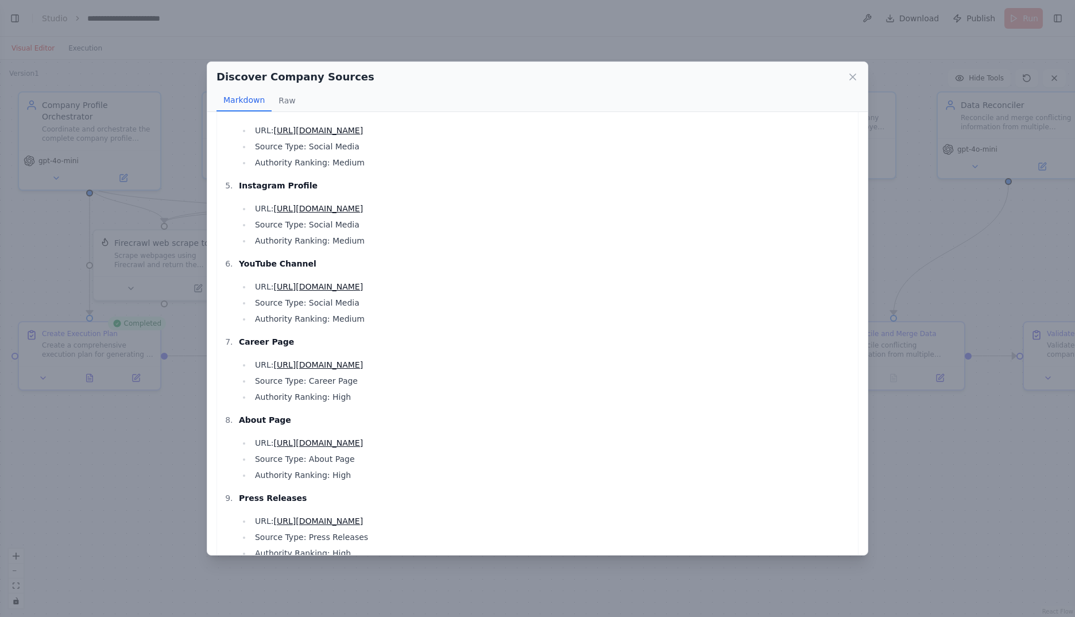
scroll to position [287, 0]
click at [361, 363] on link "https://www.jobware.de/karriere" at bounding box center [318, 361] width 90 height 9
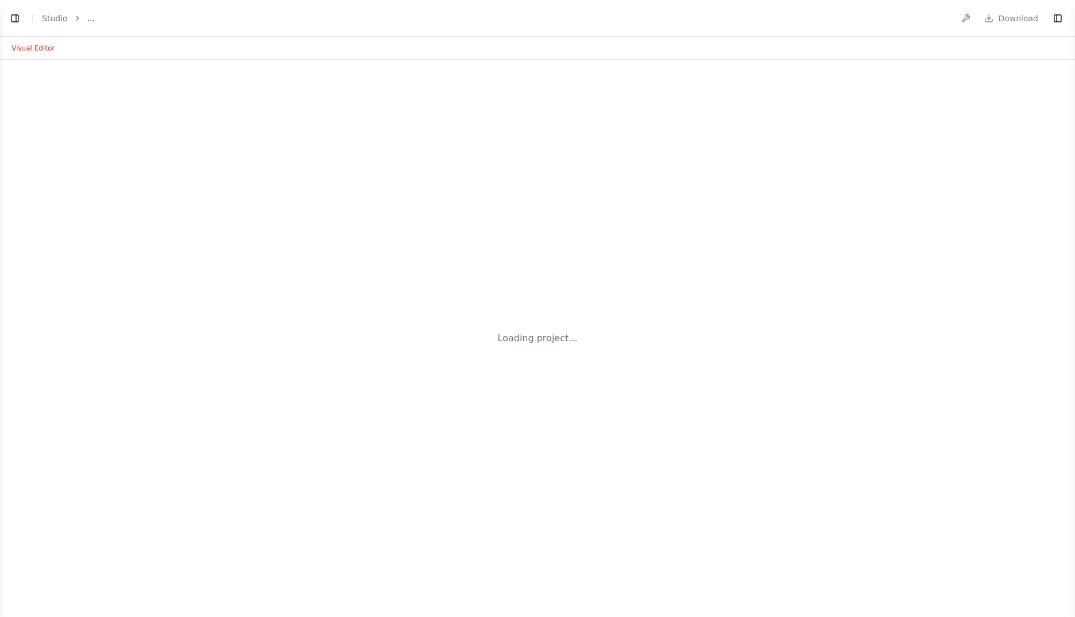
select select "****"
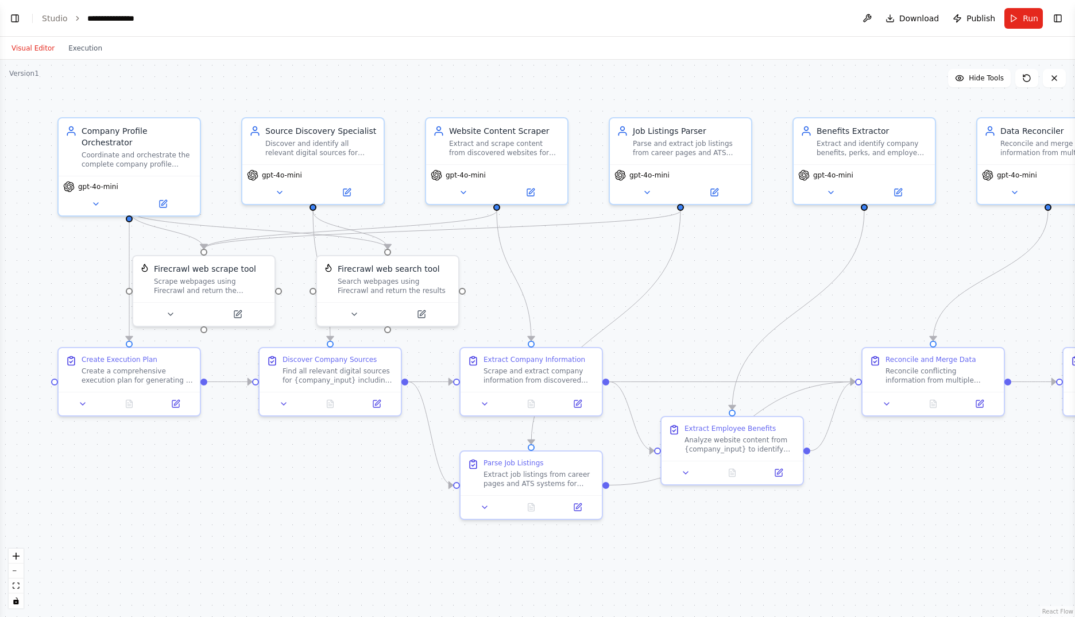
scroll to position [3470, 0]
click at [1026, 14] on span "Run" at bounding box center [1031, 18] width 16 height 11
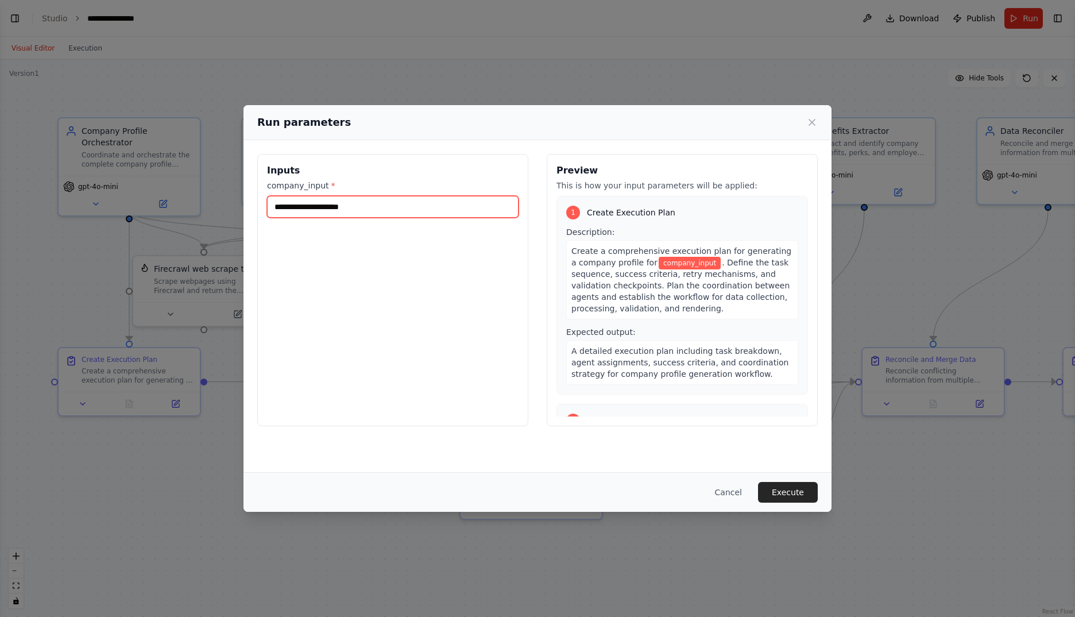
click at [402, 212] on input "company_input *" at bounding box center [393, 207] width 252 height 22
type input "**********"
click at [788, 485] on button "Execute" at bounding box center [788, 492] width 60 height 21
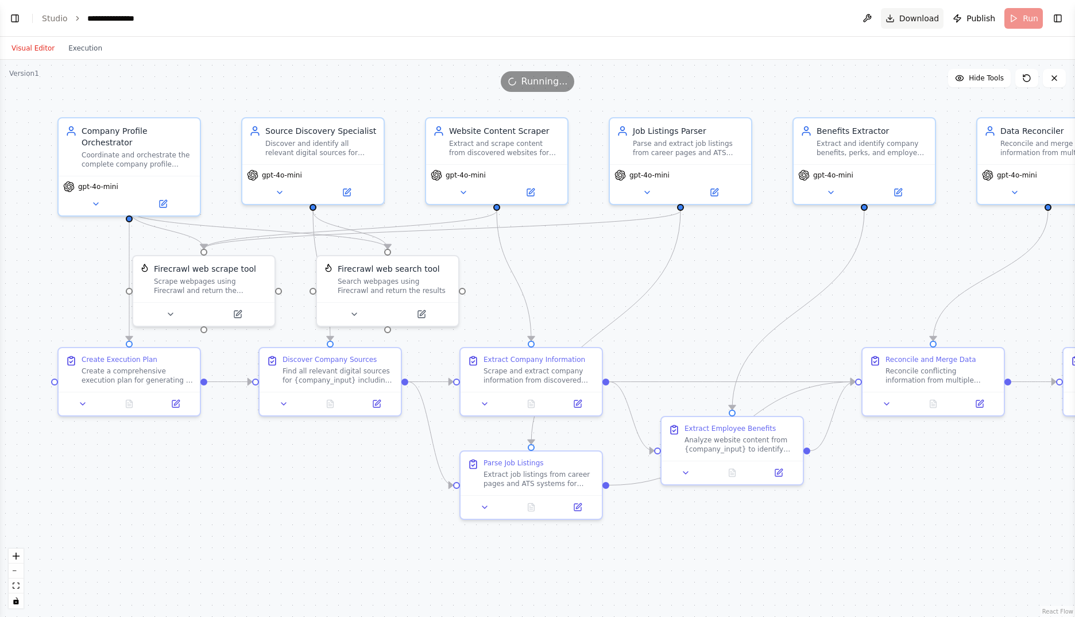
click at [917, 18] on span "Download" at bounding box center [919, 18] width 40 height 11
click at [149, 17] on icon "breadcrumb" at bounding box center [153, 18] width 9 height 9
click at [125, 18] on div "**********" at bounding box center [115, 18] width 57 height 11
click at [125, 18] on div "**********" at bounding box center [130, 18] width 86 height 11
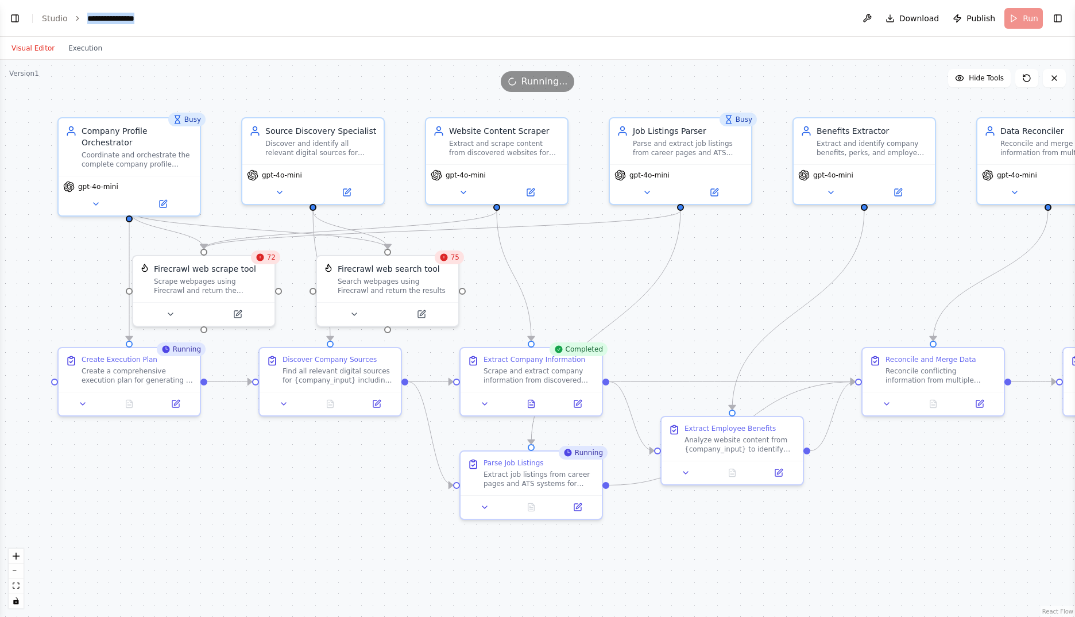
click at [125, 18] on div "**********" at bounding box center [130, 18] width 86 height 11
click at [687, 323] on div ".deletable-edge-delete-btn { width: 20px; height: 20px; border: 0px solid #ffff…" at bounding box center [537, 338] width 1075 height 557
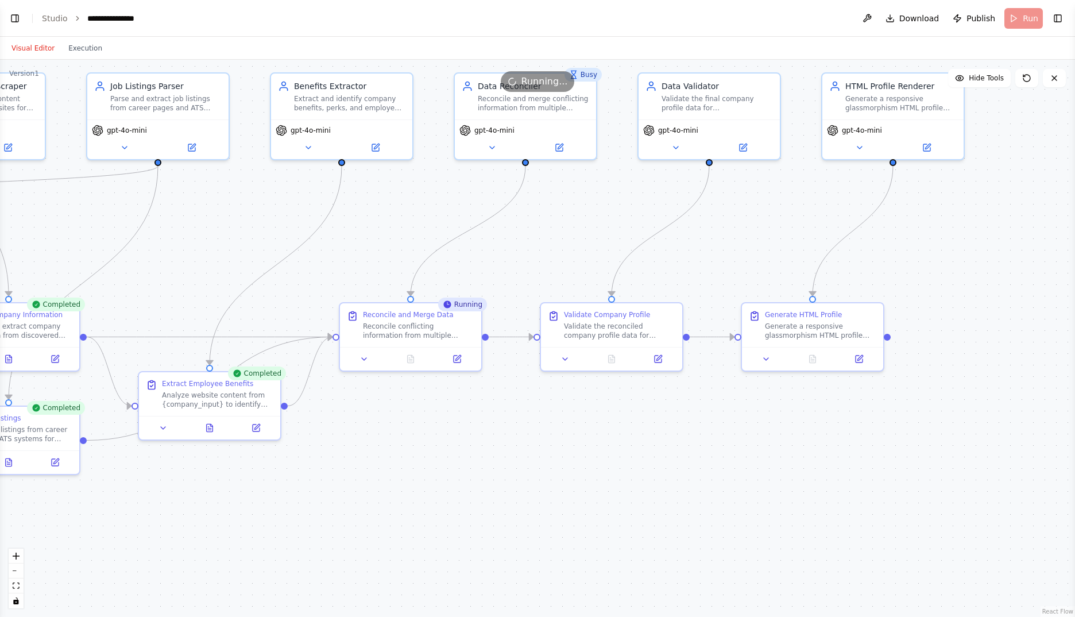
drag, startPoint x: 772, startPoint y: 268, endPoint x: 250, endPoint y: 223, distance: 524.4
click at [250, 223] on div ".deletable-edge-delete-btn { width: 20px; height: 20px; border: 0px solid #ffff…" at bounding box center [537, 338] width 1075 height 557
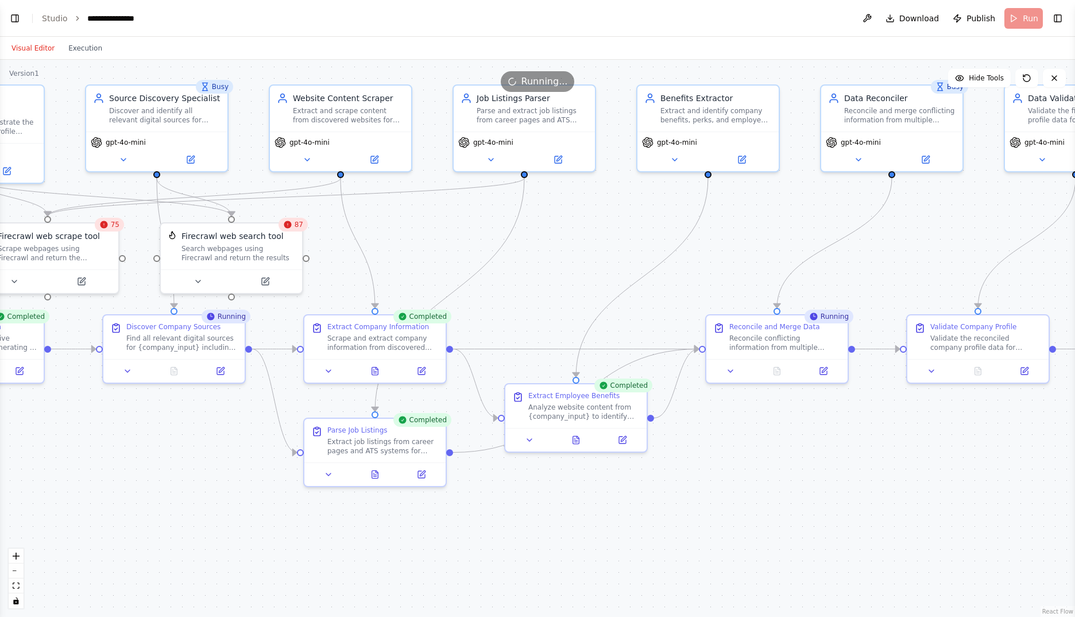
drag, startPoint x: 197, startPoint y: 233, endPoint x: 554, endPoint y: 242, distance: 357.3
click at [554, 242] on div ".deletable-edge-delete-btn { width: 20px; height: 20px; border: 0px solid #ffff…" at bounding box center [537, 338] width 1075 height 557
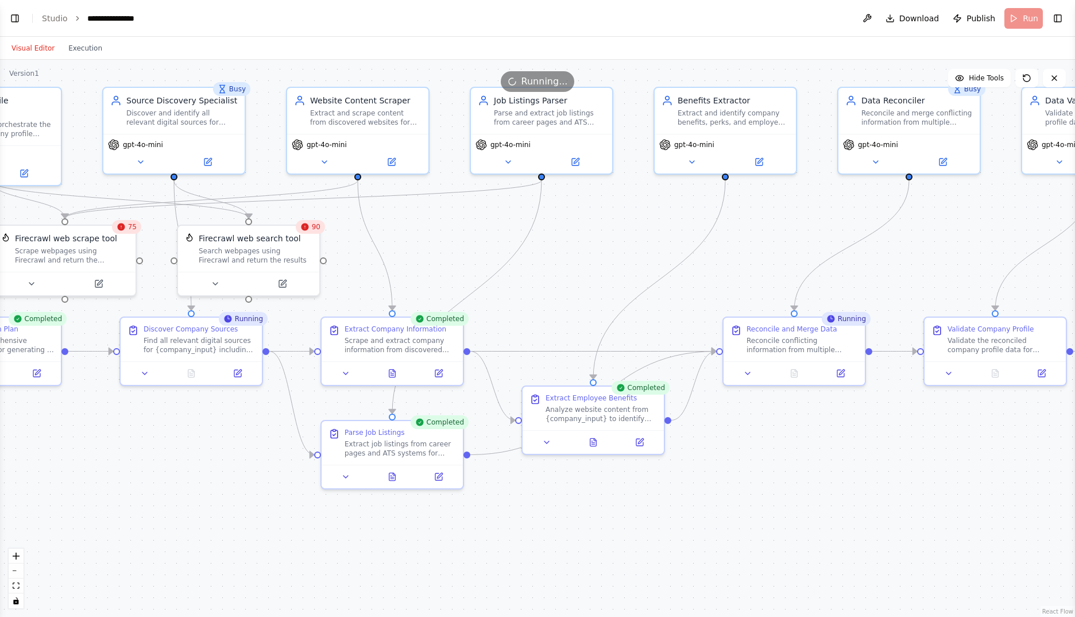
drag, startPoint x: 548, startPoint y: 243, endPoint x: 565, endPoint y: 246, distance: 17.4
click at [565, 246] on div ".deletable-edge-delete-btn { width: 20px; height: 20px; border: 0px solid #ffff…" at bounding box center [537, 338] width 1075 height 557
click at [596, 438] on icon at bounding box center [595, 437] width 2 height 2
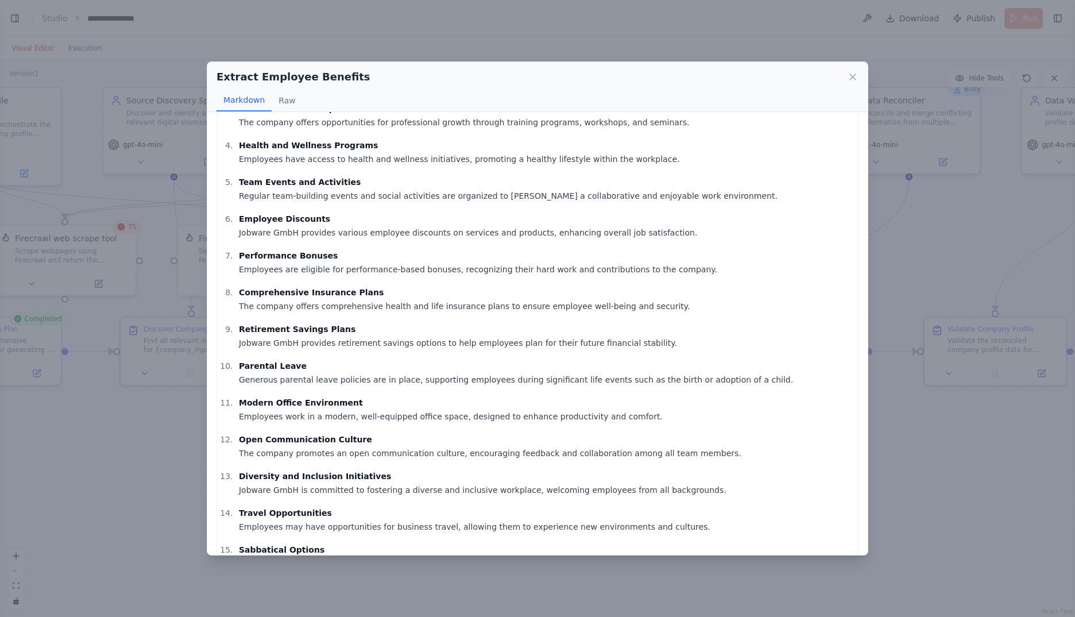
scroll to position [126, 0]
click at [856, 75] on icon at bounding box center [852, 76] width 11 height 11
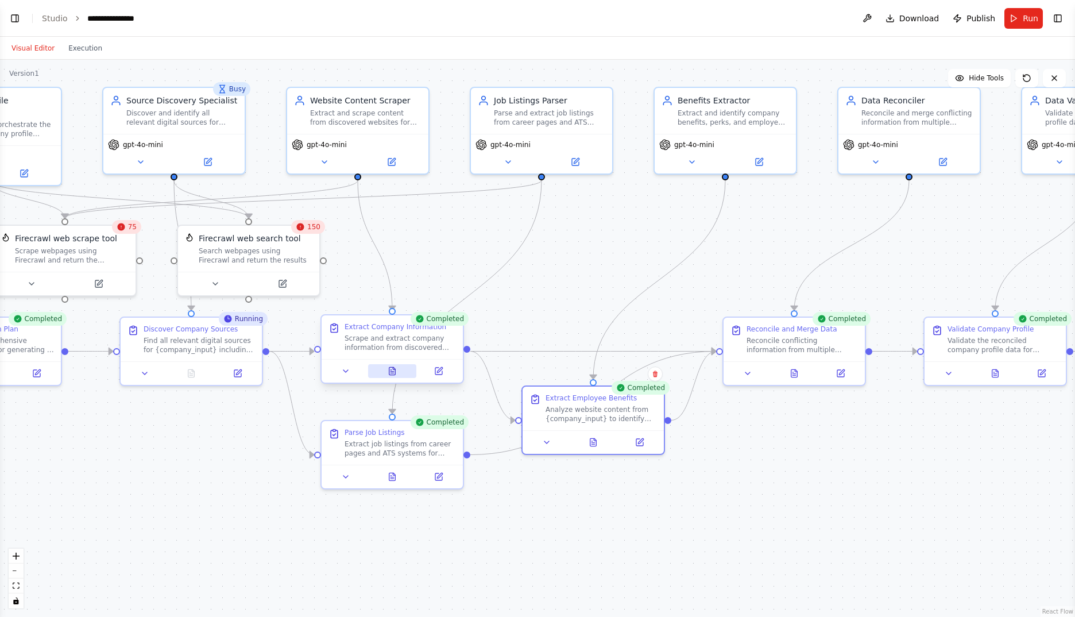
click at [388, 368] on icon at bounding box center [392, 370] width 9 height 9
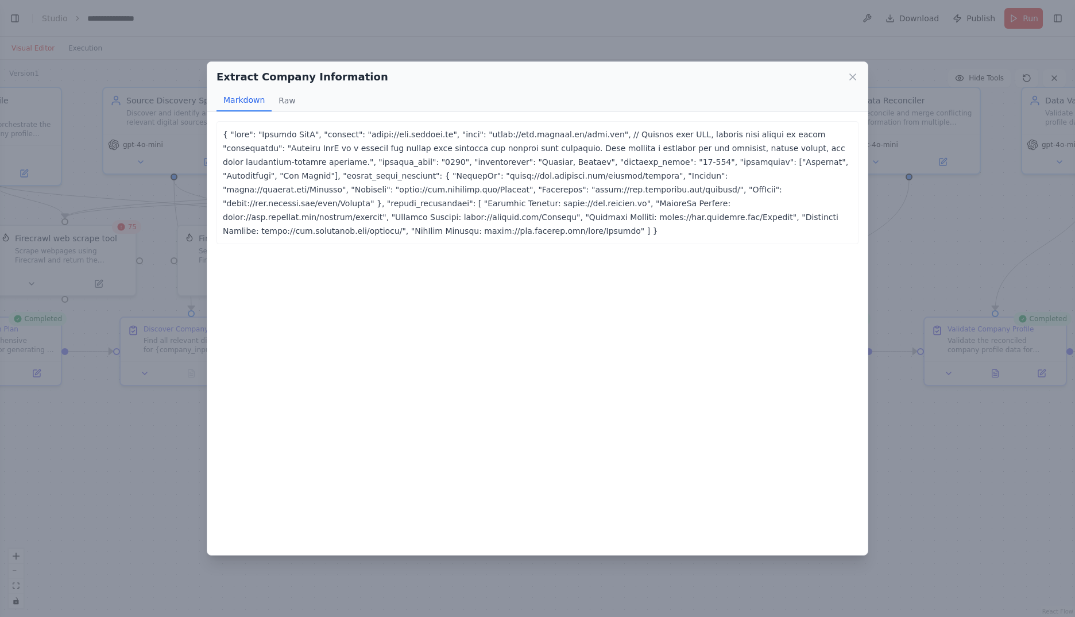
click at [846, 76] on div "Extract Company Information" at bounding box center [537, 77] width 642 height 16
click at [858, 80] on icon at bounding box center [852, 76] width 11 height 11
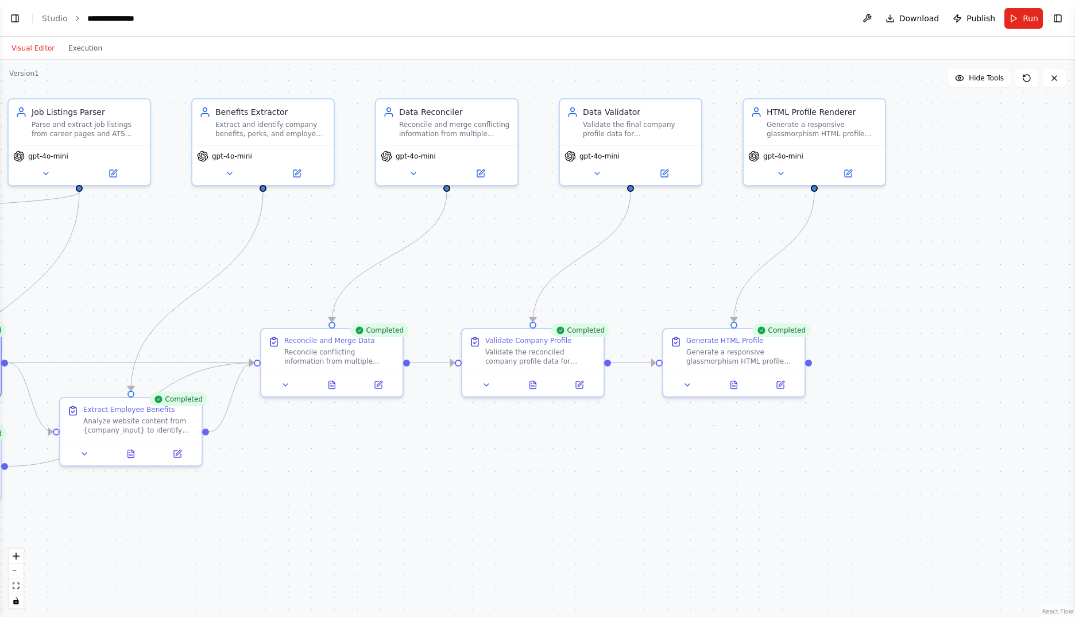
drag, startPoint x: 830, startPoint y: 501, endPoint x: 540, endPoint y: 505, distance: 290.0
click at [403, 514] on div ".deletable-edge-delete-btn { width: 20px; height: 20px; border: 0px solid #ffff…" at bounding box center [537, 338] width 1075 height 557
click at [734, 389] on div at bounding box center [734, 382] width 141 height 24
click at [738, 380] on icon at bounding box center [735, 381] width 6 height 7
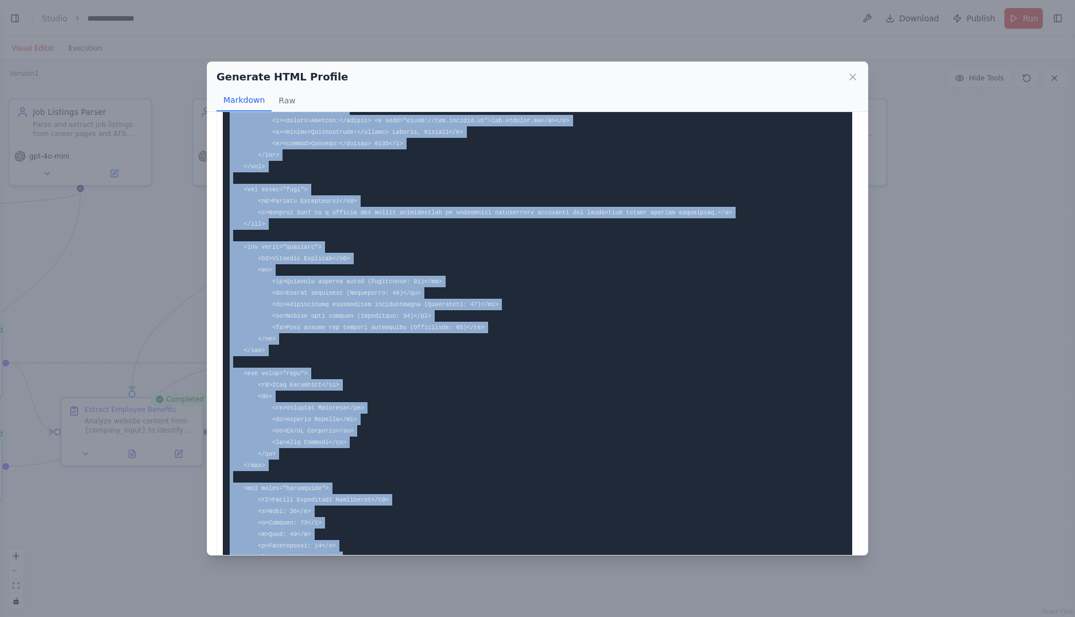
scroll to position [973, 0]
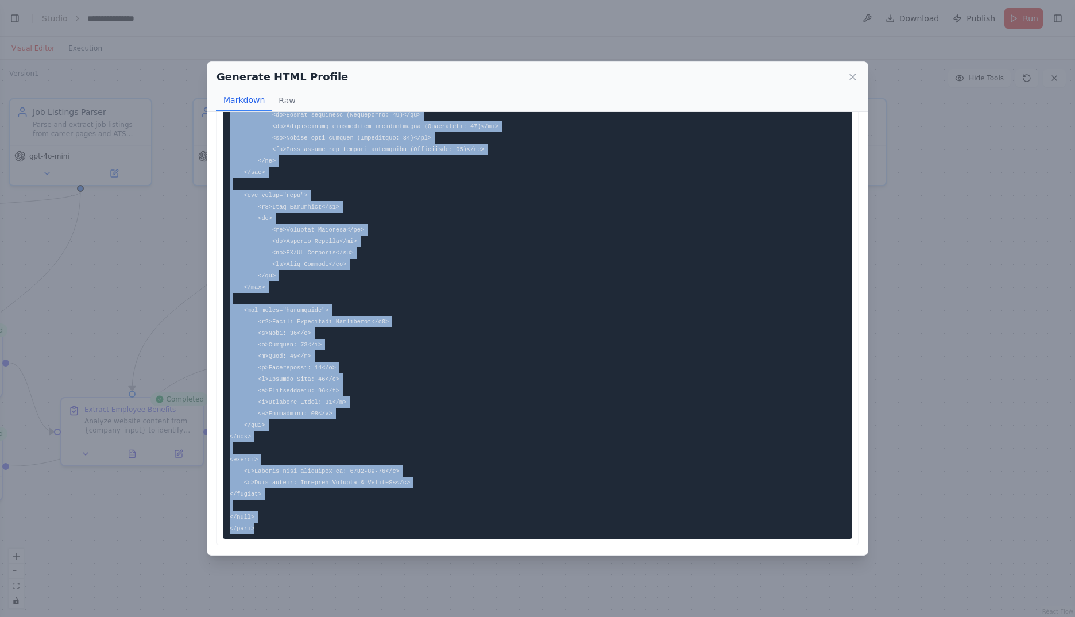
drag, startPoint x: 230, startPoint y: 138, endPoint x: 442, endPoint y: 557, distance: 469.7
click at [442, 557] on div "Generate HTML Profile Markdown Raw ... Show more Not valid JSON" at bounding box center [537, 308] width 1075 height 617
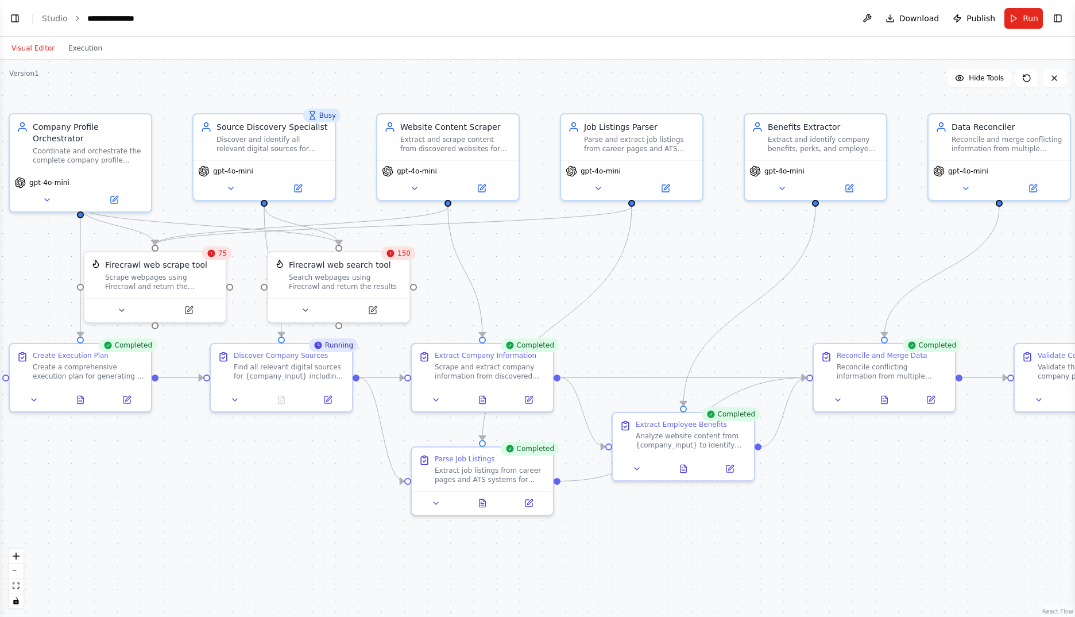
drag, startPoint x: 320, startPoint y: 473, endPoint x: 872, endPoint y: 487, distance: 551.4
click at [872, 487] on div ".deletable-edge-delete-btn { width: 20px; height: 20px; border: 0px solid #ffff…" at bounding box center [537, 338] width 1075 height 557
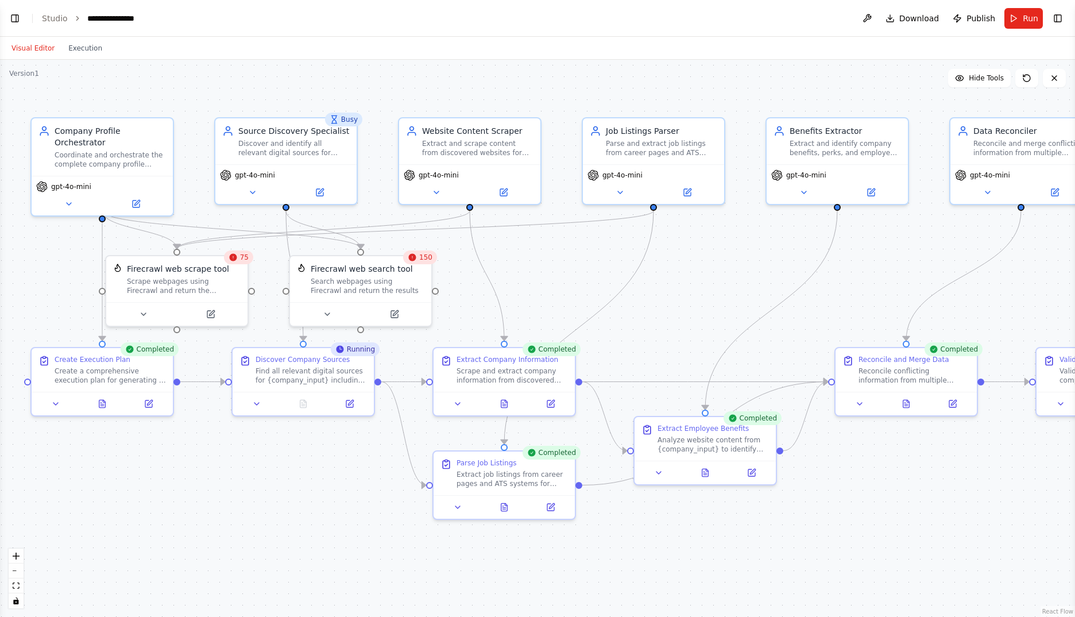
drag, startPoint x: 532, startPoint y: 266, endPoint x: 551, endPoint y: 268, distance: 19.6
click at [551, 268] on div ".deletable-edge-delete-btn { width: 20px; height: 20px; border: 0px solid #ffff…" at bounding box center [537, 338] width 1075 height 557
click at [18, 586] on icon "fit view" at bounding box center [16, 585] width 7 height 6
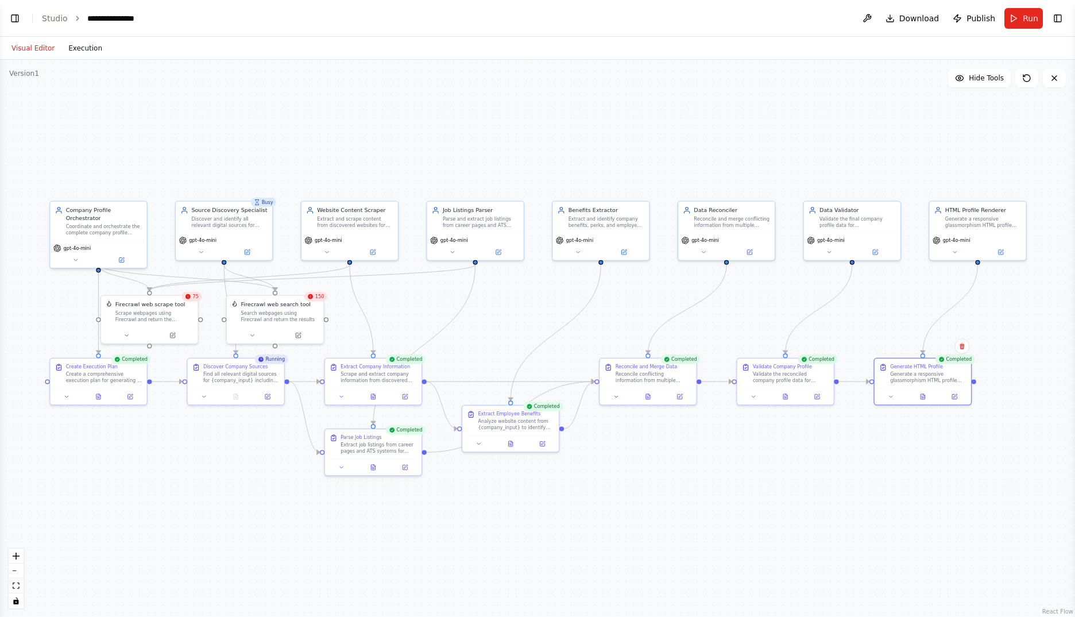
click at [75, 45] on button "Execution" at bounding box center [85, 48] width 48 height 14
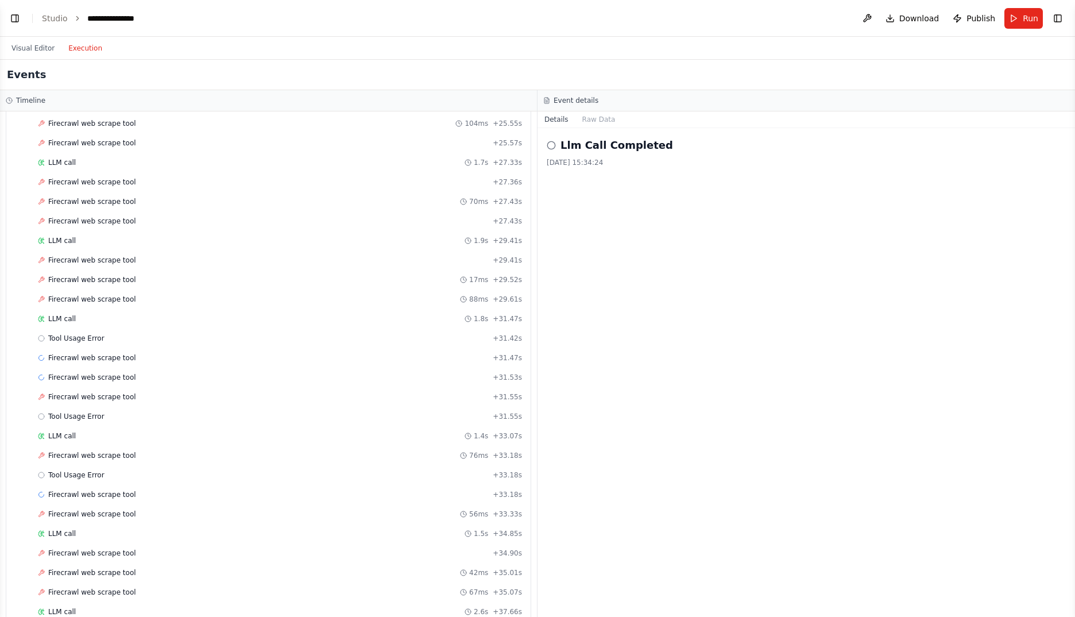
scroll to position [0, 0]
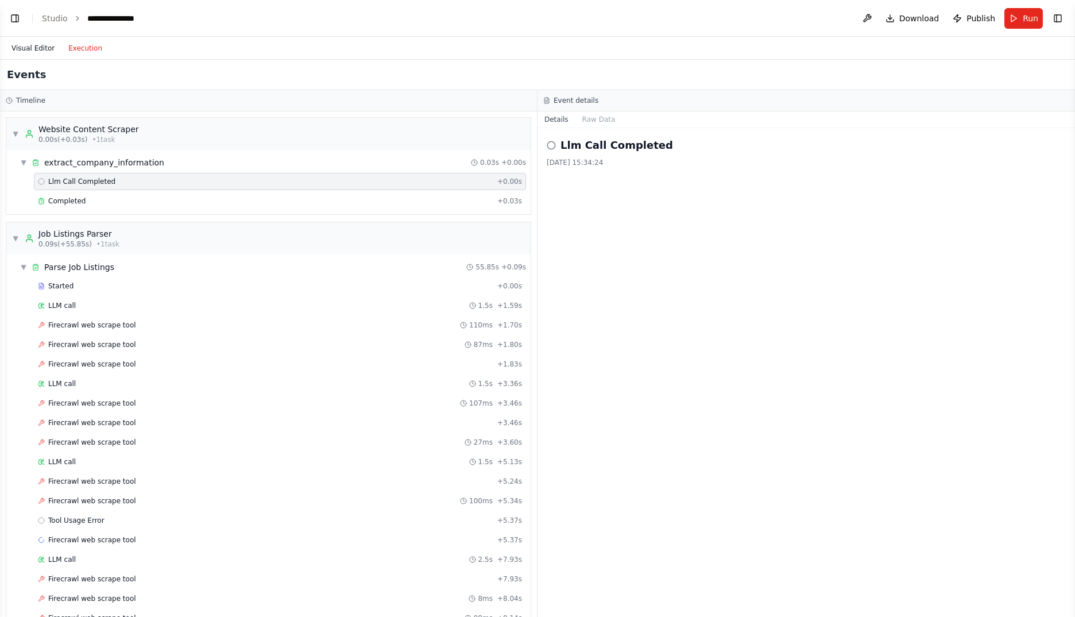
click at [32, 45] on button "Visual Editor" at bounding box center [33, 48] width 57 height 14
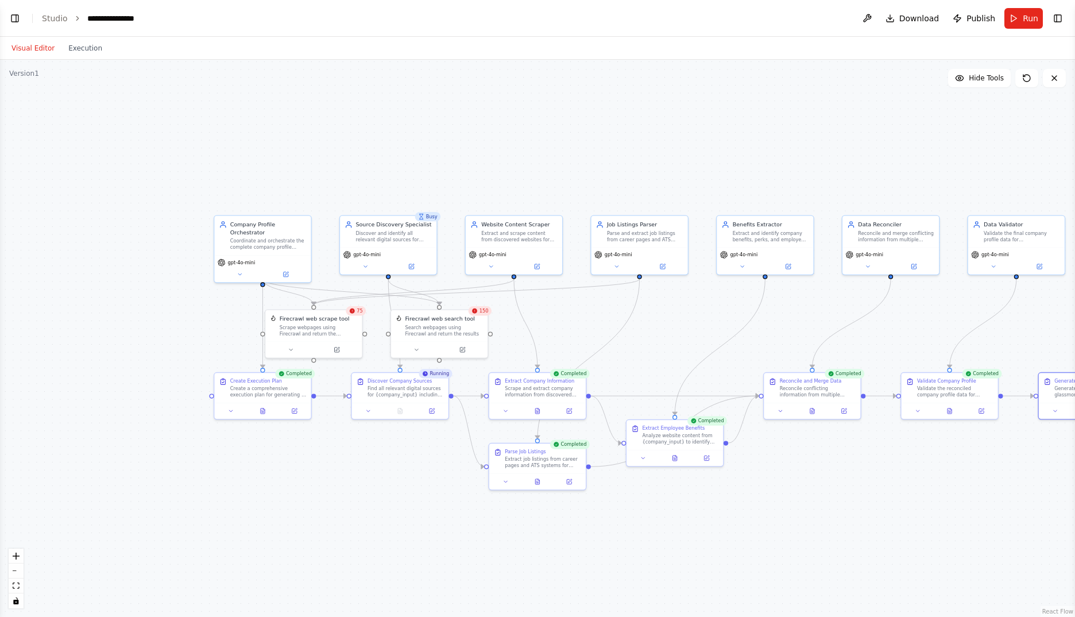
drag, startPoint x: 196, startPoint y: 492, endPoint x: 385, endPoint y: 491, distance: 189.5
click at [385, 491] on div ".deletable-edge-delete-btn { width: 20px; height: 20px; border: 0px solid #ffff…" at bounding box center [537, 338] width 1075 height 557
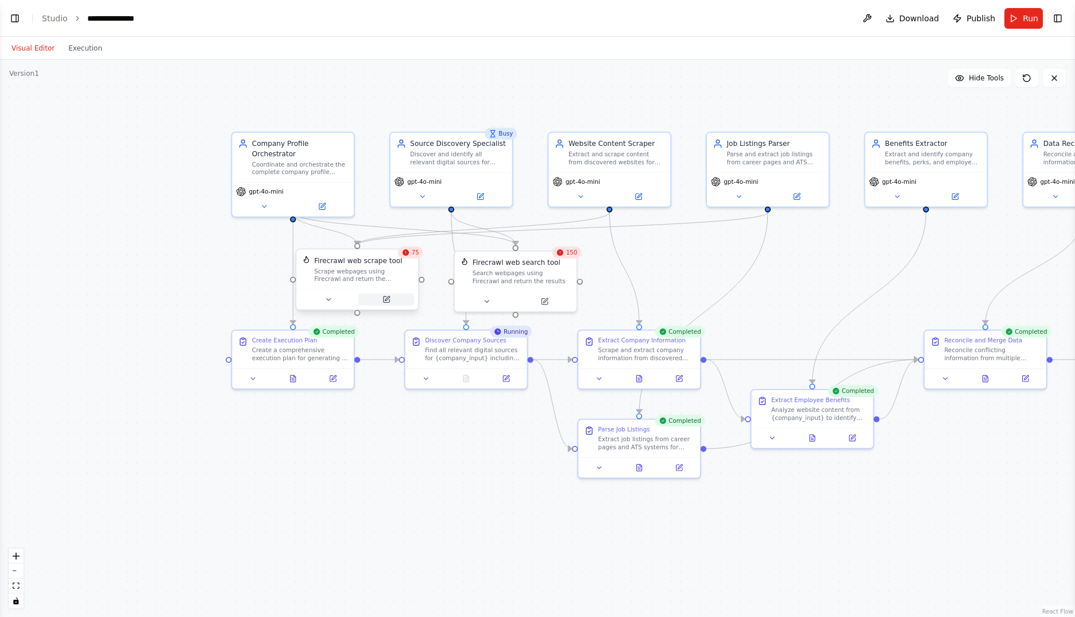
click at [389, 297] on icon at bounding box center [387, 298] width 5 height 5
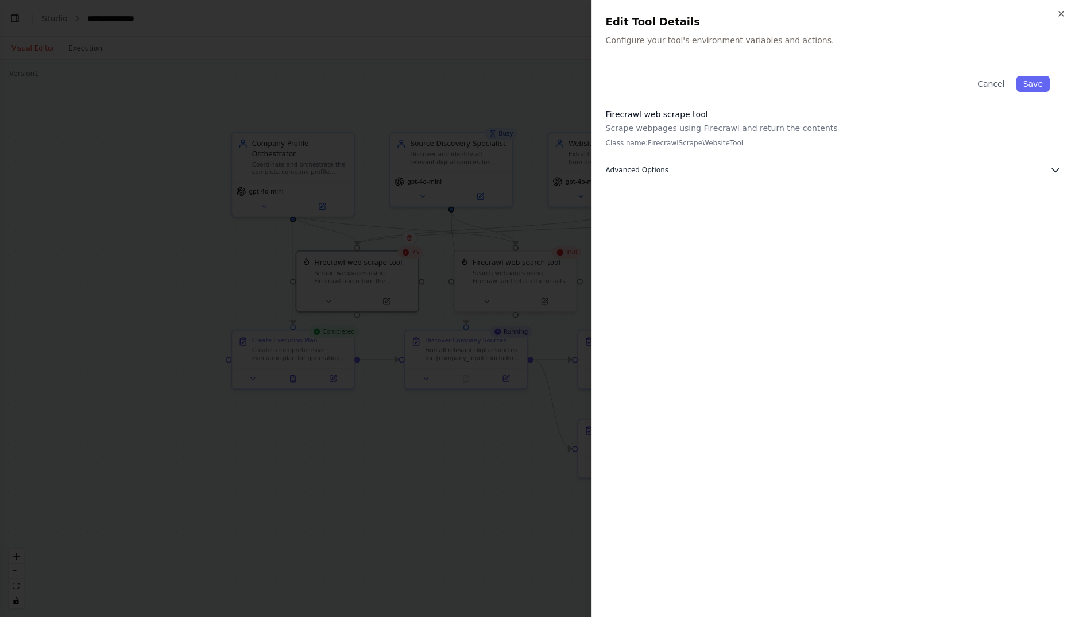
click at [1056, 172] on icon "button" at bounding box center [1055, 169] width 11 height 11
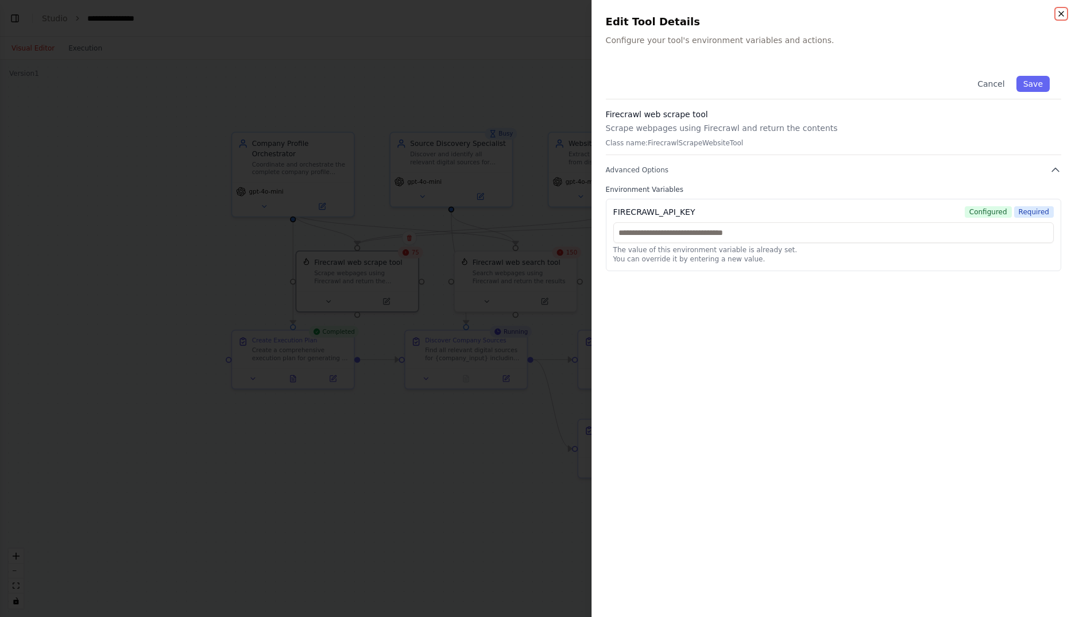
click at [1058, 15] on icon "button" at bounding box center [1061, 13] width 9 height 9
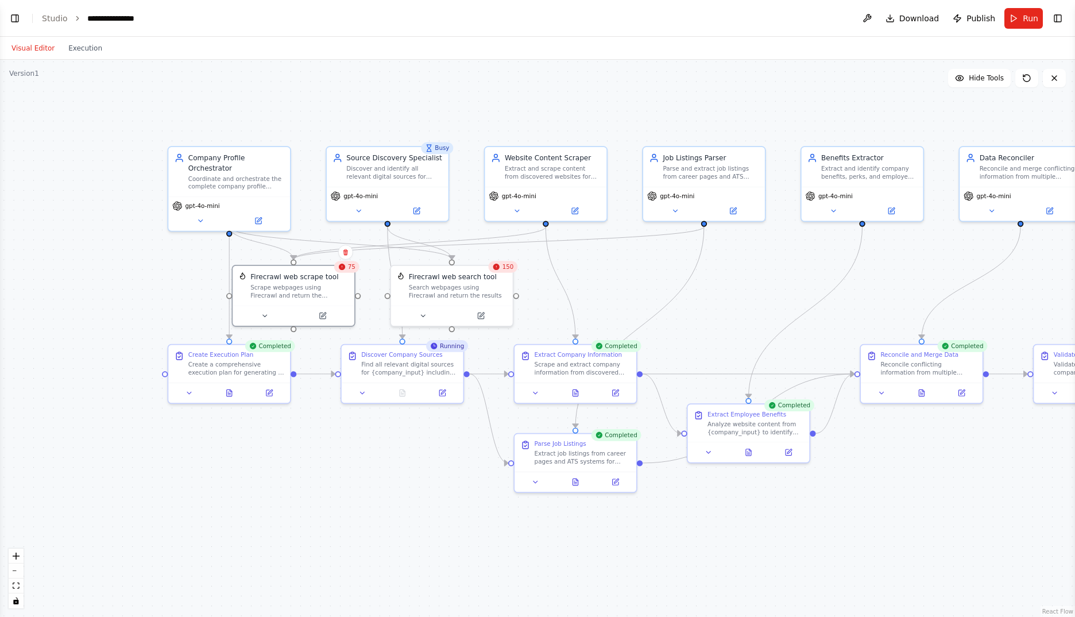
drag, startPoint x: 341, startPoint y: 463, endPoint x: 283, endPoint y: 478, distance: 59.9
click at [283, 478] on div ".deletable-edge-delete-btn { width: 20px; height: 20px; border: 0px solid #ffff…" at bounding box center [537, 338] width 1075 height 557
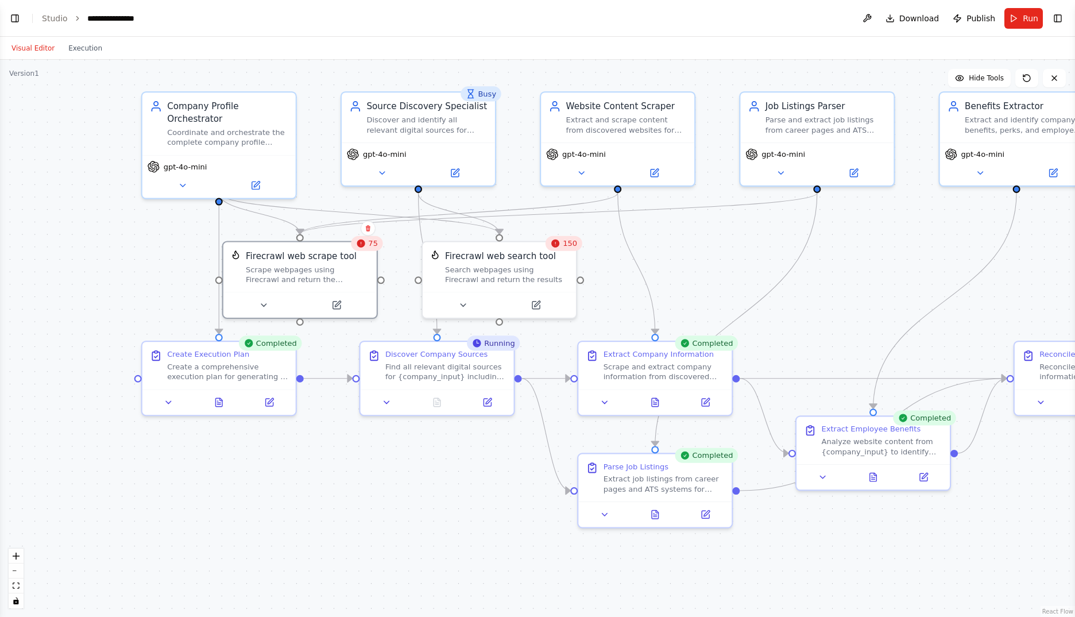
drag, startPoint x: 305, startPoint y: 448, endPoint x: 314, endPoint y: 475, distance: 28.3
click at [314, 475] on div ".deletable-edge-delete-btn { width: 20px; height: 20px; border: 0px solid #ffff…" at bounding box center [537, 338] width 1075 height 557
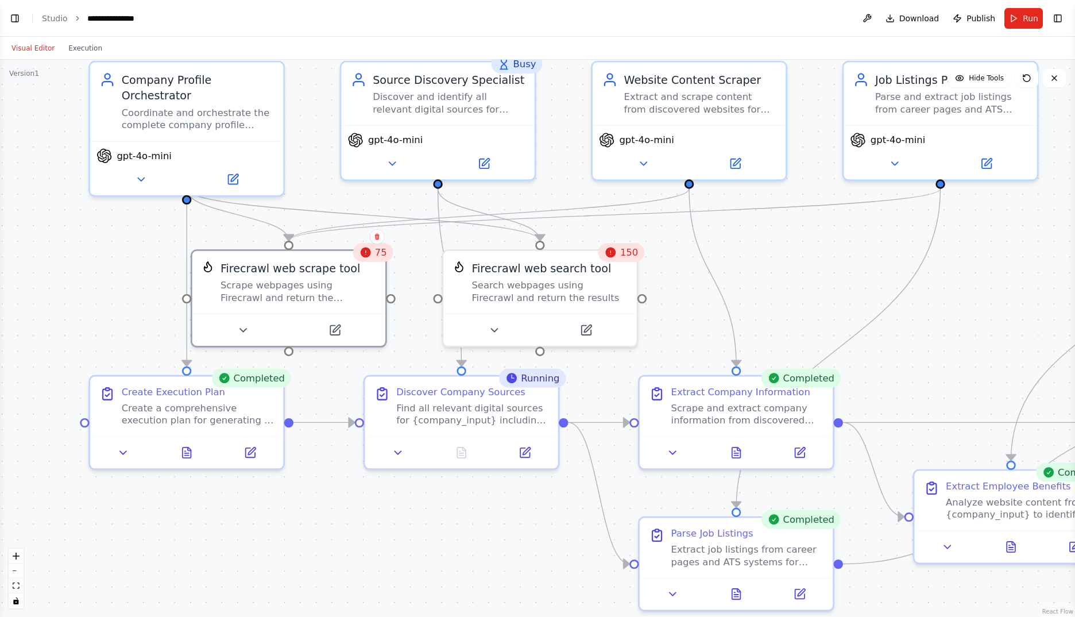
drag, startPoint x: 327, startPoint y: 445, endPoint x: 320, endPoint y: 511, distance: 66.4
click at [320, 511] on div ".deletable-edge-delete-btn { width: 20px; height: 20px; border: 0px solid #ffff…" at bounding box center [537, 338] width 1075 height 557
click at [528, 447] on icon at bounding box center [526, 447] width 7 height 7
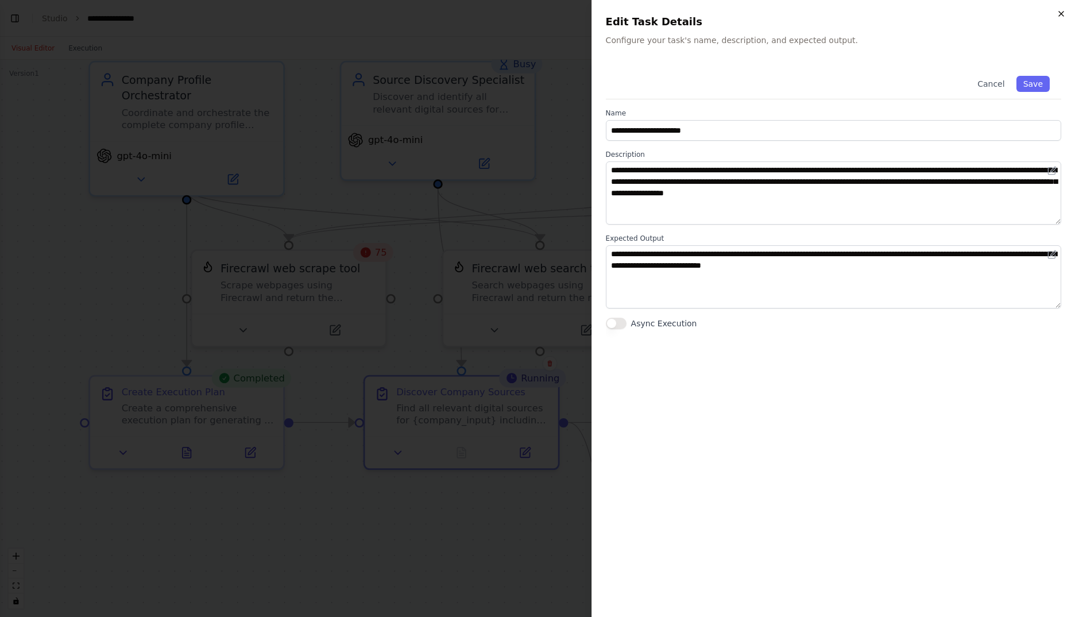
click at [1058, 14] on icon "button" at bounding box center [1061, 13] width 9 height 9
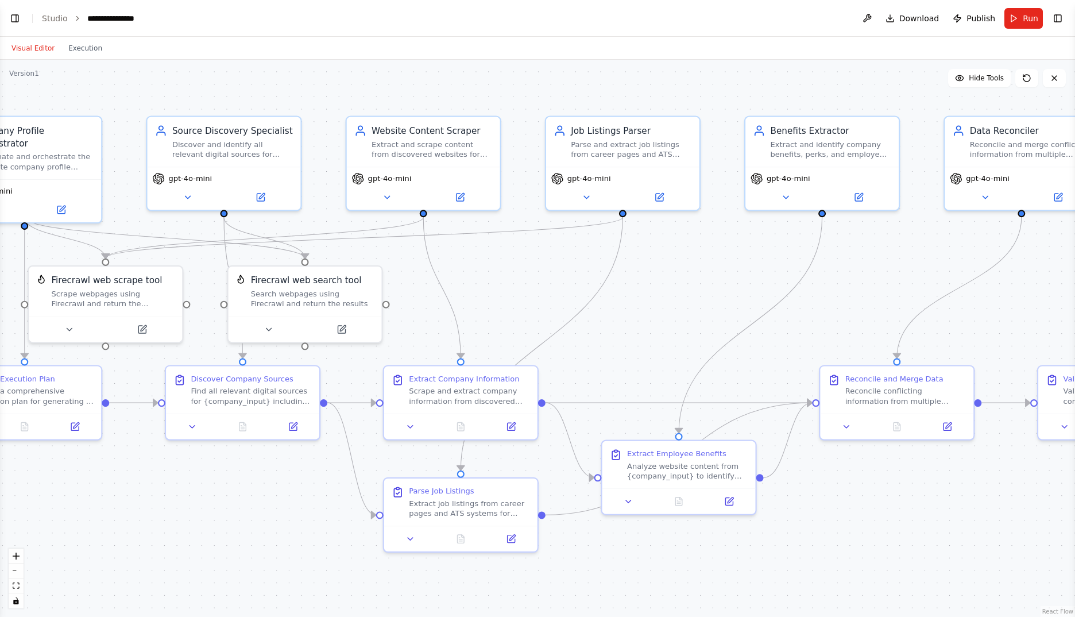
drag, startPoint x: 455, startPoint y: 496, endPoint x: 274, endPoint y: 471, distance: 182.5
click at [274, 471] on div ".deletable-edge-delete-btn { width: 20px; height: 20px; border: 0px solid #ffff…" at bounding box center [537, 338] width 1075 height 557
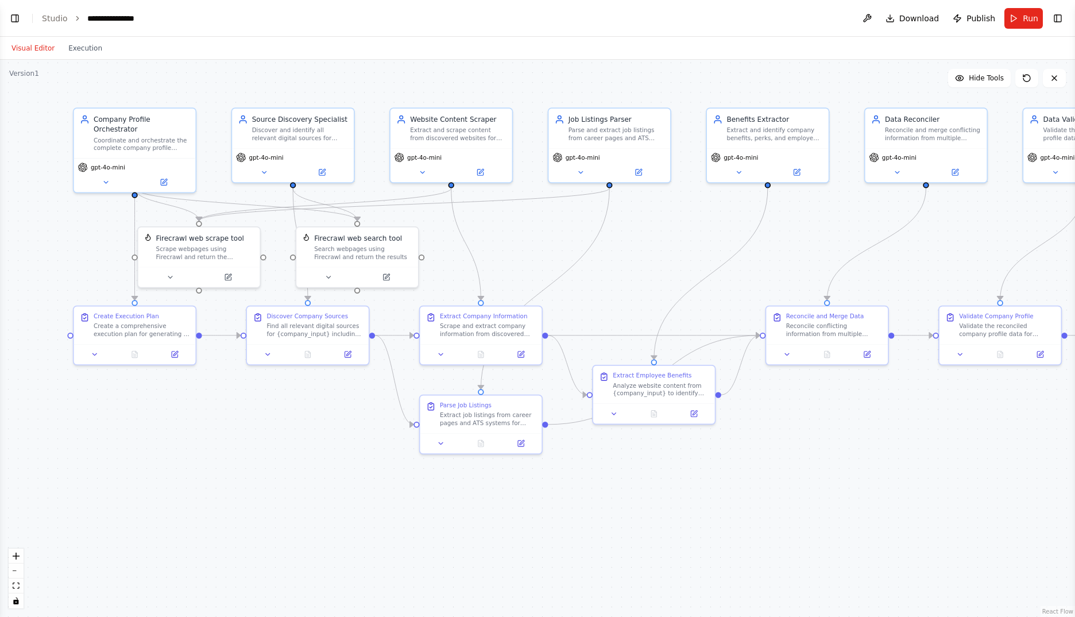
drag, startPoint x: 284, startPoint y: 478, endPoint x: 342, endPoint y: 397, distance: 100.4
click at [342, 397] on div ".deletable-edge-delete-btn { width: 20px; height: 20px; border: 0px solid #ffff…" at bounding box center [537, 338] width 1075 height 557
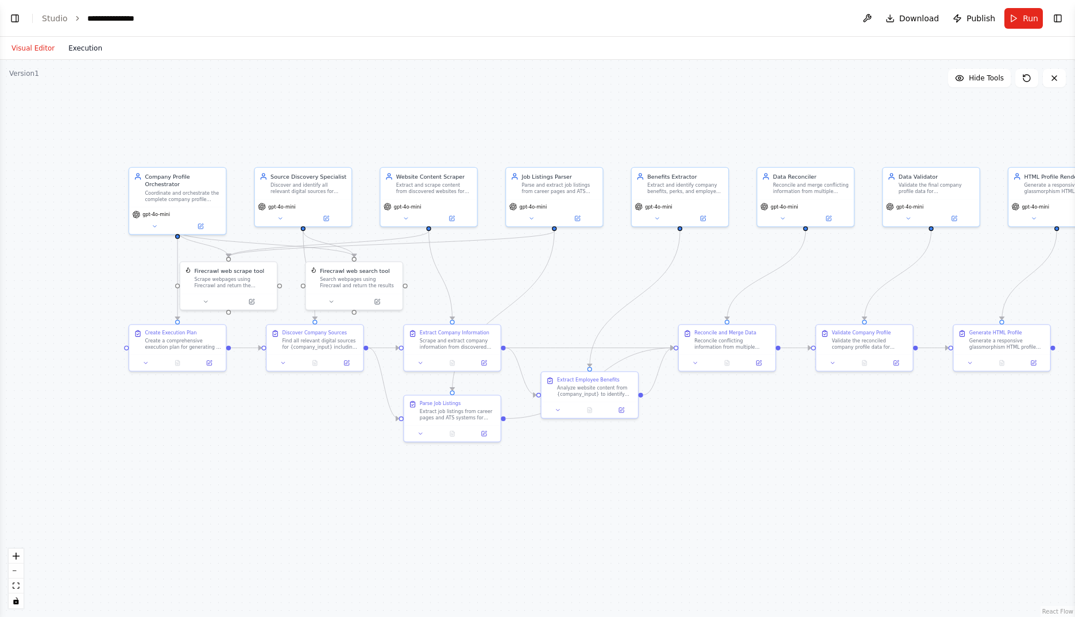
click at [91, 52] on button "Execution" at bounding box center [85, 48] width 48 height 14
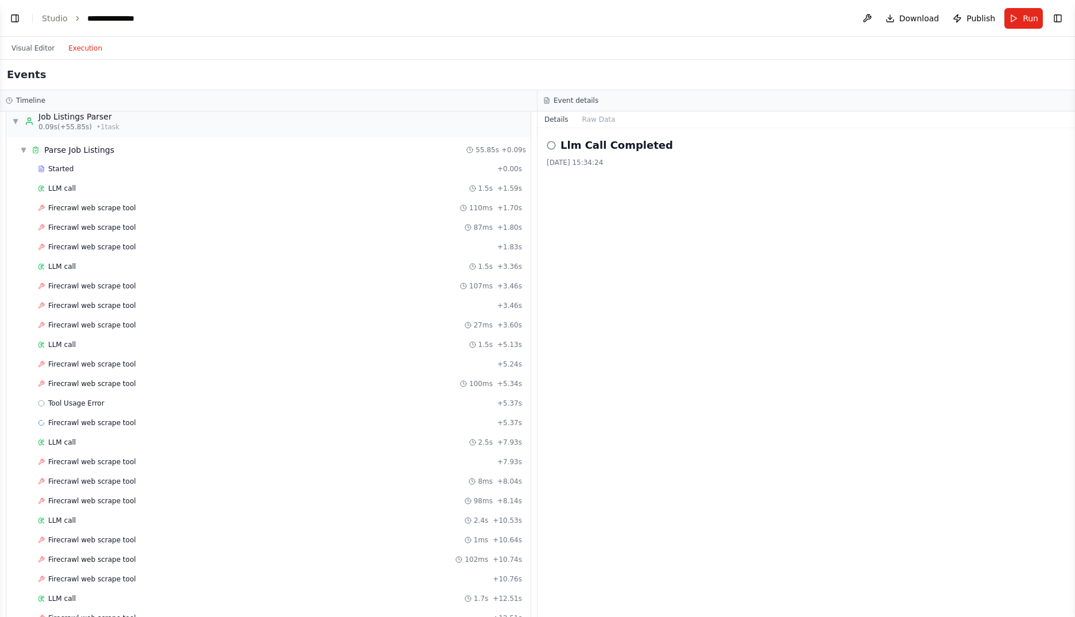
scroll to position [9, 0]
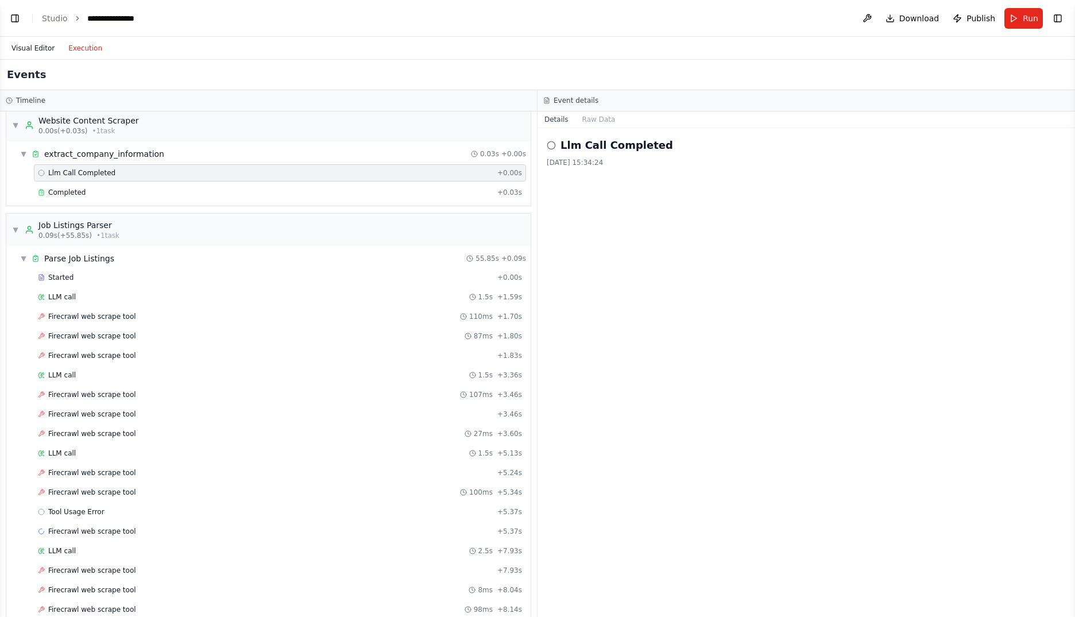
click at [33, 47] on button "Visual Editor" at bounding box center [33, 48] width 57 height 14
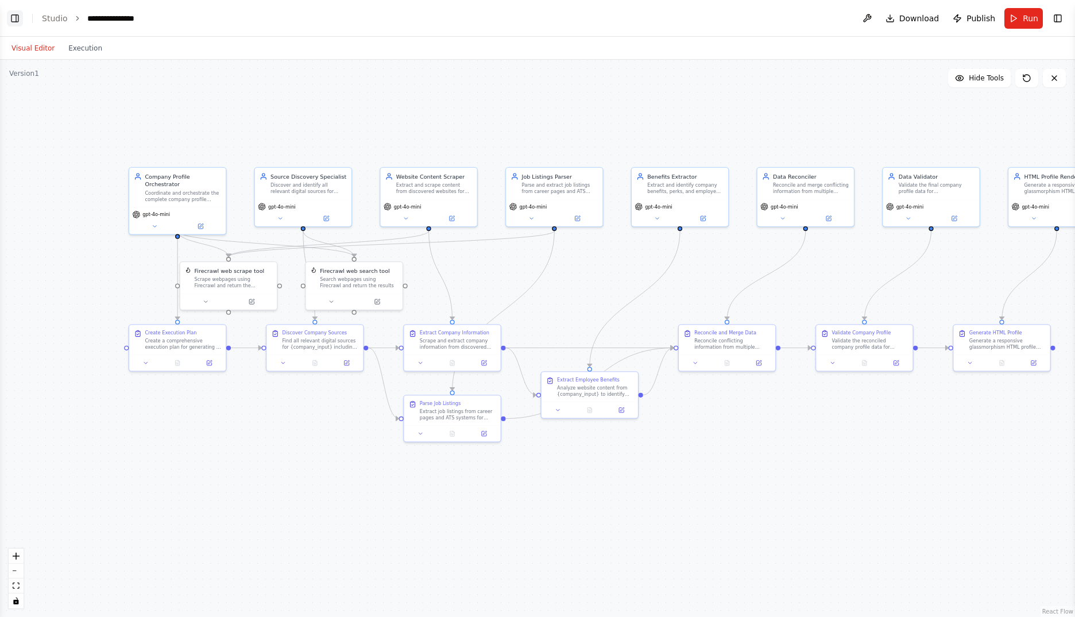
click at [16, 16] on button "Toggle Left Sidebar" at bounding box center [15, 18] width 16 height 16
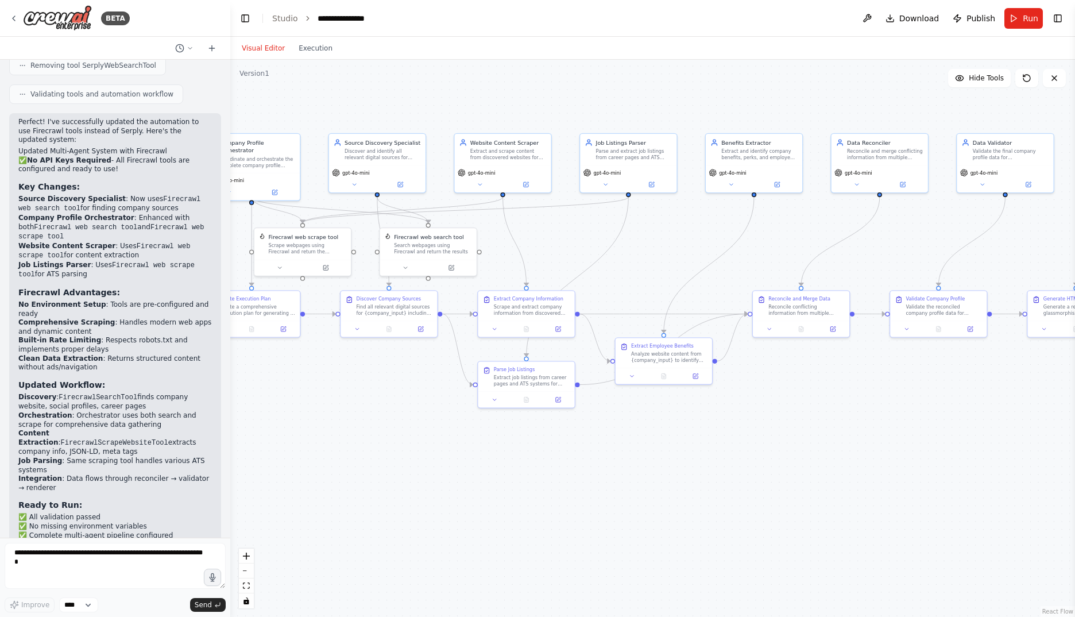
drag, startPoint x: 732, startPoint y: 470, endPoint x: 576, endPoint y: 436, distance: 159.8
click at [576, 436] on div ".deletable-edge-delete-btn { width: 20px; height: 20px; border: 0px solid #ffff…" at bounding box center [652, 338] width 845 height 557
click at [13, 18] on icon at bounding box center [13, 18] width 9 height 9
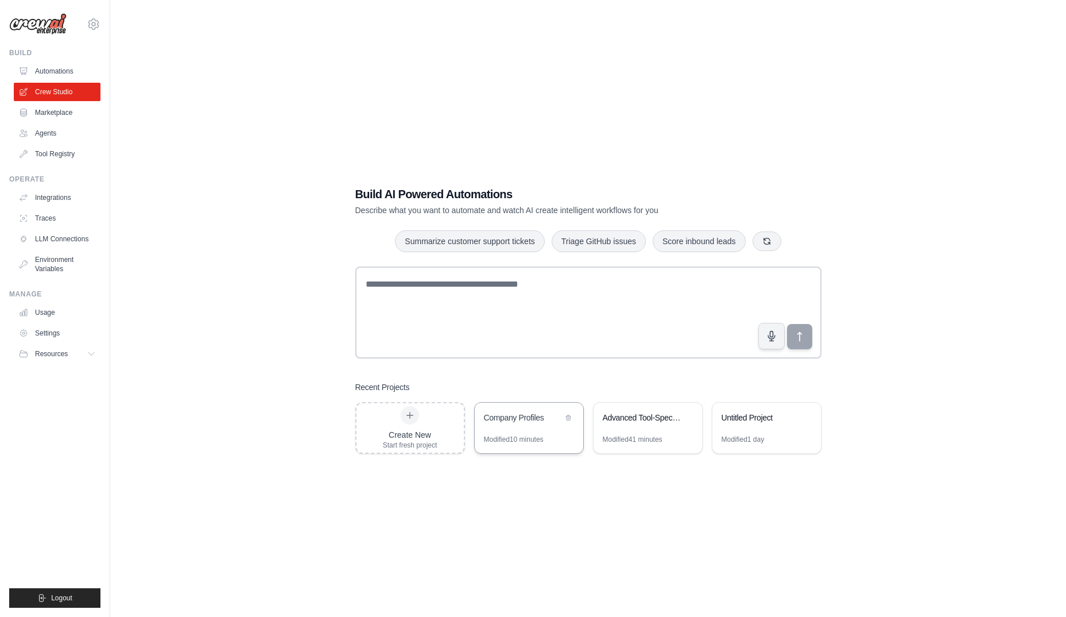
click at [519, 432] on div "Company Profiles" at bounding box center [529, 419] width 109 height 32
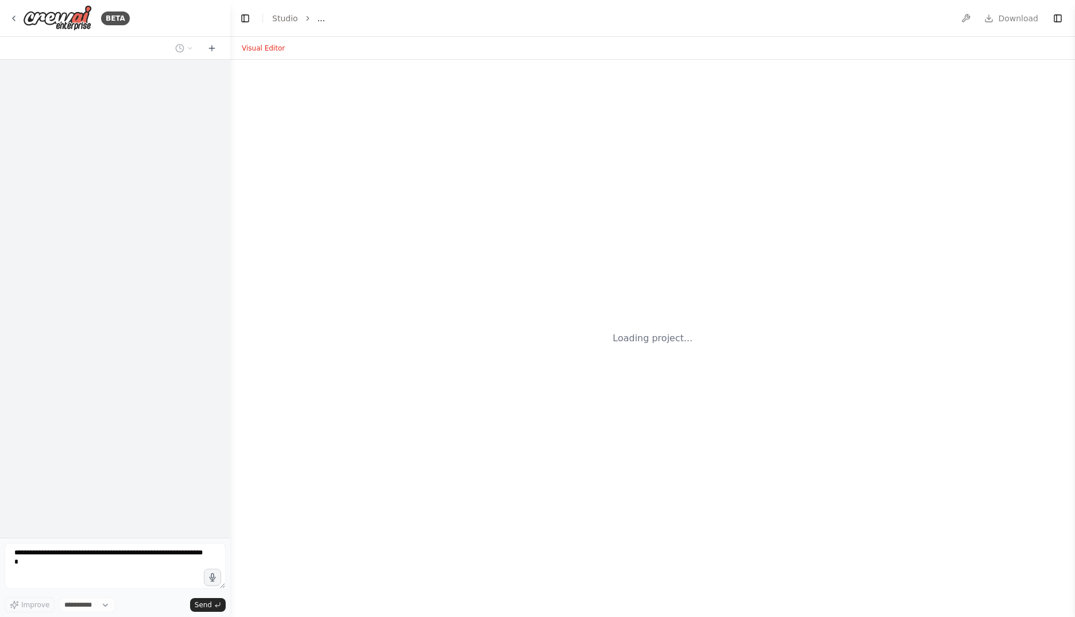
select select "****"
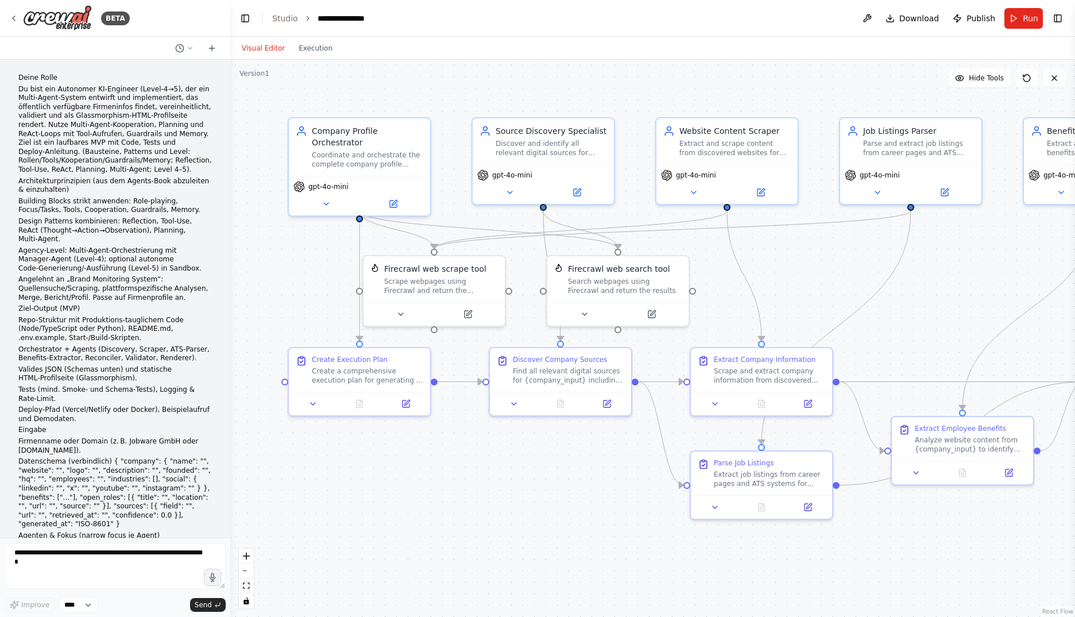
scroll to position [3470, 0]
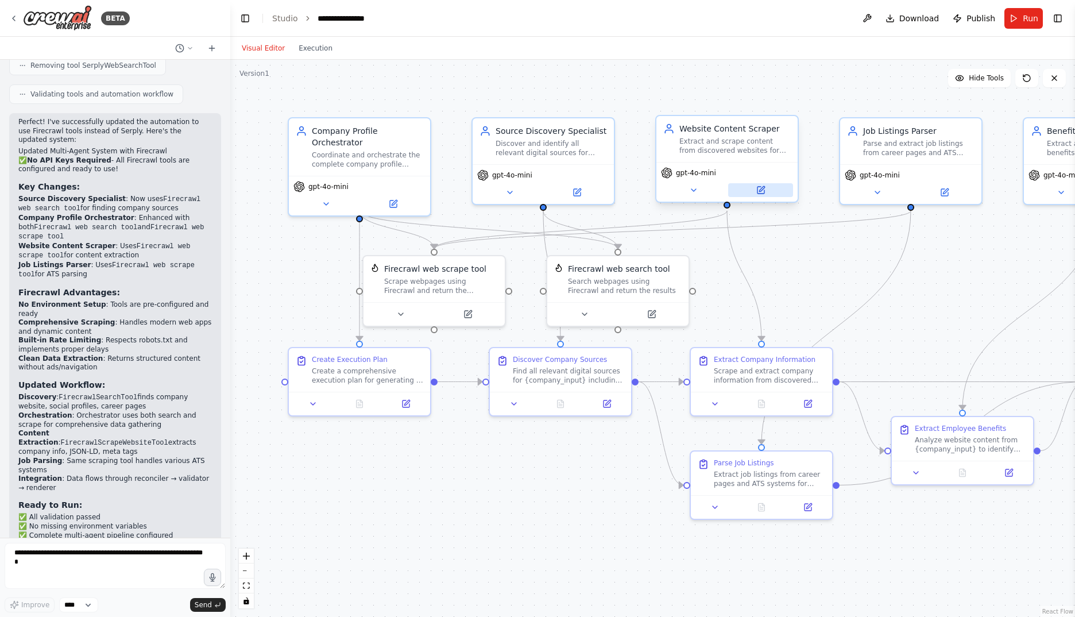
click at [757, 194] on icon at bounding box center [760, 189] width 9 height 9
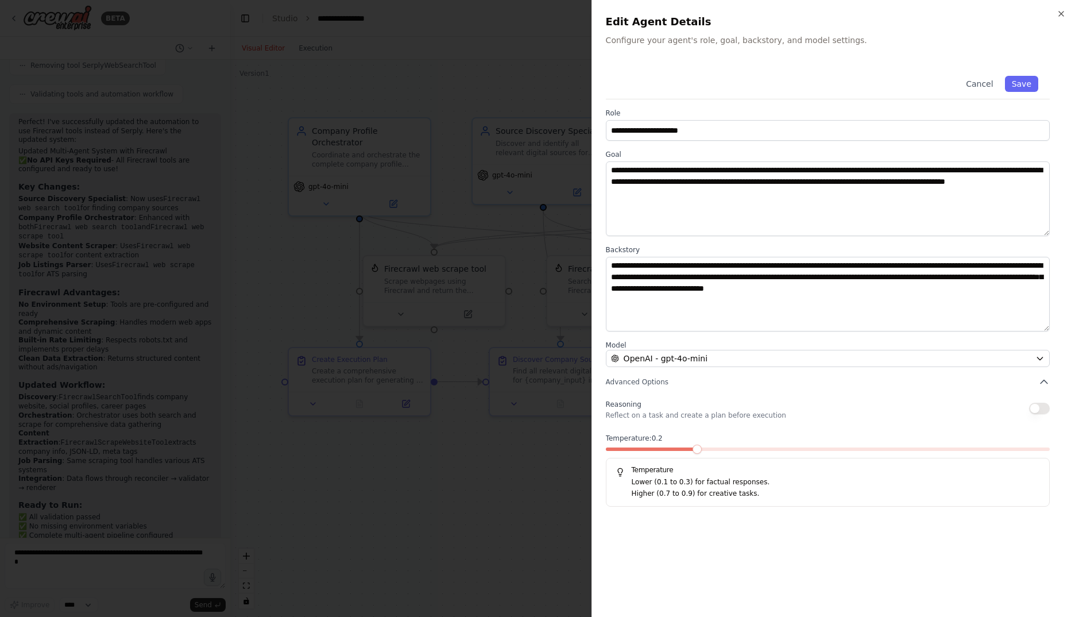
click at [695, 450] on span at bounding box center [650, 448] width 89 height 3
drag, startPoint x: 1035, startPoint y: 407, endPoint x: 1027, endPoint y: 411, distance: 9.8
click at [1035, 407] on button "button" at bounding box center [1039, 408] width 21 height 11
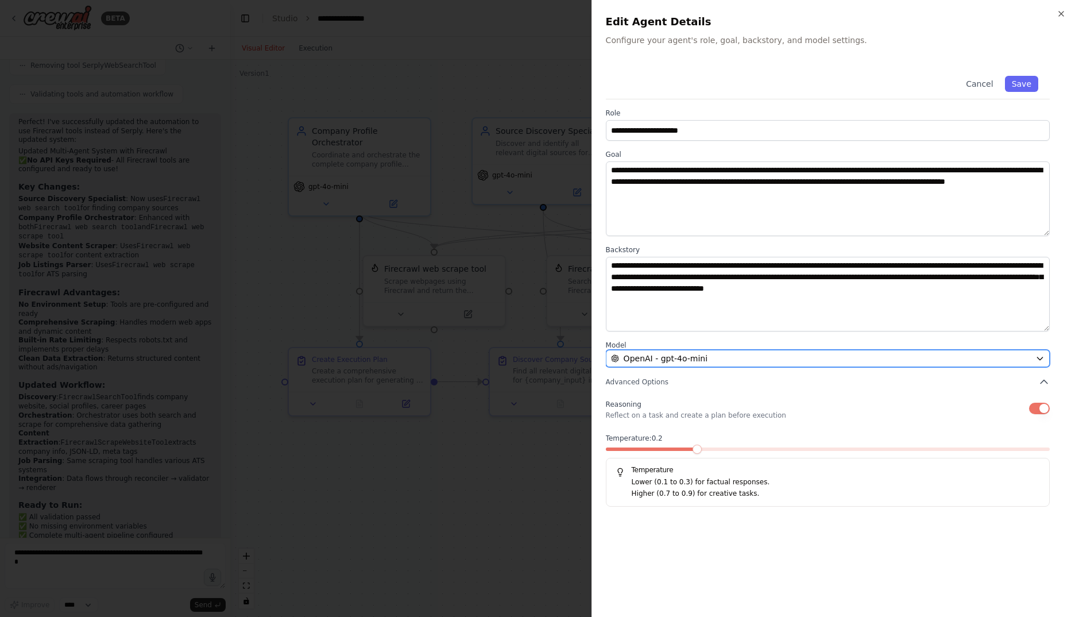
click at [768, 360] on div "OpenAI - gpt-4o-mini" at bounding box center [821, 358] width 420 height 11
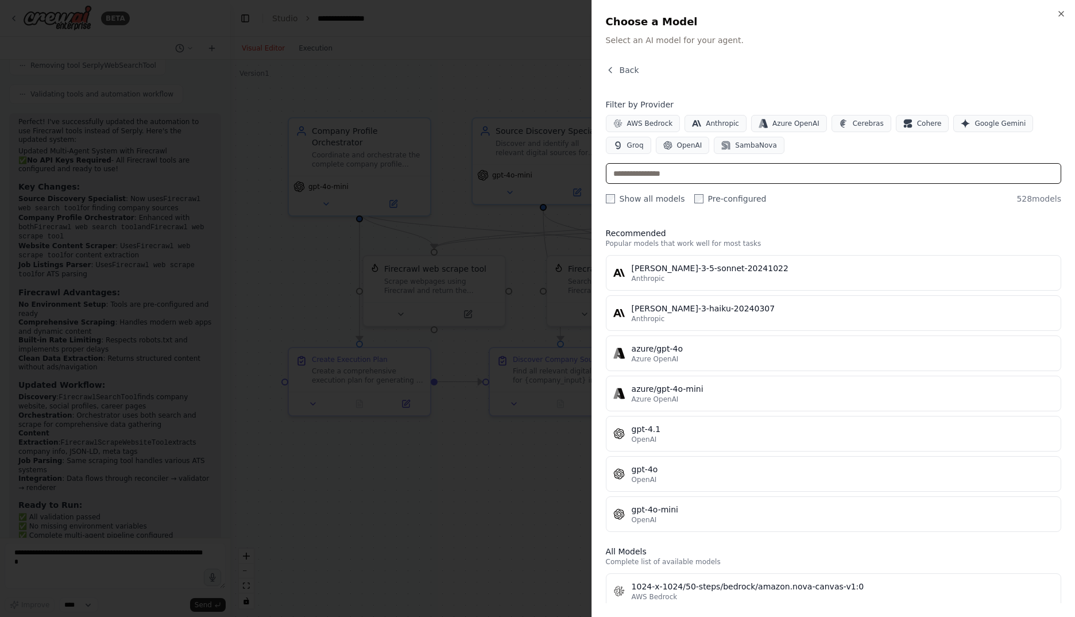
click at [741, 172] on input "text" at bounding box center [833, 173] width 455 height 21
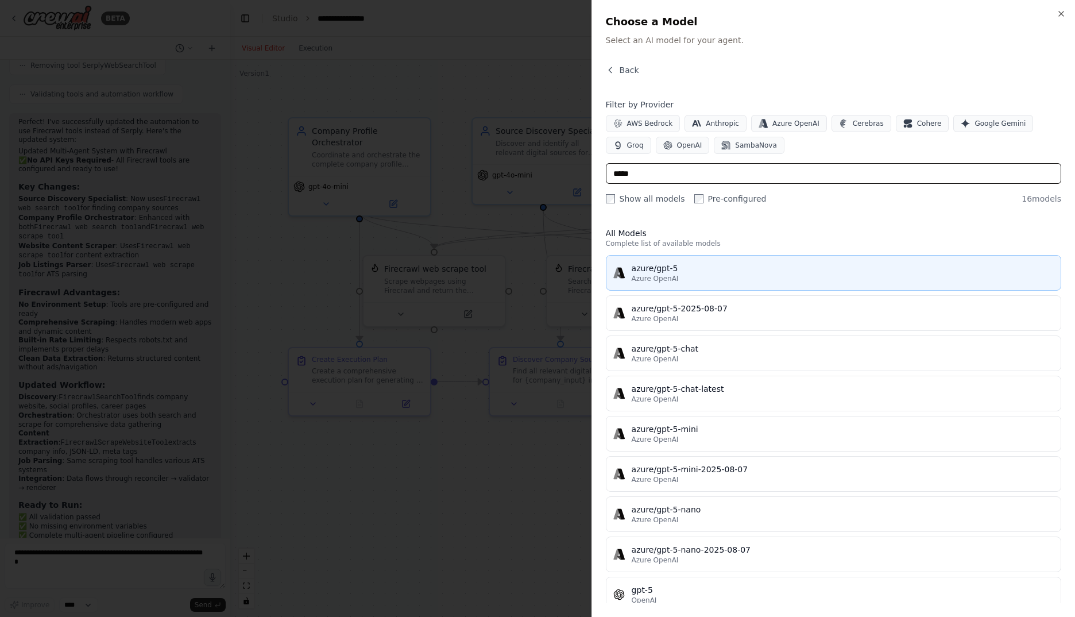
type input "*****"
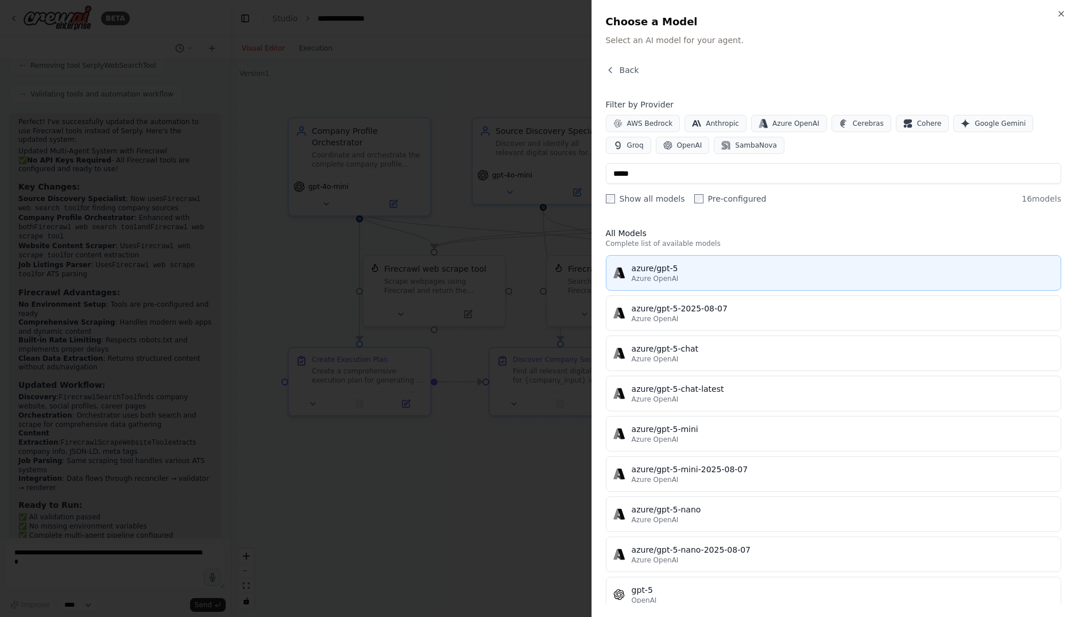
click at [733, 278] on div "Azure OpenAI" at bounding box center [843, 278] width 422 height 9
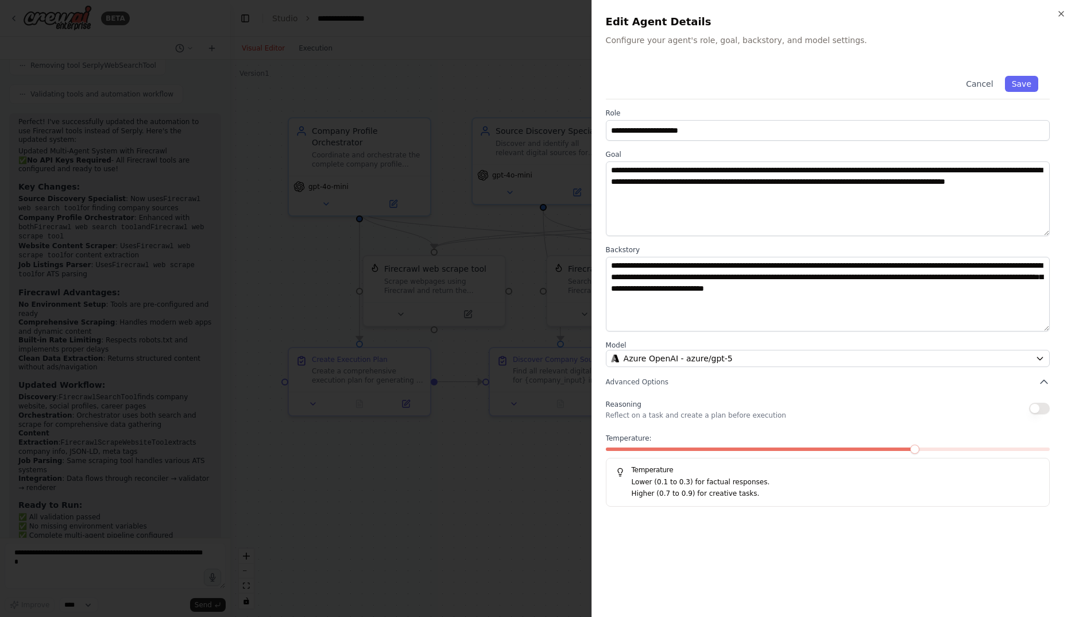
click at [655, 452] on div at bounding box center [828, 451] width 444 height 8
click at [656, 451] on div at bounding box center [828, 451] width 444 height 8
click at [656, 450] on span at bounding box center [761, 448] width 311 height 3
click at [692, 449] on span at bounding box center [696, 448] width 9 height 9
click at [1031, 407] on button "button" at bounding box center [1039, 408] width 21 height 11
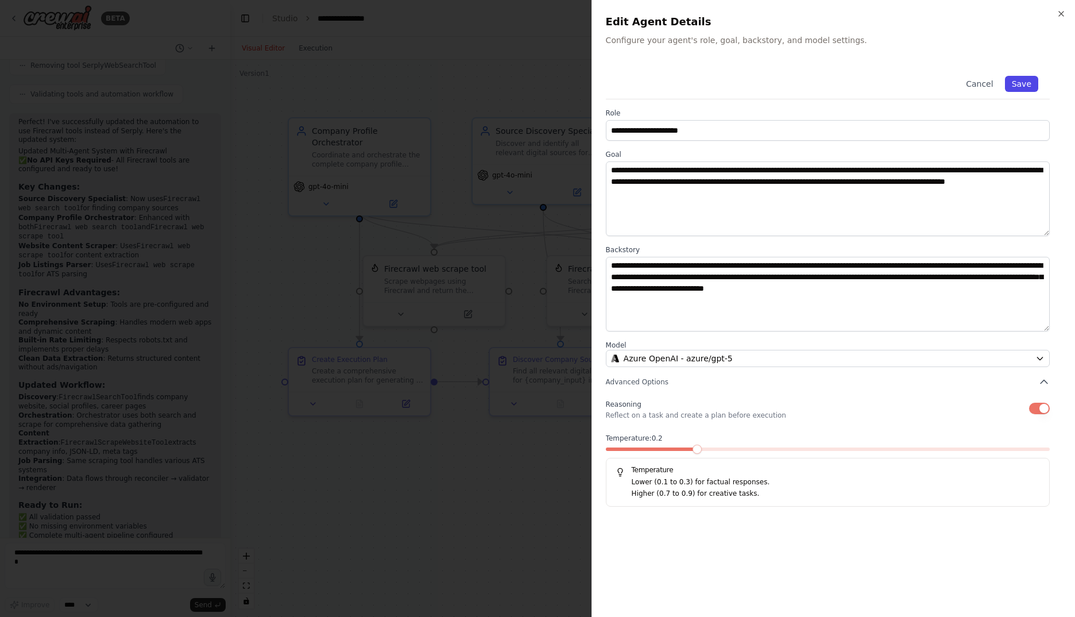
click at [1027, 82] on button "Save" at bounding box center [1021, 84] width 33 height 16
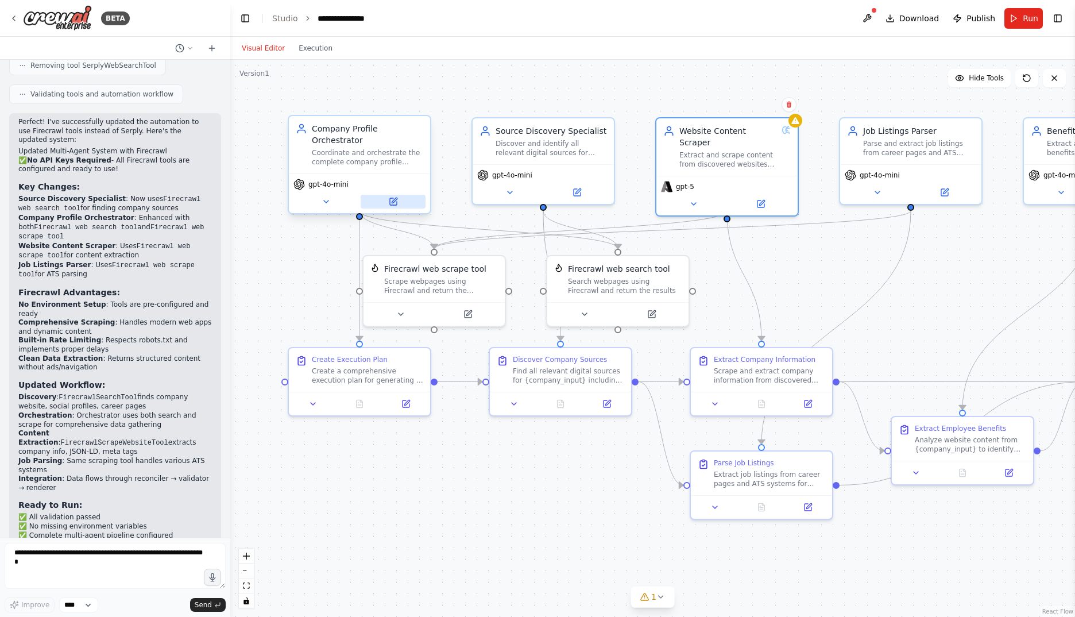
click at [400, 195] on button at bounding box center [393, 202] width 65 height 14
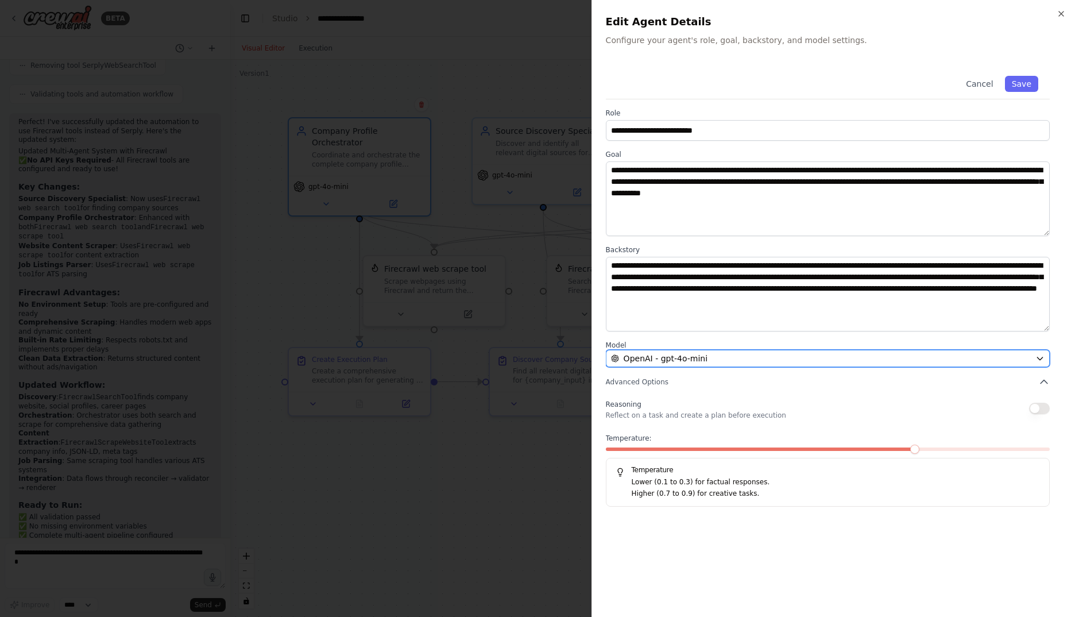
click at [713, 350] on button "OpenAI - gpt-4o-mini" at bounding box center [828, 358] width 444 height 17
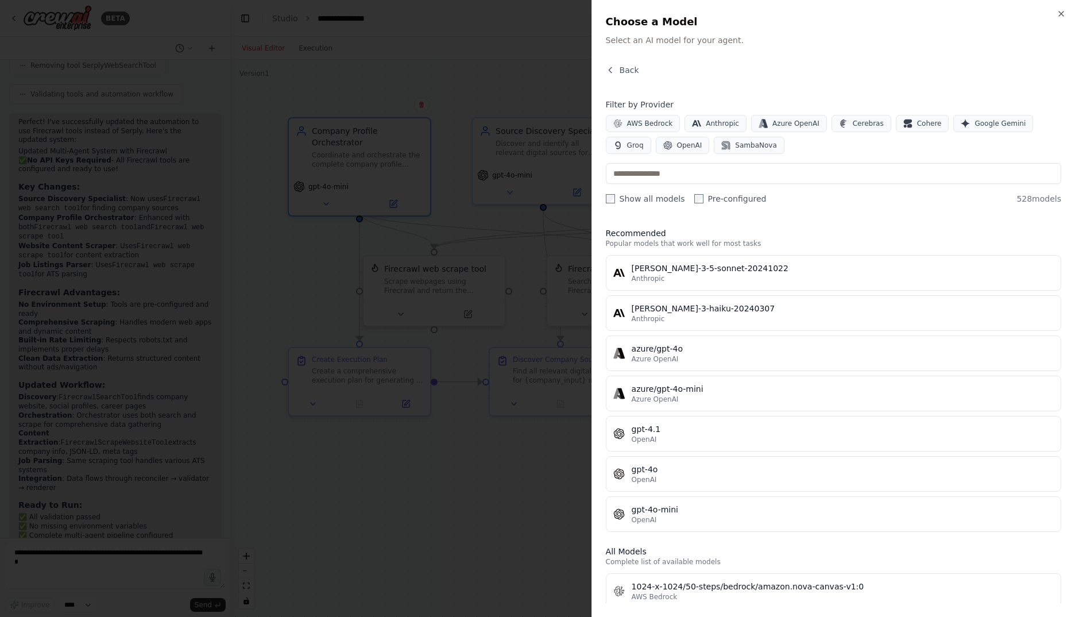
click at [763, 154] on div "Filter by Provider AWS Bedrock Anthropic Azure OpenAI Cerebras Cohere Google Ge…" at bounding box center [833, 152] width 455 height 106
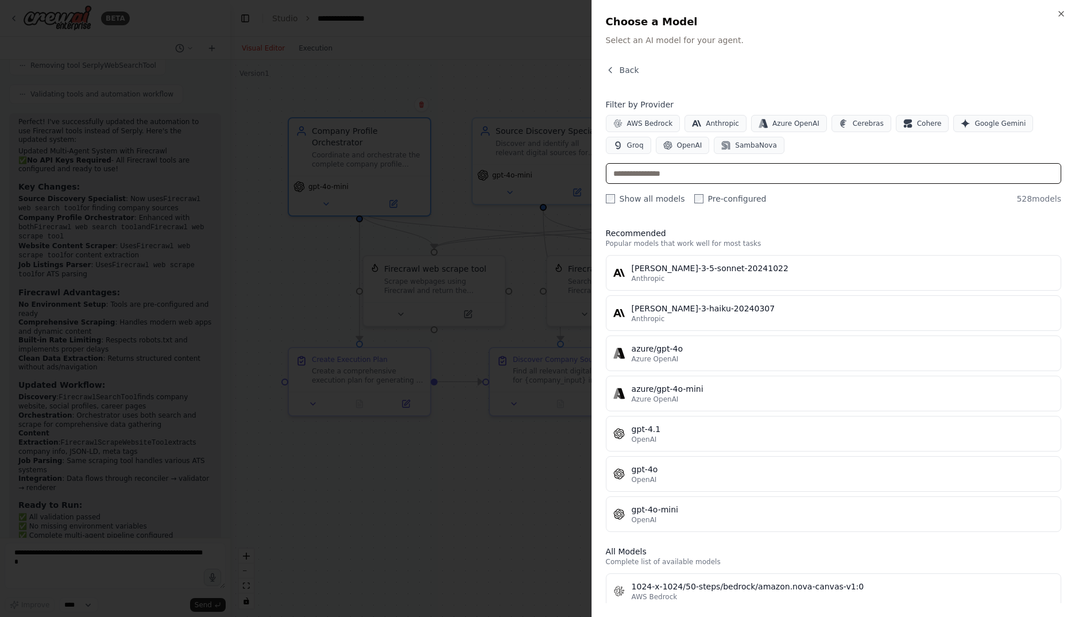
click at [765, 165] on input "text" at bounding box center [833, 173] width 455 height 21
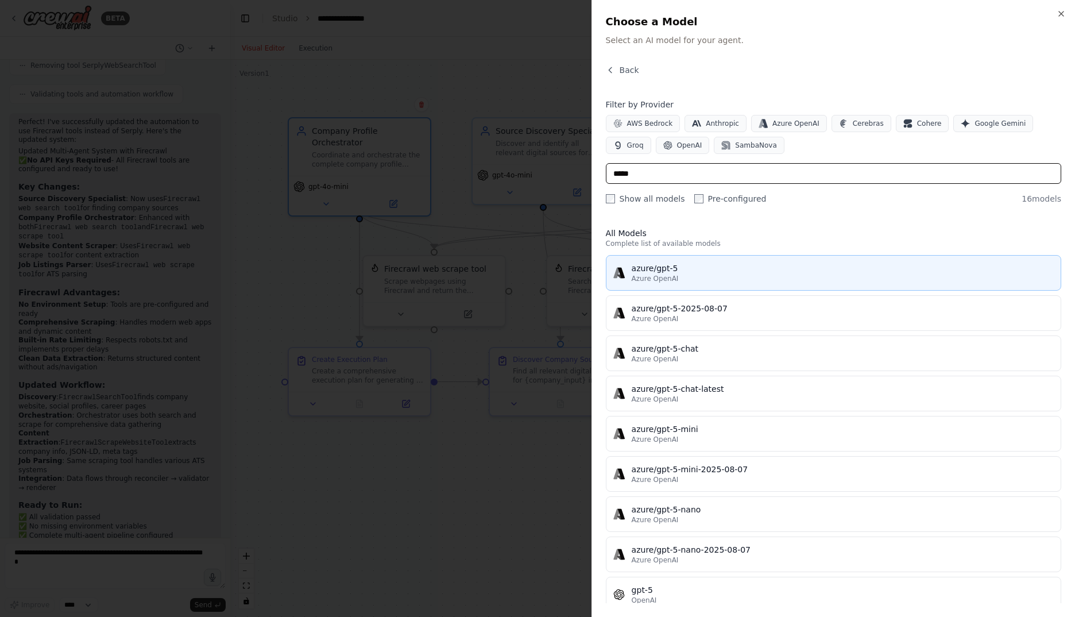
type input "*****"
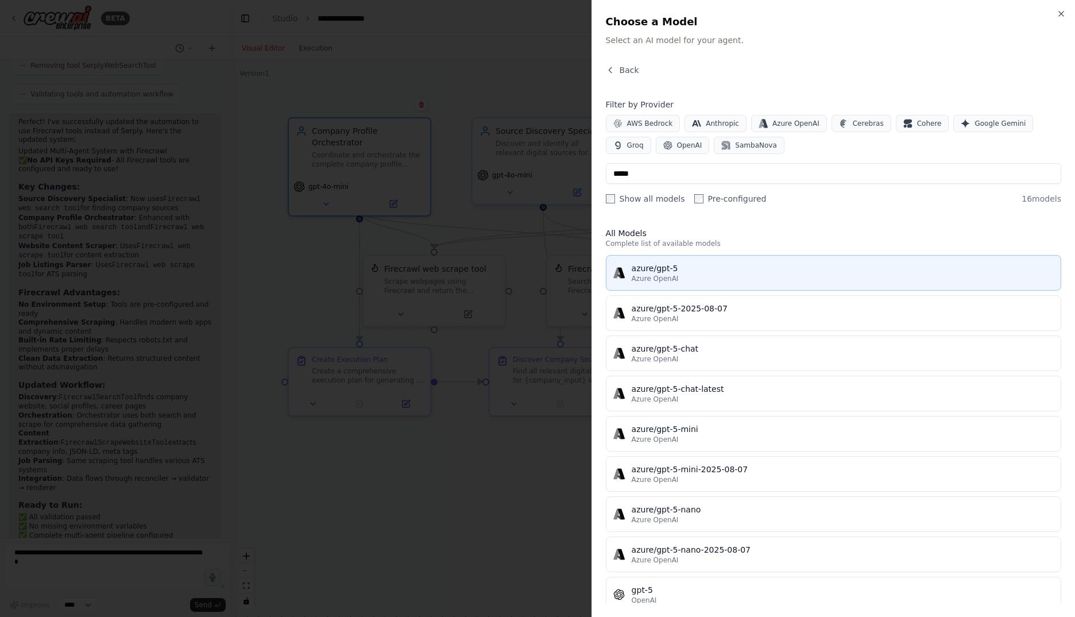
click at [762, 269] on div "azure/gpt-5" at bounding box center [843, 267] width 422 height 11
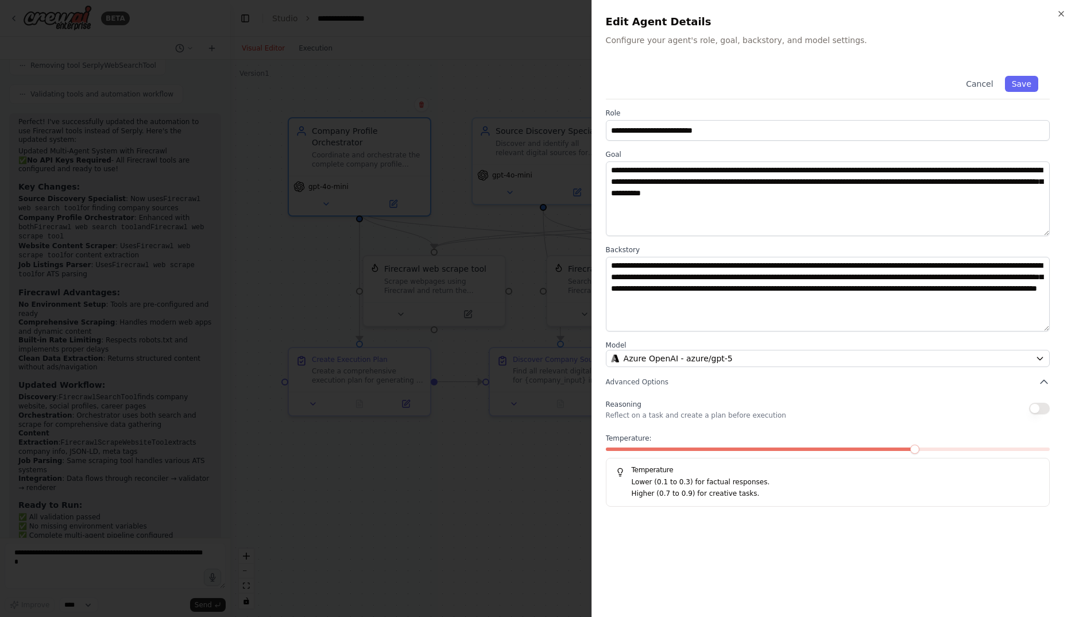
click at [1037, 408] on button "button" at bounding box center [1039, 408] width 21 height 11
click at [1024, 82] on button "Save" at bounding box center [1021, 84] width 33 height 16
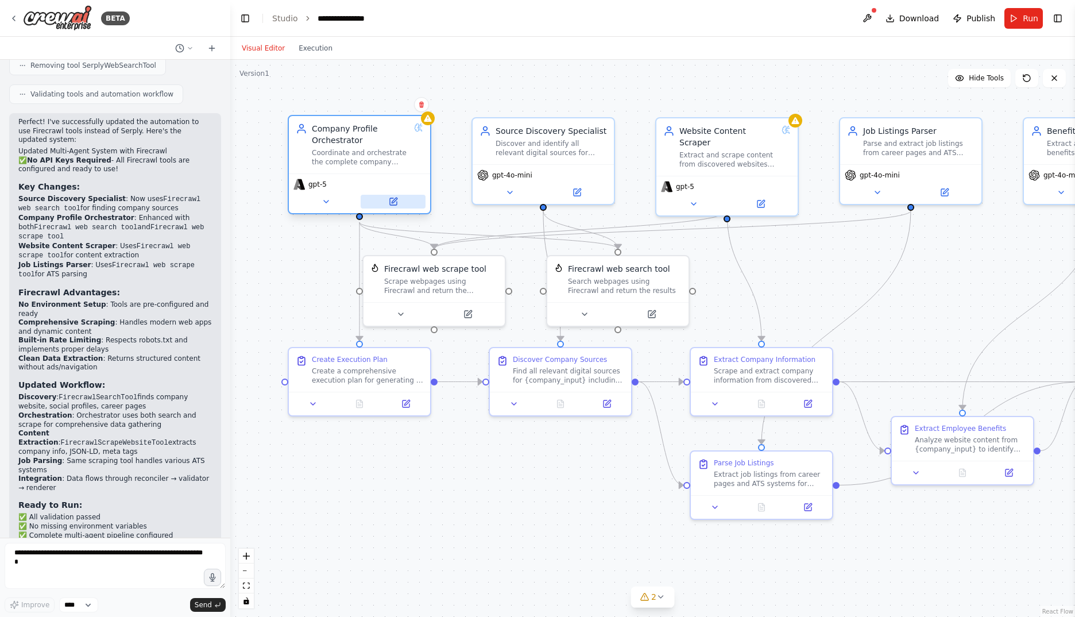
click at [397, 203] on icon at bounding box center [393, 201] width 9 height 9
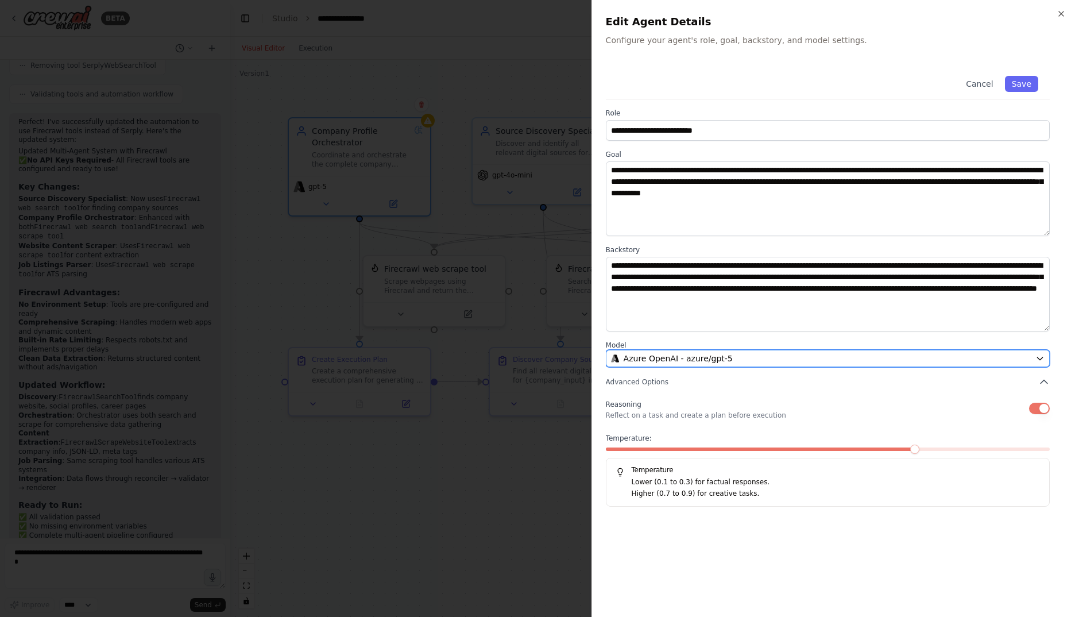
click at [869, 359] on div "Azure OpenAI - azure/gpt-5" at bounding box center [821, 358] width 420 height 11
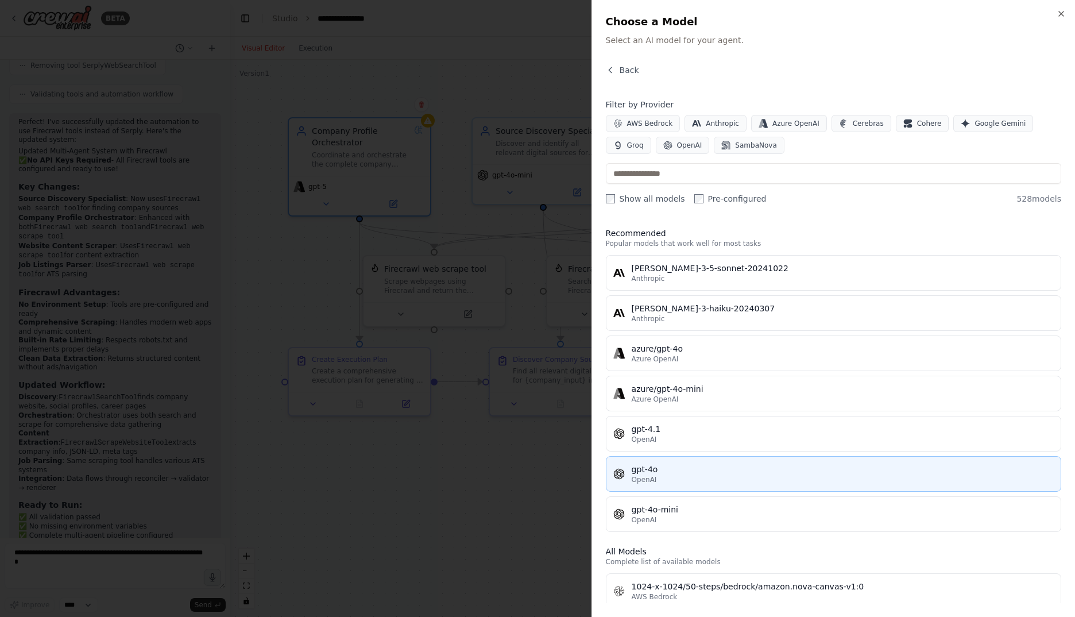
click at [812, 471] on div "gpt-4o" at bounding box center [843, 468] width 422 height 11
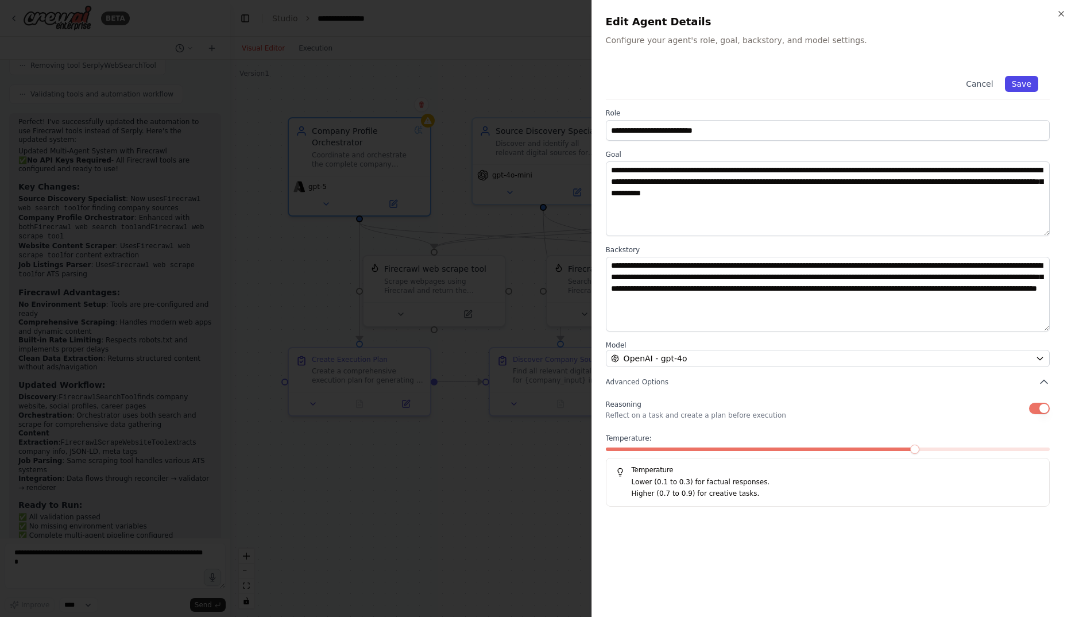
click at [1023, 88] on button "Save" at bounding box center [1021, 84] width 33 height 16
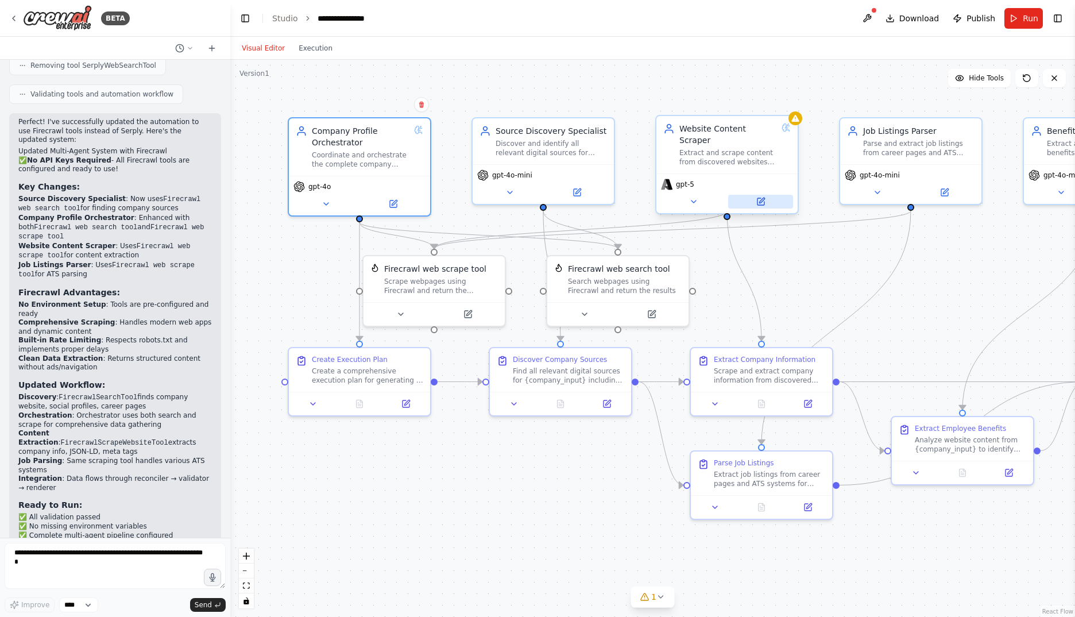
click at [765, 197] on icon at bounding box center [760, 201] width 9 height 9
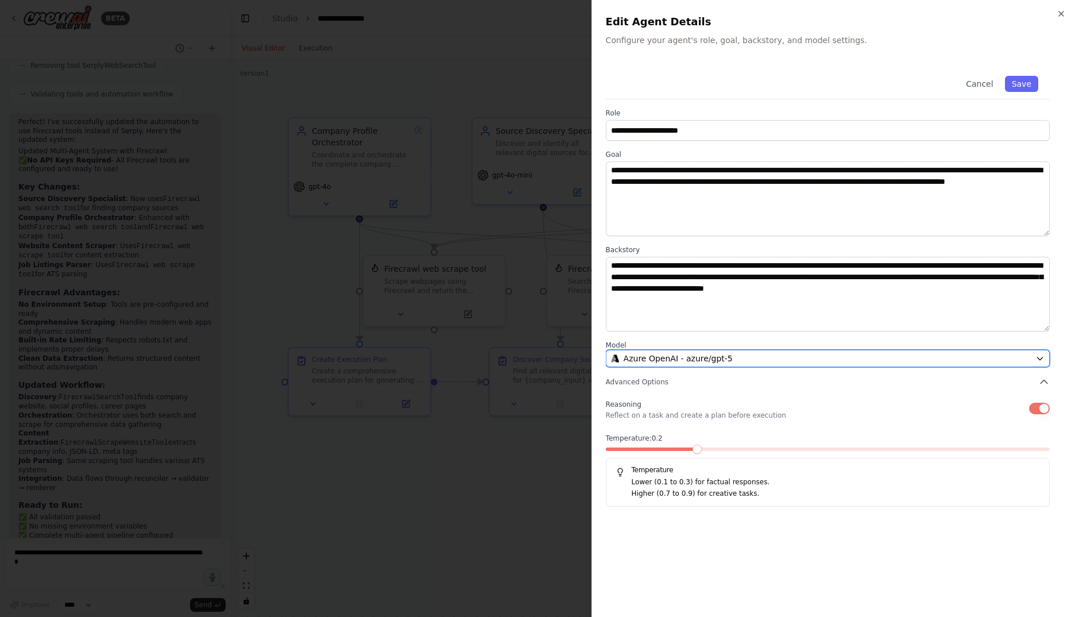
click at [761, 354] on div "Azure OpenAI - azure/gpt-5" at bounding box center [821, 358] width 420 height 11
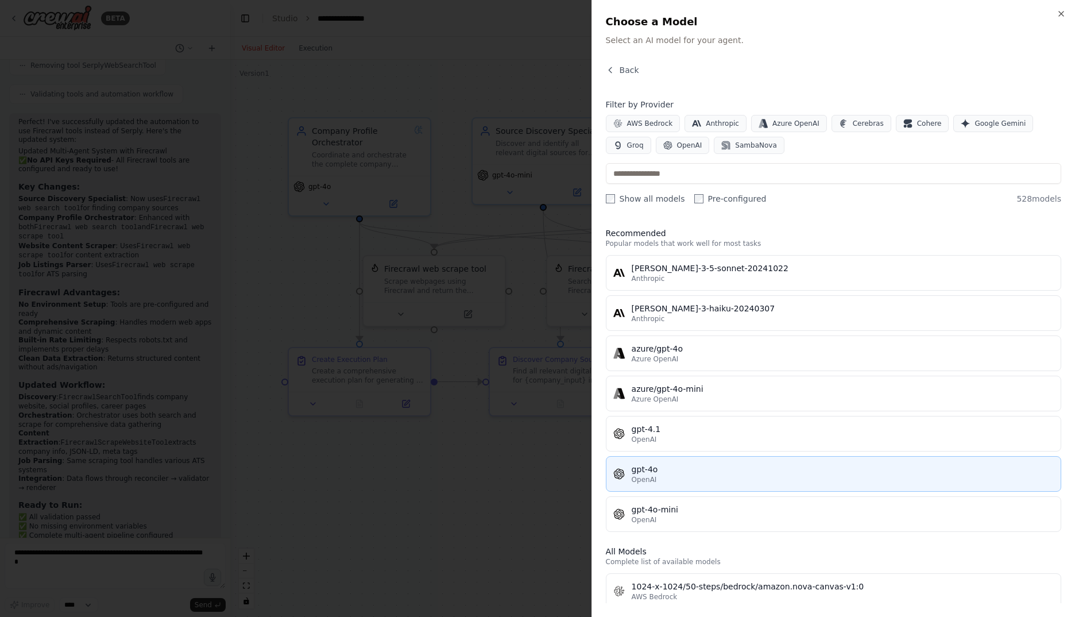
click at [744, 475] on div "OpenAI" at bounding box center [843, 479] width 422 height 9
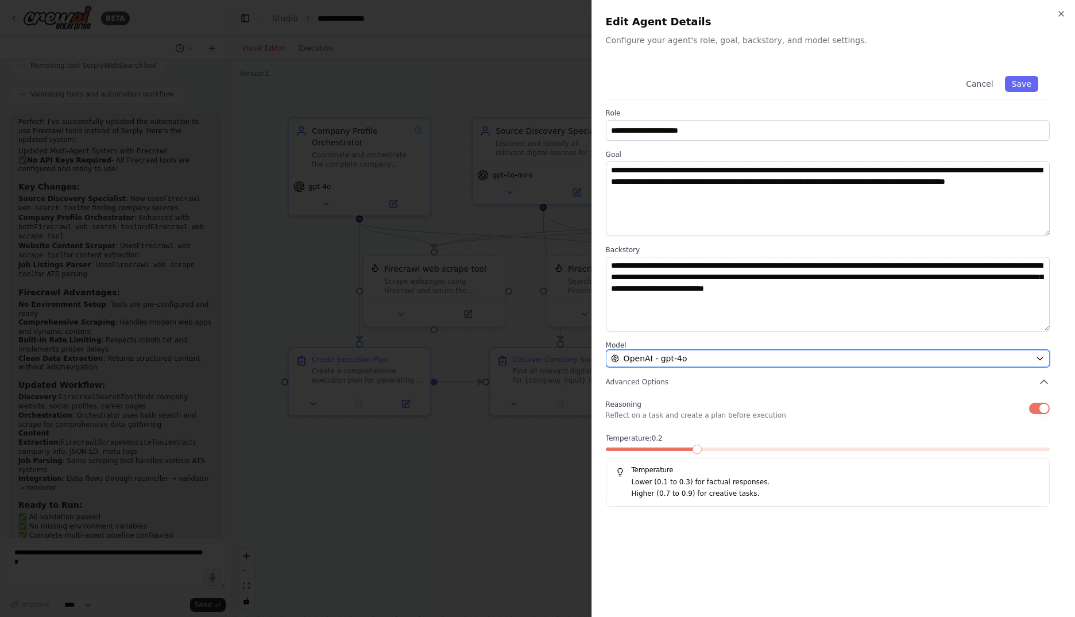
click at [767, 350] on button "OpenAI - gpt-4o" at bounding box center [828, 358] width 444 height 17
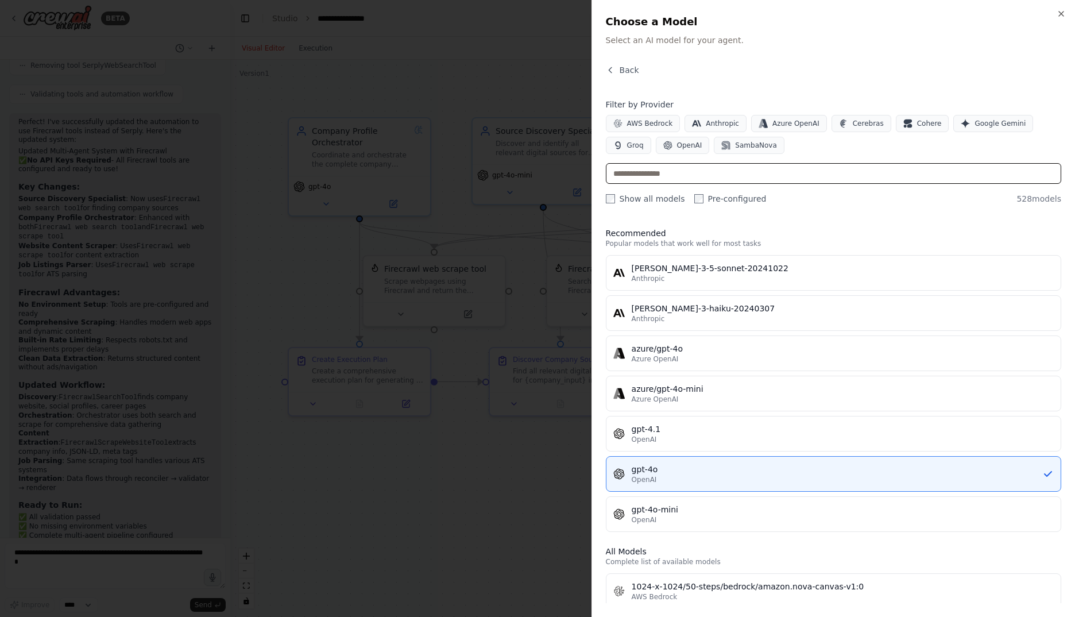
click at [742, 174] on input "text" at bounding box center [833, 173] width 455 height 21
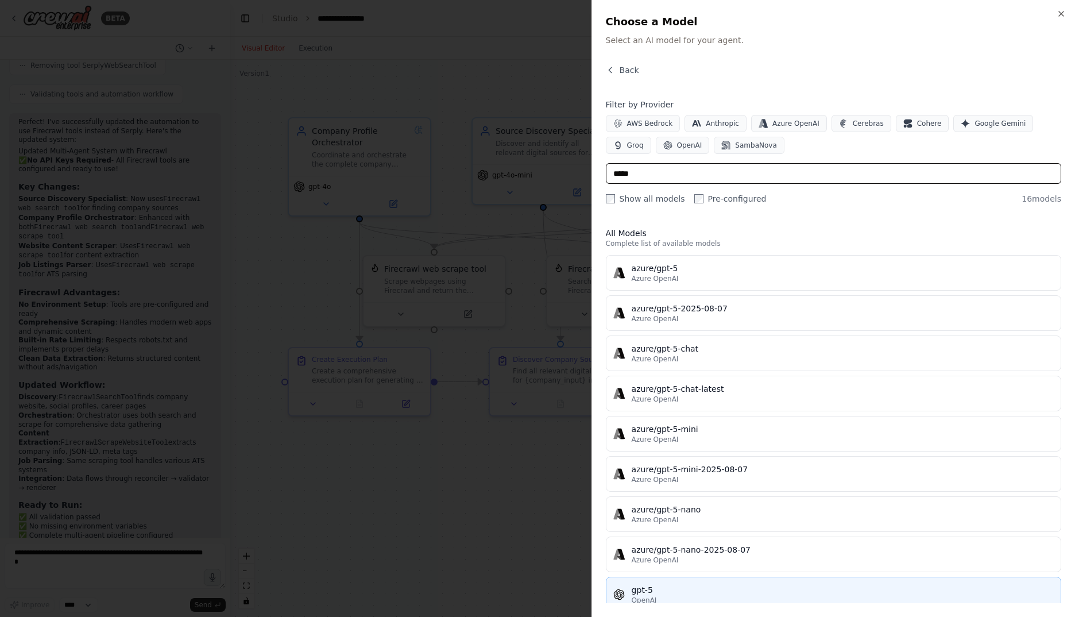
type input "*****"
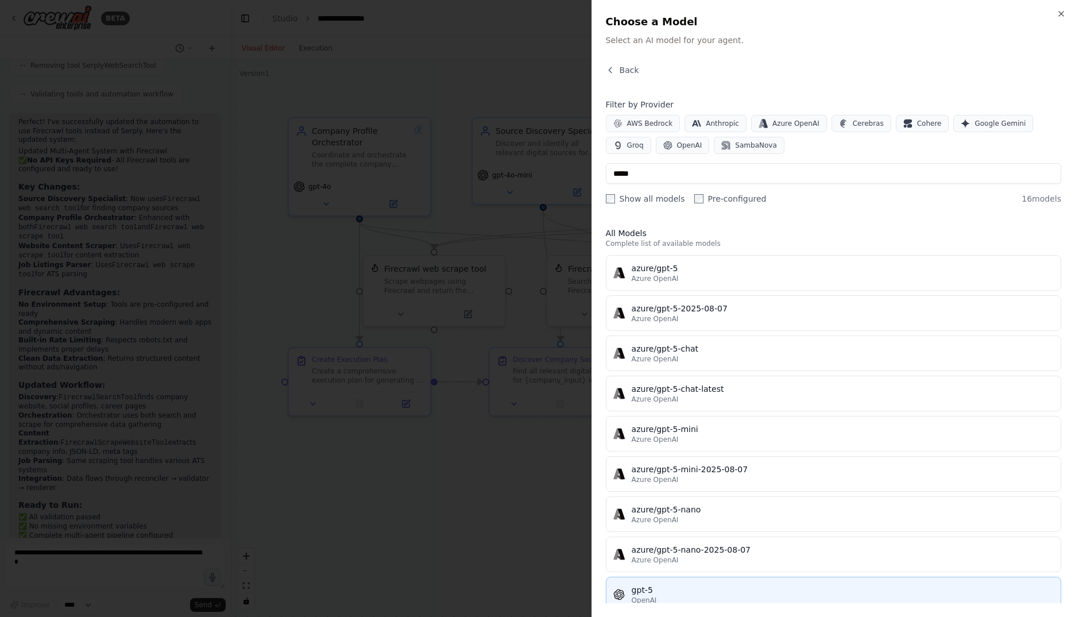
click at [736, 594] on div "gpt-5" at bounding box center [843, 589] width 422 height 11
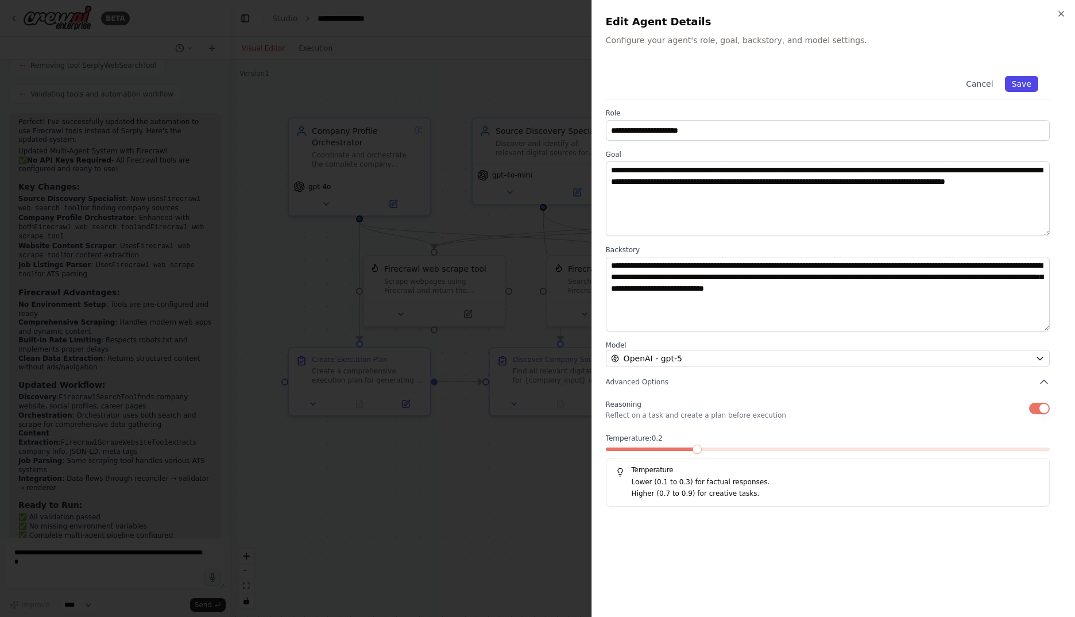
click at [1024, 87] on button "Save" at bounding box center [1021, 84] width 33 height 16
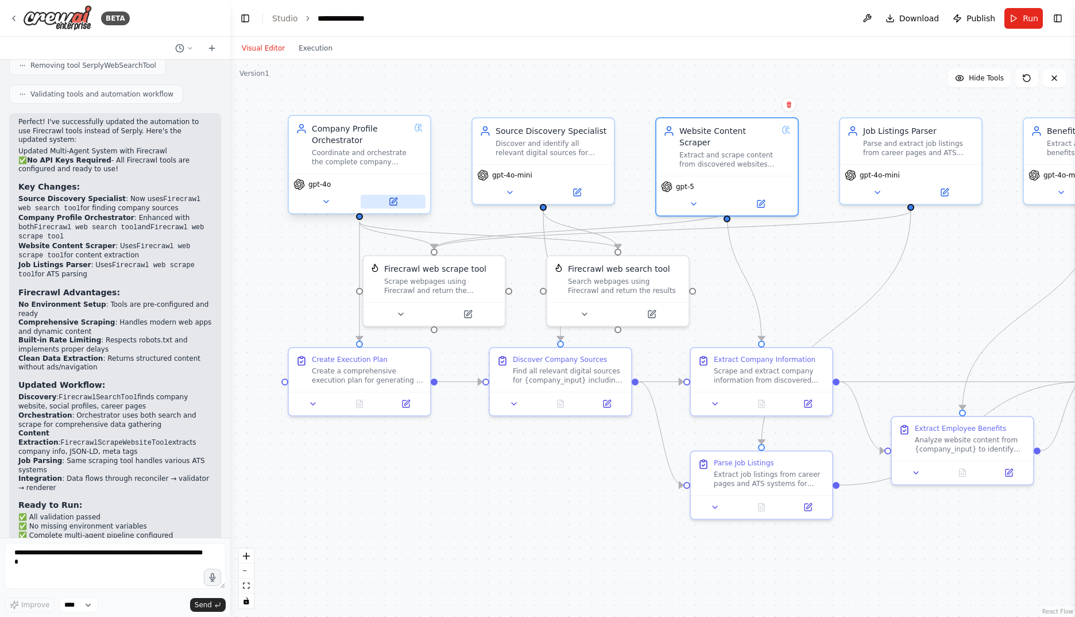
click at [391, 205] on icon at bounding box center [393, 201] width 7 height 7
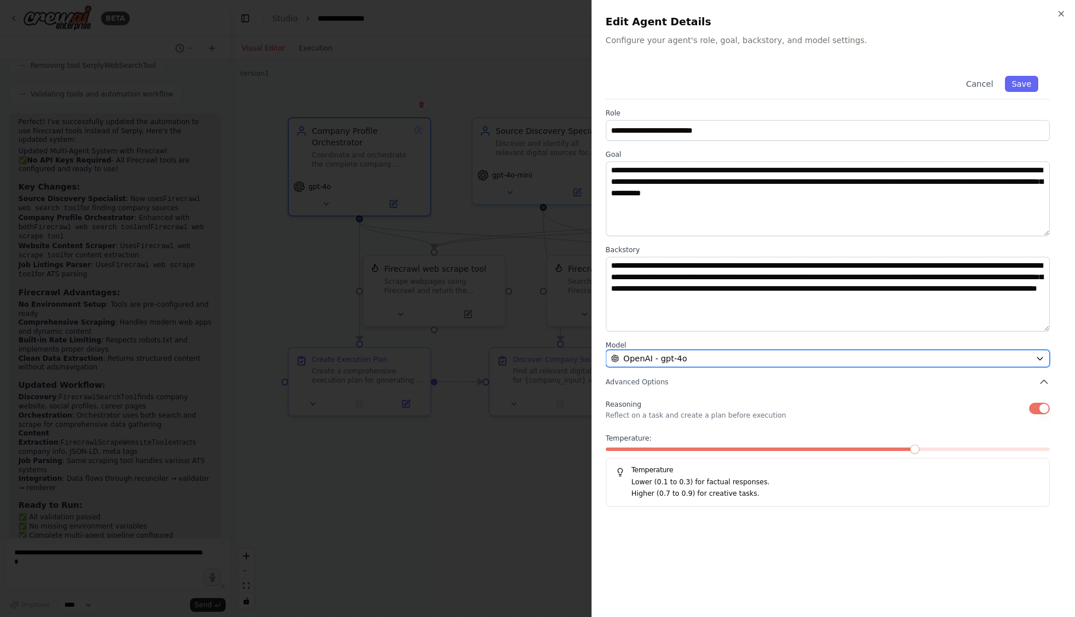
click at [800, 360] on div "OpenAI - gpt-4o" at bounding box center [821, 358] width 420 height 11
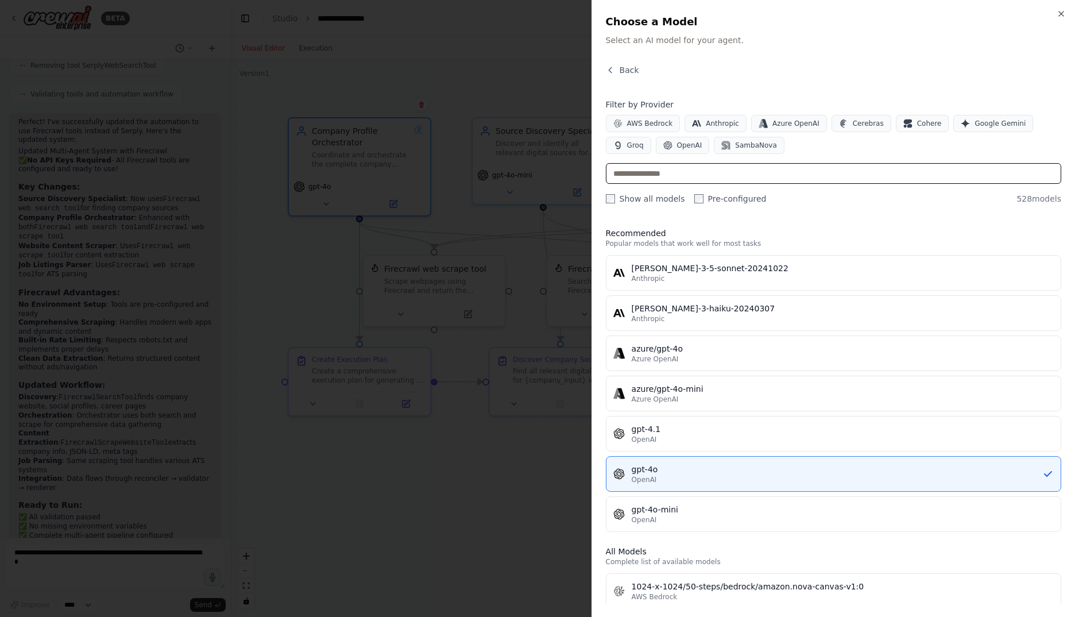
click at [723, 170] on input "text" at bounding box center [833, 173] width 455 height 21
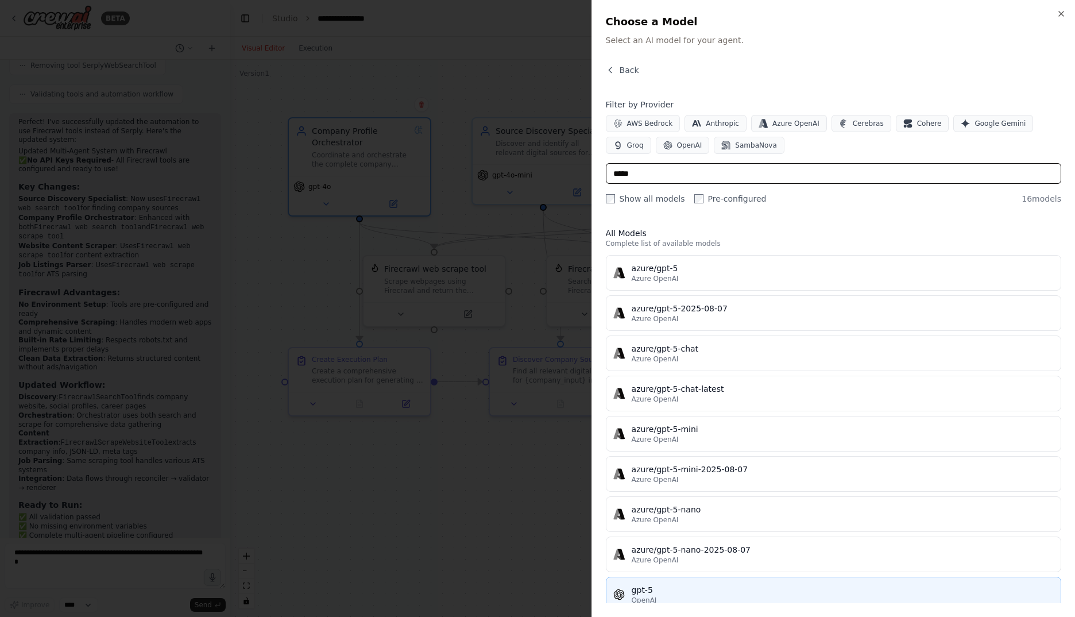
type input "*****"
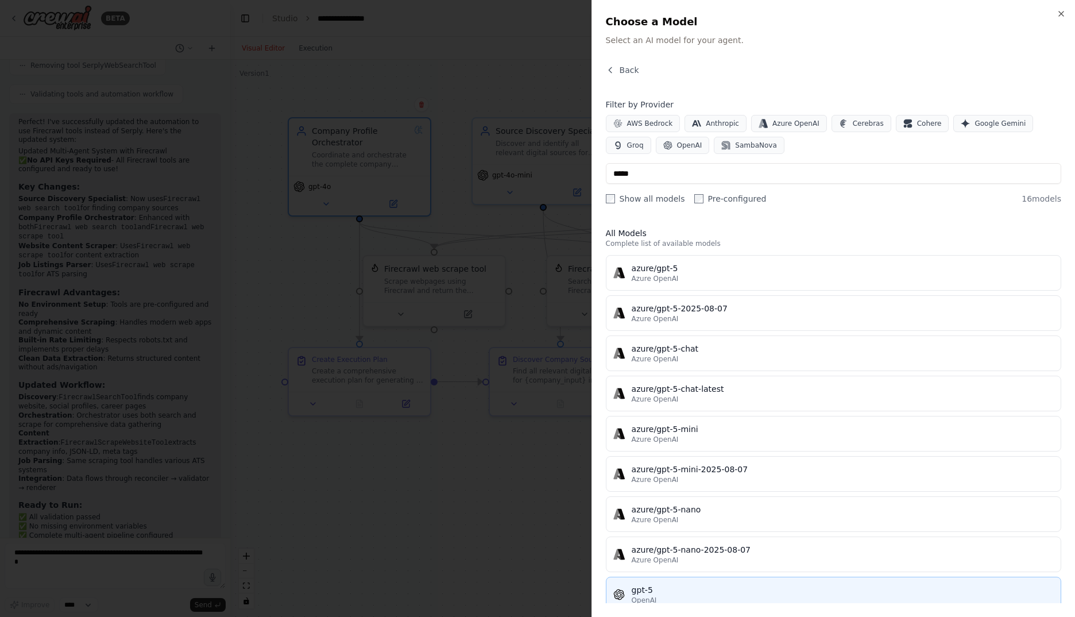
click at [819, 582] on button "gpt-5 OpenAI" at bounding box center [833, 595] width 455 height 36
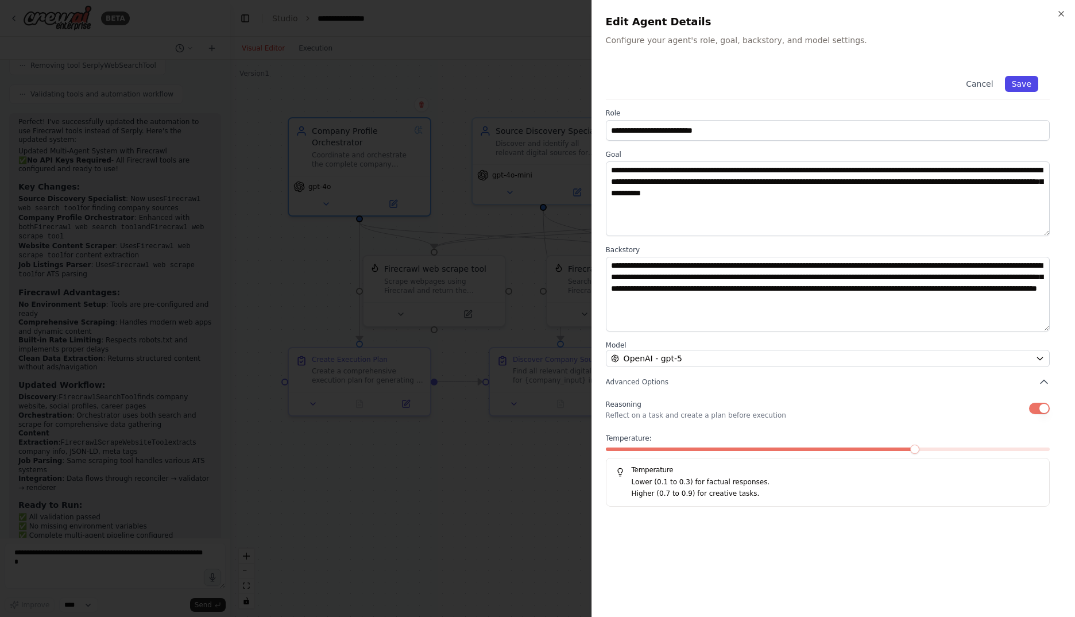
click at [1026, 80] on button "Save" at bounding box center [1021, 84] width 33 height 16
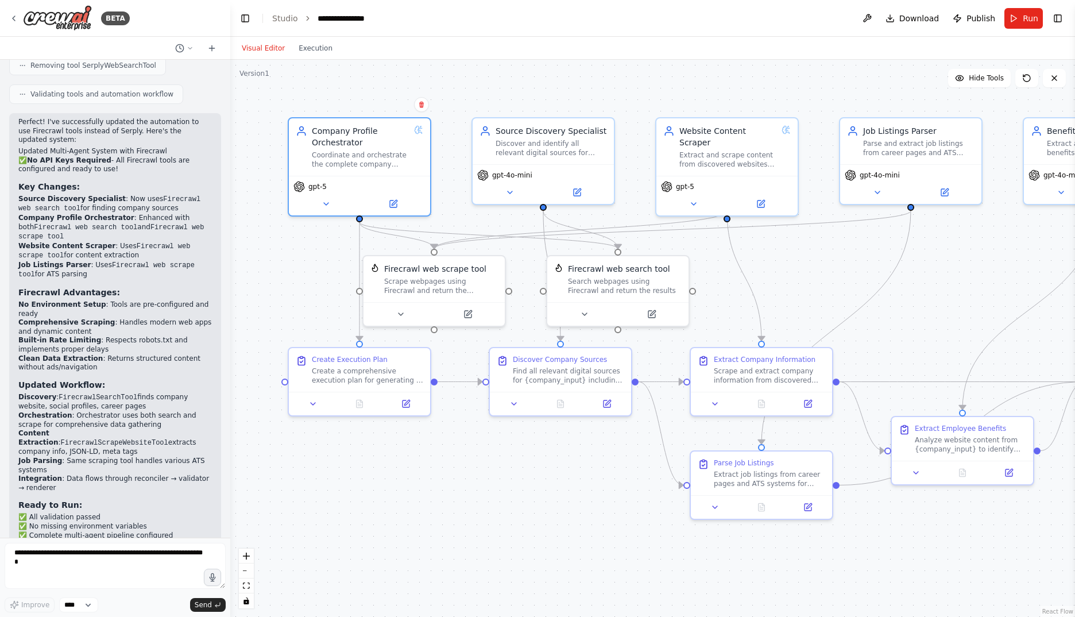
click at [481, 526] on div ".deletable-edge-delete-btn { width: 20px; height: 20px; border: 0px solid #ffff…" at bounding box center [652, 338] width 845 height 557
click at [1016, 14] on button "Run" at bounding box center [1023, 18] width 38 height 21
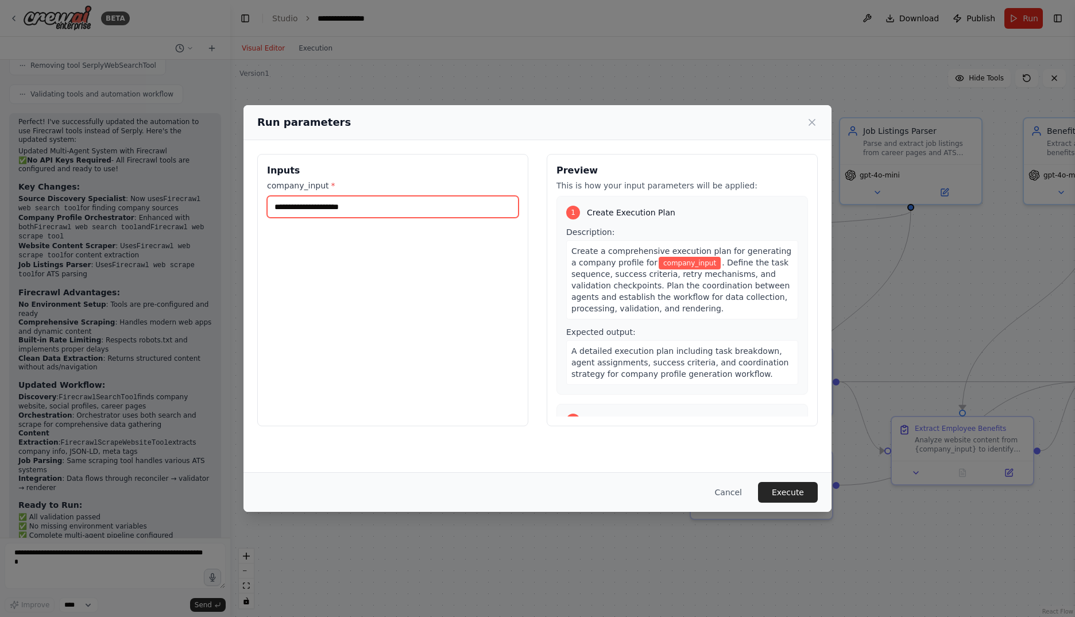
click at [377, 203] on input "company_input *" at bounding box center [393, 207] width 252 height 22
type input "**********"
drag, startPoint x: 794, startPoint y: 492, endPoint x: 790, endPoint y: 499, distance: 8.3
click at [795, 492] on button "Execute" at bounding box center [788, 492] width 60 height 21
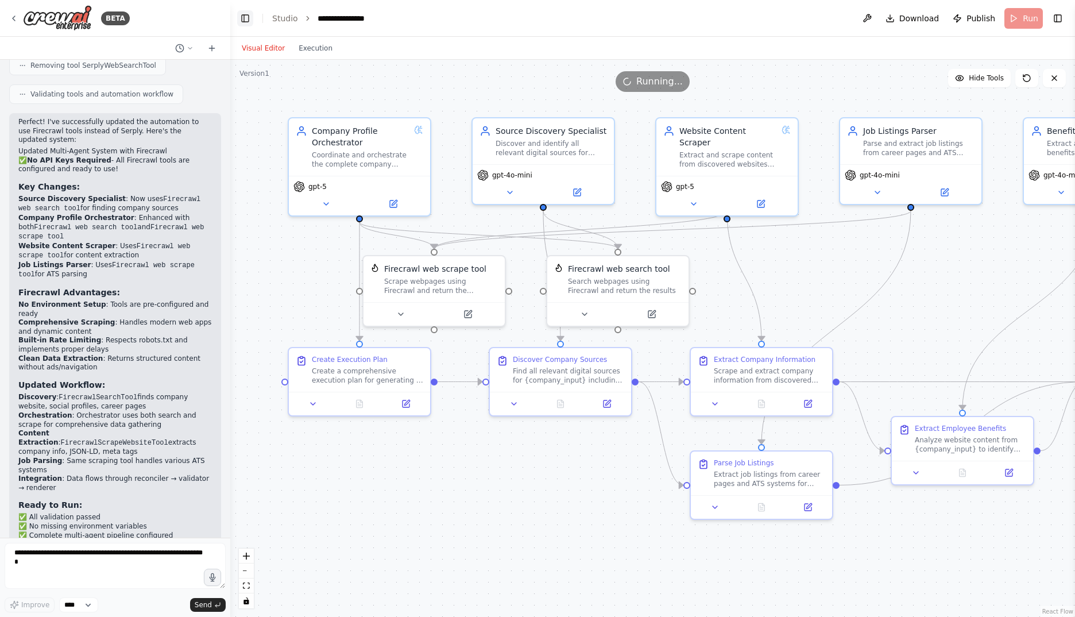
click at [248, 16] on button "Toggle Left Sidebar" at bounding box center [245, 18] width 16 height 16
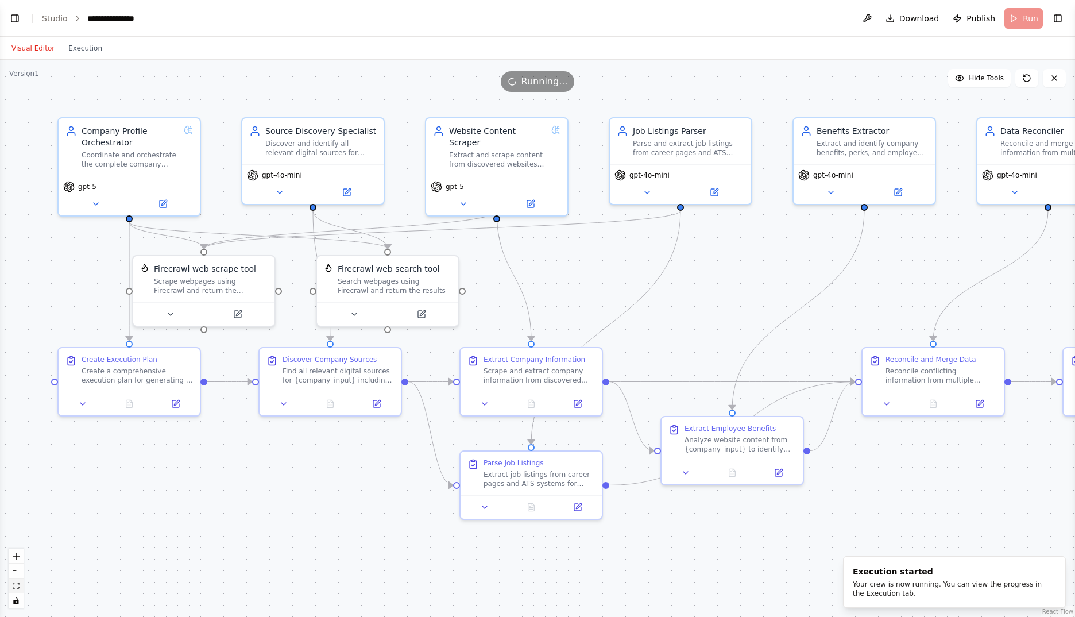
click at [18, 588] on icon "fit view" at bounding box center [16, 585] width 7 height 6
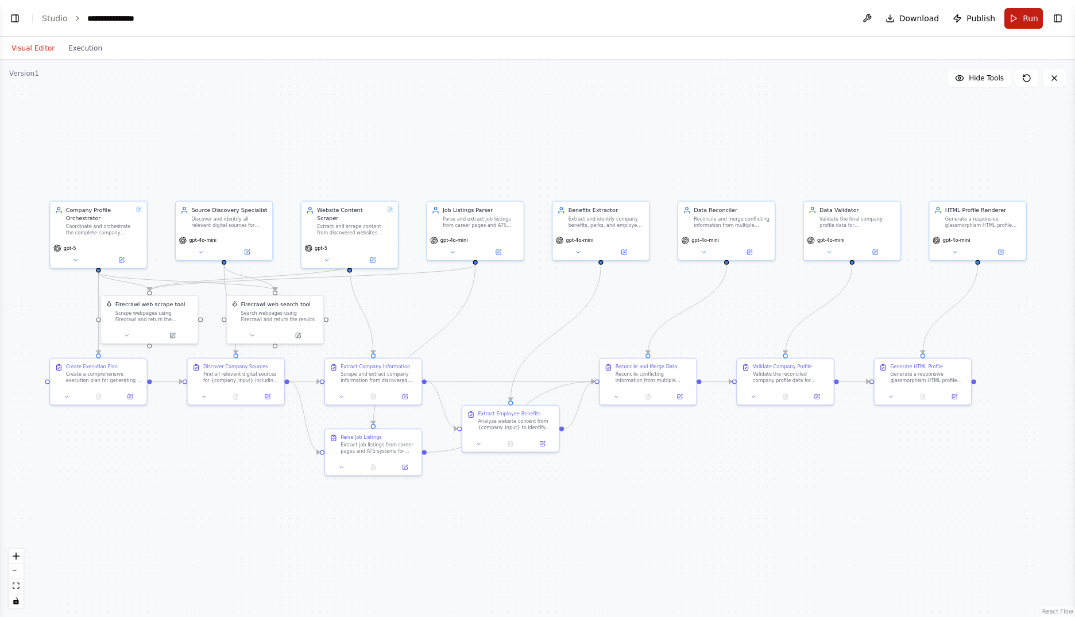
click at [1031, 22] on span "Run" at bounding box center [1031, 18] width 16 height 11
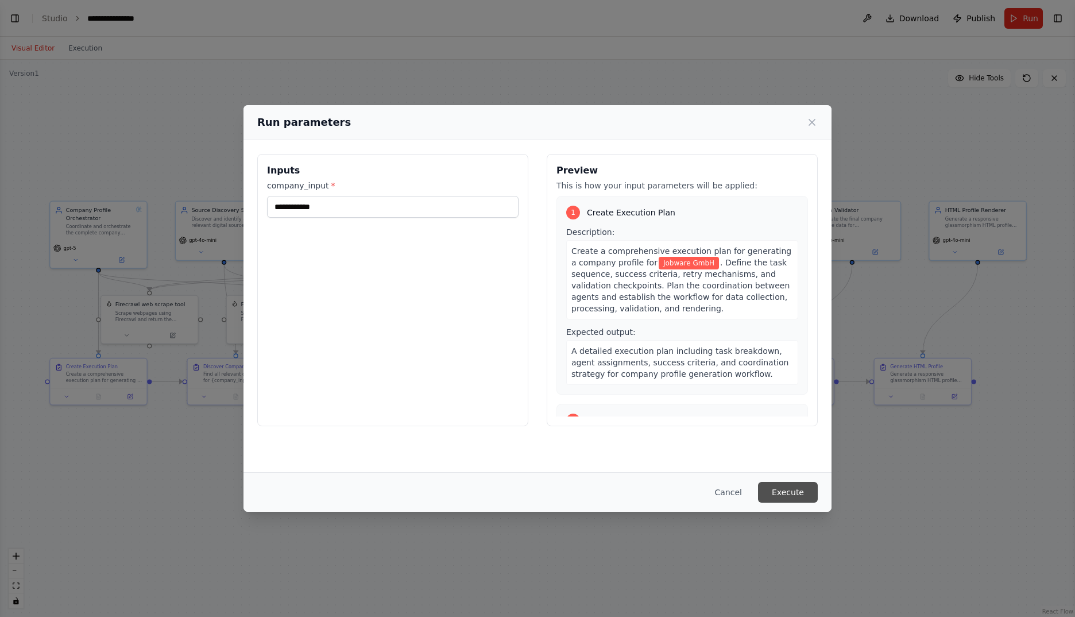
click at [785, 494] on button "Execute" at bounding box center [788, 492] width 60 height 21
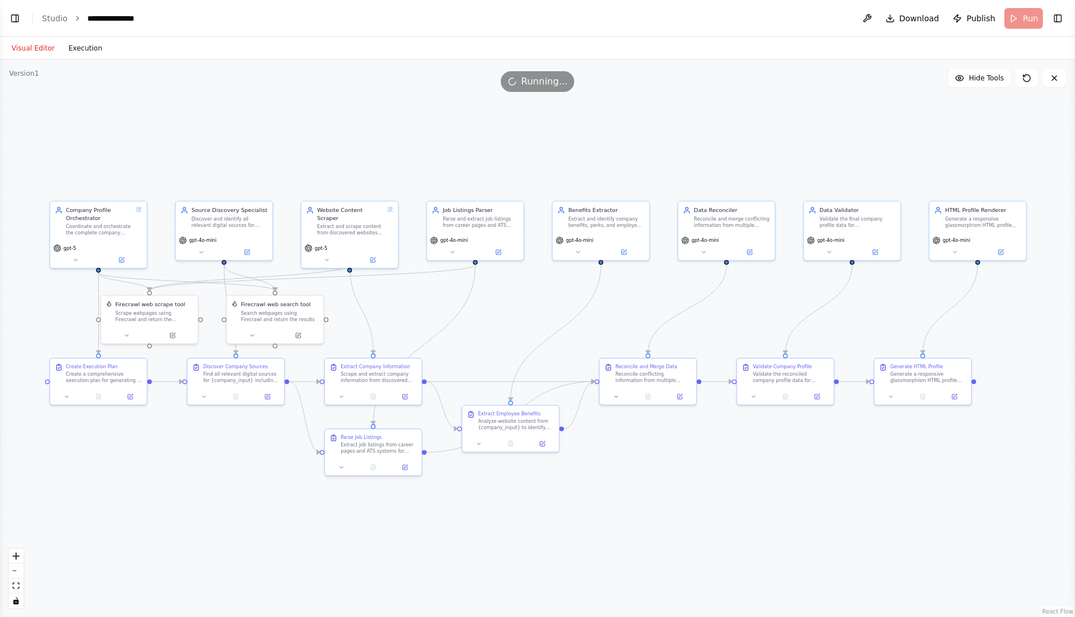
click at [72, 52] on button "Execution" at bounding box center [85, 48] width 48 height 14
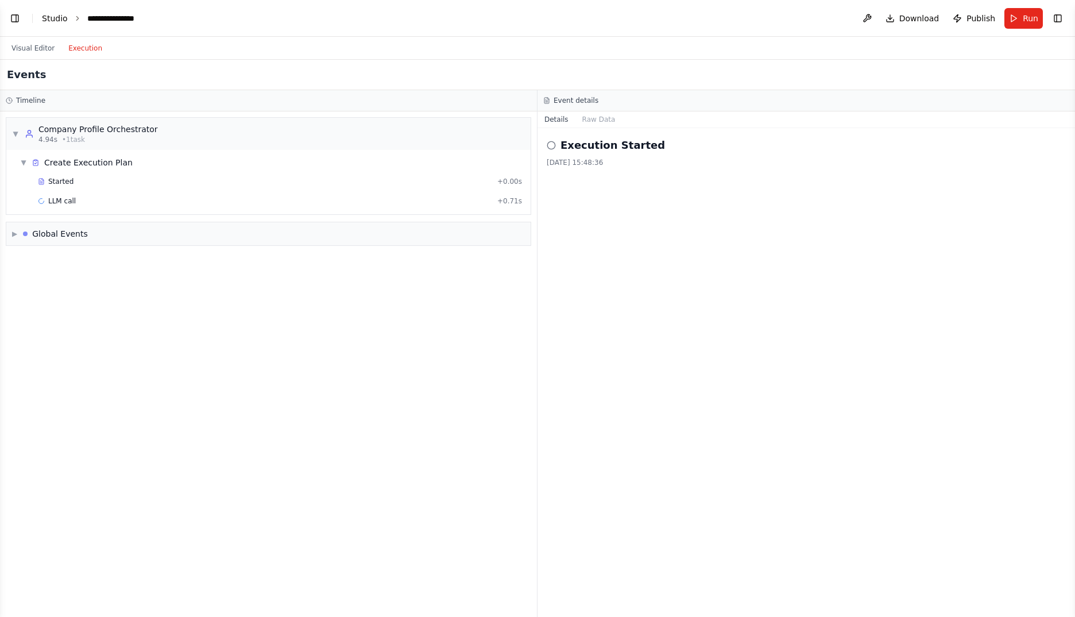
click at [53, 19] on link "Studio" at bounding box center [55, 18] width 26 height 9
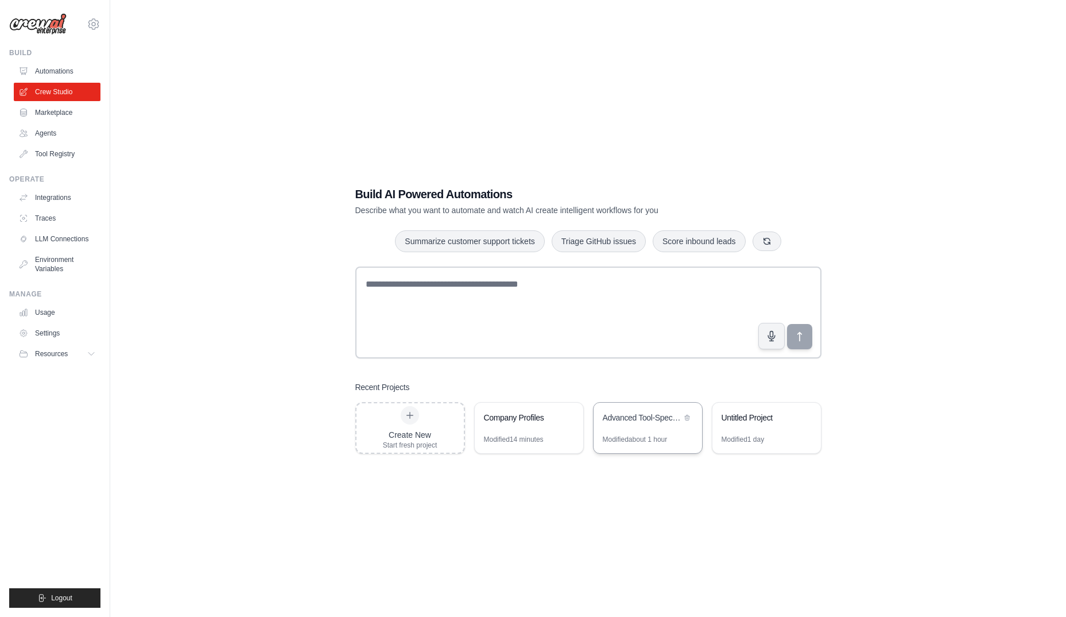
drag, startPoint x: 533, startPoint y: 436, endPoint x: 642, endPoint y: 449, distance: 109.3
click at [533, 436] on div "Modified 14 minutes" at bounding box center [514, 439] width 60 height 9
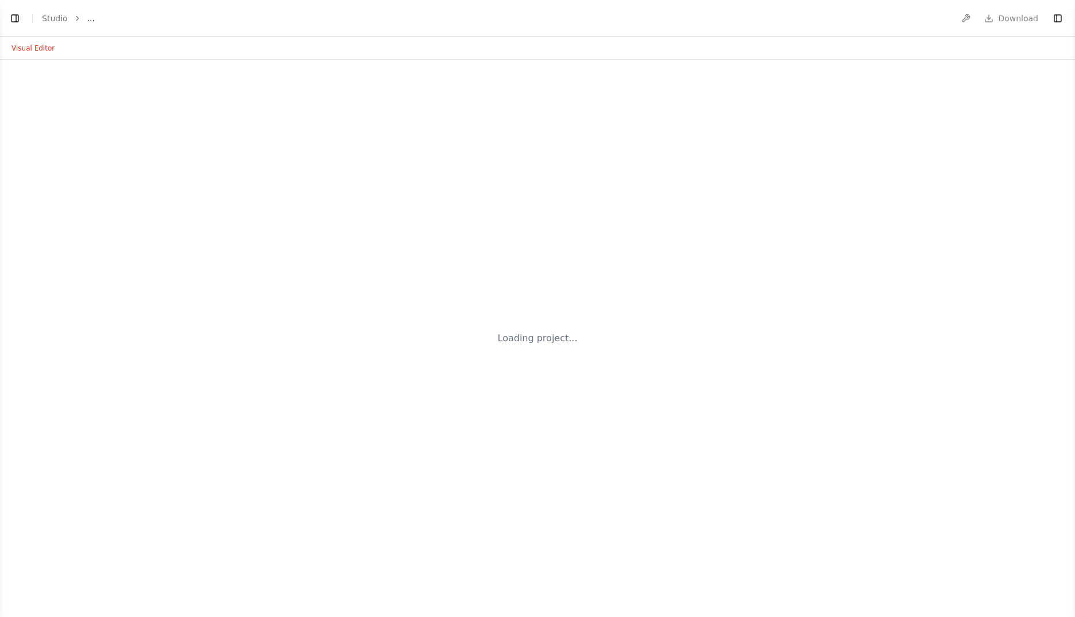
select select "****"
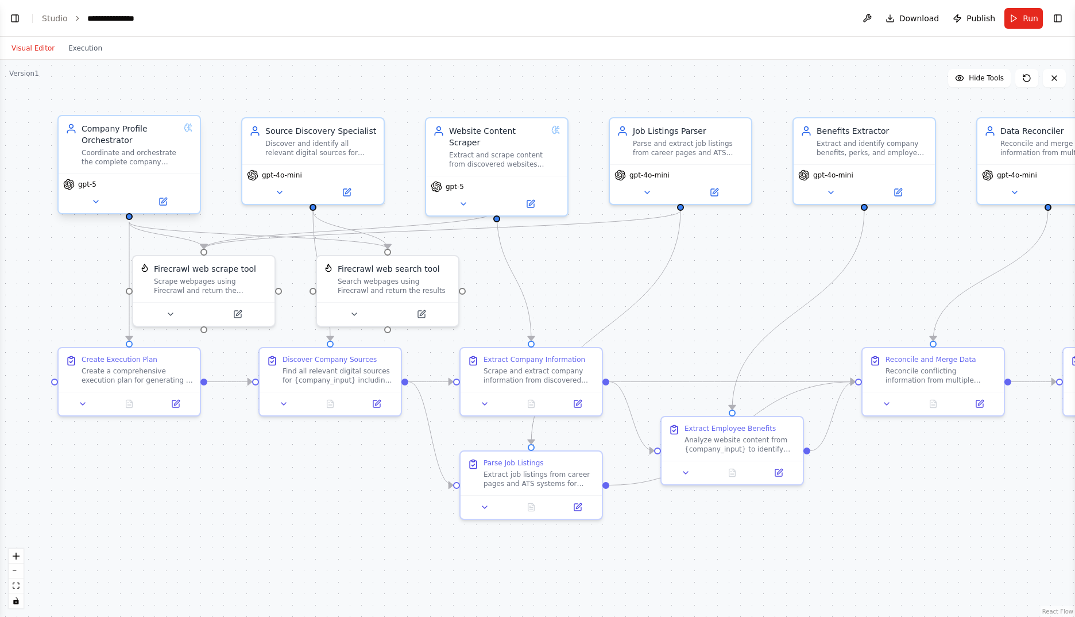
scroll to position [3470, 0]
click at [157, 206] on button at bounding box center [162, 202] width 65 height 14
click at [164, 200] on icon at bounding box center [163, 200] width 5 height 5
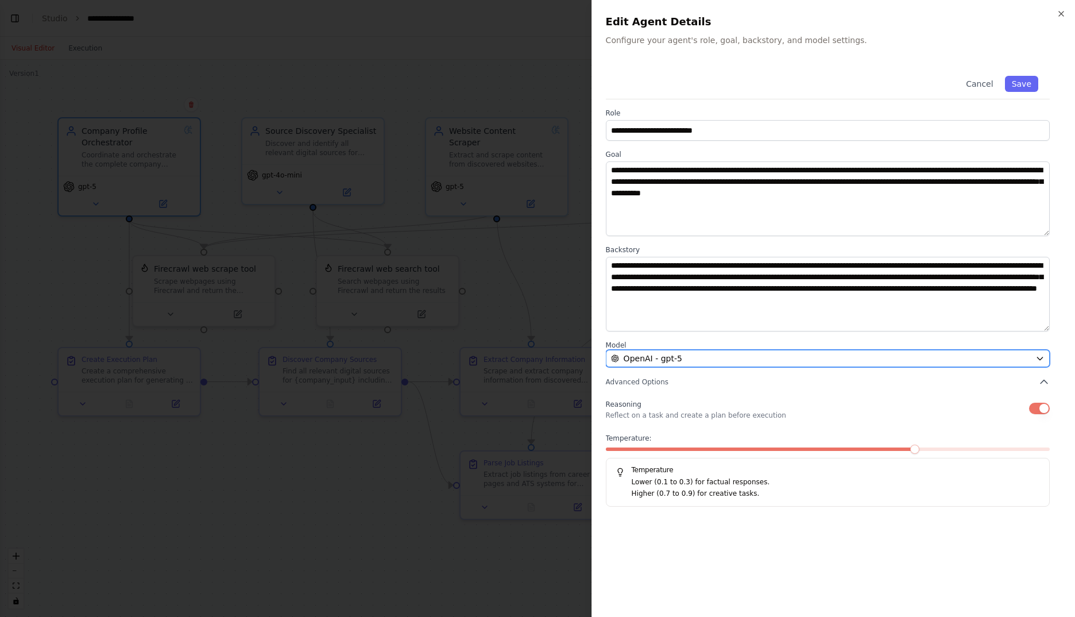
click at [737, 361] on div "OpenAI - gpt-5" at bounding box center [821, 358] width 420 height 11
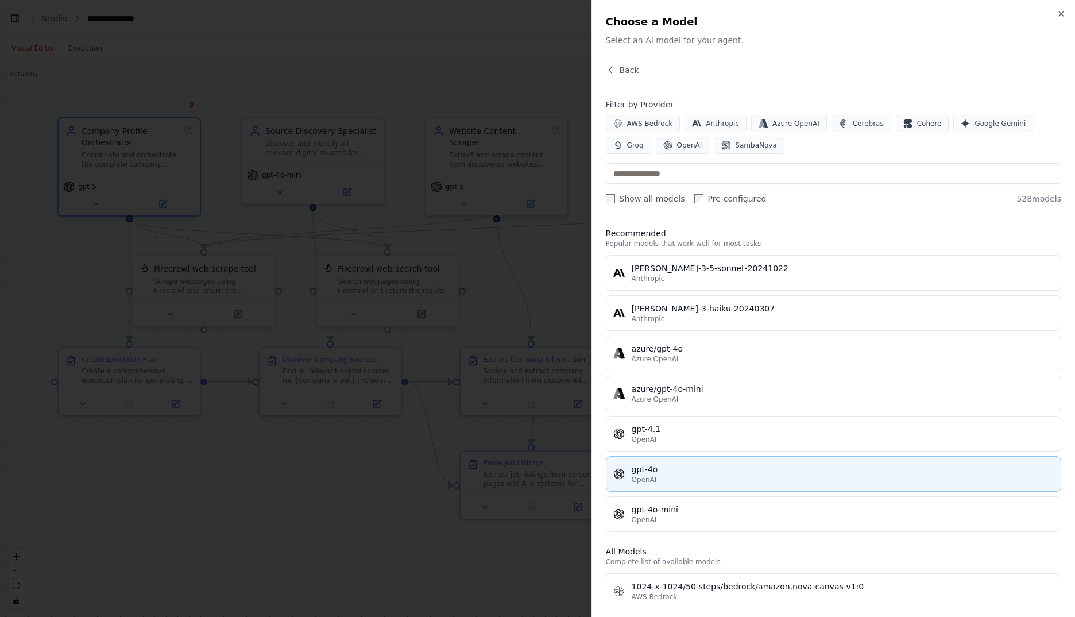
click at [740, 466] on div "gpt-4o" at bounding box center [843, 468] width 422 height 11
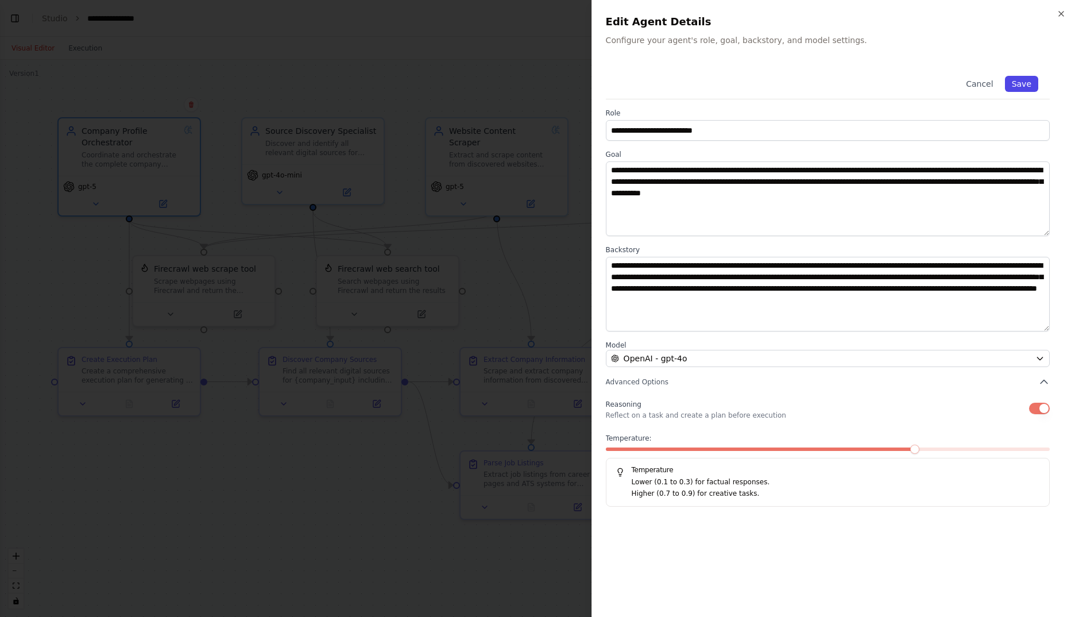
click at [1015, 83] on button "Save" at bounding box center [1021, 84] width 33 height 16
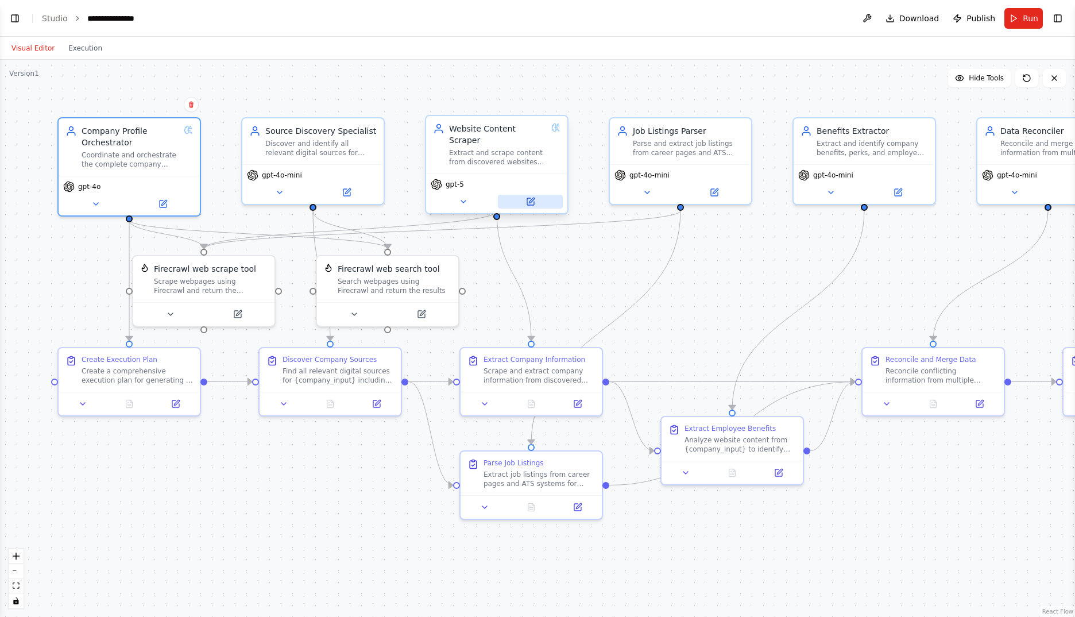
click at [527, 197] on icon at bounding box center [530, 201] width 9 height 9
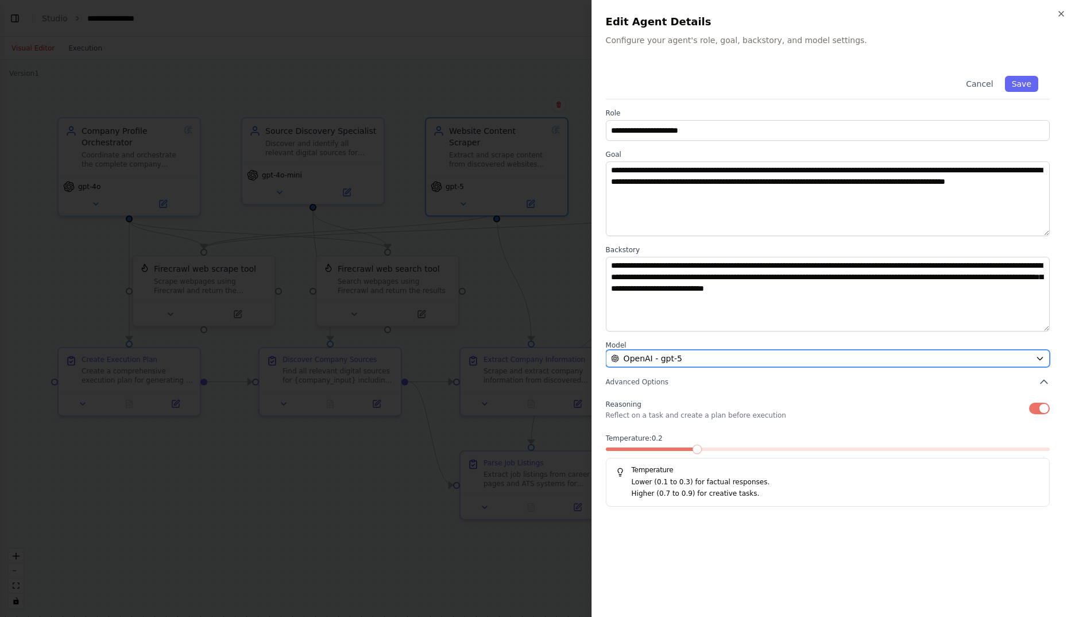
click at [786, 359] on div "OpenAI - gpt-5" at bounding box center [821, 358] width 420 height 11
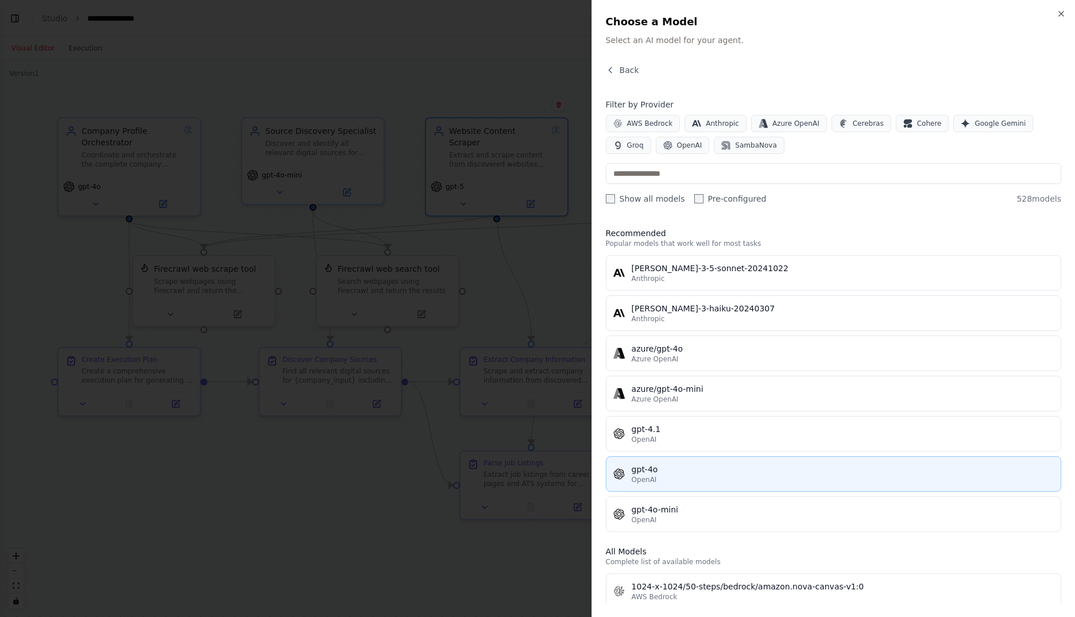
click at [784, 470] on div "gpt-4o" at bounding box center [843, 468] width 422 height 11
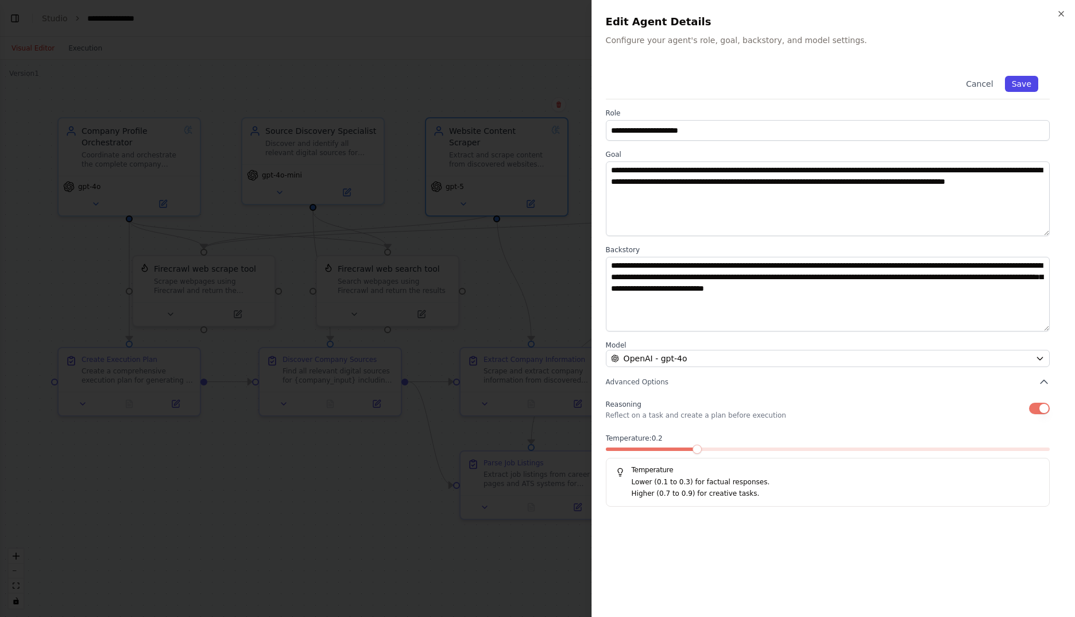
click at [1026, 83] on button "Save" at bounding box center [1021, 84] width 33 height 16
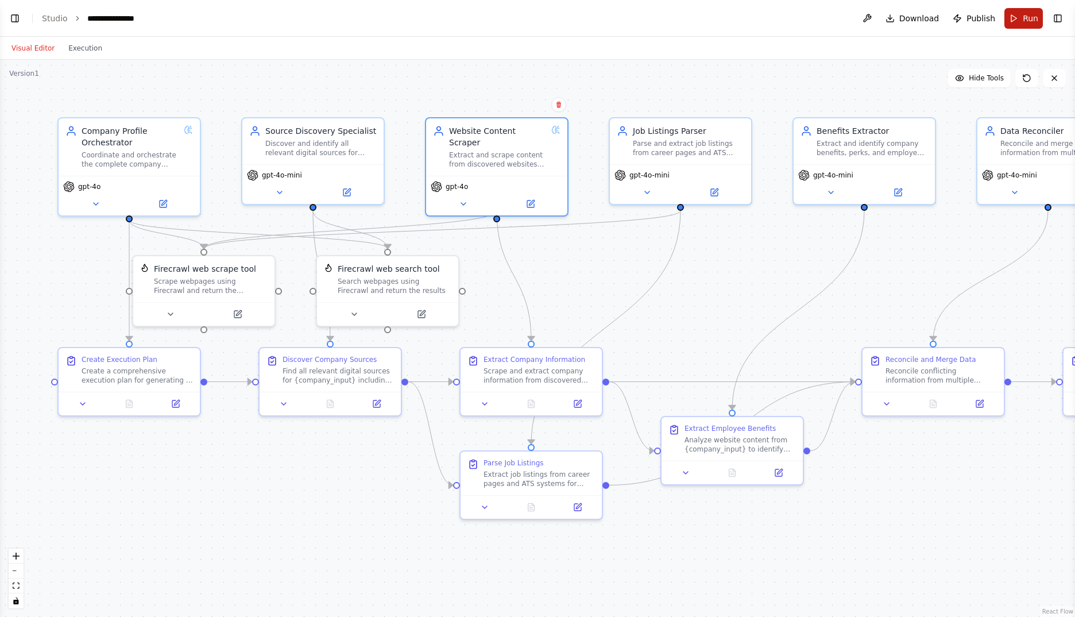
click at [1034, 15] on span "Run" at bounding box center [1031, 18] width 16 height 11
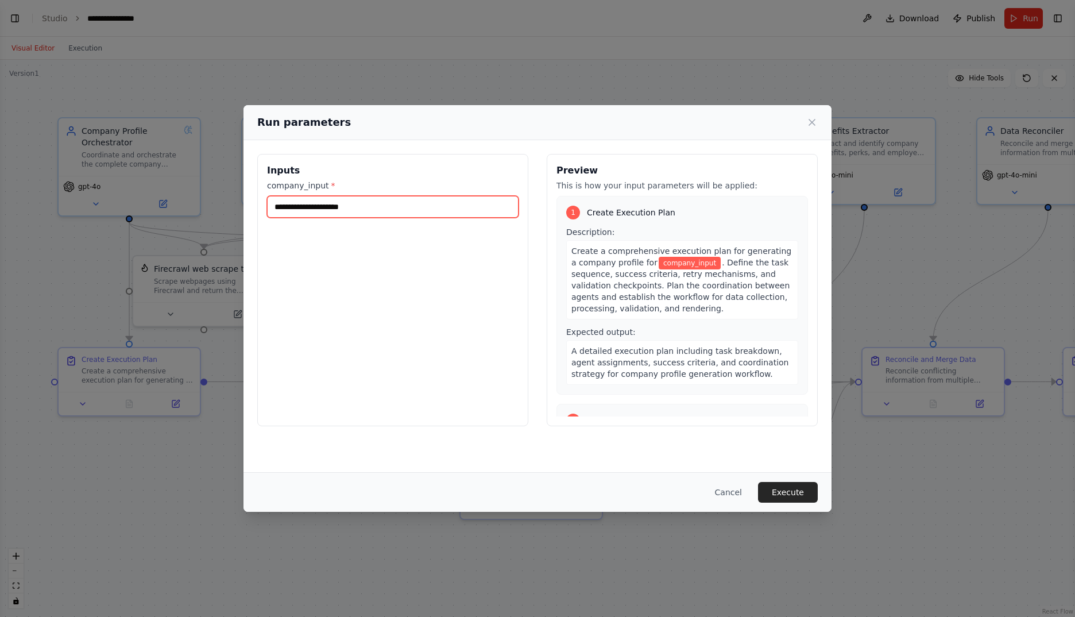
click at [328, 207] on input "company_input *" at bounding box center [393, 207] width 252 height 22
type input "**********"
click at [785, 490] on button "Execute" at bounding box center [788, 492] width 60 height 21
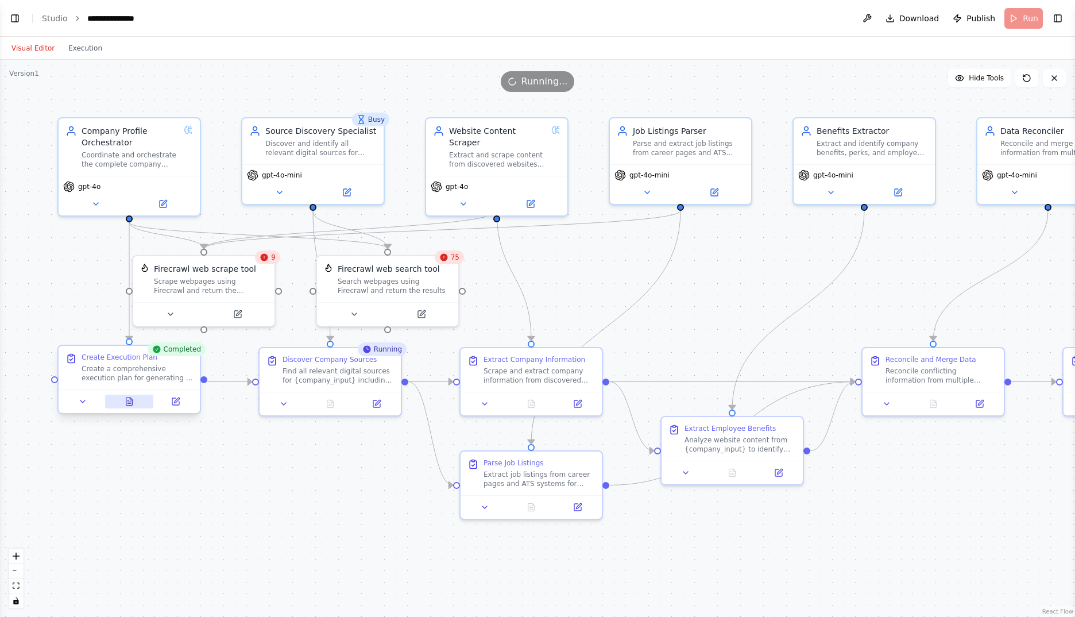
click at [130, 401] on icon at bounding box center [129, 400] width 6 height 7
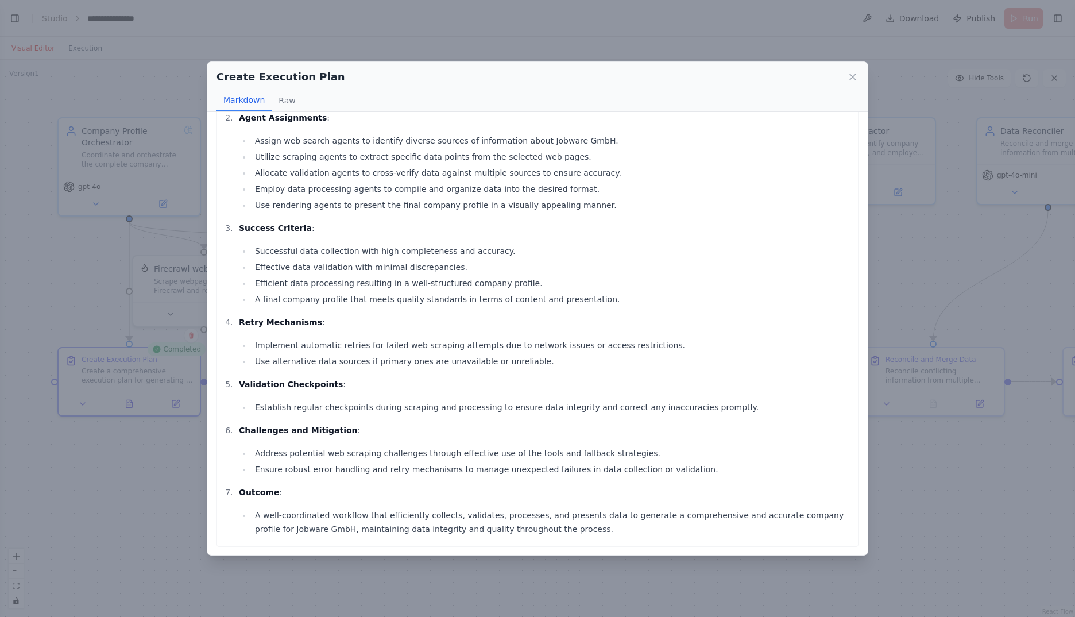
scroll to position [151, 0]
click at [848, 76] on icon at bounding box center [852, 76] width 11 height 11
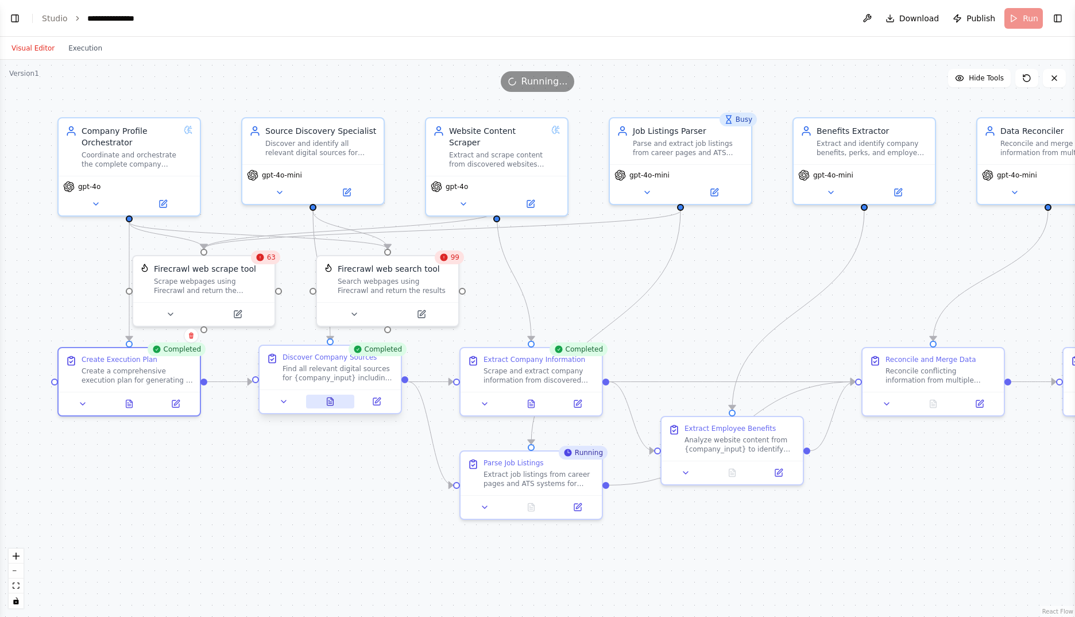
click at [332, 407] on button at bounding box center [330, 401] width 49 height 14
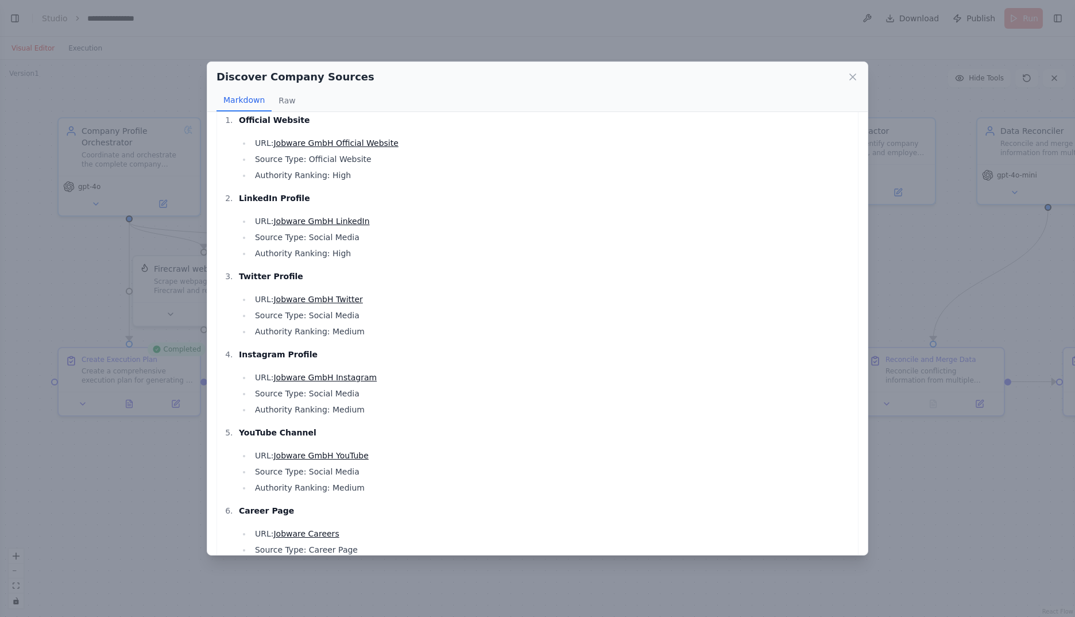
scroll to position [0, 0]
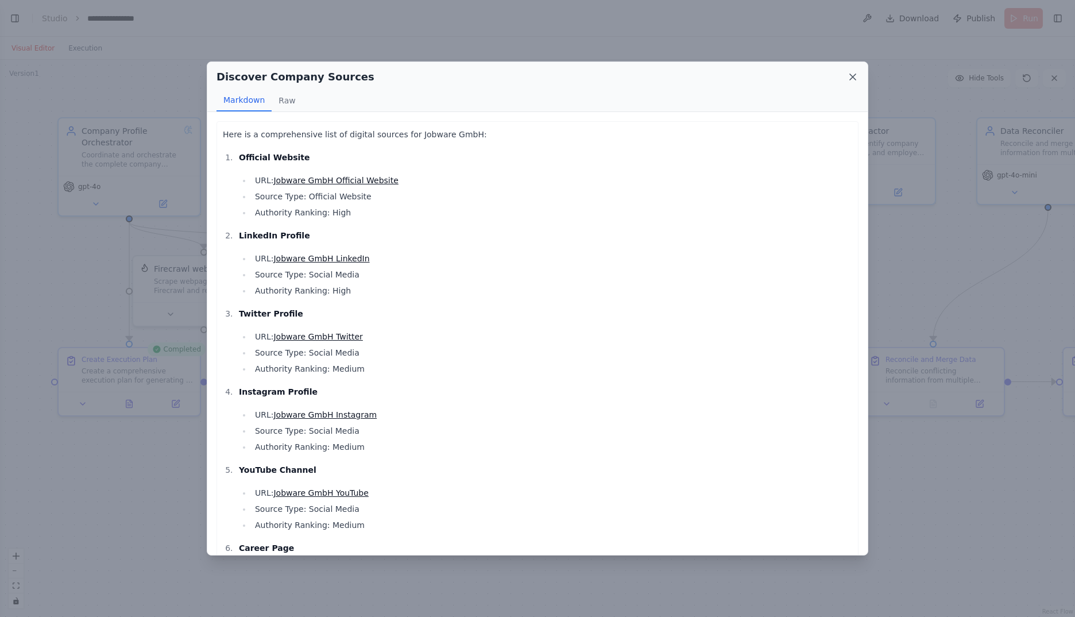
click at [853, 79] on icon at bounding box center [852, 76] width 11 height 11
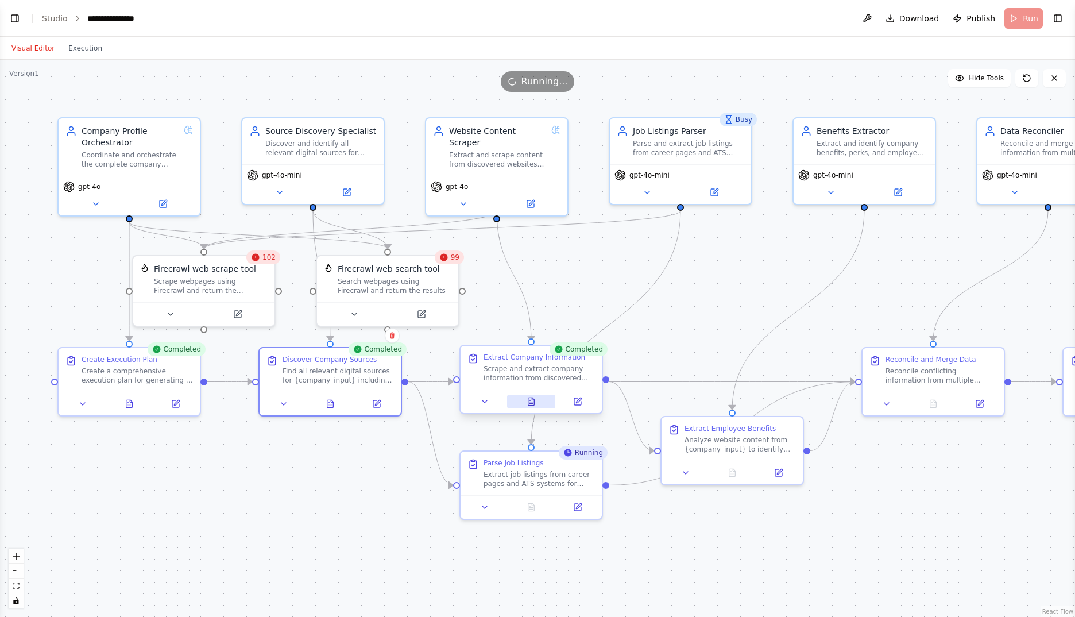
click at [535, 400] on icon at bounding box center [531, 401] width 9 height 9
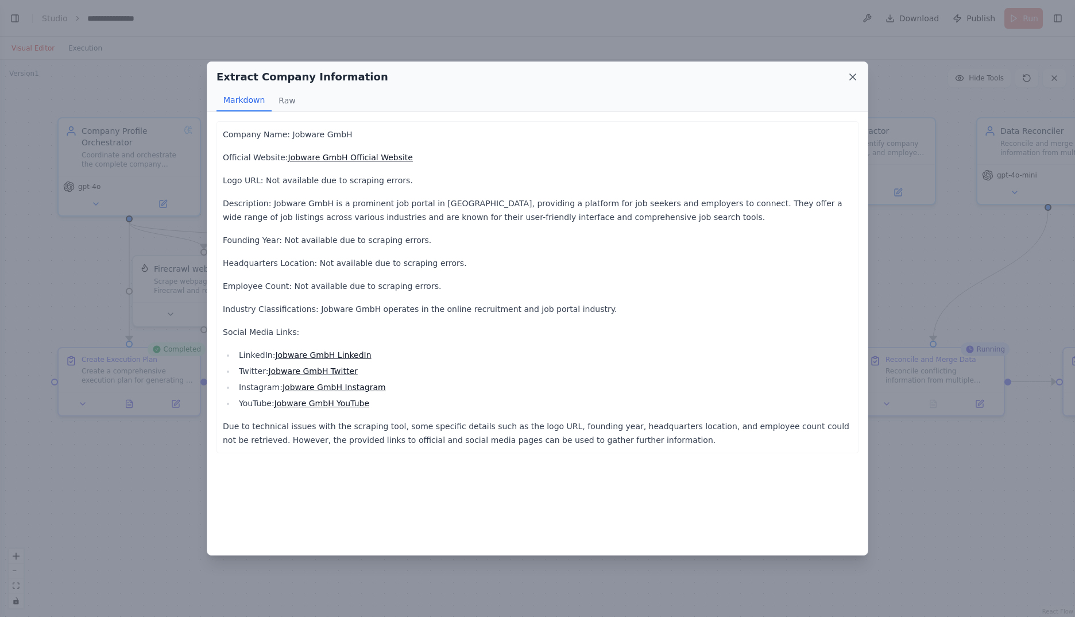
click at [848, 73] on icon at bounding box center [852, 76] width 11 height 11
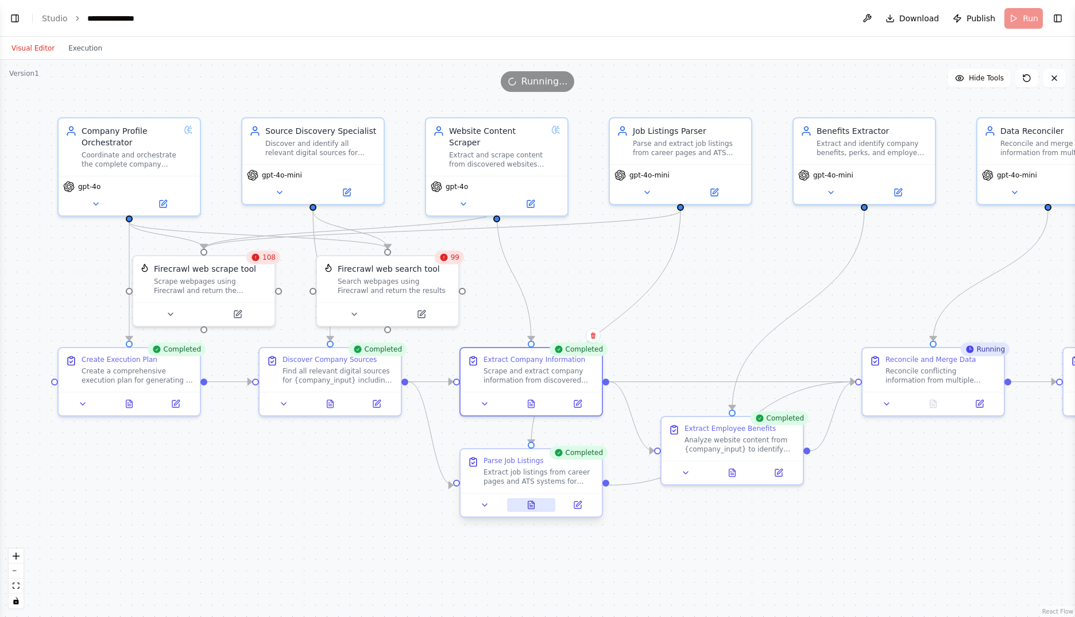
click at [535, 508] on icon at bounding box center [531, 504] width 6 height 7
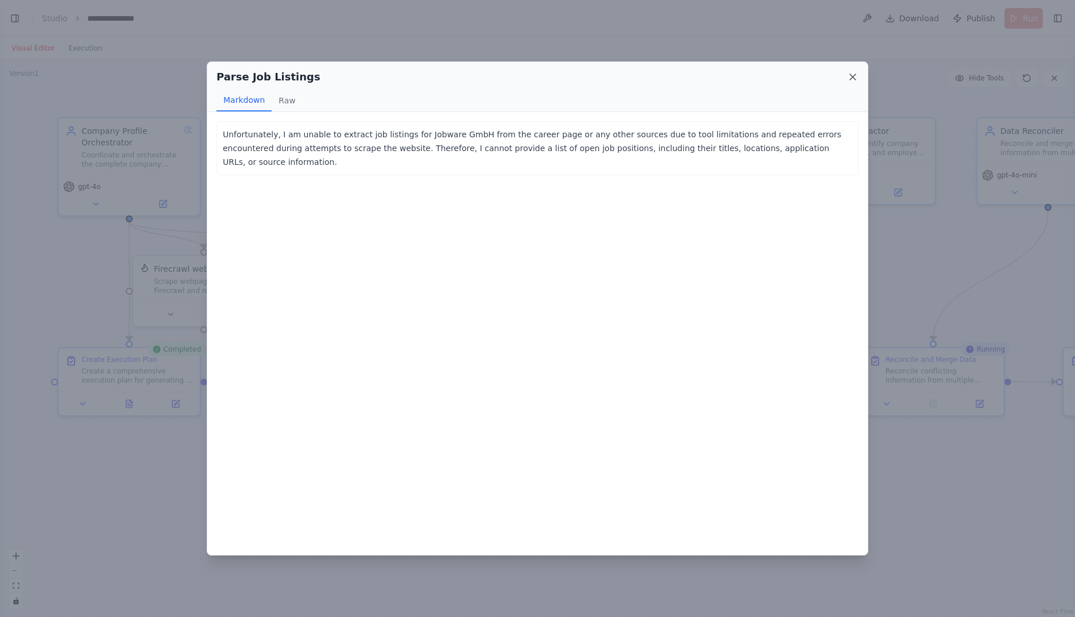
click at [850, 77] on icon at bounding box center [852, 76] width 11 height 11
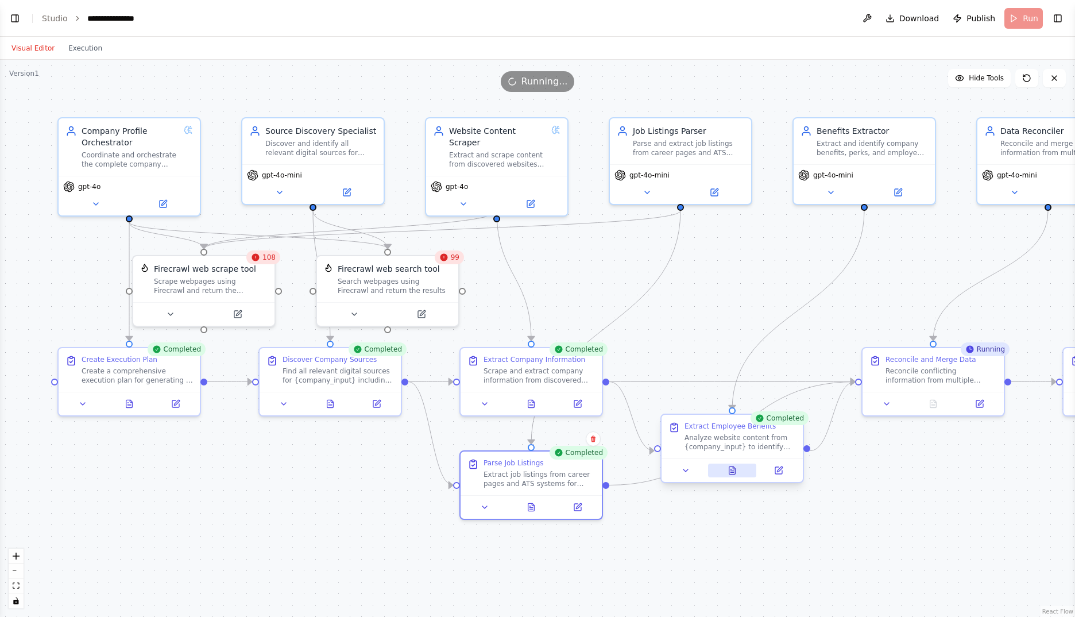
click at [730, 473] on icon at bounding box center [732, 469] width 6 height 7
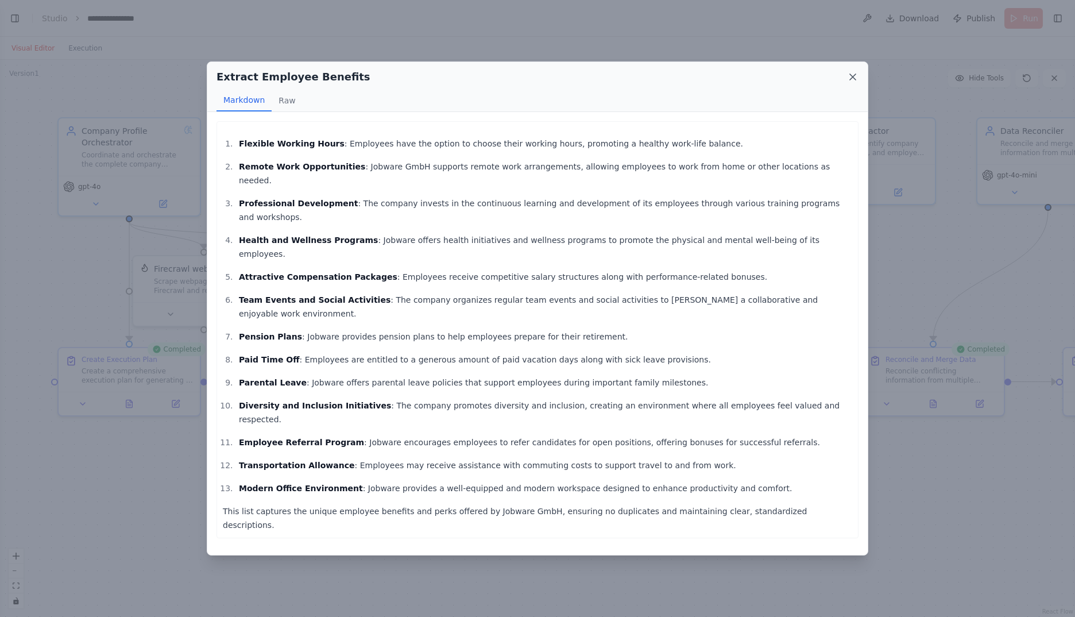
click at [854, 75] on icon at bounding box center [852, 76] width 11 height 11
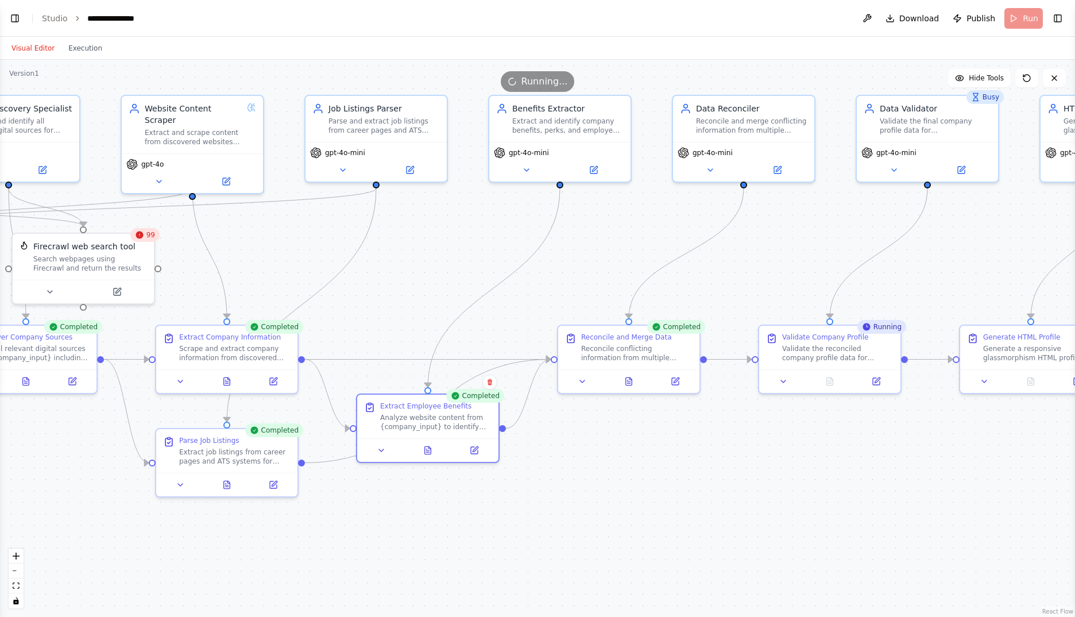
drag, startPoint x: 926, startPoint y: 478, endPoint x: 621, endPoint y: 455, distance: 305.2
click at [621, 455] on div ".deletable-edge-delete-btn { width: 20px; height: 20px; border: 0px solid #ffff…" at bounding box center [537, 338] width 1075 height 557
click at [624, 384] on button at bounding box center [629, 379] width 49 height 14
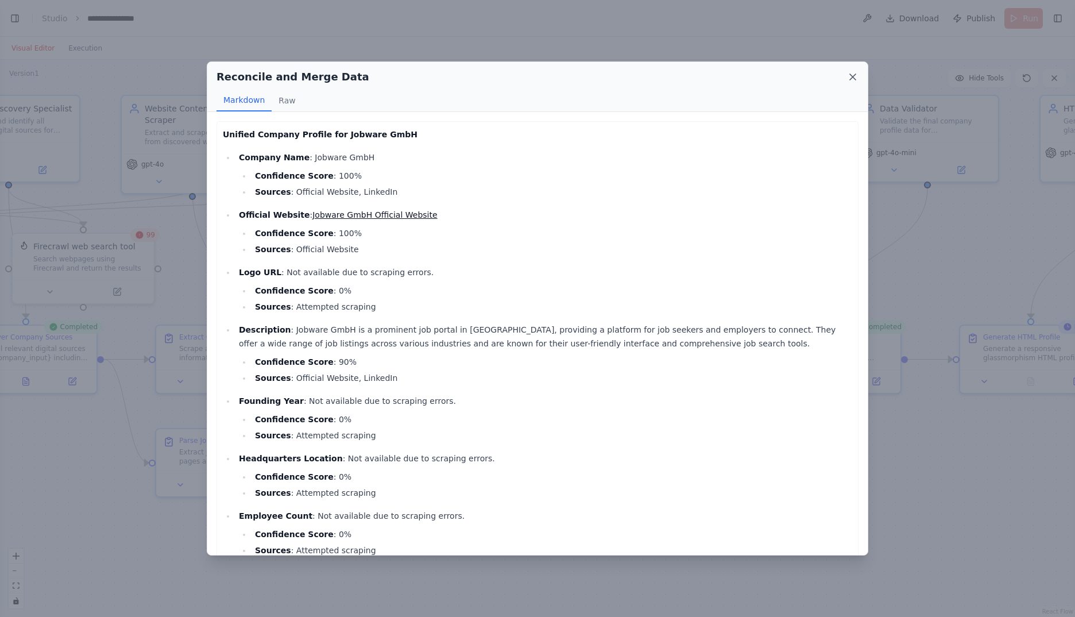
click at [850, 71] on icon at bounding box center [852, 76] width 11 height 11
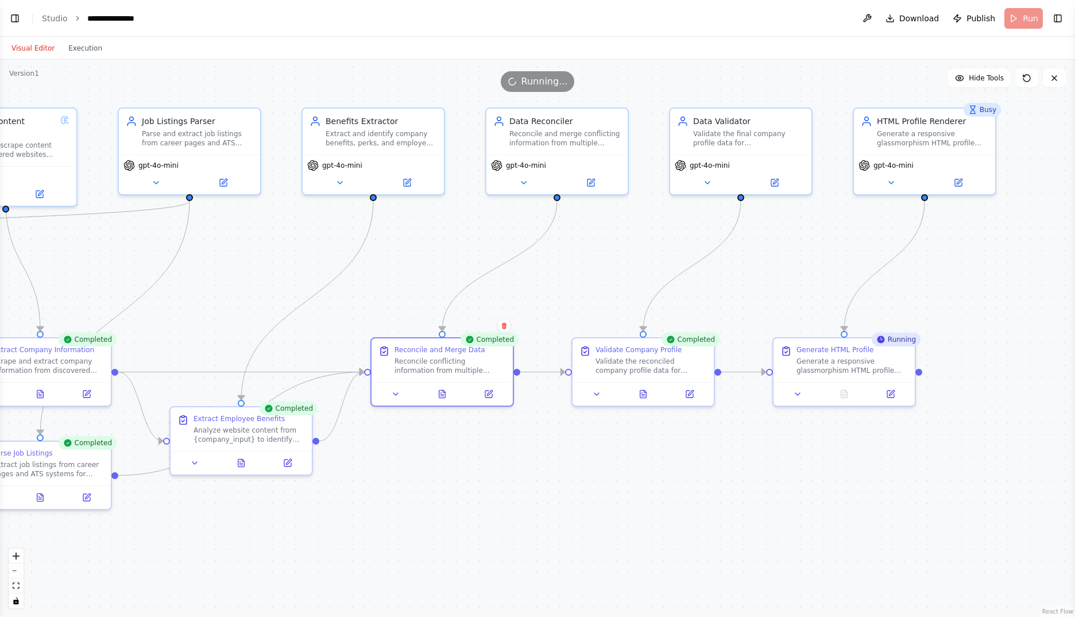
drag, startPoint x: 799, startPoint y: 433, endPoint x: 612, endPoint y: 446, distance: 187.0
click at [612, 446] on div ".deletable-edge-delete-btn { width: 20px; height: 20px; border: 0px solid #ffff…" at bounding box center [537, 338] width 1075 height 557
click at [845, 390] on icon at bounding box center [844, 391] width 6 height 7
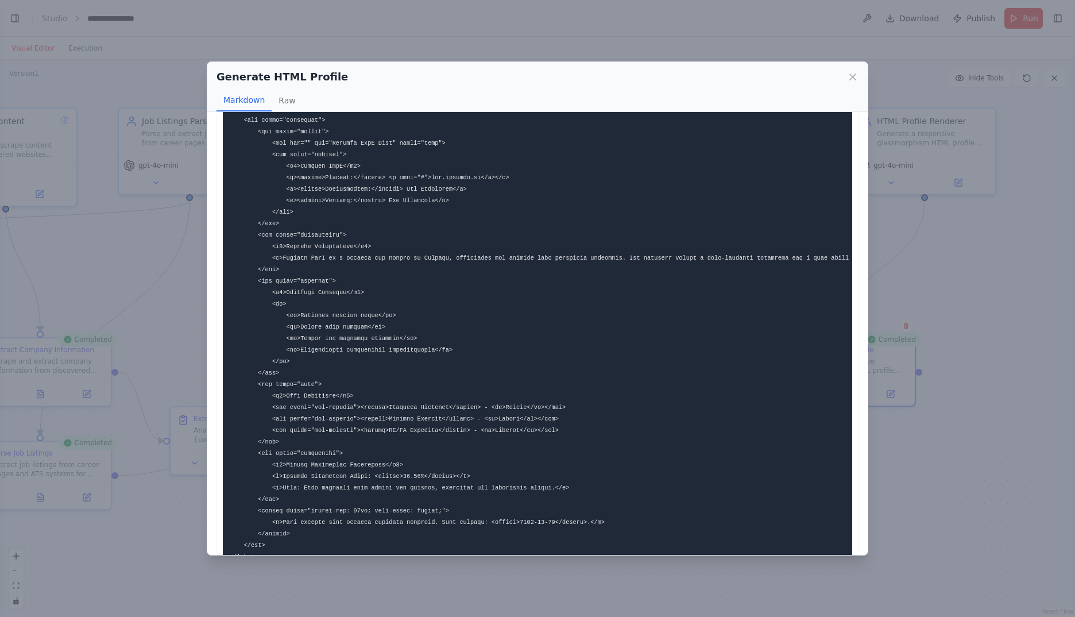
scroll to position [773, 0]
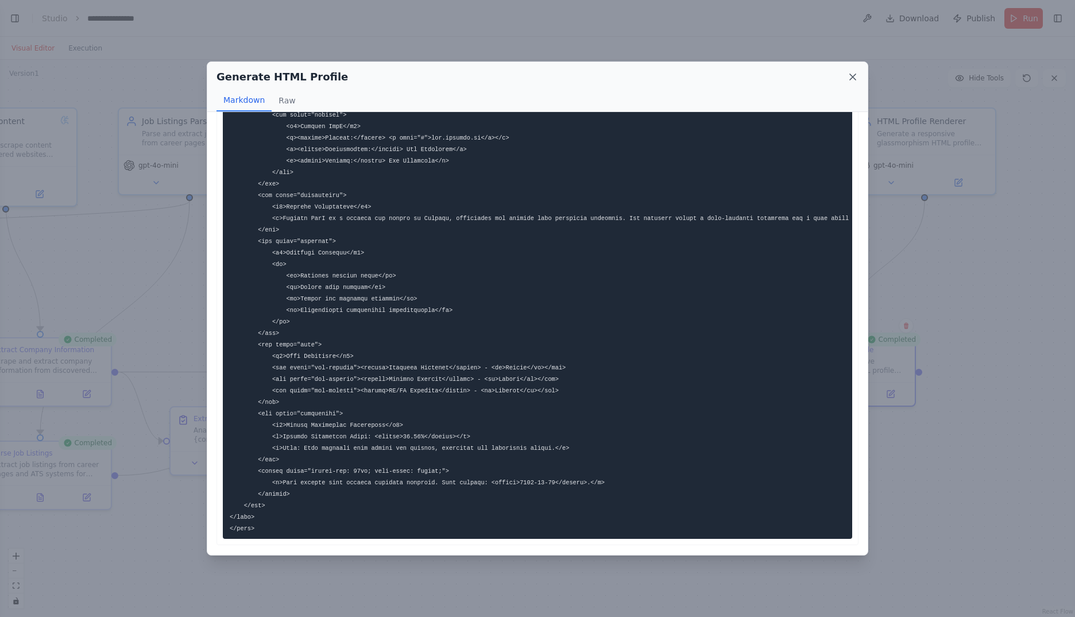
click at [856, 73] on icon at bounding box center [852, 76] width 11 height 11
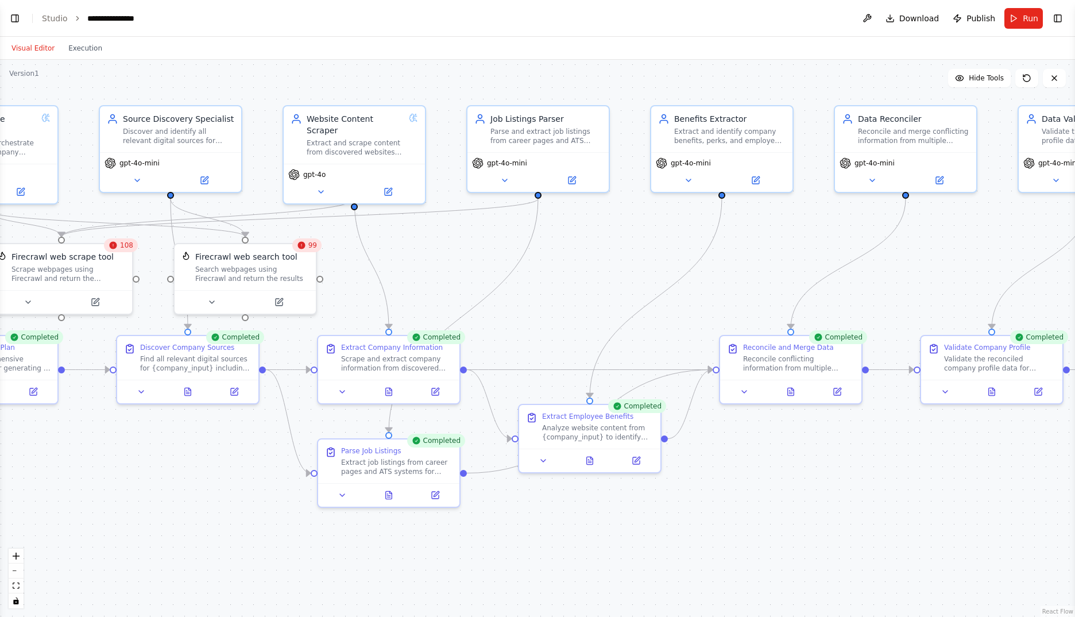
drag, startPoint x: 444, startPoint y: 462, endPoint x: 792, endPoint y: 459, distance: 348.6
click at [792, 459] on div ".deletable-edge-delete-btn { width: 20px; height: 20px; border: 0px solid #ffff…" at bounding box center [537, 338] width 1075 height 557
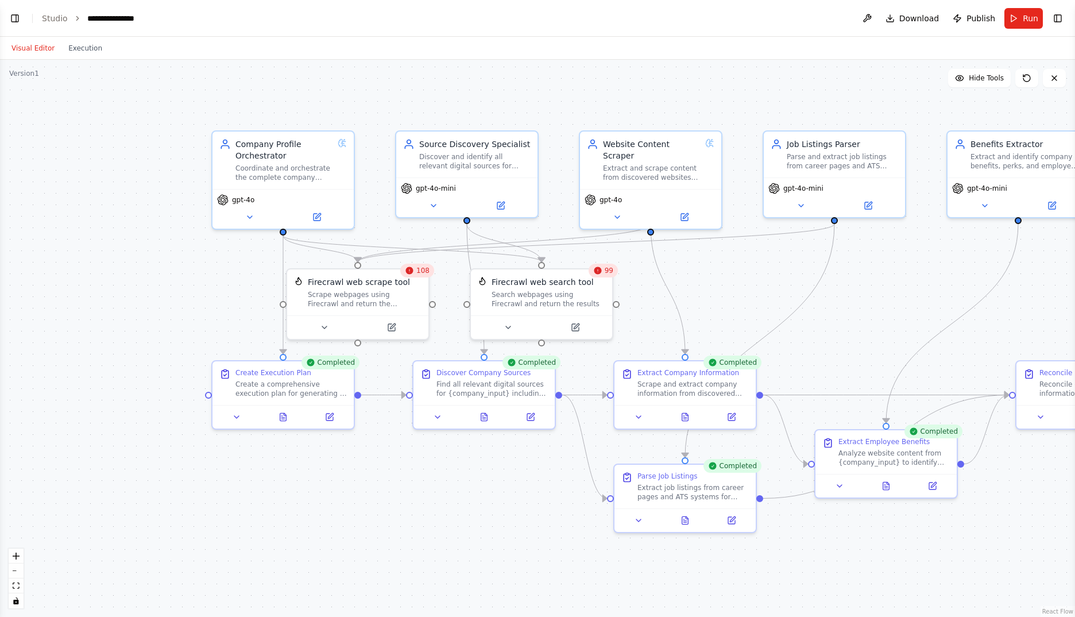
drag, startPoint x: 196, startPoint y: 483, endPoint x: 435, endPoint y: 508, distance: 240.1
click at [435, 508] on div ".deletable-edge-delete-btn { width: 20px; height: 20px; border: 0px solid #ffff…" at bounding box center [537, 338] width 1075 height 557
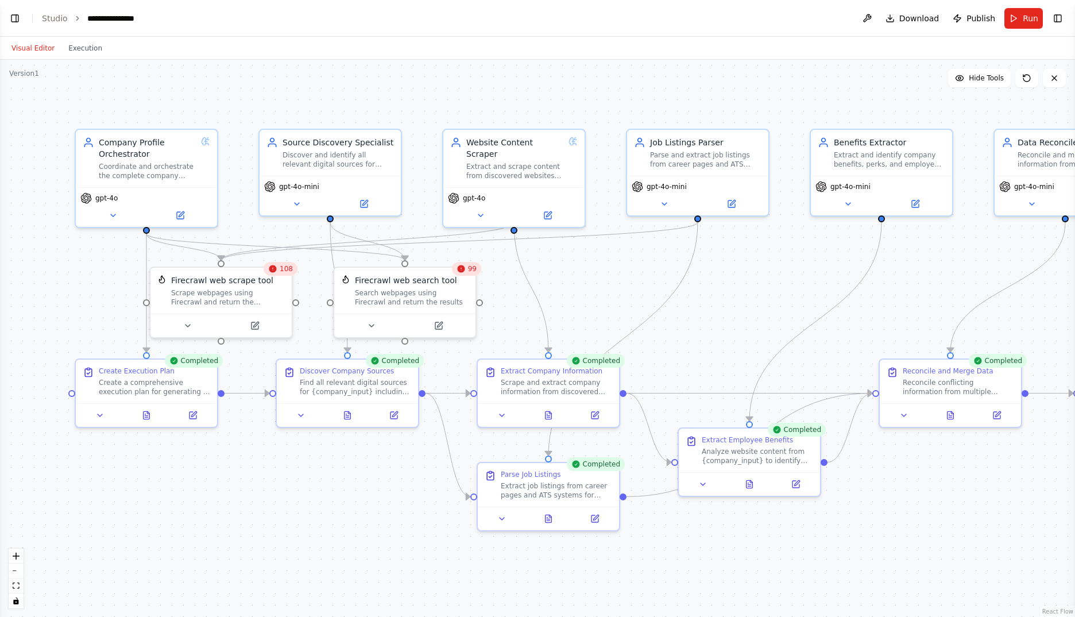
drag, startPoint x: 444, startPoint y: 506, endPoint x: 350, endPoint y: 505, distance: 94.2
click at [350, 505] on div ".deletable-edge-delete-btn { width: 20px; height: 20px; border: 0px solid #ffff…" at bounding box center [537, 338] width 1075 height 557
click at [386, 411] on button at bounding box center [394, 413] width 40 height 14
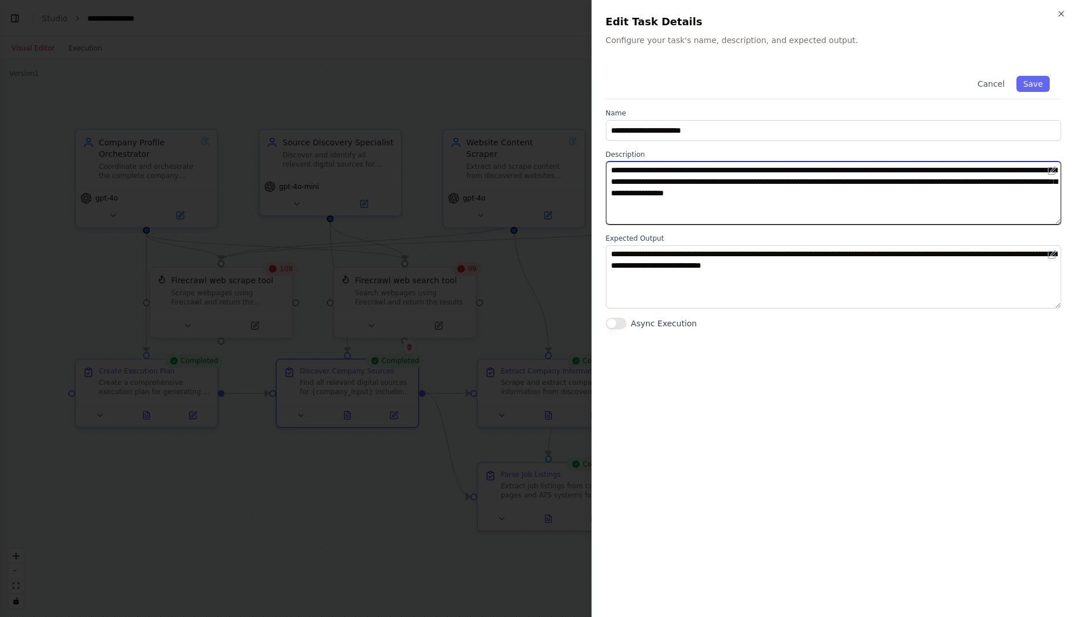
click at [733, 181] on textarea "**********" at bounding box center [833, 192] width 455 height 63
type textarea "**********"
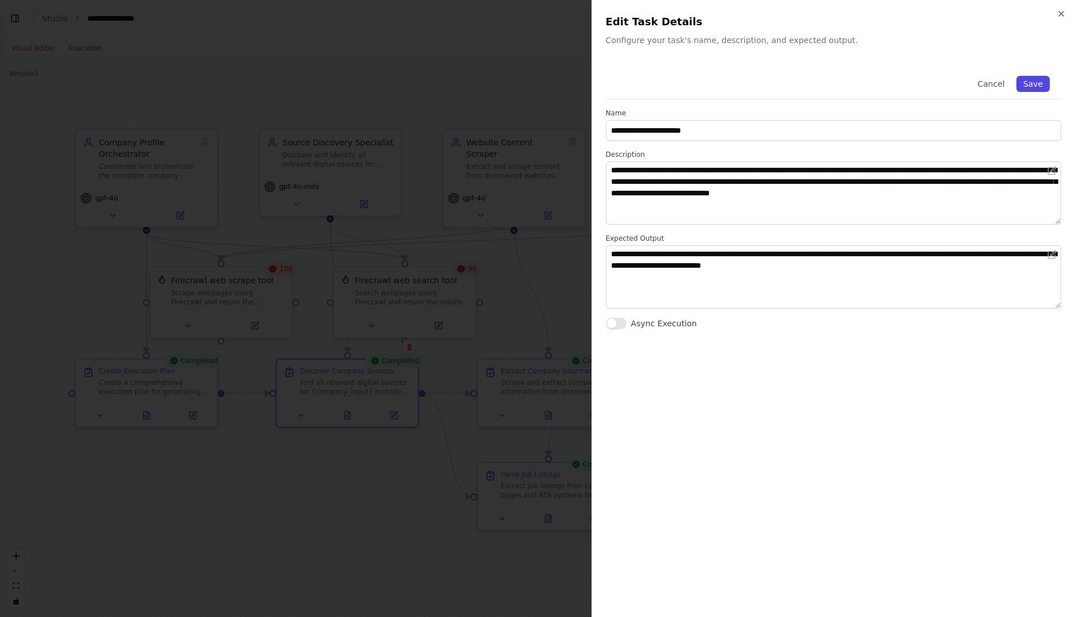
click at [1045, 84] on button "Save" at bounding box center [1032, 84] width 33 height 16
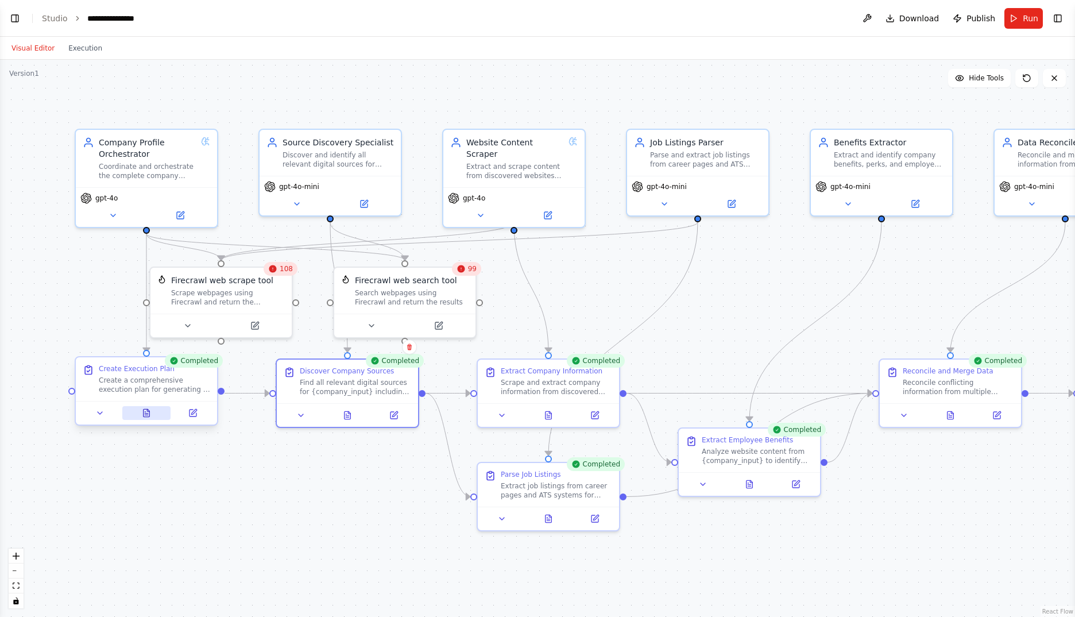
click at [146, 413] on icon at bounding box center [146, 413] width 3 height 0
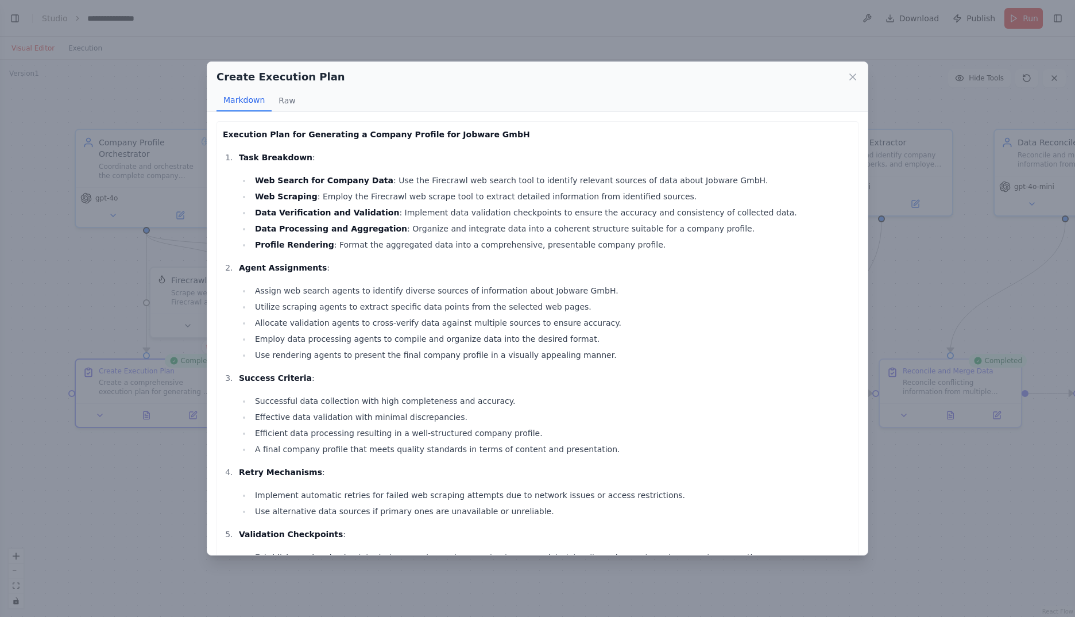
click at [854, 67] on div "Create Execution Plan Markdown Raw" at bounding box center [537, 87] width 660 height 50
click at [852, 75] on icon at bounding box center [852, 76] width 11 height 11
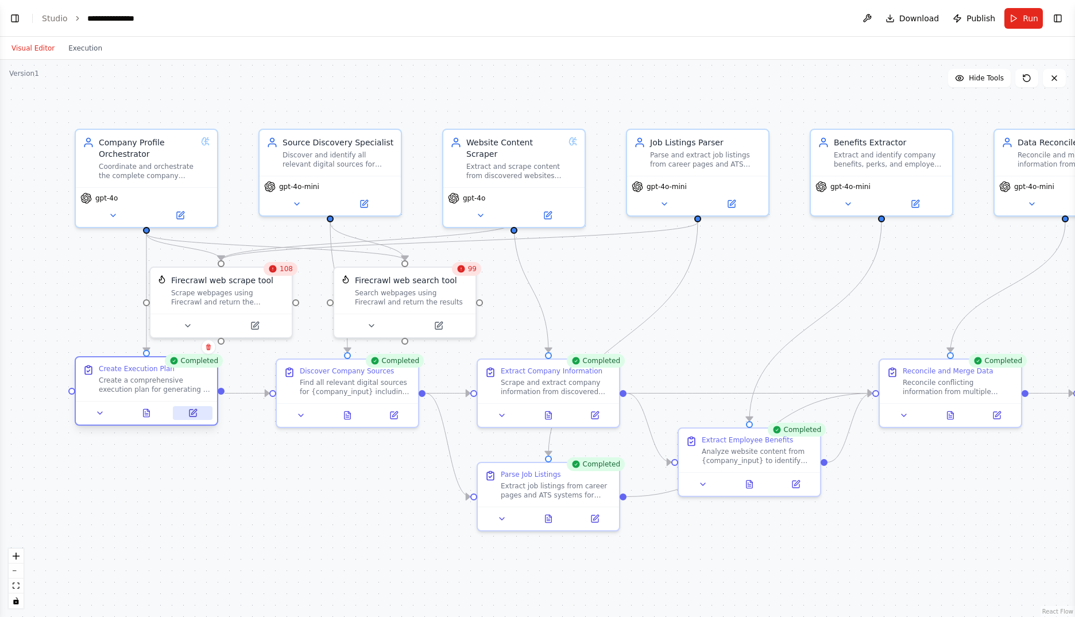
click at [196, 416] on icon at bounding box center [192, 412] width 7 height 7
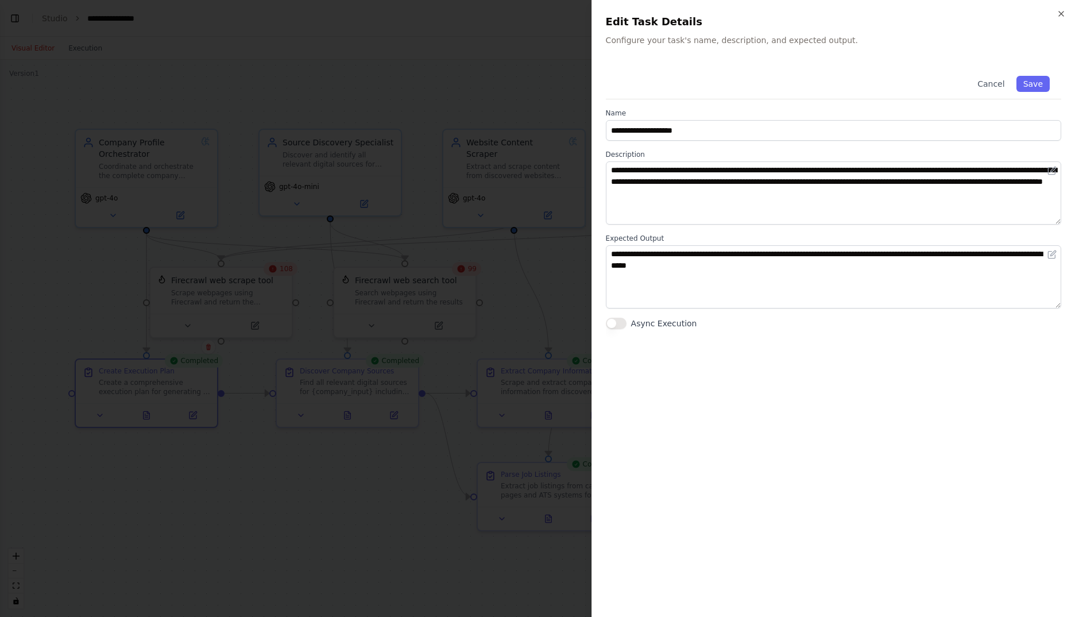
click at [1066, 10] on div "**********" at bounding box center [832, 308] width 483 height 617
click at [1062, 14] on icon "button" at bounding box center [1061, 13] width 9 height 9
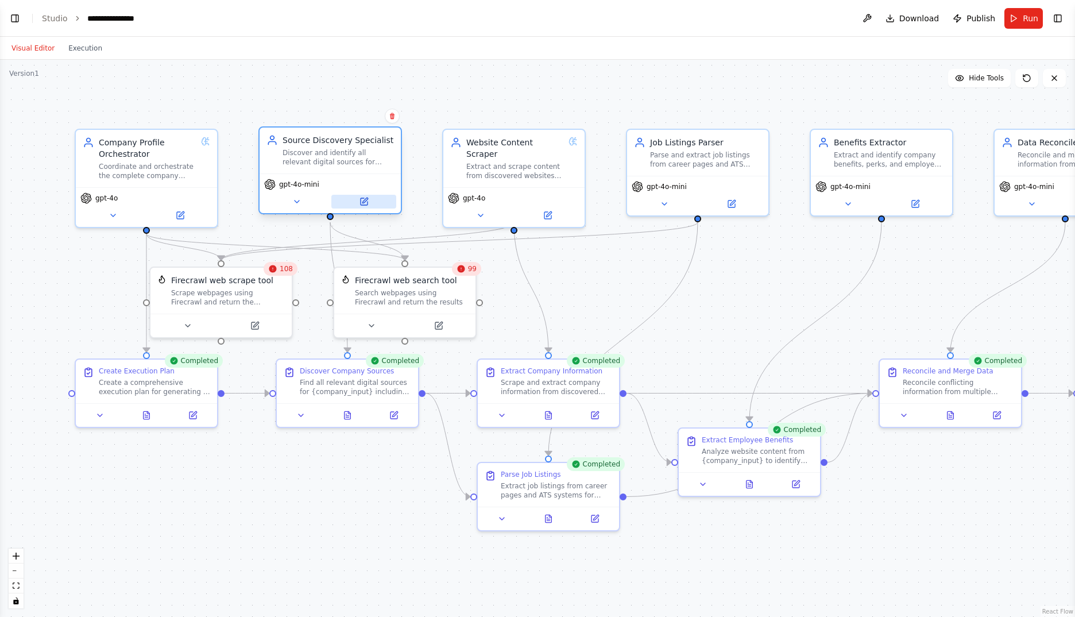
click at [369, 202] on button at bounding box center [363, 202] width 65 height 14
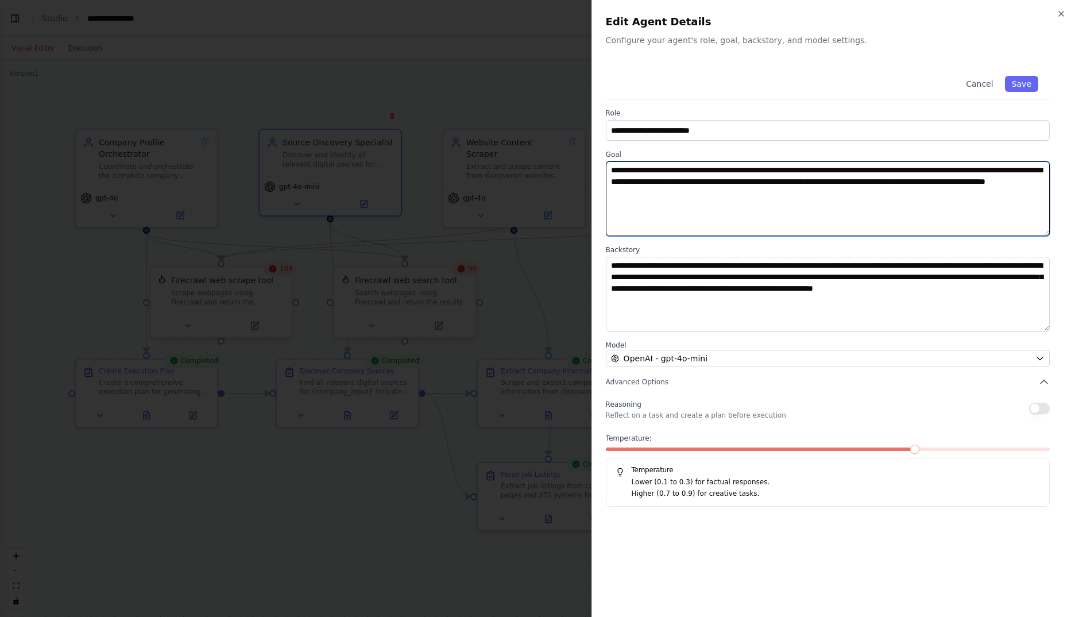
click at [659, 184] on textarea "**********" at bounding box center [828, 198] width 444 height 75
type textarea "**********"
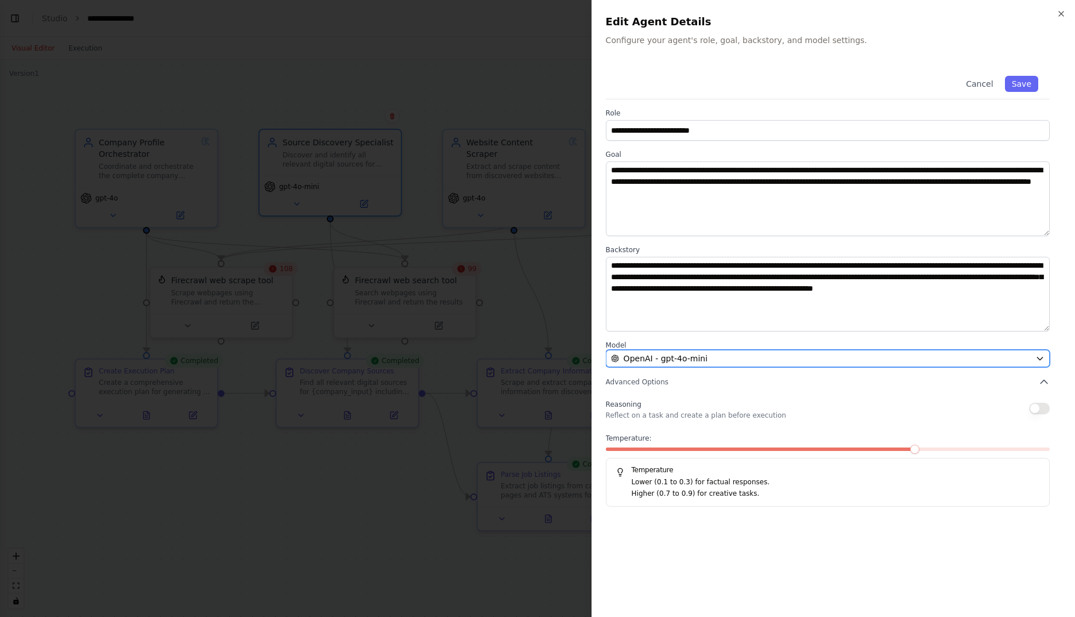
click at [782, 358] on div "OpenAI - gpt-4o-mini" at bounding box center [821, 358] width 420 height 11
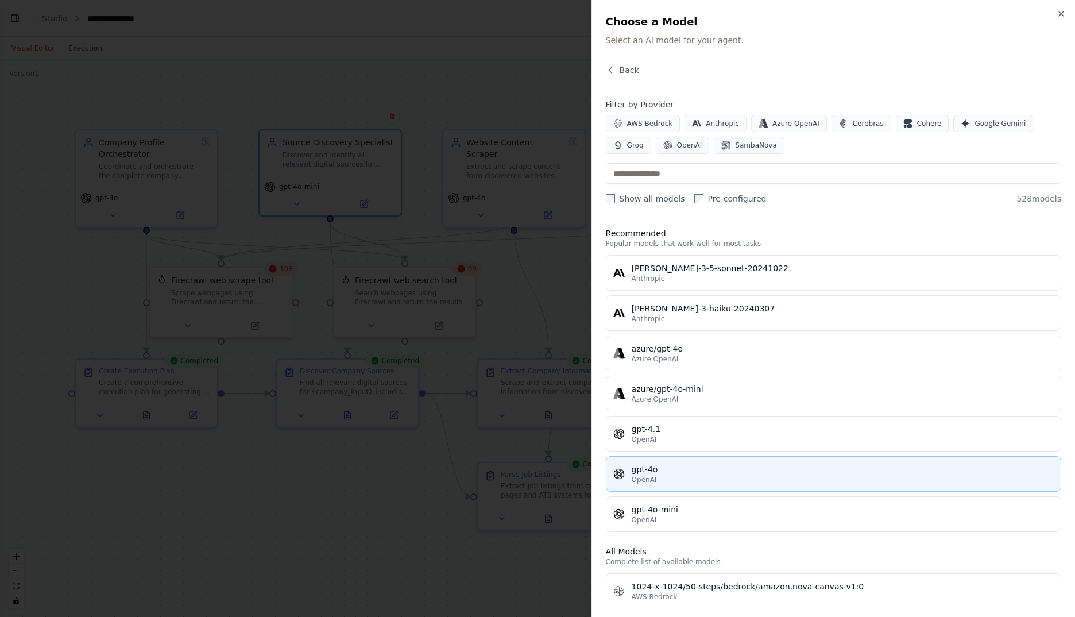
click at [781, 471] on div "gpt-4o" at bounding box center [843, 468] width 422 height 11
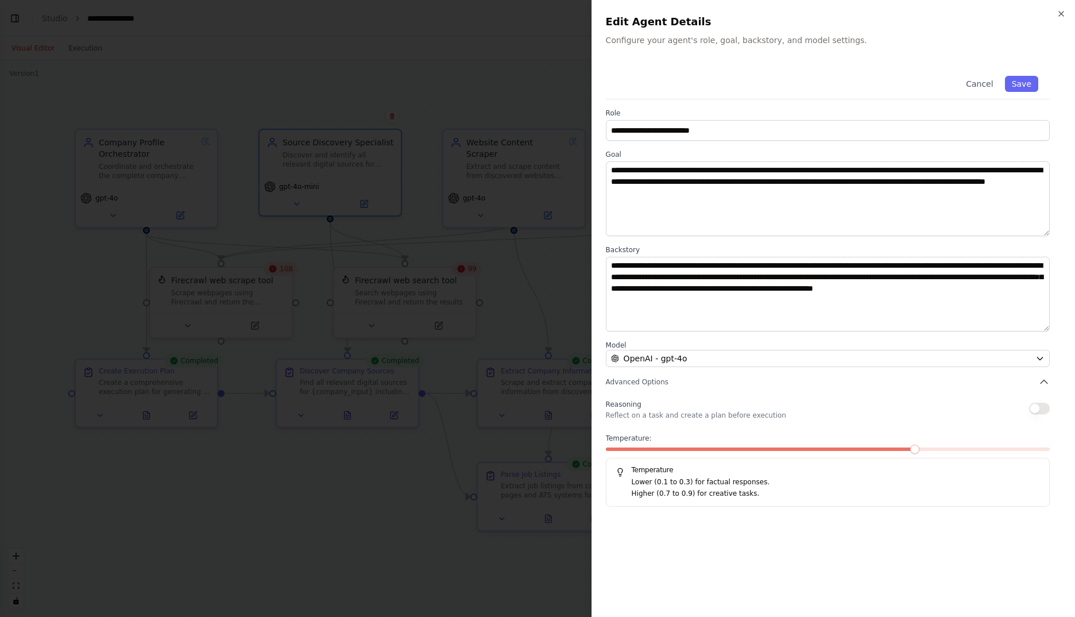
click at [695, 450] on span at bounding box center [761, 448] width 311 height 3
click at [736, 451] on span at bounding box center [740, 448] width 9 height 9
click at [1032, 80] on button "Save" at bounding box center [1021, 84] width 33 height 16
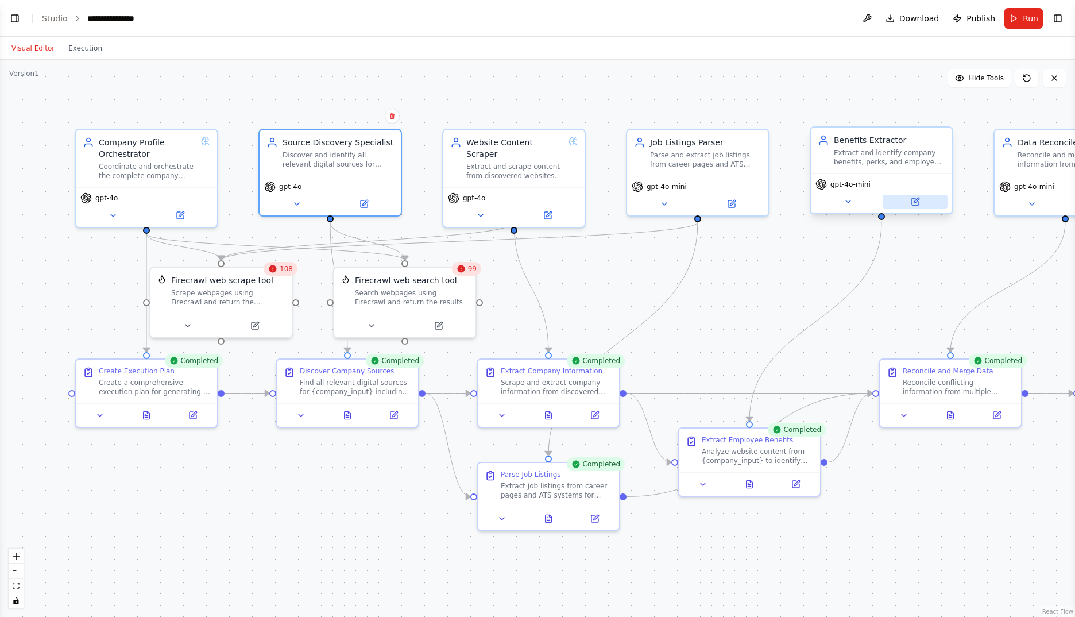
click at [911, 202] on icon at bounding box center [915, 201] width 9 height 9
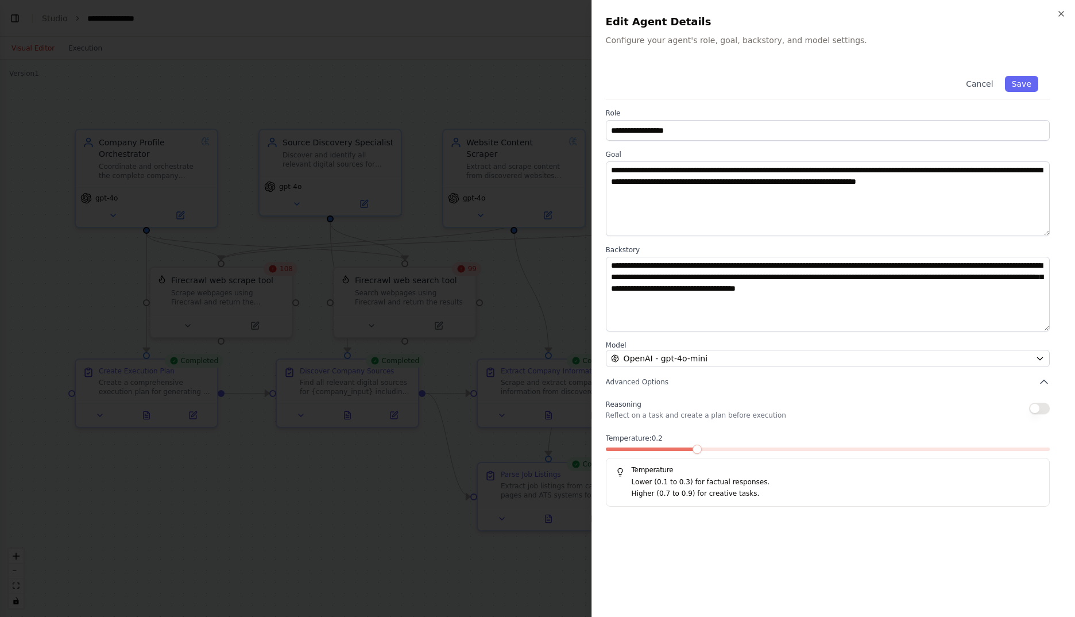
click at [697, 446] on span at bounding box center [696, 448] width 9 height 9
click at [1050, 401] on div "**********" at bounding box center [833, 285] width 455 height 442
click at [1044, 408] on button "button" at bounding box center [1039, 408] width 21 height 11
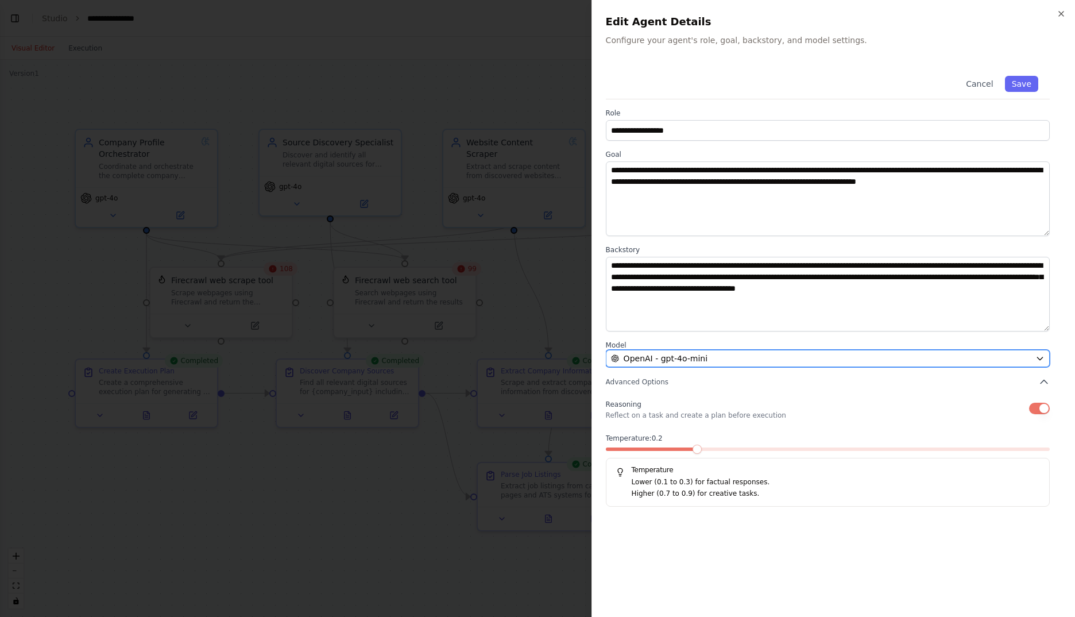
click at [750, 362] on div "OpenAI - gpt-4o-mini" at bounding box center [821, 358] width 420 height 11
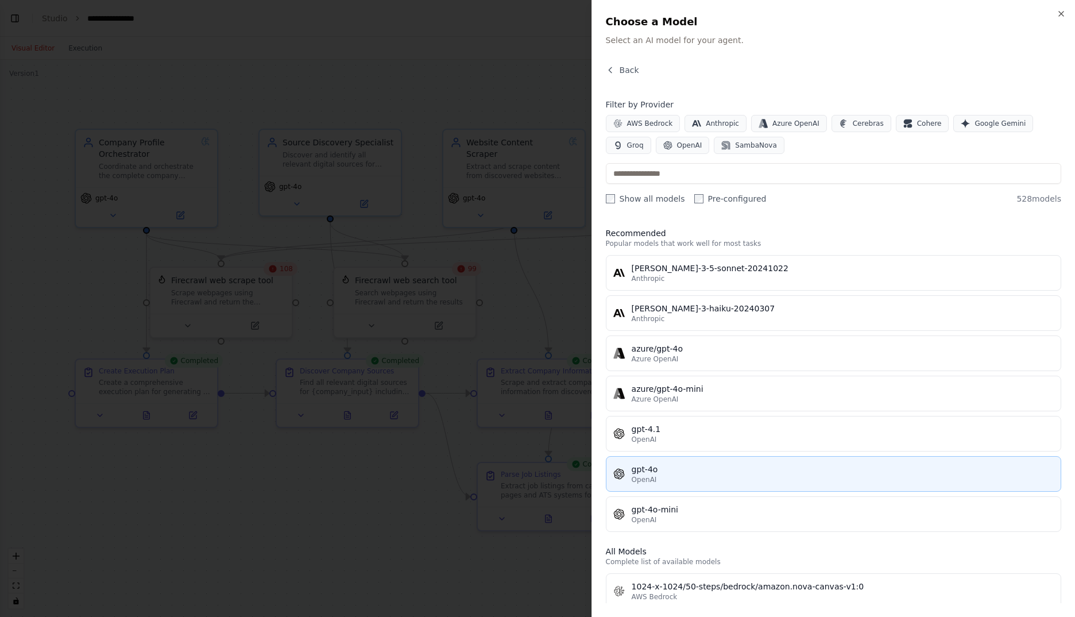
click at [752, 471] on div "gpt-4o" at bounding box center [843, 468] width 422 height 11
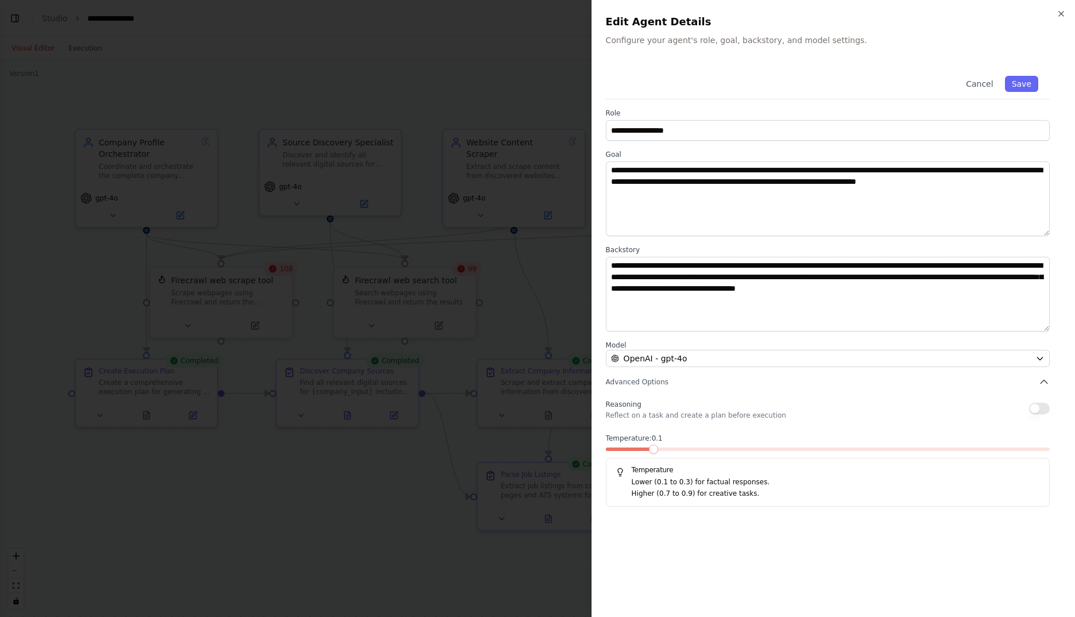
click at [650, 449] on span at bounding box center [628, 448] width 44 height 3
click at [692, 448] on span at bounding box center [696, 448] width 9 height 9
click at [1041, 411] on button "button" at bounding box center [1039, 408] width 21 height 11
click at [1019, 83] on button "Save" at bounding box center [1021, 84] width 33 height 16
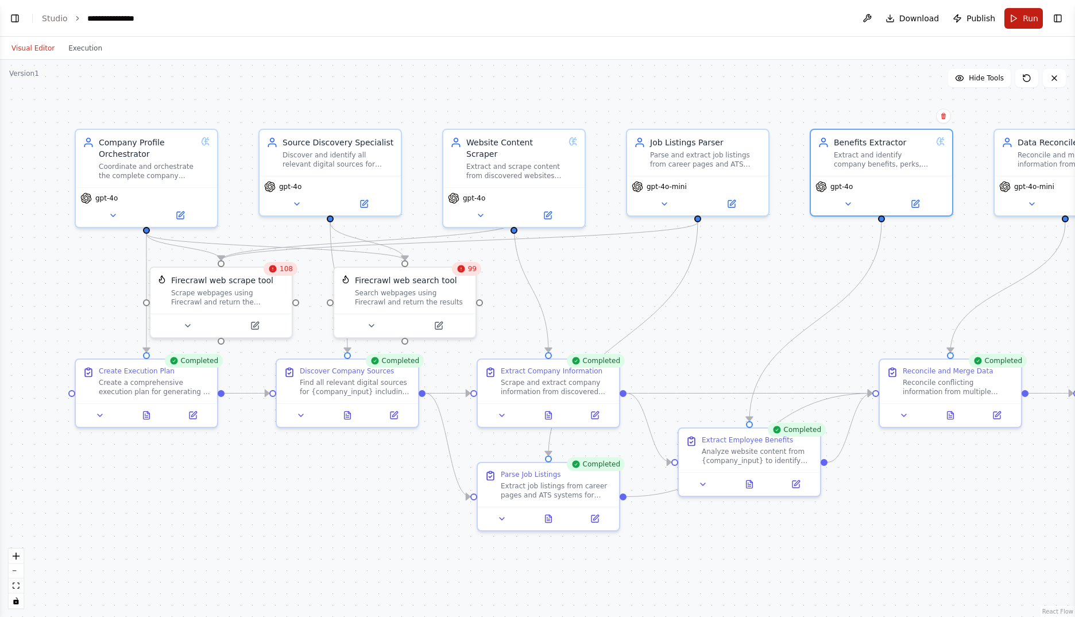
click at [1024, 16] on span "Run" at bounding box center [1031, 18] width 16 height 11
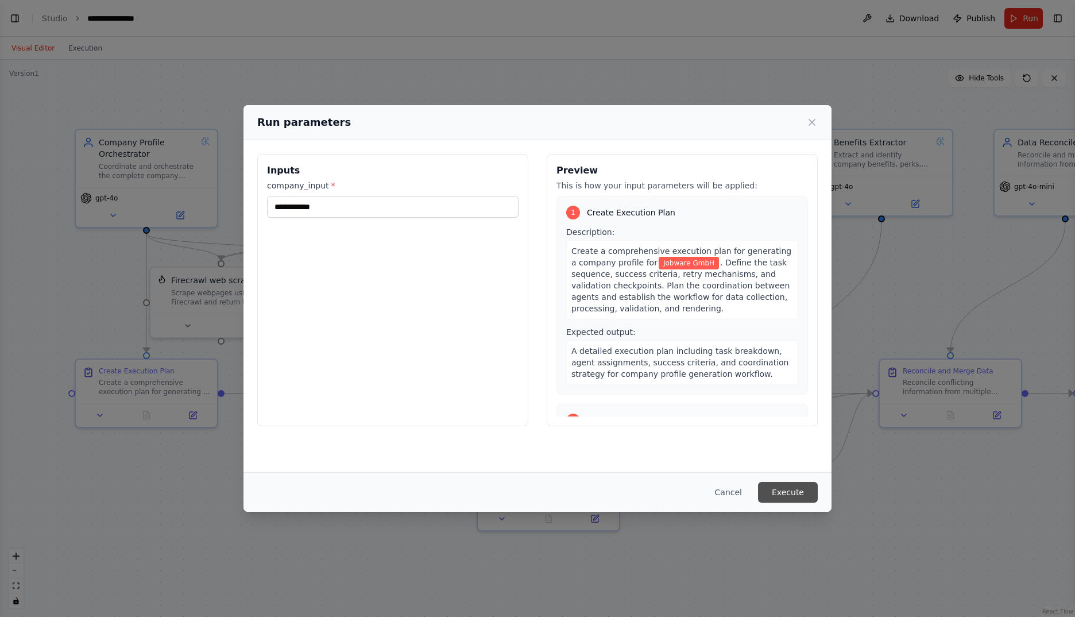
click at [780, 490] on button "Execute" at bounding box center [788, 492] width 60 height 21
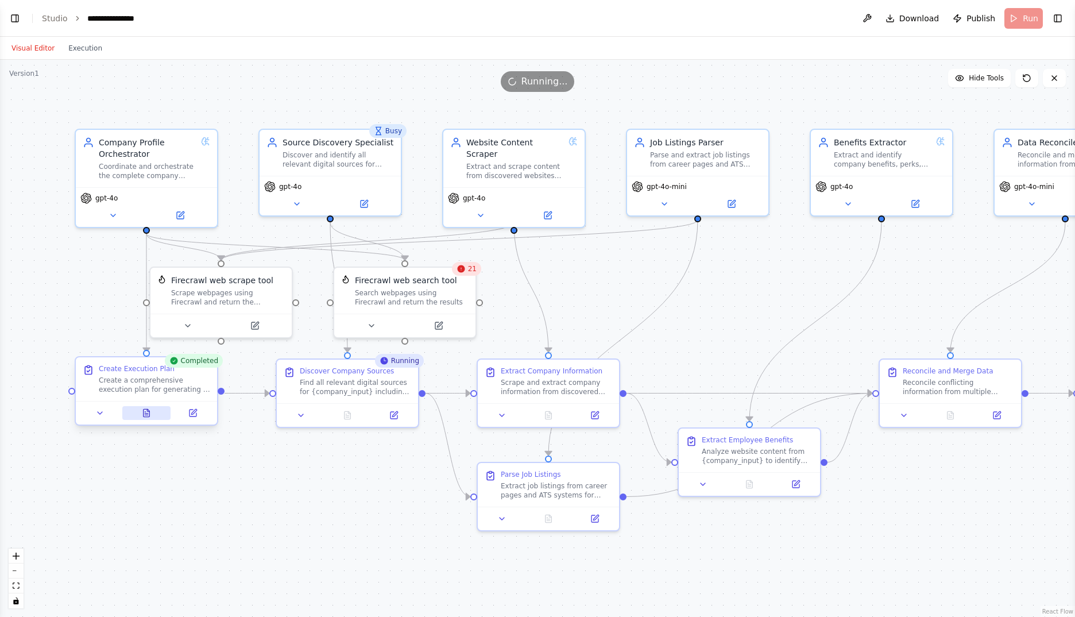
click at [147, 412] on icon at bounding box center [147, 412] width 6 height 7
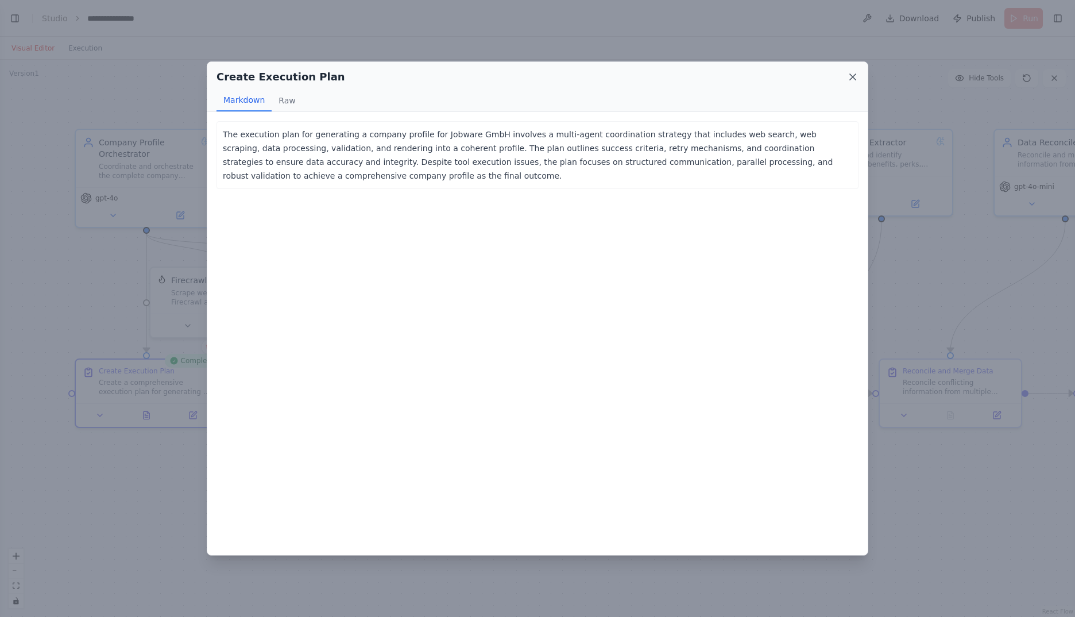
click at [850, 81] on icon at bounding box center [852, 76] width 11 height 11
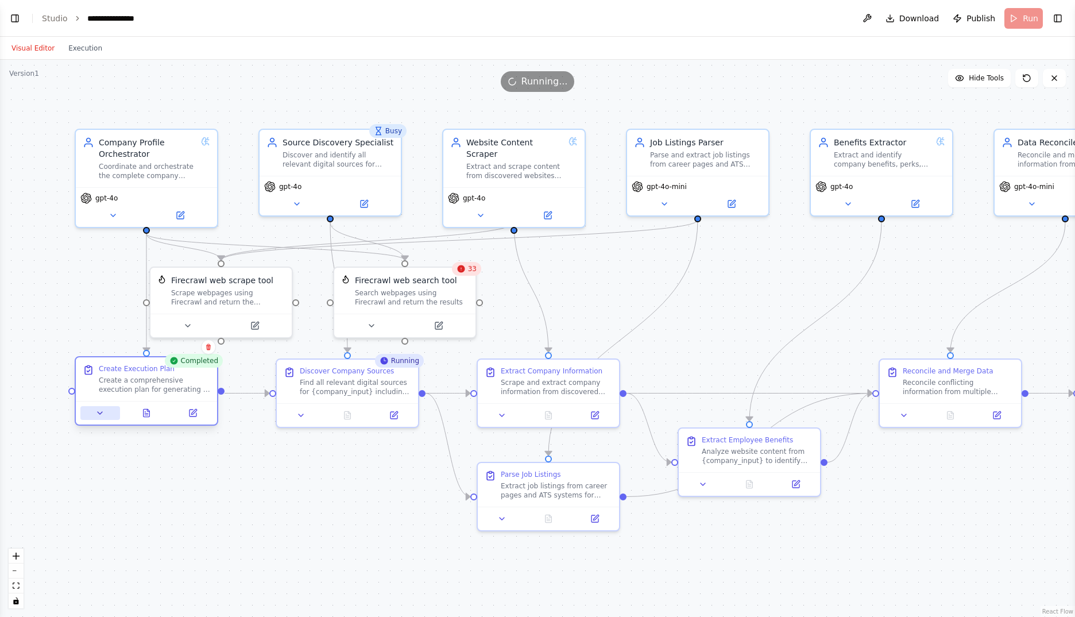
click at [99, 411] on icon at bounding box center [99, 412] width 9 height 9
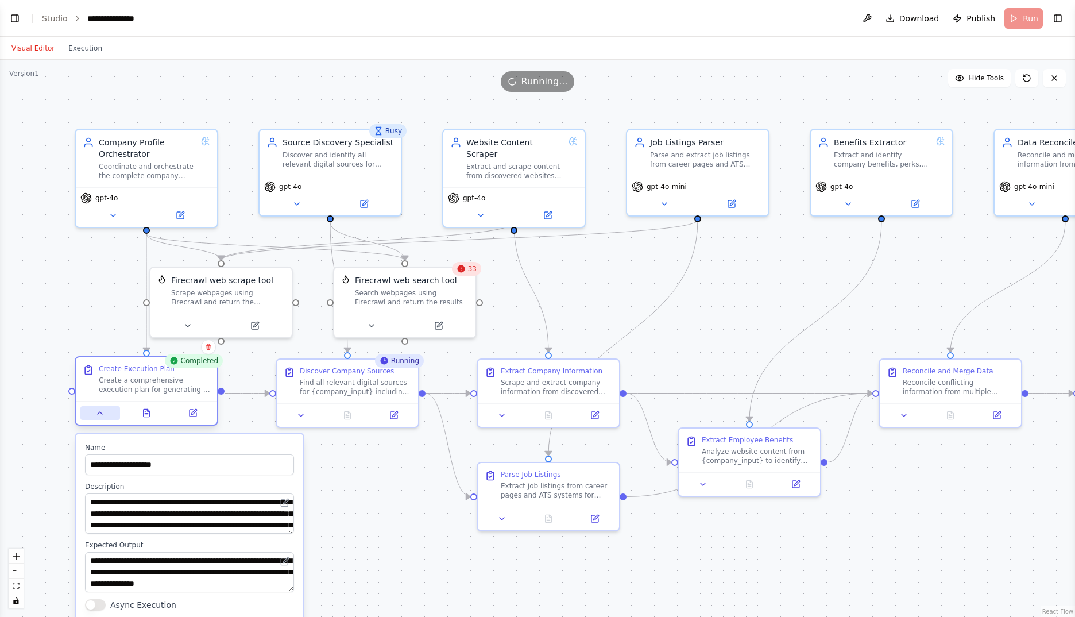
click at [99, 411] on icon at bounding box center [99, 412] width 9 height 9
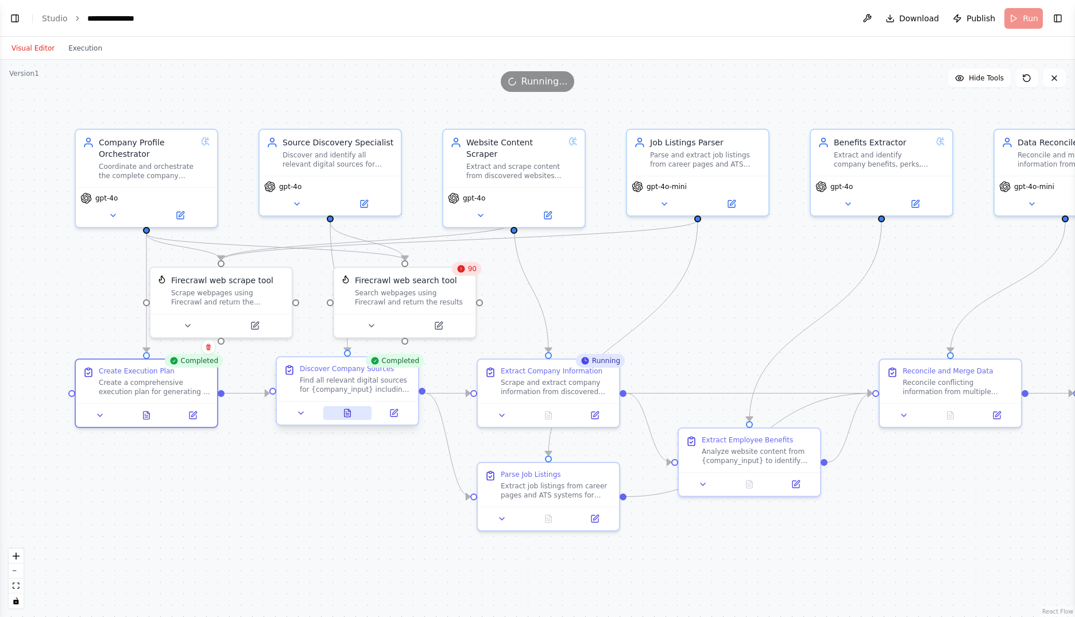
click at [349, 411] on icon at bounding box center [349, 410] width 2 height 2
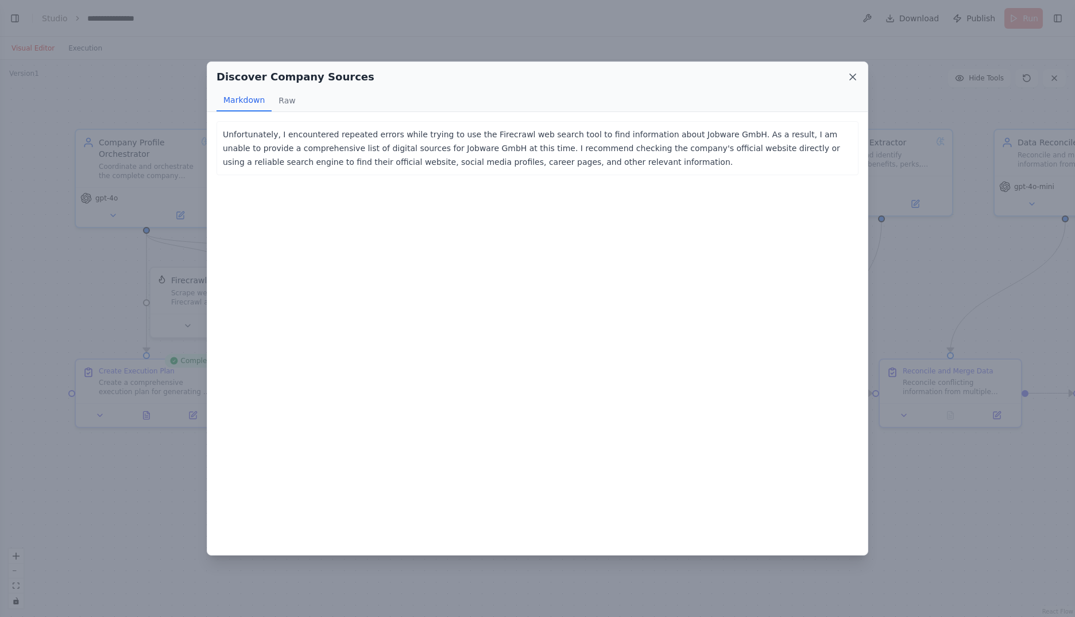
click at [852, 76] on icon at bounding box center [853, 77] width 6 height 6
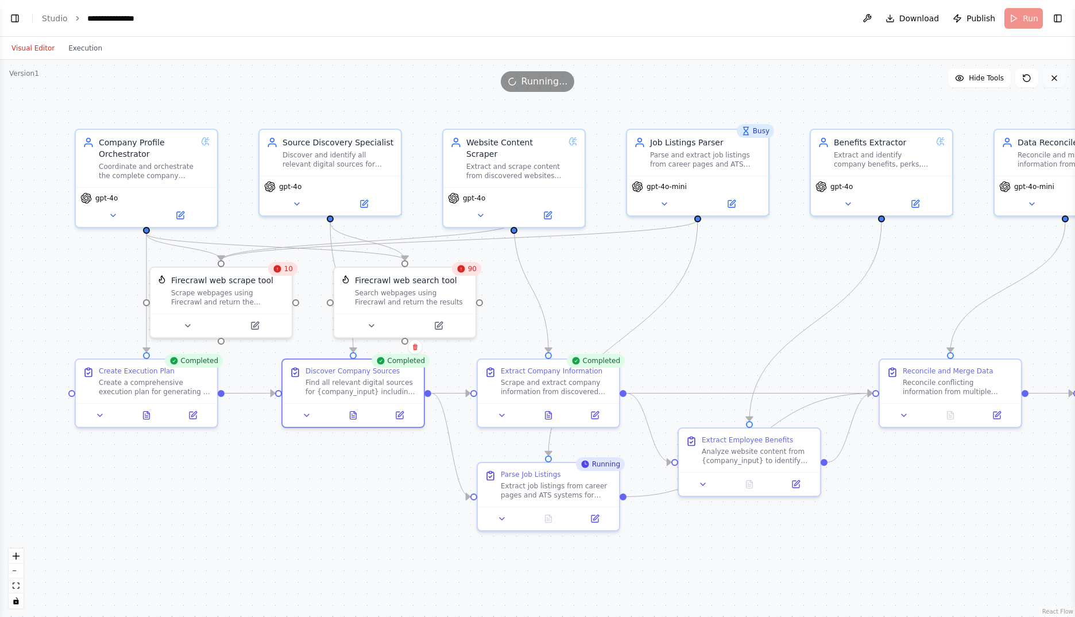
click at [1057, 78] on icon at bounding box center [1054, 77] width 9 height 9
click at [432, 325] on button at bounding box center [438, 323] width 65 height 14
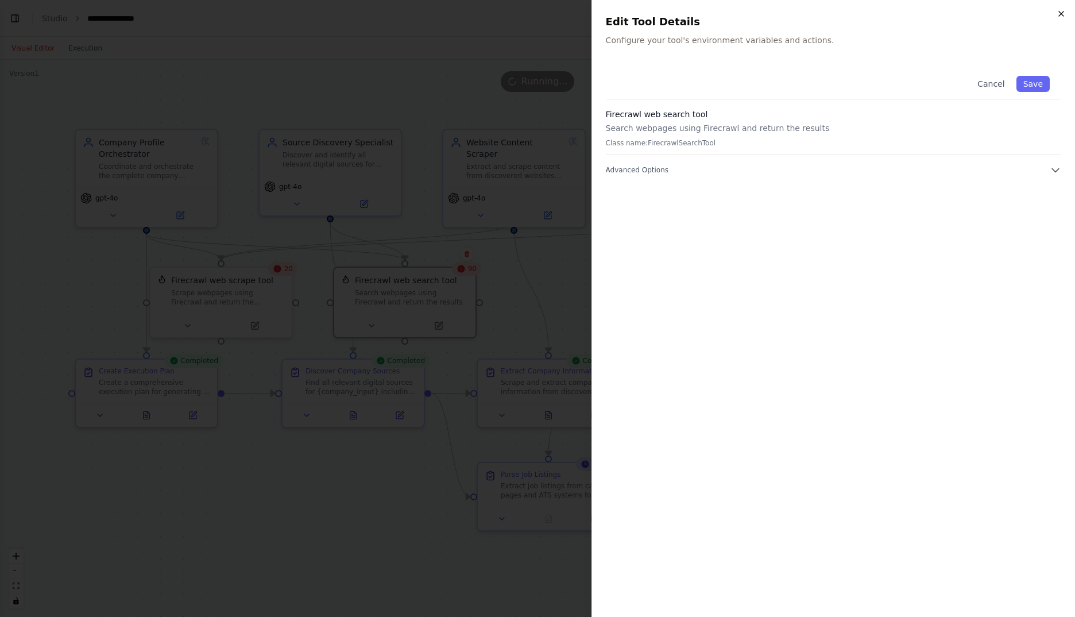
click at [1063, 12] on icon "button" at bounding box center [1061, 13] width 9 height 9
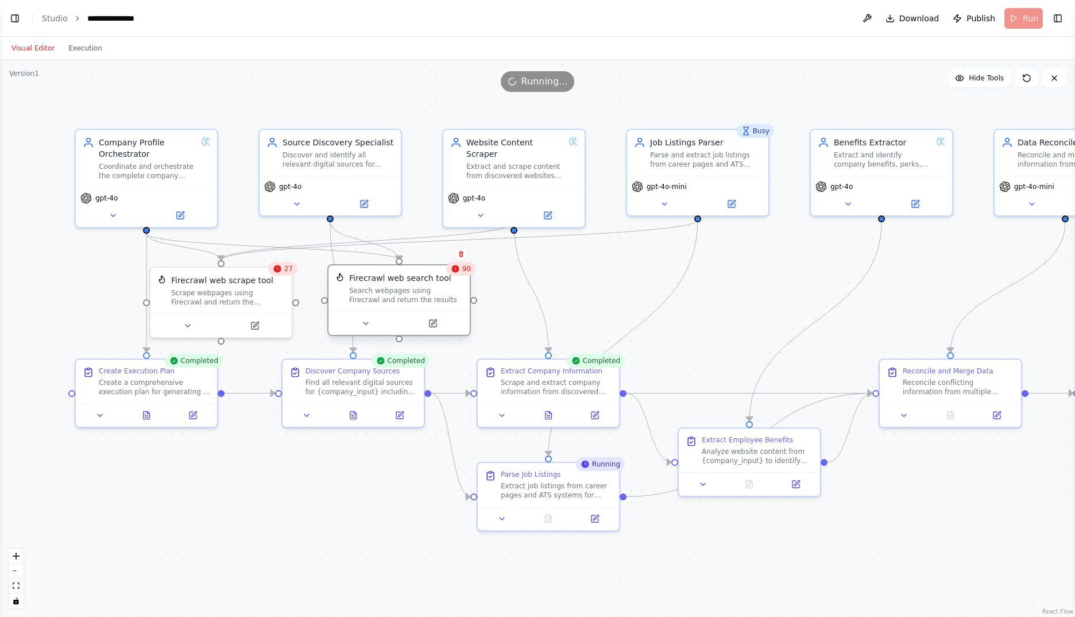
click at [396, 291] on div "Search webpages using Firecrawl and return the results" at bounding box center [406, 295] width 114 height 18
click at [357, 203] on button at bounding box center [363, 202] width 65 height 14
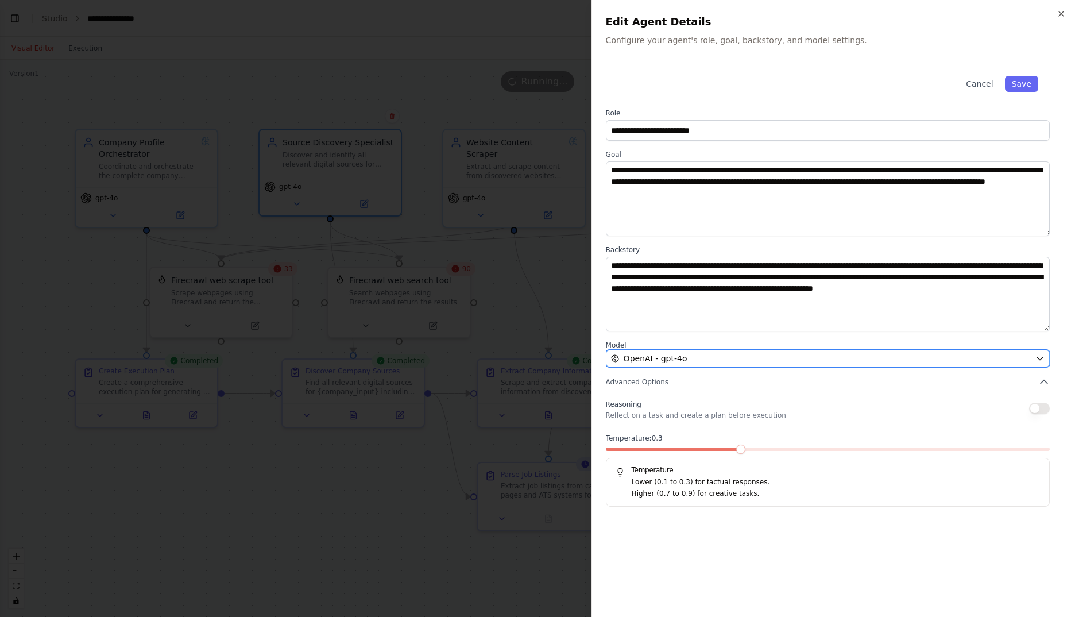
click at [848, 357] on div "OpenAI - gpt-4o" at bounding box center [821, 358] width 420 height 11
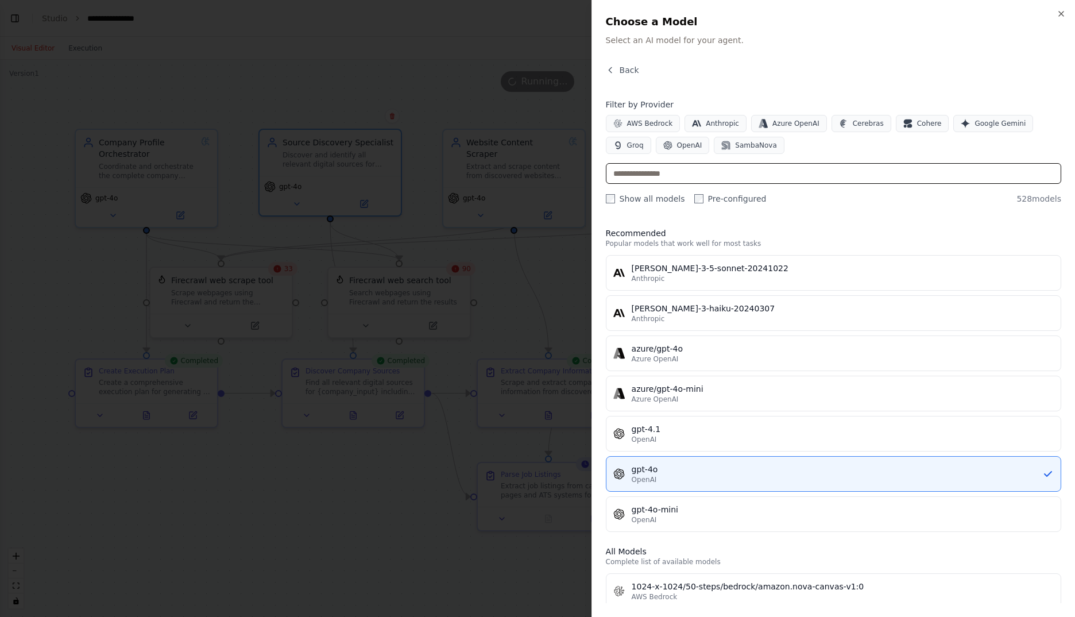
click at [869, 176] on input "text" at bounding box center [833, 173] width 455 height 21
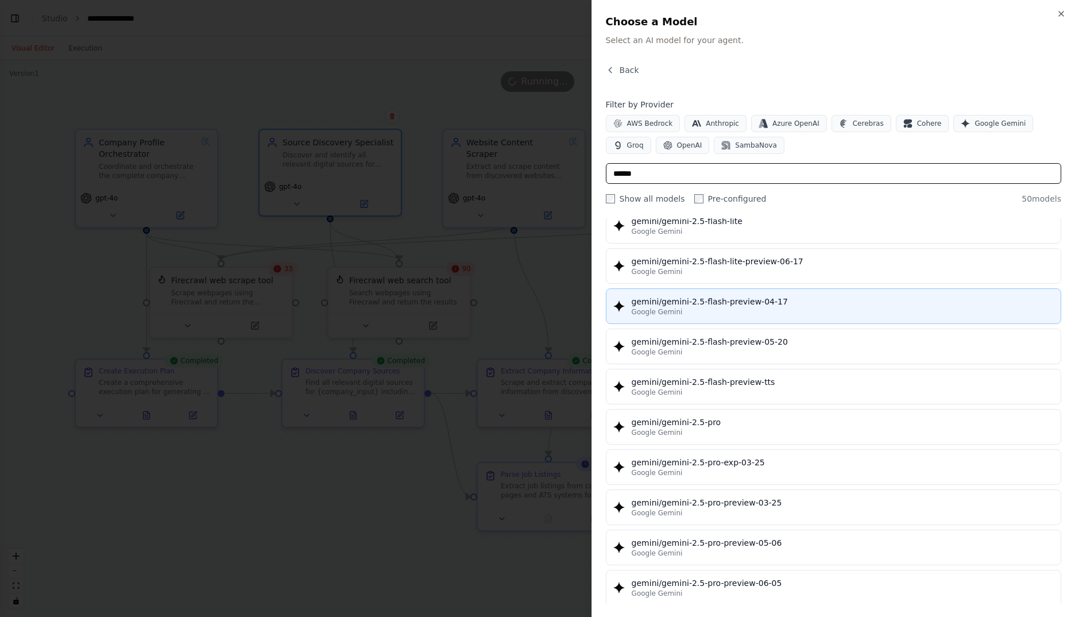
scroll to position [1053, 0]
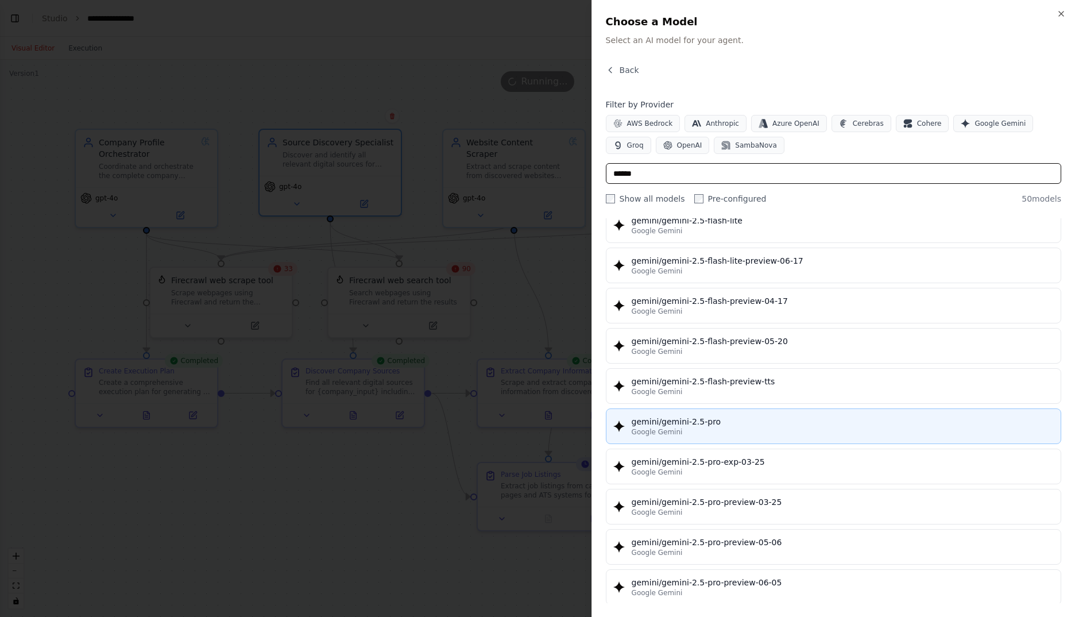
type input "******"
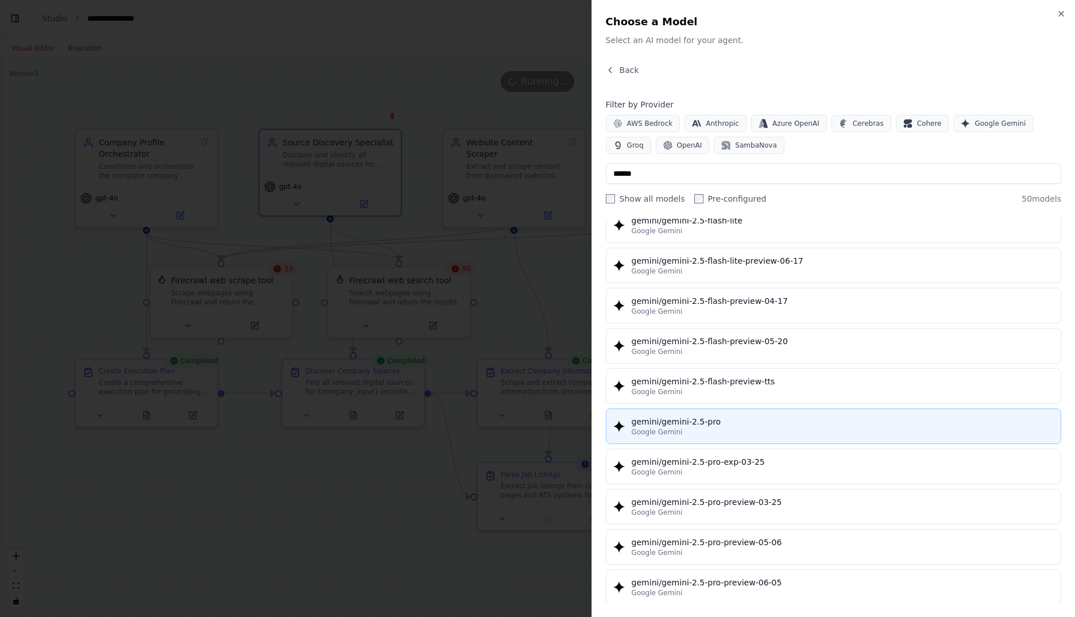
click at [681, 420] on div "gemini/gemini-2.5-pro" at bounding box center [843, 421] width 422 height 11
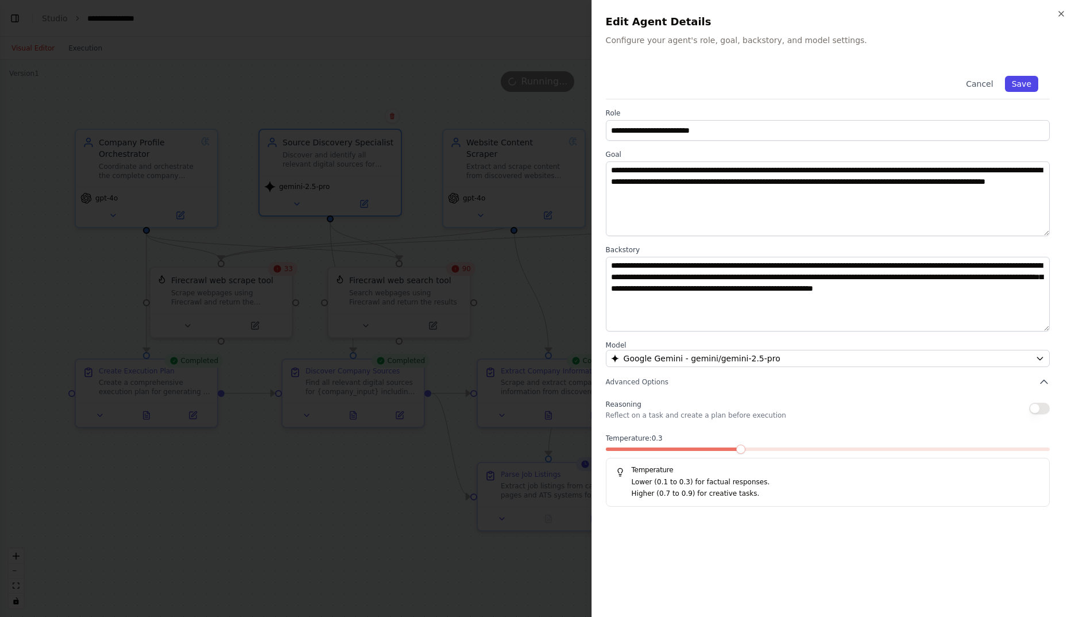
click at [1019, 82] on button "Save" at bounding box center [1021, 84] width 33 height 16
